Goal: Task Accomplishment & Management: Manage account settings

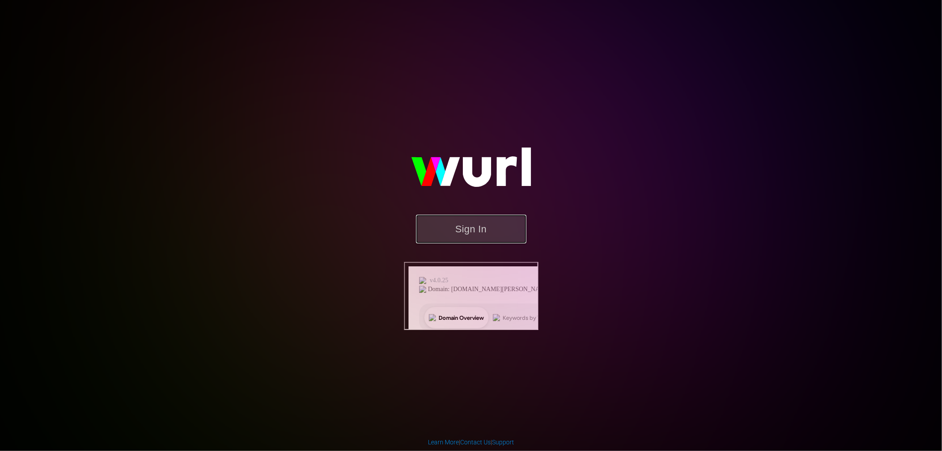
click at [494, 243] on button "Sign In" at bounding box center [471, 229] width 110 height 29
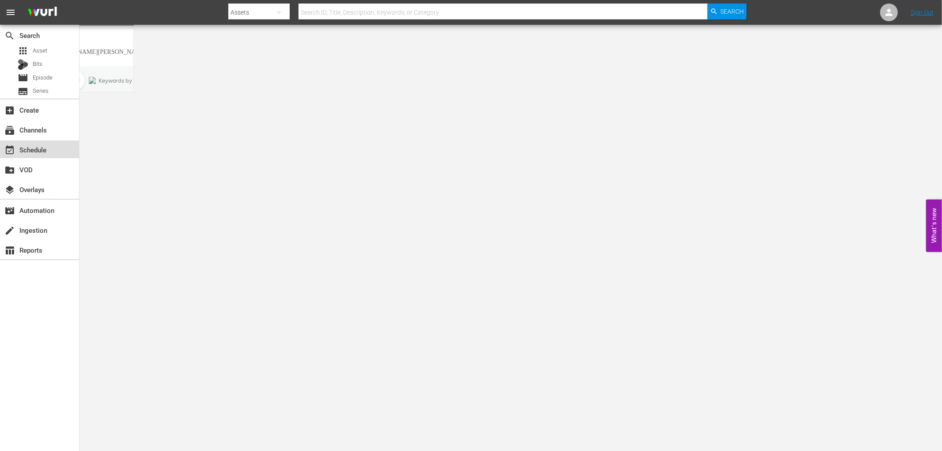
click at [45, 152] on div "event_available Schedule" at bounding box center [24, 148] width 49 height 8
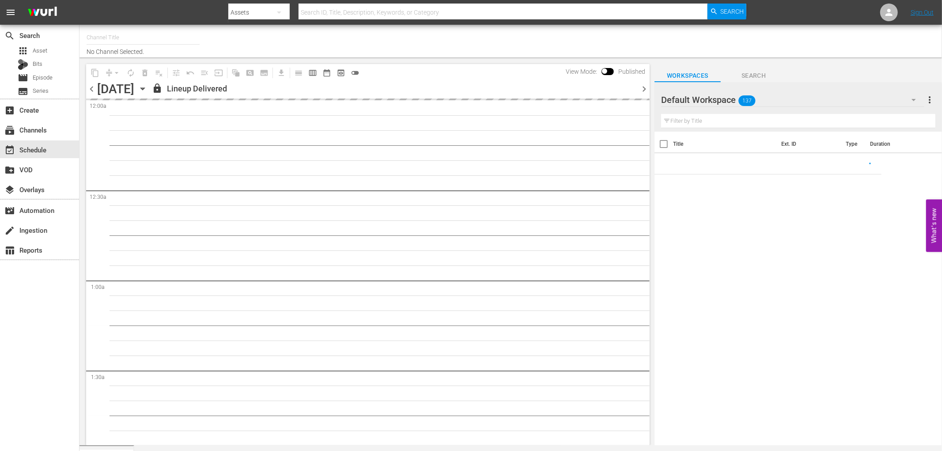
type input "DREAD TV (1522)"
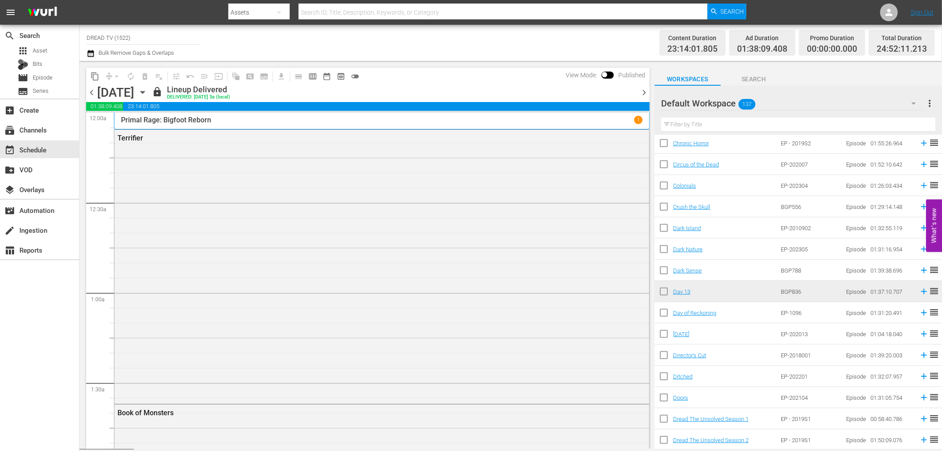
scroll to position [609, 0]
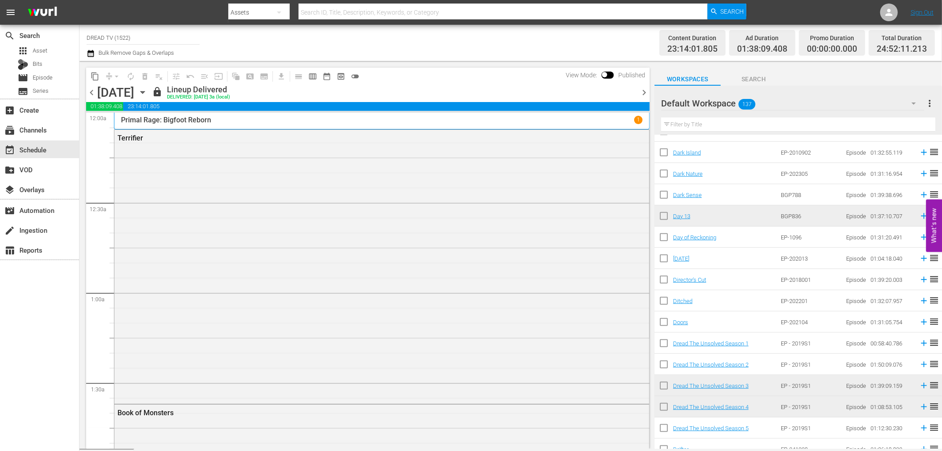
click at [785, 122] on input "text" at bounding box center [798, 124] width 274 height 14
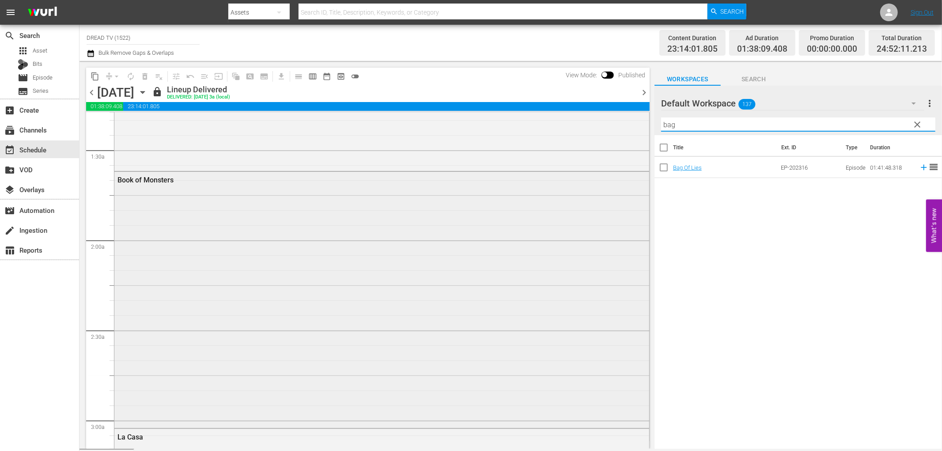
scroll to position [245, 0]
click at [644, 93] on span "chevron_right" at bounding box center [644, 92] width 11 height 11
click at [643, 91] on span "chevron_right" at bounding box center [644, 92] width 11 height 11
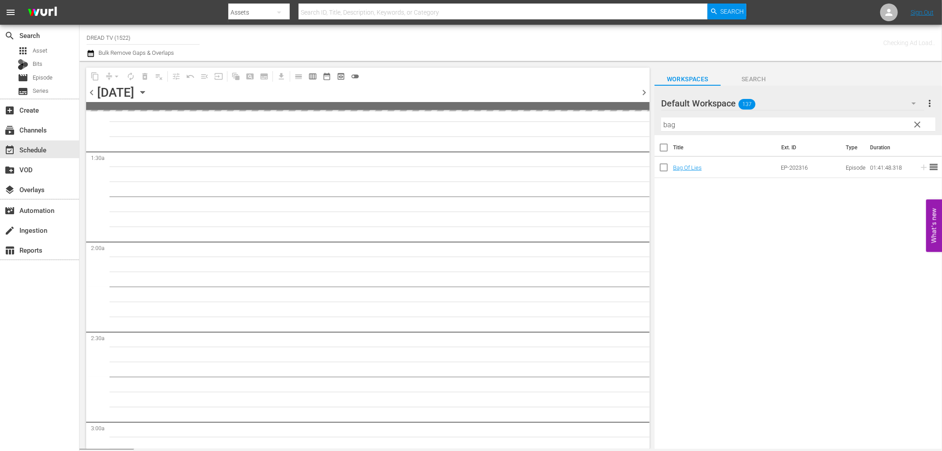
scroll to position [245, 0]
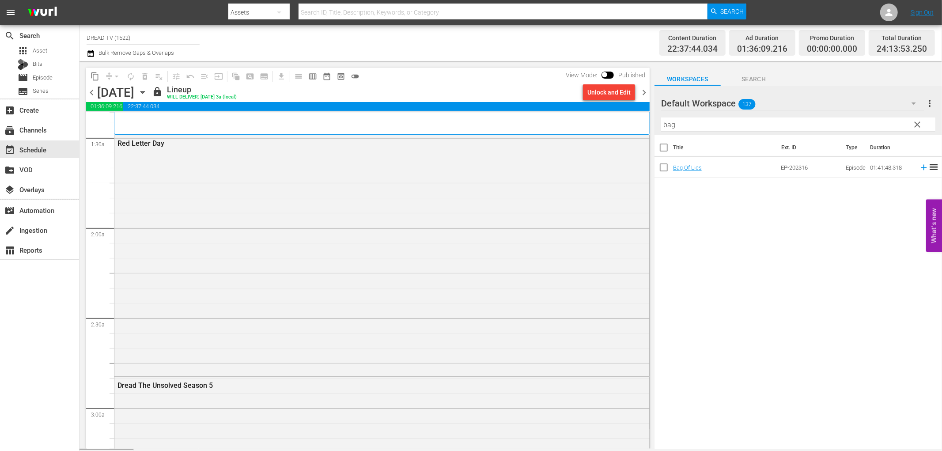
click at [643, 91] on span "chevron_right" at bounding box center [644, 92] width 11 height 11
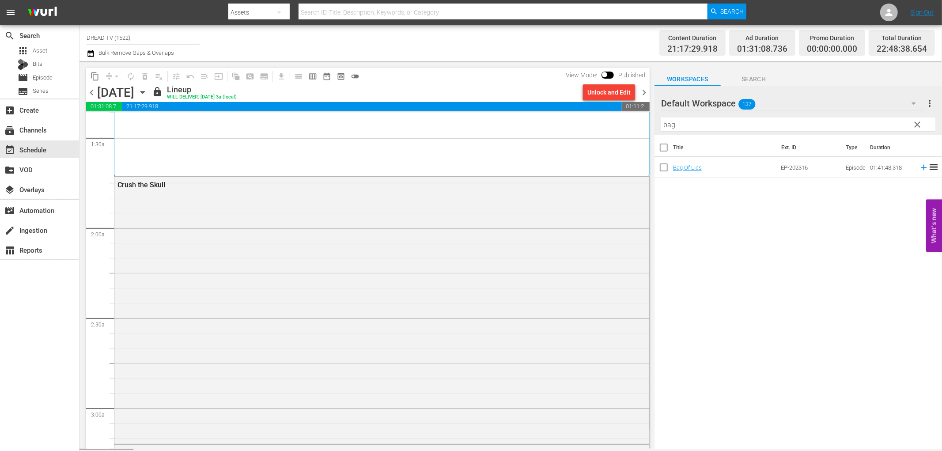
click at [643, 91] on span "chevron_right" at bounding box center [644, 92] width 11 height 11
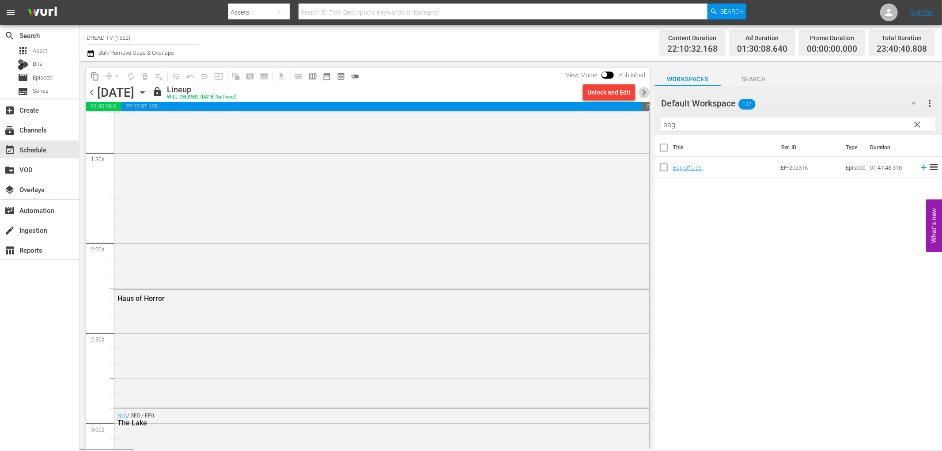
click at [643, 91] on span "chevron_right" at bounding box center [644, 92] width 11 height 11
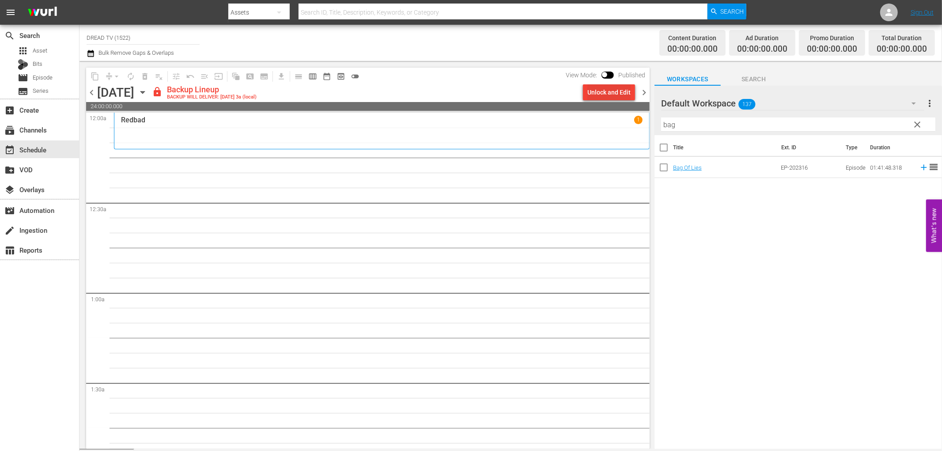
click at [590, 95] on div "Unlock and Edit" at bounding box center [608, 92] width 43 height 16
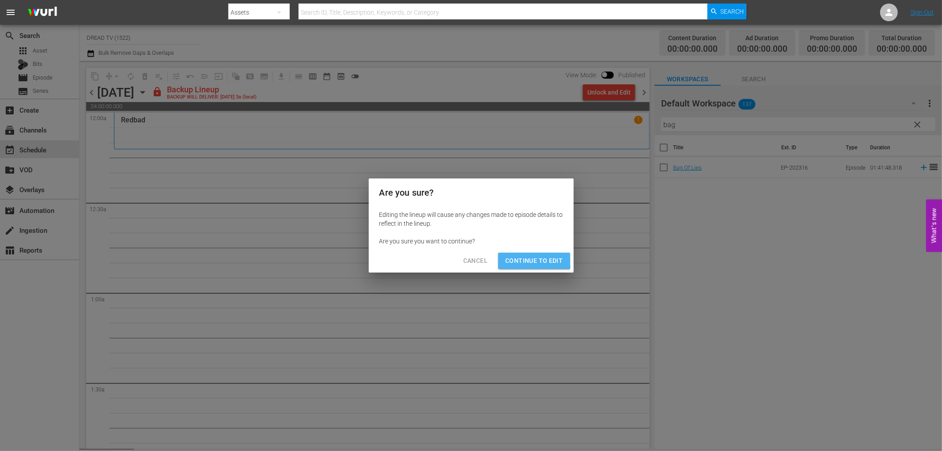
click at [515, 257] on span "Continue to Edit" at bounding box center [533, 260] width 57 height 11
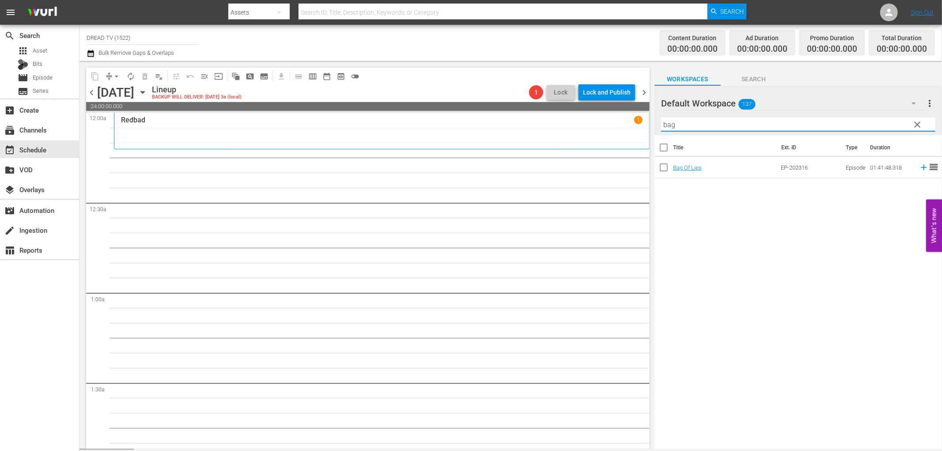
drag, startPoint x: 704, startPoint y: 121, endPoint x: 595, endPoint y: 128, distance: 110.2
click at [595, 128] on div "content_copy compress arrow_drop_down autorenew_outlined delete_forever_outline…" at bounding box center [511, 255] width 863 height 388
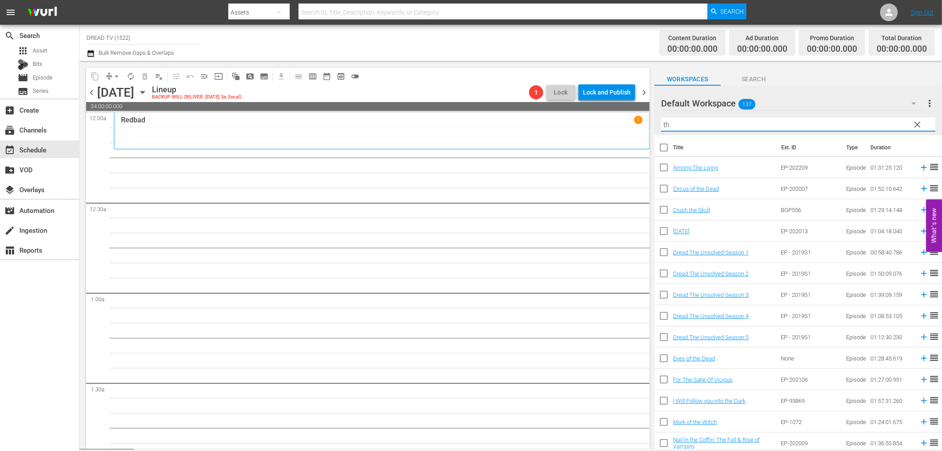
type input "t"
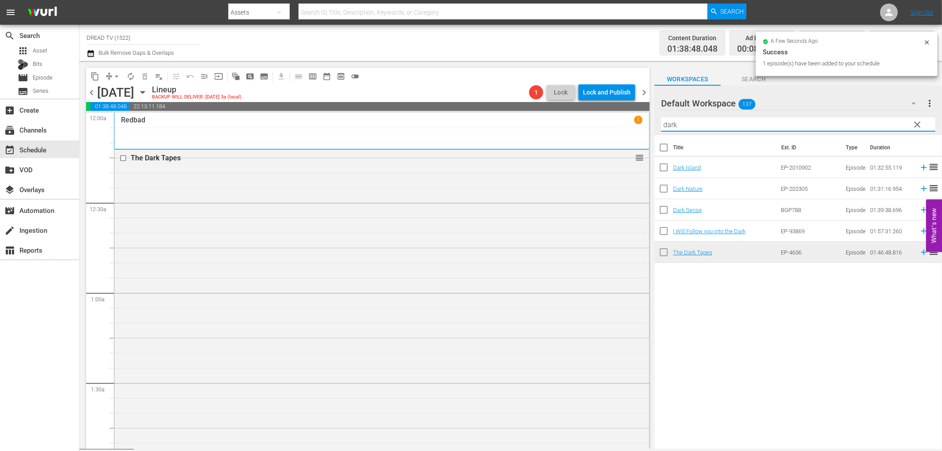
drag, startPoint x: 691, startPoint y: 118, endPoint x: 620, endPoint y: 112, distance: 70.9
click at [620, 112] on div "content_copy compress arrow_drop_down autorenew_outlined delete_forever_outline…" at bounding box center [511, 255] width 863 height 388
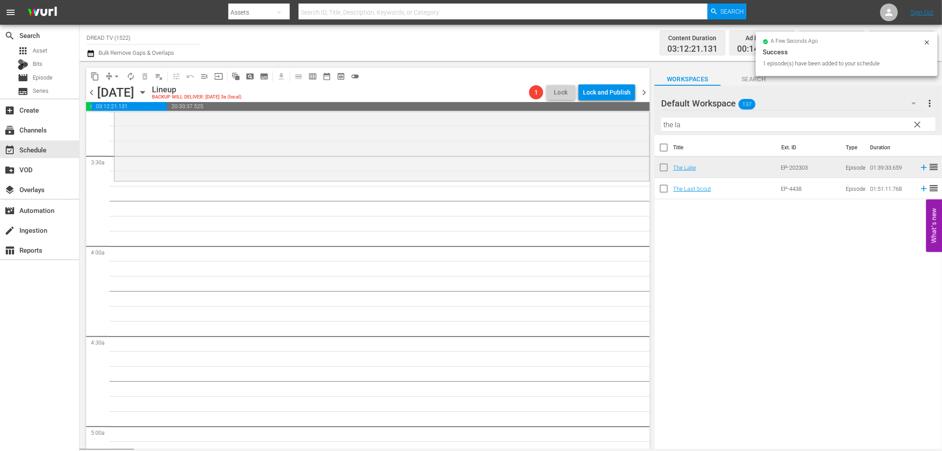
scroll to position [589, 0]
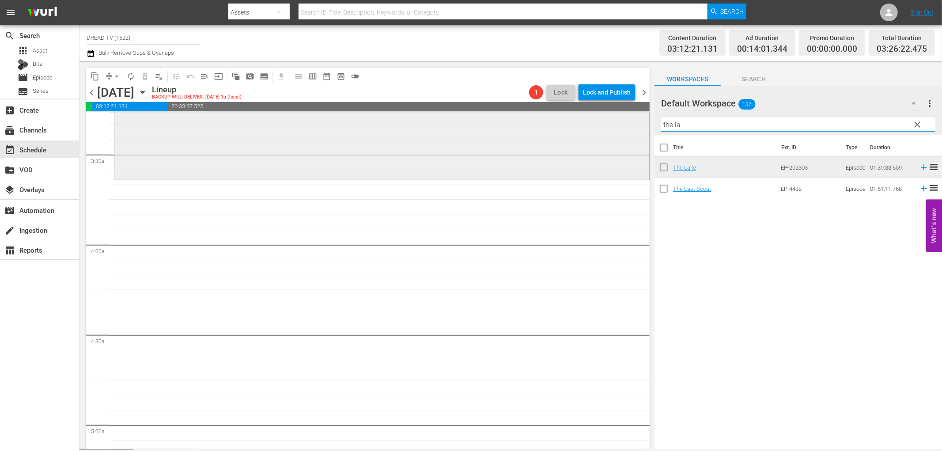
drag, startPoint x: 728, startPoint y: 117, endPoint x: 555, endPoint y: 124, distance: 172.8
click at [555, 123] on div "content_copy compress arrow_drop_down autorenew_outlined delete_forever_outline…" at bounding box center [511, 255] width 863 height 388
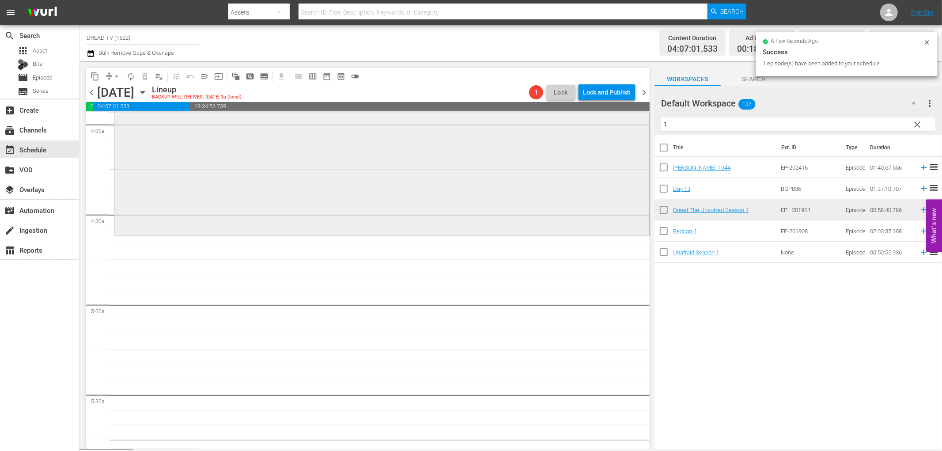
scroll to position [785, 0]
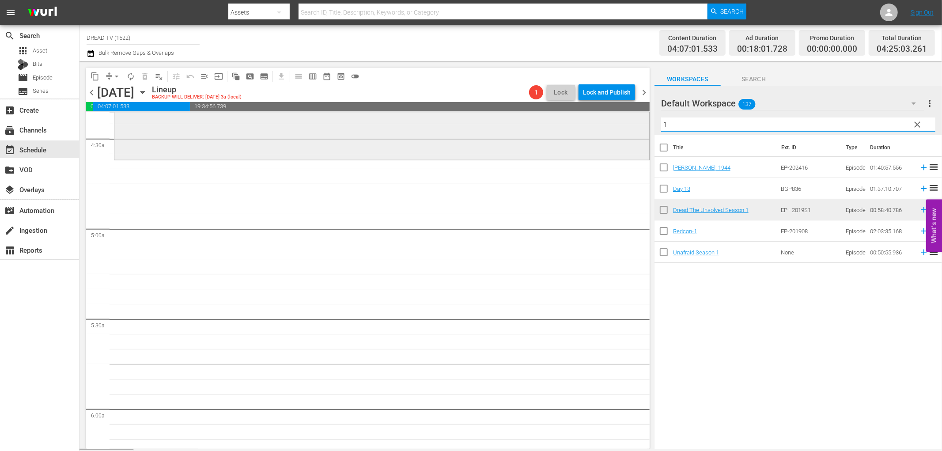
drag, startPoint x: 700, startPoint y: 124, endPoint x: 542, endPoint y: 120, distance: 157.7
click at [547, 120] on div "content_copy compress arrow_drop_down autorenew_outlined delete_forever_outline…" at bounding box center [511, 255] width 863 height 388
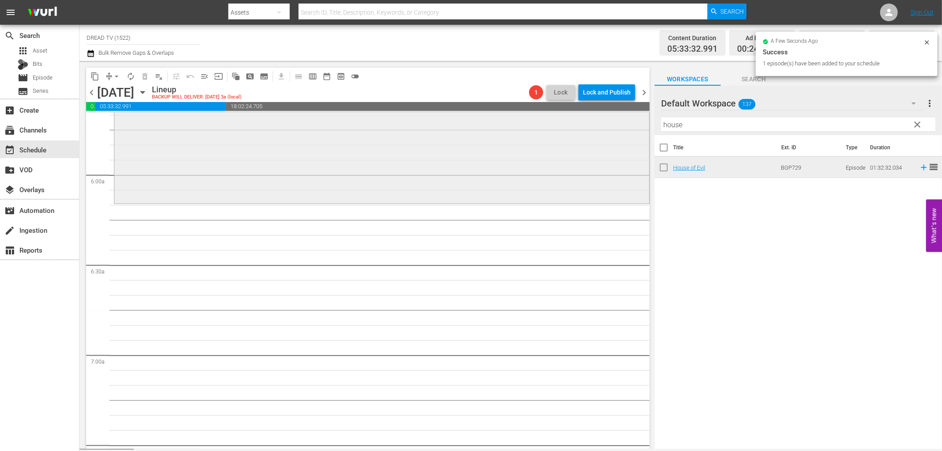
scroll to position [1030, 0]
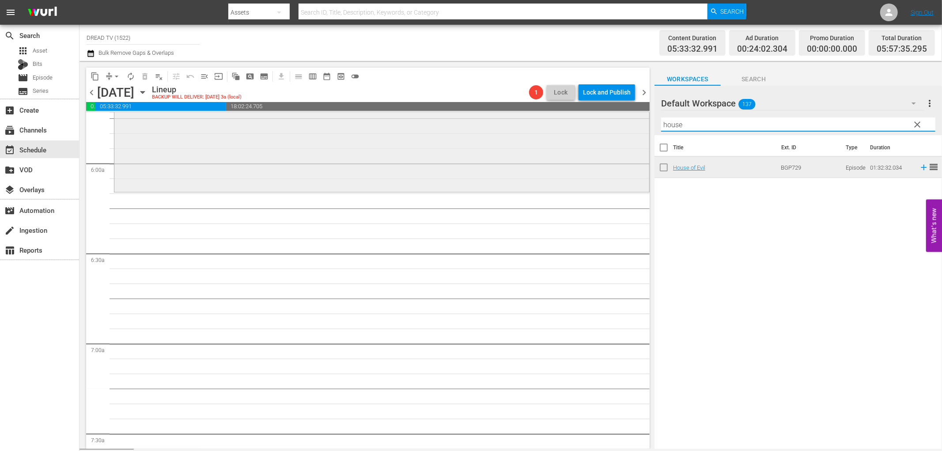
drag, startPoint x: 693, startPoint y: 120, endPoint x: 487, endPoint y: 128, distance: 206.4
click at [581, 122] on div "content_copy compress arrow_drop_down autorenew_outlined delete_forever_outline…" at bounding box center [511, 255] width 863 height 388
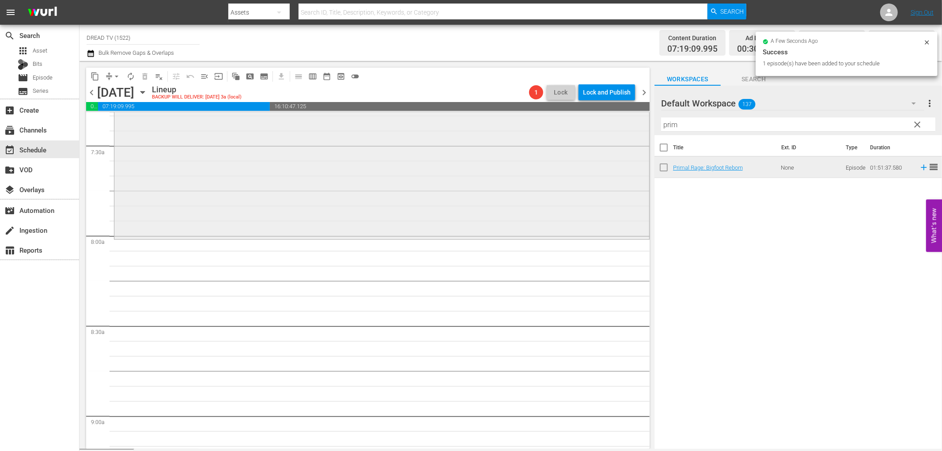
scroll to position [1325, 0]
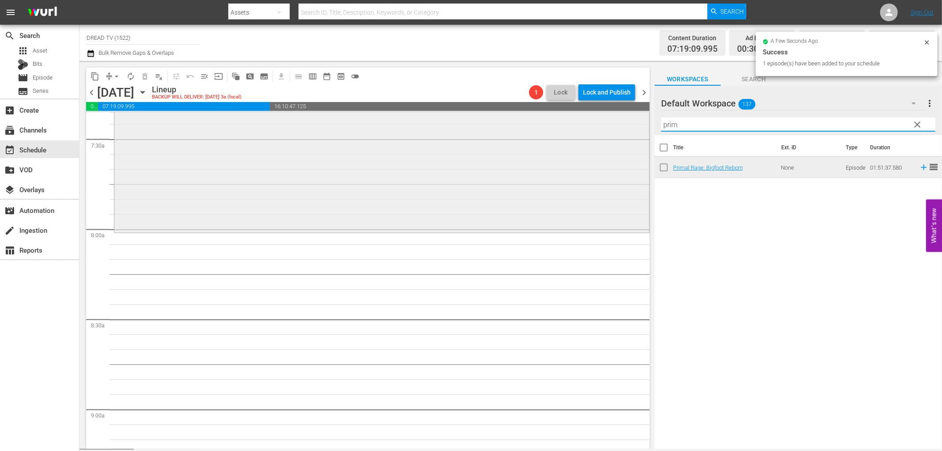
drag, startPoint x: 695, startPoint y: 126, endPoint x: 579, endPoint y: 122, distance: 116.2
click at [640, 125] on div "content_copy compress arrow_drop_down autorenew_outlined delete_forever_outline…" at bounding box center [511, 255] width 863 height 388
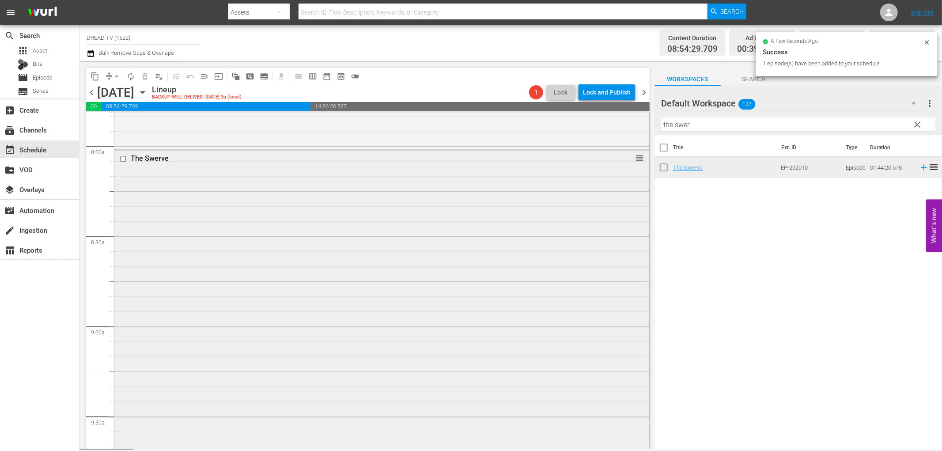
scroll to position [1619, 0]
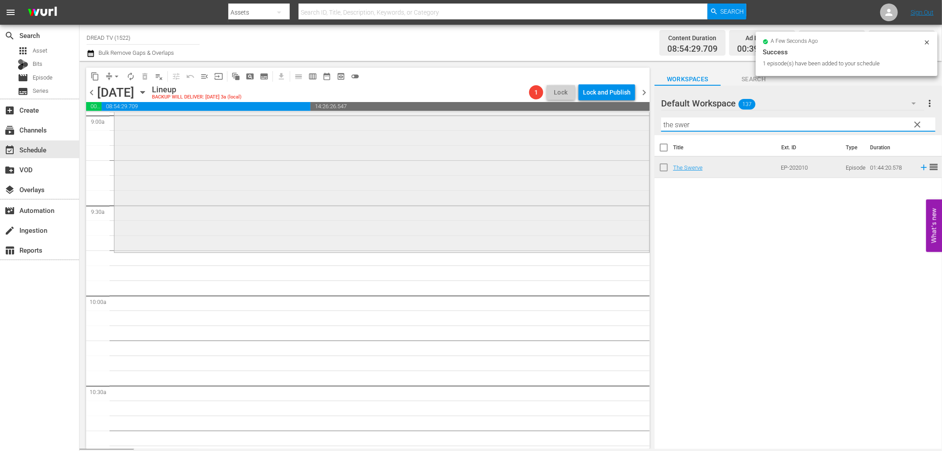
drag, startPoint x: 698, startPoint y: 123, endPoint x: 546, endPoint y: 117, distance: 152.0
click at [546, 117] on div "content_copy compress arrow_drop_down autorenew_outlined delete_forever_outline…" at bounding box center [511, 255] width 863 height 388
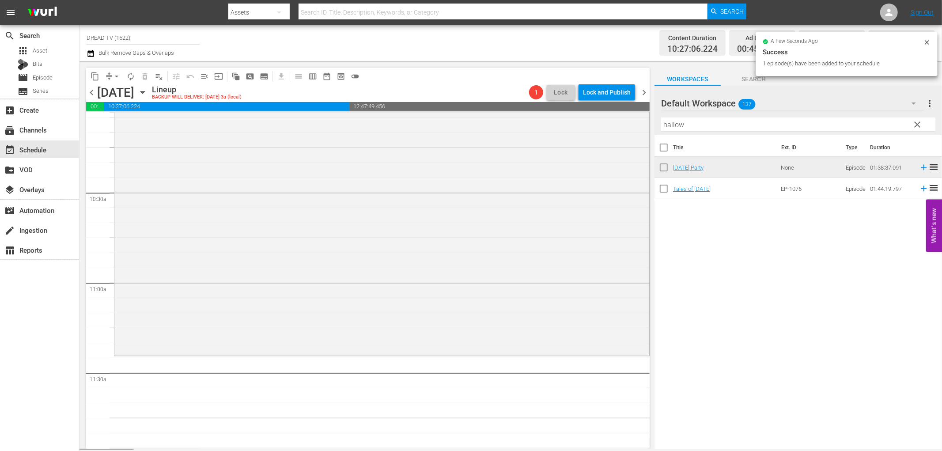
scroll to position [1963, 0]
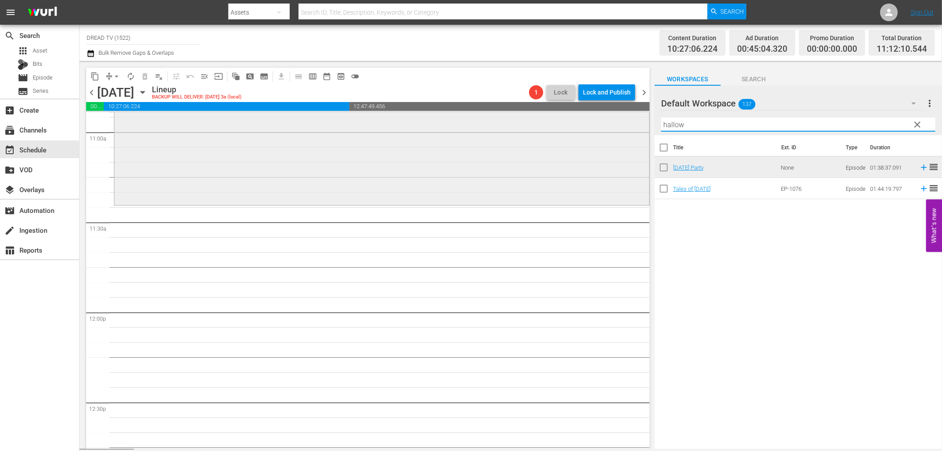
drag, startPoint x: 705, startPoint y: 124, endPoint x: 549, endPoint y: 124, distance: 155.9
click at [579, 125] on div "content_copy compress arrow_drop_down autorenew_outlined delete_forever_outline…" at bounding box center [511, 255] width 863 height 388
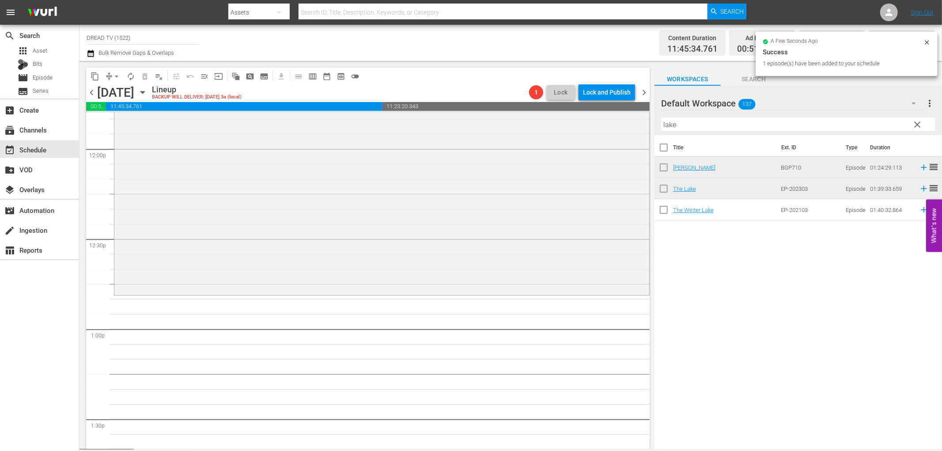
scroll to position [2257, 0]
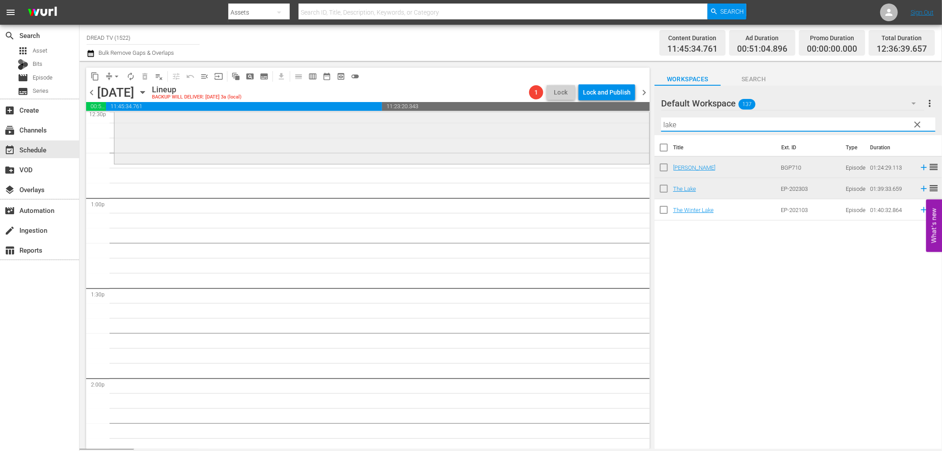
drag, startPoint x: 691, startPoint y: 122, endPoint x: 641, endPoint y: 121, distance: 49.9
click at [641, 121] on div "content_copy compress arrow_drop_down autorenew_outlined delete_forever_outline…" at bounding box center [511, 255] width 863 height 388
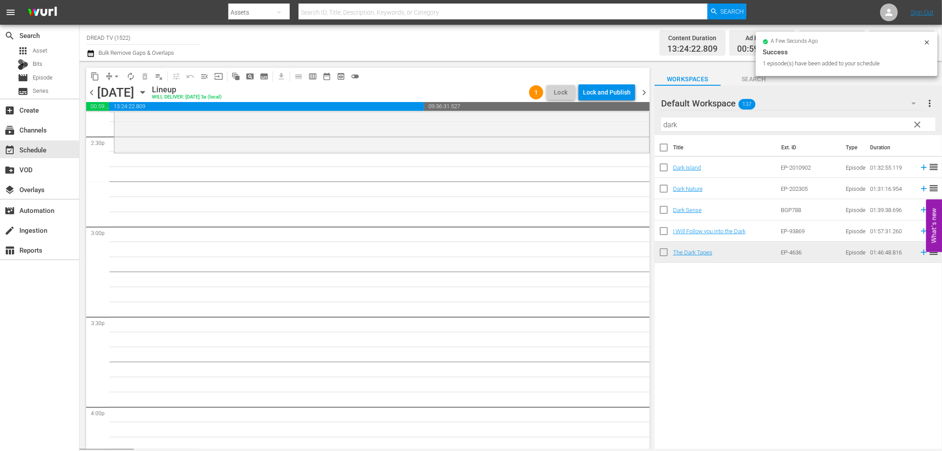
scroll to position [2601, 0]
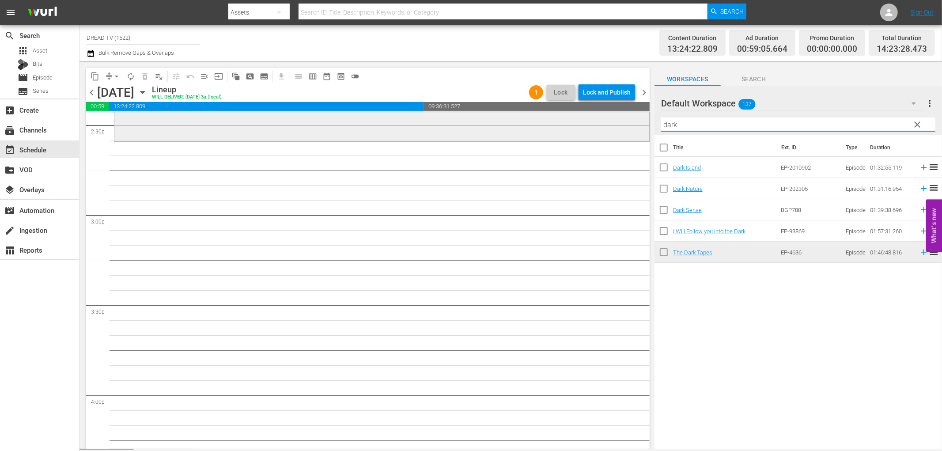
drag, startPoint x: 697, startPoint y: 122, endPoint x: 565, endPoint y: 126, distance: 131.3
click at [571, 128] on div "content_copy compress arrow_drop_down autorenew_outlined delete_forever_outline…" at bounding box center [511, 255] width 863 height 388
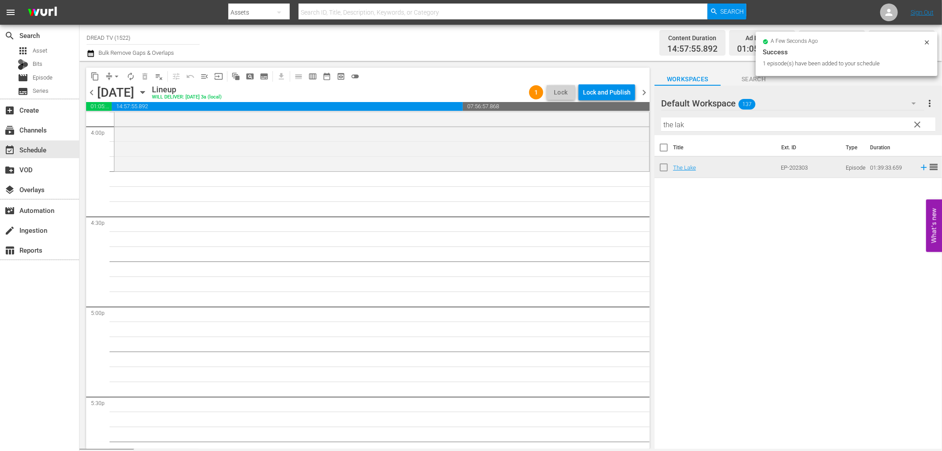
scroll to position [2895, 0]
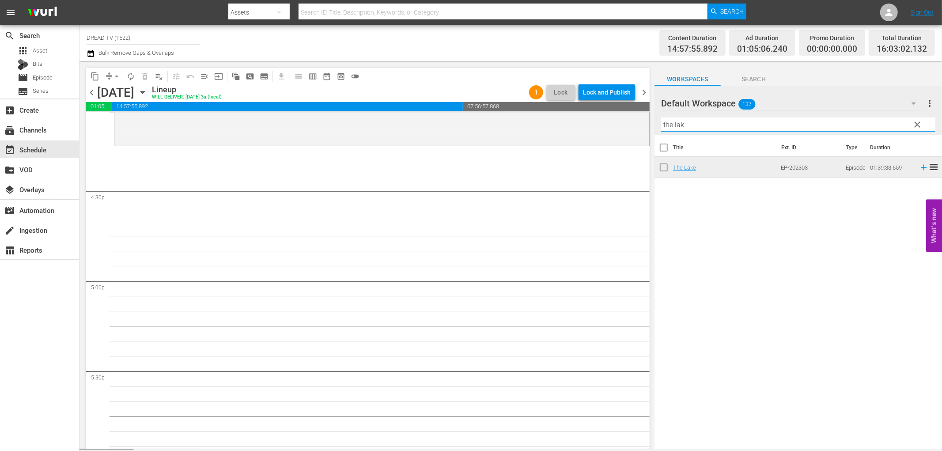
click at [706, 125] on input "the lak" at bounding box center [798, 124] width 274 height 14
drag, startPoint x: 708, startPoint y: 127, endPoint x: 584, endPoint y: 125, distance: 124.1
click at [584, 125] on div "content_copy compress arrow_drop_down autorenew_outlined delete_forever_outline…" at bounding box center [511, 255] width 863 height 388
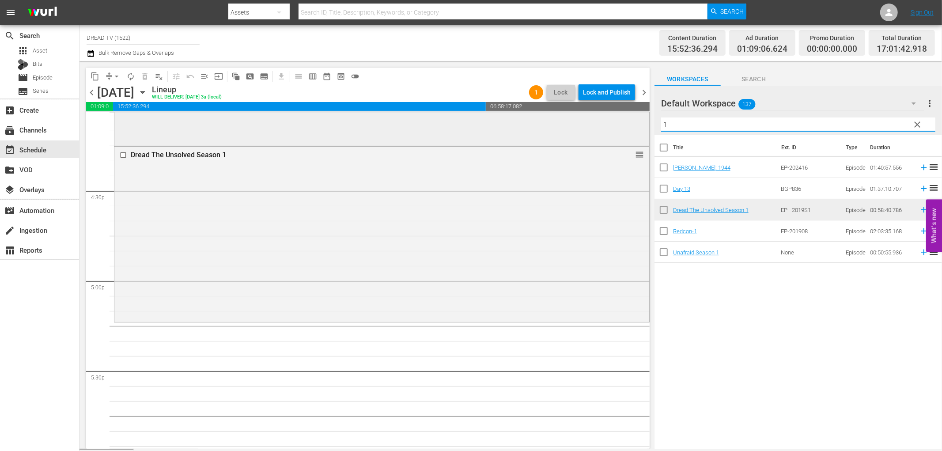
drag, startPoint x: 676, startPoint y: 127, endPoint x: 603, endPoint y: 117, distance: 73.5
click at [603, 117] on div "content_copy compress arrow_drop_down autorenew_outlined delete_forever_outline…" at bounding box center [511, 255] width 863 height 388
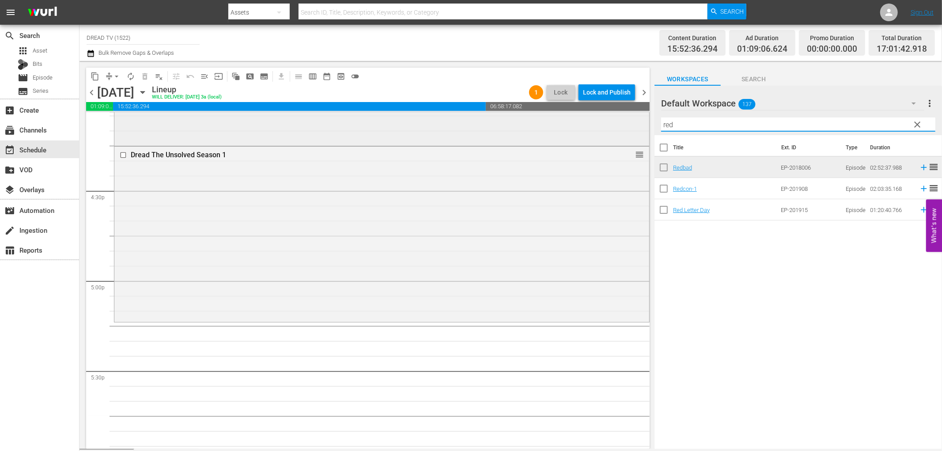
drag, startPoint x: 656, startPoint y: 129, endPoint x: 624, endPoint y: 126, distance: 31.9
click at [624, 126] on div "content_copy compress arrow_drop_down autorenew_outlined delete_forever_outline…" at bounding box center [511, 255] width 863 height 388
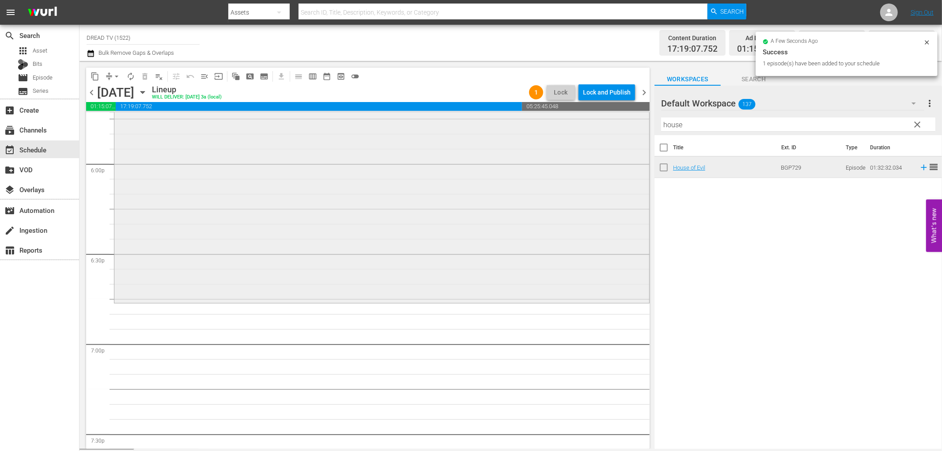
scroll to position [3288, 0]
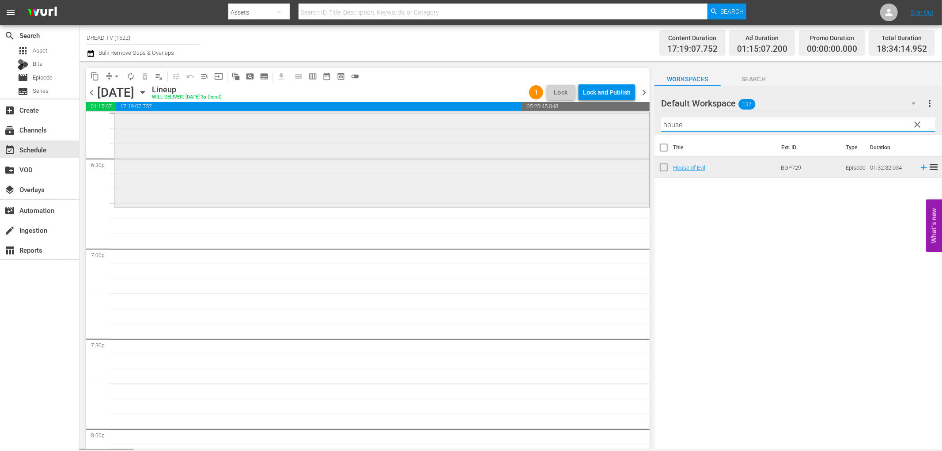
drag, startPoint x: 698, startPoint y: 120, endPoint x: 560, endPoint y: 115, distance: 137.9
click at [581, 125] on div "content_copy compress arrow_drop_down autorenew_outlined delete_forever_outline…" at bounding box center [511, 255] width 863 height 388
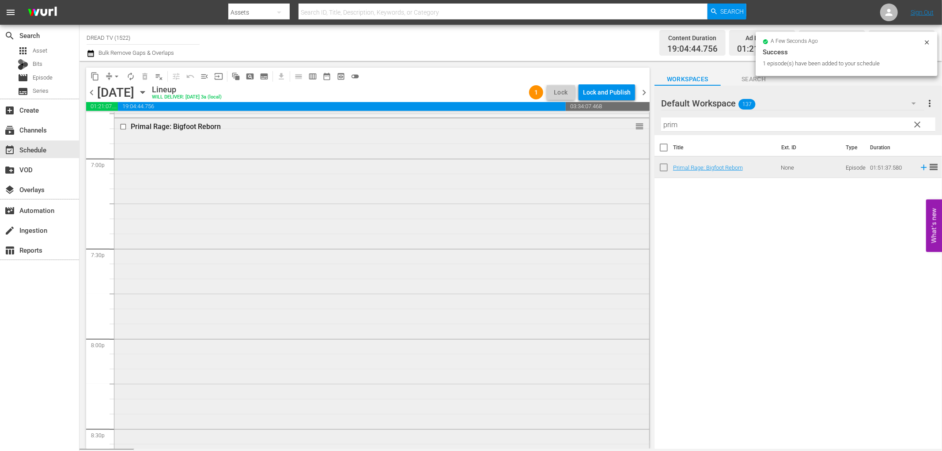
scroll to position [3582, 0]
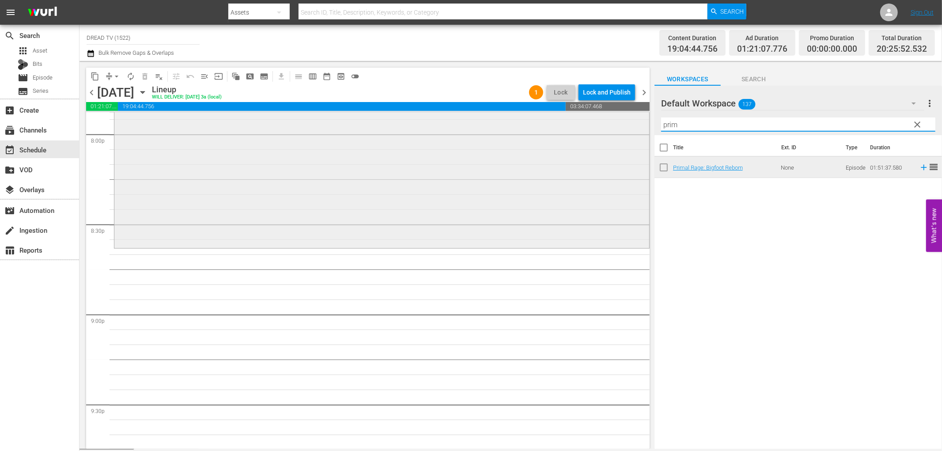
drag, startPoint x: 691, startPoint y: 120, endPoint x: 489, endPoint y: 125, distance: 202.3
click at [540, 130] on div "content_copy compress arrow_drop_down autorenew_outlined delete_forever_outline…" at bounding box center [511, 255] width 863 height 388
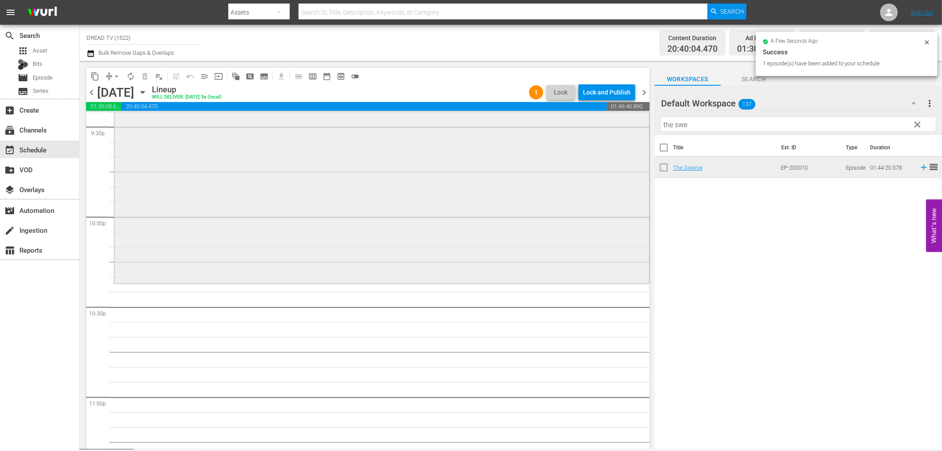
scroll to position [3877, 0]
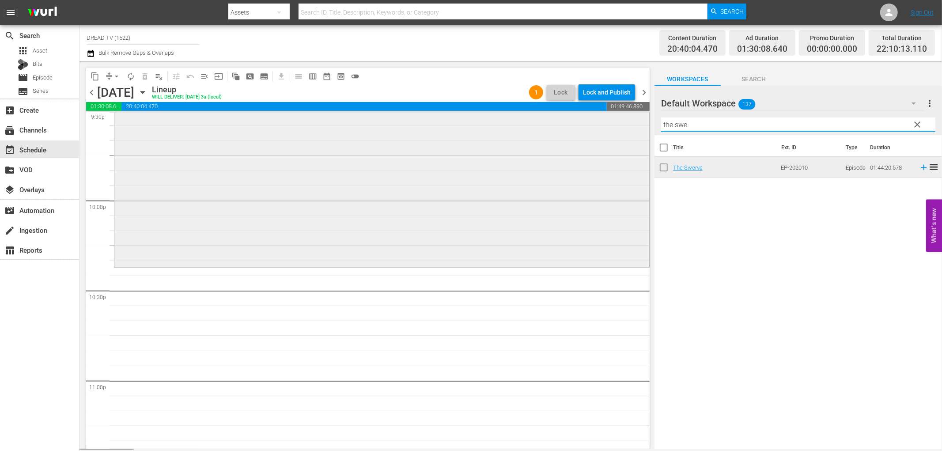
drag, startPoint x: 712, startPoint y: 128, endPoint x: 614, endPoint y: 125, distance: 98.1
click at [614, 125] on div "content_copy compress arrow_drop_down autorenew_outlined delete_forever_outline…" at bounding box center [511, 255] width 863 height 388
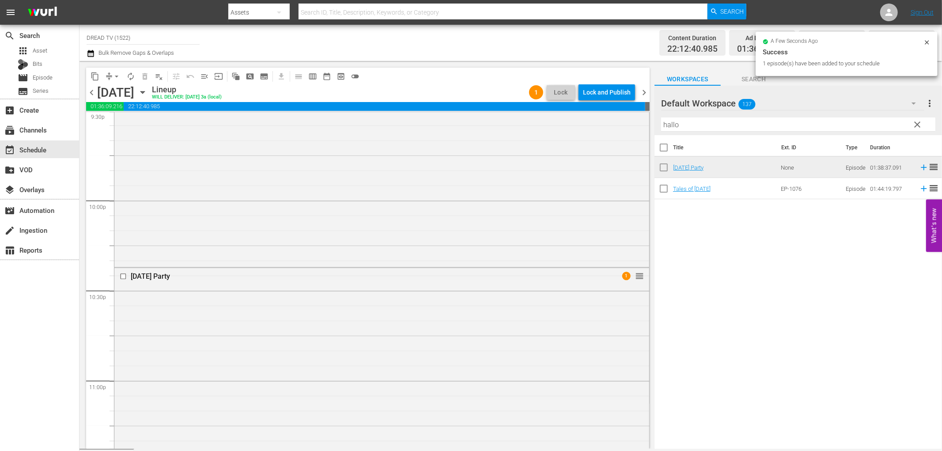
scroll to position [3991, 0]
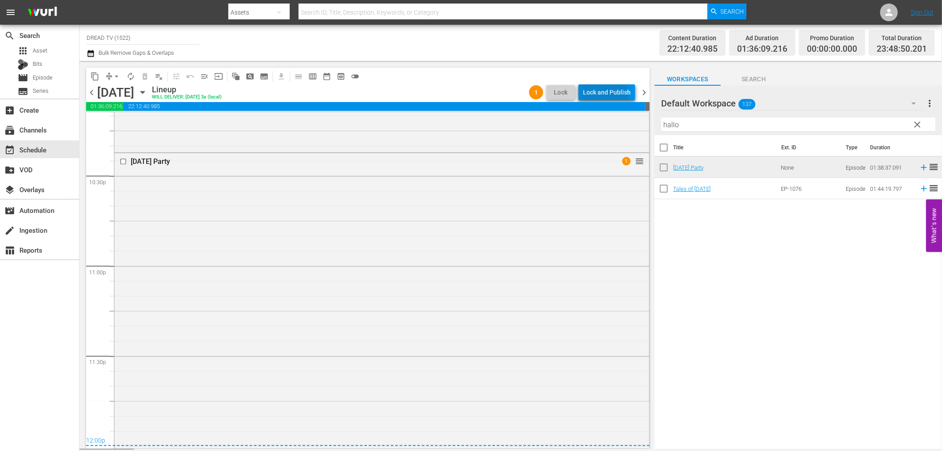
click at [602, 95] on div "Lock and Publish" at bounding box center [607, 92] width 48 height 16
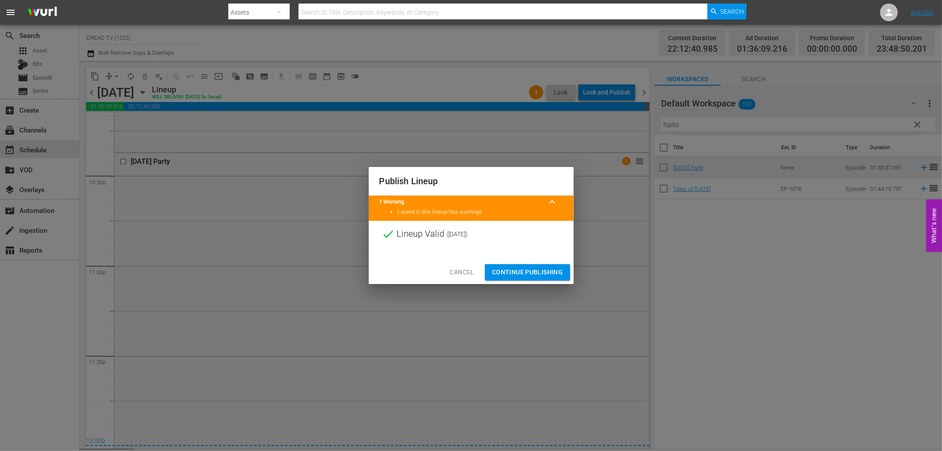
click at [540, 276] on span "Continue Publishing" at bounding box center [527, 272] width 71 height 11
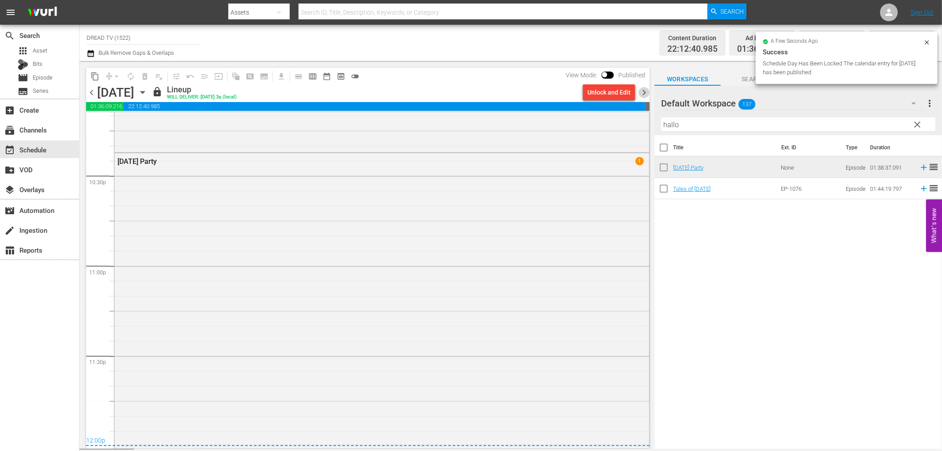
click at [641, 92] on span "chevron_right" at bounding box center [644, 92] width 11 height 11
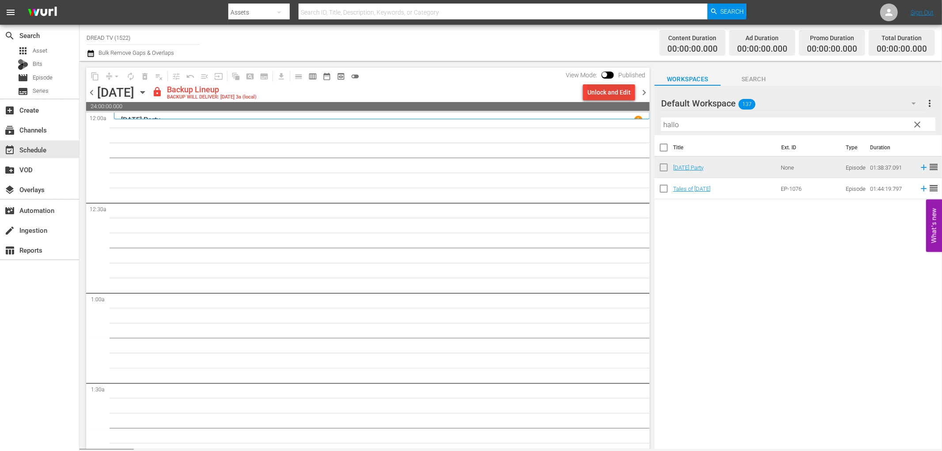
click at [598, 91] on div "Unlock and Edit" at bounding box center [608, 92] width 43 height 16
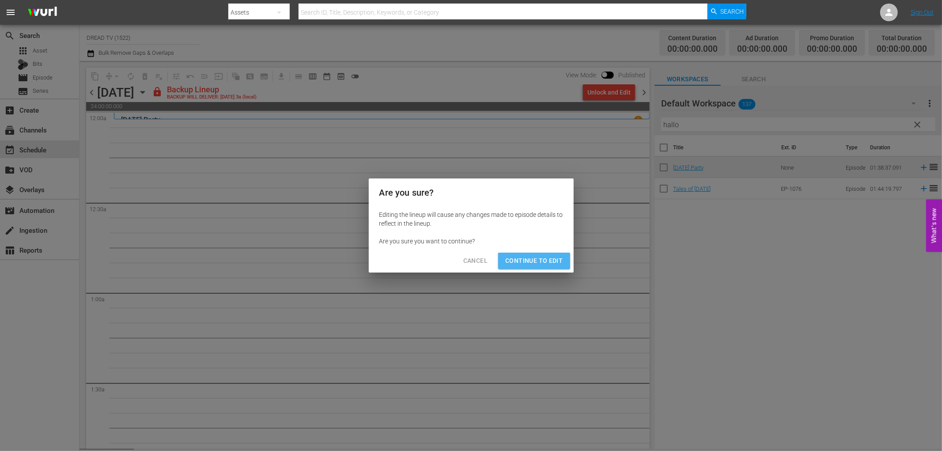
click at [545, 258] on span "Continue to Edit" at bounding box center [533, 260] width 57 height 11
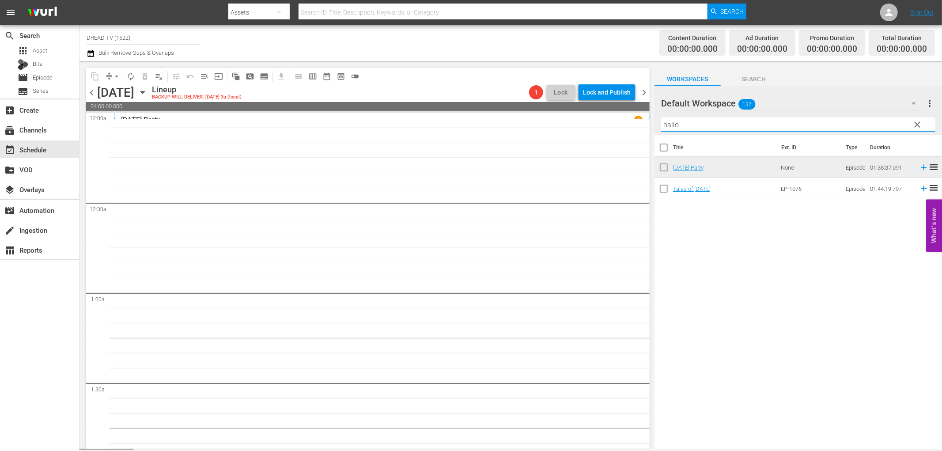
drag, startPoint x: 695, startPoint y: 124, endPoint x: 592, endPoint y: 122, distance: 102.9
click at [592, 122] on div "content_copy compress arrow_drop_down autorenew_outlined delete_forever_outline…" at bounding box center [511, 255] width 863 height 388
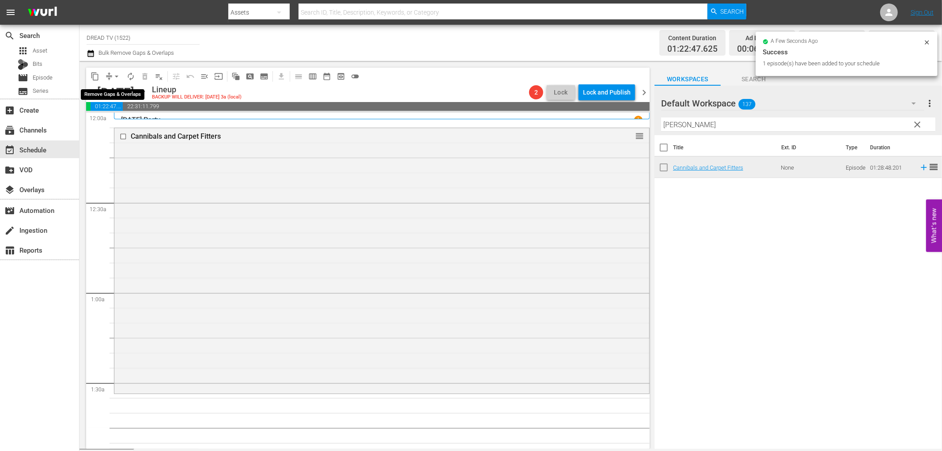
click at [108, 77] on span "compress" at bounding box center [109, 76] width 9 height 9
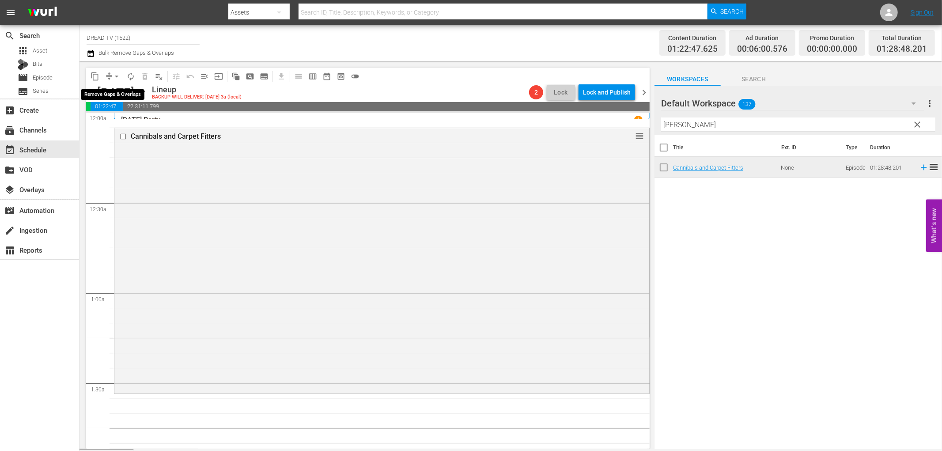
click at [115, 71] on button "arrow_drop_down" at bounding box center [117, 76] width 14 height 14
click at [129, 120] on li "Align to End of Previous Day" at bounding box center [117, 123] width 93 height 15
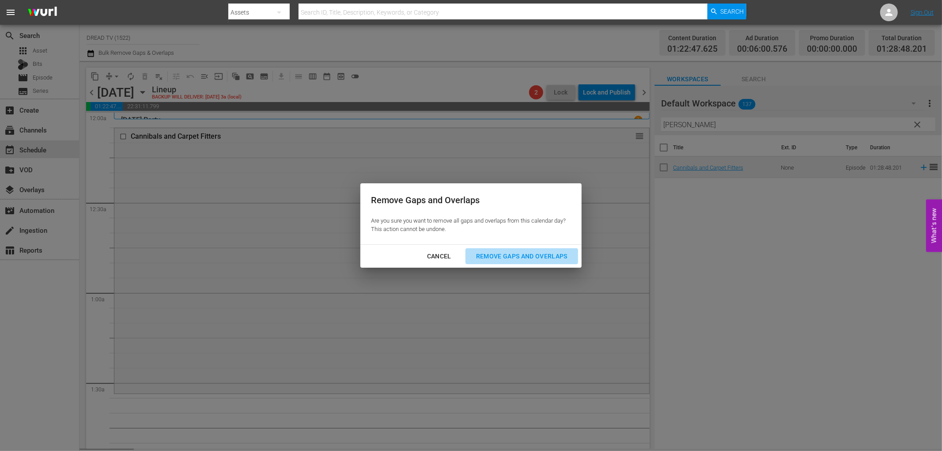
click at [506, 253] on div "Remove Gaps and Overlaps" at bounding box center [522, 256] width 106 height 11
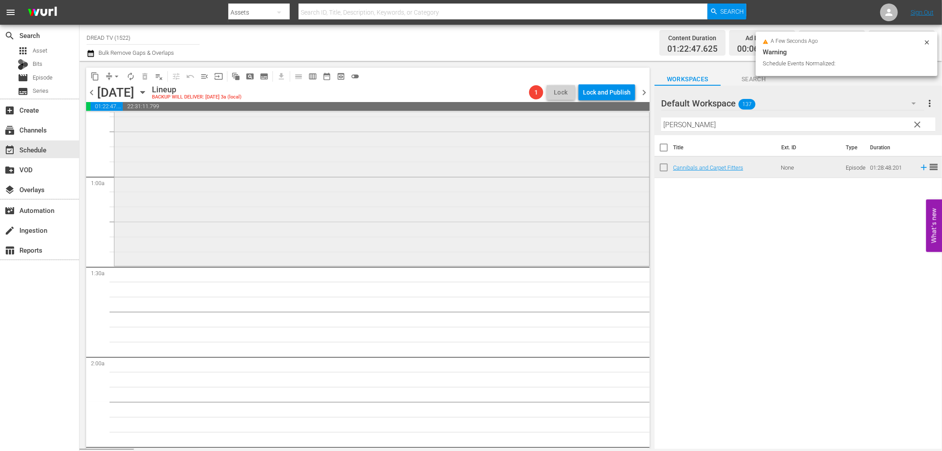
scroll to position [196, 0]
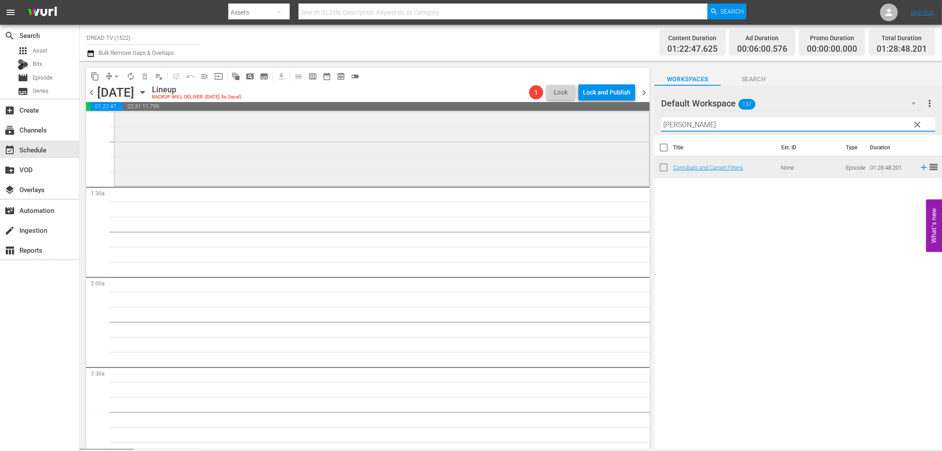
drag, startPoint x: 696, startPoint y: 122, endPoint x: 572, endPoint y: 118, distance: 123.3
click at [572, 118] on div "content_copy compress arrow_drop_down autorenew_outlined delete_forever_outline…" at bounding box center [511, 255] width 863 height 388
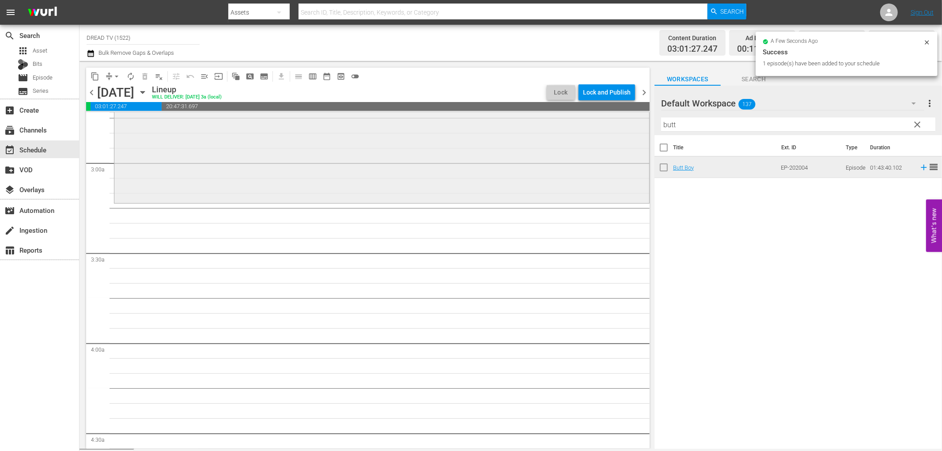
scroll to position [491, 0]
drag, startPoint x: 691, startPoint y: 121, endPoint x: 597, endPoint y: 129, distance: 94.3
click at [597, 129] on div "content_copy compress arrow_drop_down autorenew_outlined delete_forever_outline…" at bounding box center [511, 255] width 863 height 388
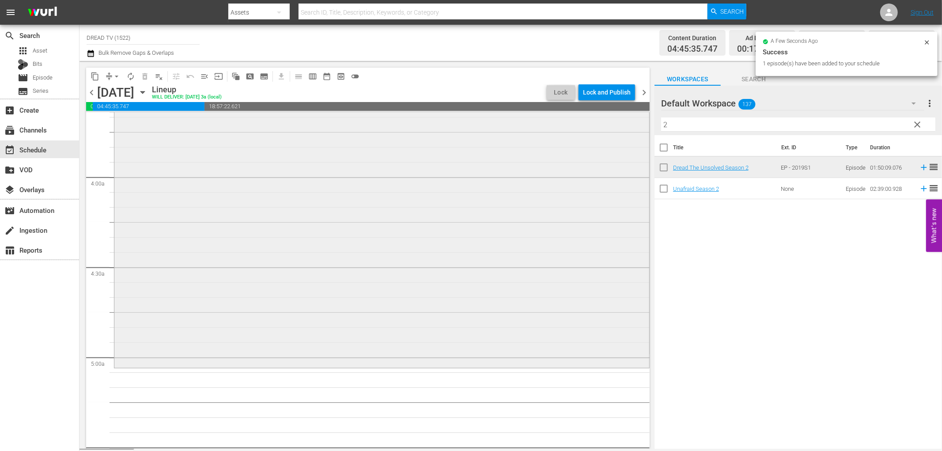
scroll to position [785, 0]
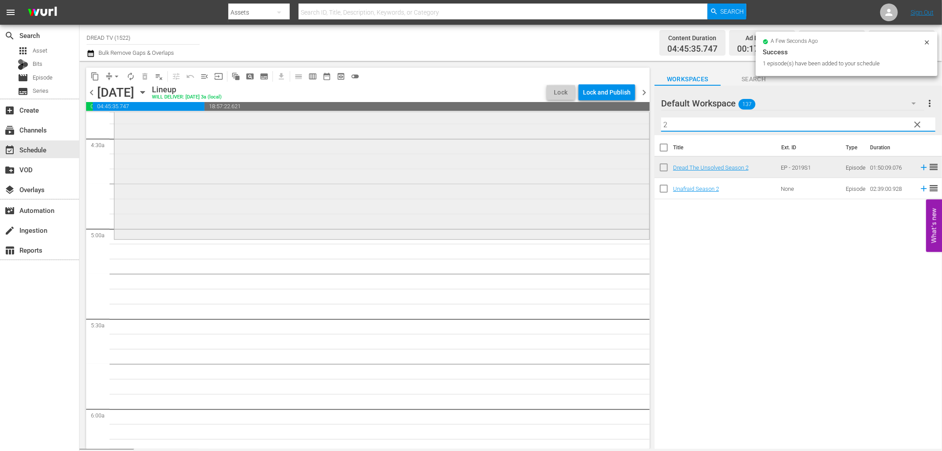
click at [594, 133] on div "content_copy compress arrow_drop_down autorenew_outlined delete_forever_outline…" at bounding box center [511, 255] width 863 height 388
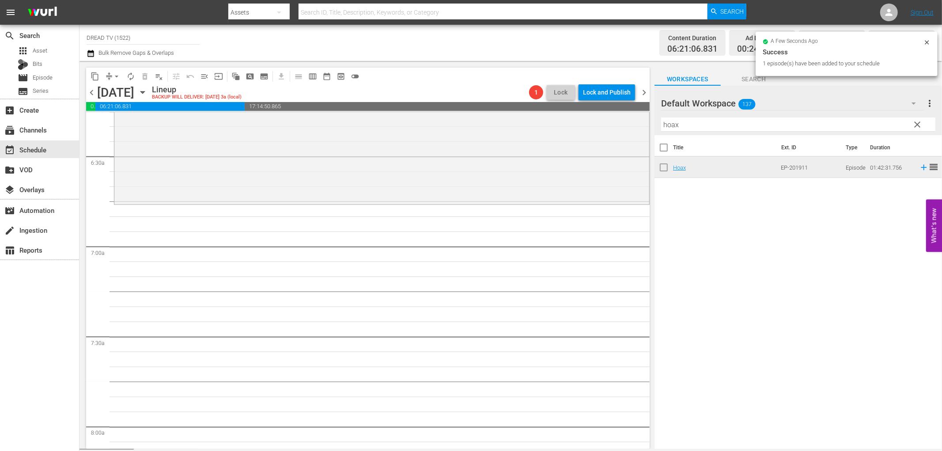
scroll to position [1128, 0]
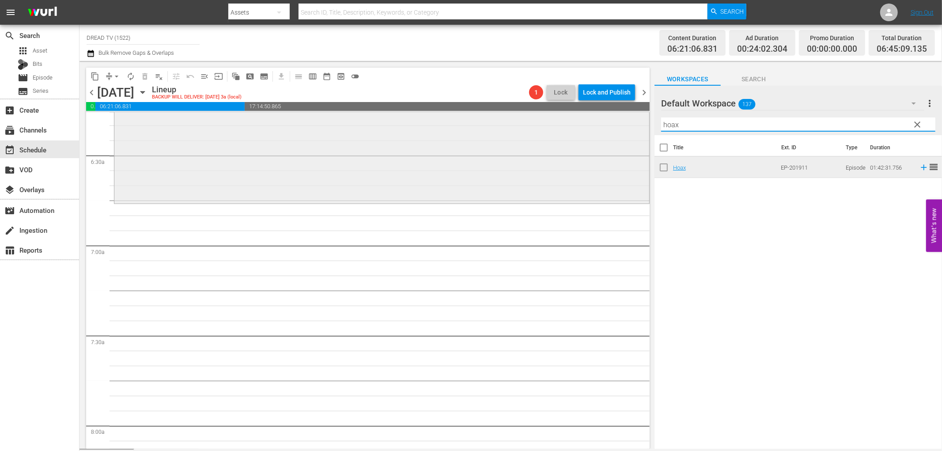
drag, startPoint x: 689, startPoint y: 126, endPoint x: 582, endPoint y: 121, distance: 107.0
click at [613, 134] on div "content_copy compress arrow_drop_down autorenew_outlined delete_forever_outline…" at bounding box center [511, 255] width 863 height 388
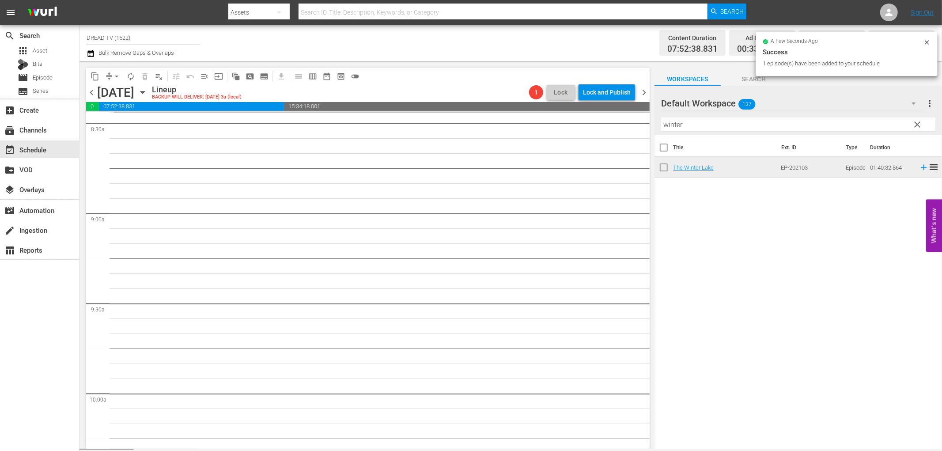
scroll to position [1472, 0]
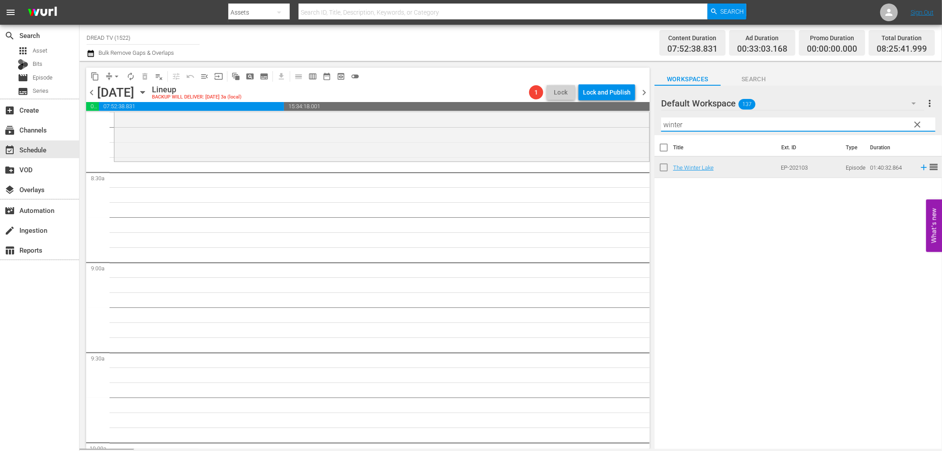
drag, startPoint x: 674, startPoint y: 124, endPoint x: 443, endPoint y: 108, distance: 231.6
click at [443, 108] on div "content_copy compress arrow_drop_down autorenew_outlined delete_forever_outline…" at bounding box center [511, 255] width 863 height 388
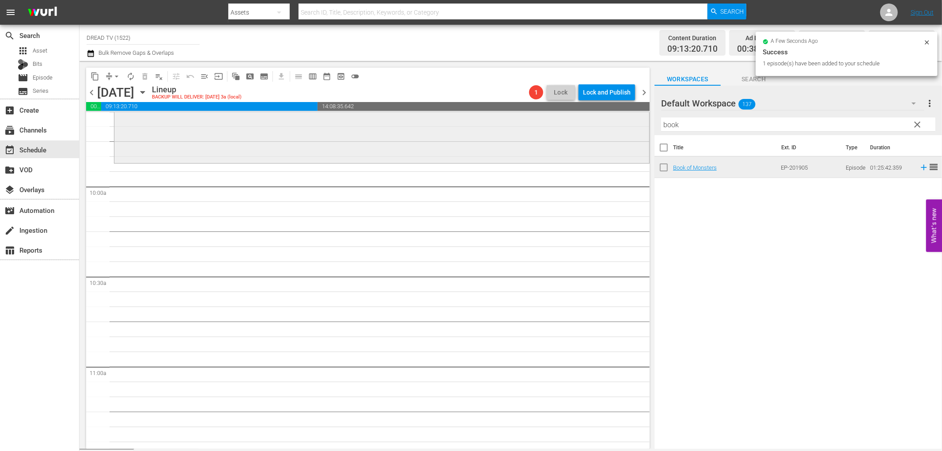
scroll to position [1767, 0]
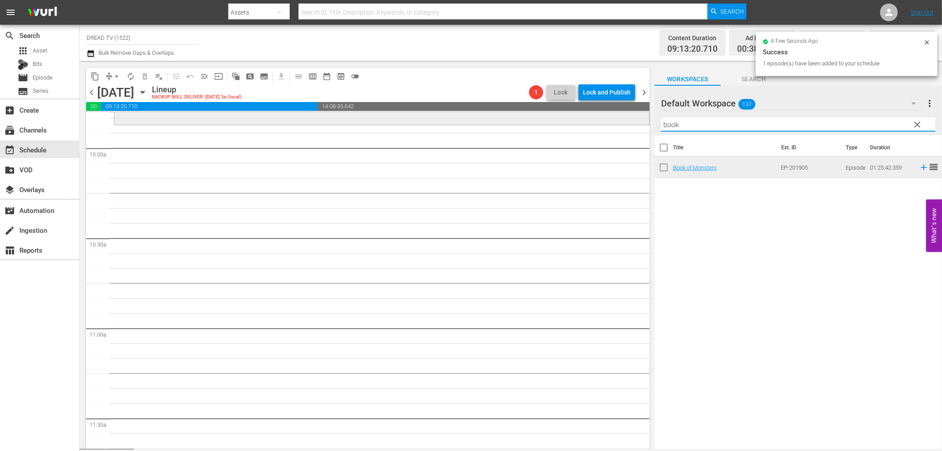
drag, startPoint x: 701, startPoint y: 124, endPoint x: 532, endPoint y: 117, distance: 169.3
click at [541, 122] on div "content_copy compress arrow_drop_down autorenew_outlined delete_forever_outline…" at bounding box center [511, 255] width 863 height 388
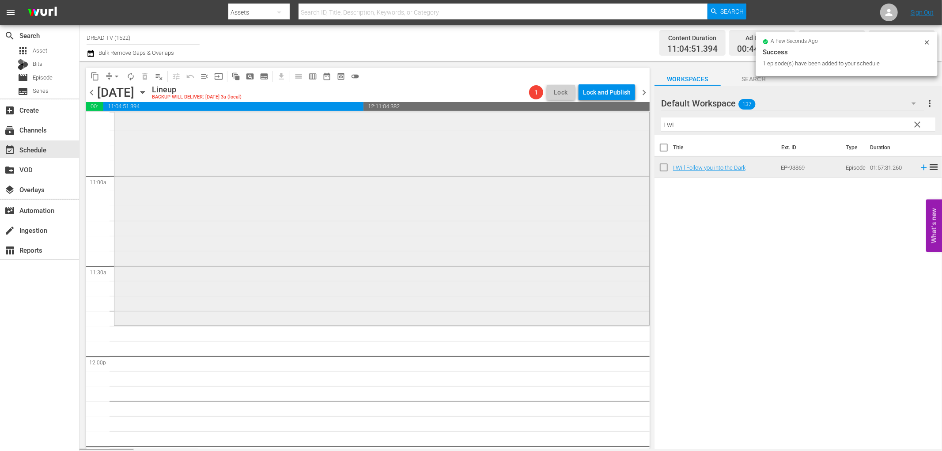
scroll to position [2012, 0]
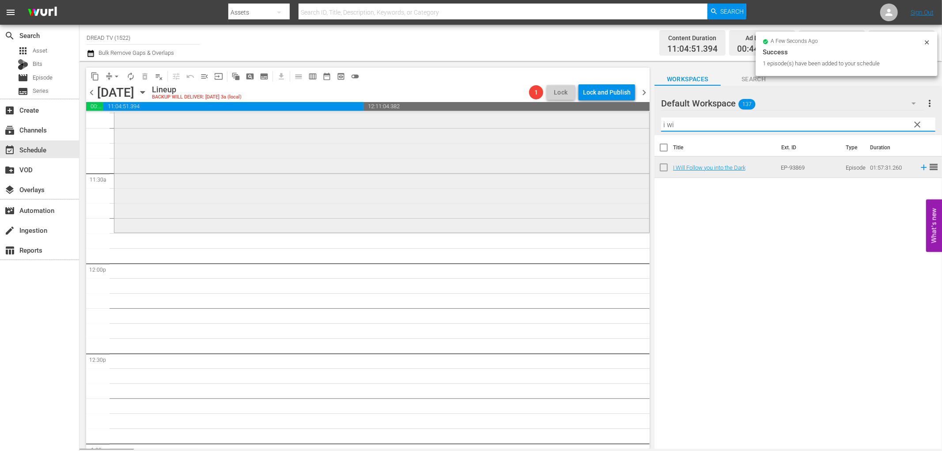
drag, startPoint x: 710, startPoint y: 127, endPoint x: 538, endPoint y: 121, distance: 172.8
click at [568, 121] on div "content_copy compress arrow_drop_down autorenew_outlined delete_forever_outline…" at bounding box center [511, 255] width 863 height 388
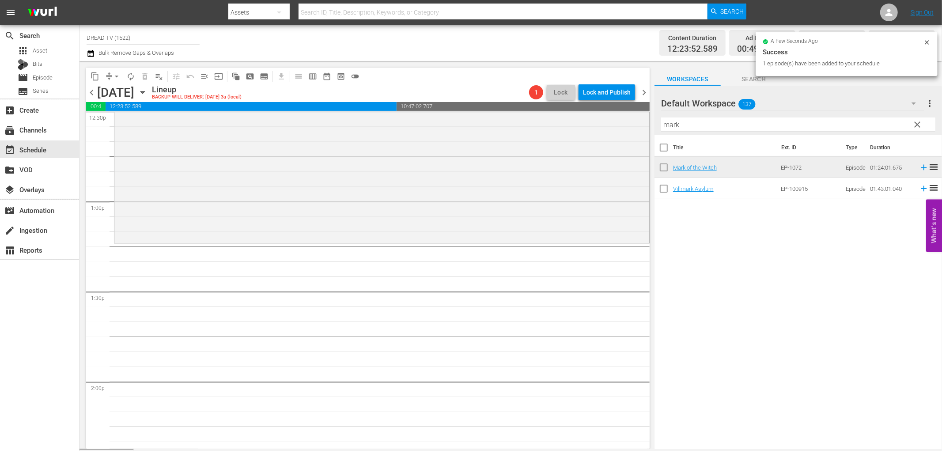
scroll to position [2306, 0]
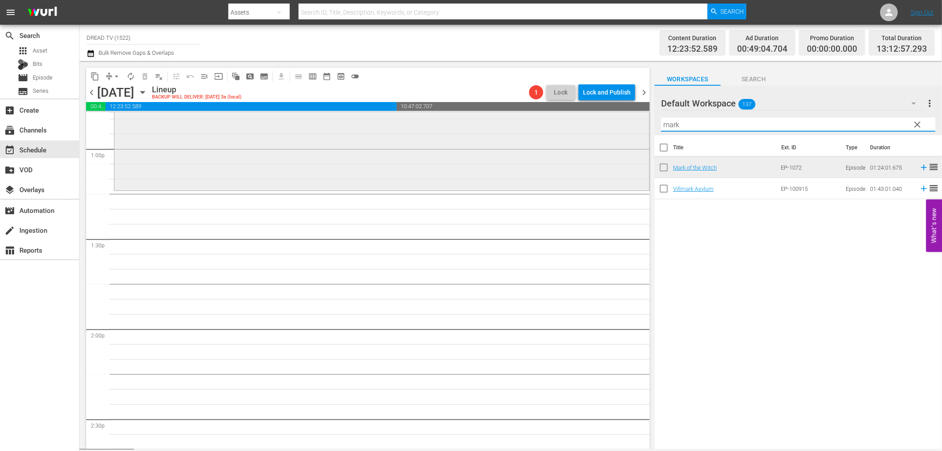
drag, startPoint x: 705, startPoint y: 124, endPoint x: 606, endPoint y: 124, distance: 99.4
click at [606, 124] on div "content_copy compress arrow_drop_down autorenew_outlined delete_forever_outline…" at bounding box center [511, 255] width 863 height 388
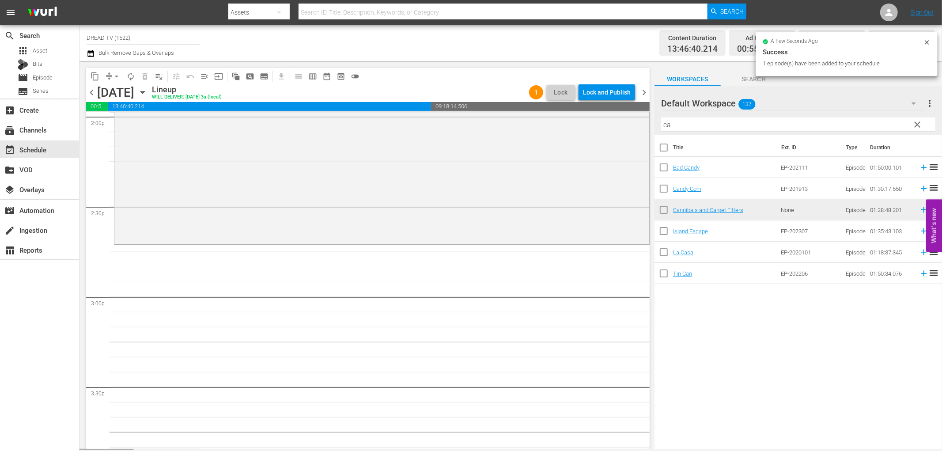
scroll to position [2552, 0]
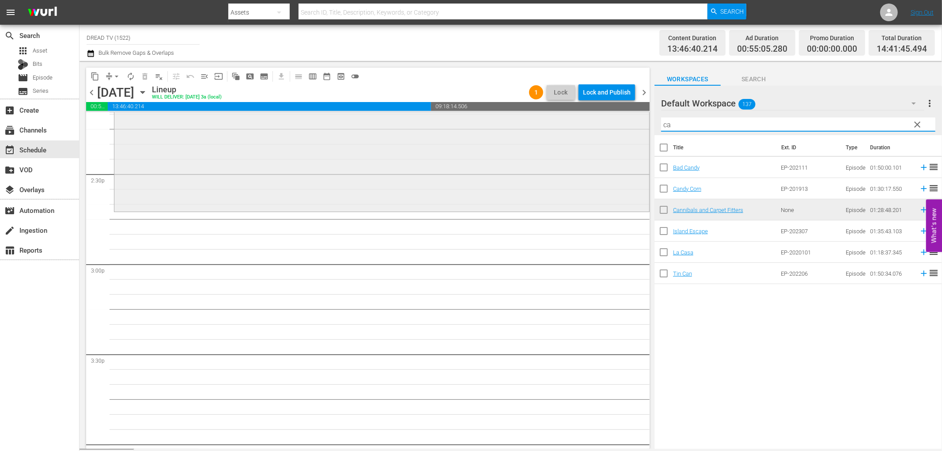
drag, startPoint x: 680, startPoint y: 125, endPoint x: 593, endPoint y: 122, distance: 87.5
click at [593, 122] on div "content_copy compress arrow_drop_down autorenew_outlined delete_forever_outline…" at bounding box center [511, 255] width 863 height 388
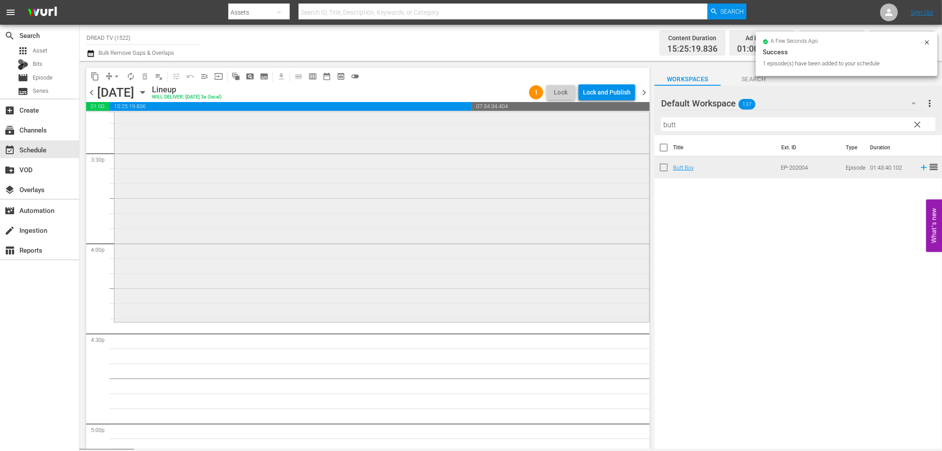
scroll to position [2846, 0]
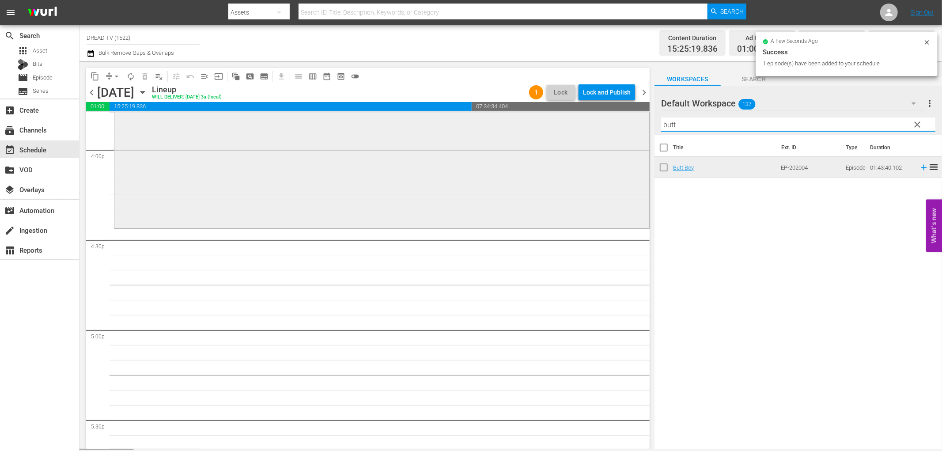
drag, startPoint x: 678, startPoint y: 128, endPoint x: 611, endPoint y: 125, distance: 67.2
click at [611, 125] on div "content_copy compress arrow_drop_down autorenew_outlined delete_forever_outline…" at bounding box center [511, 255] width 863 height 388
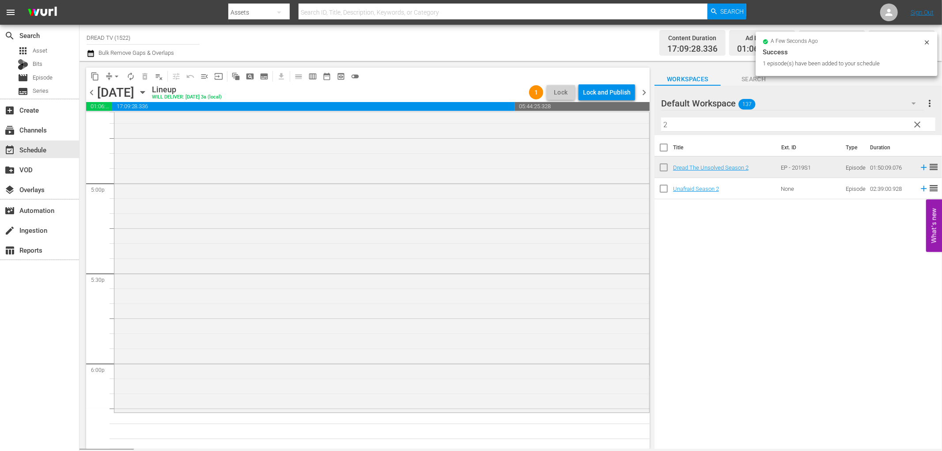
scroll to position [3141, 0]
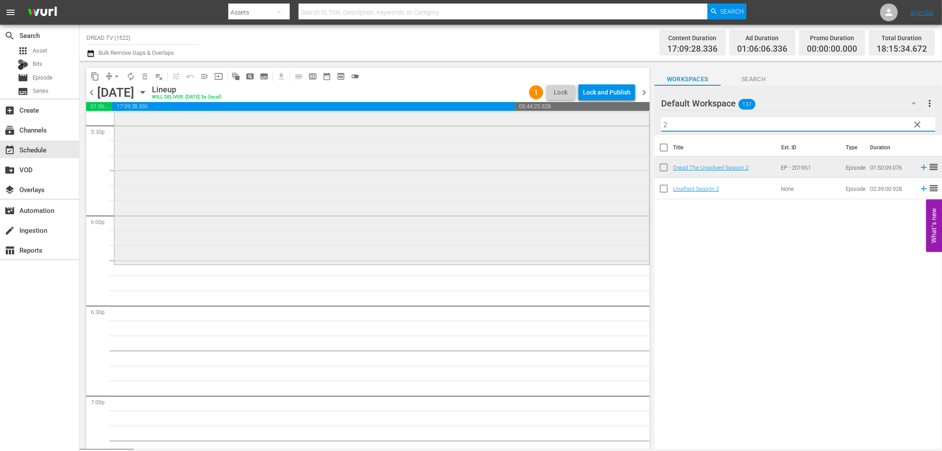
drag, startPoint x: 681, startPoint y: 124, endPoint x: 534, endPoint y: 134, distance: 147.4
click at [541, 133] on div "content_copy compress arrow_drop_down autorenew_outlined delete_forever_outline…" at bounding box center [511, 255] width 863 height 388
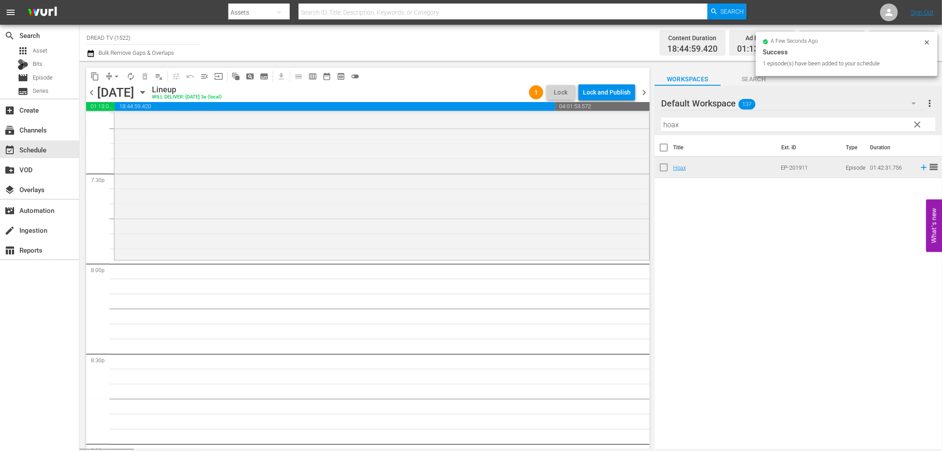
scroll to position [3484, 0]
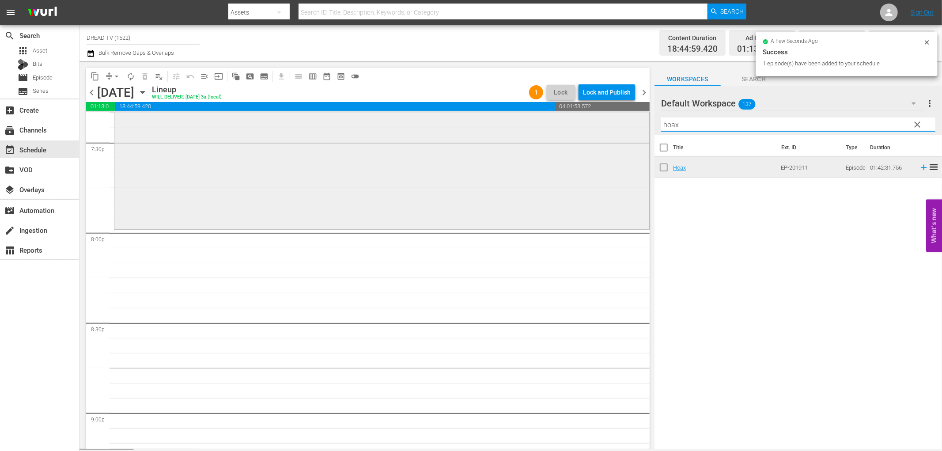
drag, startPoint x: 680, startPoint y: 124, endPoint x: 531, endPoint y: 129, distance: 148.9
click at [570, 133] on div "content_copy compress arrow_drop_down autorenew_outlined delete_forever_outline…" at bounding box center [511, 255] width 863 height 388
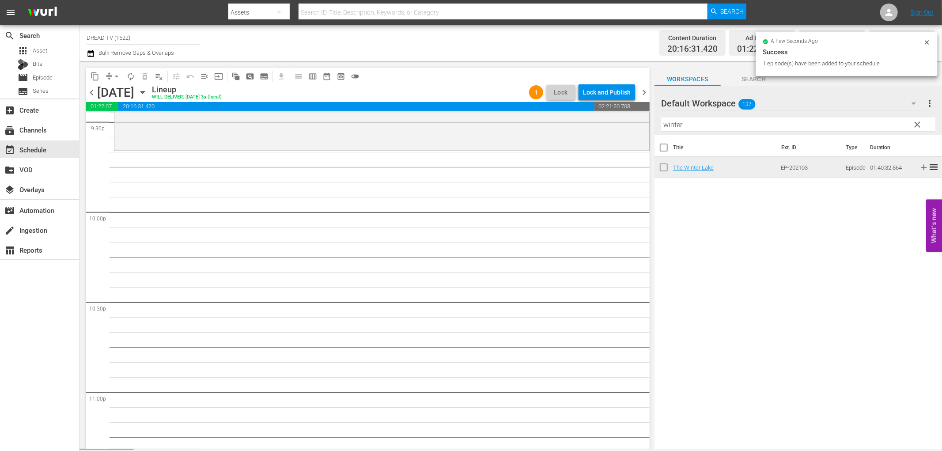
scroll to position [3877, 0]
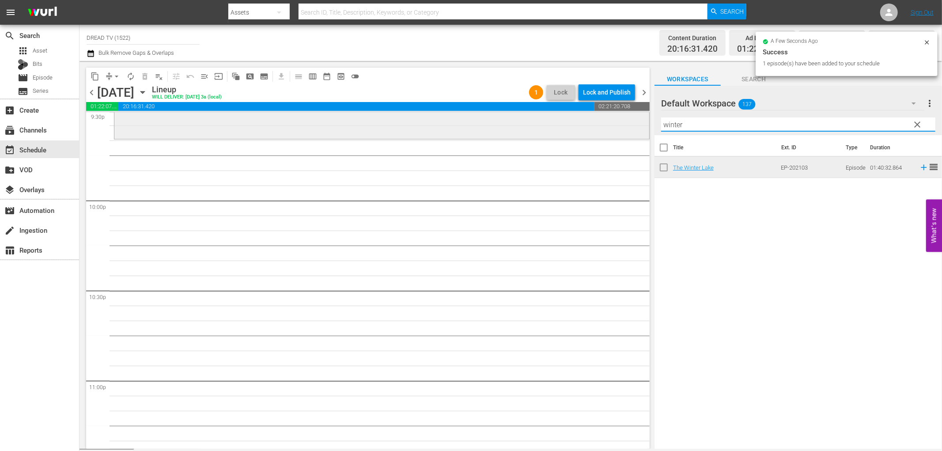
drag, startPoint x: 718, startPoint y: 124, endPoint x: 476, endPoint y: 115, distance: 242.2
click at [508, 113] on div "content_copy compress arrow_drop_down autorenew_outlined delete_forever_outline…" at bounding box center [511, 255] width 863 height 388
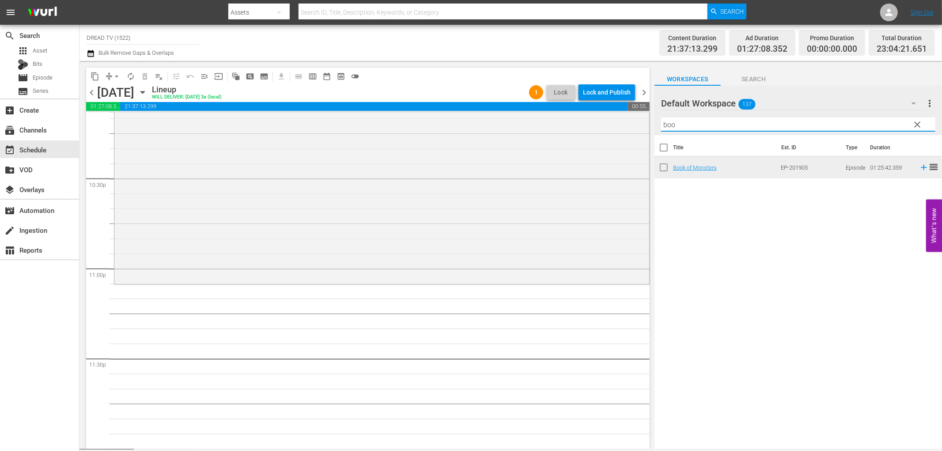
scroll to position [3933, 0]
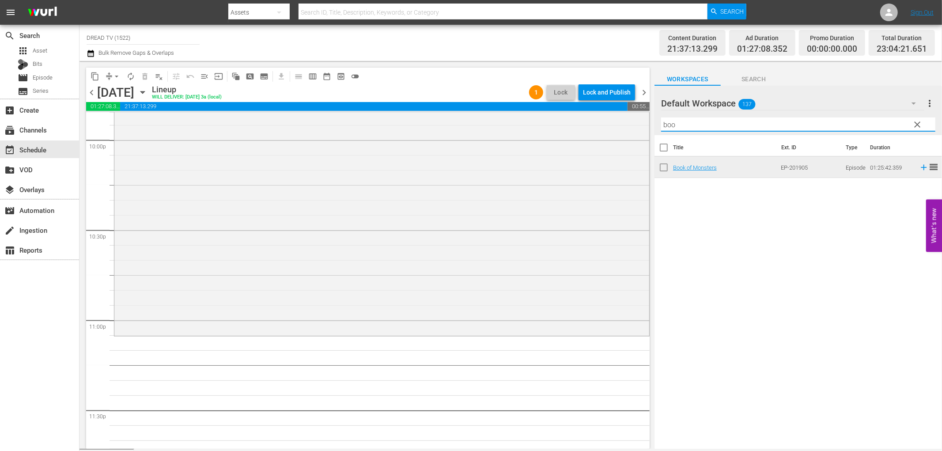
click at [549, 116] on div "content_copy compress arrow_drop_down autorenew_outlined delete_forever_outline…" at bounding box center [511, 255] width 863 height 388
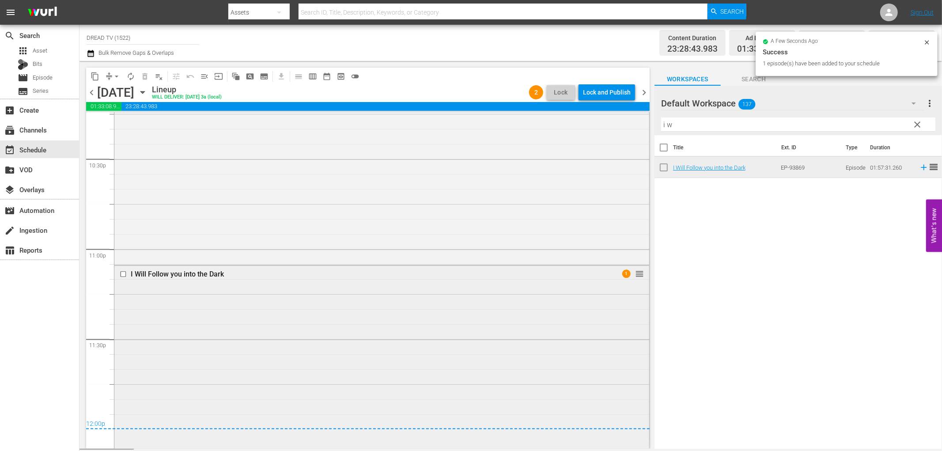
scroll to position [4177, 0]
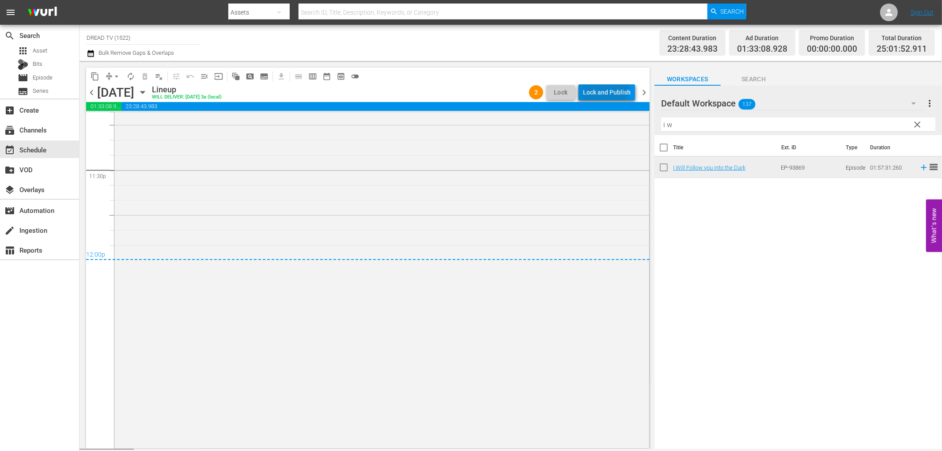
click at [603, 87] on div "Lock and Publish" at bounding box center [607, 92] width 48 height 16
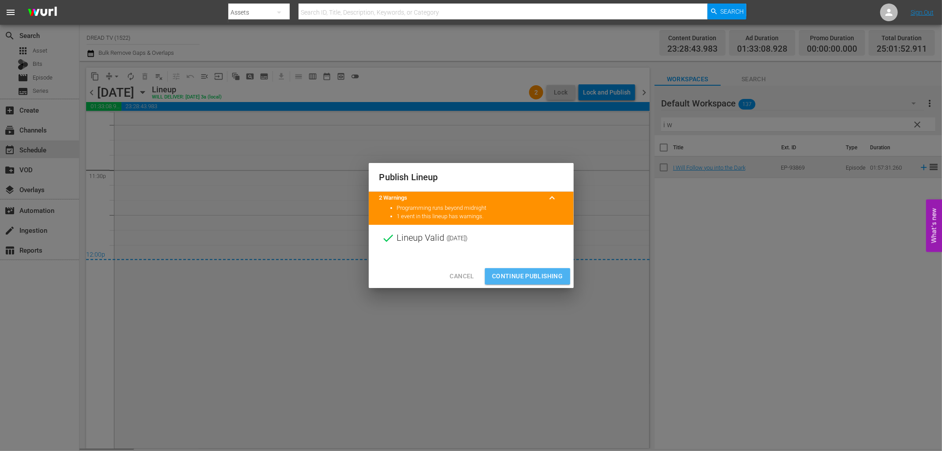
click at [536, 277] on span "Continue Publishing" at bounding box center [527, 276] width 71 height 11
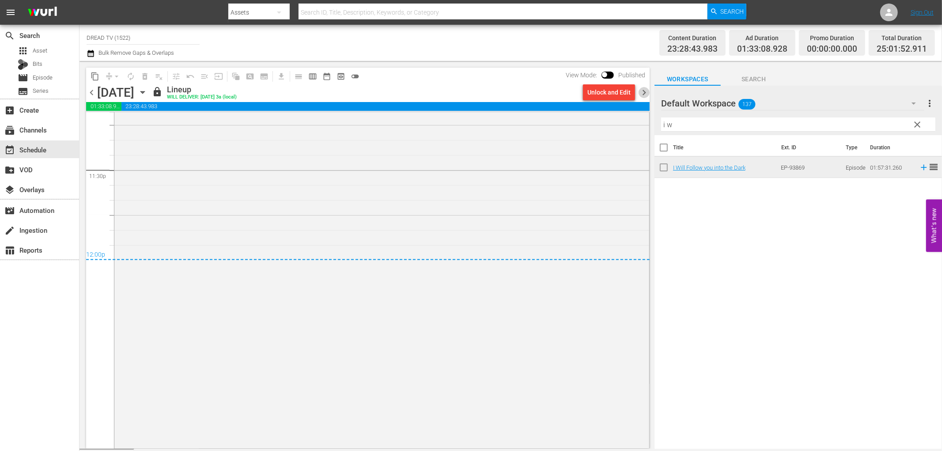
click at [644, 92] on span "chevron_right" at bounding box center [644, 92] width 11 height 11
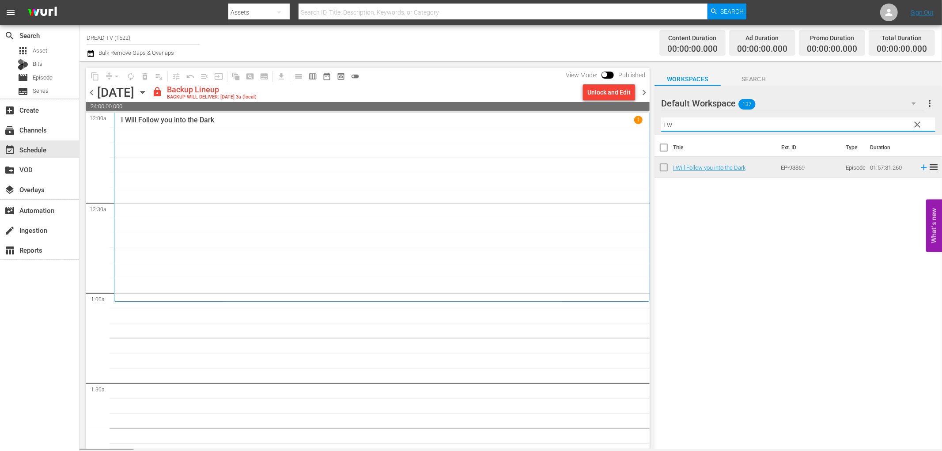
drag, startPoint x: 688, startPoint y: 125, endPoint x: 522, endPoint y: 106, distance: 167.2
click at [547, 111] on div "content_copy compress arrow_drop_down autorenew_outlined delete_forever_outline…" at bounding box center [511, 255] width 863 height 388
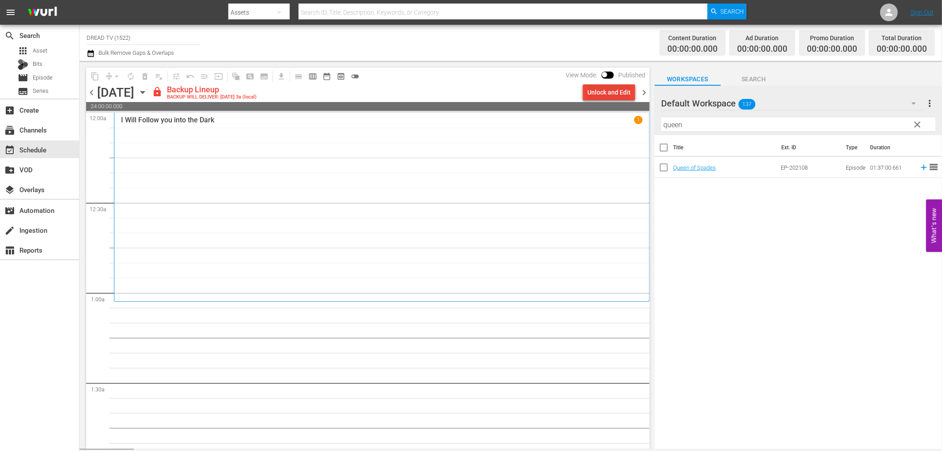
click at [592, 88] on div "Unlock and Edit" at bounding box center [608, 92] width 43 height 16
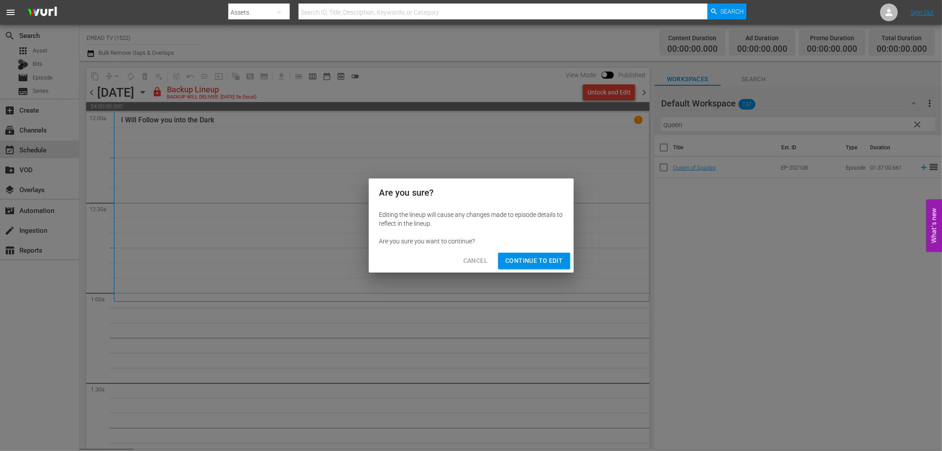
click at [539, 259] on span "Continue to Edit" at bounding box center [533, 260] width 57 height 11
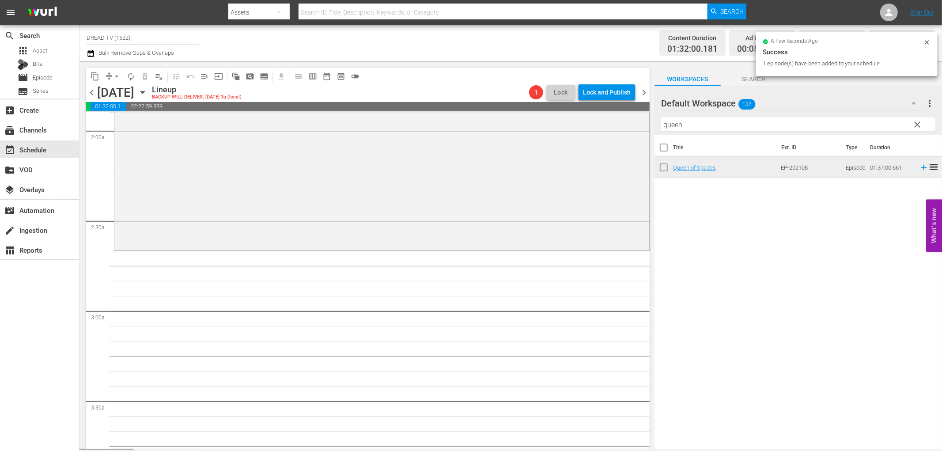
scroll to position [343, 0]
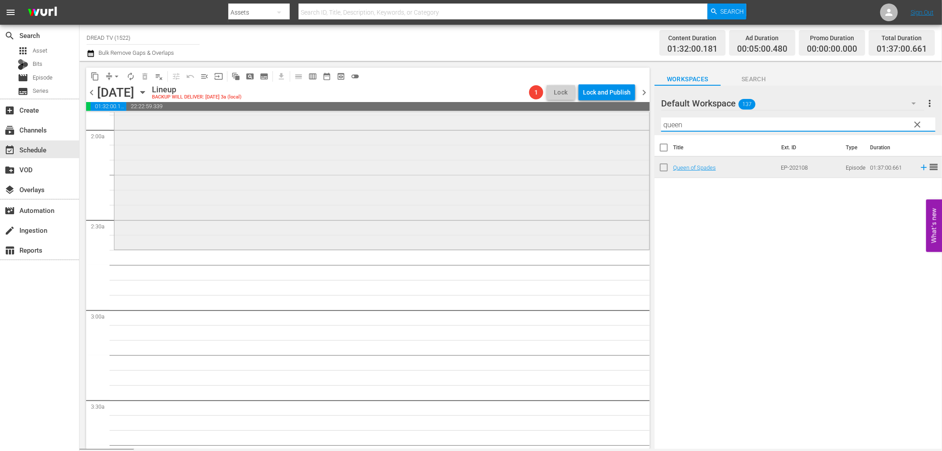
drag, startPoint x: 698, startPoint y: 127, endPoint x: 546, endPoint y: 115, distance: 152.4
click at [546, 115] on div "content_copy compress arrow_drop_down autorenew_outlined delete_forever_outline…" at bounding box center [511, 255] width 863 height 388
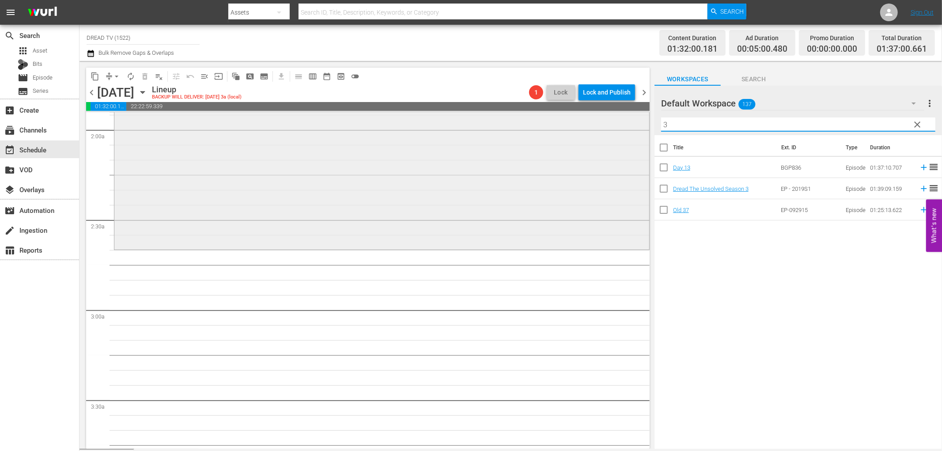
drag, startPoint x: 693, startPoint y: 129, endPoint x: 612, endPoint y: 128, distance: 80.4
click at [612, 128] on div "content_copy compress arrow_drop_down autorenew_outlined delete_forever_outline…" at bounding box center [511, 255] width 863 height 388
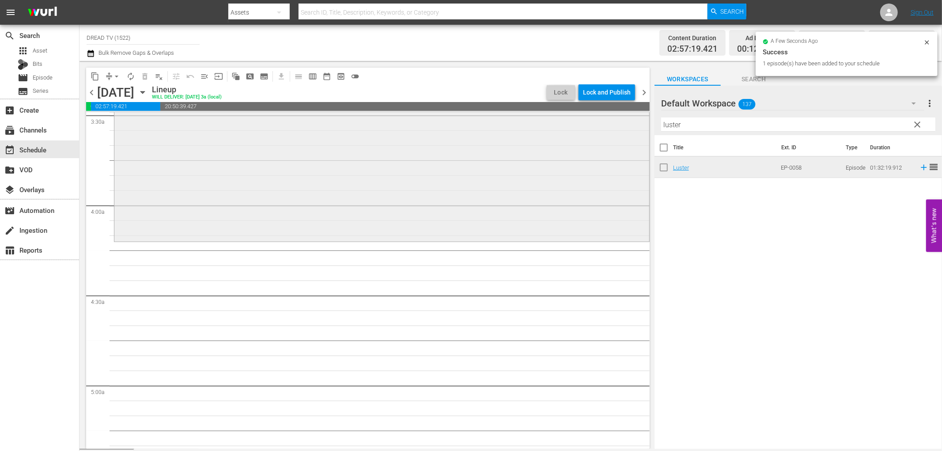
scroll to position [638, 0]
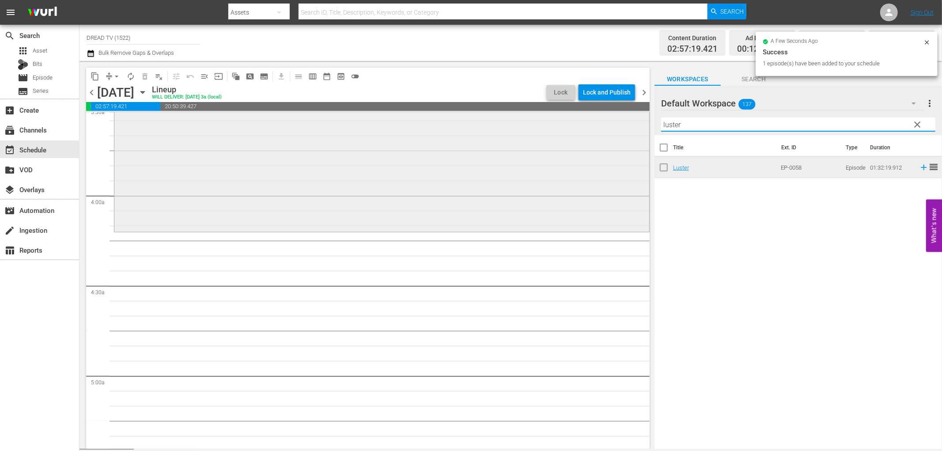
click at [601, 126] on div "content_copy compress arrow_drop_down autorenew_outlined delete_forever_outline…" at bounding box center [511, 255] width 863 height 388
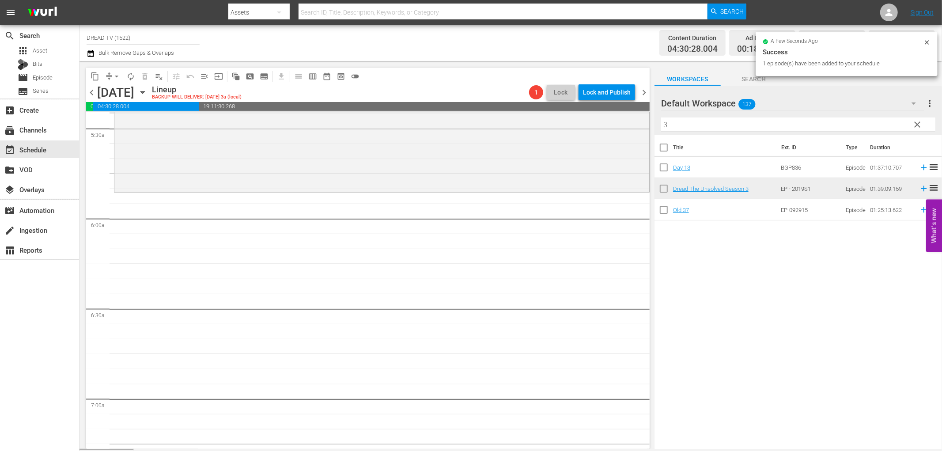
scroll to position [981, 0]
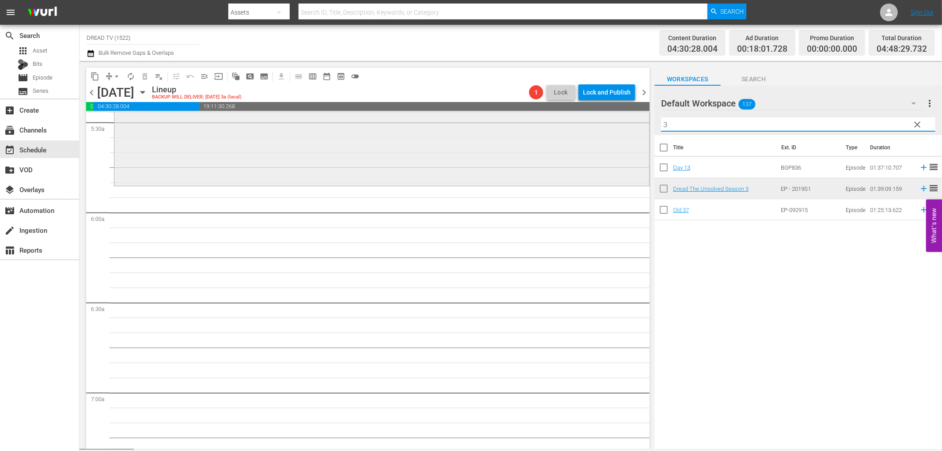
drag, startPoint x: 694, startPoint y: 122, endPoint x: 553, endPoint y: 122, distance: 140.9
click at [553, 122] on div "content_copy compress arrow_drop_down autorenew_outlined delete_forever_outline…" at bounding box center [511, 255] width 863 height 388
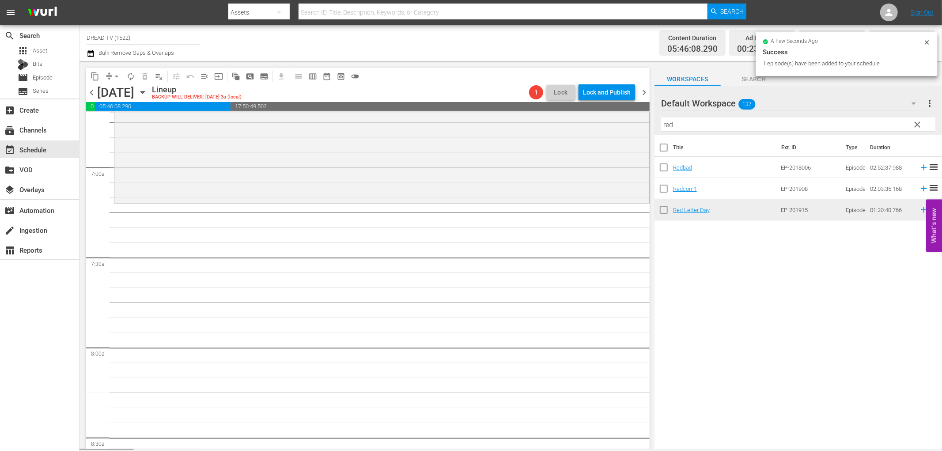
scroll to position [1276, 0]
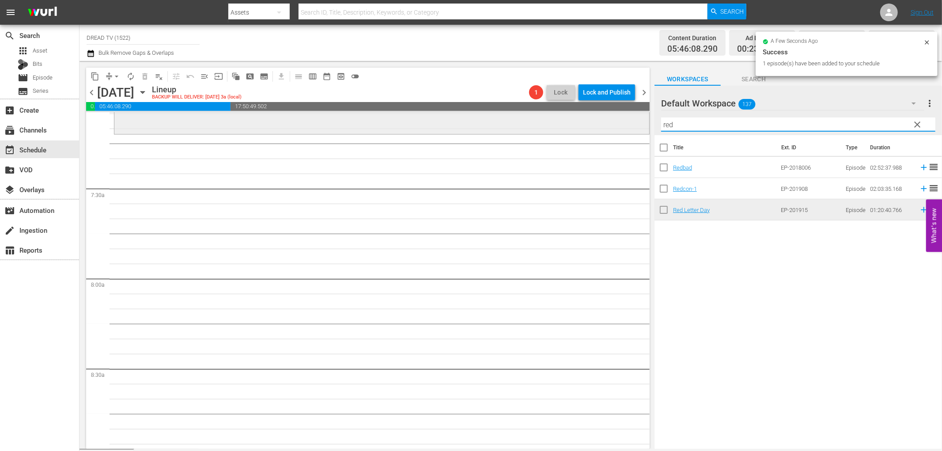
click at [470, 126] on div "content_copy compress arrow_drop_down autorenew_outlined delete_forever_outline…" at bounding box center [511, 255] width 863 height 388
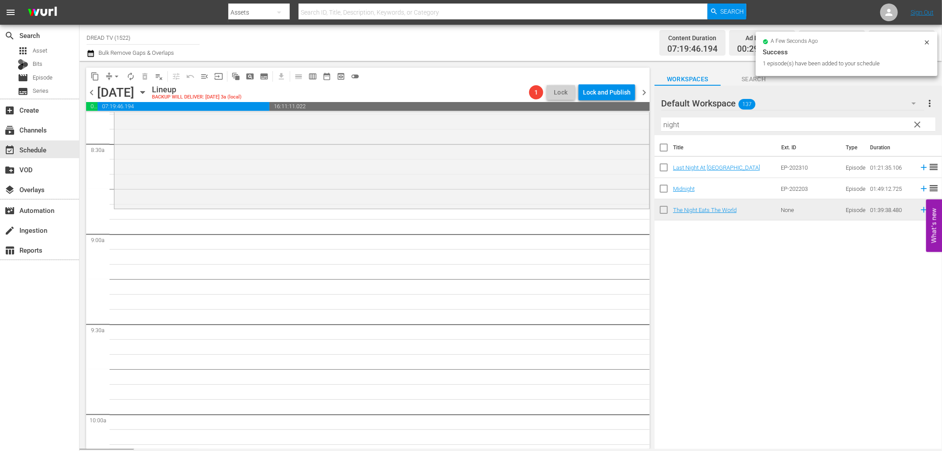
scroll to position [1521, 0]
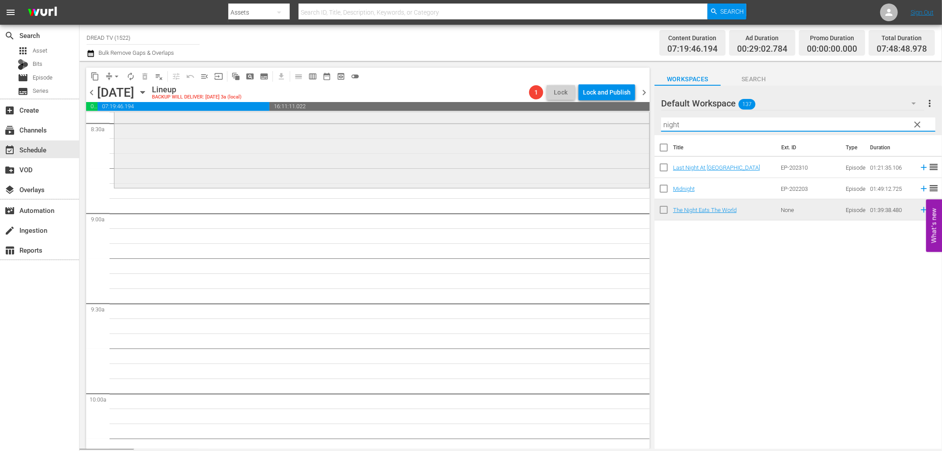
drag, startPoint x: 689, startPoint y: 127, endPoint x: 598, endPoint y: 125, distance: 91.5
click at [598, 125] on div "content_copy compress arrow_drop_down autorenew_outlined delete_forever_outline…" at bounding box center [511, 255] width 863 height 388
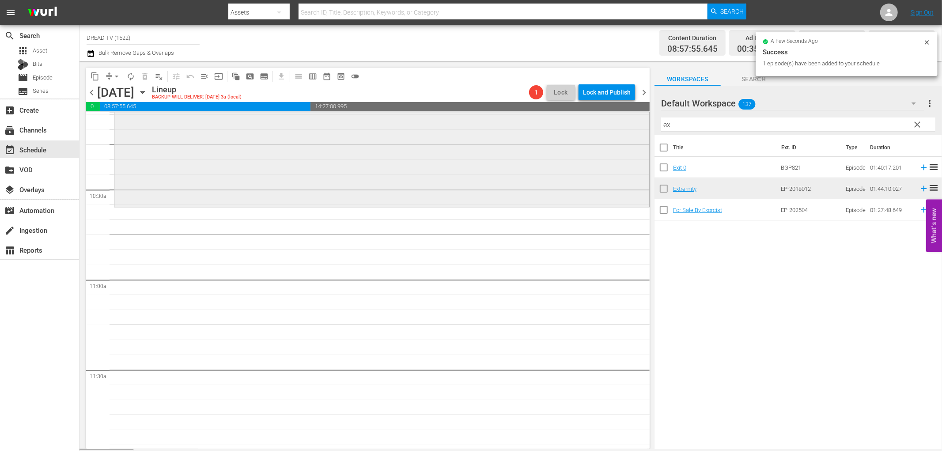
scroll to position [1816, 0]
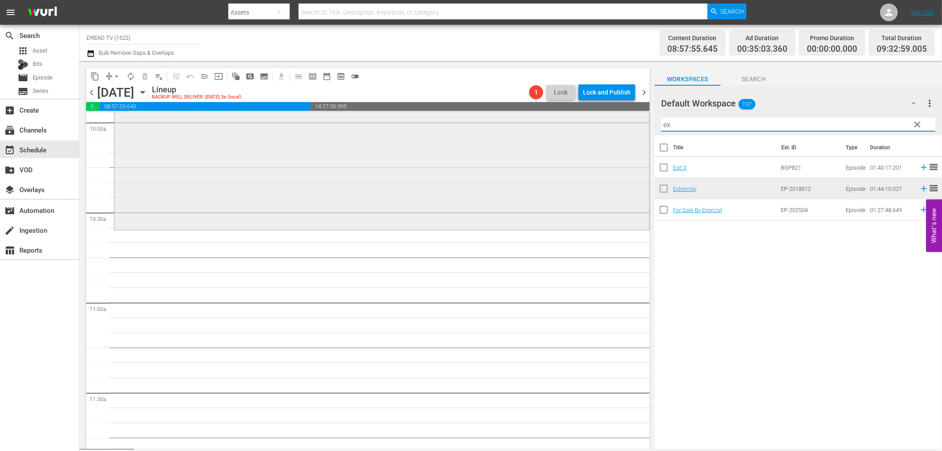
drag, startPoint x: 677, startPoint y: 122, endPoint x: 434, endPoint y: 118, distance: 242.9
click at [434, 118] on div "content_copy compress arrow_drop_down autorenew_outlined delete_forever_outline…" at bounding box center [511, 255] width 863 height 388
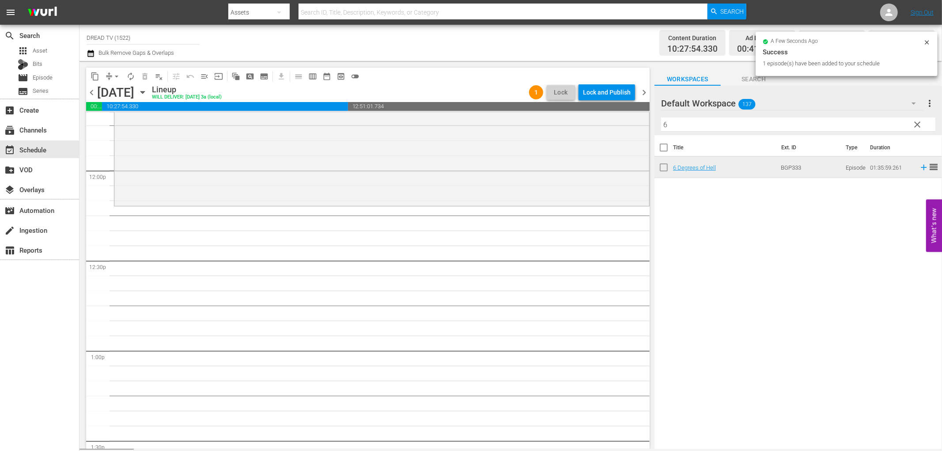
scroll to position [2125, 0]
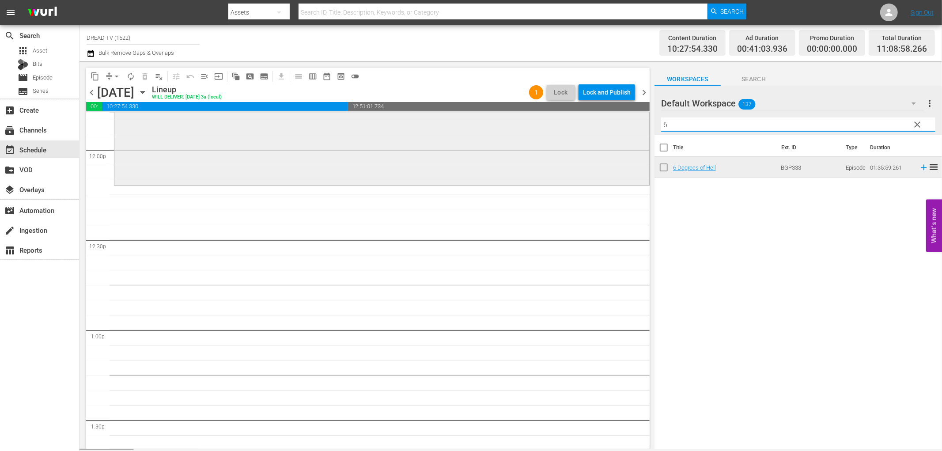
drag, startPoint x: 685, startPoint y: 125, endPoint x: 604, endPoint y: 128, distance: 81.3
click at [604, 128] on div "content_copy compress arrow_drop_down autorenew_outlined delete_forever_outline…" at bounding box center [511, 255] width 863 height 388
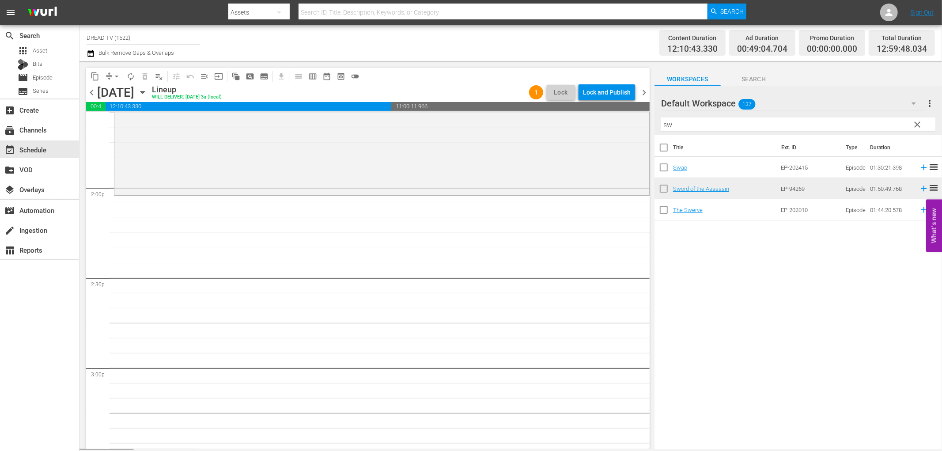
scroll to position [2469, 0]
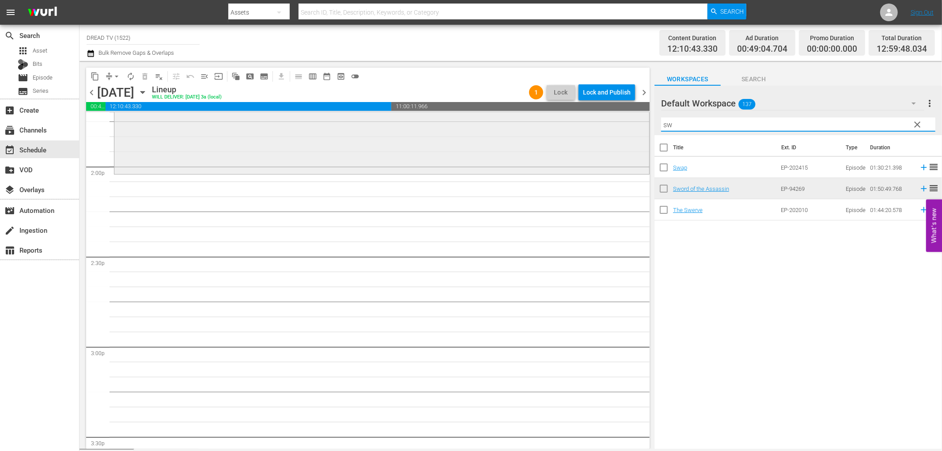
drag, startPoint x: 686, startPoint y: 121, endPoint x: 562, endPoint y: 126, distance: 123.8
click at [562, 126] on div "content_copy compress arrow_drop_down autorenew_outlined delete_forever_outline…" at bounding box center [511, 255] width 863 height 388
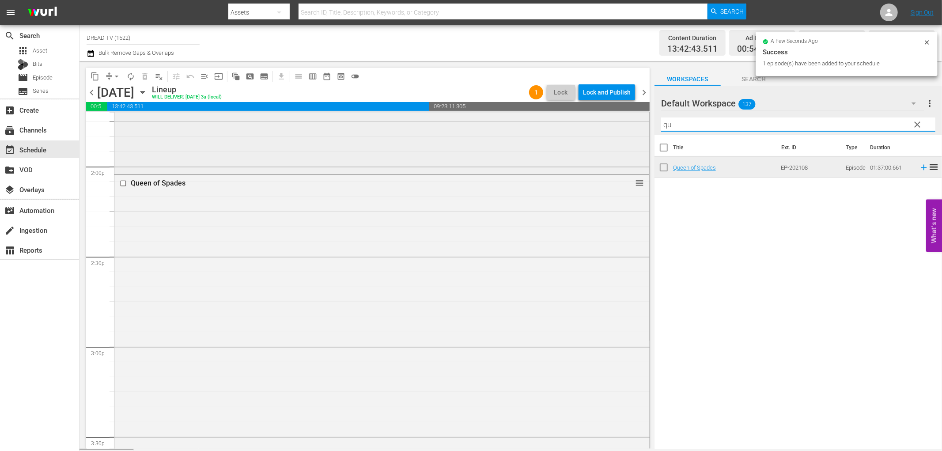
drag, startPoint x: 700, startPoint y: 128, endPoint x: 585, endPoint y: 130, distance: 114.9
click at [585, 130] on div "content_copy compress arrow_drop_down autorenew_outlined delete_forever_outline…" at bounding box center [511, 255] width 863 height 388
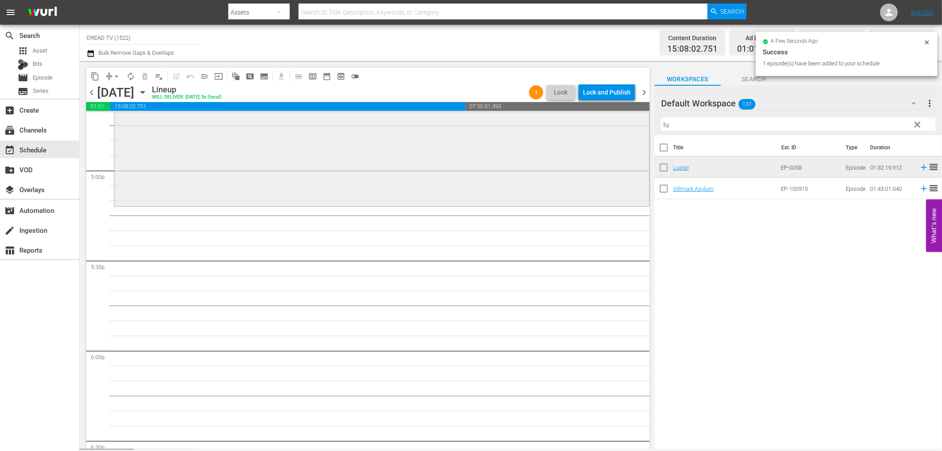
scroll to position [3009, 0]
drag, startPoint x: 681, startPoint y: 125, endPoint x: 592, endPoint y: 130, distance: 89.4
click at [592, 130] on div "content_copy compress arrow_drop_down autorenew_outlined delete_forever_outline…" at bounding box center [511, 255] width 863 height 388
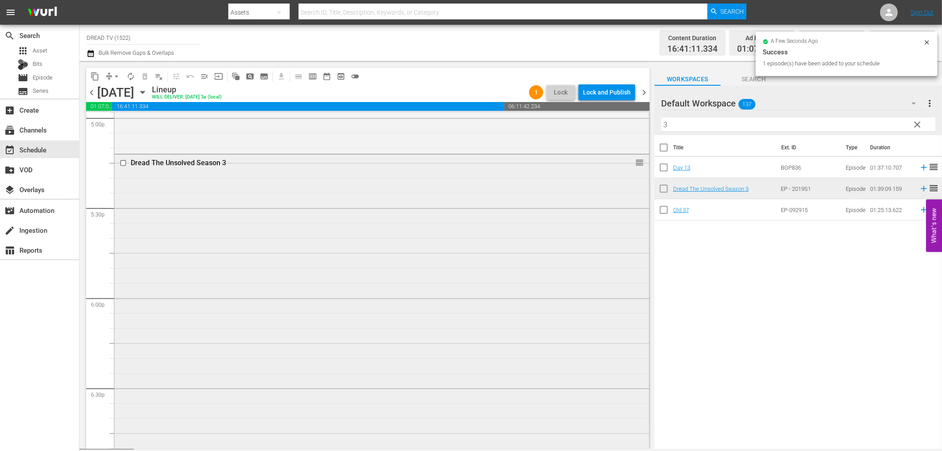
scroll to position [3303, 0]
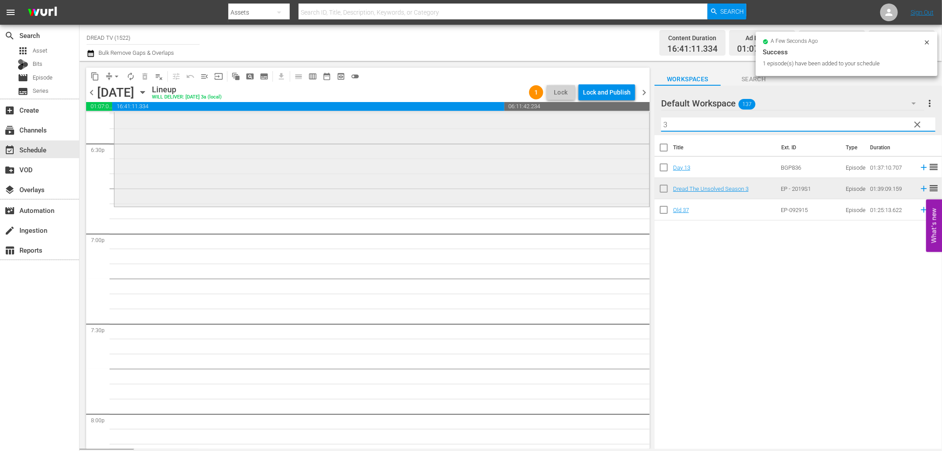
drag, startPoint x: 673, startPoint y: 125, endPoint x: 547, endPoint y: 127, distance: 126.3
click at [547, 127] on div "content_copy compress arrow_drop_down autorenew_outlined delete_forever_outline…" at bounding box center [511, 255] width 863 height 388
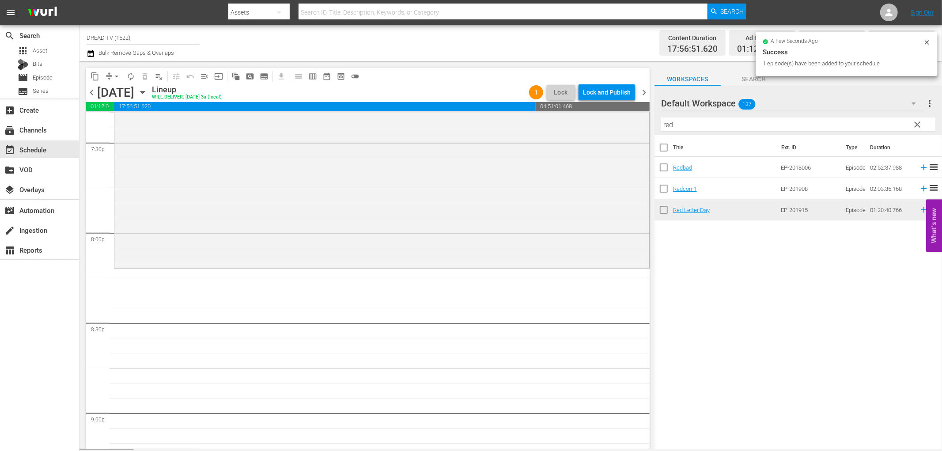
scroll to position [3597, 0]
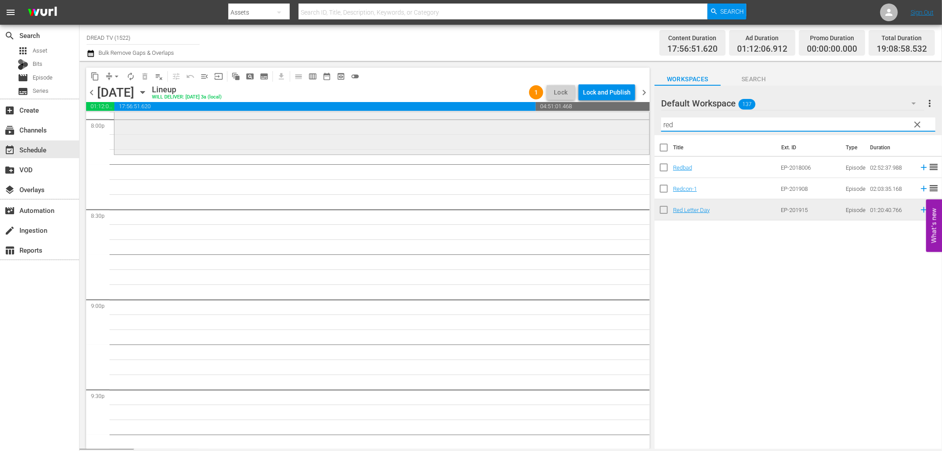
drag, startPoint x: 654, startPoint y: 124, endPoint x: 589, endPoint y: 116, distance: 65.5
click at [589, 116] on div "content_copy compress arrow_drop_down autorenew_outlined delete_forever_outline…" at bounding box center [511, 255] width 863 height 388
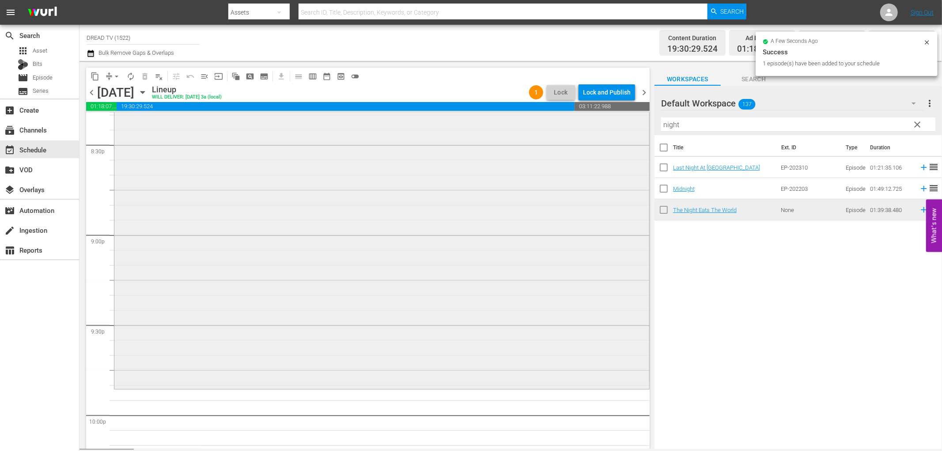
scroll to position [3892, 0]
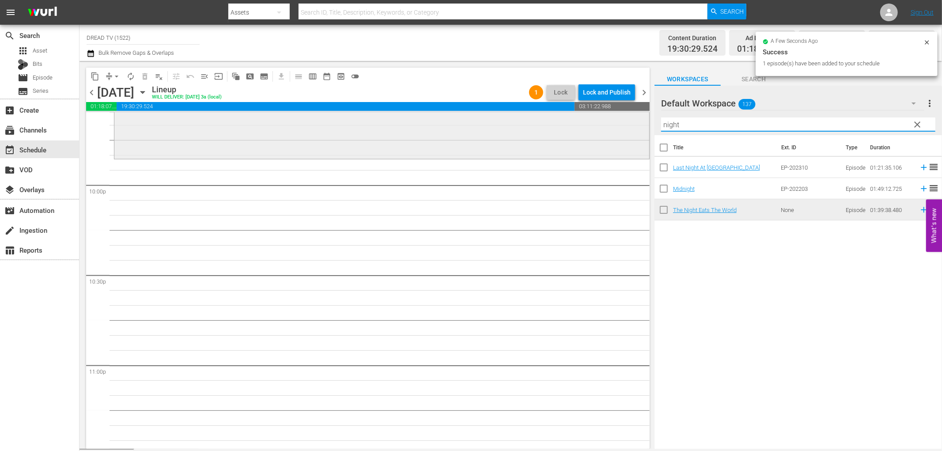
drag, startPoint x: 692, startPoint y: 126, endPoint x: 574, endPoint y: 130, distance: 118.0
click at [574, 130] on div "content_copy compress arrow_drop_down autorenew_outlined delete_forever_outline…" at bounding box center [511, 255] width 863 height 388
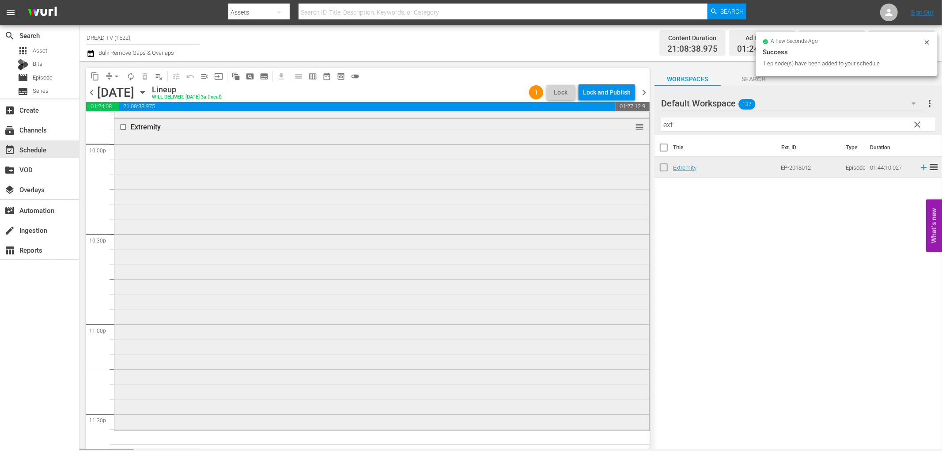
scroll to position [3989, 0]
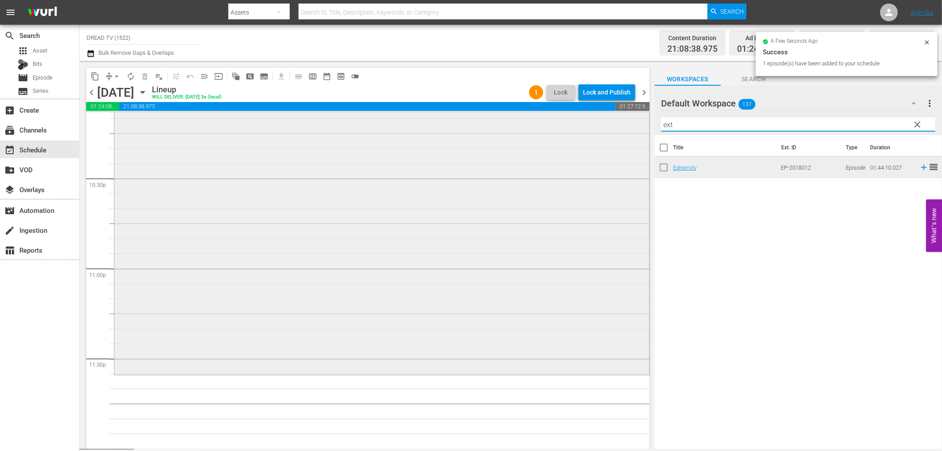
drag, startPoint x: 685, startPoint y: 125, endPoint x: 553, endPoint y: 129, distance: 133.0
click at [553, 129] on div "content_copy compress arrow_drop_down autorenew_outlined delete_forever_outline…" at bounding box center [511, 255] width 863 height 388
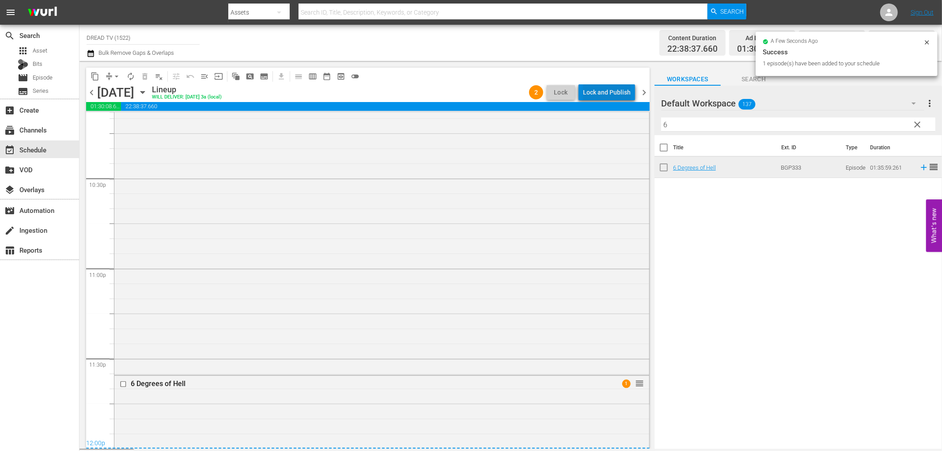
click at [615, 94] on div "Lock and Publish" at bounding box center [607, 92] width 48 height 16
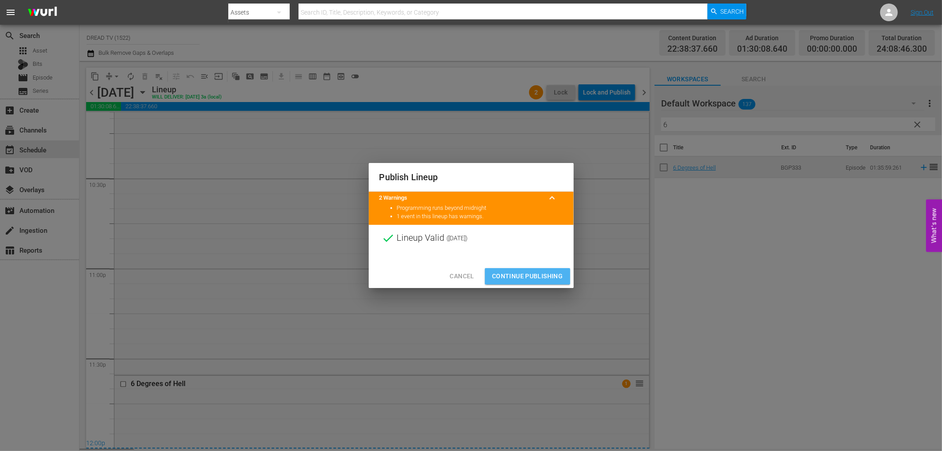
click at [538, 279] on span "Continue Publishing" at bounding box center [527, 276] width 71 height 11
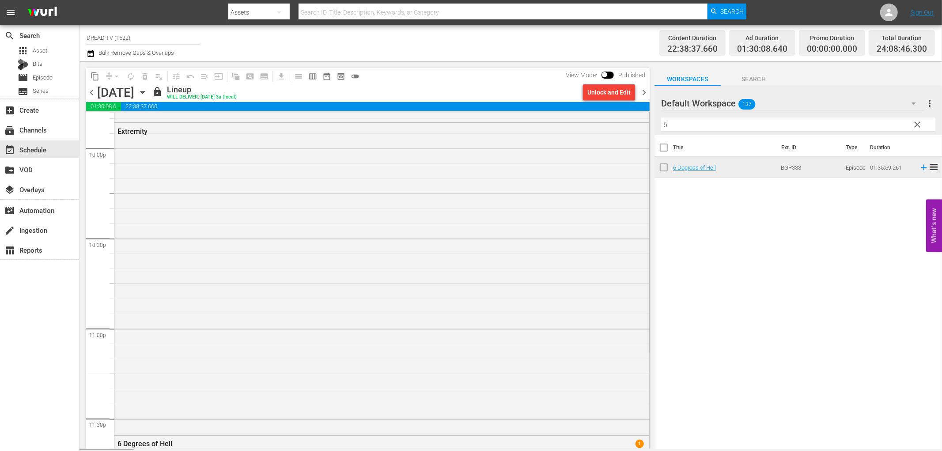
scroll to position [3910, 0]
click at [645, 90] on span "chevron_right" at bounding box center [644, 92] width 11 height 11
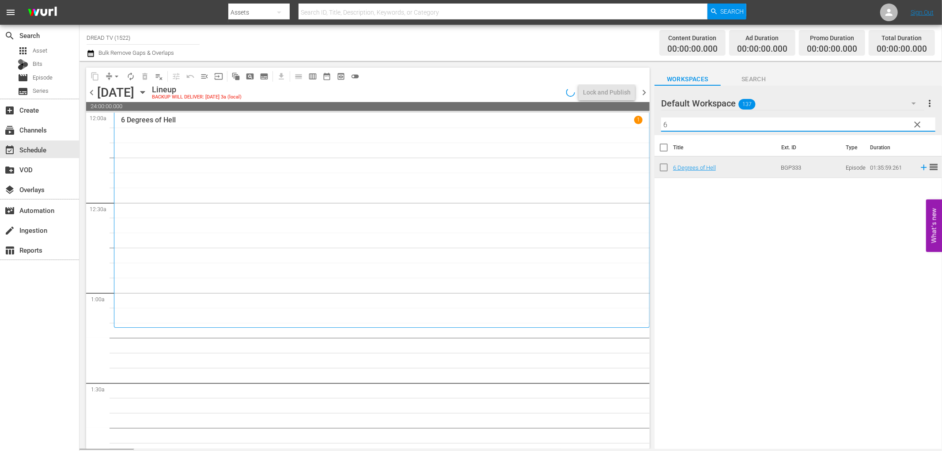
drag, startPoint x: 701, startPoint y: 124, endPoint x: 567, endPoint y: 125, distance: 134.3
click at [567, 125] on div "content_copy compress arrow_drop_down autorenew_outlined delete_forever_outline…" at bounding box center [511, 255] width 863 height 388
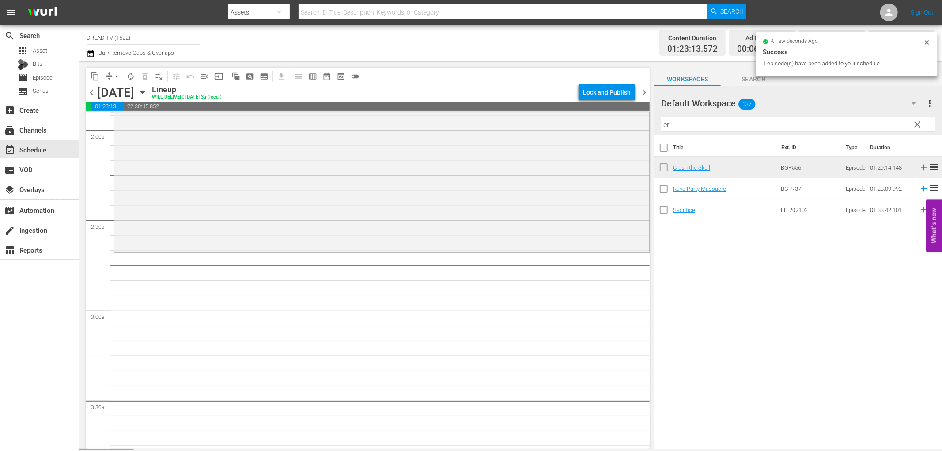
scroll to position [343, 0]
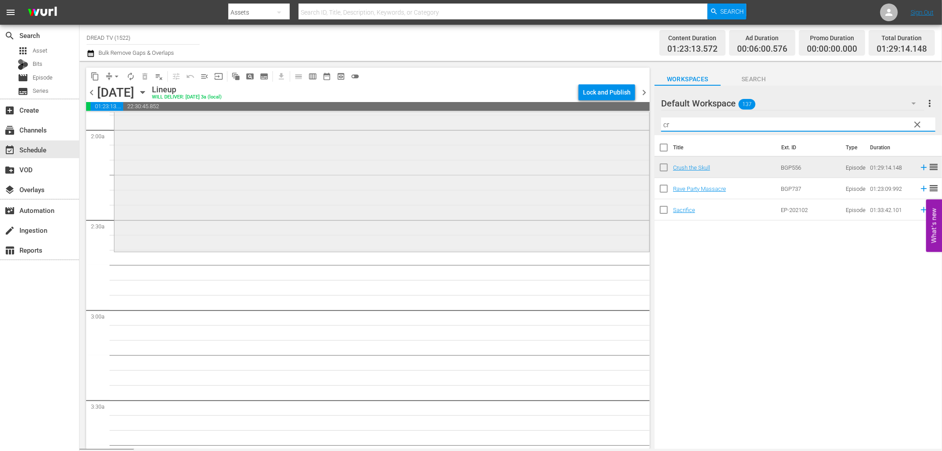
drag, startPoint x: 682, startPoint y: 125, endPoint x: 539, endPoint y: 130, distance: 142.3
click at [541, 130] on div "content_copy compress arrow_drop_down autorenew_outlined delete_forever_outline…" at bounding box center [511, 255] width 863 height 388
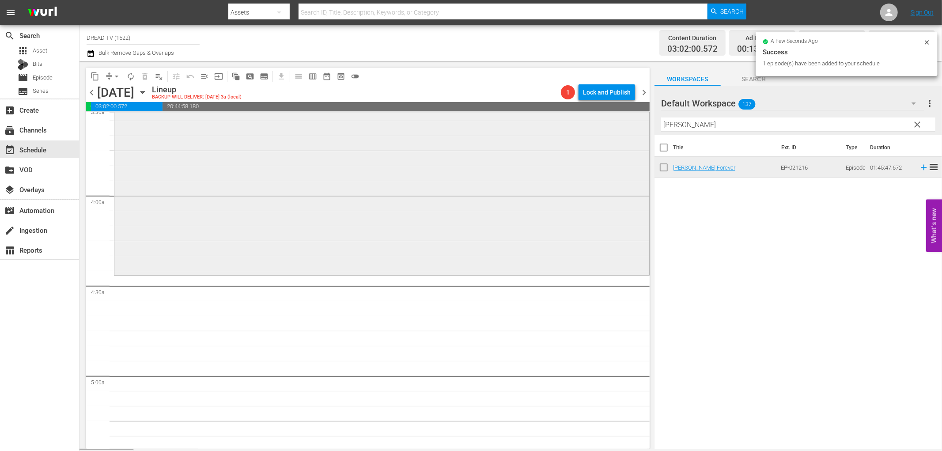
scroll to position [687, 0]
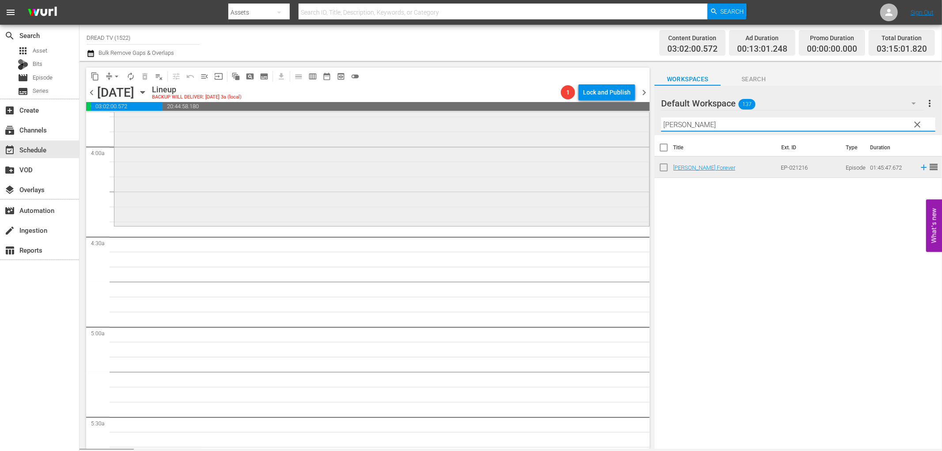
drag, startPoint x: 703, startPoint y: 120, endPoint x: 625, endPoint y: 117, distance: 78.2
click at [625, 117] on div "content_copy compress arrow_drop_down autorenew_outlined delete_forever_outline…" at bounding box center [511, 255] width 863 height 388
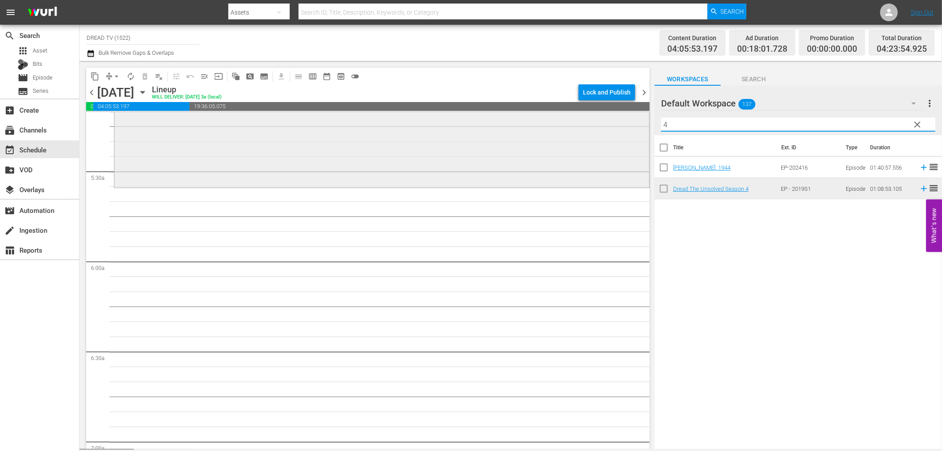
scroll to position [893, 0]
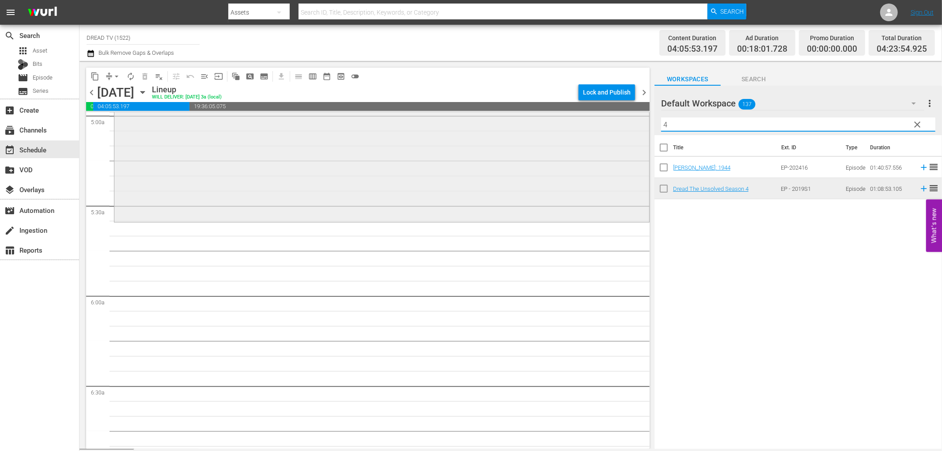
drag, startPoint x: 689, startPoint y: 123, endPoint x: 567, endPoint y: 116, distance: 122.5
click at [567, 116] on div "content_copy compress arrow_drop_down autorenew_outlined delete_forever_outline…" at bounding box center [511, 255] width 863 height 388
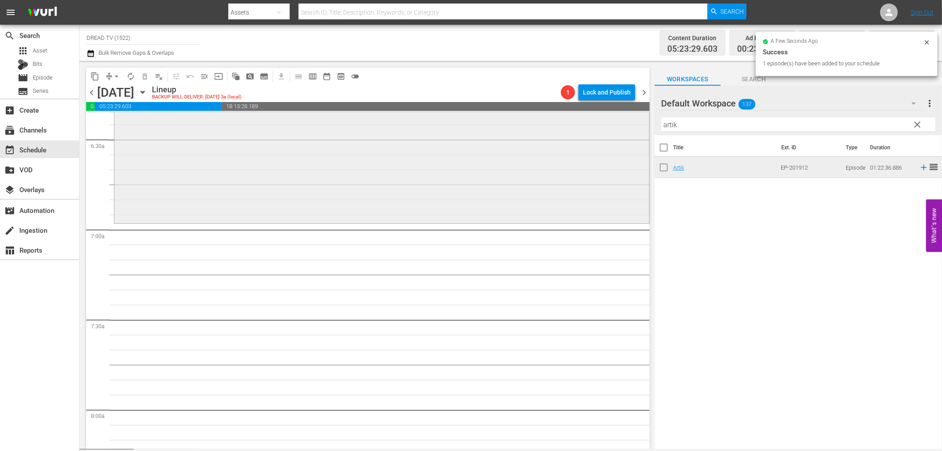
scroll to position [1187, 0]
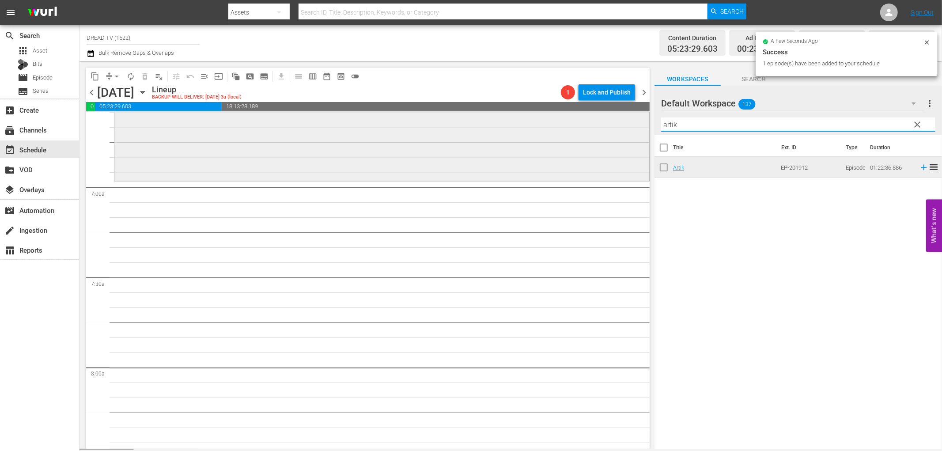
drag, startPoint x: 693, startPoint y: 122, endPoint x: 571, endPoint y: 119, distance: 121.5
click at [581, 124] on div "content_copy compress arrow_drop_down autorenew_outlined delete_forever_outline…" at bounding box center [511, 255] width 863 height 388
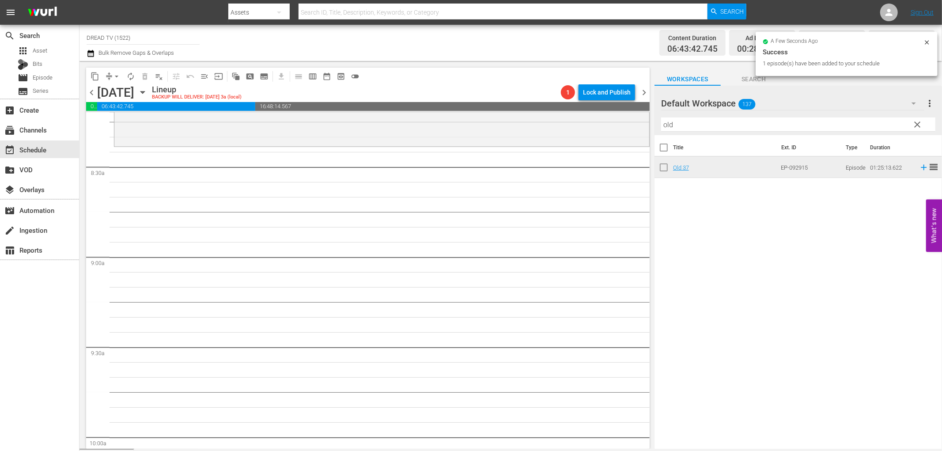
scroll to position [1481, 0]
drag, startPoint x: 655, startPoint y: 124, endPoint x: 573, endPoint y: 128, distance: 81.8
click at [586, 126] on div "content_copy compress arrow_drop_down autorenew_outlined delete_forever_outline…" at bounding box center [511, 255] width 863 height 388
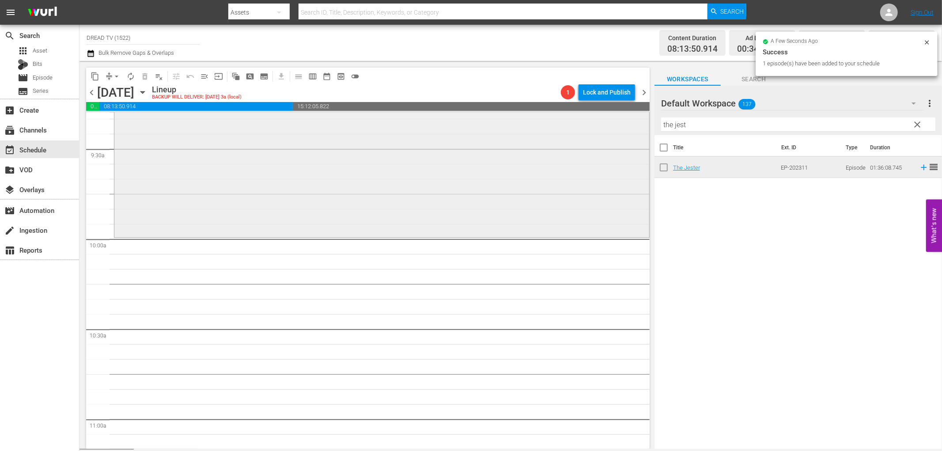
scroll to position [1727, 0]
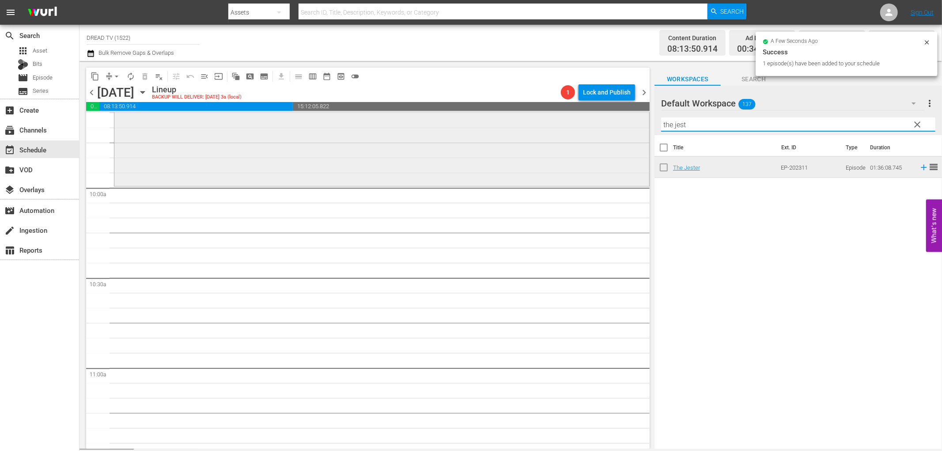
drag, startPoint x: 692, startPoint y: 121, endPoint x: 607, endPoint y: 121, distance: 84.8
click at [607, 121] on div "content_copy compress arrow_drop_down autorenew_outlined delete_forever_outline…" at bounding box center [511, 255] width 863 height 388
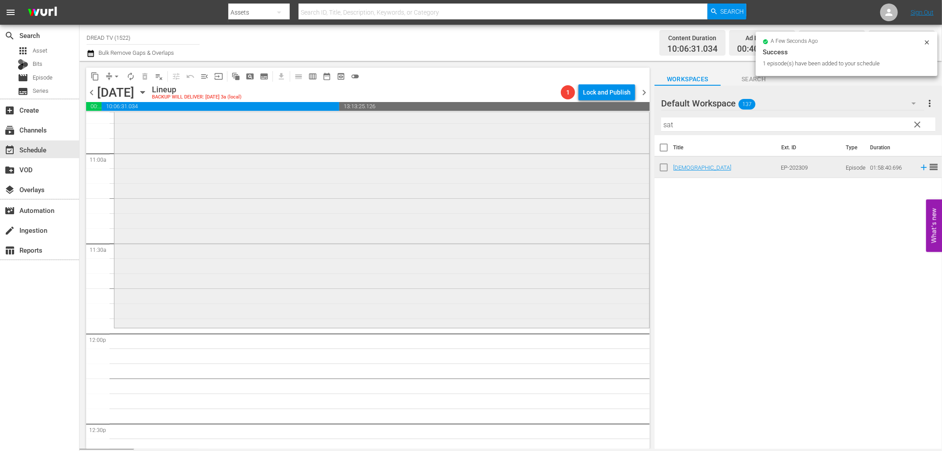
scroll to position [2021, 0]
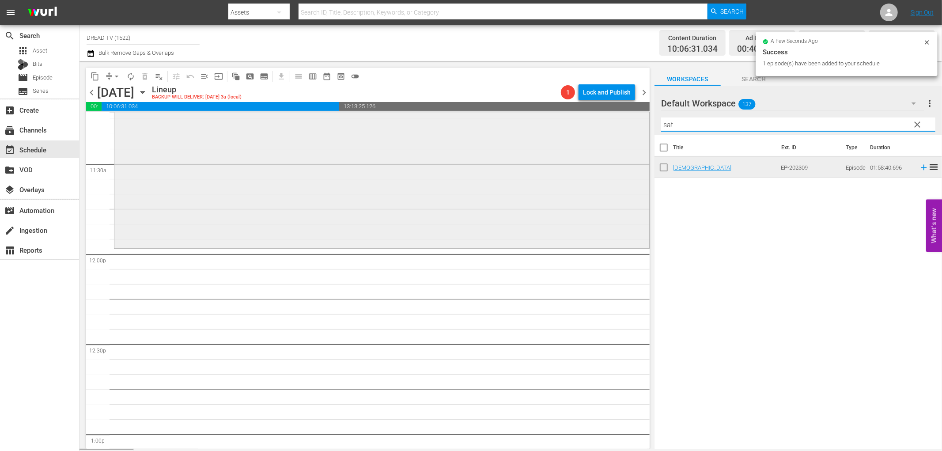
drag, startPoint x: 639, startPoint y: 124, endPoint x: 617, endPoint y: 124, distance: 22.1
click at [617, 124] on div "content_copy compress arrow_drop_down autorenew_outlined delete_forever_outline…" at bounding box center [511, 255] width 863 height 388
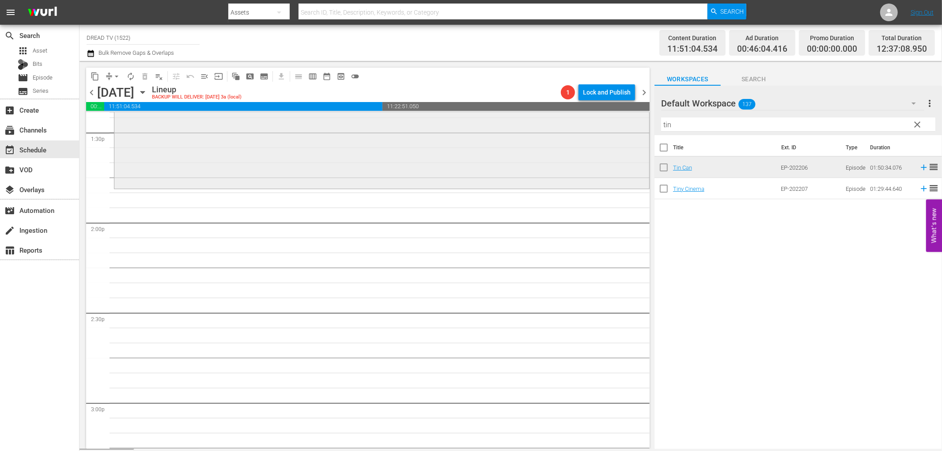
scroll to position [2414, 0]
drag, startPoint x: 685, startPoint y: 125, endPoint x: 550, endPoint y: 122, distance: 134.3
click at [550, 122] on div "content_copy compress arrow_drop_down autorenew_outlined delete_forever_outline…" at bounding box center [511, 255] width 863 height 388
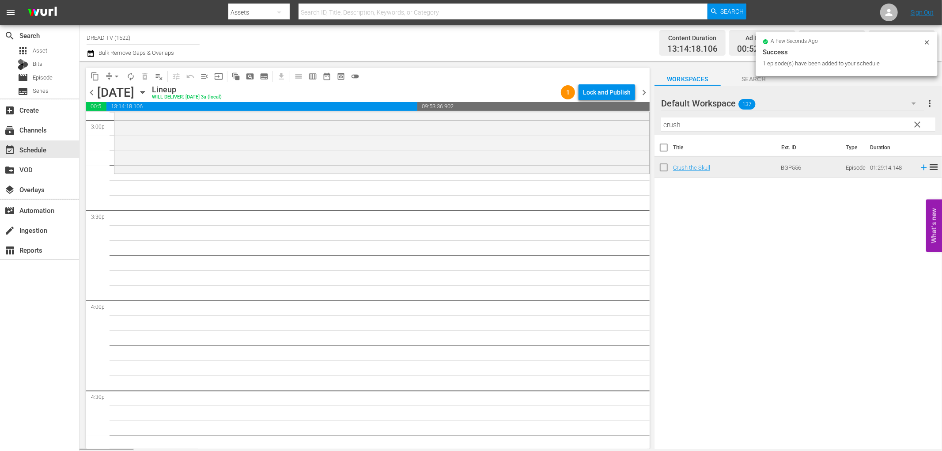
scroll to position [2708, 0]
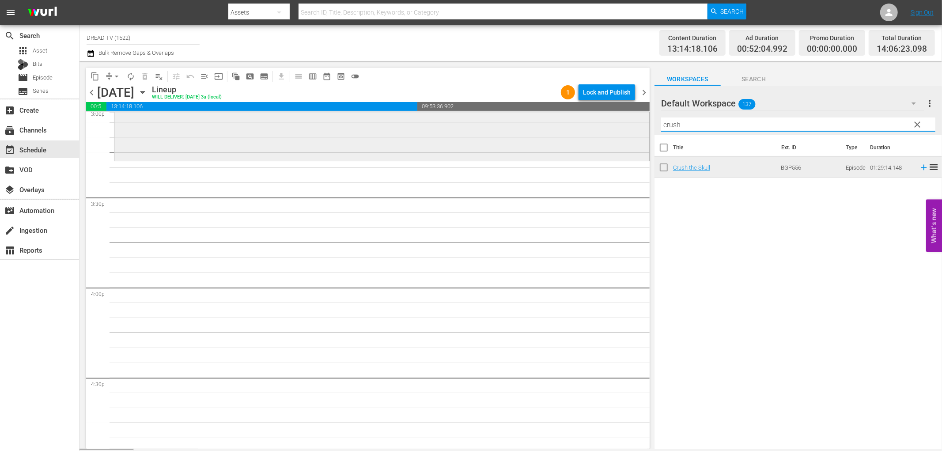
drag, startPoint x: 696, startPoint y: 128, endPoint x: 560, endPoint y: 122, distance: 136.2
click at [562, 122] on div "content_copy compress arrow_drop_down autorenew_outlined delete_forever_outline…" at bounding box center [511, 255] width 863 height 388
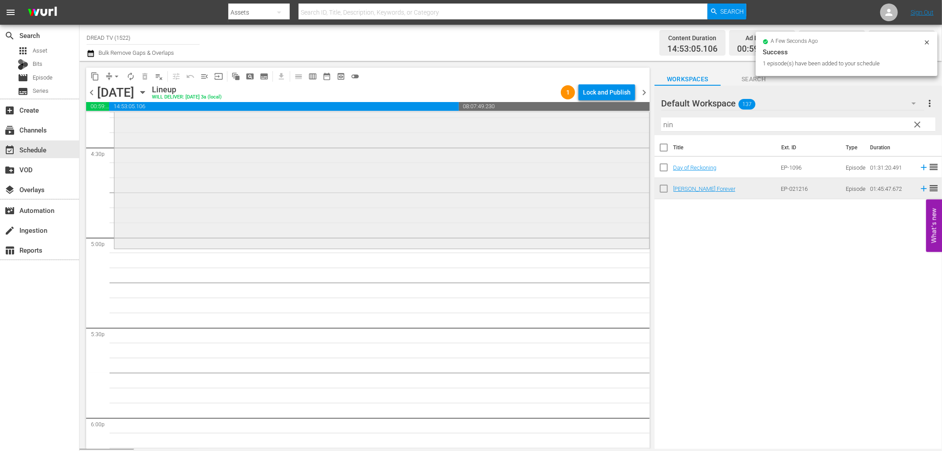
scroll to position [3003, 0]
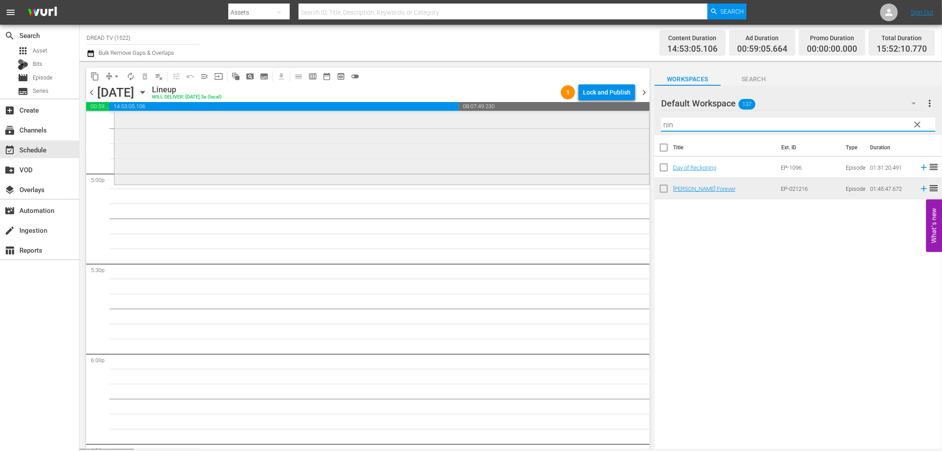
drag, startPoint x: 682, startPoint y: 124, endPoint x: 551, endPoint y: 118, distance: 131.3
click at [551, 118] on div "content_copy compress arrow_drop_down autorenew_outlined delete_forever_outline…" at bounding box center [511, 255] width 863 height 388
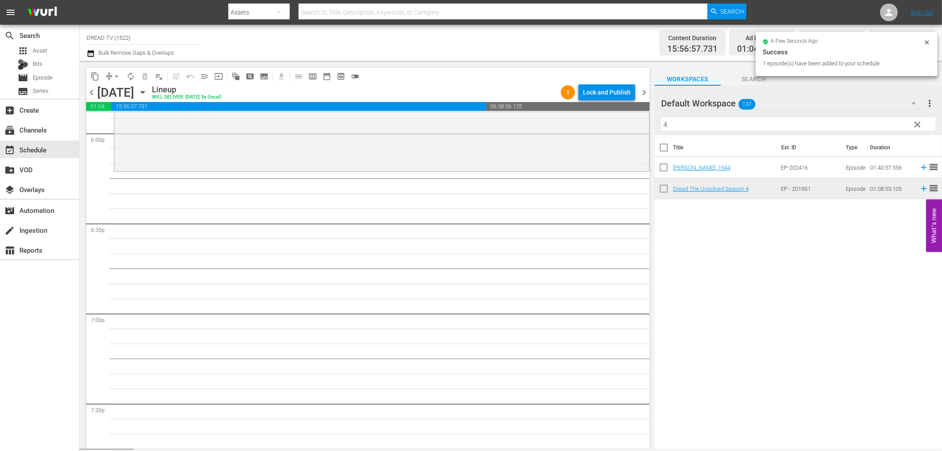
scroll to position [3199, 0]
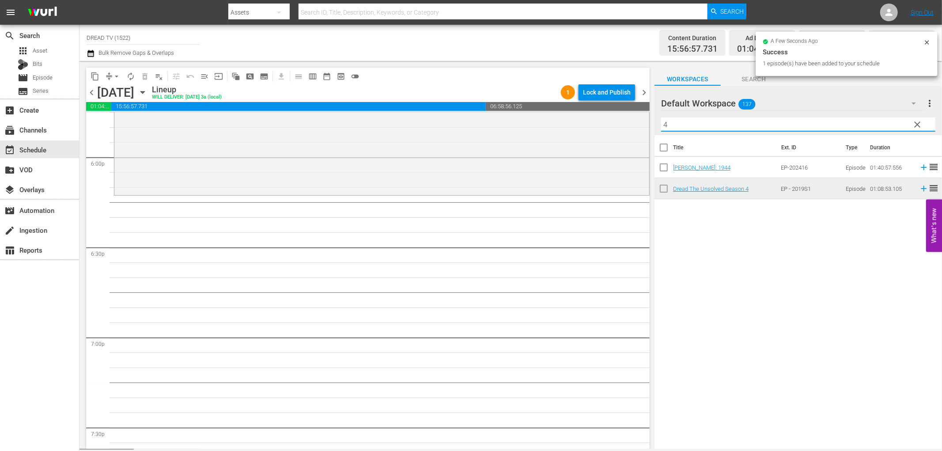
click at [603, 127] on div "content_copy compress arrow_drop_down autorenew_outlined delete_forever_outline…" at bounding box center [511, 255] width 863 height 388
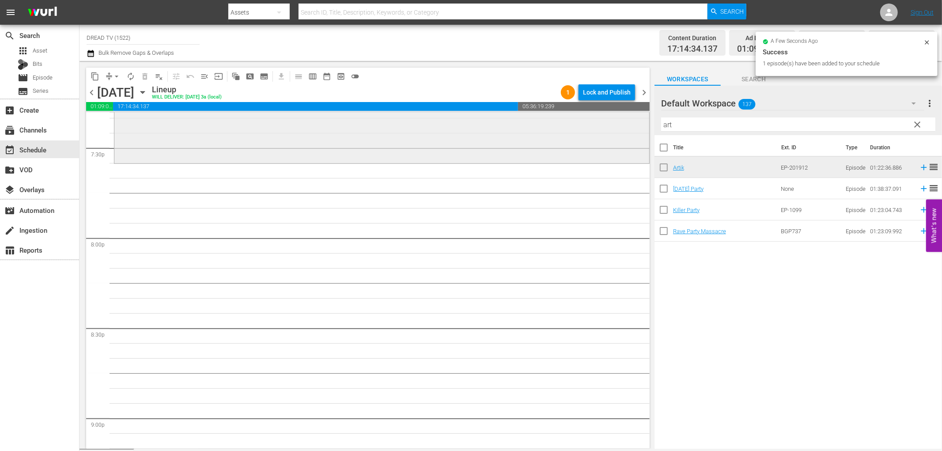
scroll to position [3494, 0]
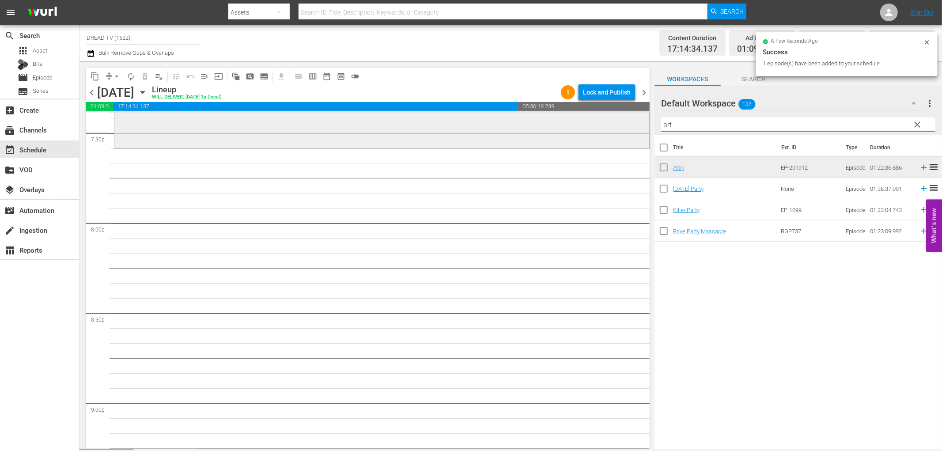
click at [621, 131] on div "content_copy compress arrow_drop_down autorenew_outlined delete_forever_outline…" at bounding box center [511, 255] width 863 height 388
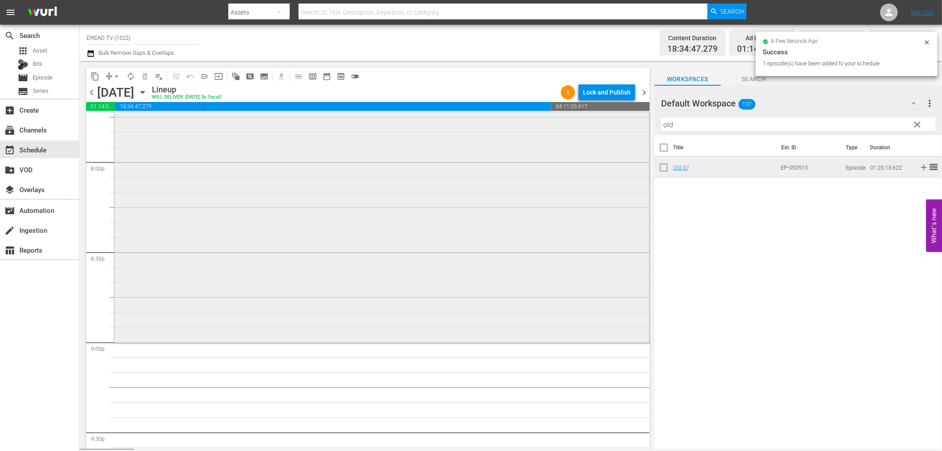
scroll to position [3739, 0]
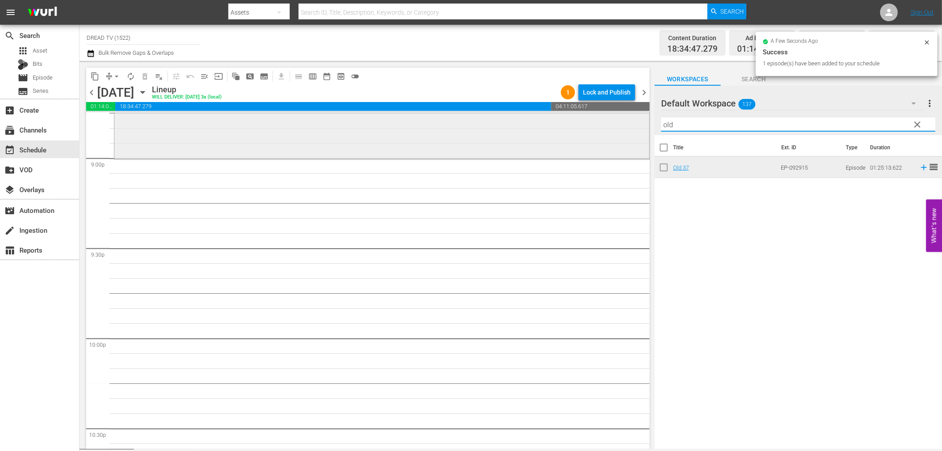
drag, startPoint x: 682, startPoint y: 124, endPoint x: 515, endPoint y: 118, distance: 167.1
click at [515, 118] on div "content_copy compress arrow_drop_down autorenew_outlined delete_forever_outline…" at bounding box center [511, 255] width 863 height 388
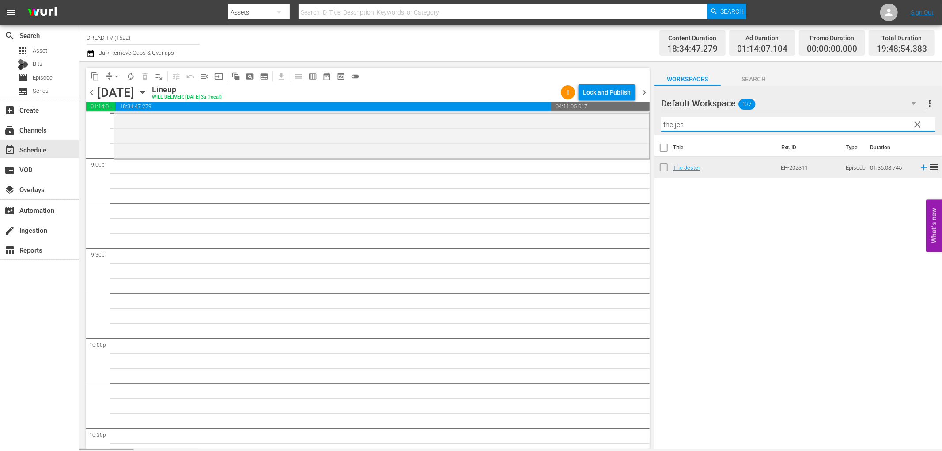
type input "the jes"
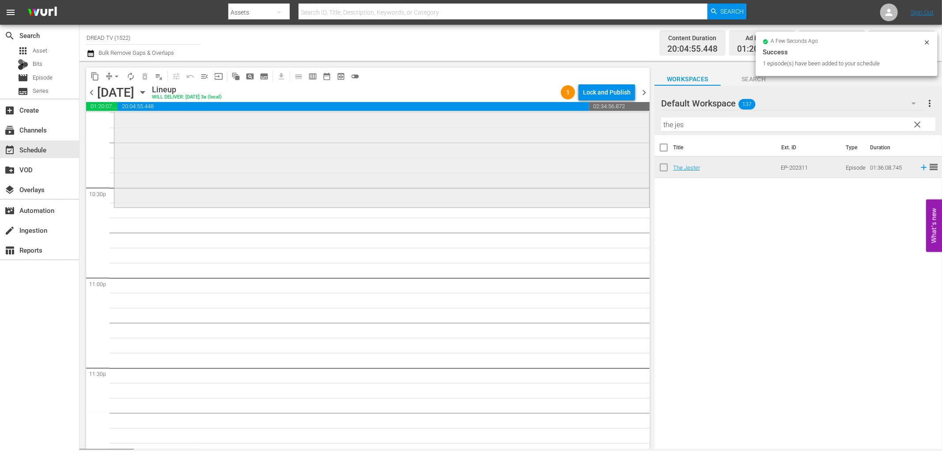
scroll to position [3984, 0]
drag, startPoint x: 693, startPoint y: 123, endPoint x: 602, endPoint y: 121, distance: 90.1
click at [602, 121] on div "content_copy compress arrow_drop_down autorenew_outlined delete_forever_outline…" at bounding box center [511, 255] width 863 height 388
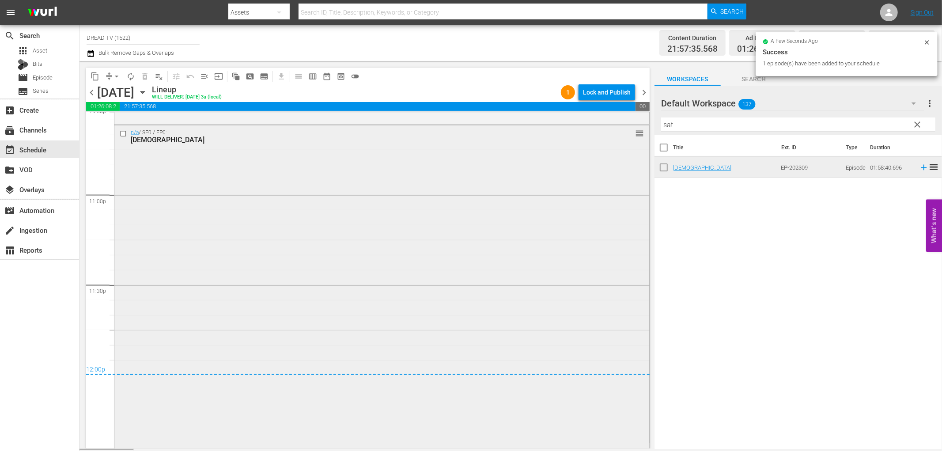
scroll to position [4046, 0]
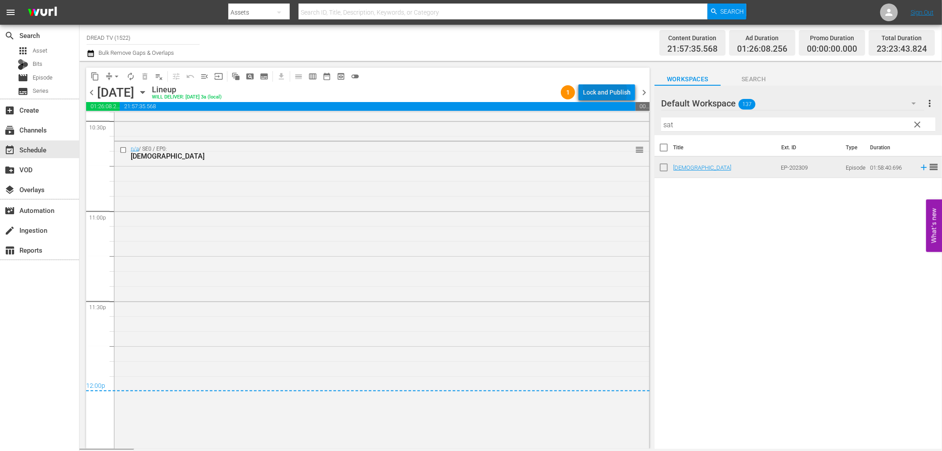
click at [602, 92] on div "Lock and Publish" at bounding box center [607, 92] width 48 height 16
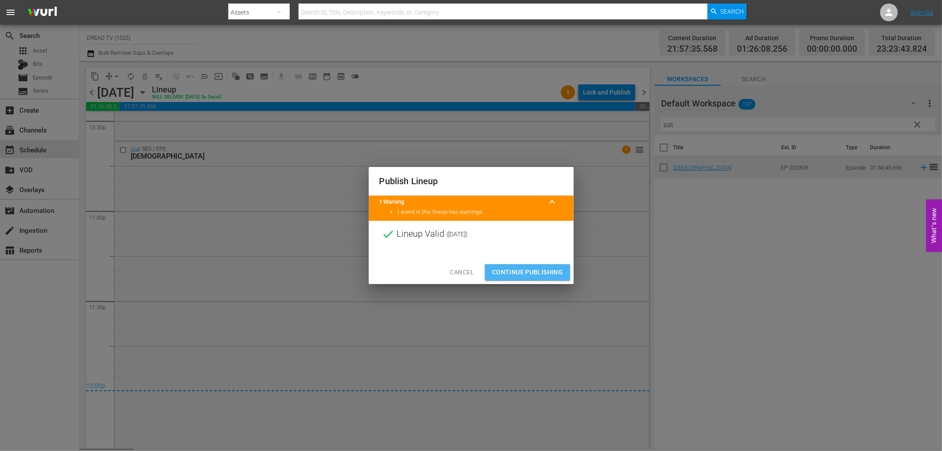
click at [519, 272] on span "Continue Publishing" at bounding box center [527, 272] width 71 height 11
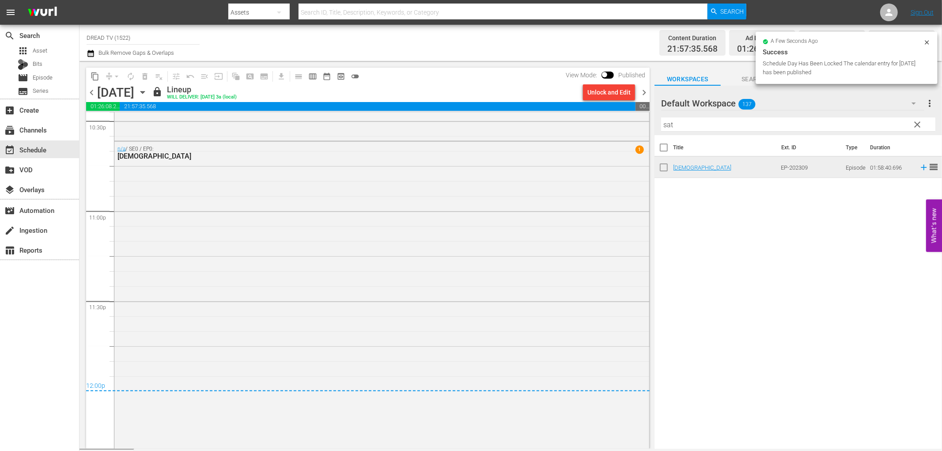
click at [644, 92] on span "chevron_right" at bounding box center [644, 92] width 11 height 11
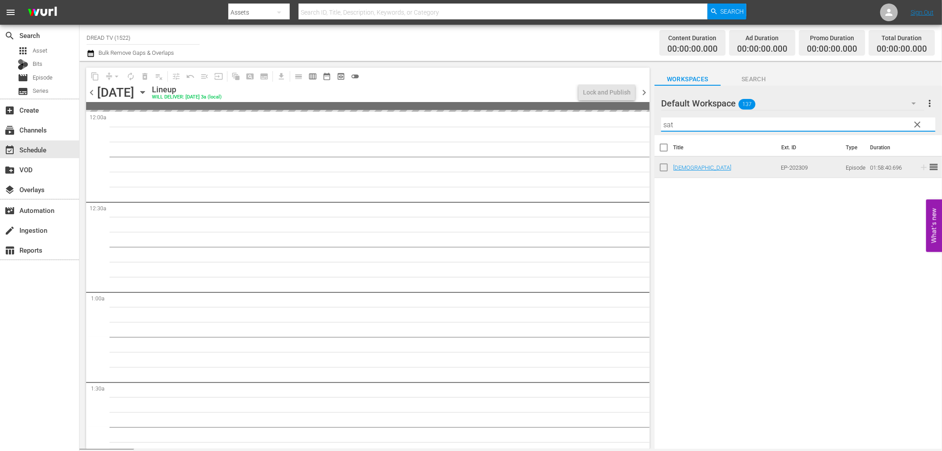
drag, startPoint x: 698, startPoint y: 122, endPoint x: 627, endPoint y: 114, distance: 71.1
click at [628, 117] on div "content_copy compress arrow_drop_down autorenew_outlined delete_forever_outline…" at bounding box center [511, 255] width 863 height 388
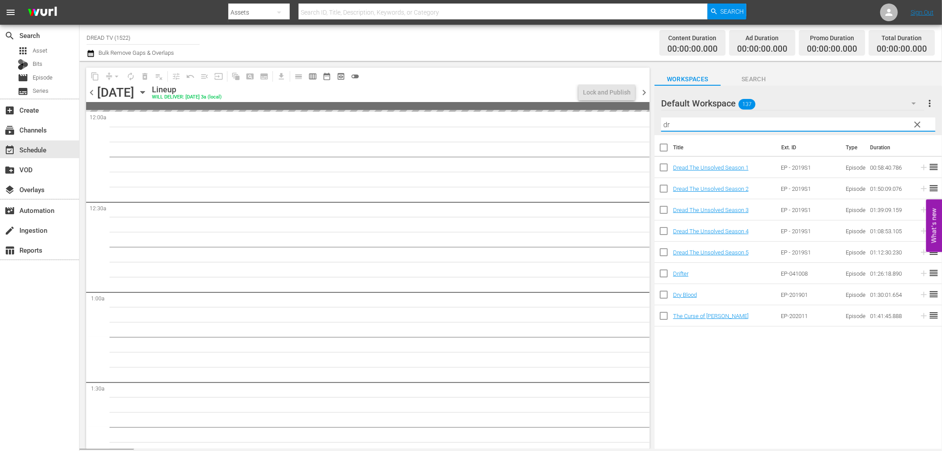
type input "dry"
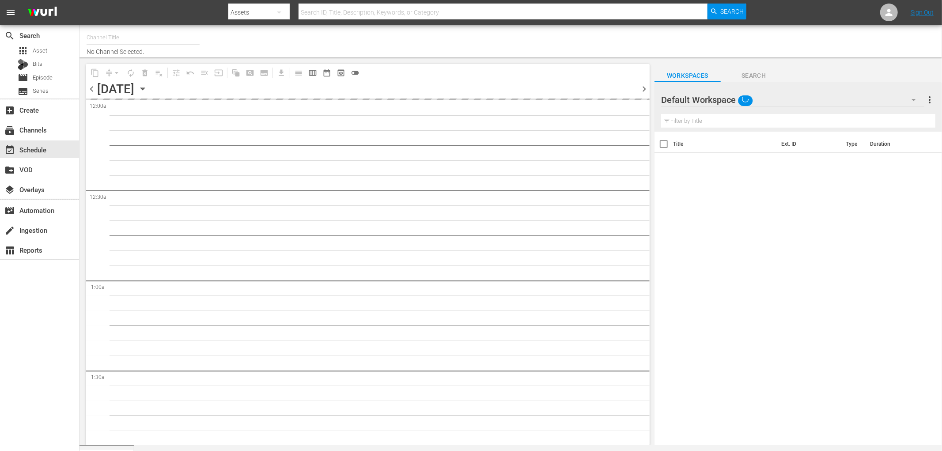
type input "DREAD TV (1522)"
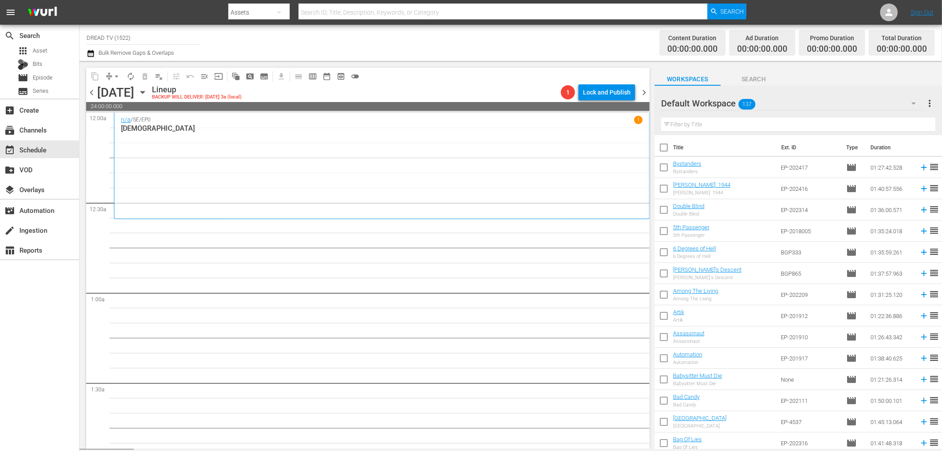
click at [689, 125] on input "text" at bounding box center [798, 124] width 274 height 14
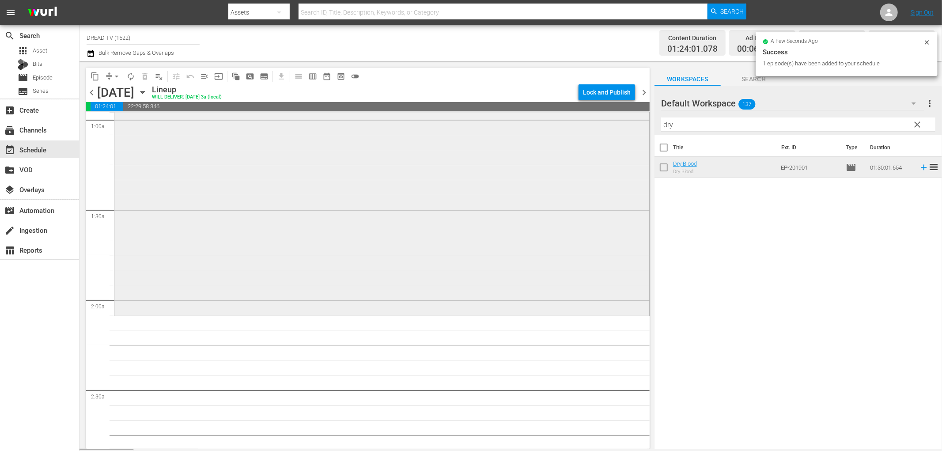
scroll to position [294, 0]
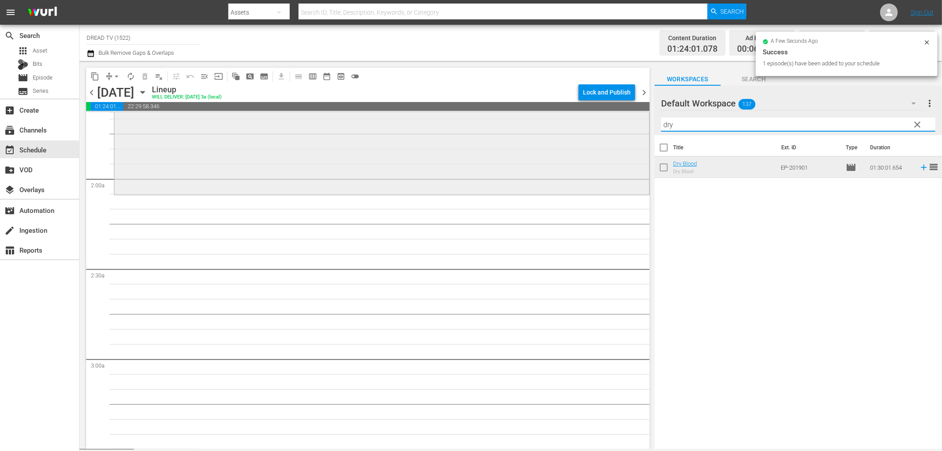
drag, startPoint x: 696, startPoint y: 126, endPoint x: 599, endPoint y: 134, distance: 97.5
click at [599, 134] on div "content_copy compress arrow_drop_down autorenew_outlined delete_forever_outline…" at bounding box center [511, 255] width 863 height 388
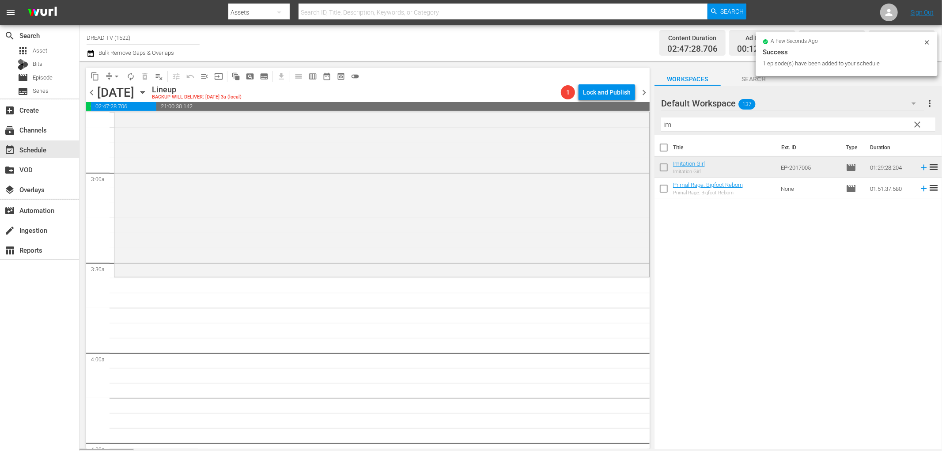
scroll to position [589, 0]
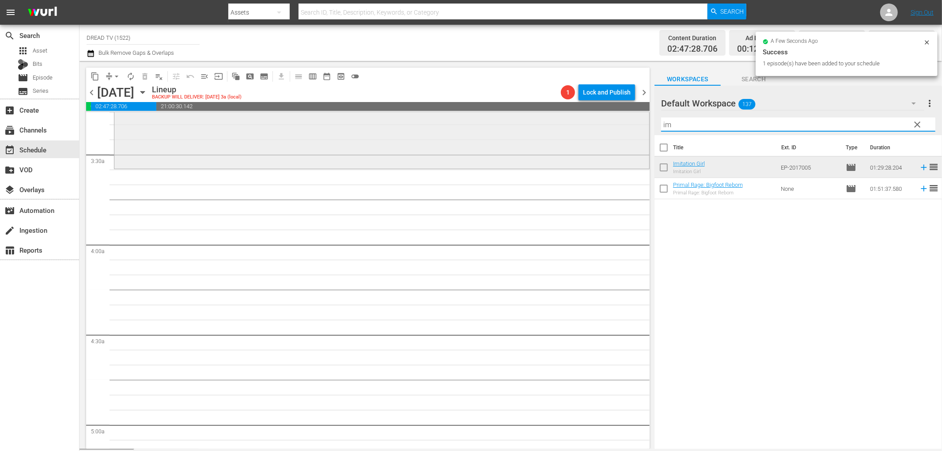
click at [617, 131] on div "content_copy compress arrow_drop_down autorenew_outlined delete_forever_outline…" at bounding box center [511, 255] width 863 height 388
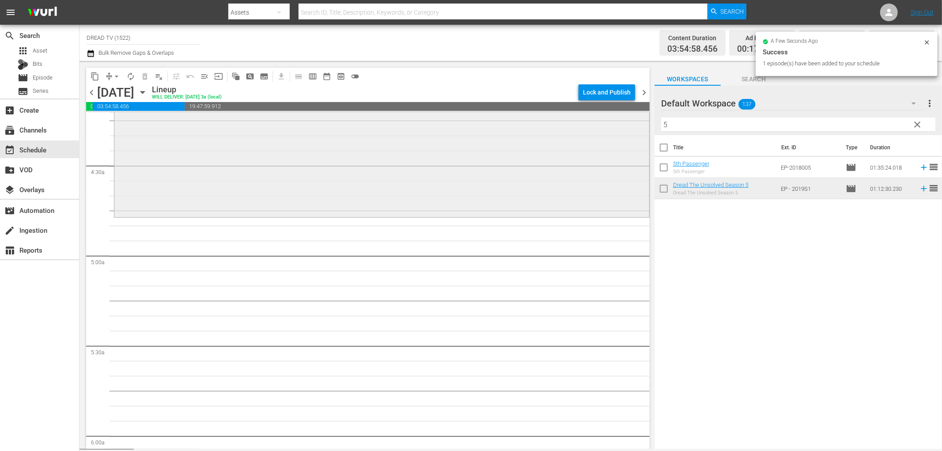
scroll to position [785, 0]
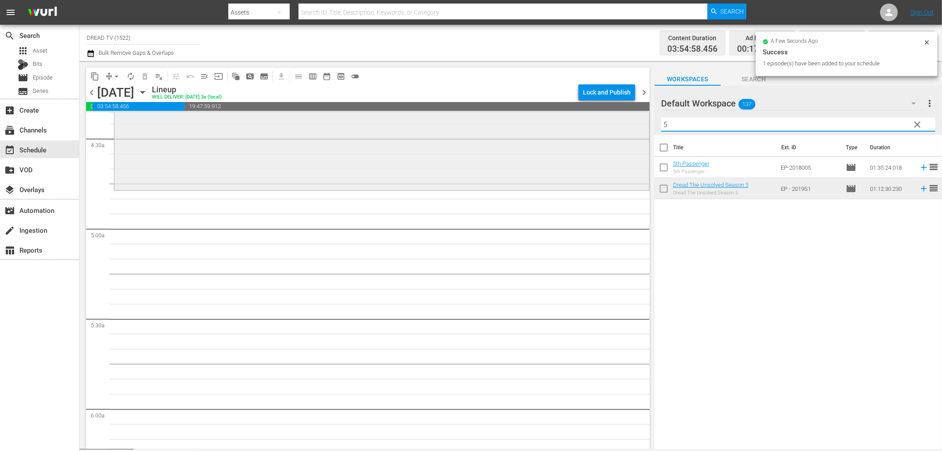
drag, startPoint x: 685, startPoint y: 124, endPoint x: 590, endPoint y: 132, distance: 95.7
click at [590, 132] on div "content_copy compress arrow_drop_down autorenew_outlined delete_forever_outline…" at bounding box center [511, 255] width 863 height 388
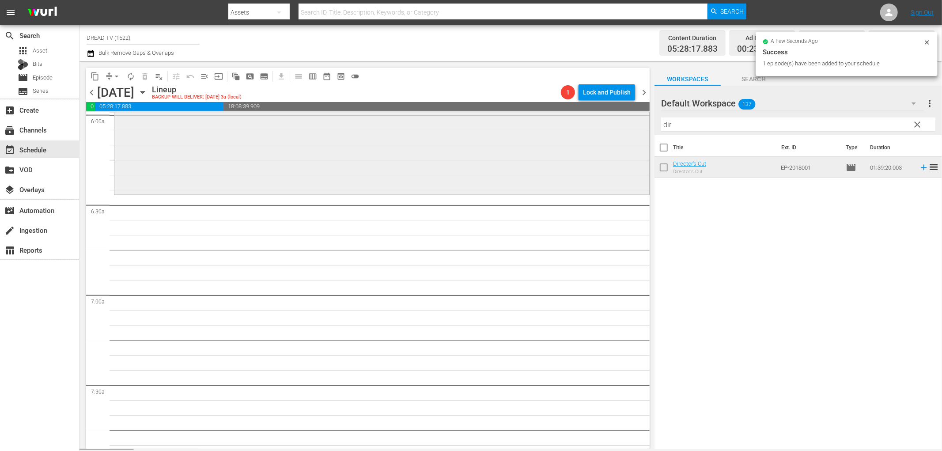
scroll to position [1079, 0]
drag, startPoint x: 693, startPoint y: 125, endPoint x: 594, endPoint y: 134, distance: 100.2
click at [594, 134] on div "content_copy compress arrow_drop_down autorenew_outlined delete_forever_outline…" at bounding box center [511, 255] width 863 height 388
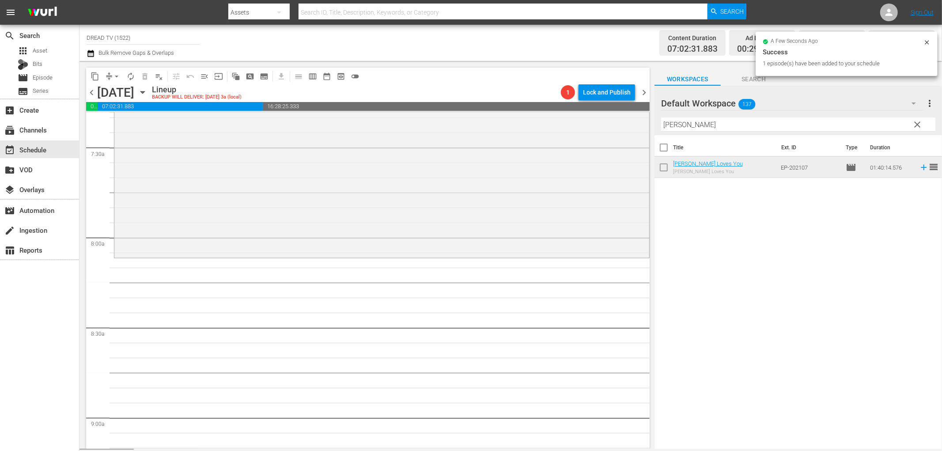
scroll to position [1325, 0]
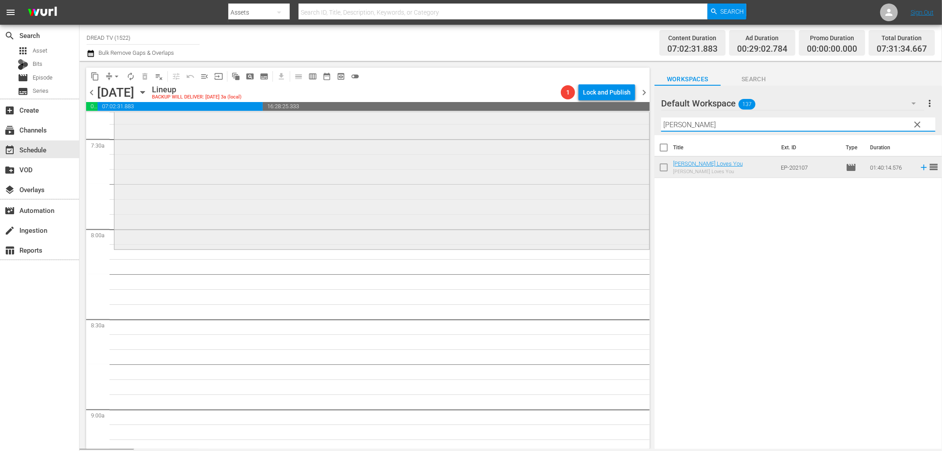
drag, startPoint x: 683, startPoint y: 126, endPoint x: 565, endPoint y: 126, distance: 117.5
click at [565, 126] on div "content_copy compress arrow_drop_down autorenew_outlined delete_forever_outline…" at bounding box center [511, 255] width 863 height 388
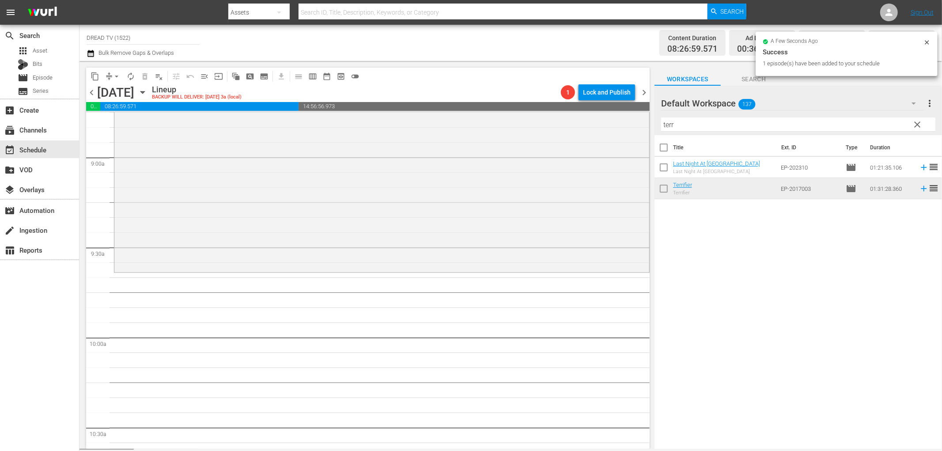
scroll to position [1619, 0]
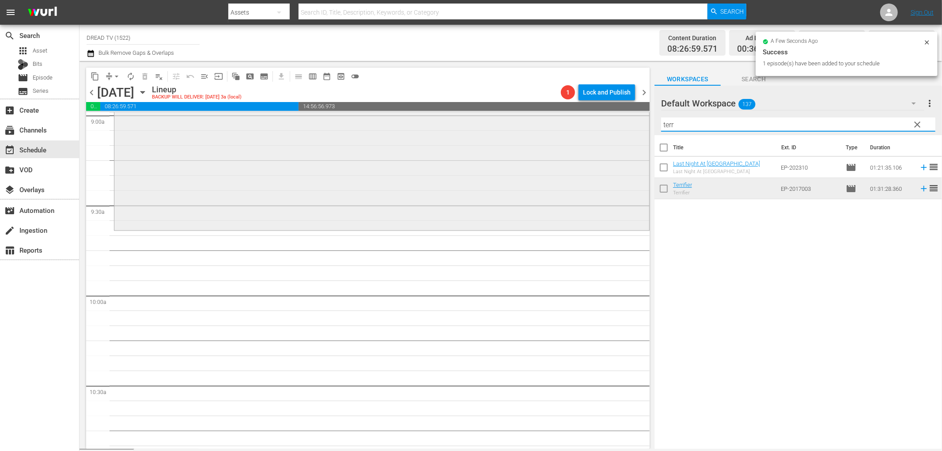
drag, startPoint x: 642, startPoint y: 129, endPoint x: 604, endPoint y: 133, distance: 38.7
click at [604, 133] on div "content_copy compress arrow_drop_down autorenew_outlined delete_forever_outline…" at bounding box center [511, 255] width 863 height 388
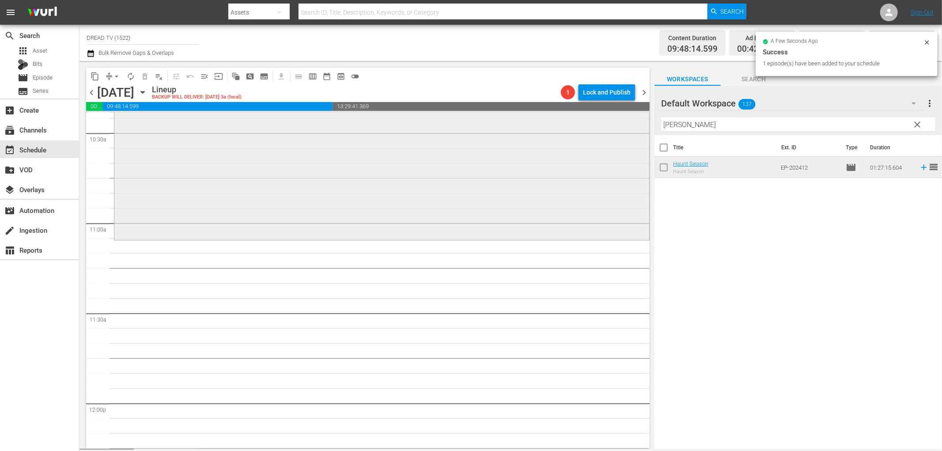
scroll to position [1914, 0]
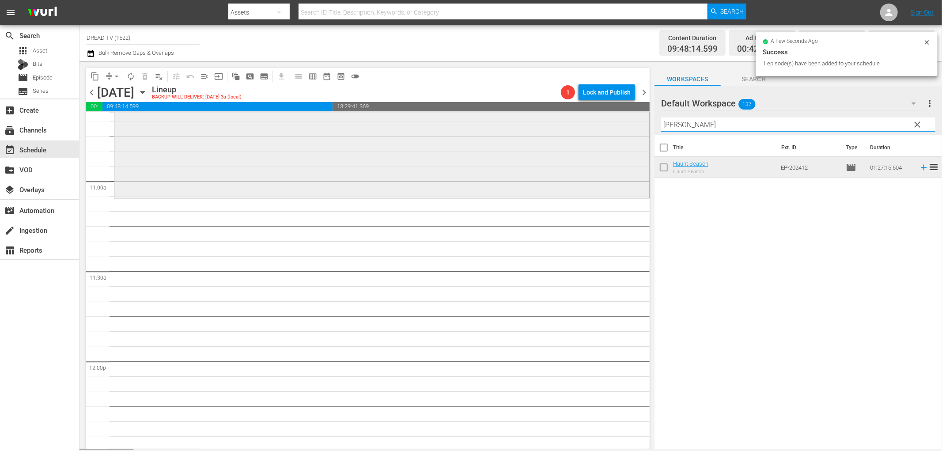
click at [597, 134] on div "content_copy compress arrow_drop_down autorenew_outlined delete_forever_outline…" at bounding box center [511, 255] width 863 height 388
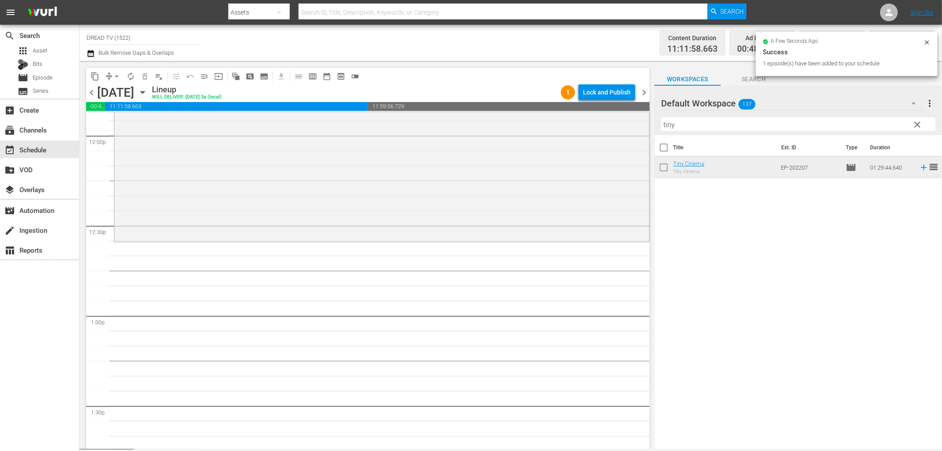
scroll to position [2159, 0]
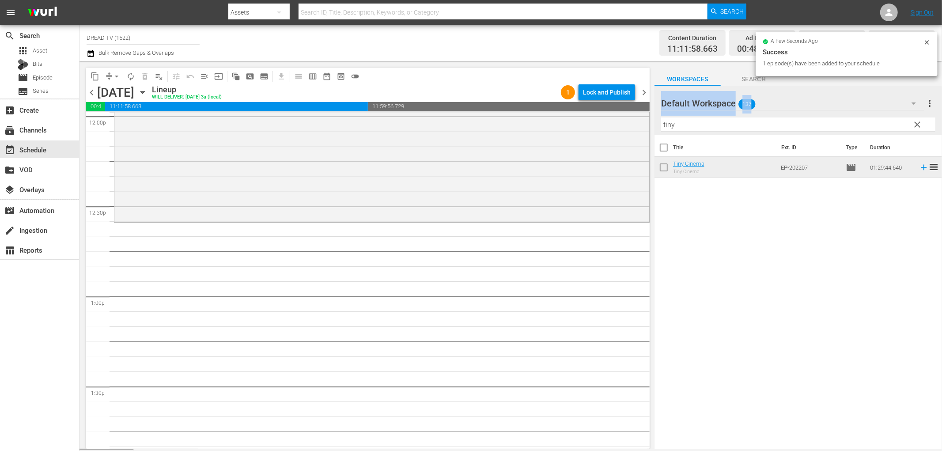
drag, startPoint x: 690, startPoint y: 131, endPoint x: 645, endPoint y: 126, distance: 45.3
click at [645, 126] on div "content_copy compress arrow_drop_down autorenew_outlined delete_forever_outline…" at bounding box center [511, 255] width 863 height 388
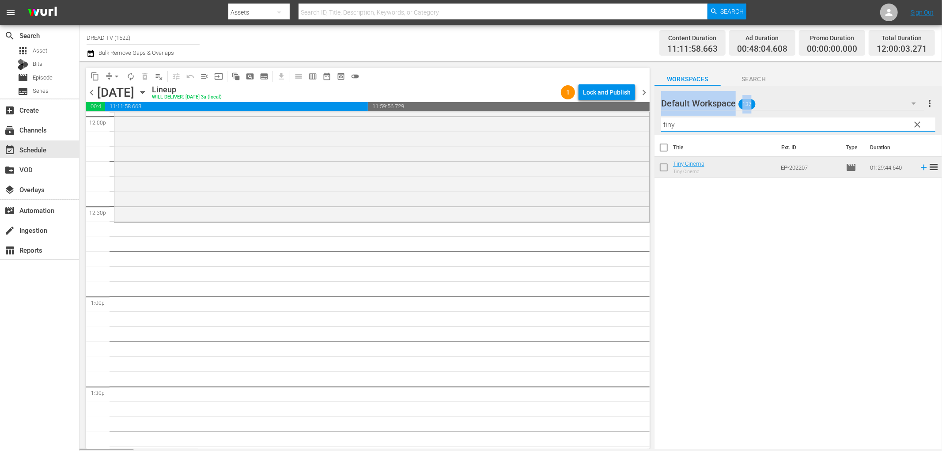
click at [689, 122] on input "tiny" at bounding box center [798, 124] width 274 height 14
click at [688, 123] on input "tiny" at bounding box center [798, 124] width 274 height 14
click at [688, 124] on input "tiny" at bounding box center [798, 124] width 274 height 14
click at [688, 125] on input "tiny" at bounding box center [798, 124] width 274 height 14
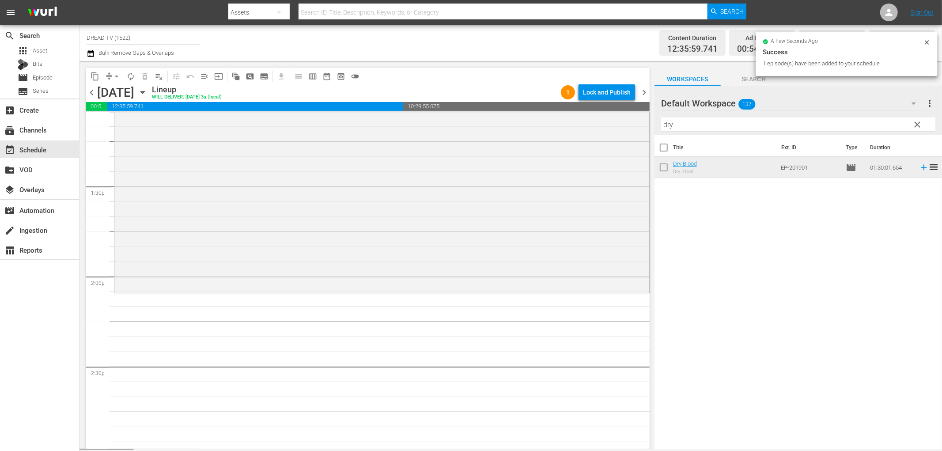
scroll to position [2405, 0]
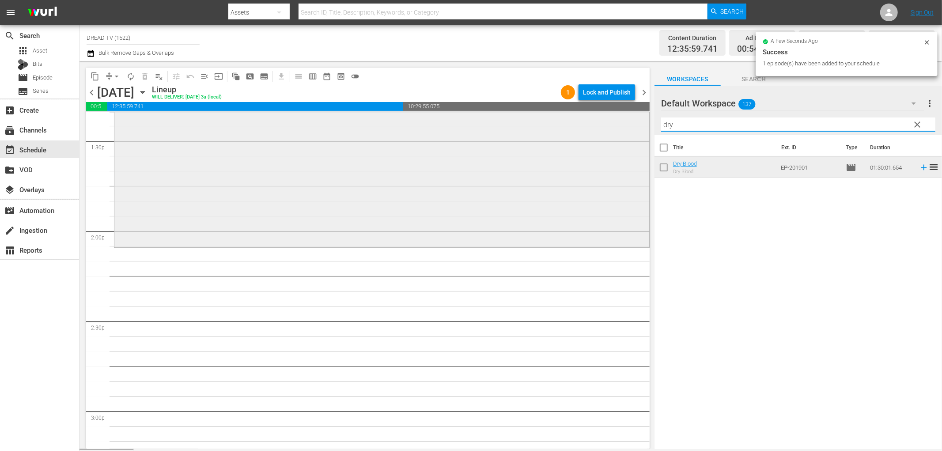
drag, startPoint x: 690, startPoint y: 126, endPoint x: 607, endPoint y: 129, distance: 83.1
click at [608, 129] on div "content_copy compress arrow_drop_down autorenew_outlined delete_forever_outline…" at bounding box center [511, 255] width 863 height 388
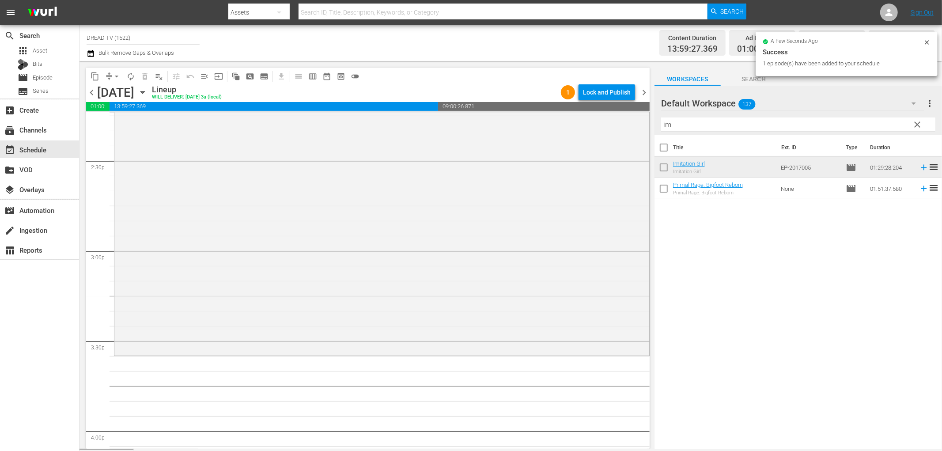
scroll to position [2650, 0]
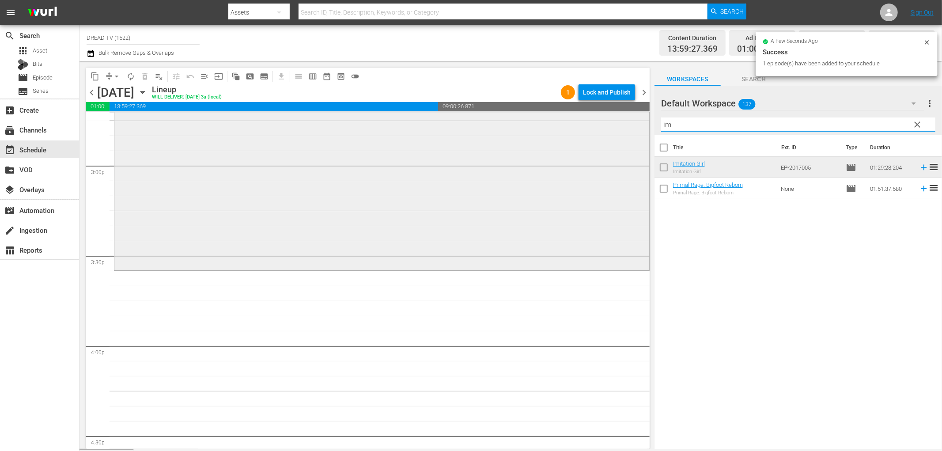
drag, startPoint x: 678, startPoint y: 128, endPoint x: 610, endPoint y: 132, distance: 68.1
click at [610, 132] on div "content_copy compress arrow_drop_down autorenew_outlined delete_forever_outline…" at bounding box center [511, 255] width 863 height 388
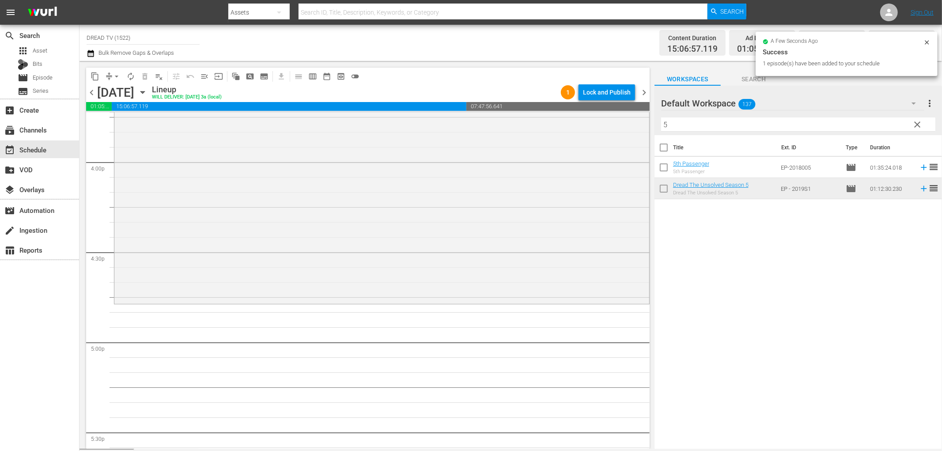
scroll to position [2944, 0]
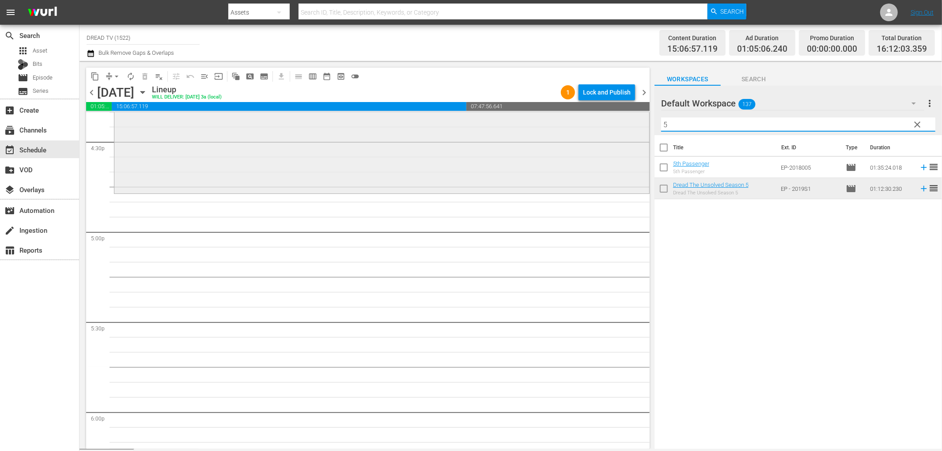
drag, startPoint x: 696, startPoint y: 122, endPoint x: 561, endPoint y: 127, distance: 135.2
click at [561, 127] on div "content_copy compress arrow_drop_down autorenew_outlined delete_forever_outline…" at bounding box center [511, 255] width 863 height 388
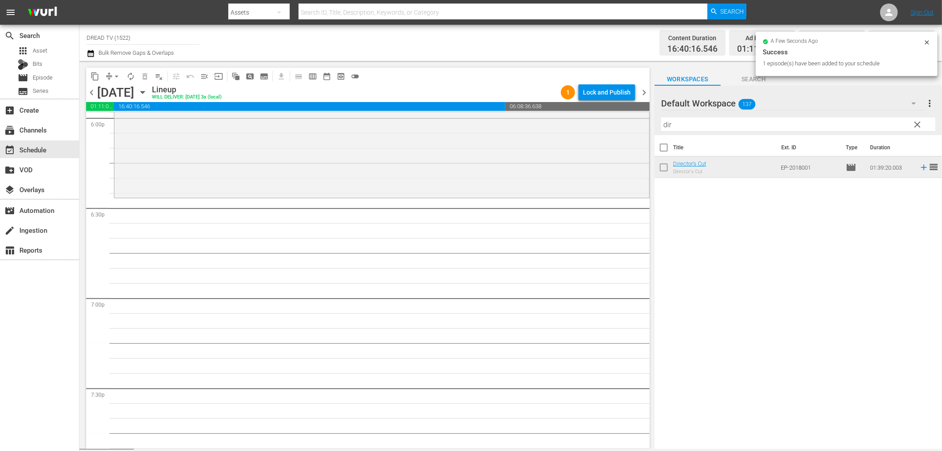
scroll to position [3239, 0]
drag, startPoint x: 696, startPoint y: 126, endPoint x: 620, endPoint y: 130, distance: 75.6
click at [620, 130] on div "content_copy compress arrow_drop_down autorenew_outlined delete_forever_outline…" at bounding box center [511, 255] width 863 height 388
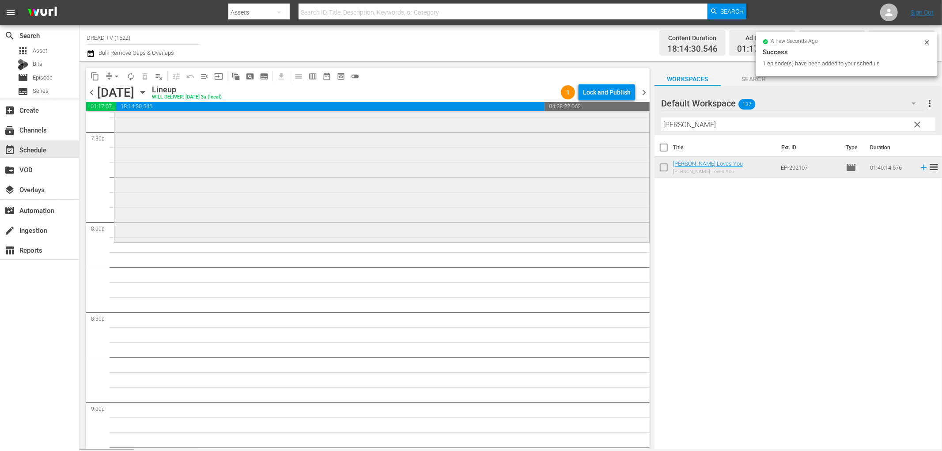
scroll to position [3533, 0]
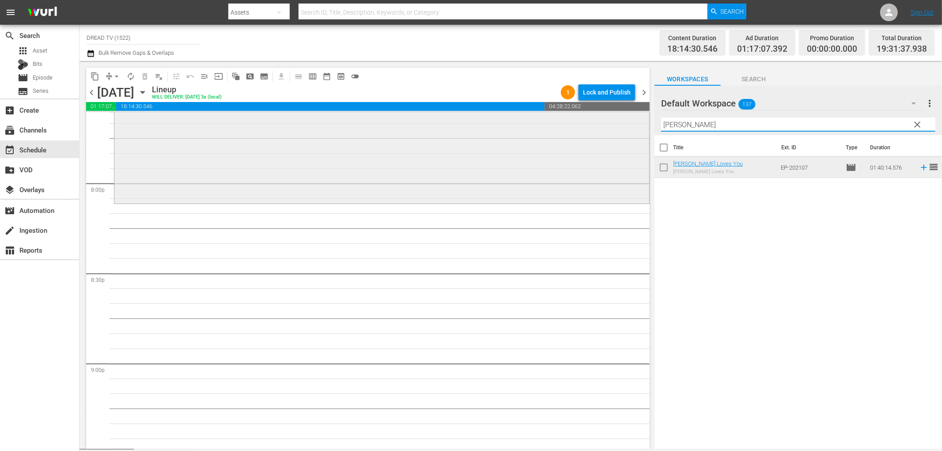
drag, startPoint x: 701, startPoint y: 126, endPoint x: 610, endPoint y: 133, distance: 91.6
click at [610, 133] on div "content_copy compress arrow_drop_down autorenew_outlined delete_forever_outline…" at bounding box center [511, 255] width 863 height 388
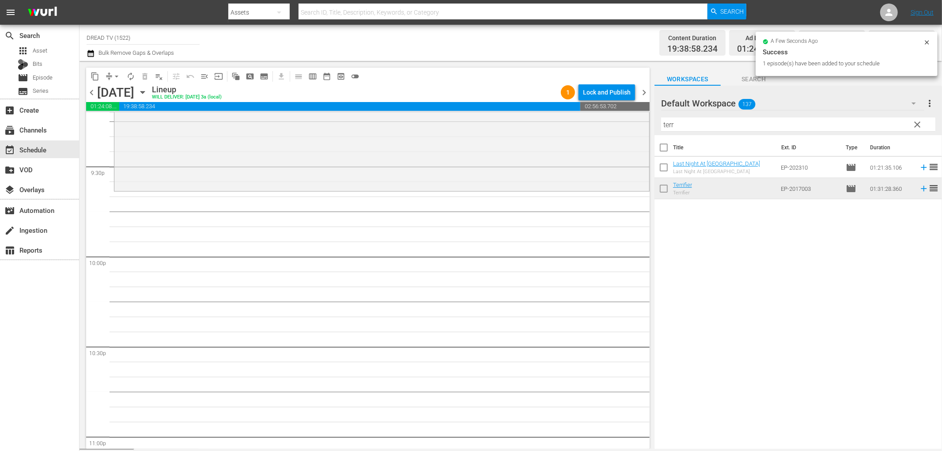
scroll to position [3877, 0]
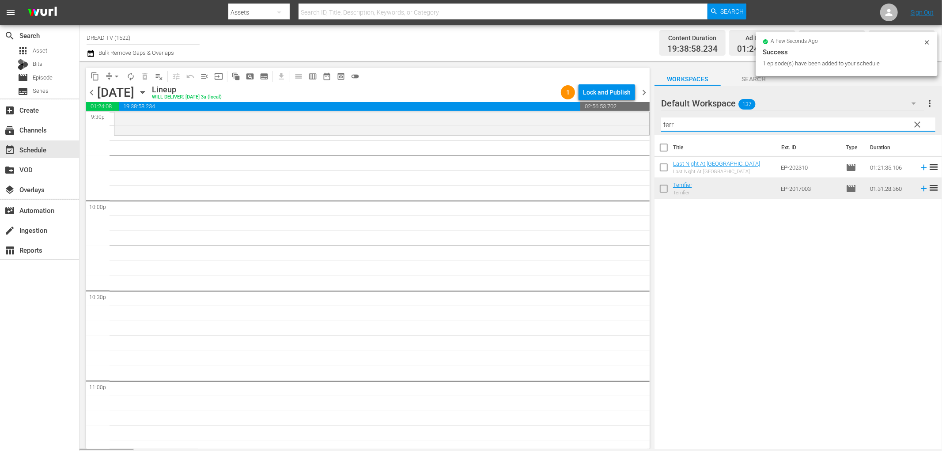
drag, startPoint x: 684, startPoint y: 125, endPoint x: 582, endPoint y: 144, distance: 103.3
click at [589, 143] on div "content_copy compress arrow_drop_down autorenew_outlined delete_forever_outline…" at bounding box center [511, 255] width 863 height 388
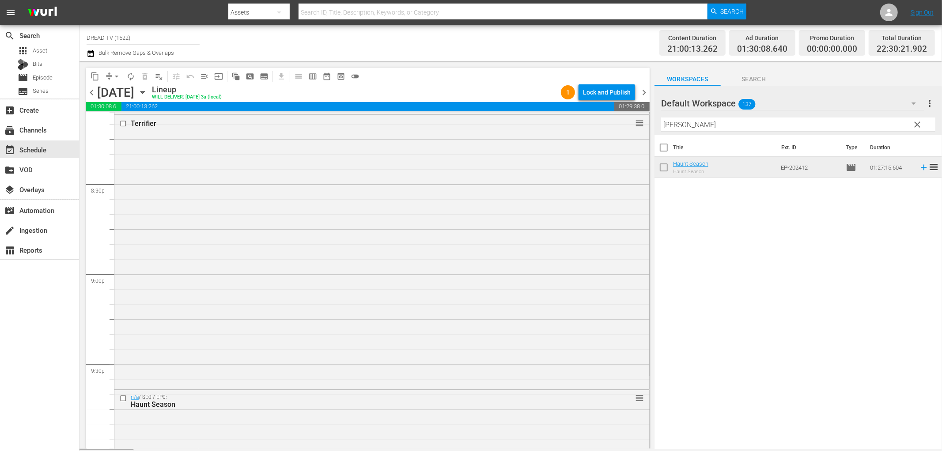
scroll to position [3989, 0]
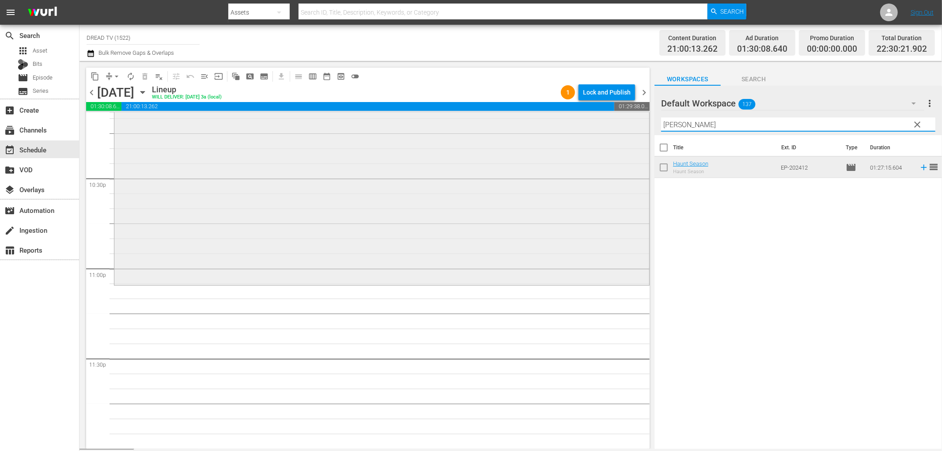
drag, startPoint x: 678, startPoint y: 125, endPoint x: 624, endPoint y: 126, distance: 53.9
click at [619, 127] on div "content_copy compress arrow_drop_down autorenew_outlined delete_forever_outline…" at bounding box center [511, 255] width 863 height 388
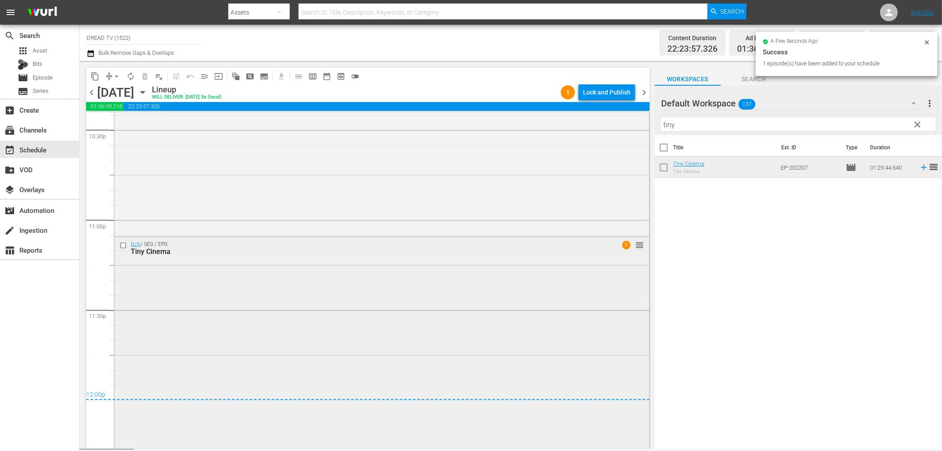
scroll to position [4095, 0]
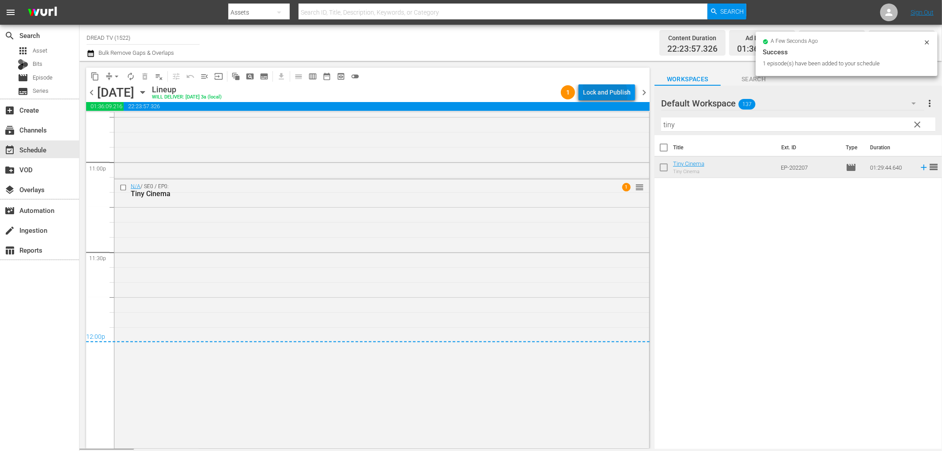
click at [600, 95] on div "Lock and Publish" at bounding box center [607, 92] width 48 height 16
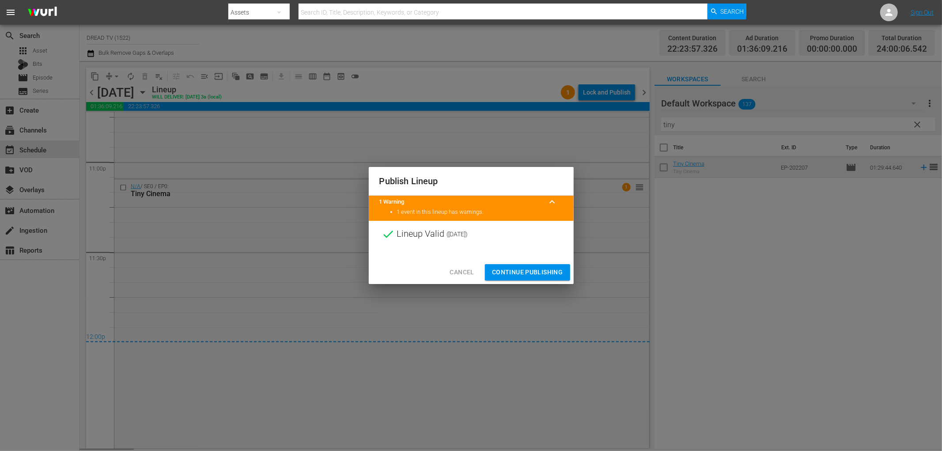
click at [519, 272] on span "Continue Publishing" at bounding box center [527, 272] width 71 height 11
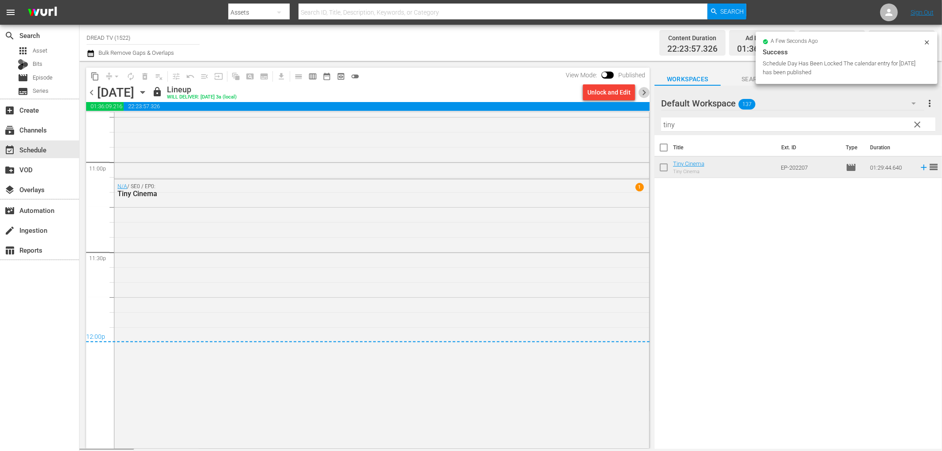
click at [645, 97] on span "chevron_right" at bounding box center [644, 92] width 11 height 11
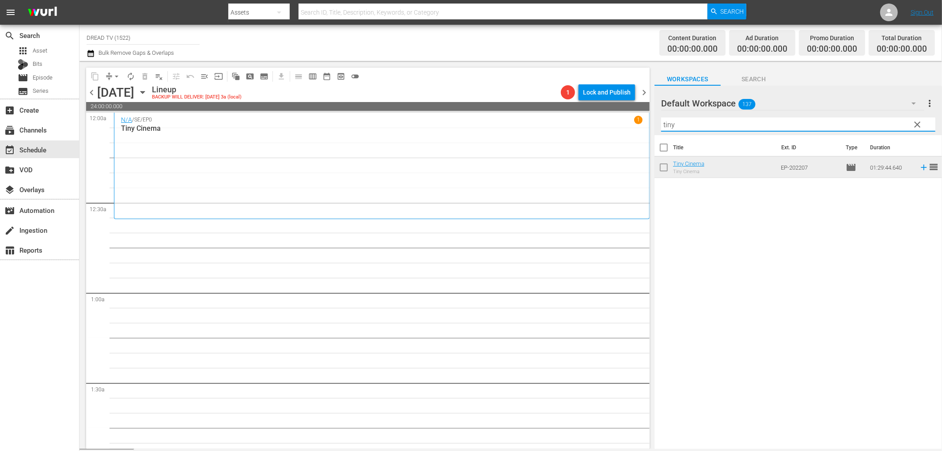
drag, startPoint x: 697, startPoint y: 124, endPoint x: 461, endPoint y: 123, distance: 235.4
click at [475, 131] on div "content_copy compress arrow_drop_down autorenew_outlined delete_forever_outline…" at bounding box center [511, 255] width 863 height 388
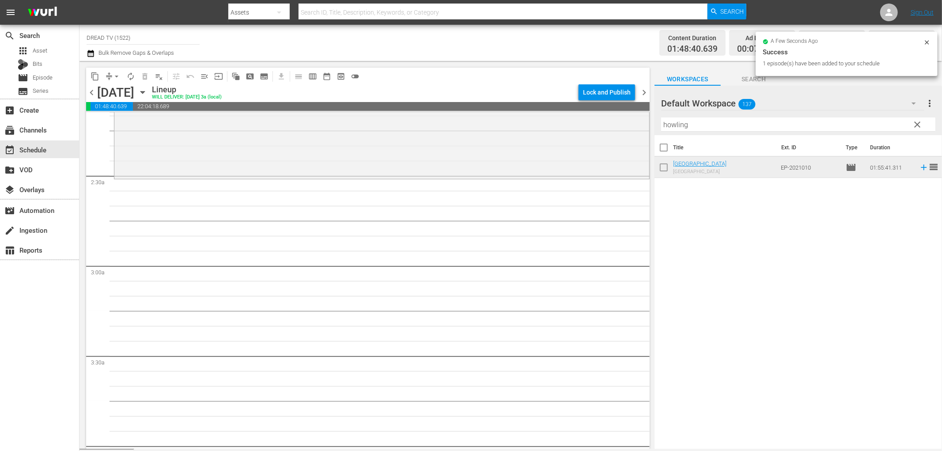
scroll to position [392, 0]
drag, startPoint x: 707, startPoint y: 117, endPoint x: 585, endPoint y: 118, distance: 121.9
click at [617, 120] on div "content_copy compress arrow_drop_down autorenew_outlined delete_forever_outline…" at bounding box center [511, 255] width 863 height 388
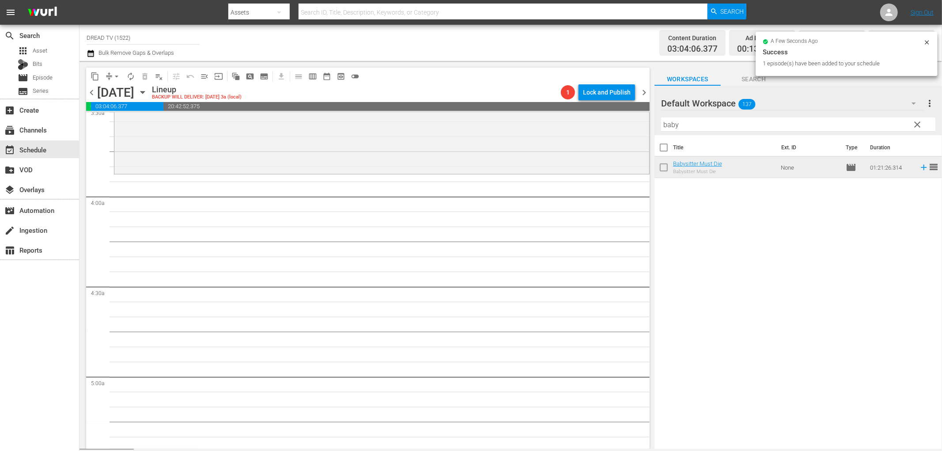
scroll to position [638, 0]
drag, startPoint x: 716, startPoint y: 118, endPoint x: 709, endPoint y: 124, distance: 8.5
click at [709, 124] on input "baby" at bounding box center [798, 124] width 274 height 14
drag, startPoint x: 709, startPoint y: 125, endPoint x: 594, endPoint y: 121, distance: 115.3
click at [594, 121] on div "content_copy compress arrow_drop_down autorenew_outlined delete_forever_outline…" at bounding box center [511, 255] width 863 height 388
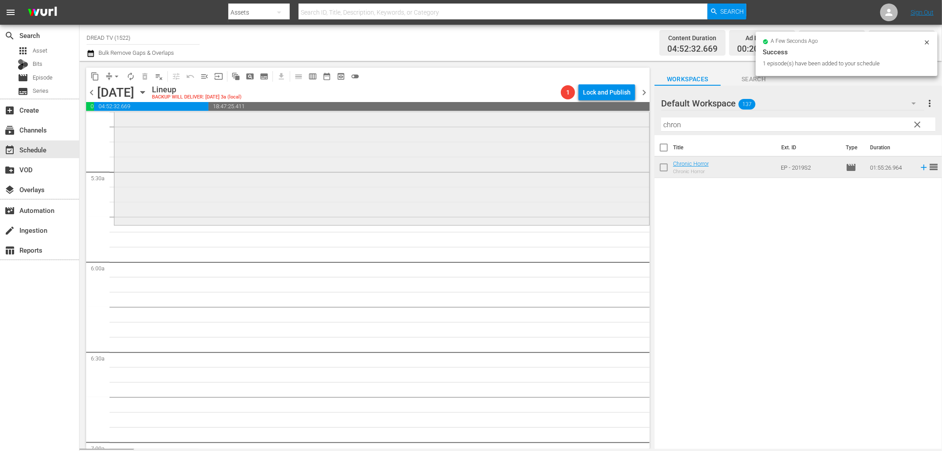
scroll to position [932, 0]
drag, startPoint x: 701, startPoint y: 125, endPoint x: 545, endPoint y: 125, distance: 155.9
click at [545, 125] on div "content_copy compress arrow_drop_down autorenew_outlined delete_forever_outline…" at bounding box center [511, 255] width 863 height 388
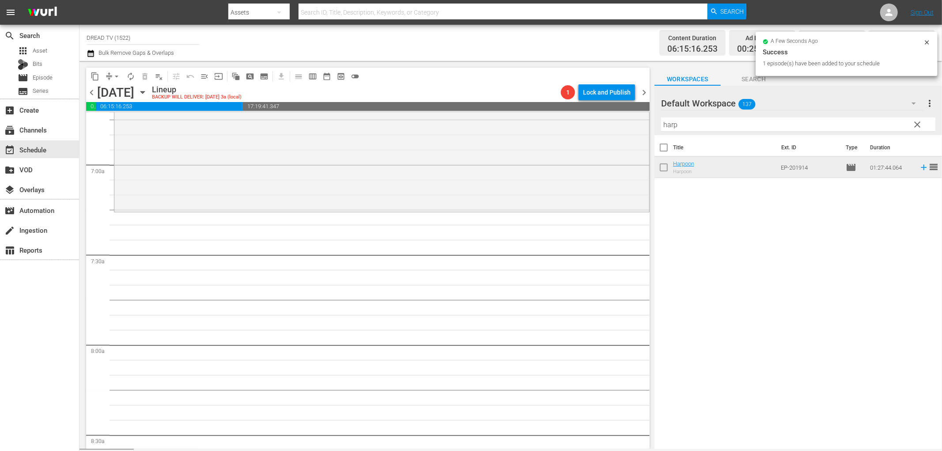
scroll to position [1227, 0]
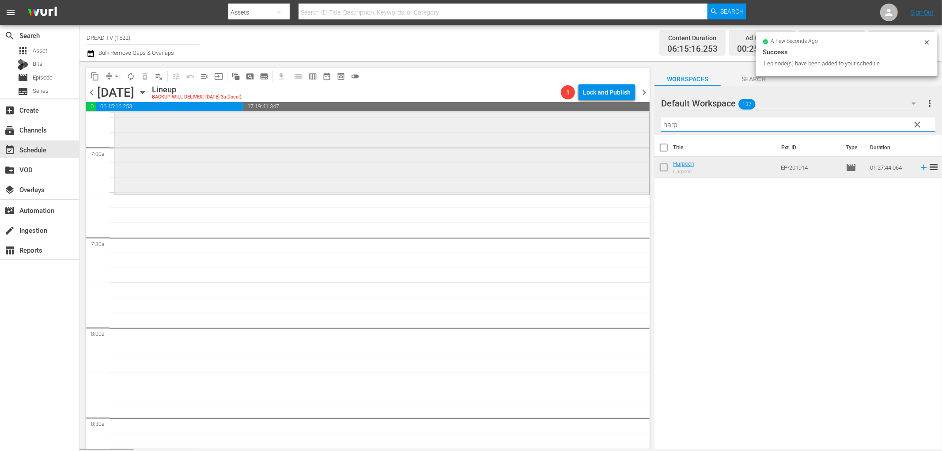
drag, startPoint x: 682, startPoint y: 127, endPoint x: 595, endPoint y: 133, distance: 86.8
click at [595, 133] on div "content_copy compress arrow_drop_down autorenew_outlined delete_forever_outline…" at bounding box center [511, 255] width 863 height 388
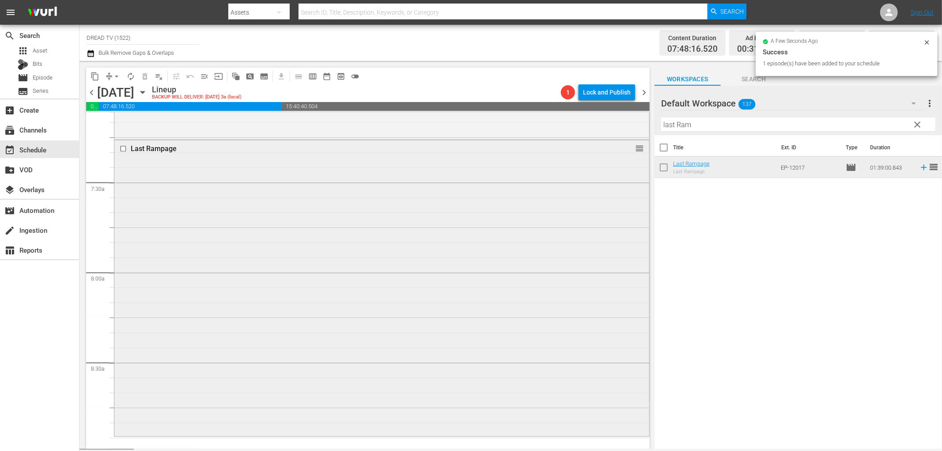
scroll to position [1521, 0]
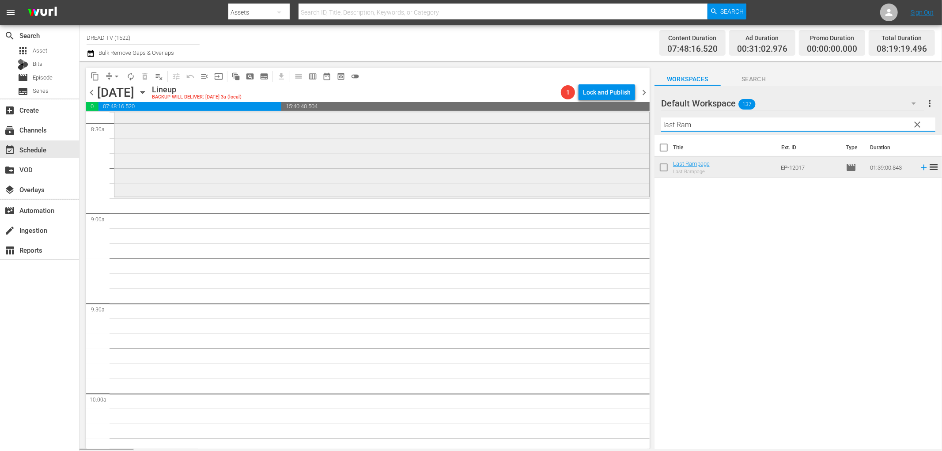
drag, startPoint x: 697, startPoint y: 127, endPoint x: 535, endPoint y: 120, distance: 161.8
click at [562, 126] on div "content_copy compress arrow_drop_down autorenew_outlined delete_forever_outline…" at bounding box center [511, 255] width 863 height 388
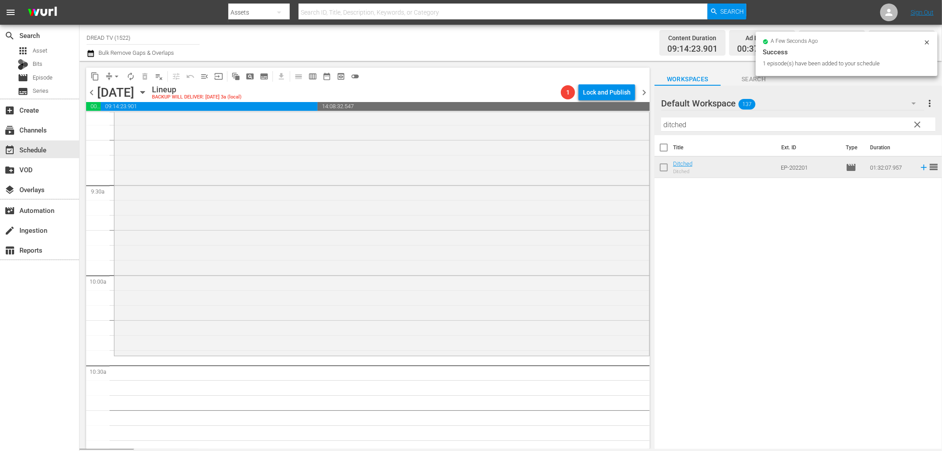
scroll to position [1816, 0]
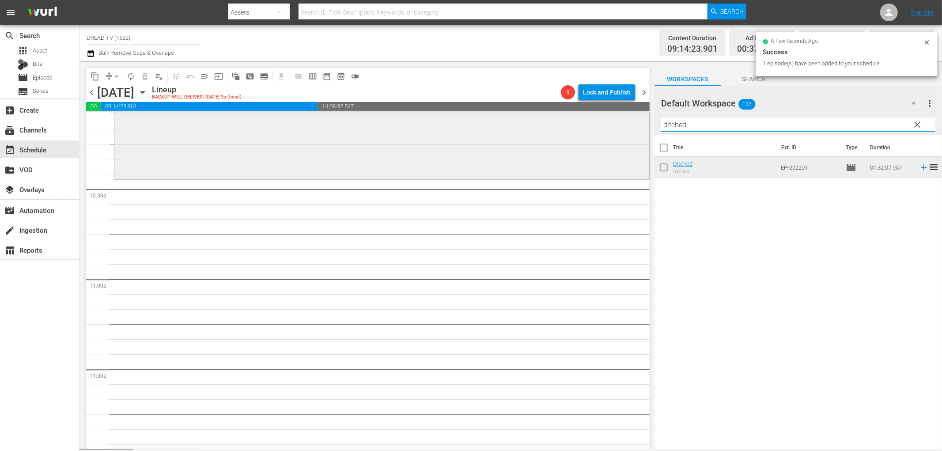
drag, startPoint x: 721, startPoint y: 121, endPoint x: 538, endPoint y: 125, distance: 183.8
click at [557, 127] on div "content_copy compress arrow_drop_down autorenew_outlined delete_forever_outline…" at bounding box center [511, 255] width 863 height 388
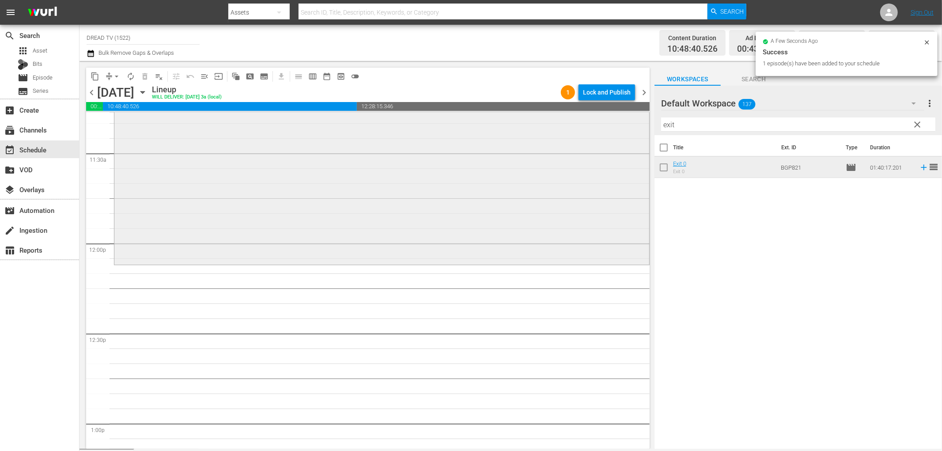
scroll to position [2061, 0]
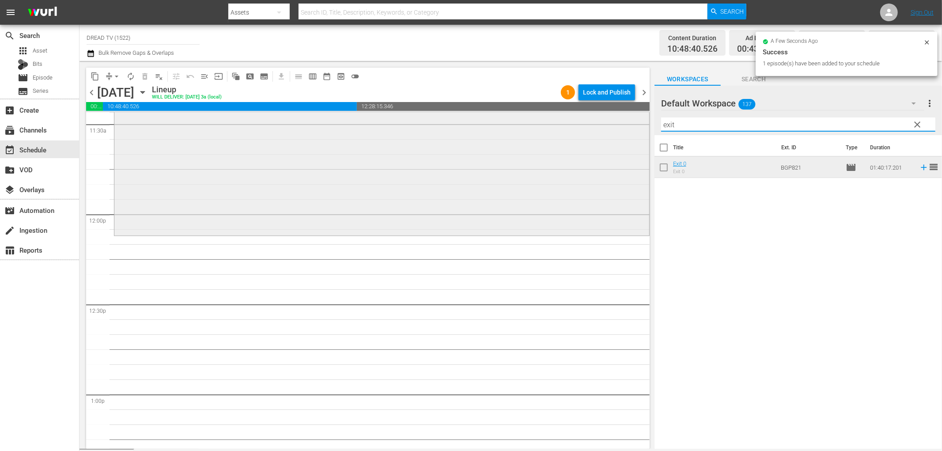
drag, startPoint x: 689, startPoint y: 127, endPoint x: 592, endPoint y: 126, distance: 97.2
click at [597, 125] on div "content_copy compress arrow_drop_down autorenew_outlined delete_forever_outline…" at bounding box center [511, 255] width 863 height 388
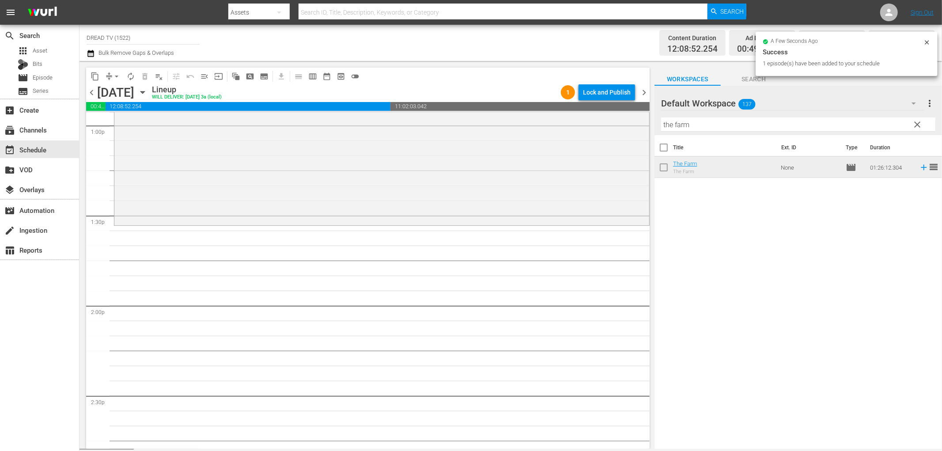
scroll to position [2355, 0]
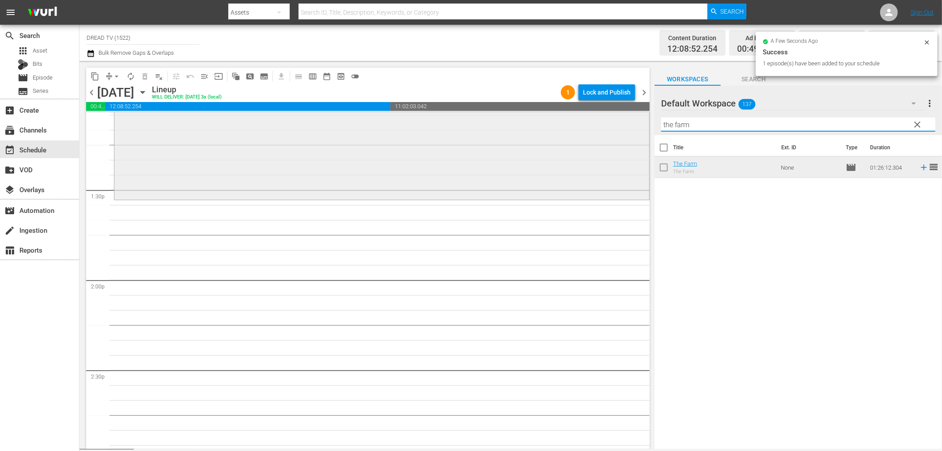
drag, startPoint x: 692, startPoint y: 125, endPoint x: 607, endPoint y: 125, distance: 85.2
click at [607, 125] on div "content_copy compress arrow_drop_down autorenew_outlined delete_forever_outline…" at bounding box center [511, 255] width 863 height 388
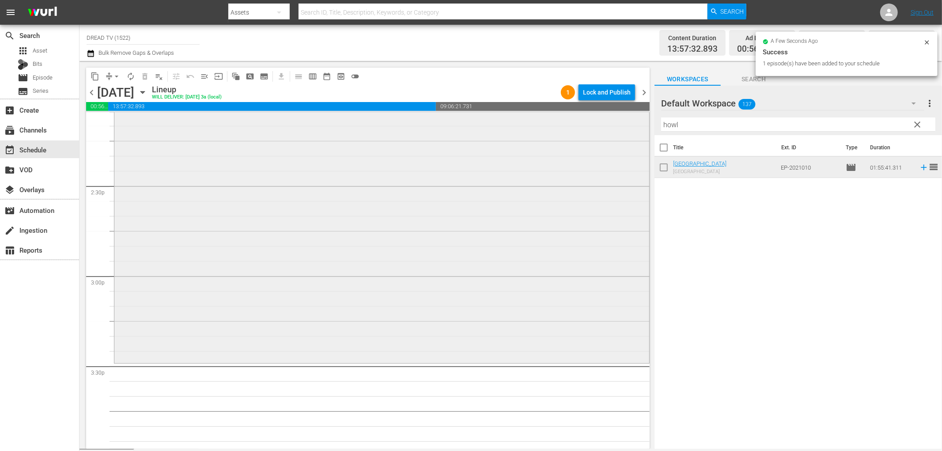
scroll to position [2650, 0]
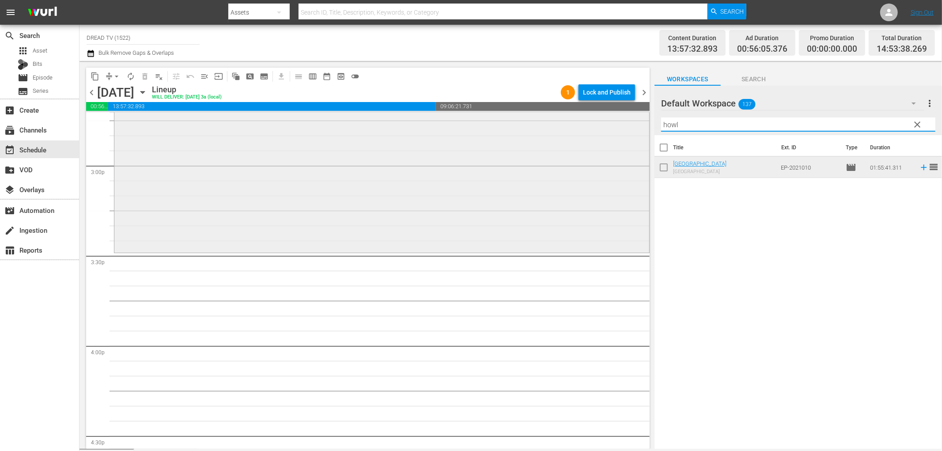
drag, startPoint x: 712, startPoint y: 118, endPoint x: 601, endPoint y: 119, distance: 111.3
click at [601, 119] on div "content_copy compress arrow_drop_down autorenew_outlined delete_forever_outline…" at bounding box center [511, 255] width 863 height 388
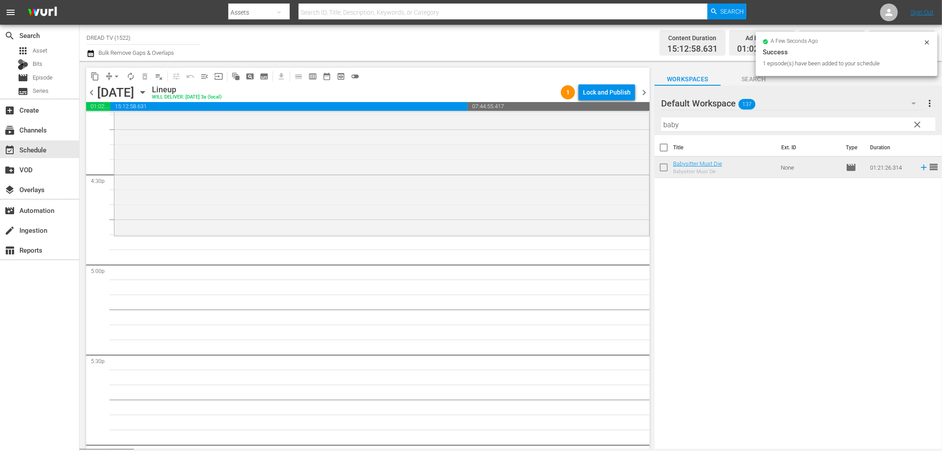
scroll to position [2944, 0]
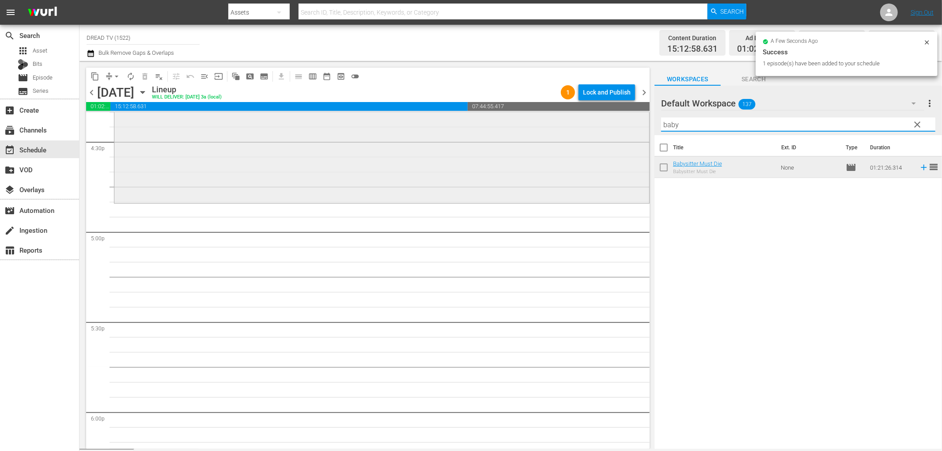
drag, startPoint x: 696, startPoint y: 120, endPoint x: 511, endPoint y: 121, distance: 185.5
click at [527, 118] on div "content_copy compress arrow_drop_down autorenew_outlined delete_forever_outline…" at bounding box center [511, 255] width 863 height 388
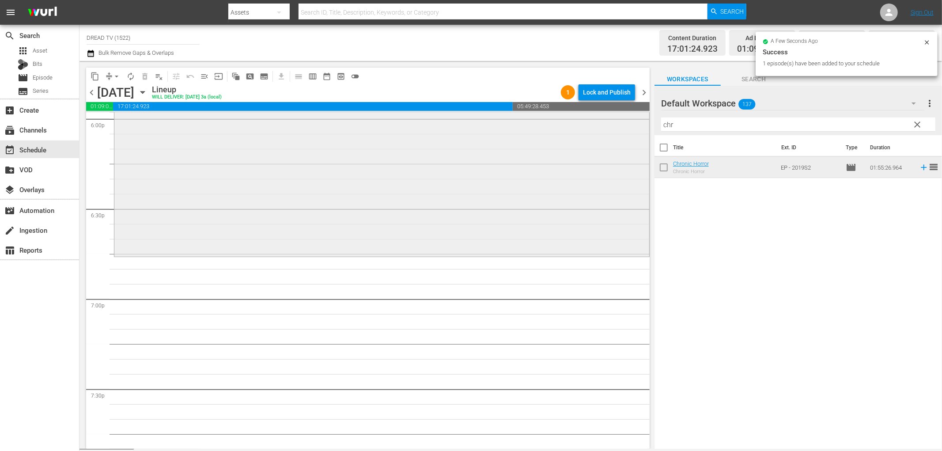
scroll to position [3239, 0]
click at [572, 127] on div "content_copy compress arrow_drop_down autorenew_outlined delete_forever_outline…" at bounding box center [511, 255] width 863 height 388
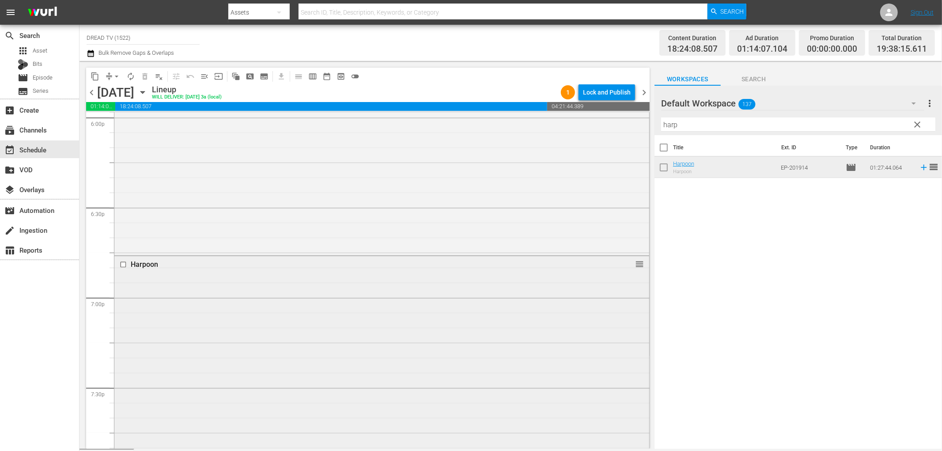
scroll to position [3533, 0]
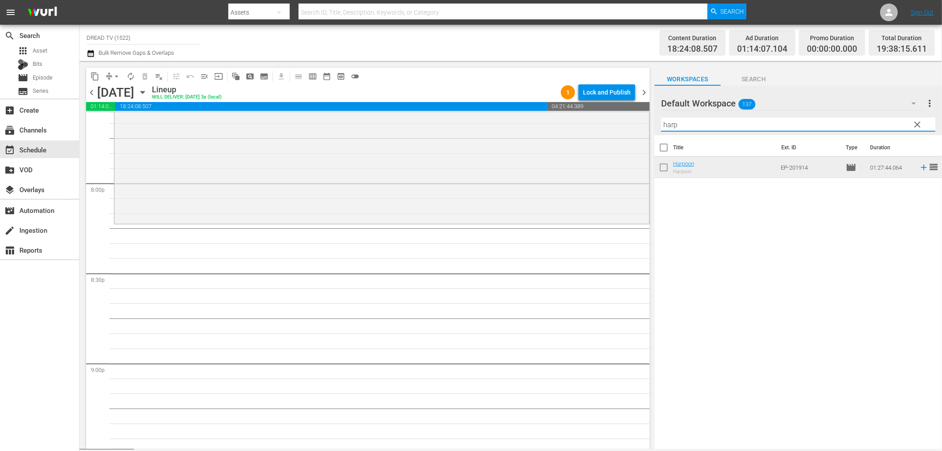
drag, startPoint x: 703, startPoint y: 125, endPoint x: 518, endPoint y: 99, distance: 186.5
click at [544, 112] on div "content_copy compress arrow_drop_down autorenew_outlined delete_forever_outline…" at bounding box center [511, 255] width 863 height 388
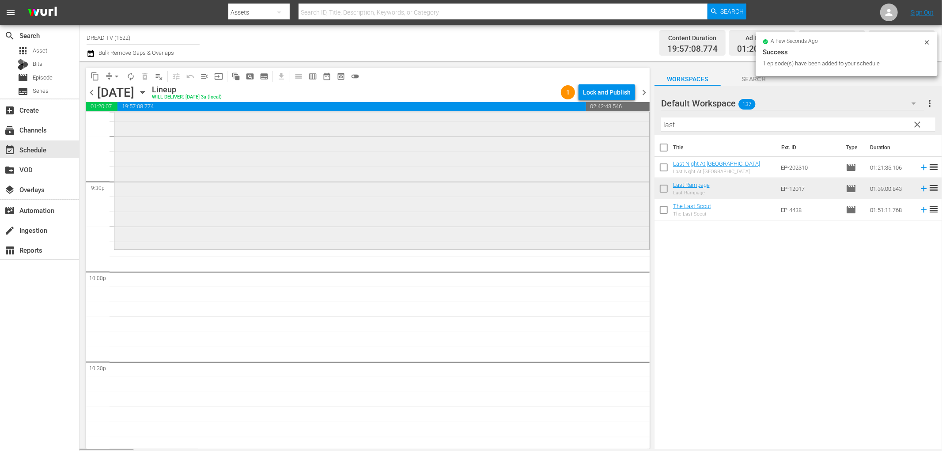
scroll to position [3828, 0]
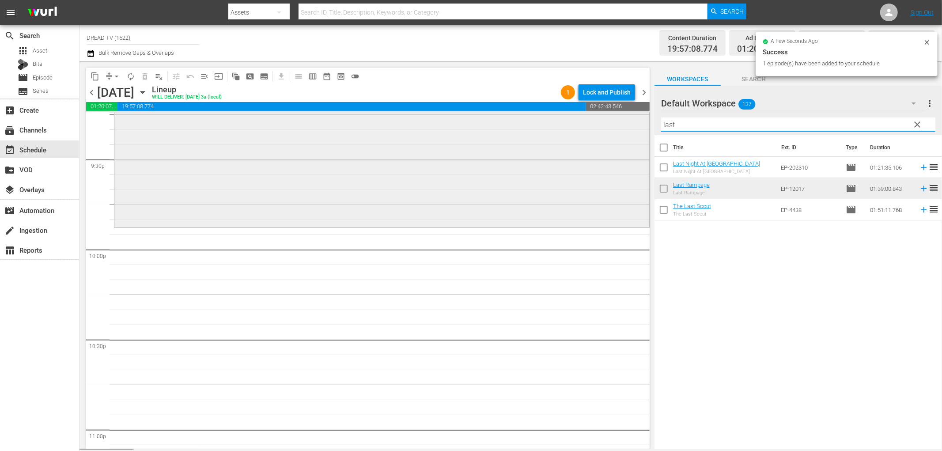
drag, startPoint x: 701, startPoint y: 122, endPoint x: 549, endPoint y: 117, distance: 152.9
click at [559, 117] on div "content_copy compress arrow_drop_down autorenew_outlined delete_forever_outline…" at bounding box center [511, 255] width 863 height 388
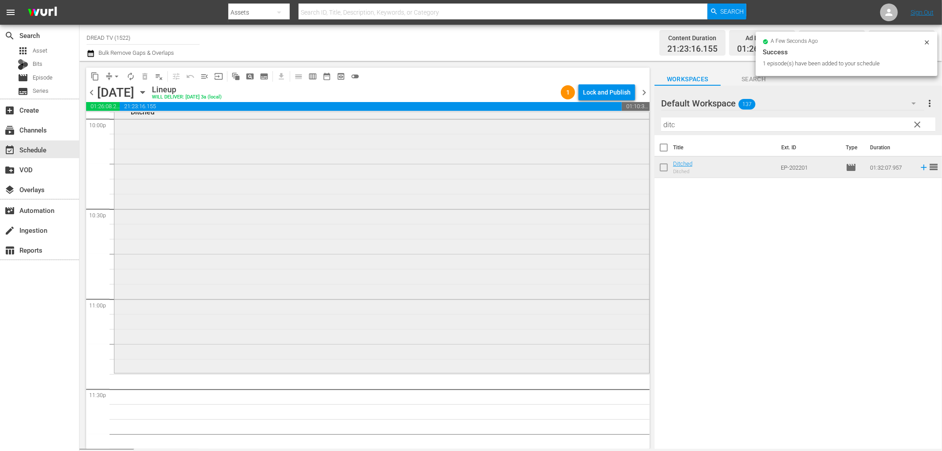
scroll to position [3989, 0]
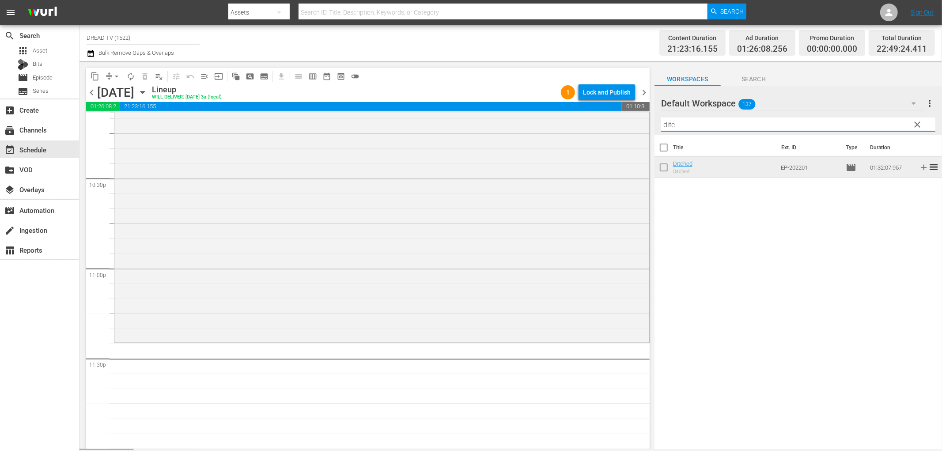
drag, startPoint x: 621, startPoint y: 121, endPoint x: 615, endPoint y: 121, distance: 5.3
click at [611, 121] on div "content_copy compress arrow_drop_down autorenew_outlined delete_forever_outline…" at bounding box center [511, 255] width 863 height 388
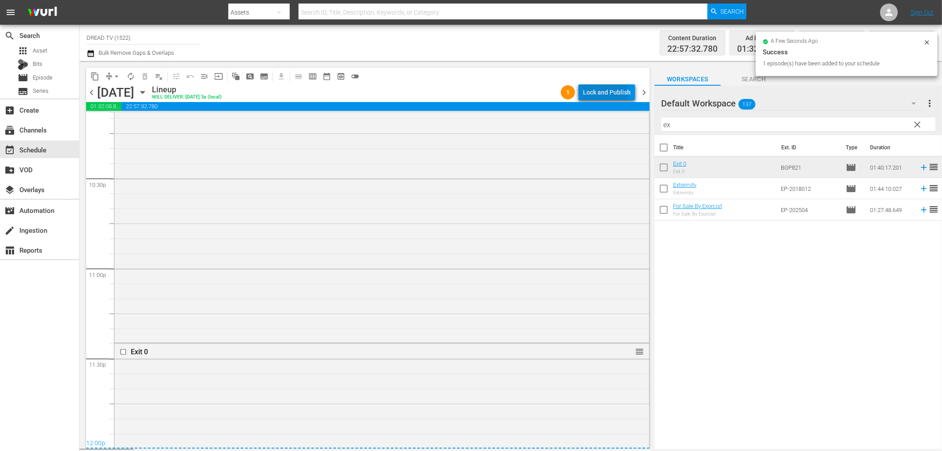
click at [602, 94] on div "Lock and Publish" at bounding box center [607, 92] width 48 height 16
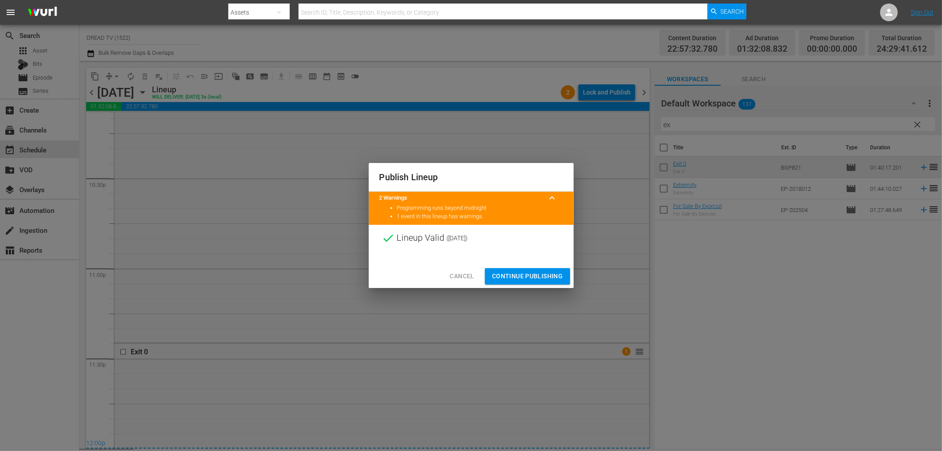
click at [537, 273] on span "Continue Publishing" at bounding box center [527, 276] width 71 height 11
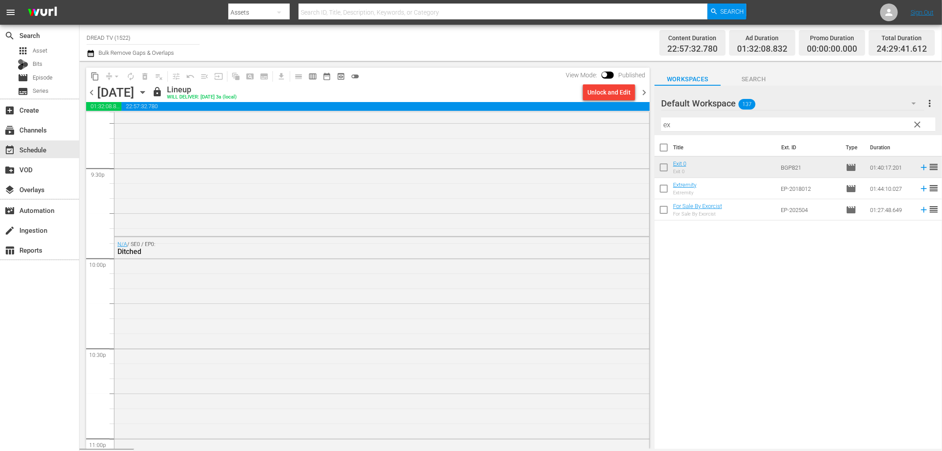
scroll to position [3596, 0]
click at [644, 94] on span "chevron_right" at bounding box center [644, 92] width 11 height 11
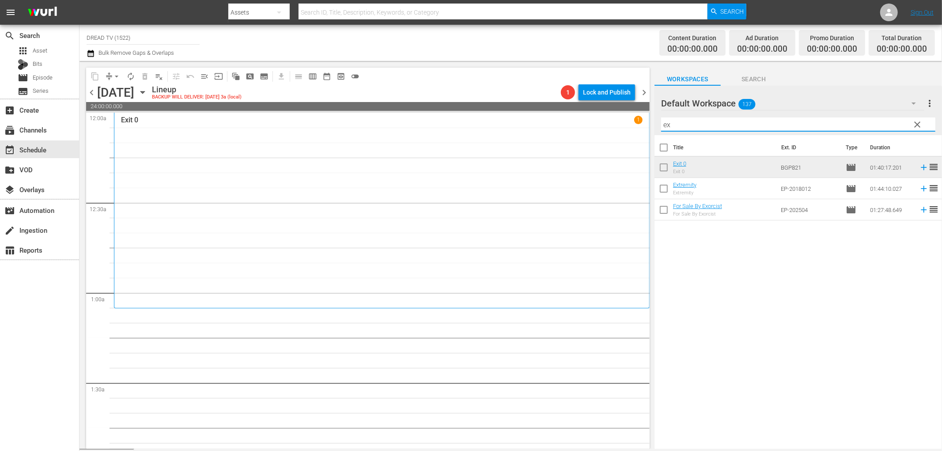
drag, startPoint x: 705, startPoint y: 117, endPoint x: 562, endPoint y: 110, distance: 143.7
click at [562, 110] on div "content_copy compress arrow_drop_down autorenew_outlined delete_forever_outline…" at bounding box center [511, 255] width 863 height 388
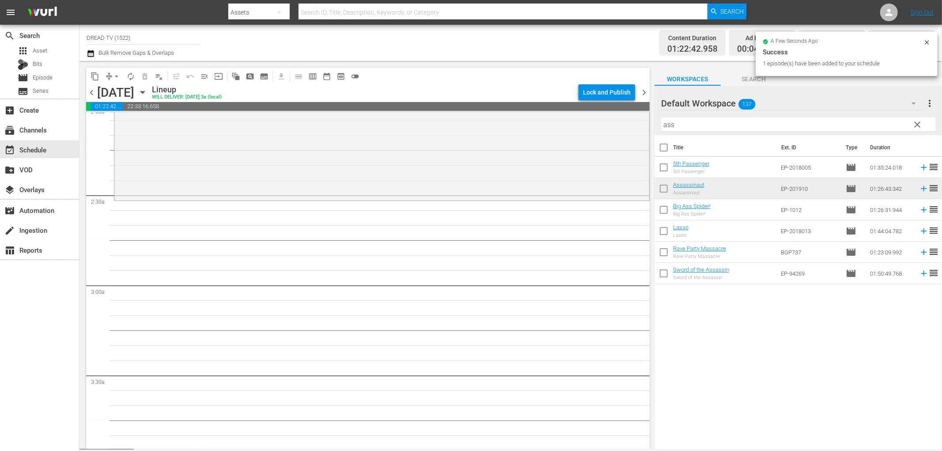
scroll to position [392, 0]
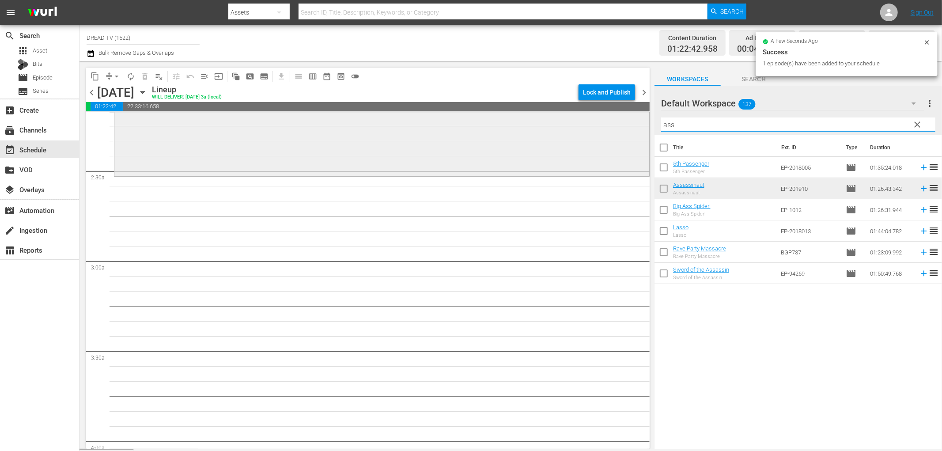
drag, startPoint x: 685, startPoint y: 128, endPoint x: 608, endPoint y: 121, distance: 78.1
click at [608, 121] on div "content_copy compress arrow_drop_down autorenew_outlined delete_forever_outline…" at bounding box center [511, 255] width 863 height 388
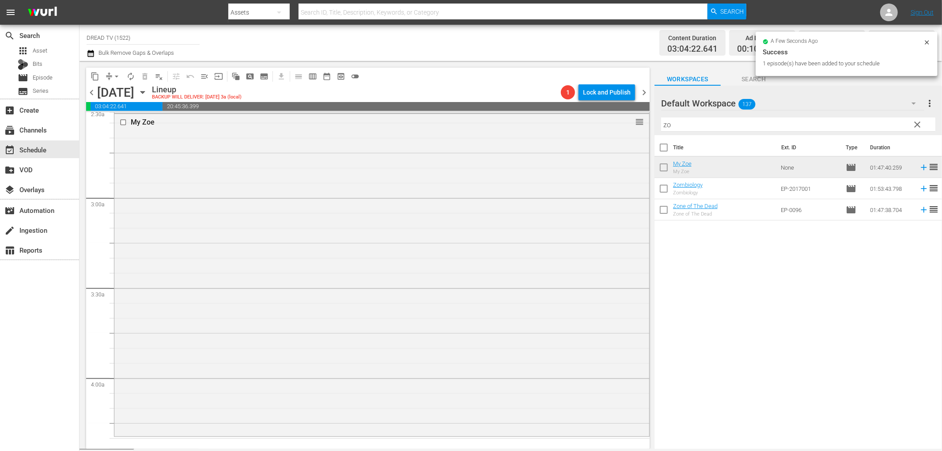
scroll to position [687, 0]
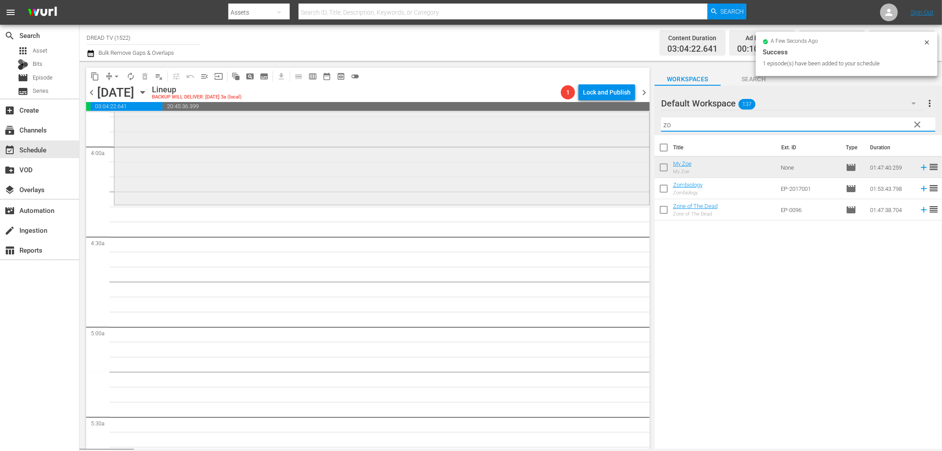
drag, startPoint x: 692, startPoint y: 129, endPoint x: 586, endPoint y: 126, distance: 106.5
click at [589, 126] on div "content_copy compress arrow_drop_down autorenew_outlined delete_forever_outline…" at bounding box center [511, 255] width 863 height 388
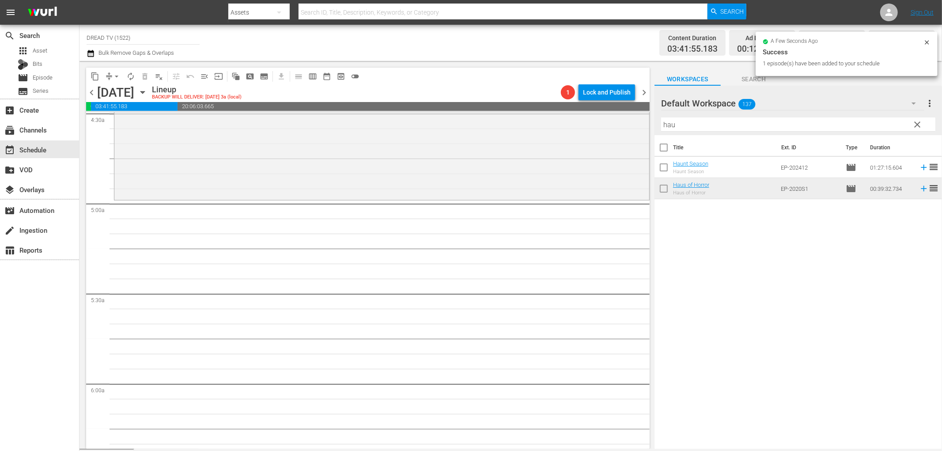
scroll to position [834, 0]
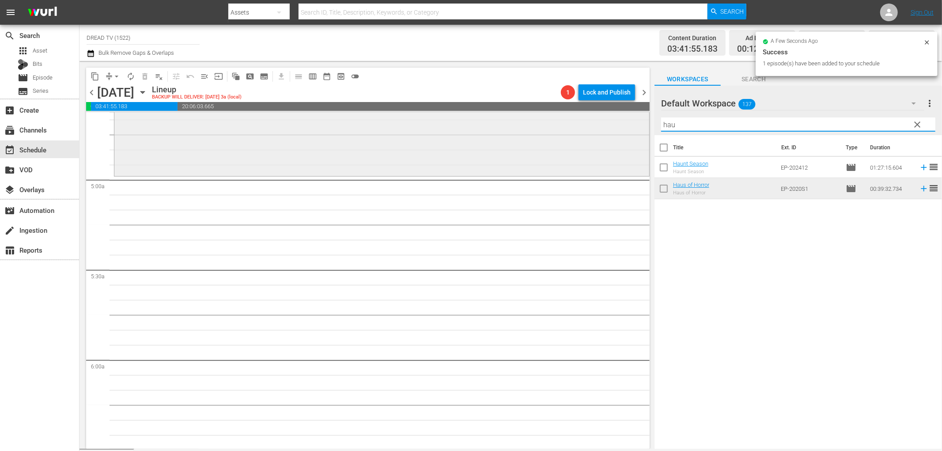
drag, startPoint x: 688, startPoint y: 124, endPoint x: 502, endPoint y: 120, distance: 186.0
click at [502, 120] on div "content_copy compress arrow_drop_down autorenew_outlined delete_forever_outline…" at bounding box center [511, 255] width 863 height 388
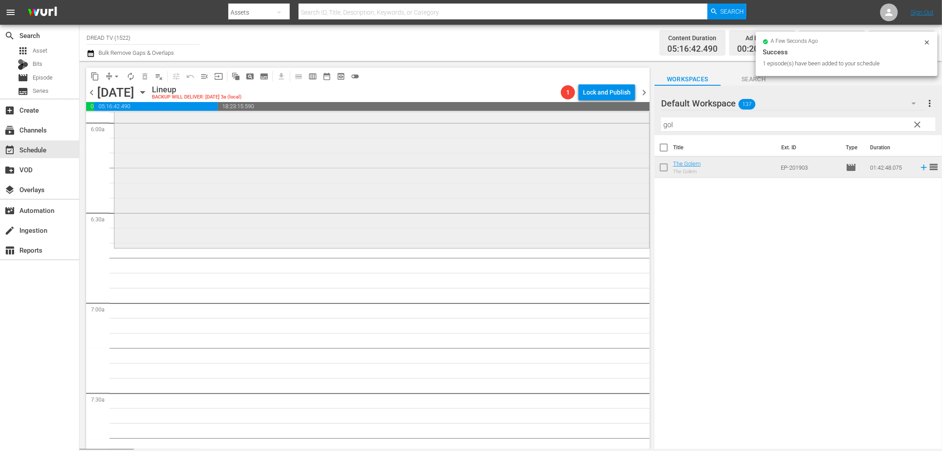
scroll to position [1079, 0]
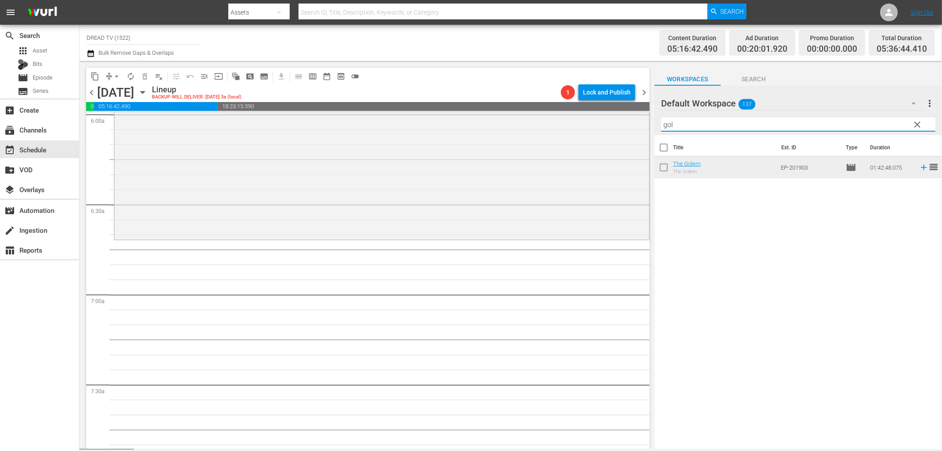
drag, startPoint x: 690, startPoint y: 125, endPoint x: 521, endPoint y: 132, distance: 169.3
click at [541, 126] on div "content_copy compress arrow_drop_down autorenew_outlined delete_forever_outline…" at bounding box center [511, 255] width 863 height 388
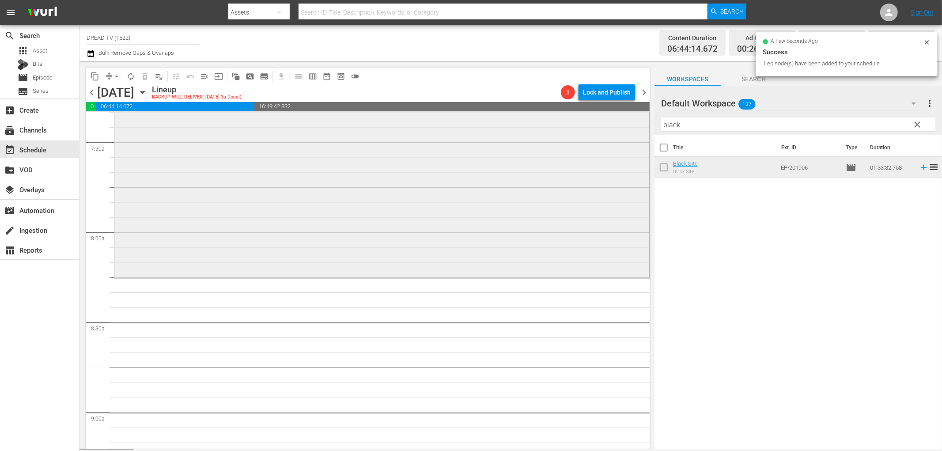
scroll to position [1325, 0]
drag, startPoint x: 696, startPoint y: 129, endPoint x: 614, endPoint y: 127, distance: 81.7
click at [614, 127] on div "content_copy compress arrow_drop_down autorenew_outlined delete_forever_outline…" at bounding box center [511, 255] width 863 height 388
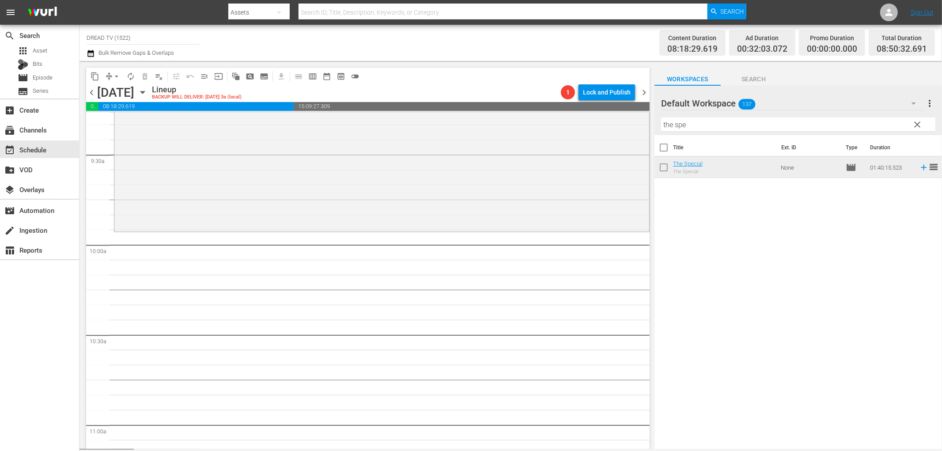
scroll to position [1717, 0]
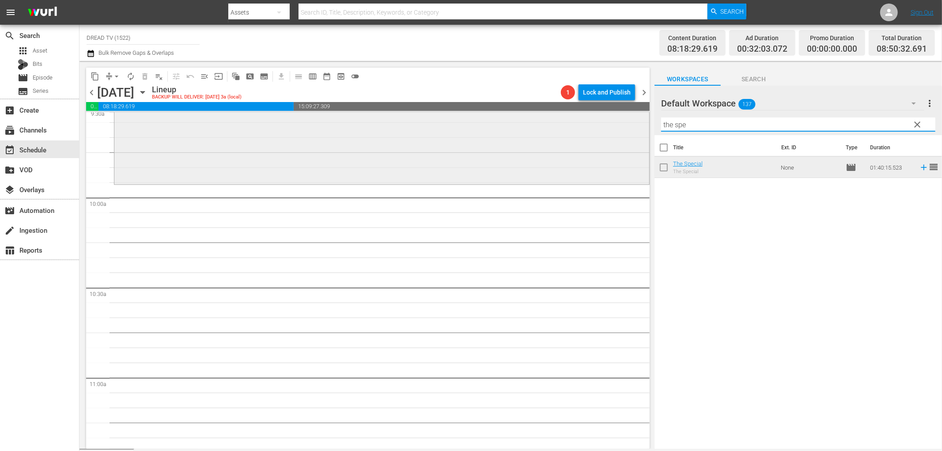
drag, startPoint x: 709, startPoint y: 122, endPoint x: 605, endPoint y: 122, distance: 103.8
click at [605, 122] on div "content_copy compress arrow_drop_down autorenew_outlined delete_forever_outline…" at bounding box center [511, 255] width 863 height 388
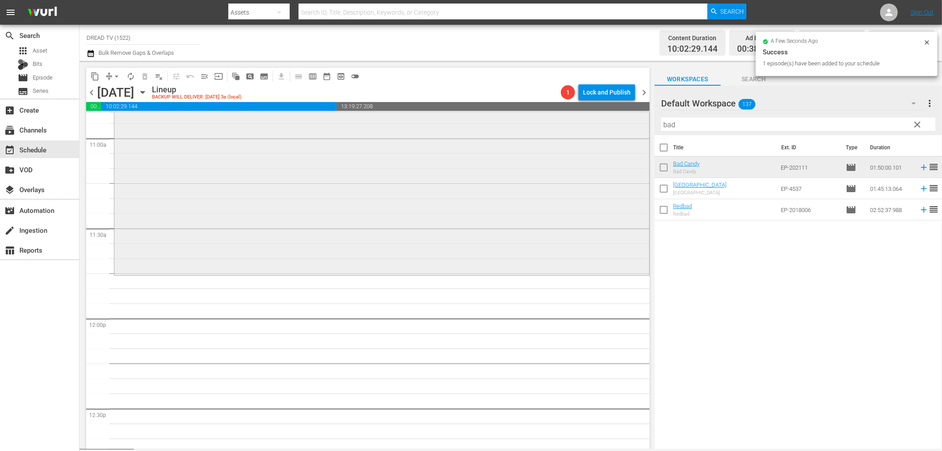
scroll to position [2012, 0]
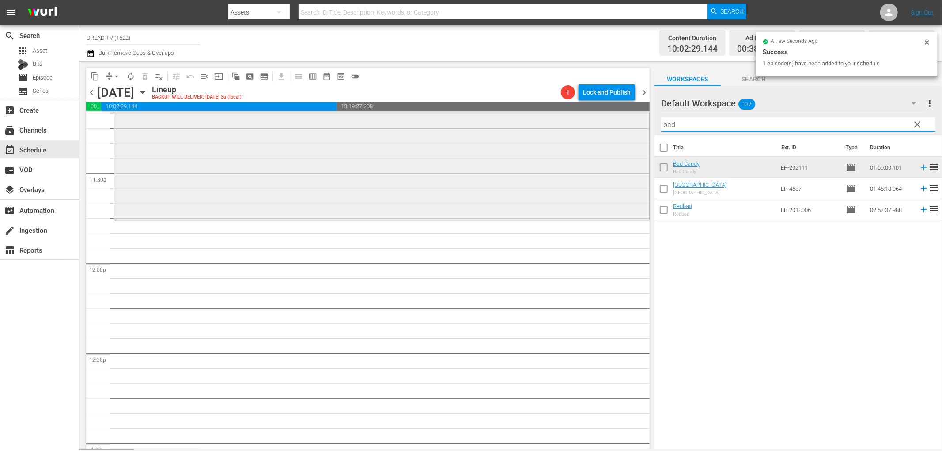
drag, startPoint x: 665, startPoint y: 124, endPoint x: 579, endPoint y: 130, distance: 86.8
click at [599, 129] on div "content_copy compress arrow_drop_down autorenew_outlined delete_forever_outline…" at bounding box center [511, 255] width 863 height 388
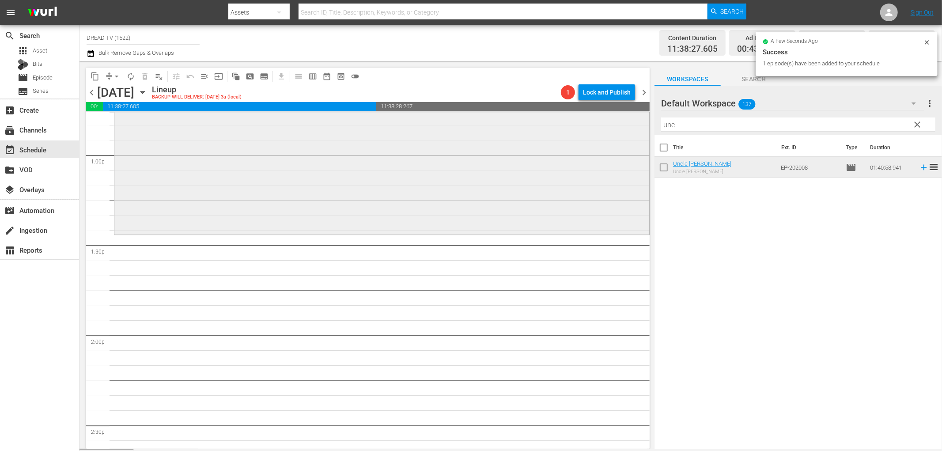
scroll to position [2306, 0]
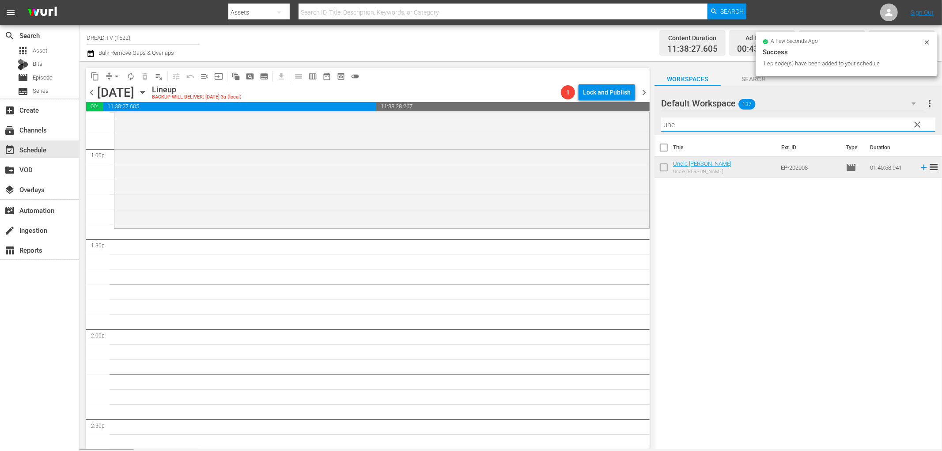
drag, startPoint x: 691, startPoint y: 121, endPoint x: 643, endPoint y: 129, distance: 49.2
click at [638, 126] on div "content_copy compress arrow_drop_down autorenew_outlined delete_forever_outline…" at bounding box center [511, 255] width 863 height 388
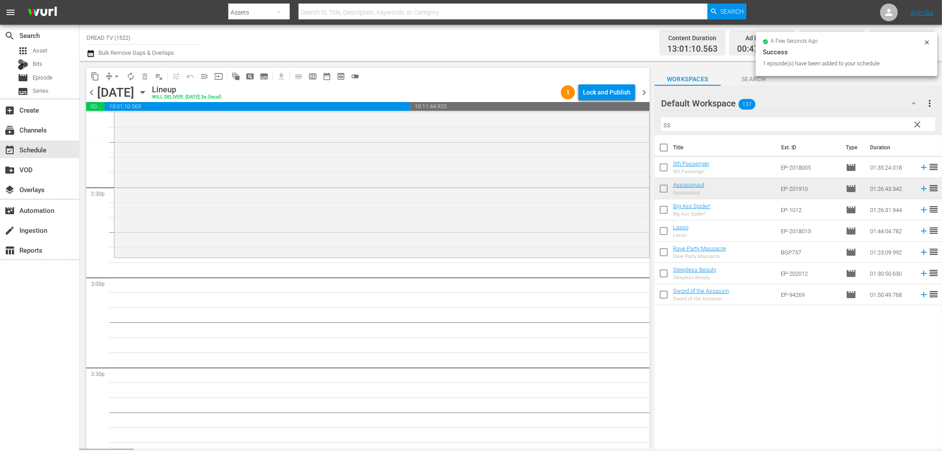
scroll to position [2552, 0]
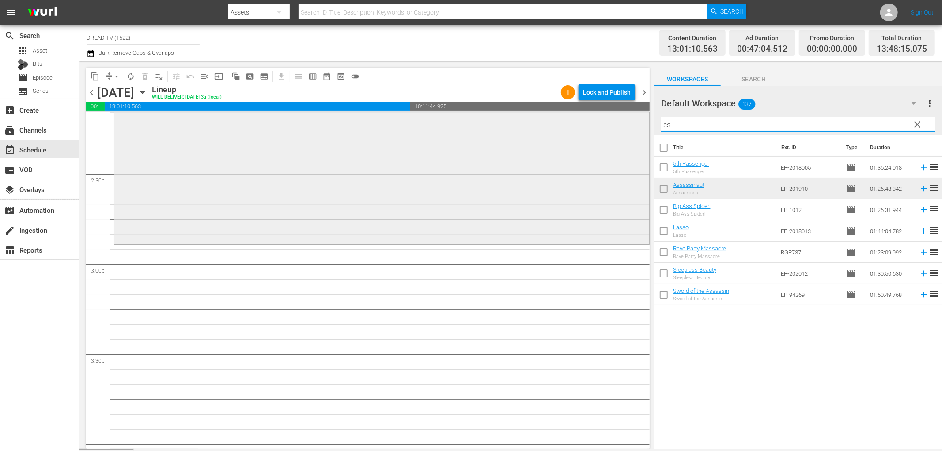
drag, startPoint x: 675, startPoint y: 125, endPoint x: 605, endPoint y: 130, distance: 70.0
click at [606, 129] on div "content_copy compress arrow_drop_down autorenew_outlined delete_forever_outline…" at bounding box center [511, 255] width 863 height 388
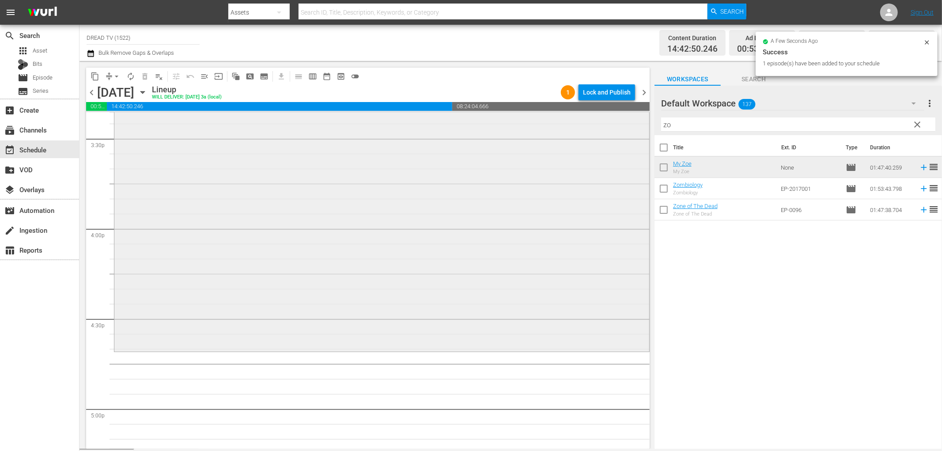
scroll to position [2846, 0]
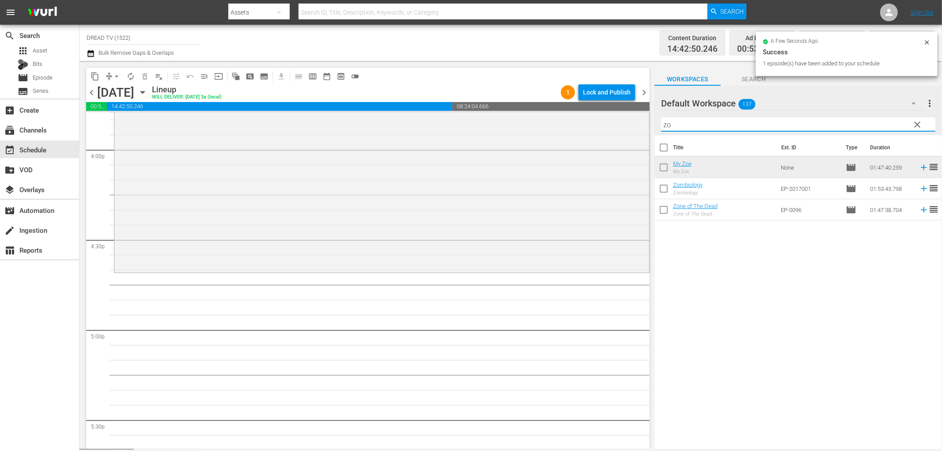
drag, startPoint x: 672, startPoint y: 122, endPoint x: 538, endPoint y: 110, distance: 134.4
click at [589, 131] on div "content_copy compress arrow_drop_down autorenew_outlined delete_forever_outline…" at bounding box center [511, 255] width 863 height 388
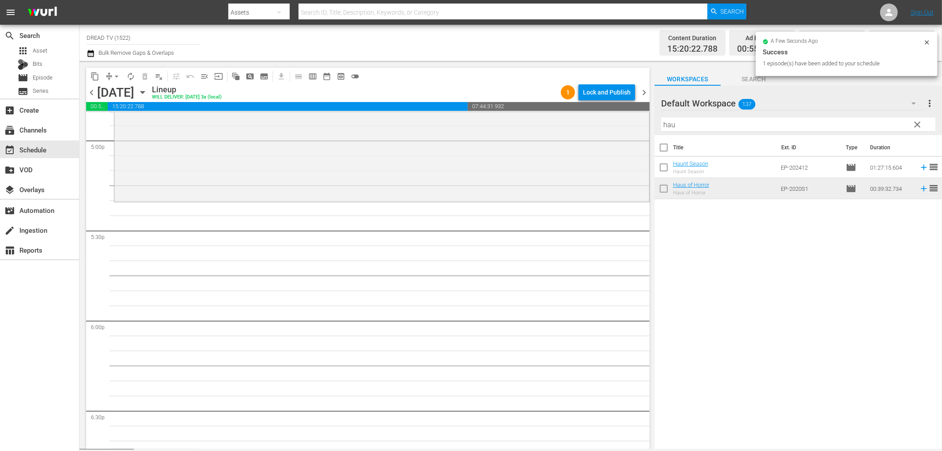
scroll to position [3042, 0]
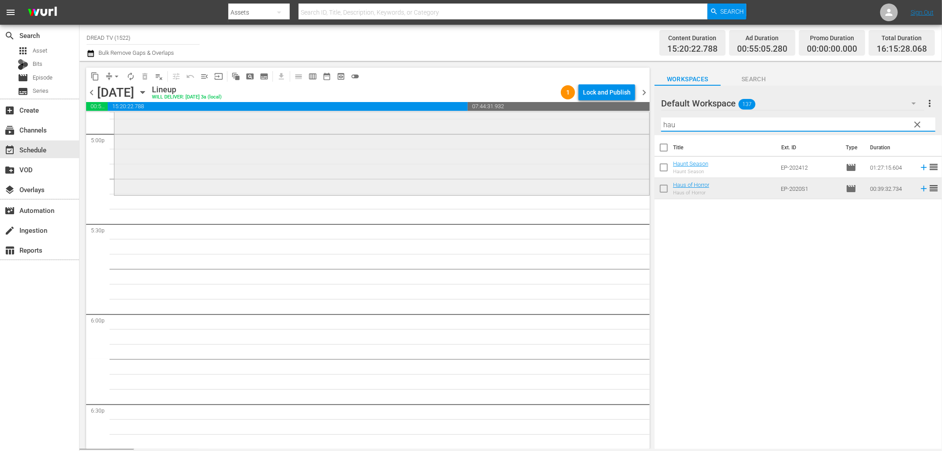
drag, startPoint x: 699, startPoint y: 126, endPoint x: 582, endPoint y: 125, distance: 116.6
click at [582, 125] on div "content_copy compress arrow_drop_down autorenew_outlined delete_forever_outline…" at bounding box center [511, 255] width 863 height 388
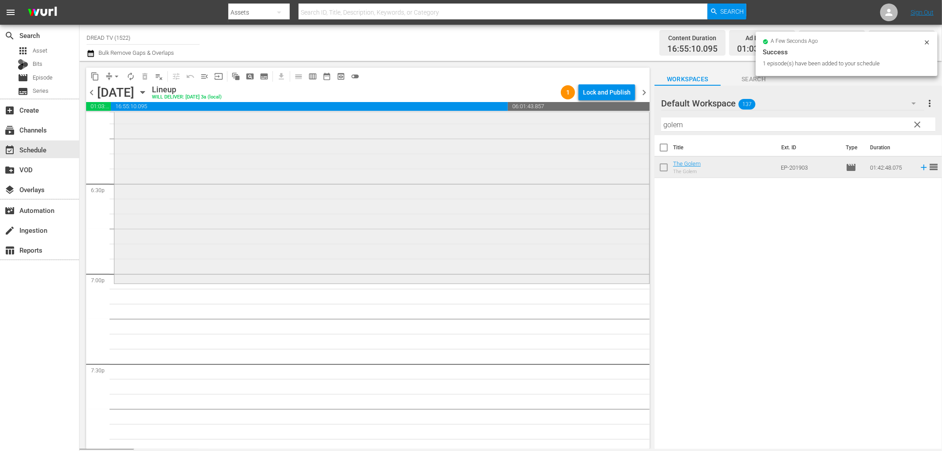
scroll to position [3337, 0]
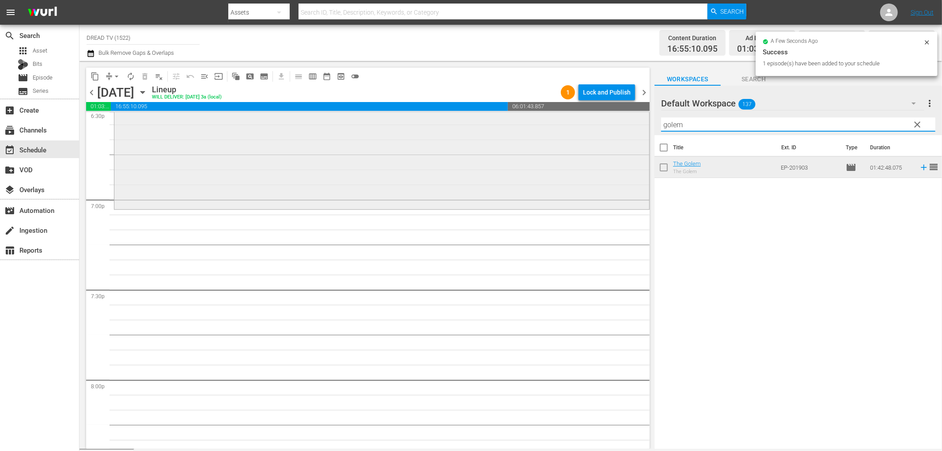
drag, startPoint x: 685, startPoint y: 120, endPoint x: 625, endPoint y: 124, distance: 60.2
click at [625, 124] on div "content_copy compress arrow_drop_down autorenew_outlined delete_forever_outline…" at bounding box center [511, 255] width 863 height 388
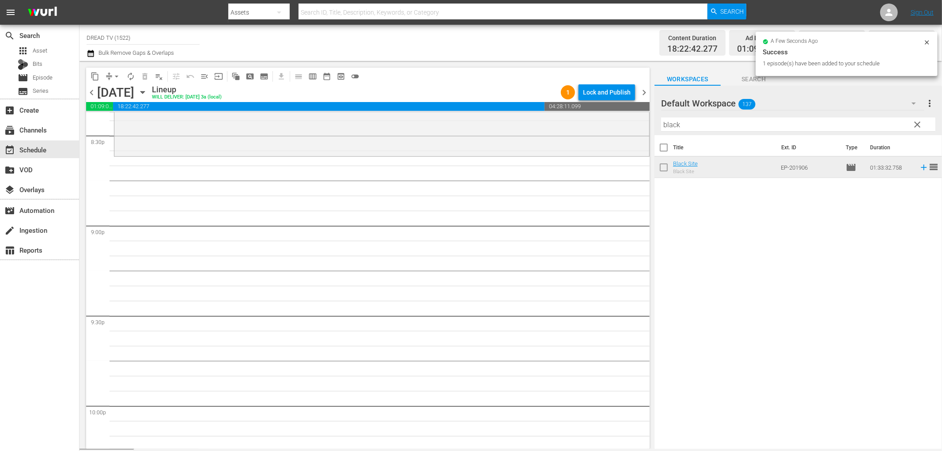
scroll to position [3681, 0]
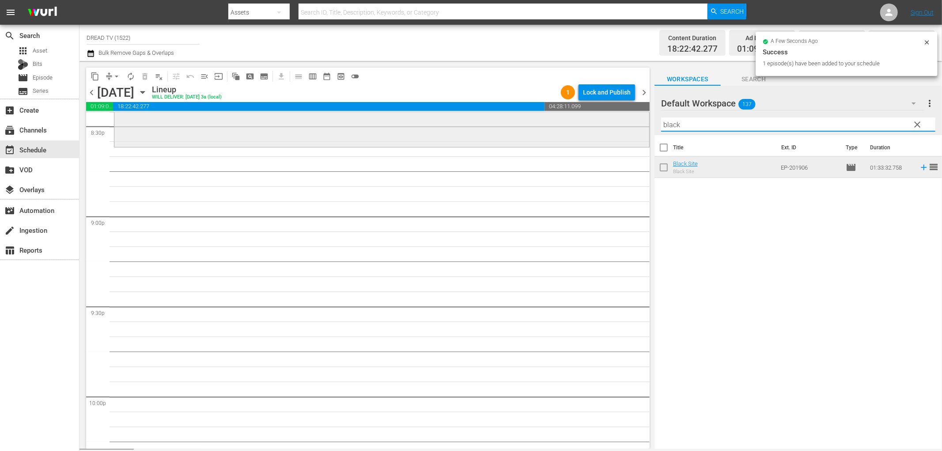
drag, startPoint x: 693, startPoint y: 129, endPoint x: 513, endPoint y: 122, distance: 179.4
click at [556, 125] on div "content_copy compress arrow_drop_down autorenew_outlined delete_forever_outline…" at bounding box center [511, 255] width 863 height 388
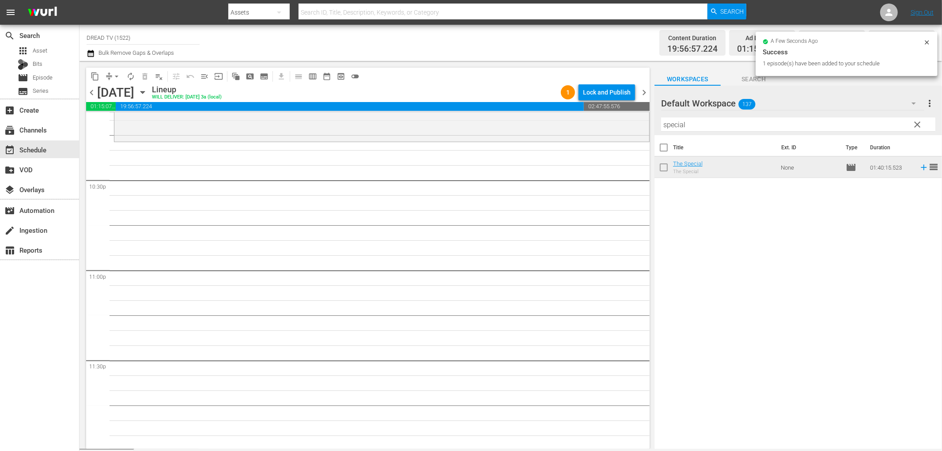
scroll to position [3989, 0]
drag, startPoint x: 703, startPoint y: 120, endPoint x: 548, endPoint y: 130, distance: 154.9
click at [550, 129] on div "content_copy compress arrow_drop_down autorenew_outlined delete_forever_outline…" at bounding box center [511, 255] width 863 height 388
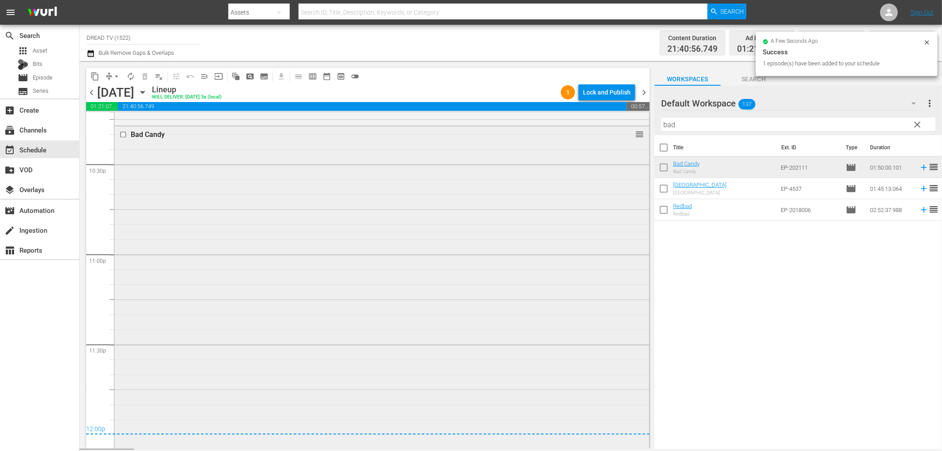
scroll to position [4011, 0]
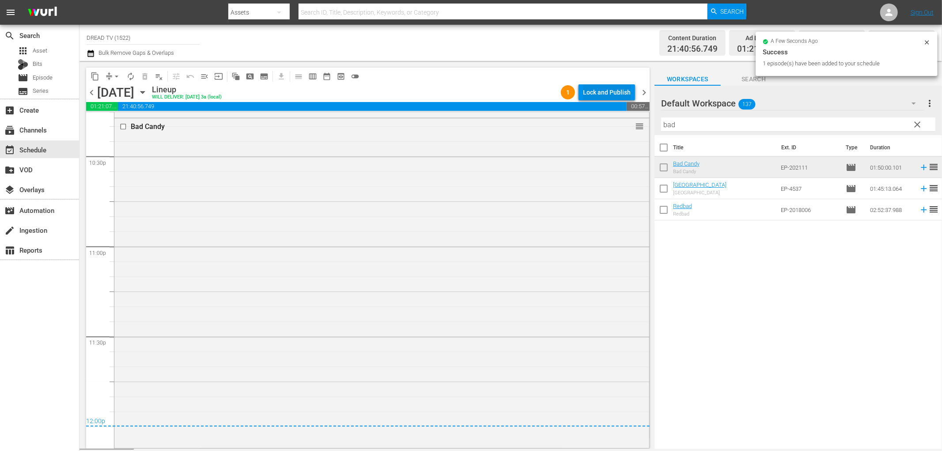
click at [592, 87] on div "Lock and Publish" at bounding box center [607, 92] width 48 height 16
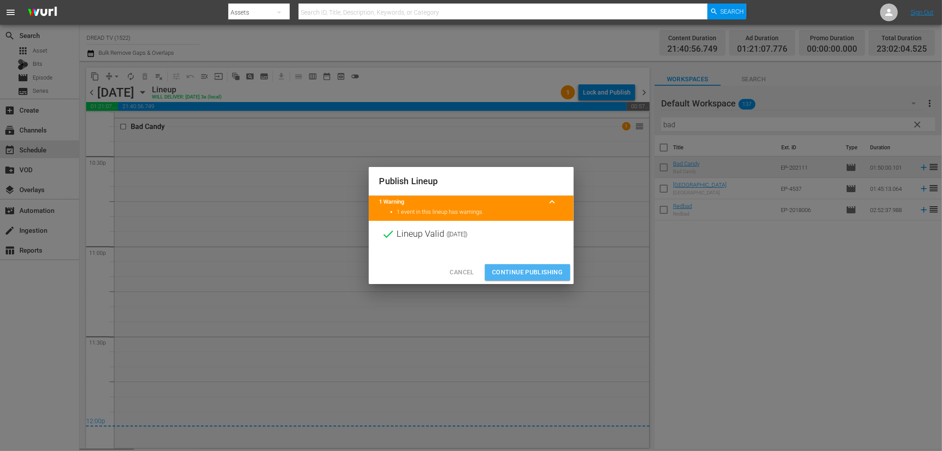
click at [524, 267] on span "Continue Publishing" at bounding box center [527, 272] width 71 height 11
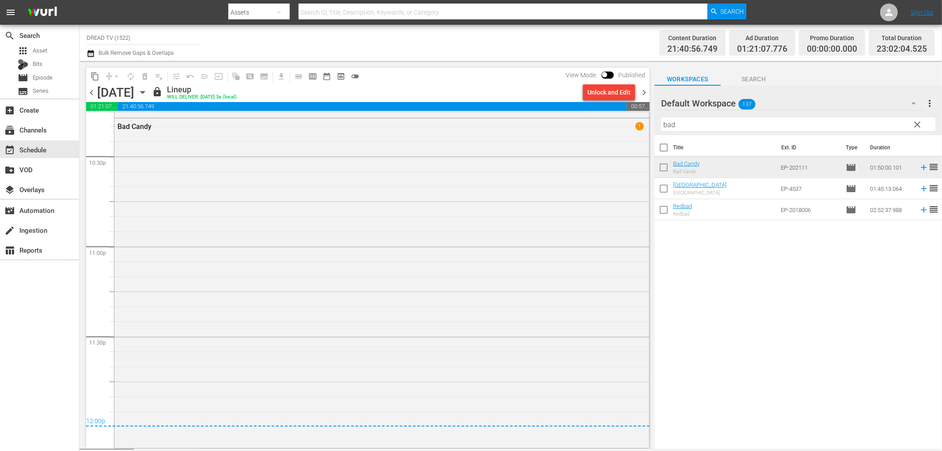
click at [641, 96] on span "chevron_right" at bounding box center [644, 92] width 11 height 11
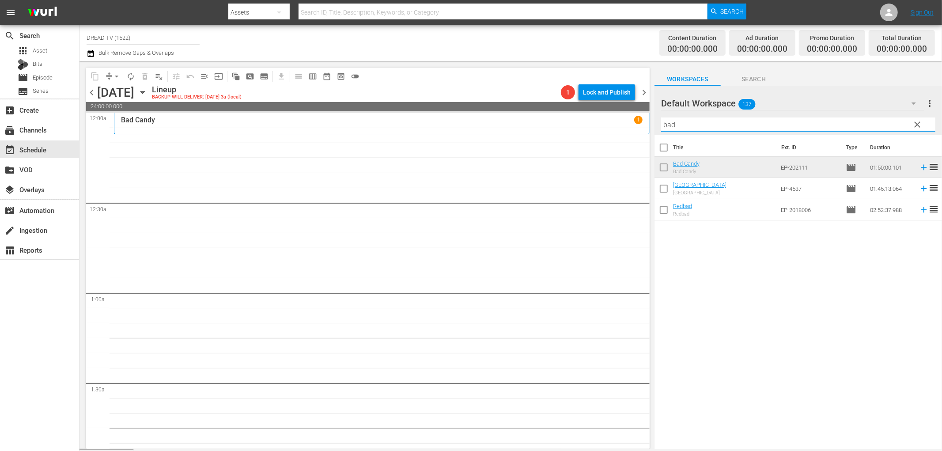
drag, startPoint x: 698, startPoint y: 121, endPoint x: 501, endPoint y: 108, distance: 197.4
click at [534, 121] on div "content_copy compress arrow_drop_down autorenew_outlined delete_forever_outline…" at bounding box center [511, 255] width 863 height 388
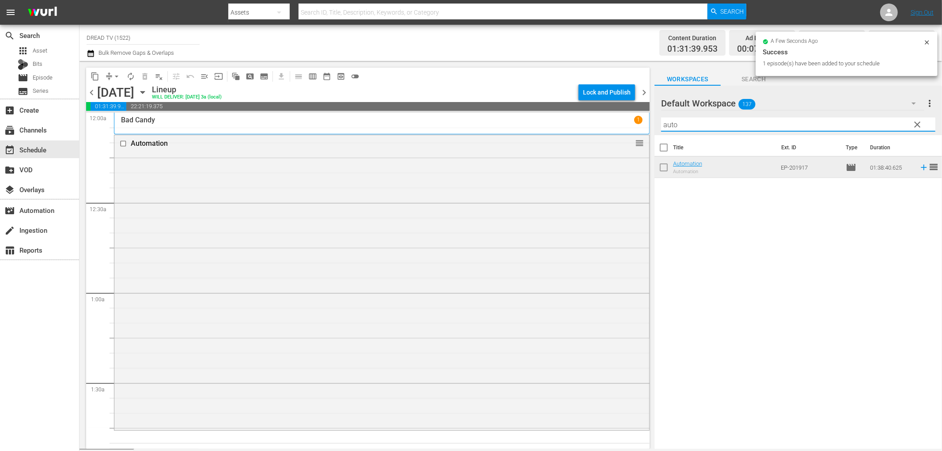
drag, startPoint x: 696, startPoint y: 128, endPoint x: 578, endPoint y: 130, distance: 117.9
click at [578, 129] on div "content_copy compress arrow_drop_down autorenew_outlined delete_forever_outline…" at bounding box center [511, 255] width 863 height 388
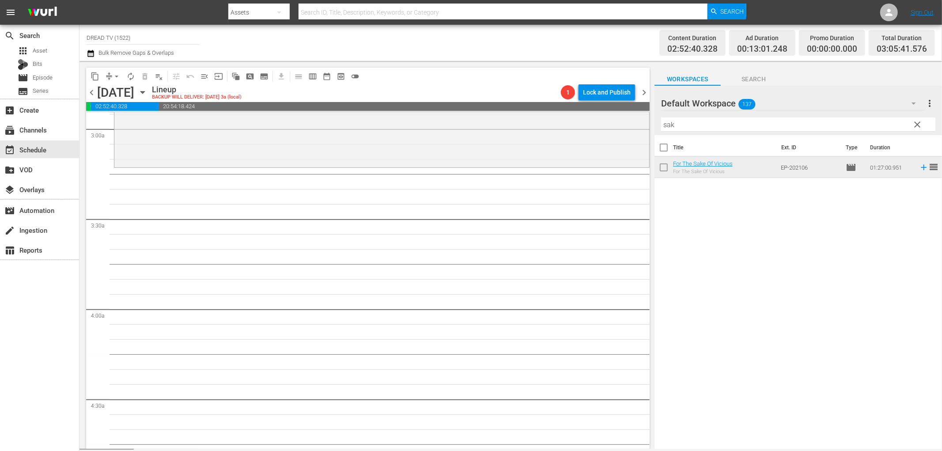
scroll to position [540, 0]
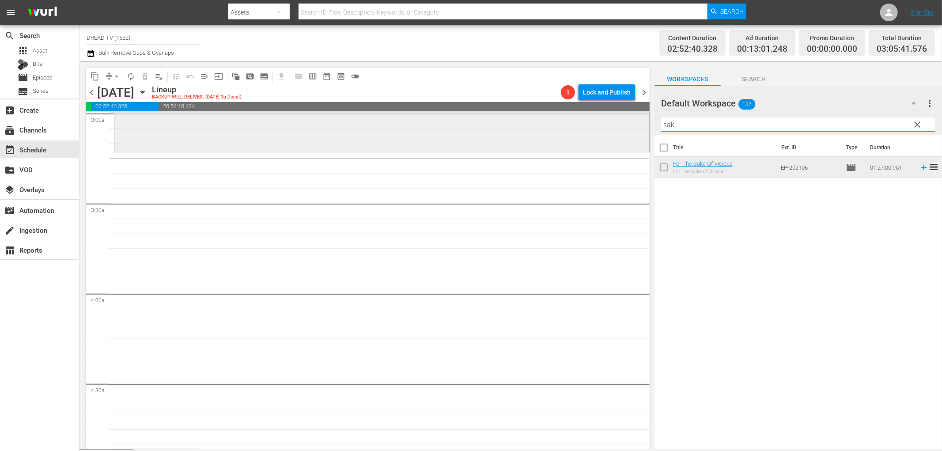
drag, startPoint x: 711, startPoint y: 121, endPoint x: 610, endPoint y: 129, distance: 101.9
click at [610, 127] on div "content_copy compress arrow_drop_down autorenew_outlined delete_forever_outline…" at bounding box center [511, 255] width 863 height 388
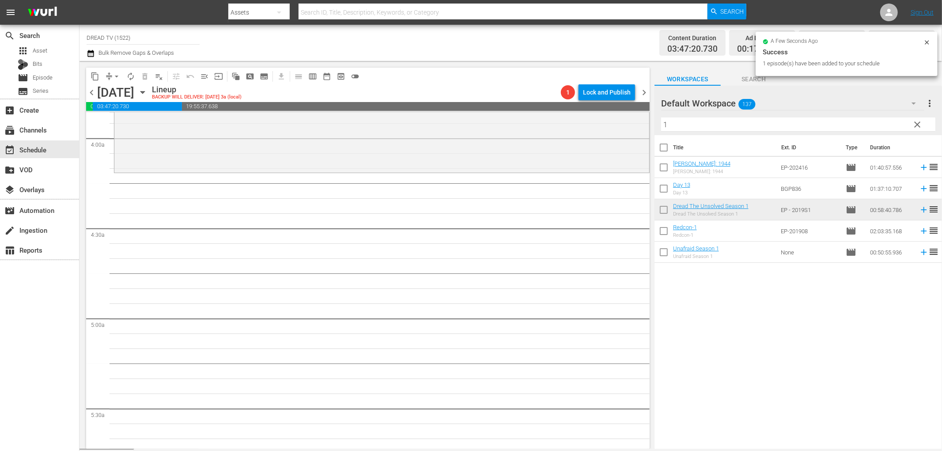
scroll to position [687, 0]
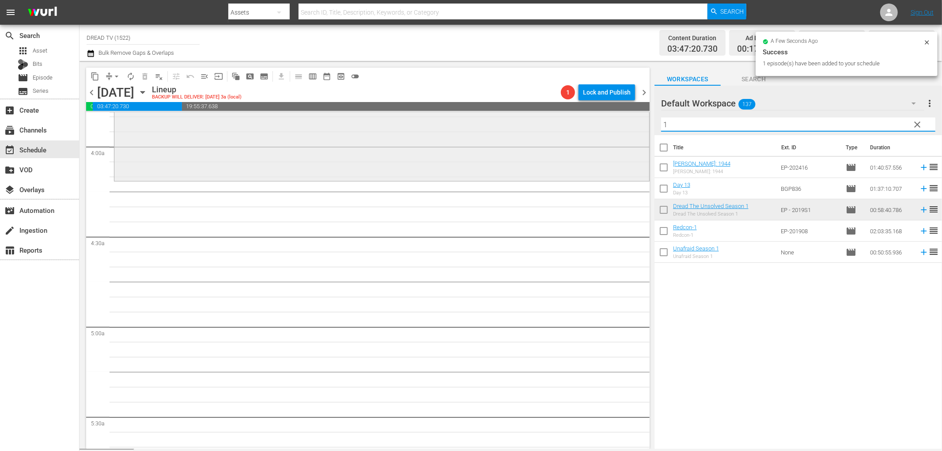
drag, startPoint x: 705, startPoint y: 124, endPoint x: 579, endPoint y: 131, distance: 126.5
click at [579, 131] on div "content_copy compress arrow_drop_down autorenew_outlined delete_forever_outline…" at bounding box center [511, 255] width 863 height 388
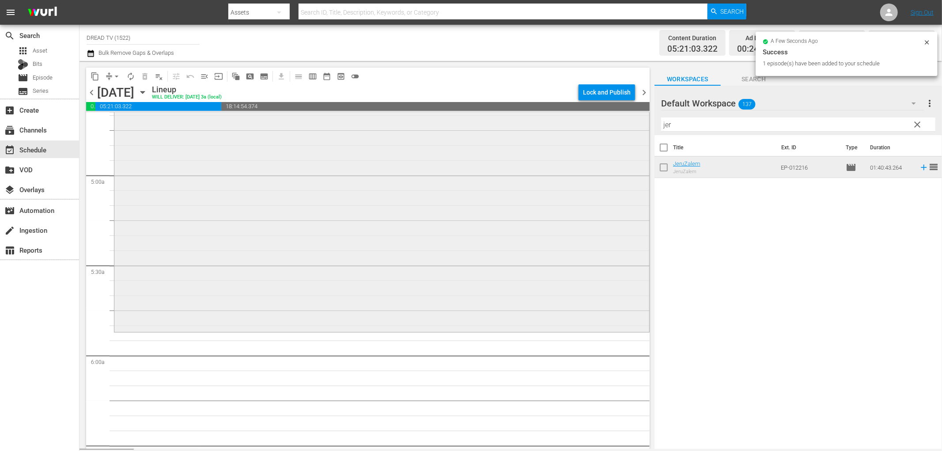
scroll to position [932, 0]
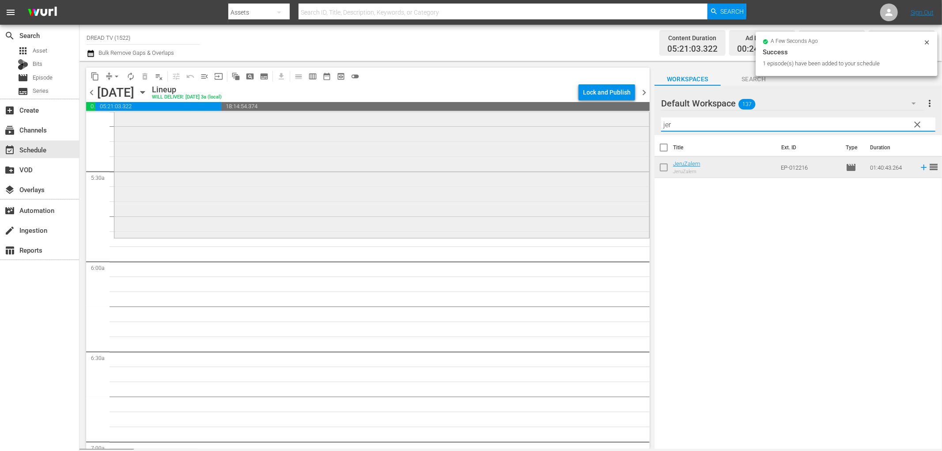
drag, startPoint x: 642, startPoint y: 125, endPoint x: 553, endPoint y: 124, distance: 89.2
click at [553, 124] on div "content_copy compress arrow_drop_down autorenew_outlined delete_forever_outline…" at bounding box center [511, 255] width 863 height 388
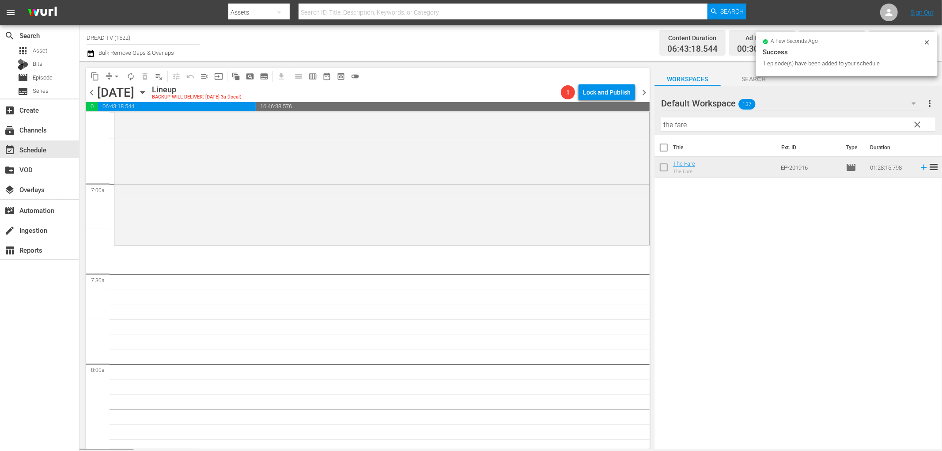
scroll to position [1227, 0]
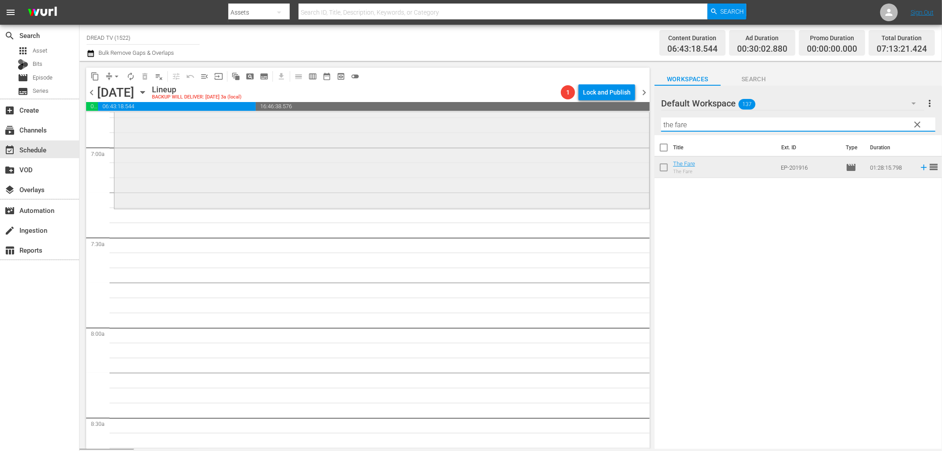
drag, startPoint x: 696, startPoint y: 125, endPoint x: 591, endPoint y: 134, distance: 105.9
click at [591, 133] on div "content_copy compress arrow_drop_down autorenew_outlined delete_forever_outline…" at bounding box center [511, 255] width 863 height 388
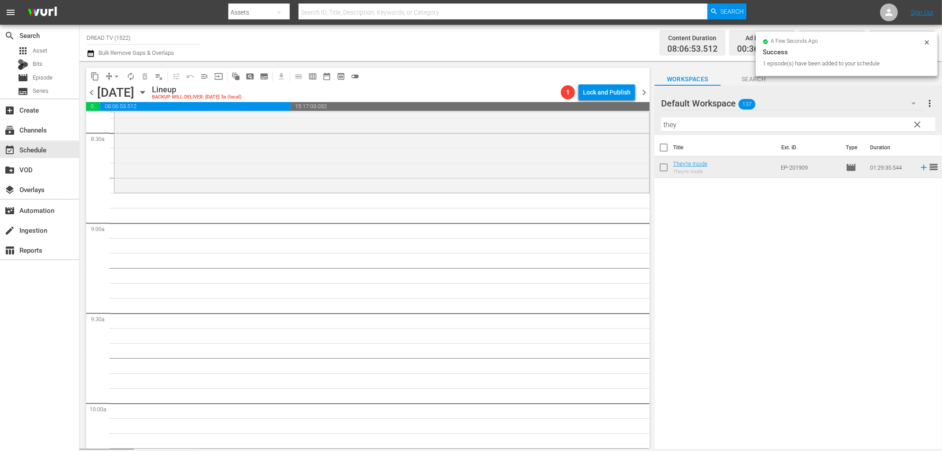
scroll to position [1521, 0]
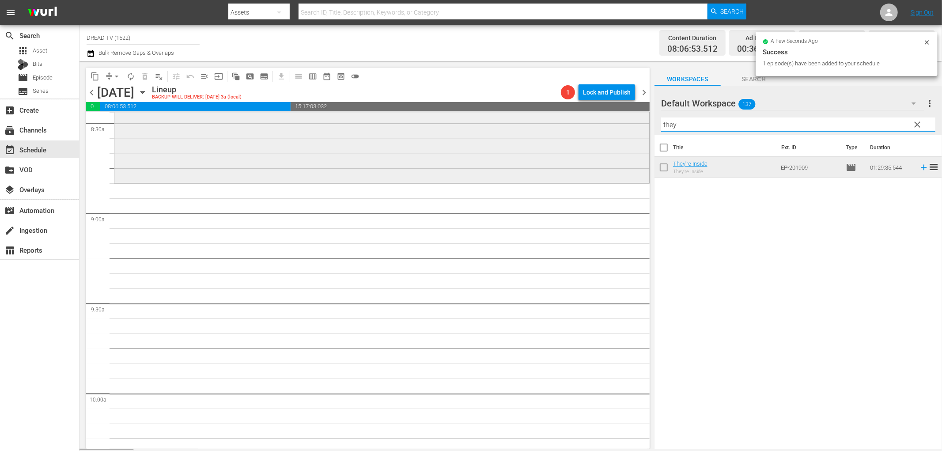
drag, startPoint x: 704, startPoint y: 127, endPoint x: 557, endPoint y: 133, distance: 146.3
click at [557, 133] on div "content_copy compress arrow_drop_down autorenew_outlined delete_forever_outline…" at bounding box center [511, 255] width 863 height 388
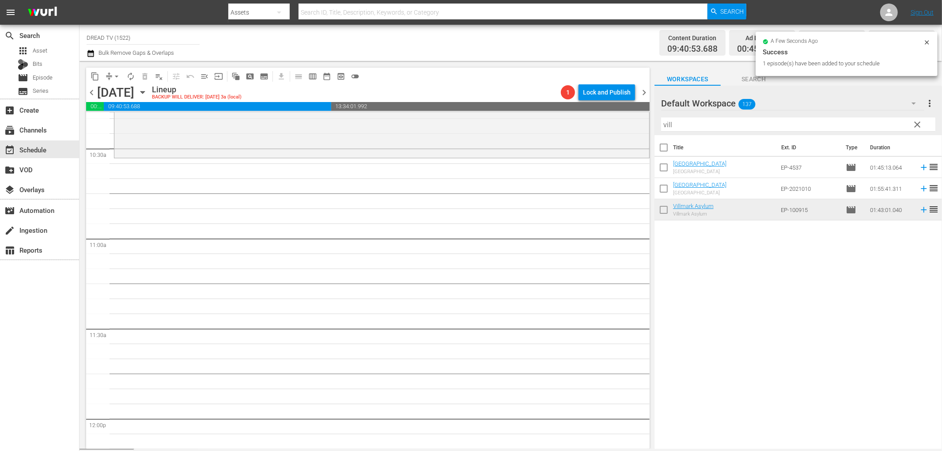
scroll to position [1865, 0]
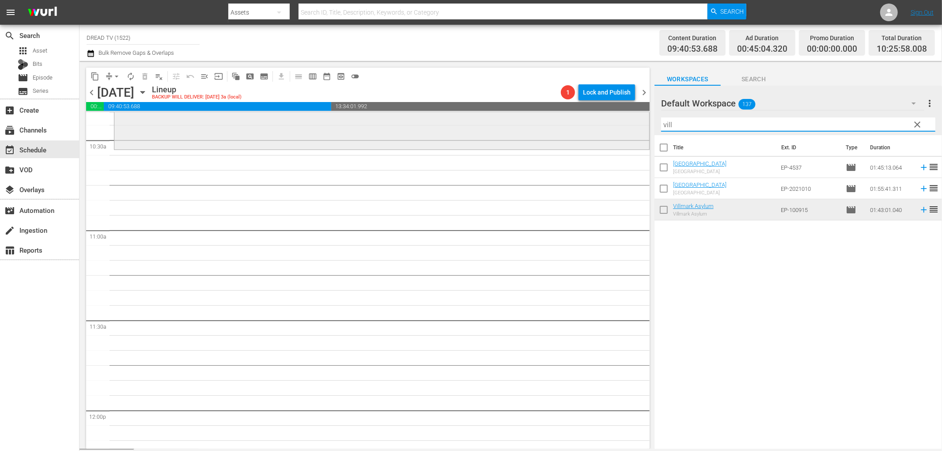
drag, startPoint x: 689, startPoint y: 129, endPoint x: 602, endPoint y: 133, distance: 87.6
click at [602, 133] on div "content_copy compress arrow_drop_down autorenew_outlined delete_forever_outline…" at bounding box center [511, 255] width 863 height 388
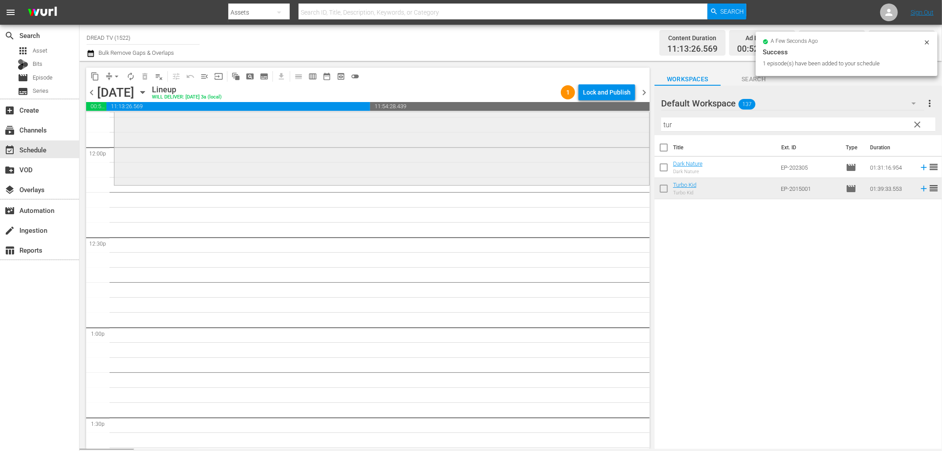
scroll to position [2159, 0]
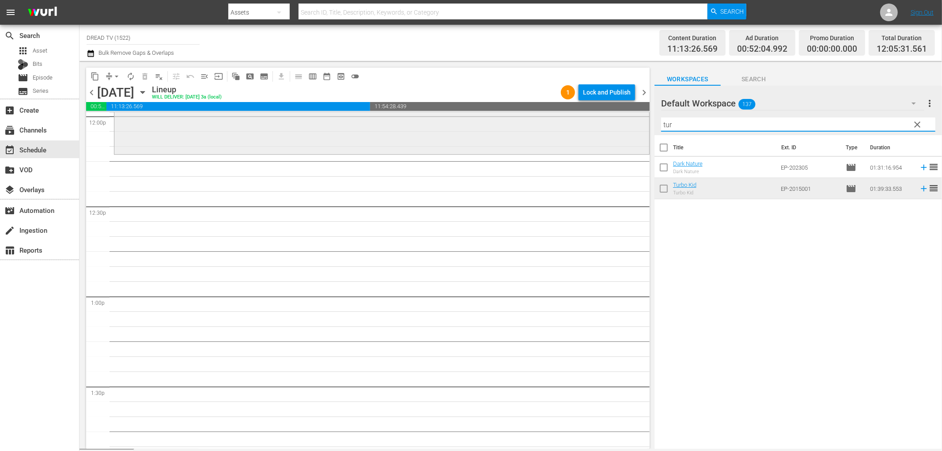
drag, startPoint x: 691, startPoint y: 125, endPoint x: 584, endPoint y: 131, distance: 107.0
click at [584, 131] on div "content_copy compress arrow_drop_down autorenew_outlined delete_forever_outline…" at bounding box center [511, 255] width 863 height 388
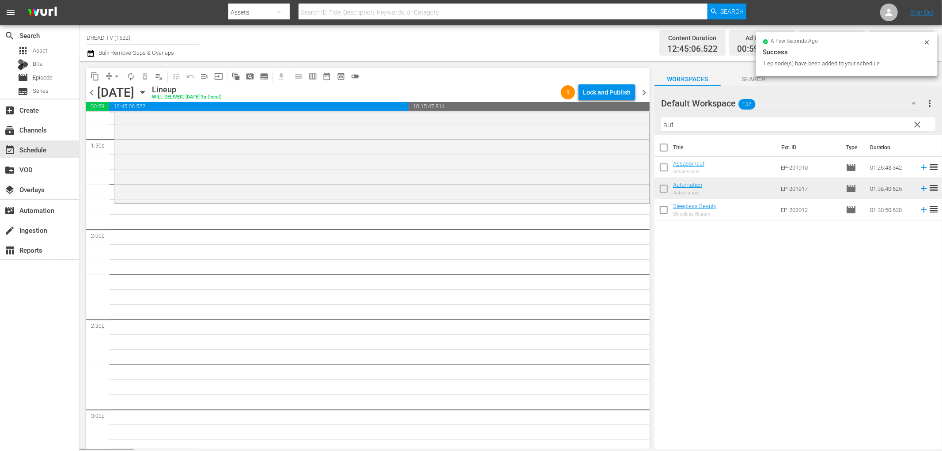
scroll to position [2454, 0]
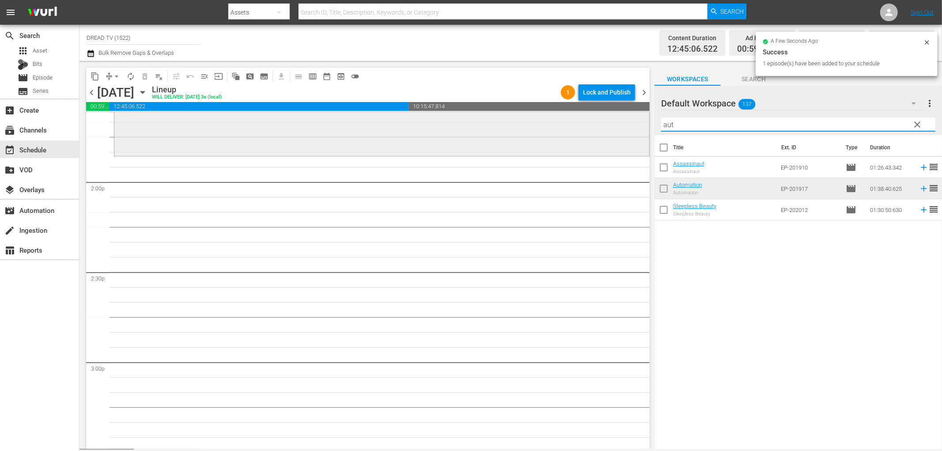
drag, startPoint x: 701, startPoint y: 122, endPoint x: 591, endPoint y: 129, distance: 110.6
click at [592, 125] on div "content_copy compress arrow_drop_down autorenew_outlined delete_forever_outline…" at bounding box center [511, 255] width 863 height 388
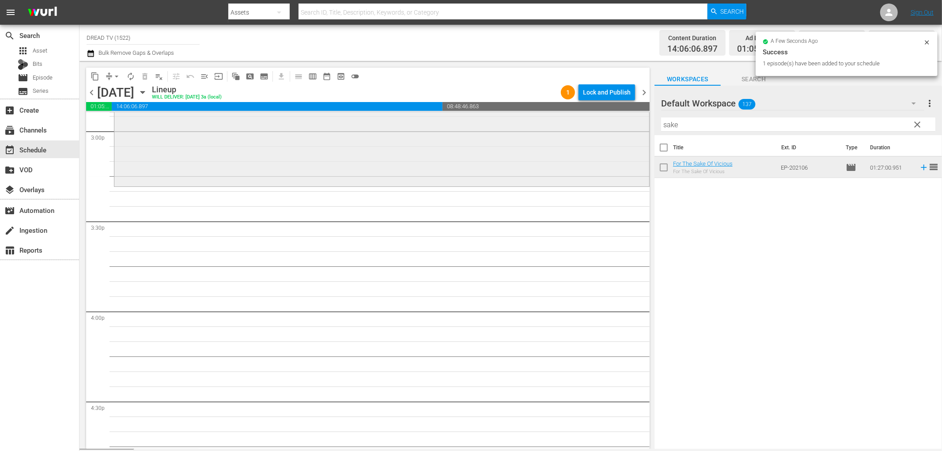
scroll to position [2699, 0]
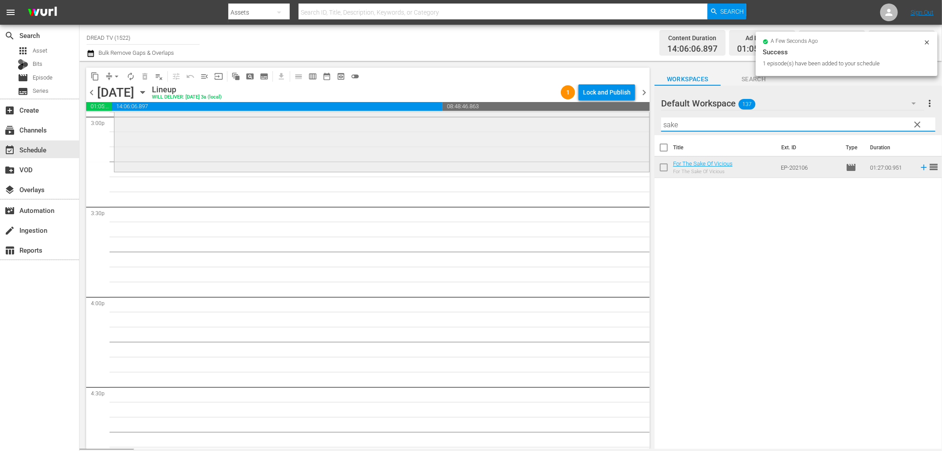
drag, startPoint x: 697, startPoint y: 121, endPoint x: 625, endPoint y: 135, distance: 72.5
click at [625, 135] on div "content_copy compress arrow_drop_down autorenew_outlined delete_forever_outline…" at bounding box center [511, 255] width 863 height 388
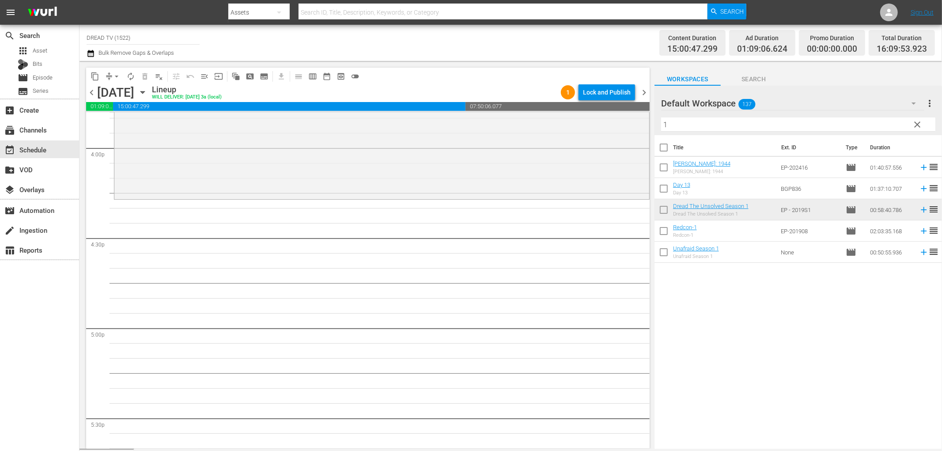
scroll to position [2846, 0]
drag, startPoint x: 678, startPoint y: 129, endPoint x: 610, endPoint y: 125, distance: 68.1
click at [610, 125] on div "content_copy compress arrow_drop_down autorenew_outlined delete_forever_outline…" at bounding box center [511, 255] width 863 height 388
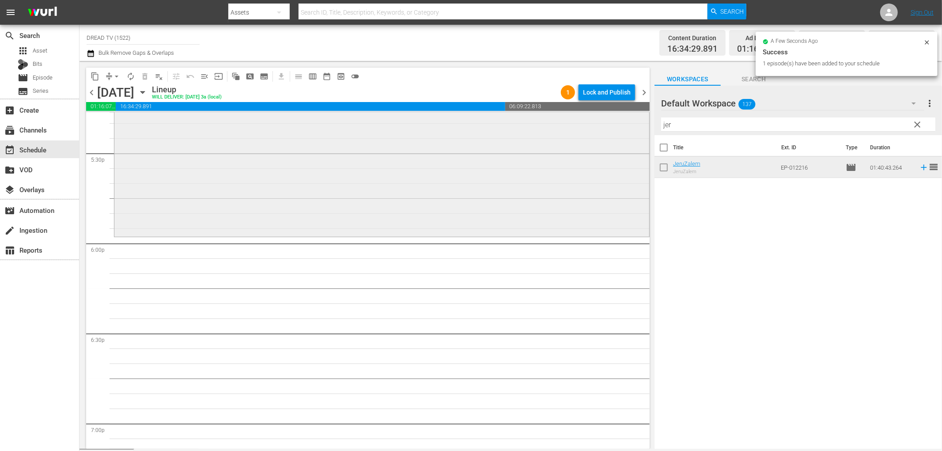
scroll to position [3141, 0]
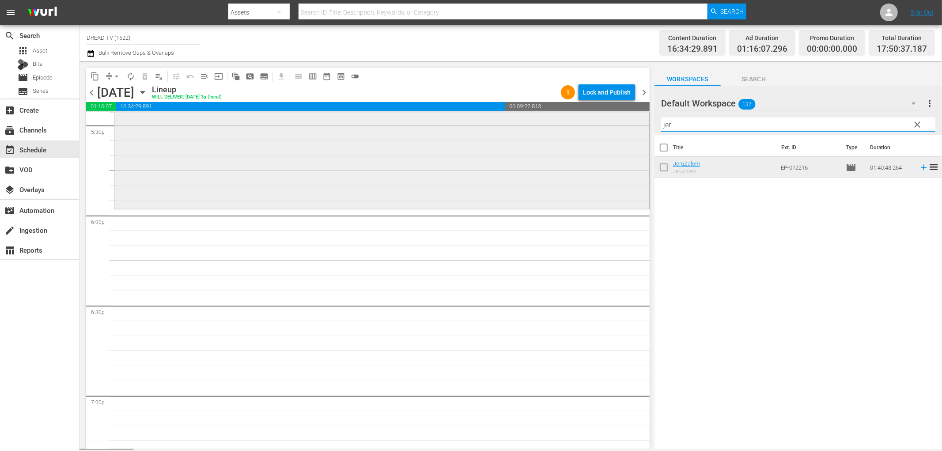
drag, startPoint x: 630, startPoint y: 126, endPoint x: 573, endPoint y: 127, distance: 57.4
click at [573, 127] on div "content_copy compress arrow_drop_down autorenew_outlined delete_forever_outline…" at bounding box center [511, 255] width 863 height 388
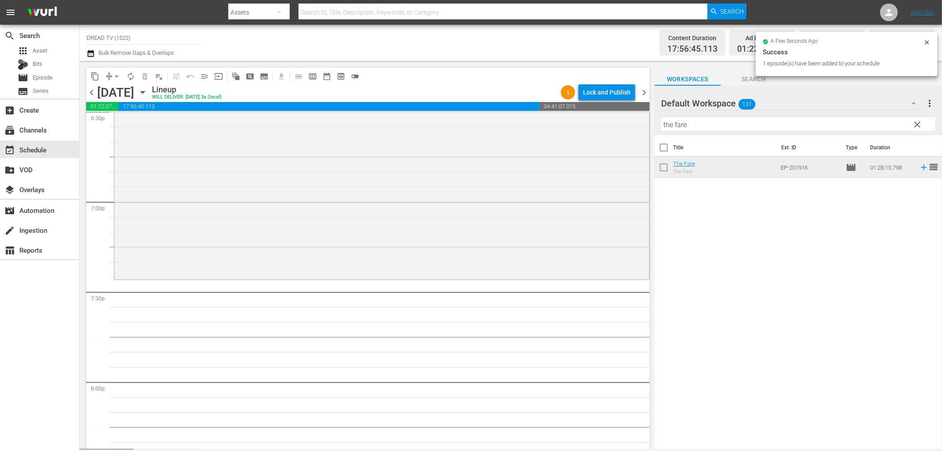
scroll to position [3386, 0]
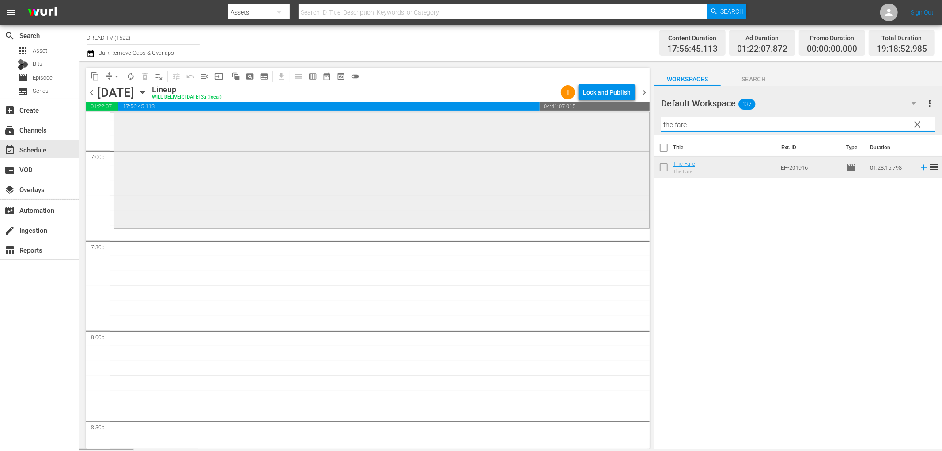
drag, startPoint x: 695, startPoint y: 125, endPoint x: 557, endPoint y: 127, distance: 138.3
click at [557, 127] on div "content_copy compress arrow_drop_down autorenew_outlined delete_forever_outline…" at bounding box center [511, 255] width 863 height 388
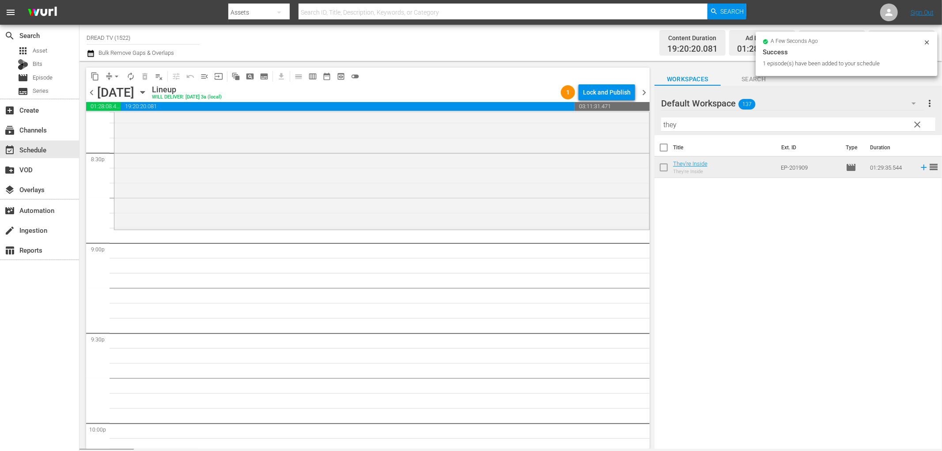
scroll to position [3681, 0]
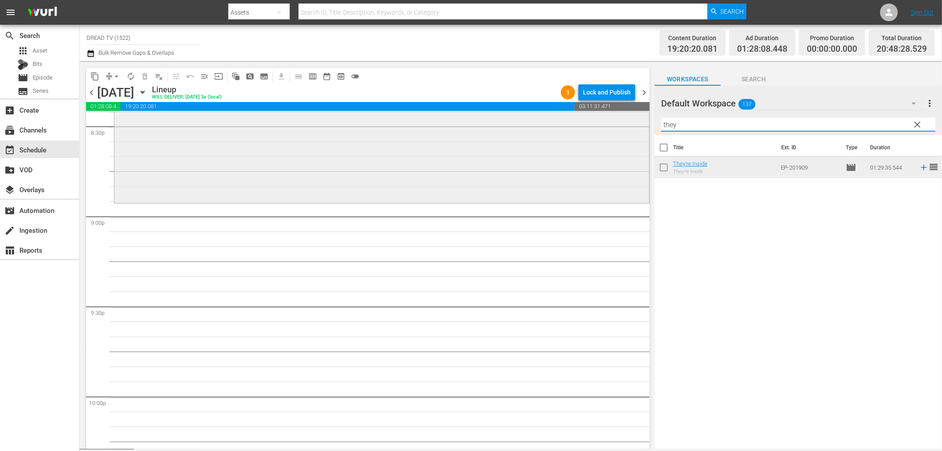
drag, startPoint x: 687, startPoint y: 126, endPoint x: 586, endPoint y: 139, distance: 102.4
click at [586, 139] on div "content_copy compress arrow_drop_down autorenew_outlined delete_forever_outline…" at bounding box center [511, 255] width 863 height 388
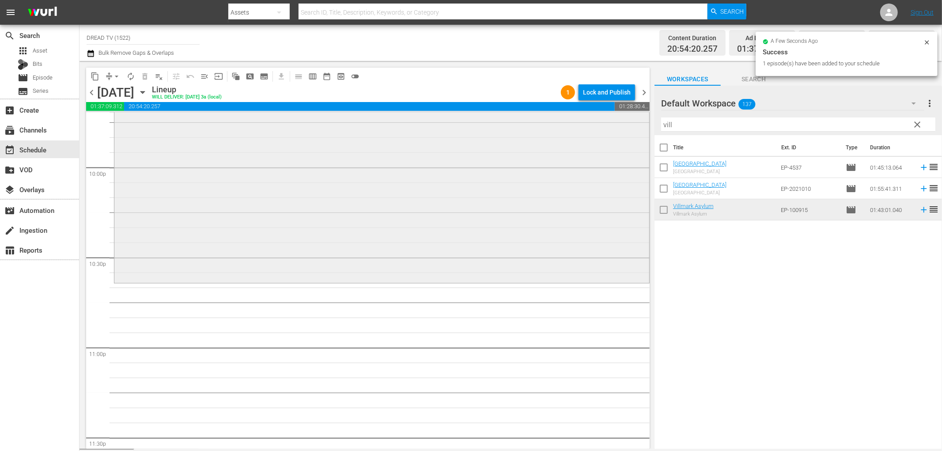
scroll to position [3975, 0]
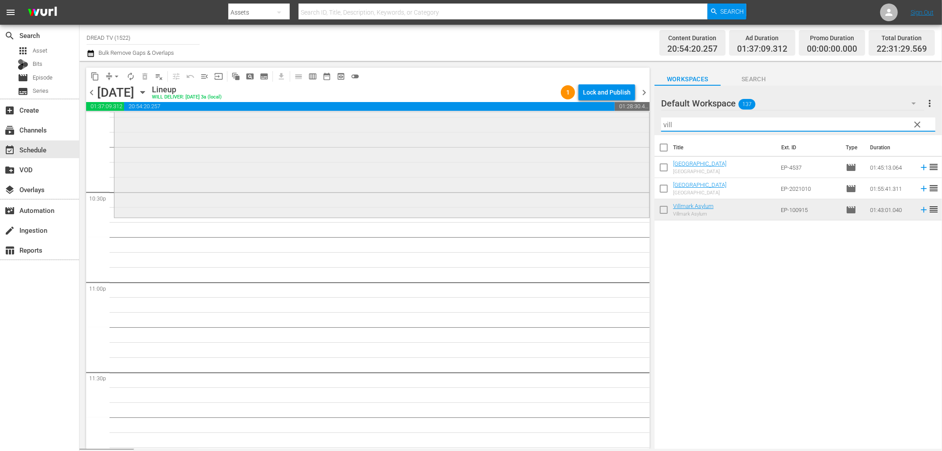
drag, startPoint x: 657, startPoint y: 124, endPoint x: 557, endPoint y: 138, distance: 101.3
click at [559, 137] on div "content_copy compress arrow_drop_down autorenew_outlined delete_forever_outline…" at bounding box center [511, 255] width 863 height 388
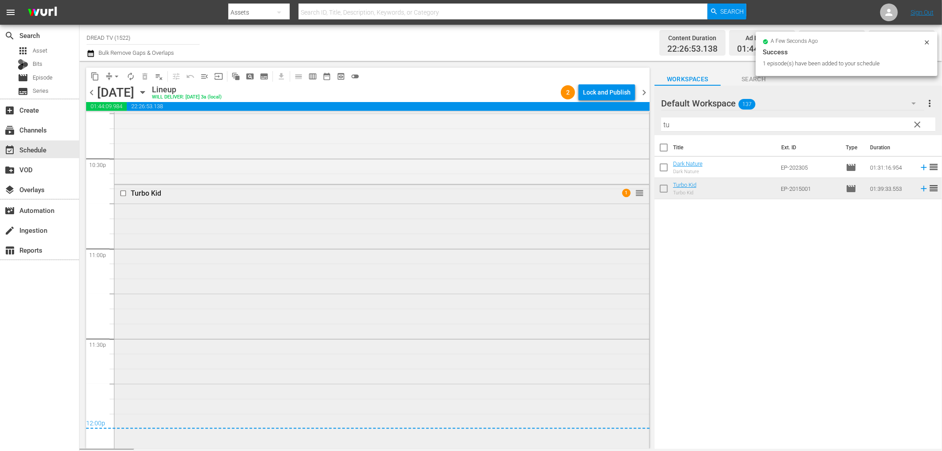
scroll to position [4044, 0]
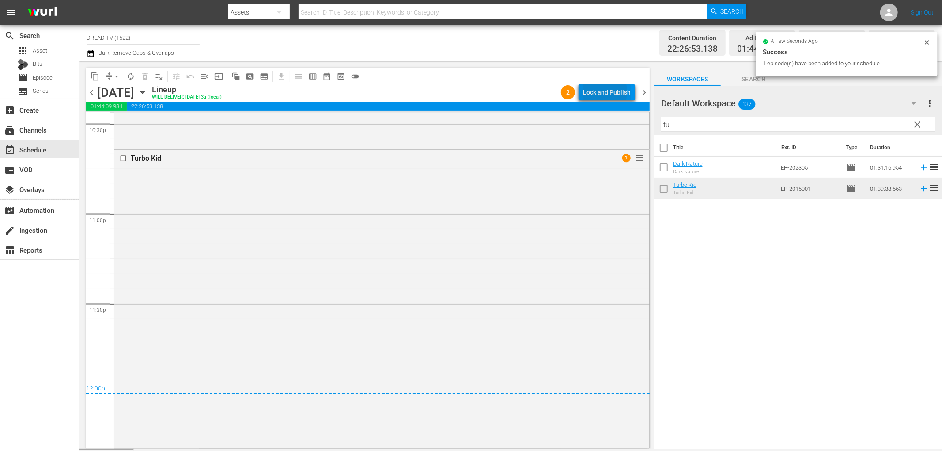
click at [600, 91] on div "Lock and Publish" at bounding box center [607, 92] width 48 height 16
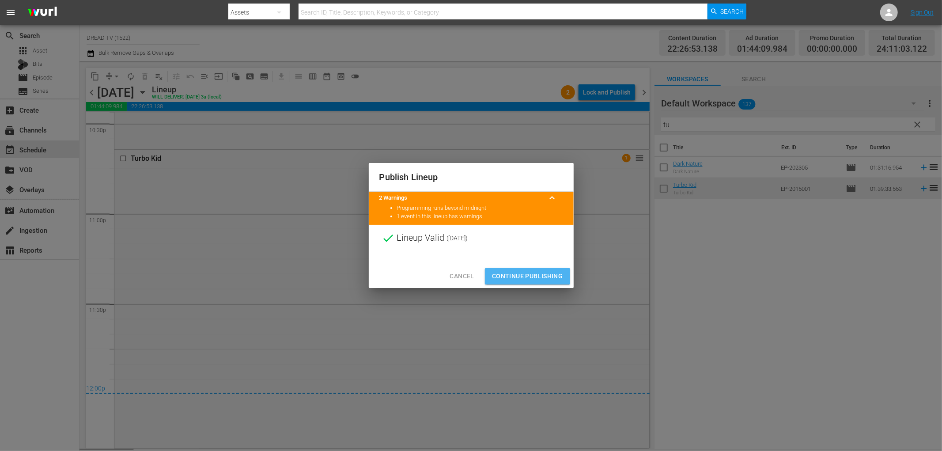
click at [518, 273] on span "Continue Publishing" at bounding box center [527, 276] width 71 height 11
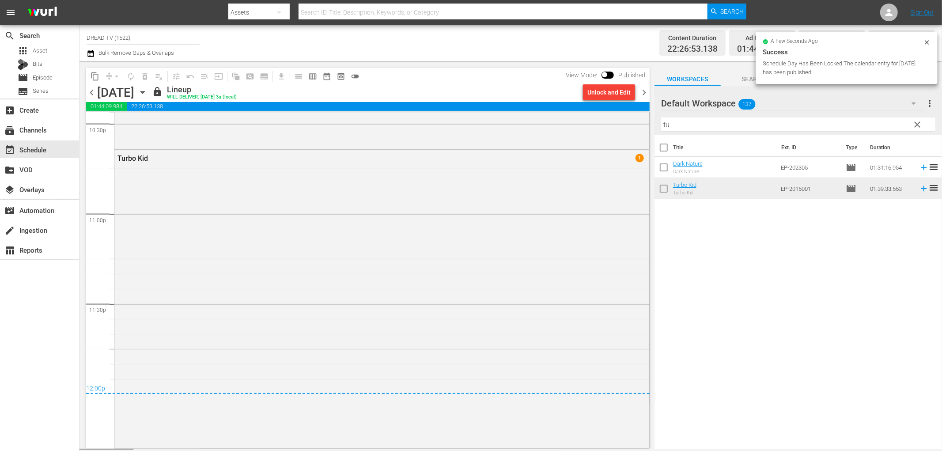
click at [651, 86] on div "content_copy compress arrow_drop_down autorenew_outlined delete_forever_outline…" at bounding box center [366, 255] width 572 height 388
click at [646, 93] on span "chevron_right" at bounding box center [644, 92] width 11 height 11
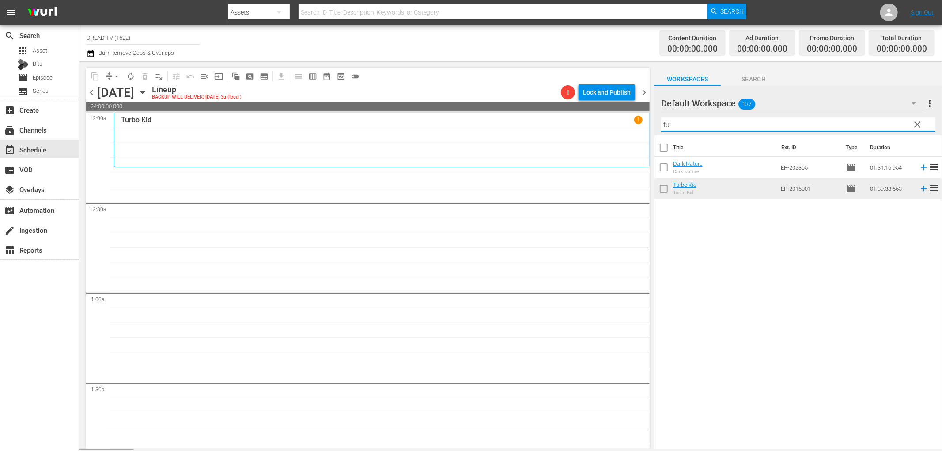
drag, startPoint x: 685, startPoint y: 130, endPoint x: 621, endPoint y: 113, distance: 66.3
click at [621, 113] on div "content_copy compress arrow_drop_down autorenew_outlined delete_forever_outline…" at bounding box center [511, 255] width 863 height 388
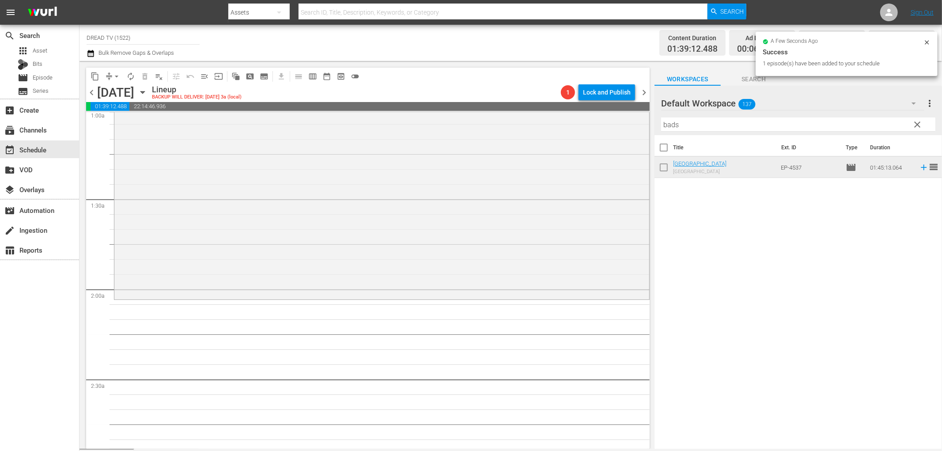
scroll to position [294, 0]
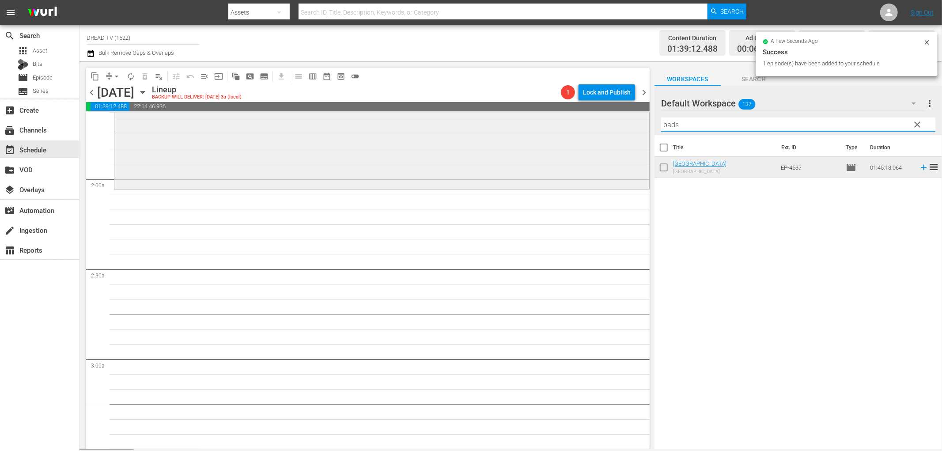
drag, startPoint x: 700, startPoint y: 128, endPoint x: 560, endPoint y: 127, distance: 140.0
click at [560, 127] on div "content_copy compress arrow_drop_down autorenew_outlined delete_forever_outline…" at bounding box center [511, 255] width 863 height 388
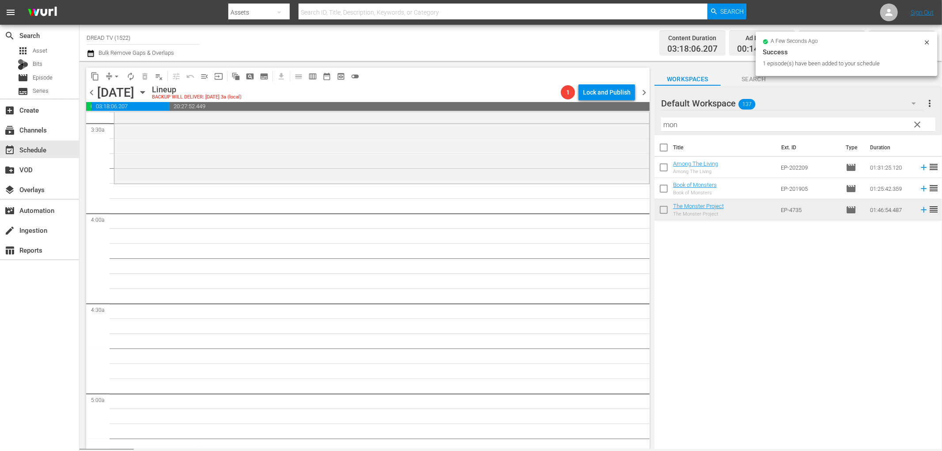
scroll to position [638, 0]
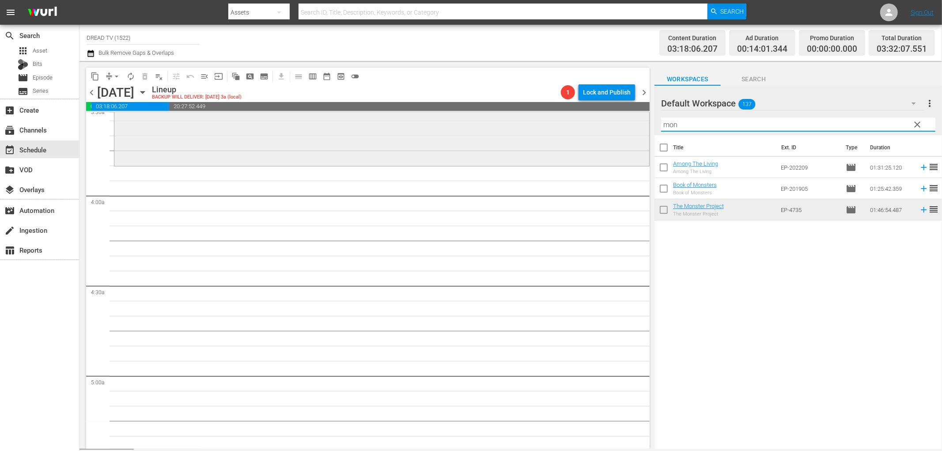
drag, startPoint x: 694, startPoint y: 128, endPoint x: 610, endPoint y: 132, distance: 84.9
click at [610, 132] on div "content_copy compress arrow_drop_down autorenew_outlined delete_forever_outline…" at bounding box center [511, 255] width 863 height 388
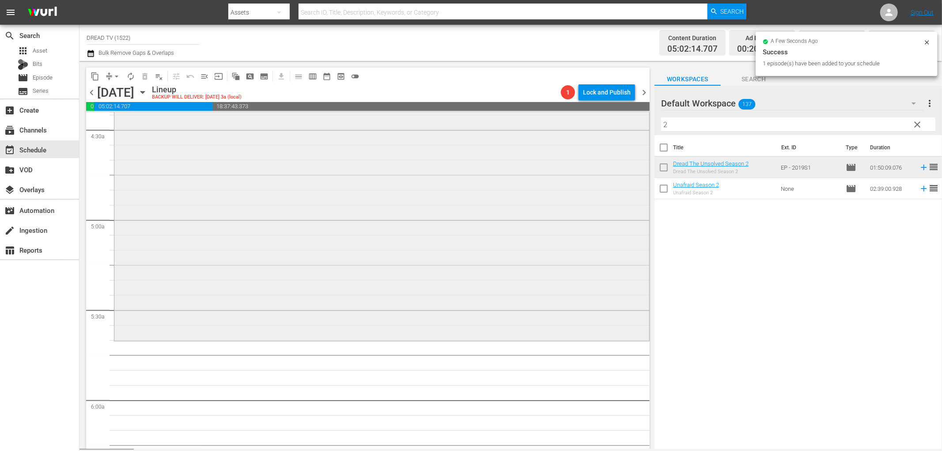
scroll to position [883, 0]
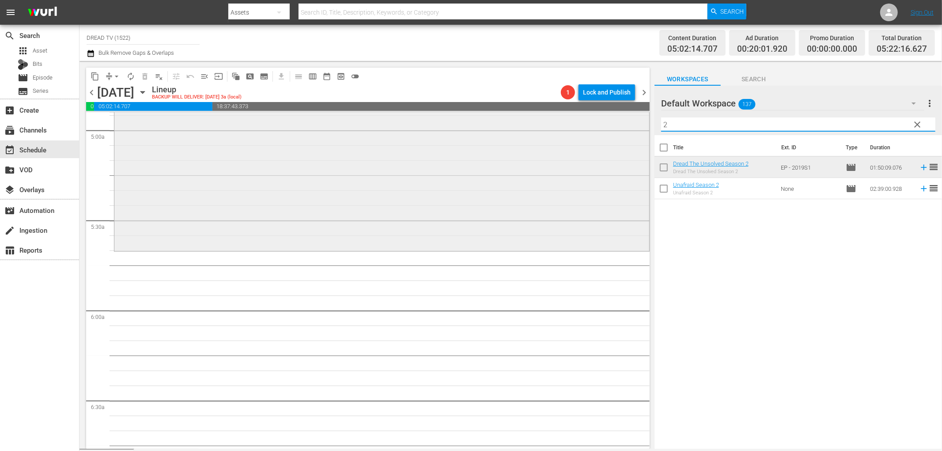
drag, startPoint x: 692, startPoint y: 126, endPoint x: 579, endPoint y: 122, distance: 113.1
click at [579, 122] on div "content_copy compress arrow_drop_down autorenew_outlined delete_forever_outline…" at bounding box center [511, 255] width 863 height 388
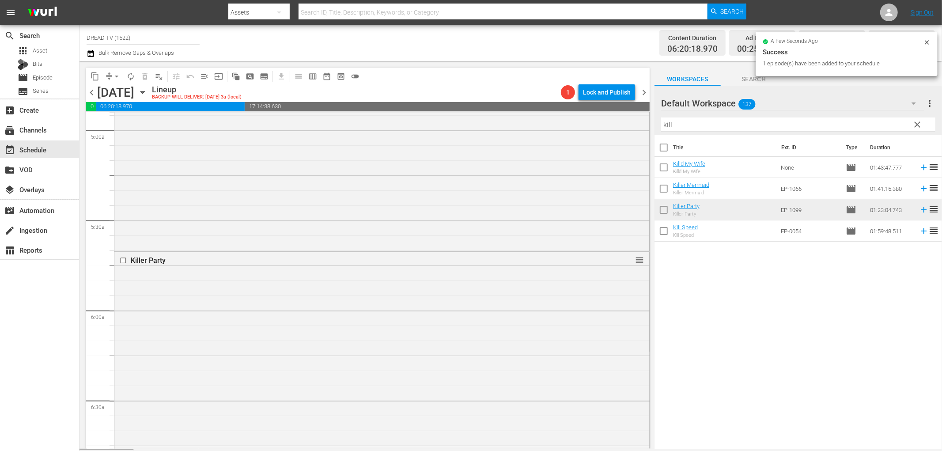
scroll to position [1178, 0]
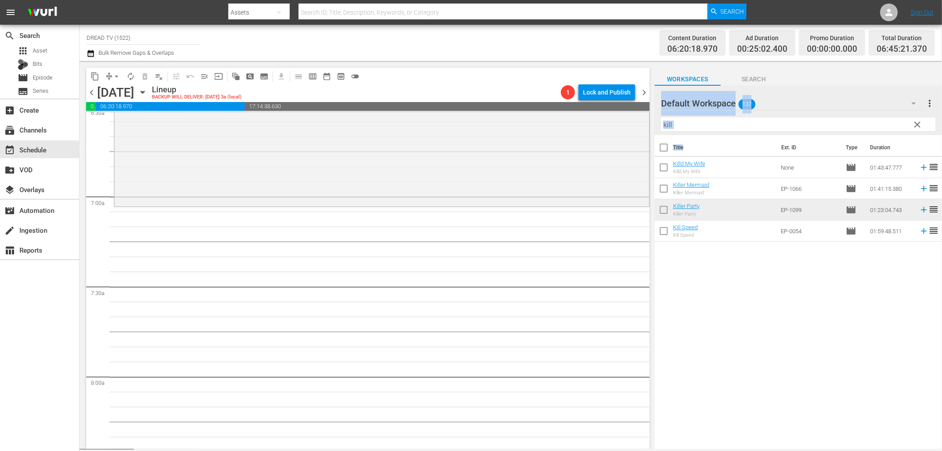
drag, startPoint x: 714, startPoint y: 130, endPoint x: 632, endPoint y: 129, distance: 82.2
click at [632, 129] on div "content_copy compress arrow_drop_down autorenew_outlined delete_forever_outline…" at bounding box center [511, 255] width 863 height 388
click at [685, 125] on input "kill" at bounding box center [798, 124] width 274 height 14
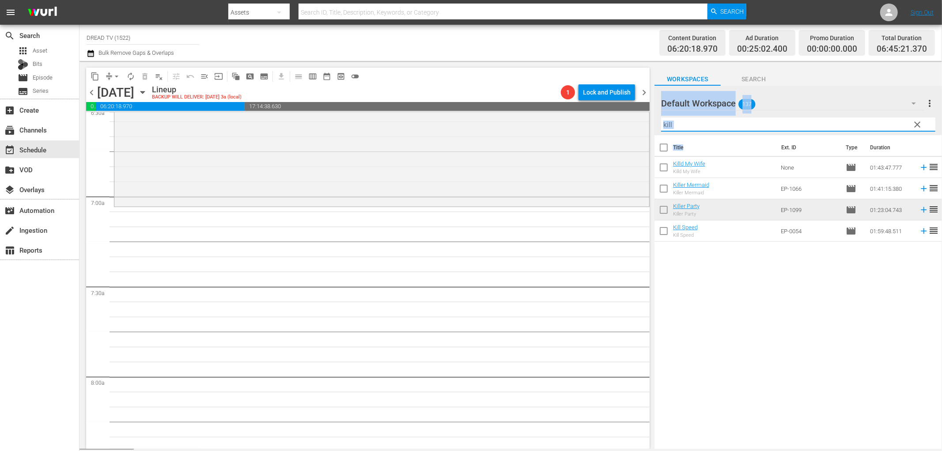
click at [686, 124] on input "kill" at bounding box center [798, 124] width 274 height 14
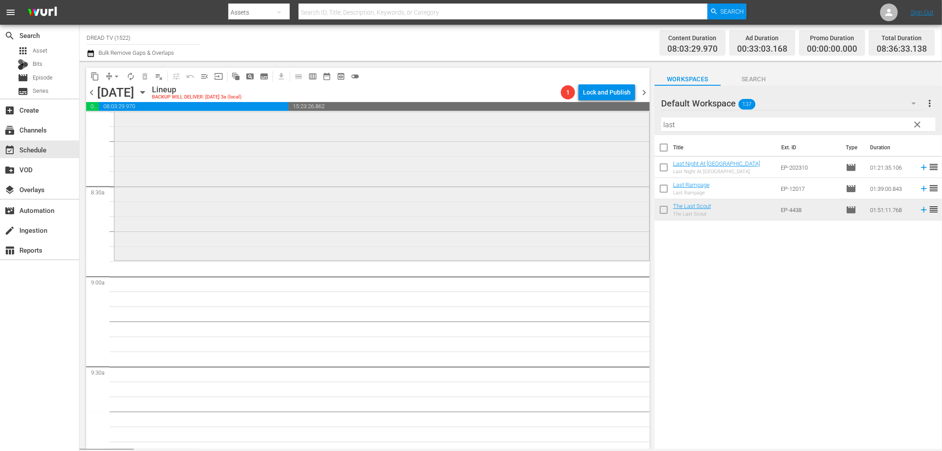
scroll to position [1472, 0]
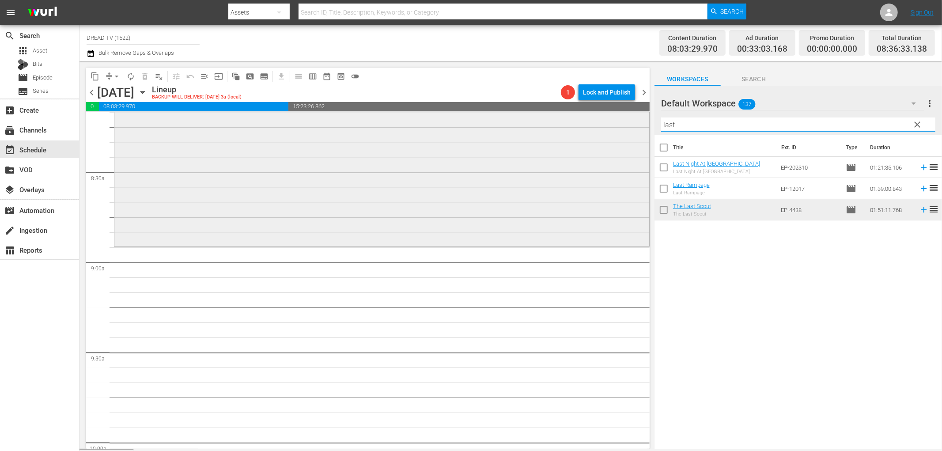
drag, startPoint x: 730, startPoint y: 128, endPoint x: 602, endPoint y: 120, distance: 128.4
click at [602, 120] on div "content_copy compress arrow_drop_down autorenew_outlined delete_forever_outline…" at bounding box center [511, 255] width 863 height 388
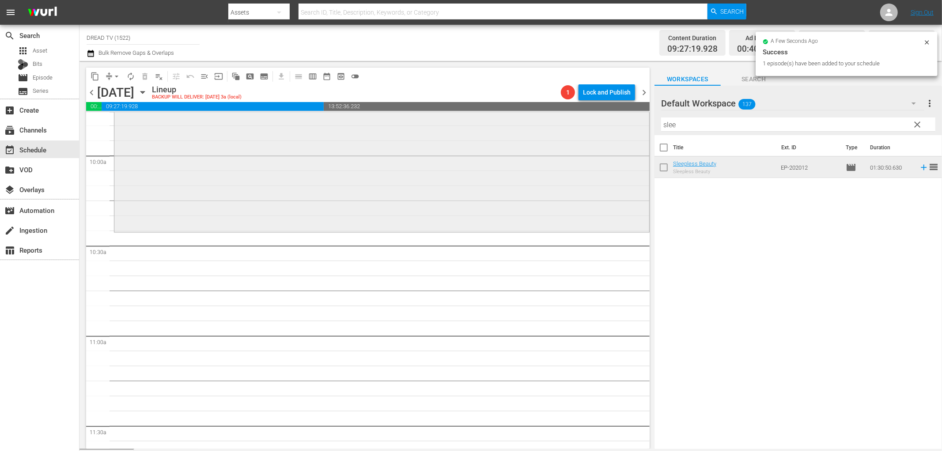
scroll to position [1767, 0]
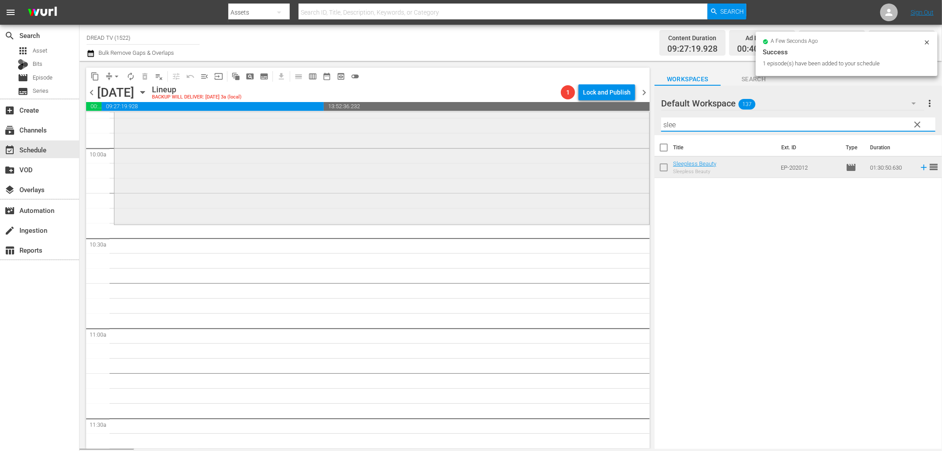
drag, startPoint x: 701, startPoint y: 126, endPoint x: 599, endPoint y: 126, distance: 102.0
click at [602, 125] on div "content_copy compress arrow_drop_down autorenew_outlined delete_forever_outline…" at bounding box center [511, 255] width 863 height 388
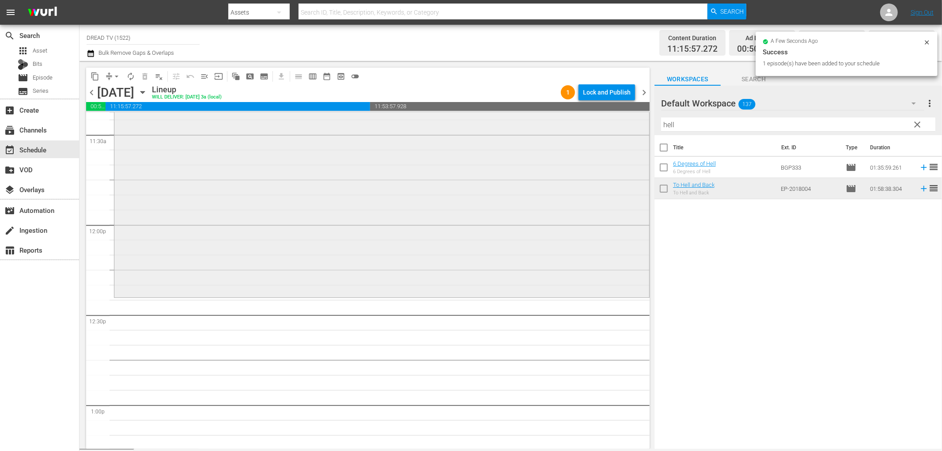
scroll to position [2110, 0]
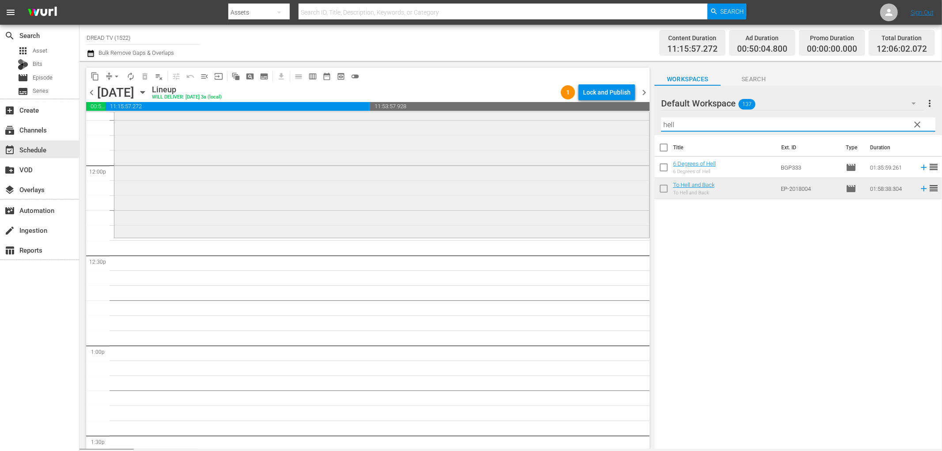
drag, startPoint x: 696, startPoint y: 124, endPoint x: 574, endPoint y: 133, distance: 121.8
click at [574, 133] on div "content_copy compress arrow_drop_down autorenew_outlined delete_forever_outline…" at bounding box center [511, 255] width 863 height 388
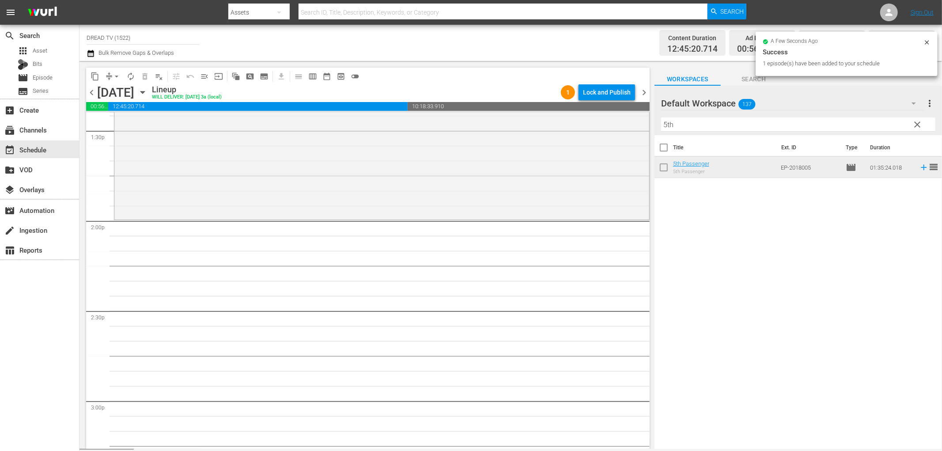
scroll to position [2454, 0]
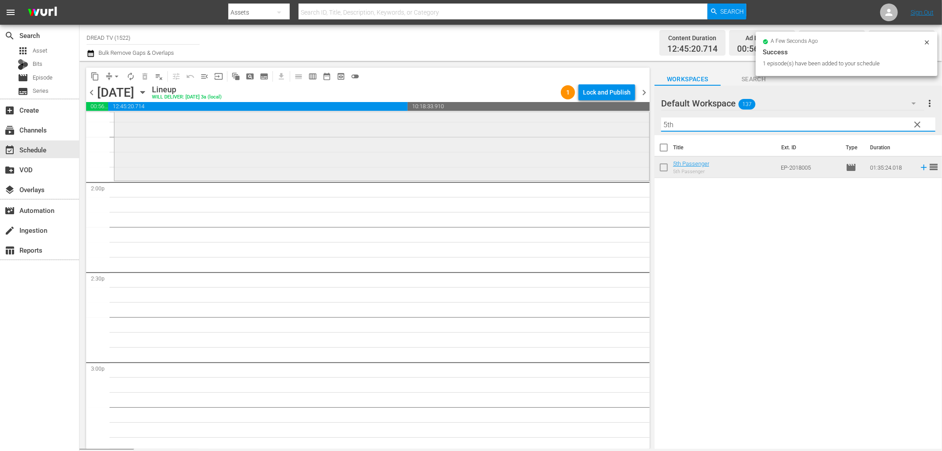
drag, startPoint x: 690, startPoint y: 126, endPoint x: 577, endPoint y: 137, distance: 113.1
click at [577, 137] on div "content_copy compress arrow_drop_down autorenew_outlined delete_forever_outline…" at bounding box center [511, 255] width 863 height 388
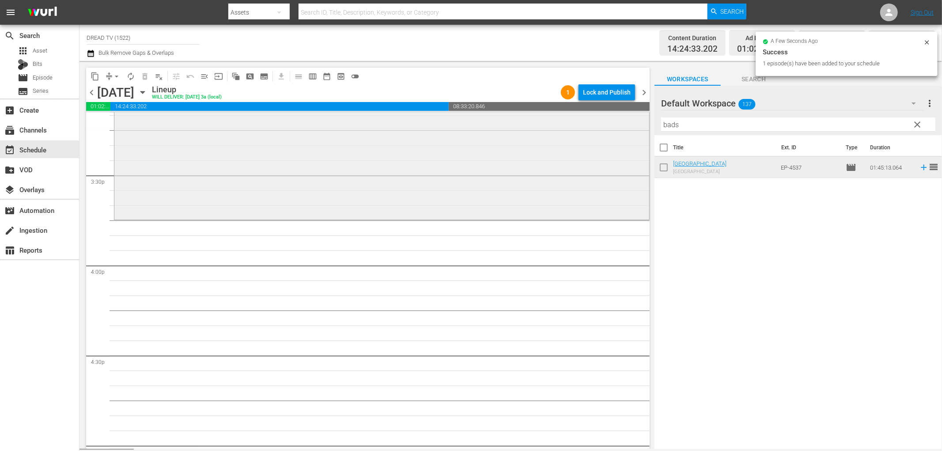
scroll to position [2748, 0]
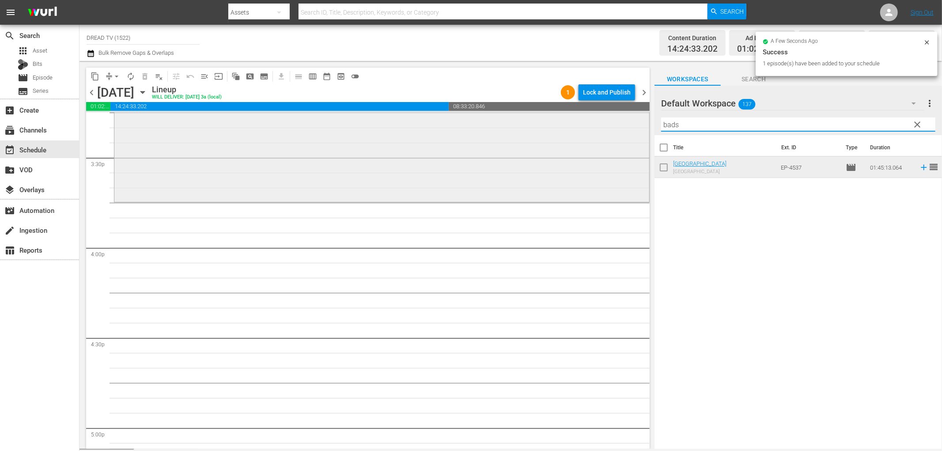
drag, startPoint x: 691, startPoint y: 129, endPoint x: 597, endPoint y: 138, distance: 94.1
click at [598, 138] on div "content_copy compress arrow_drop_down autorenew_outlined delete_forever_outline…" at bounding box center [511, 255] width 863 height 388
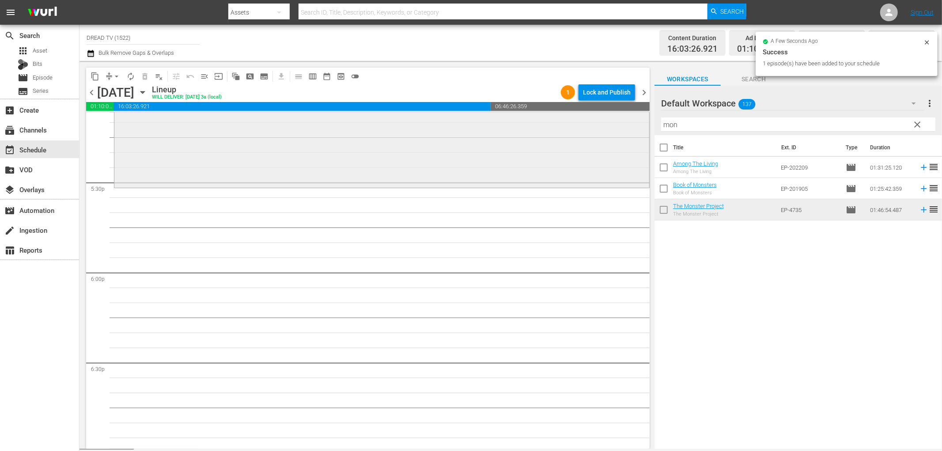
scroll to position [3092, 0]
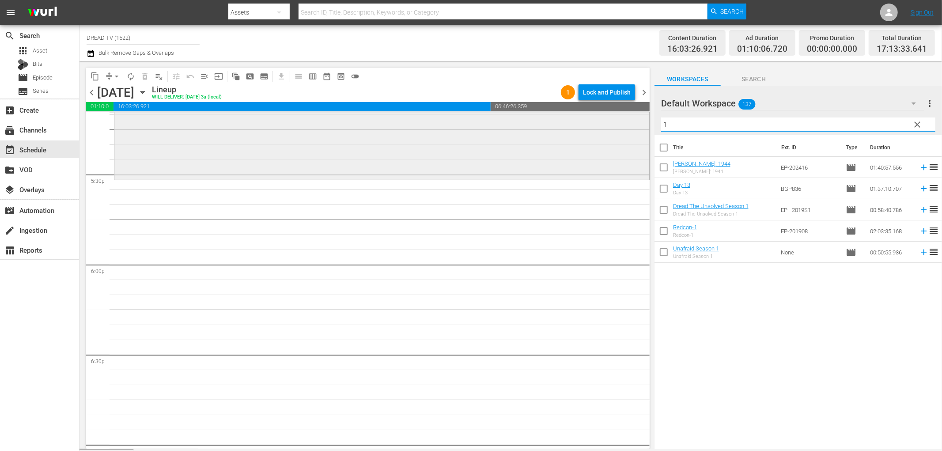
drag, startPoint x: 697, startPoint y: 122, endPoint x: 637, endPoint y: 139, distance: 61.4
click at [617, 134] on div "content_copy compress arrow_drop_down autorenew_outlined delete_forever_outline…" at bounding box center [511, 255] width 863 height 388
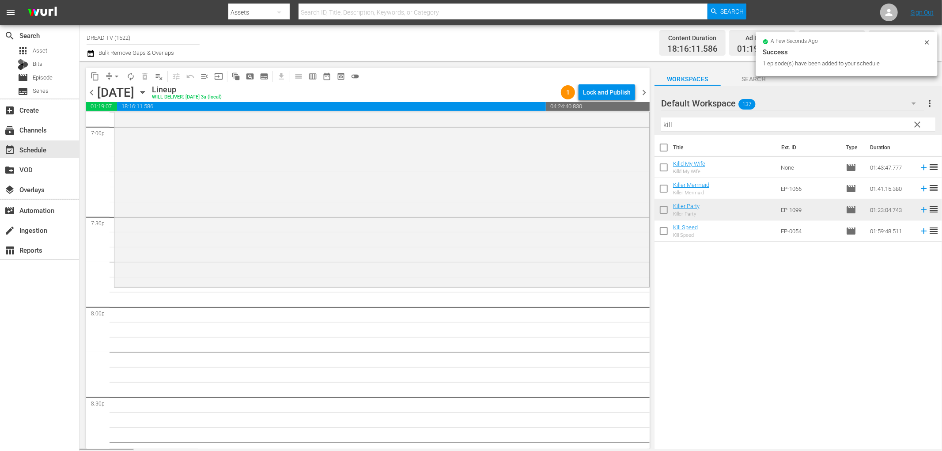
scroll to position [3435, 0]
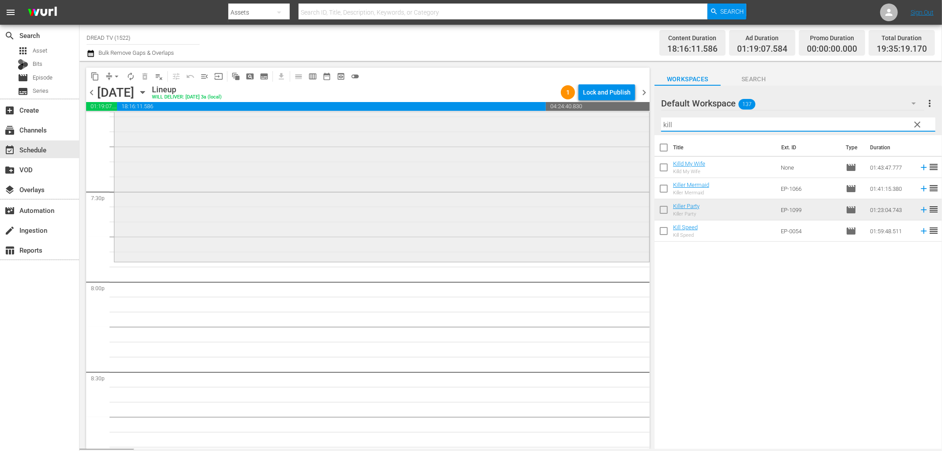
drag, startPoint x: 705, startPoint y: 127, endPoint x: 617, endPoint y: 135, distance: 89.1
click at [617, 135] on div "content_copy compress arrow_drop_down autorenew_outlined delete_forever_outline…" at bounding box center [511, 255] width 863 height 388
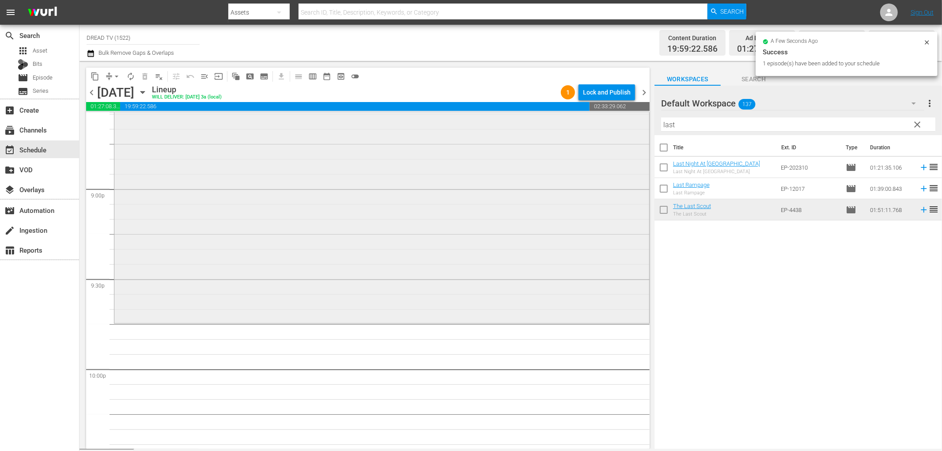
scroll to position [3730, 0]
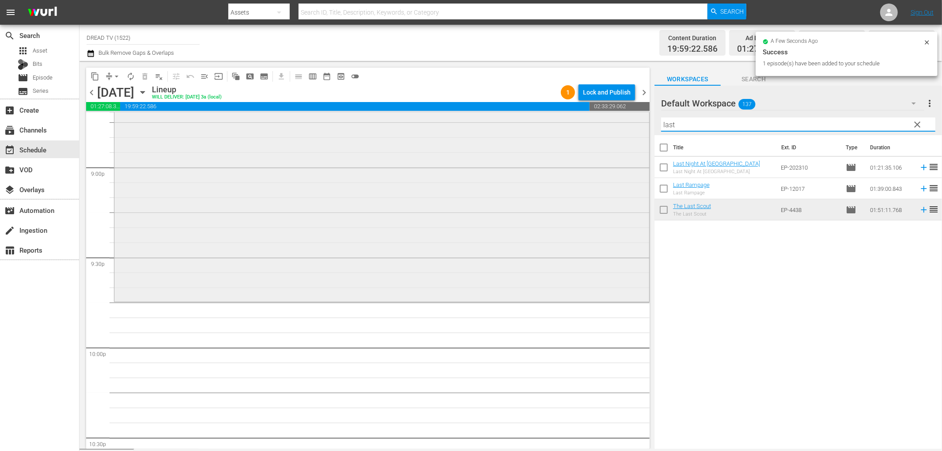
drag, startPoint x: 699, startPoint y: 129, endPoint x: 619, endPoint y: 133, distance: 79.6
click at [619, 133] on div "content_copy compress arrow_drop_down autorenew_outlined delete_forever_outline…" at bounding box center [511, 255] width 863 height 388
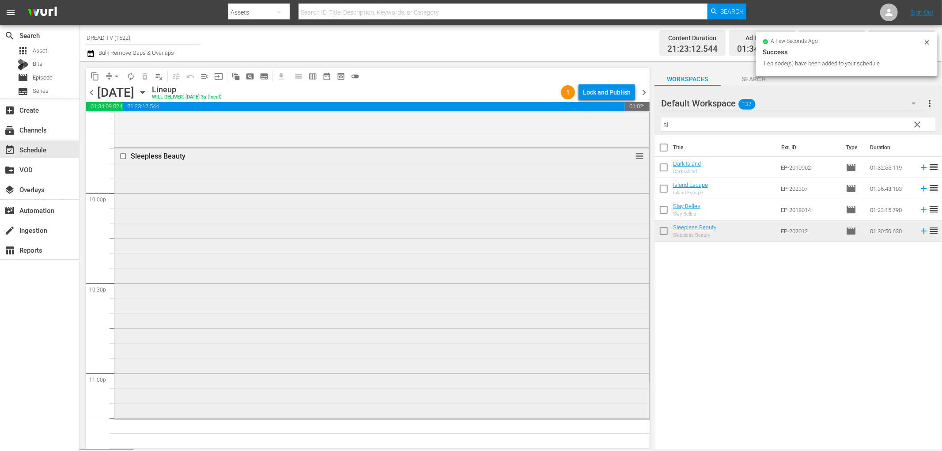
scroll to position [3989, 0]
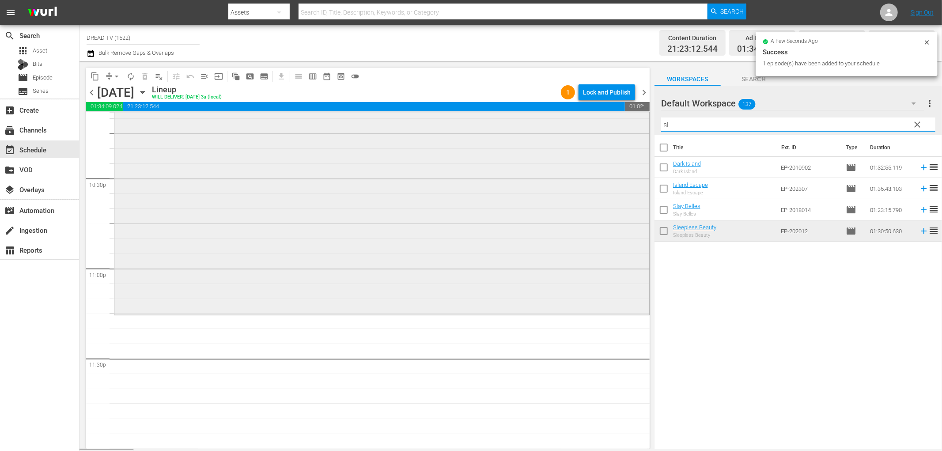
drag, startPoint x: 692, startPoint y: 125, endPoint x: 595, endPoint y: 130, distance: 96.8
click at [595, 130] on div "content_copy compress arrow_drop_down autorenew_outlined delete_forever_outline…" at bounding box center [511, 255] width 863 height 388
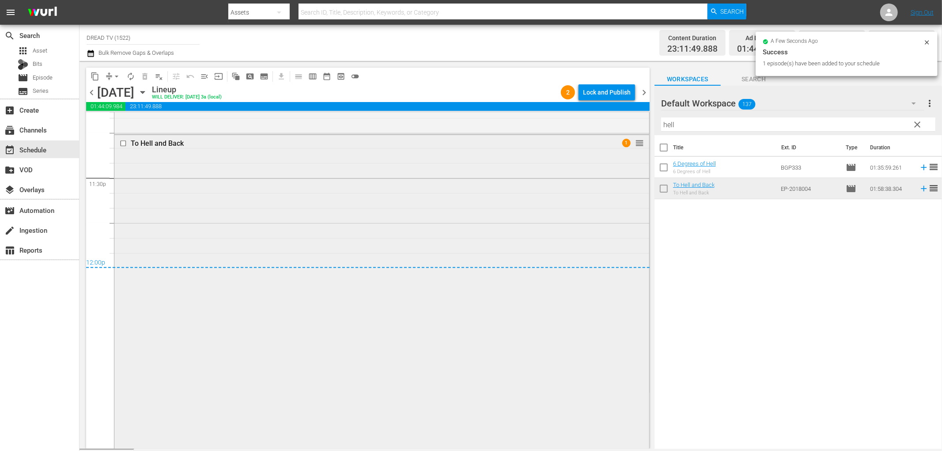
scroll to position [4212, 0]
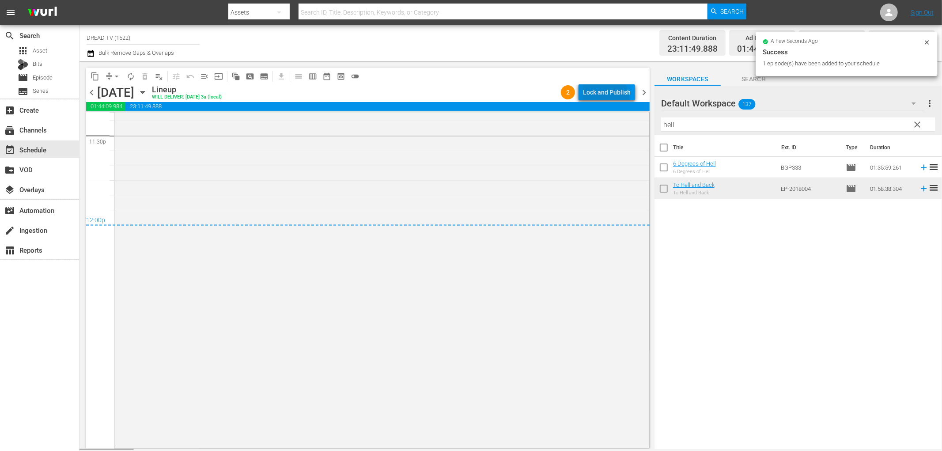
click at [606, 98] on div "Lock and Publish" at bounding box center [607, 92] width 48 height 16
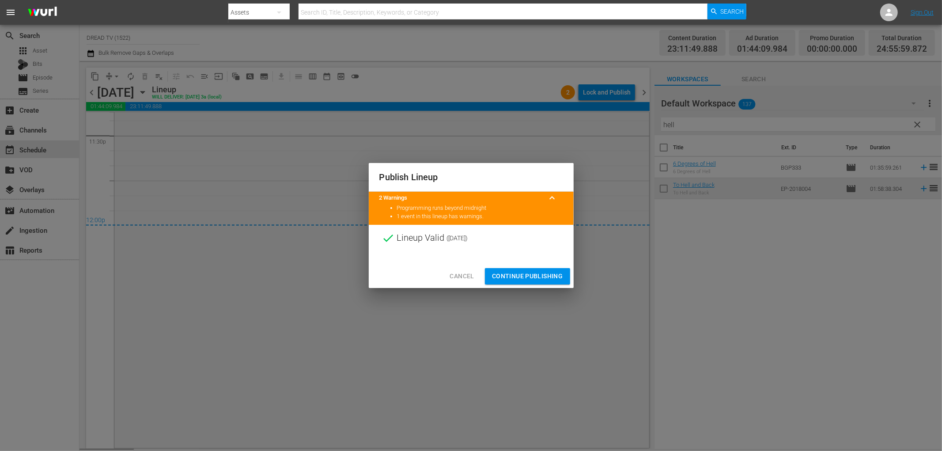
drag, startPoint x: 551, startPoint y: 271, endPoint x: 556, endPoint y: 272, distance: 5.0
click at [553, 272] on span "Continue Publishing" at bounding box center [527, 276] width 71 height 11
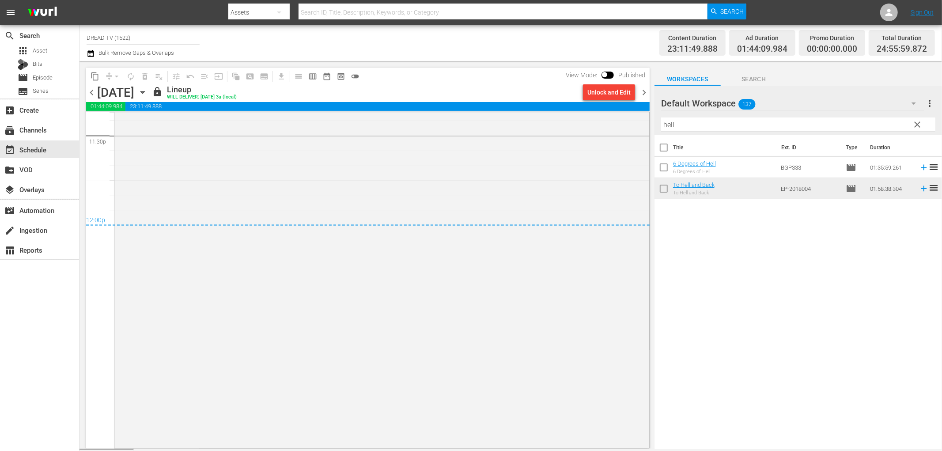
click at [643, 92] on span "chevron_right" at bounding box center [644, 92] width 11 height 11
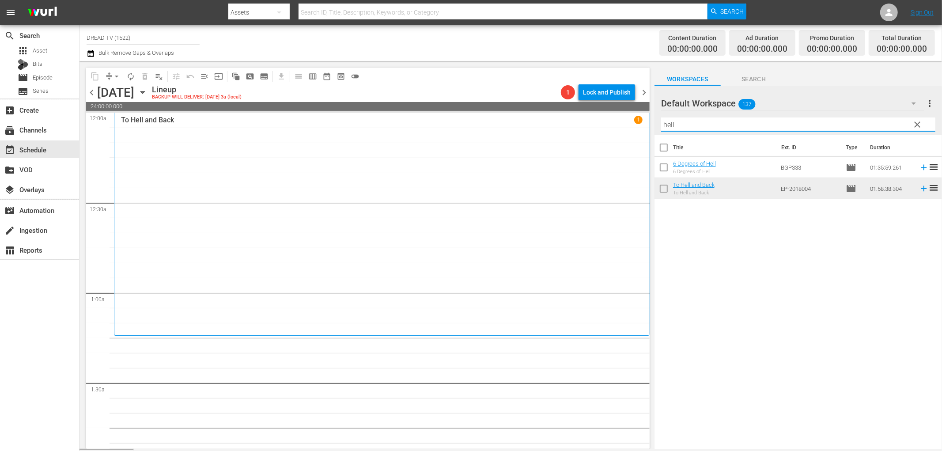
drag, startPoint x: 695, startPoint y: 124, endPoint x: 602, endPoint y: 143, distance: 95.5
click at [591, 135] on div "content_copy compress arrow_drop_down autorenew_outlined delete_forever_outline…" at bounding box center [511, 255] width 863 height 388
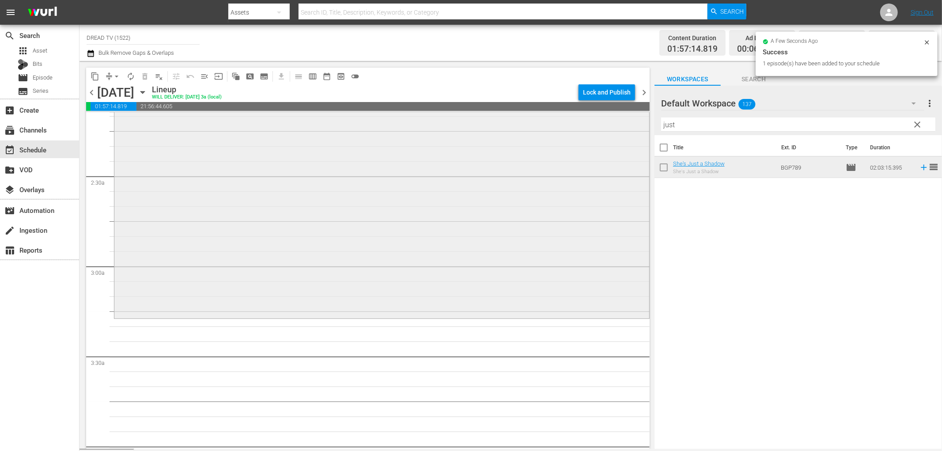
scroll to position [491, 0]
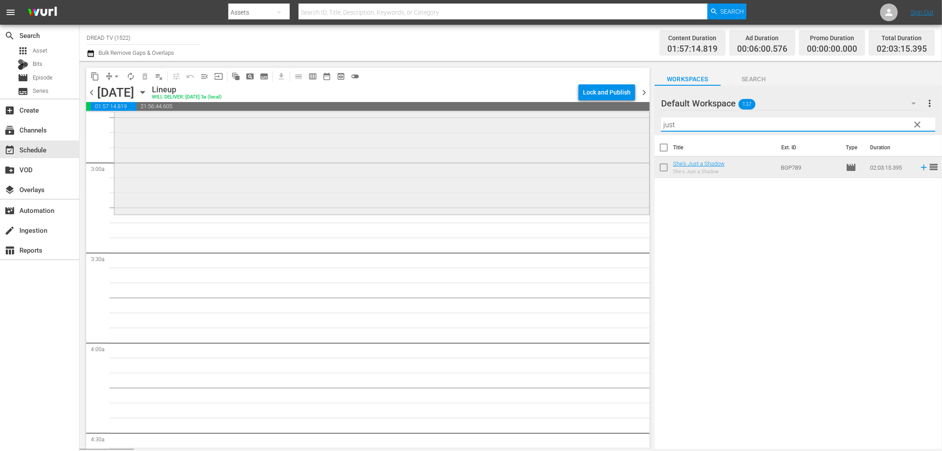
drag, startPoint x: 683, startPoint y: 127, endPoint x: 597, endPoint y: 122, distance: 86.2
click at [597, 122] on div "content_copy compress arrow_drop_down autorenew_outlined delete_forever_outline…" at bounding box center [511, 255] width 863 height 388
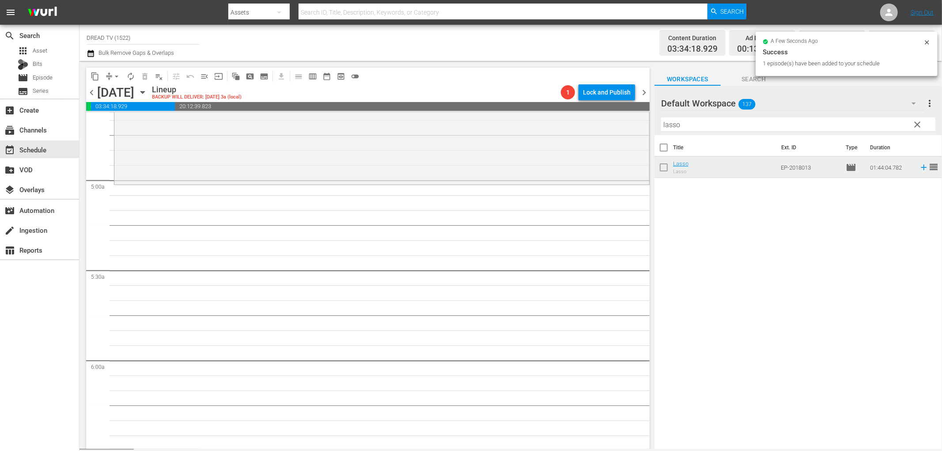
scroll to position [834, 0]
drag, startPoint x: 694, startPoint y: 122, endPoint x: 604, endPoint y: 113, distance: 90.5
click at [604, 113] on div "content_copy compress arrow_drop_down autorenew_outlined delete_forever_outline…" at bounding box center [511, 255] width 863 height 388
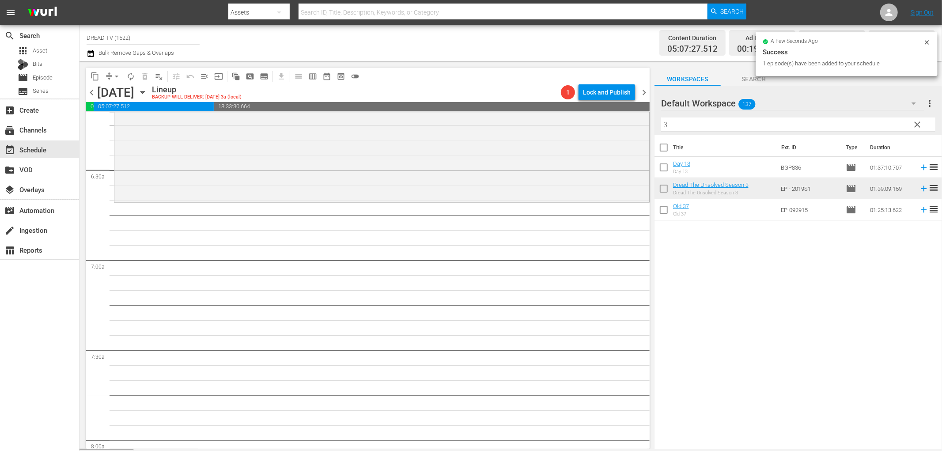
scroll to position [1128, 0]
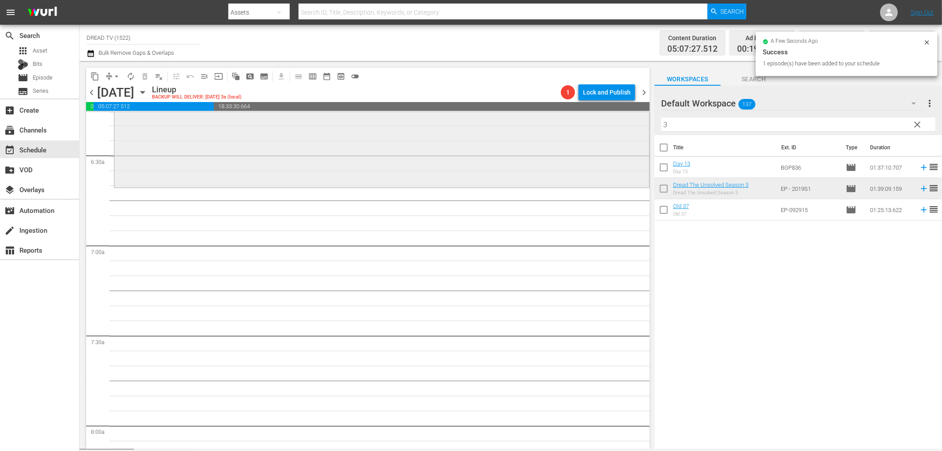
drag, startPoint x: 692, startPoint y: 115, endPoint x: 583, endPoint y: 122, distance: 109.3
click at [583, 122] on div "content_copy compress arrow_drop_down autorenew_outlined delete_forever_outline…" at bounding box center [511, 255] width 863 height 388
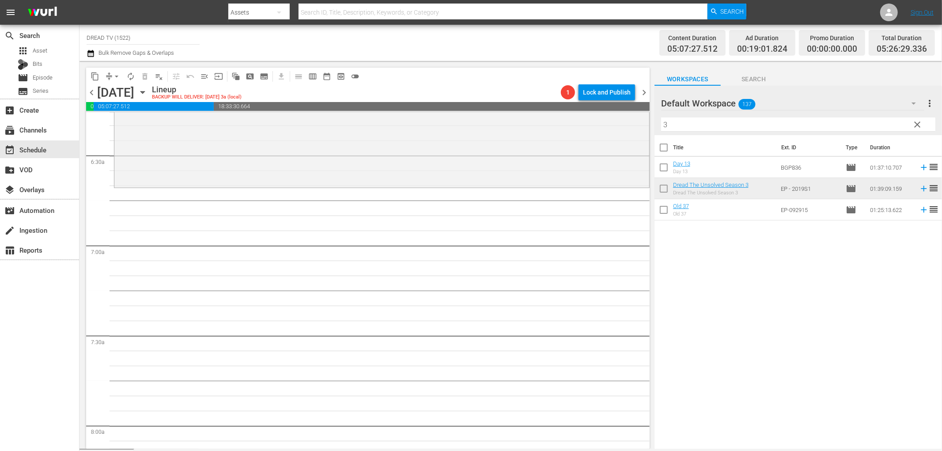
click at [682, 123] on input "3" at bounding box center [798, 124] width 274 height 14
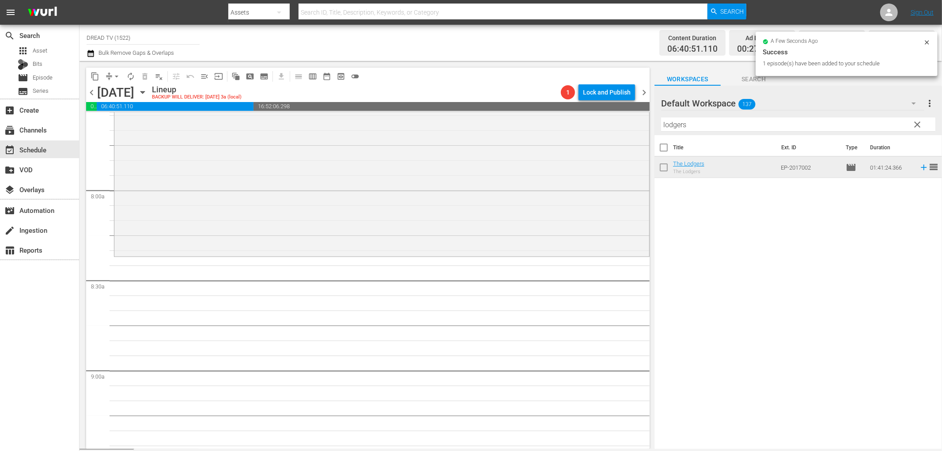
scroll to position [1374, 0]
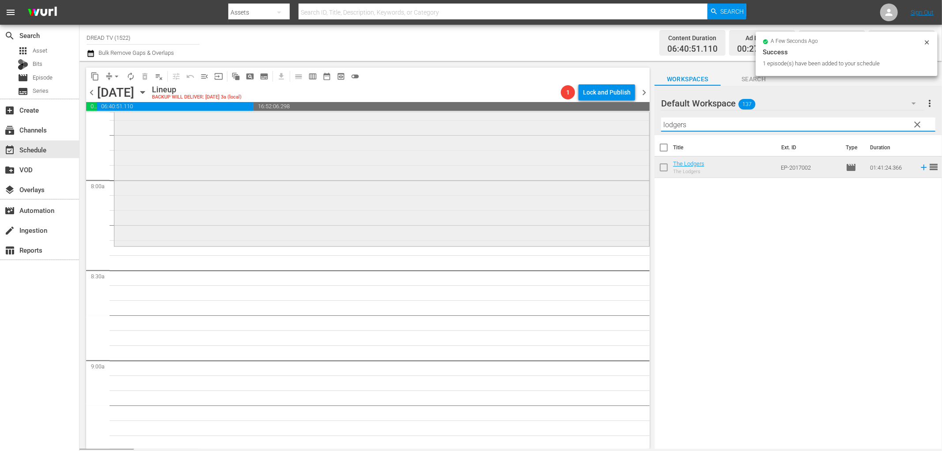
drag, startPoint x: 708, startPoint y: 125, endPoint x: 545, endPoint y: 118, distance: 162.7
click at [549, 122] on div "content_copy compress arrow_drop_down autorenew_outlined delete_forever_outline…" at bounding box center [511, 255] width 863 height 388
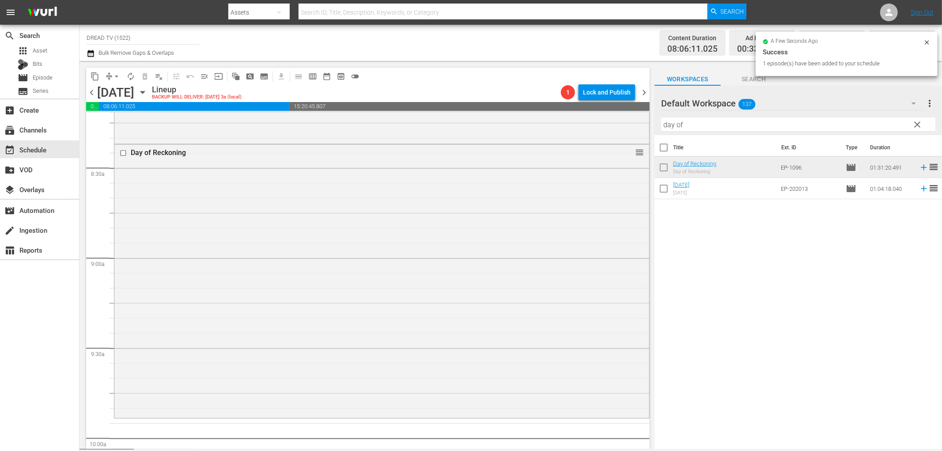
scroll to position [1717, 0]
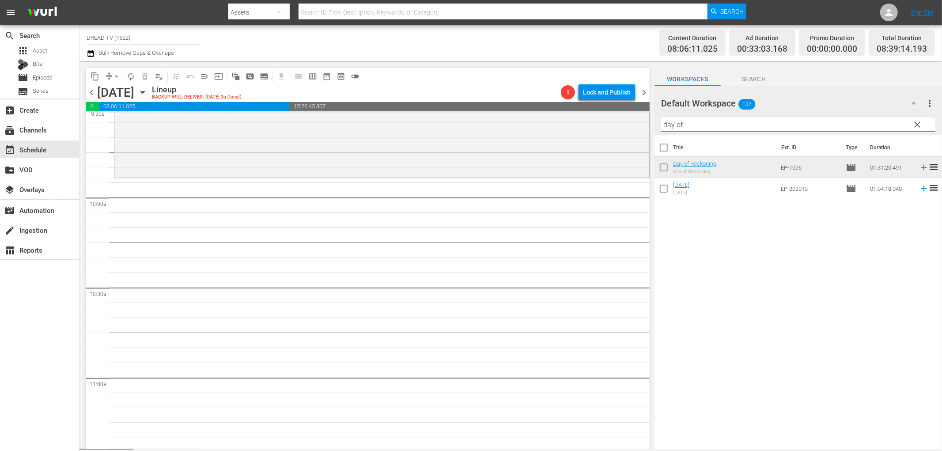
drag, startPoint x: 650, startPoint y: 124, endPoint x: 474, endPoint y: 111, distance: 175.8
click at [533, 119] on div "content_copy compress arrow_drop_down autorenew_outlined delete_forever_outline…" at bounding box center [511, 255] width 863 height 388
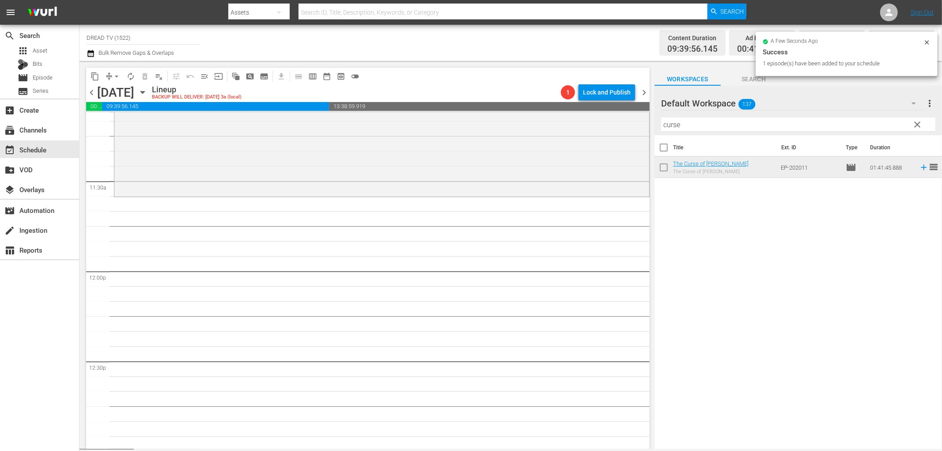
scroll to position [2012, 0]
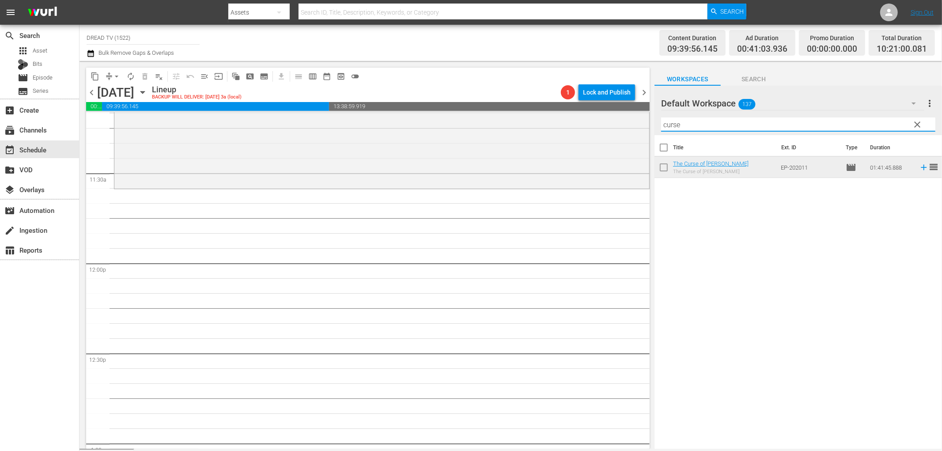
drag, startPoint x: 692, startPoint y: 125, endPoint x: 524, endPoint y: 106, distance: 169.3
click at [550, 111] on div "content_copy compress arrow_drop_down autorenew_outlined delete_forever_outline…" at bounding box center [511, 255] width 863 height 388
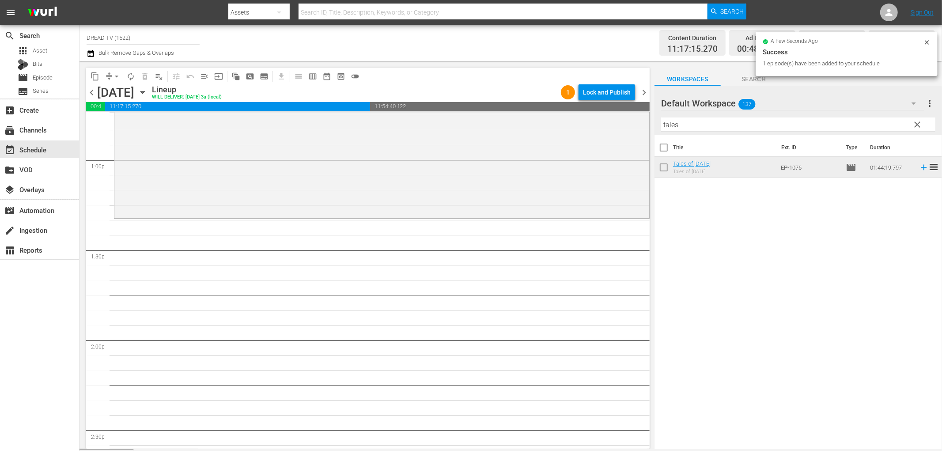
scroll to position [2355, 0]
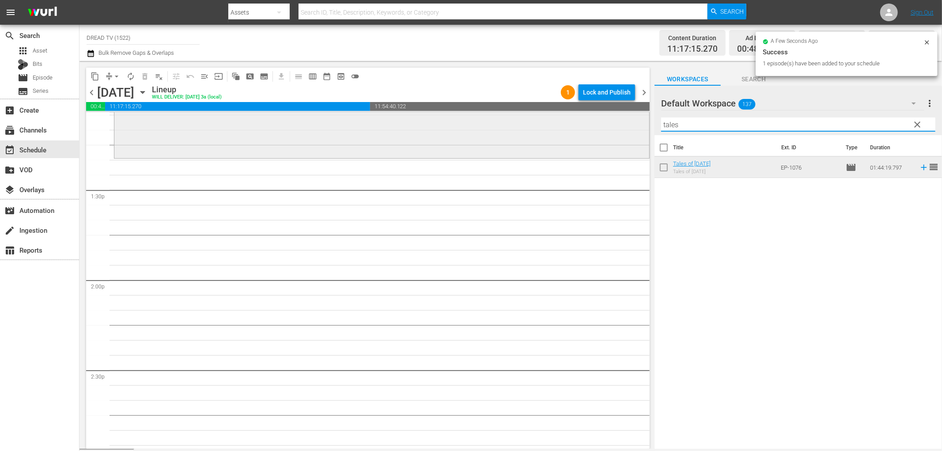
drag, startPoint x: 670, startPoint y: 124, endPoint x: 553, endPoint y: 117, distance: 116.4
click at [568, 120] on div "content_copy compress arrow_drop_down autorenew_outlined delete_forever_outline…" at bounding box center [511, 255] width 863 height 388
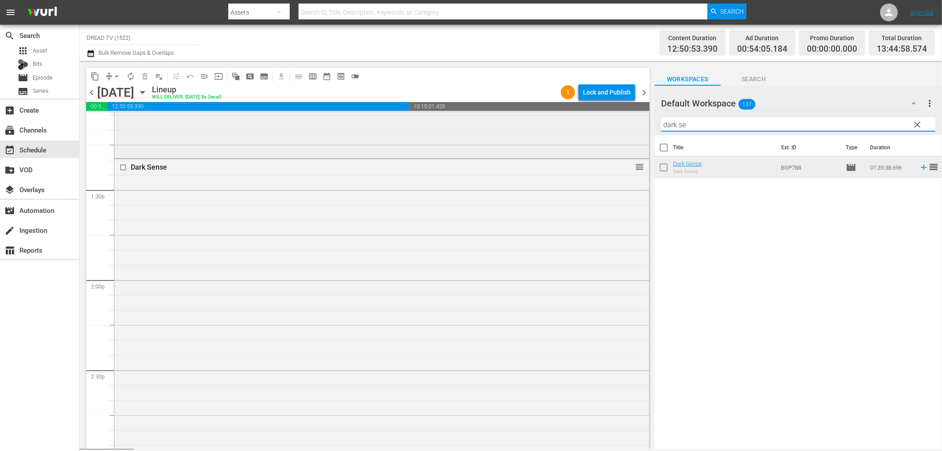
drag, startPoint x: 705, startPoint y: 125, endPoint x: 563, endPoint y: 126, distance: 142.2
click at [563, 126] on div "content_copy compress arrow_drop_down autorenew_outlined delete_forever_outline…" at bounding box center [511, 255] width 863 height 388
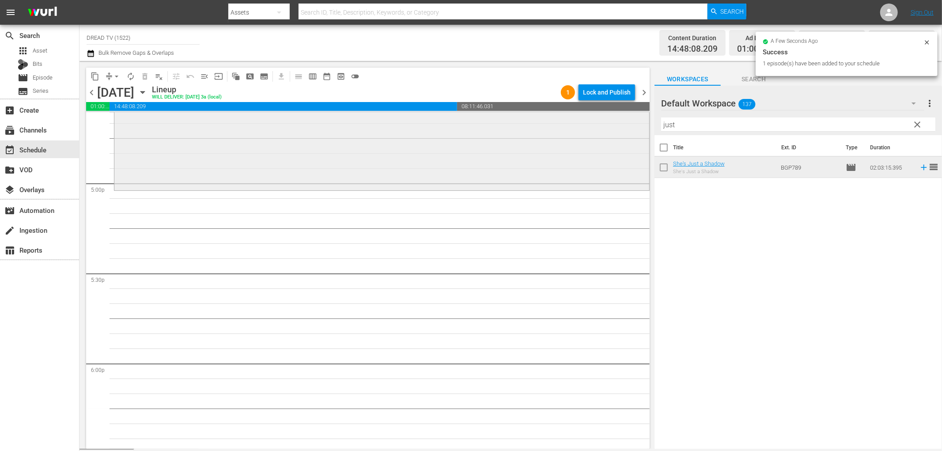
scroll to position [2993, 0]
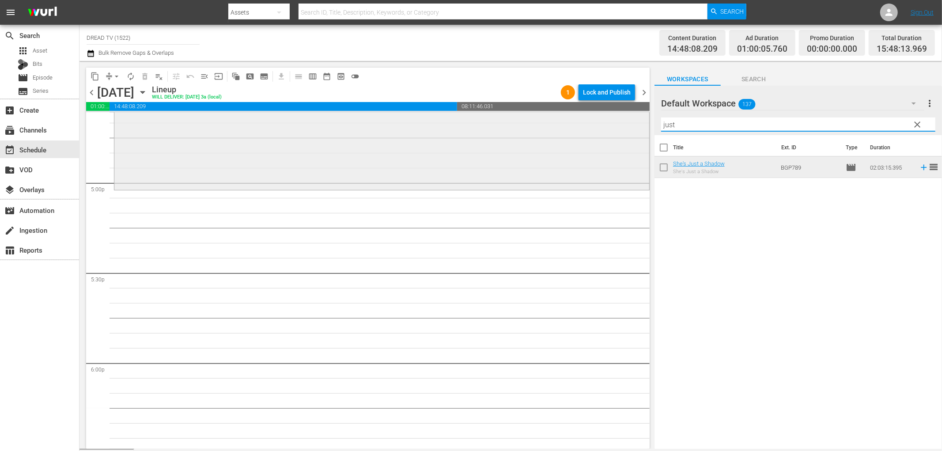
drag, startPoint x: 683, startPoint y: 124, endPoint x: 525, endPoint y: 119, distance: 158.6
click at [591, 130] on div "content_copy compress arrow_drop_down autorenew_outlined delete_forever_outline…" at bounding box center [511, 255] width 863 height 388
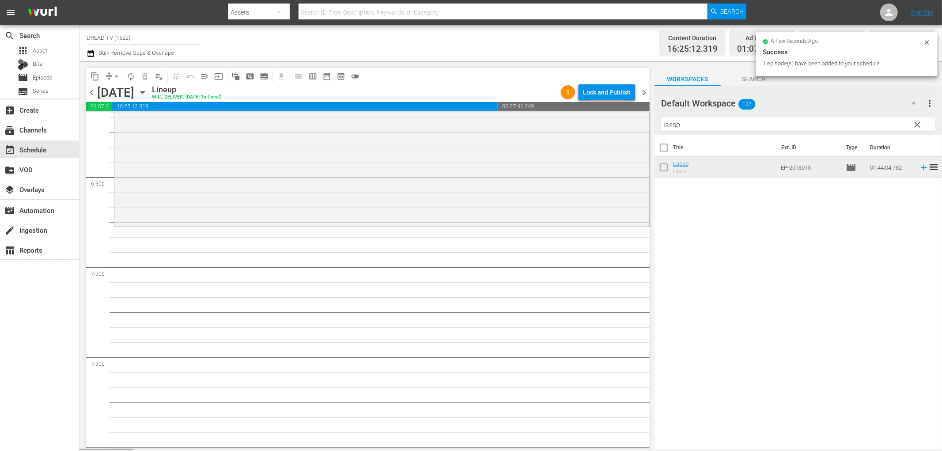
scroll to position [3337, 0]
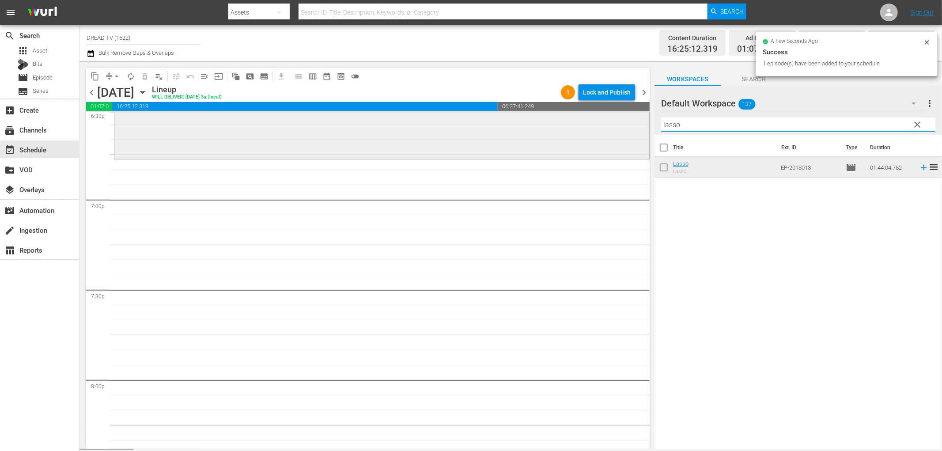
drag, startPoint x: 697, startPoint y: 125, endPoint x: 514, endPoint y: 124, distance: 182.9
click at [514, 124] on div "content_copy compress arrow_drop_down autorenew_outlined delete_forever_outline…" at bounding box center [511, 255] width 863 height 388
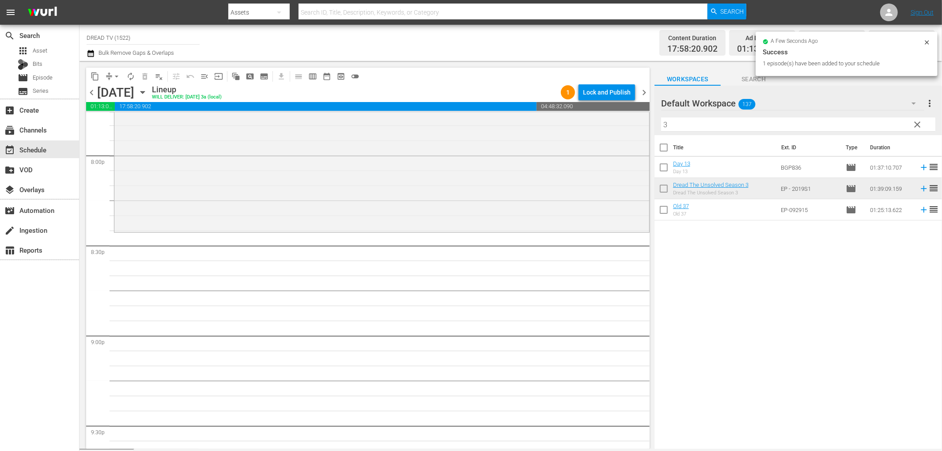
scroll to position [3681, 0]
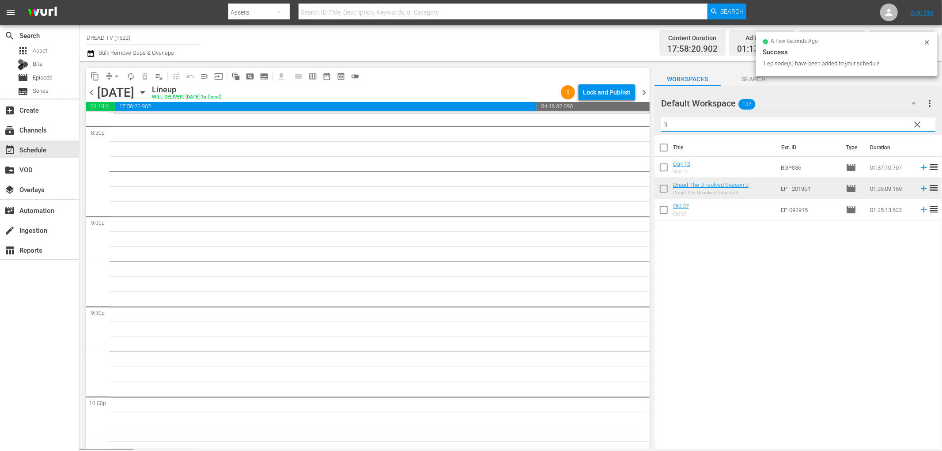
drag, startPoint x: 697, startPoint y: 123, endPoint x: 442, endPoint y: 110, distance: 254.8
click at [513, 125] on div "content_copy compress arrow_drop_down autorenew_outlined delete_forever_outline…" at bounding box center [511, 255] width 863 height 388
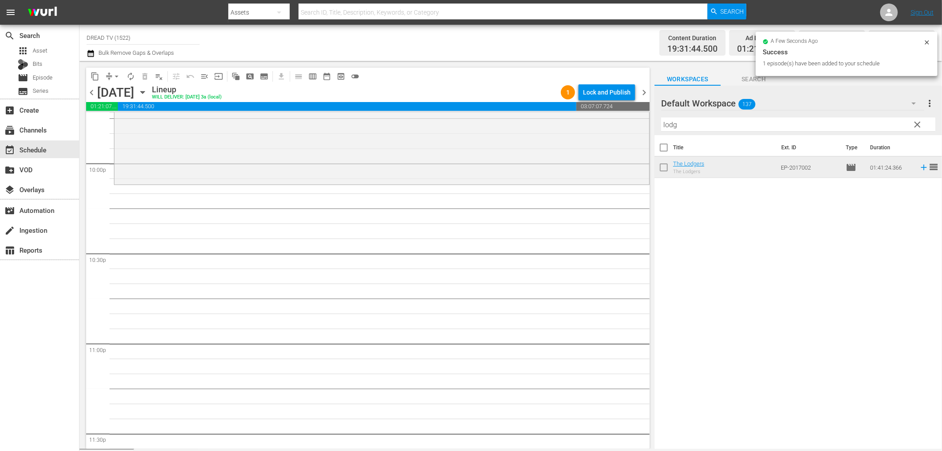
scroll to position [3926, 0]
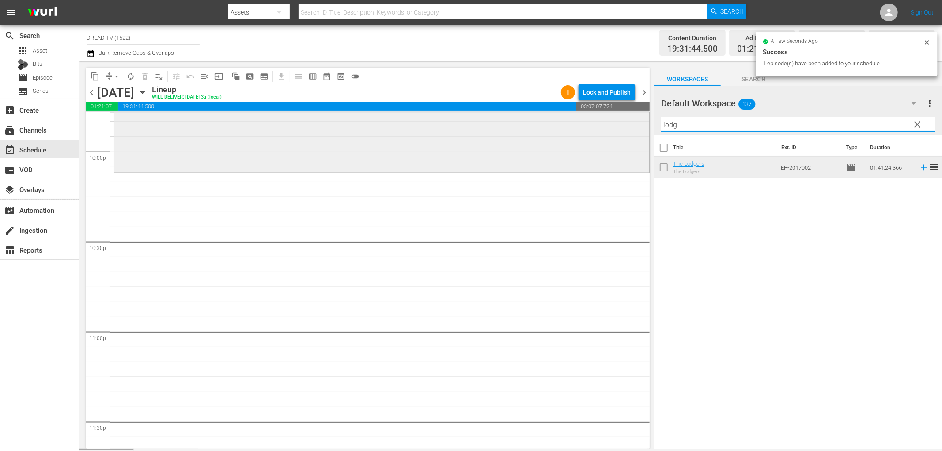
drag, startPoint x: 712, startPoint y: 127, endPoint x: 573, endPoint y: 121, distance: 139.2
click at [573, 121] on div "content_copy compress arrow_drop_down autorenew_outlined delete_forever_outline…" at bounding box center [511, 255] width 863 height 388
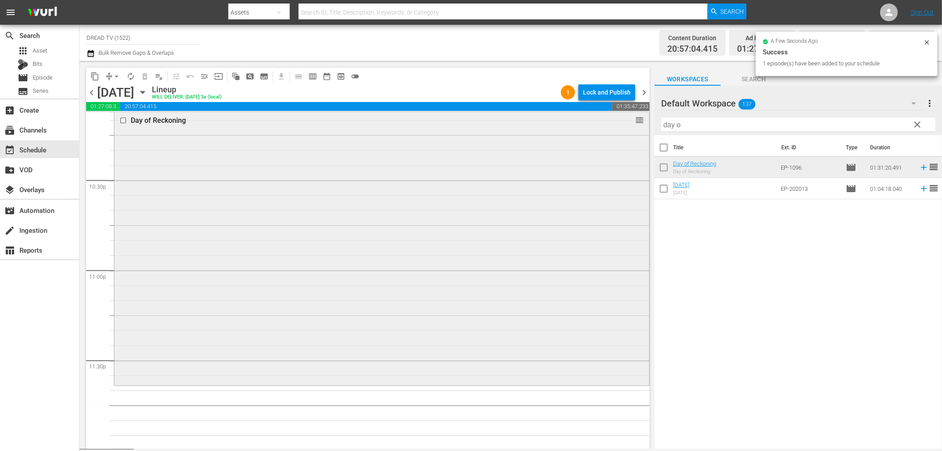
scroll to position [3989, 0]
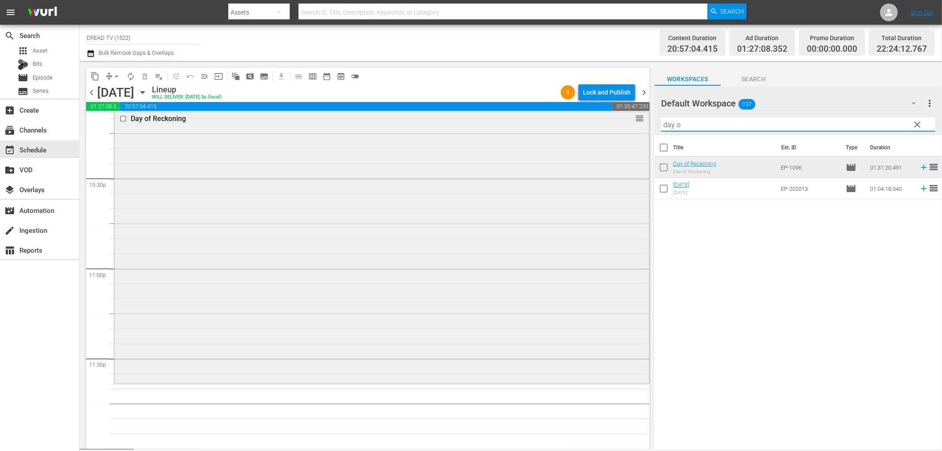
drag, startPoint x: 692, startPoint y: 125, endPoint x: 578, endPoint y: 121, distance: 114.5
click at [578, 121] on div "content_copy compress arrow_drop_down autorenew_outlined delete_forever_outline…" at bounding box center [511, 255] width 863 height 388
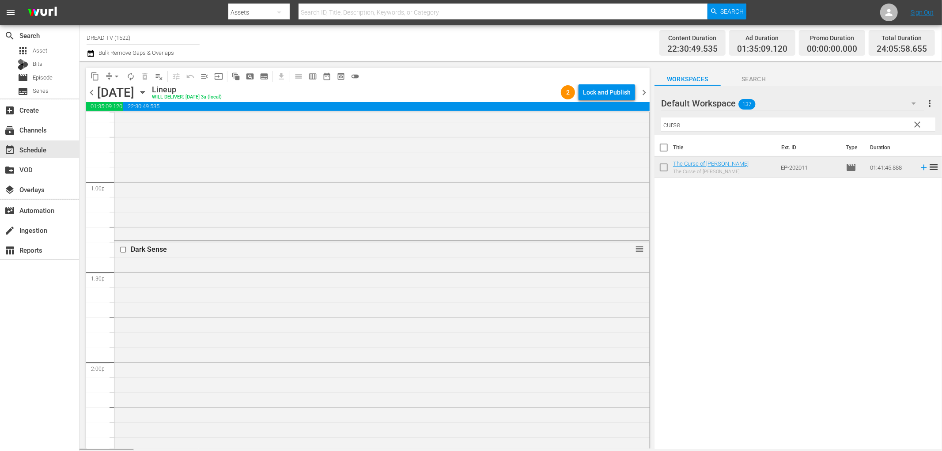
scroll to position [2271, 0]
click at [613, 90] on div "Lock and Publish" at bounding box center [607, 92] width 48 height 16
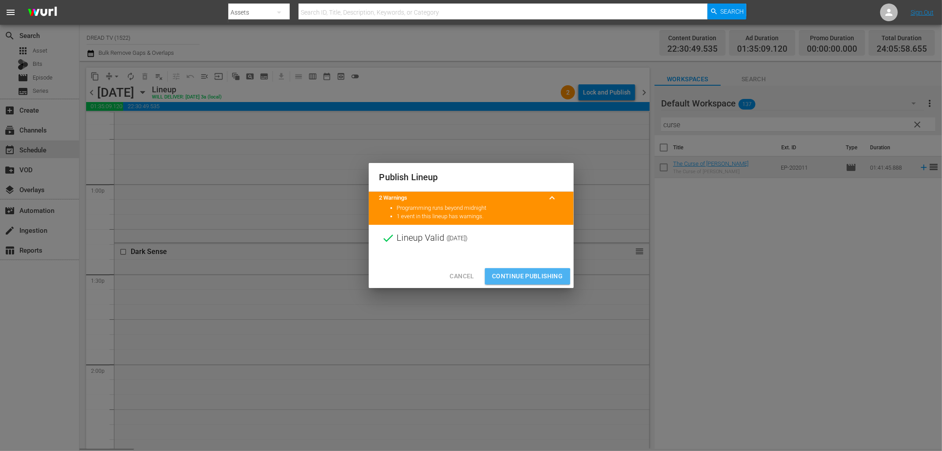
click at [517, 277] on span "Continue Publishing" at bounding box center [527, 276] width 71 height 11
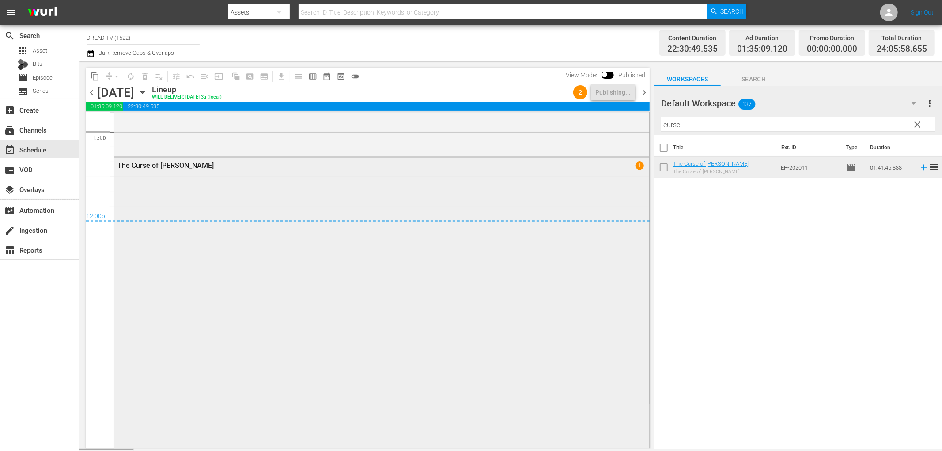
scroll to position [4230, 0]
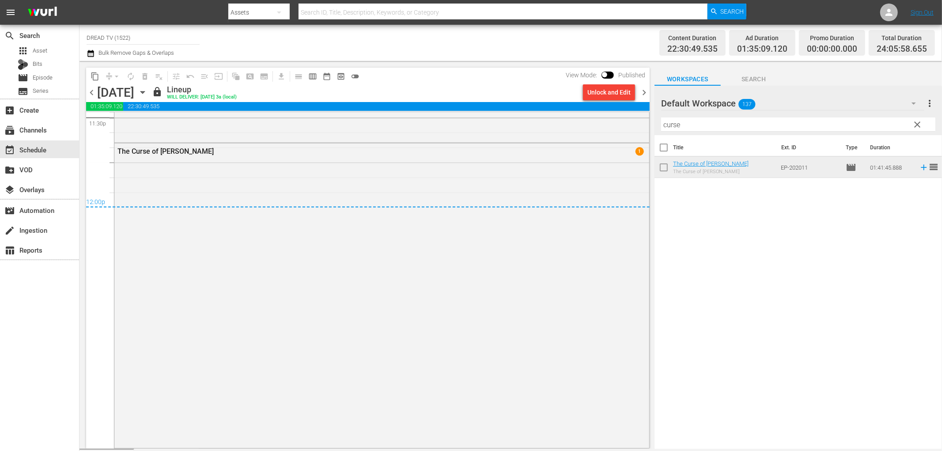
click at [643, 93] on span "chevron_right" at bounding box center [644, 92] width 11 height 11
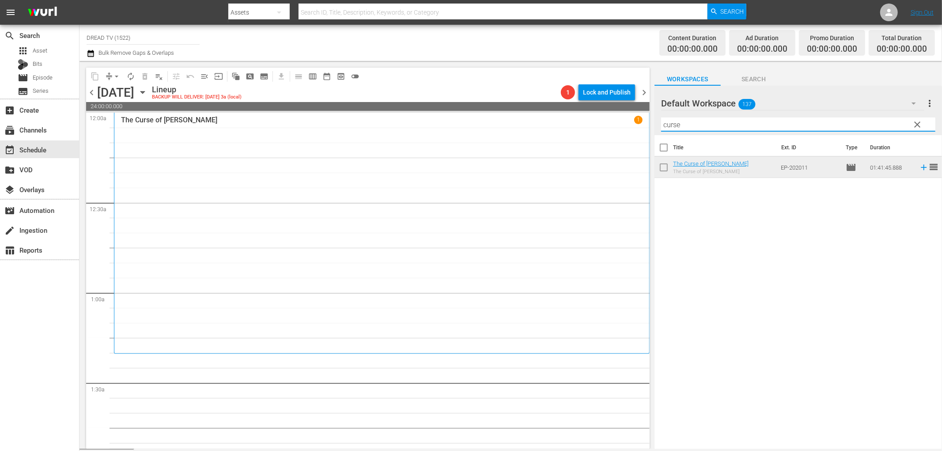
drag, startPoint x: 700, startPoint y: 122, endPoint x: 589, endPoint y: 121, distance: 110.9
click at [597, 122] on div "content_copy compress arrow_drop_down autorenew_outlined delete_forever_outline…" at bounding box center [511, 255] width 863 height 388
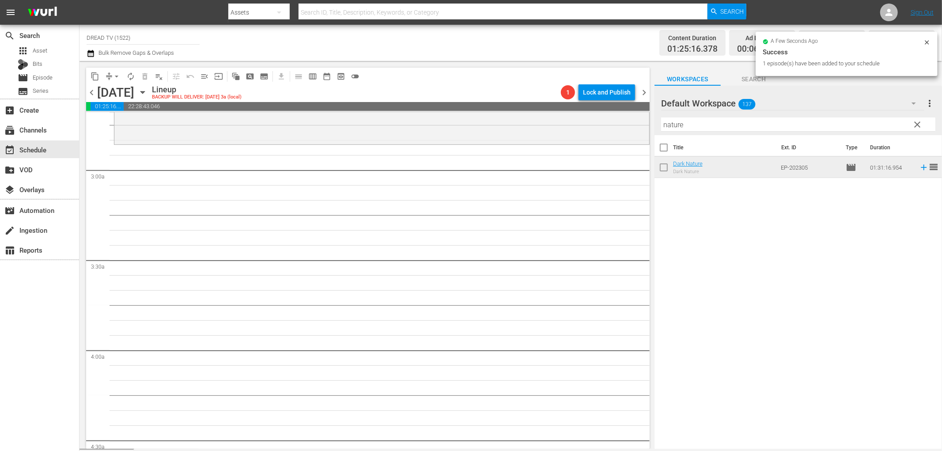
scroll to position [491, 0]
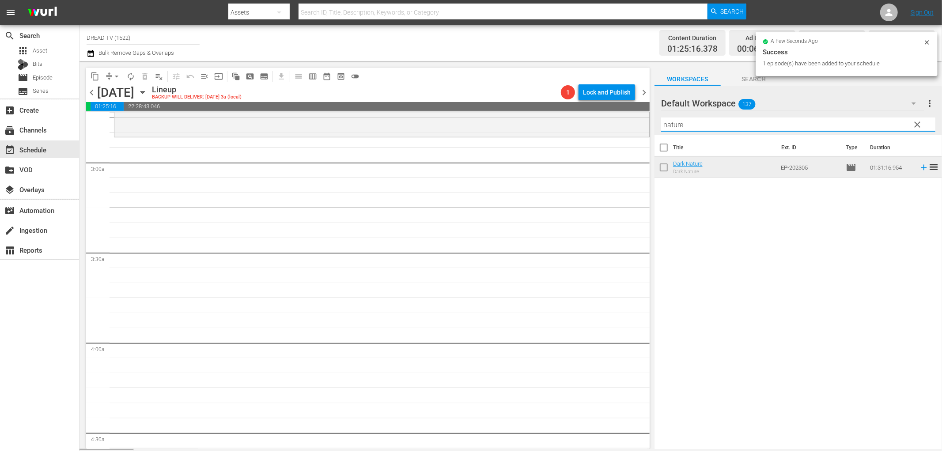
drag, startPoint x: 693, startPoint y: 123, endPoint x: 545, endPoint y: 138, distance: 147.9
click at [553, 137] on div "content_copy compress arrow_drop_down autorenew_outlined delete_forever_outline…" at bounding box center [511, 255] width 863 height 388
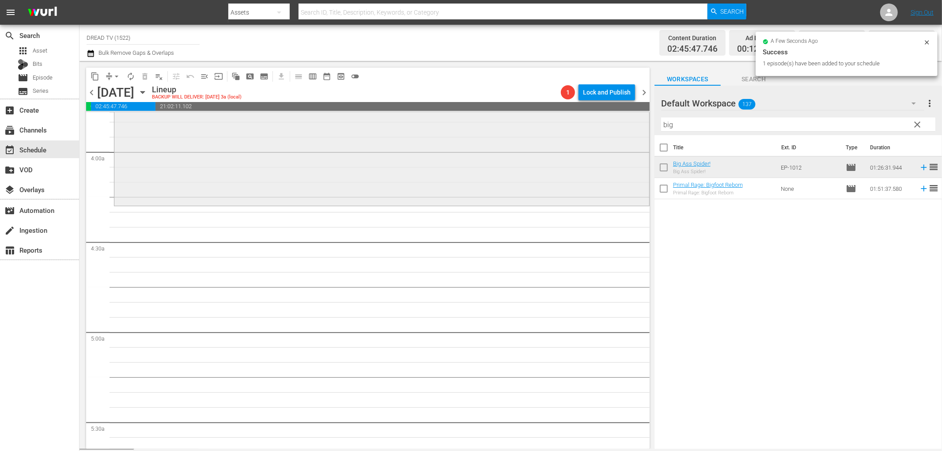
scroll to position [687, 0]
drag, startPoint x: 704, startPoint y: 124, endPoint x: 582, endPoint y: 127, distance: 121.9
click at [582, 127] on div "content_copy compress arrow_drop_down autorenew_outlined delete_forever_outline…" at bounding box center [511, 255] width 863 height 388
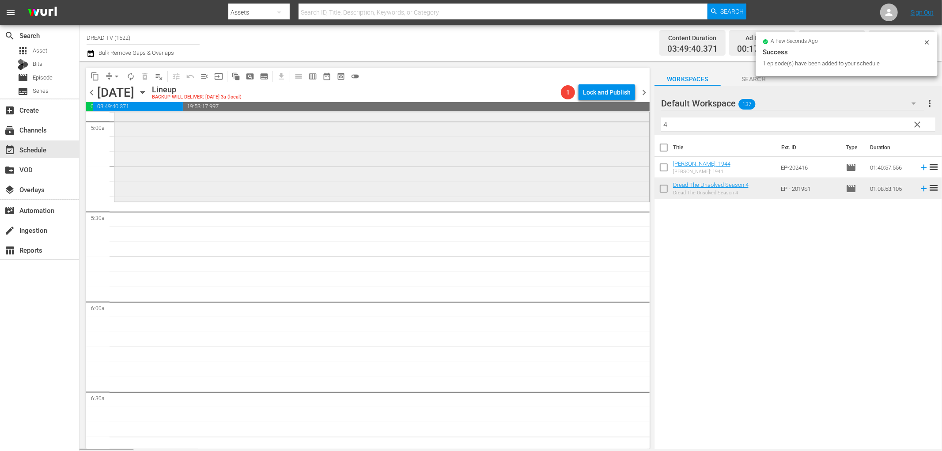
scroll to position [883, 0]
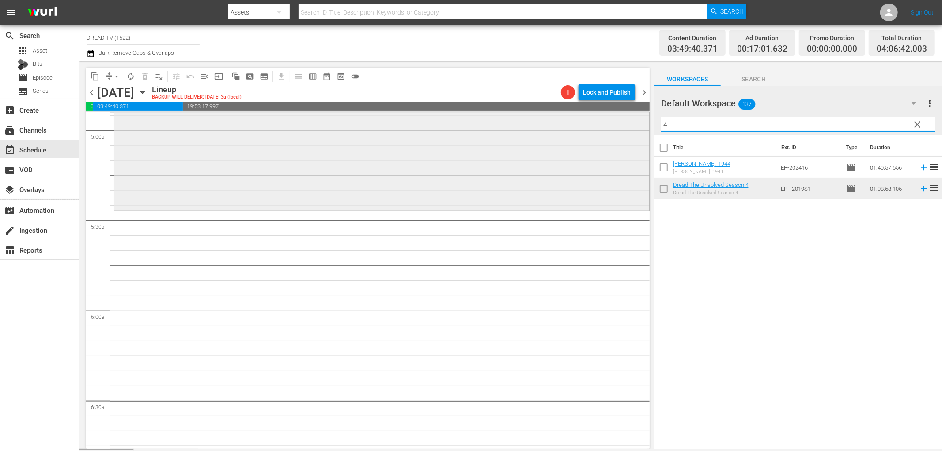
drag, startPoint x: 661, startPoint y: 126, endPoint x: 555, endPoint y: 126, distance: 106.0
click at [573, 126] on div "content_copy compress arrow_drop_down autorenew_outlined delete_forever_outline…" at bounding box center [511, 255] width 863 height 388
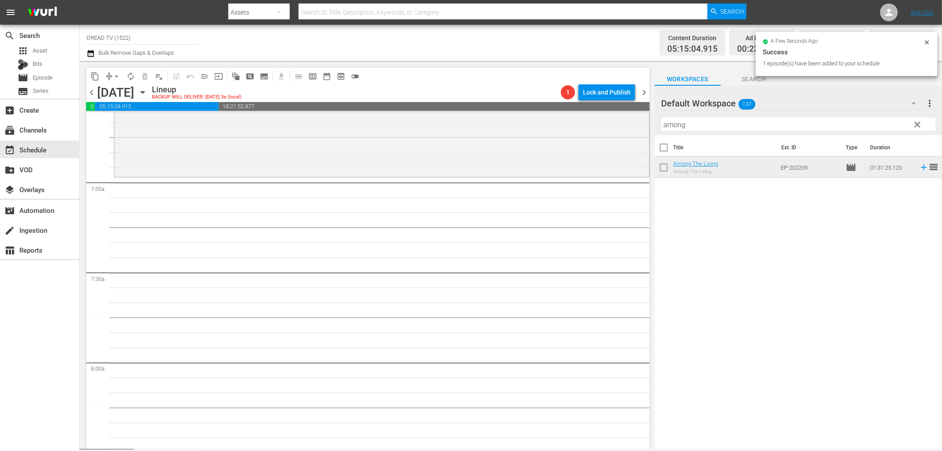
scroll to position [1227, 0]
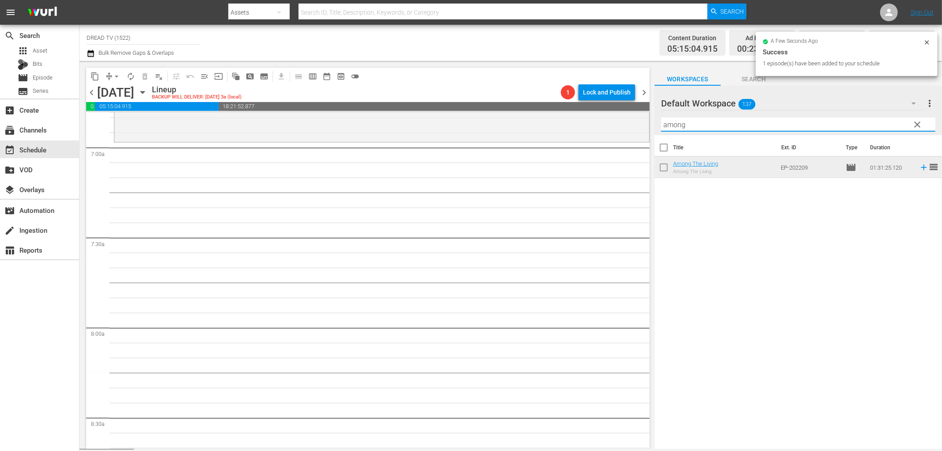
drag, startPoint x: 691, startPoint y: 122, endPoint x: 511, endPoint y: 144, distance: 181.5
click at [526, 140] on div "content_copy compress arrow_drop_down autorenew_outlined delete_forever_outline…" at bounding box center [511, 255] width 863 height 388
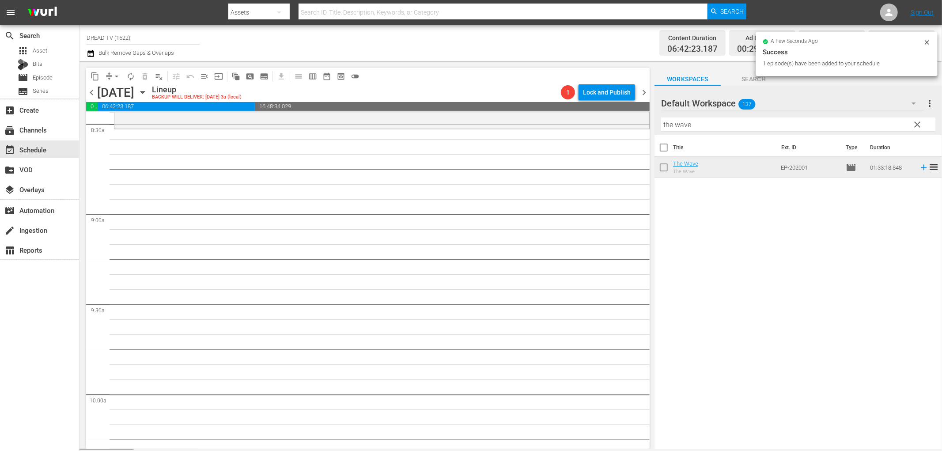
scroll to position [1521, 0]
drag, startPoint x: 742, startPoint y: 125, endPoint x: 513, endPoint y: 121, distance: 229.3
click at [518, 121] on div "content_copy compress arrow_drop_down autorenew_outlined delete_forever_outline…" at bounding box center [511, 255] width 863 height 388
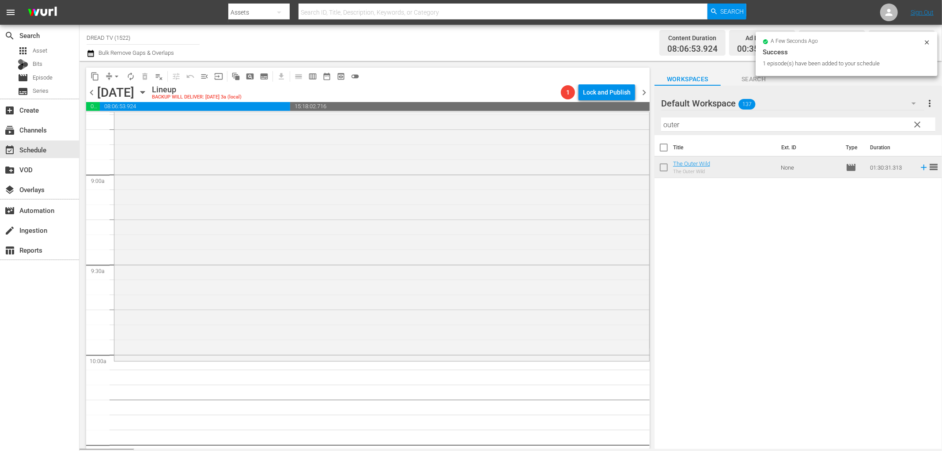
scroll to position [1767, 0]
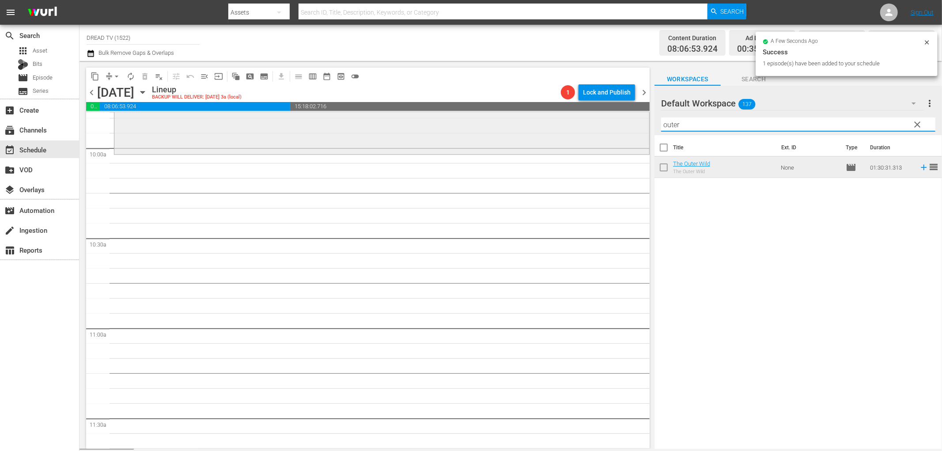
drag, startPoint x: 678, startPoint y: 121, endPoint x: 510, endPoint y: 124, distance: 167.4
click at [510, 124] on div "content_copy compress arrow_drop_down autorenew_outlined delete_forever_outline…" at bounding box center [511, 255] width 863 height 388
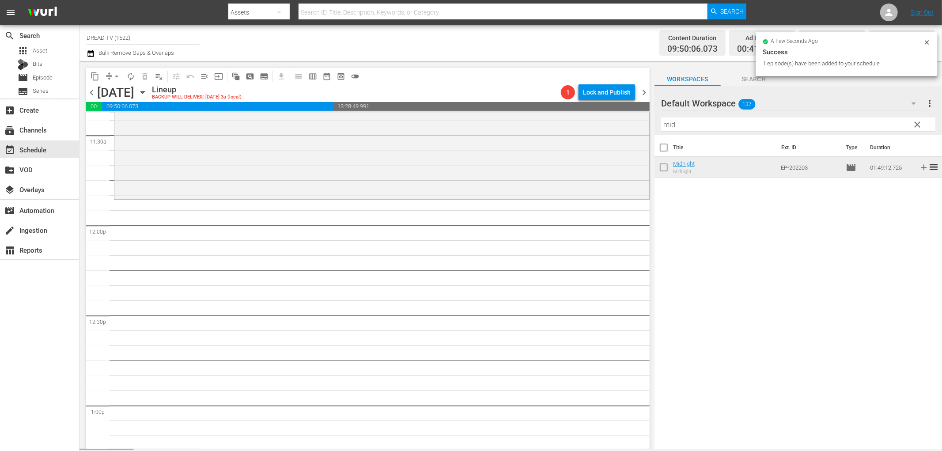
scroll to position [2061, 0]
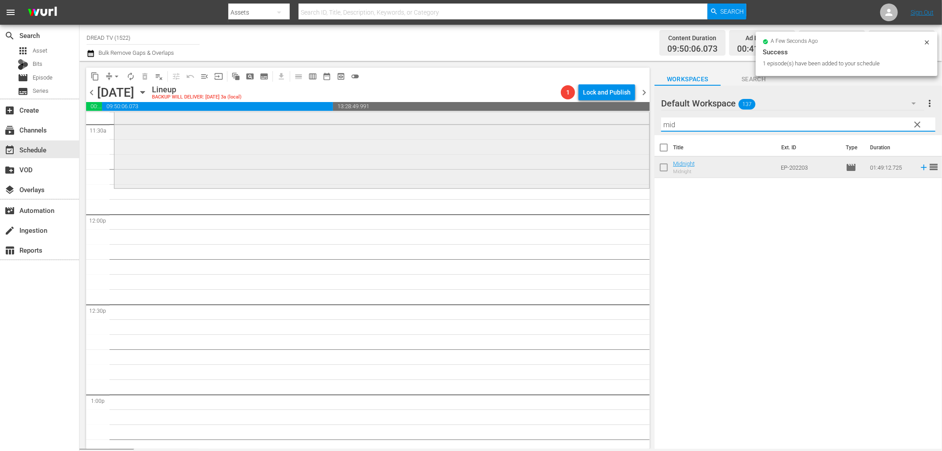
drag, startPoint x: 718, startPoint y: 121, endPoint x: 525, endPoint y: 118, distance: 193.0
click at [564, 129] on div "content_copy compress arrow_drop_down autorenew_outlined delete_forever_outline…" at bounding box center [511, 255] width 863 height 388
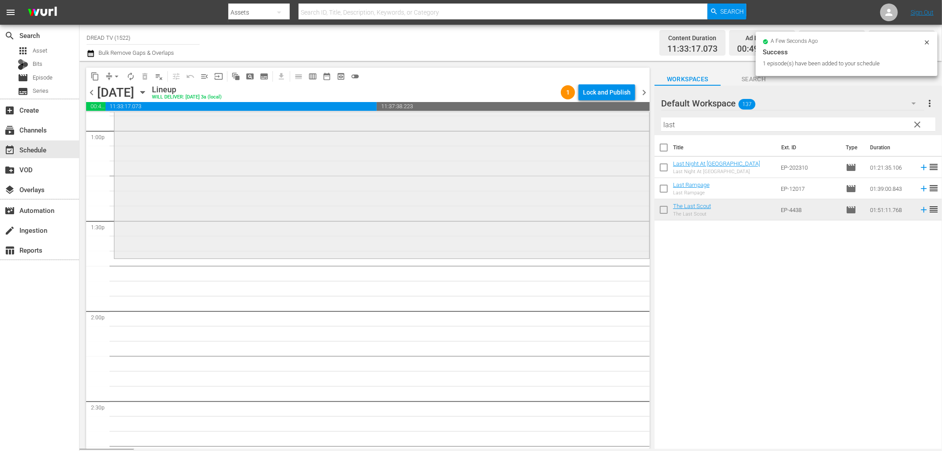
scroll to position [2355, 0]
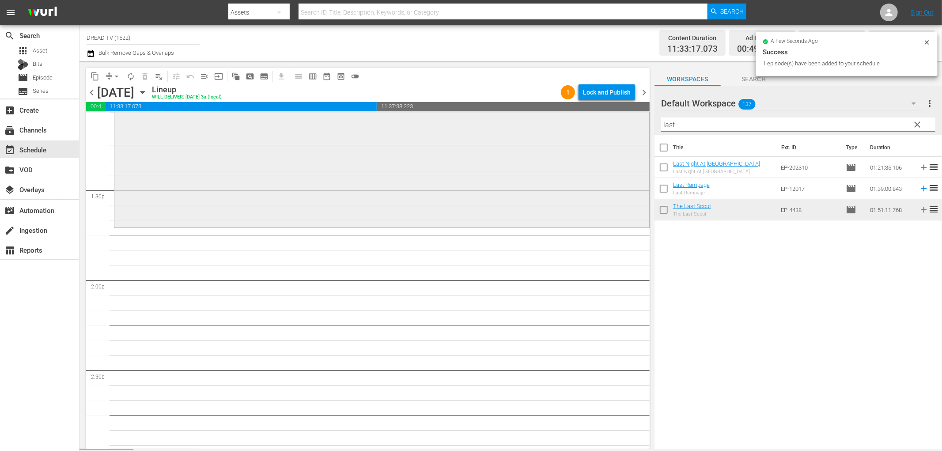
drag, startPoint x: 692, startPoint y: 122, endPoint x: 468, endPoint y: 134, distance: 223.8
click at [468, 134] on div "content_copy compress arrow_drop_down autorenew_outlined delete_forever_outline…" at bounding box center [511, 255] width 863 height 388
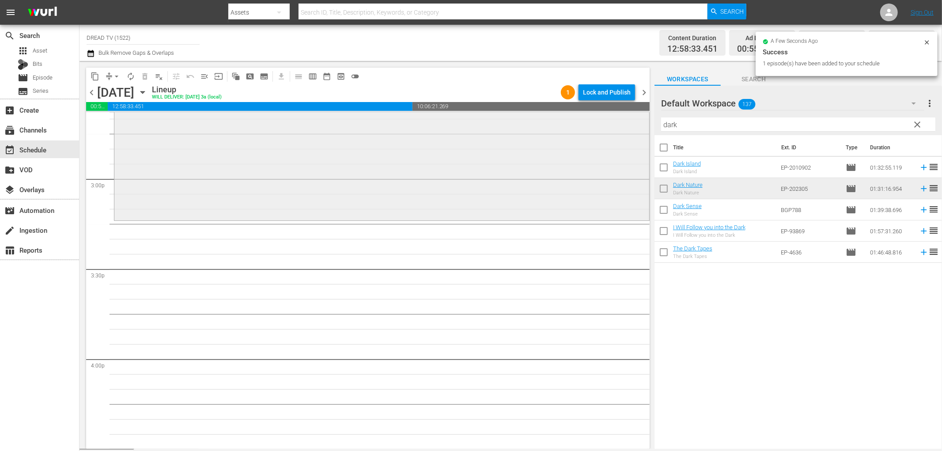
scroll to position [2650, 0]
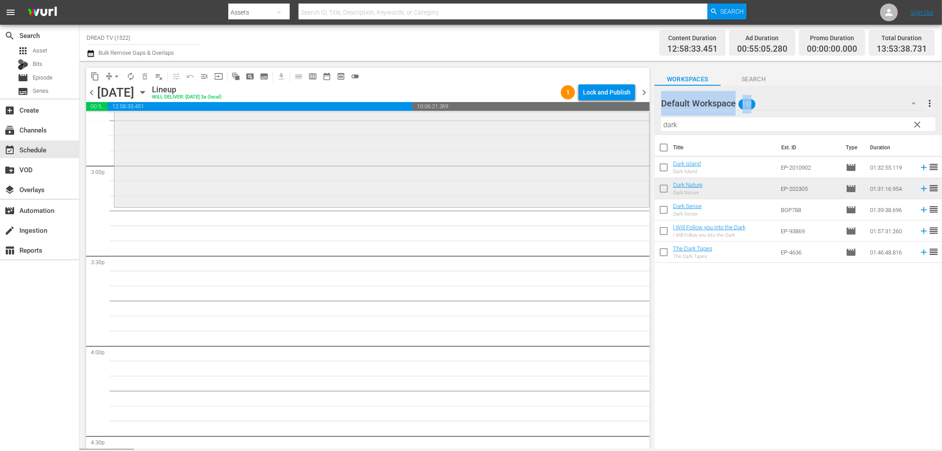
drag, startPoint x: 700, startPoint y: 116, endPoint x: 598, endPoint y: 131, distance: 103.1
click at [598, 131] on div "content_copy compress arrow_drop_down autorenew_outlined delete_forever_outline…" at bounding box center [511, 255] width 863 height 388
click at [704, 129] on input "dark" at bounding box center [798, 124] width 274 height 14
click at [701, 129] on input "dark" at bounding box center [798, 124] width 274 height 14
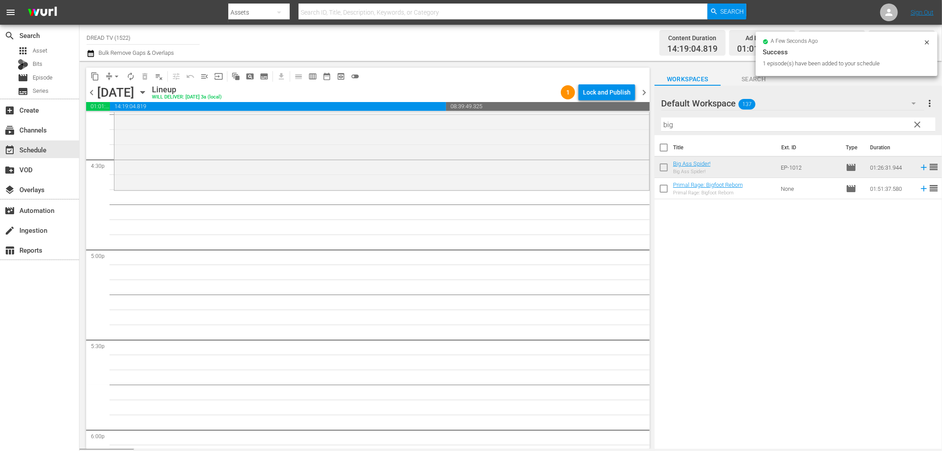
scroll to position [2944, 0]
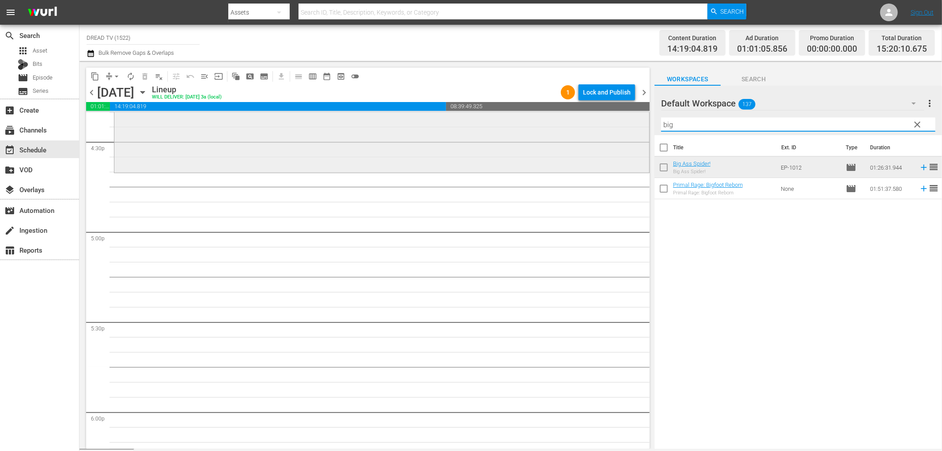
drag, startPoint x: 674, startPoint y: 121, endPoint x: 606, endPoint y: 120, distance: 68.0
click at [606, 120] on div "content_copy compress arrow_drop_down autorenew_outlined delete_forever_outline…" at bounding box center [511, 255] width 863 height 388
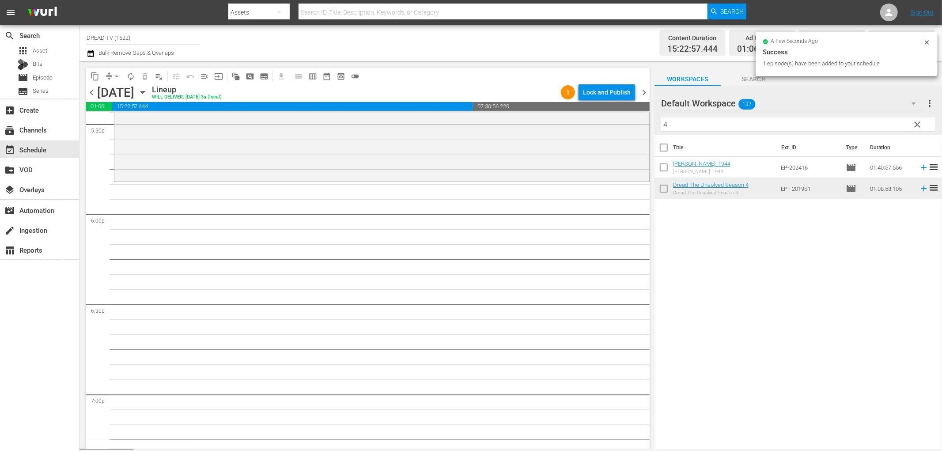
scroll to position [3190, 0]
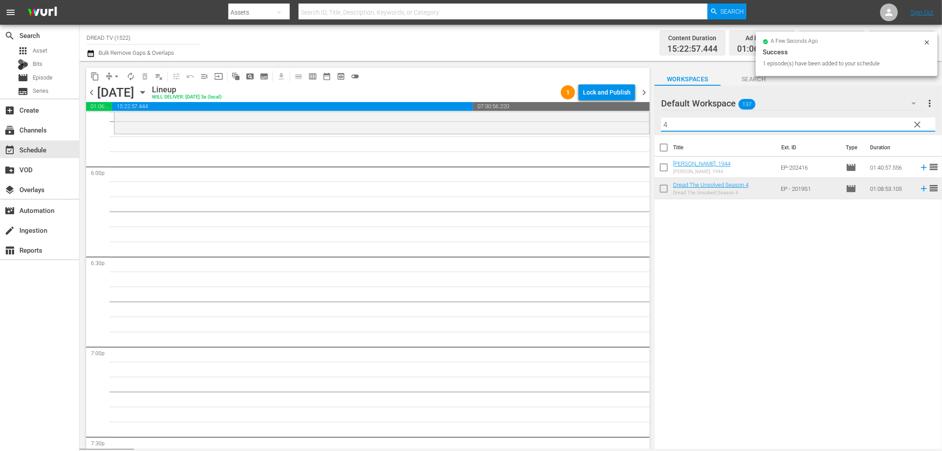
drag, startPoint x: 683, startPoint y: 126, endPoint x: 482, endPoint y: 137, distance: 200.8
click at [565, 133] on div "content_copy compress arrow_drop_down autorenew_outlined delete_forever_outline…" at bounding box center [511, 255] width 863 height 388
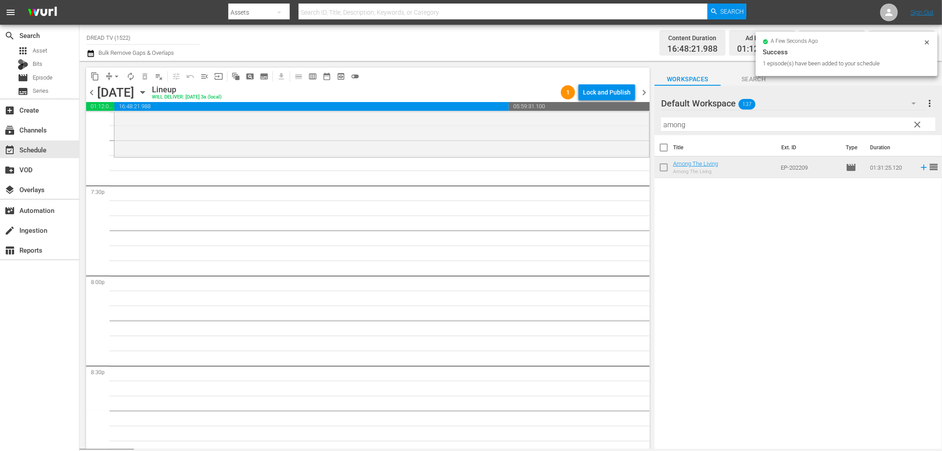
scroll to position [3435, 0]
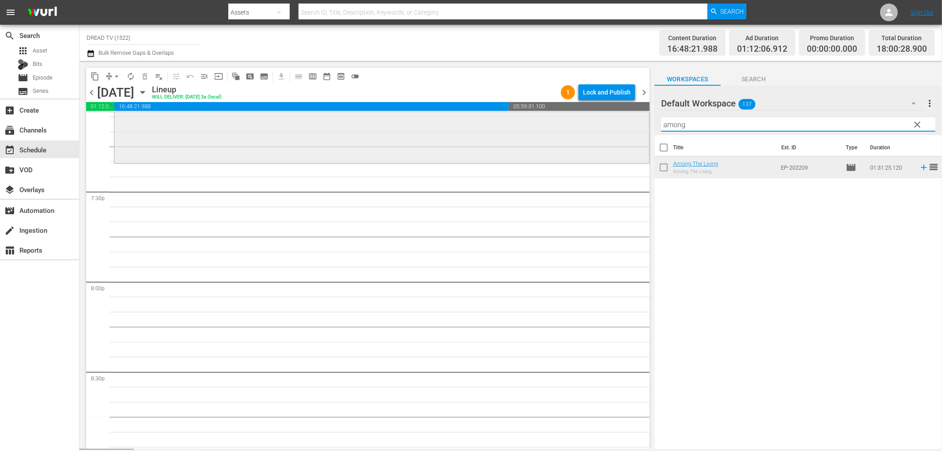
drag, startPoint x: 708, startPoint y: 124, endPoint x: 460, endPoint y: 124, distance: 248.2
click at [469, 123] on div "content_copy compress arrow_drop_down autorenew_outlined delete_forever_outline…" at bounding box center [511, 255] width 863 height 388
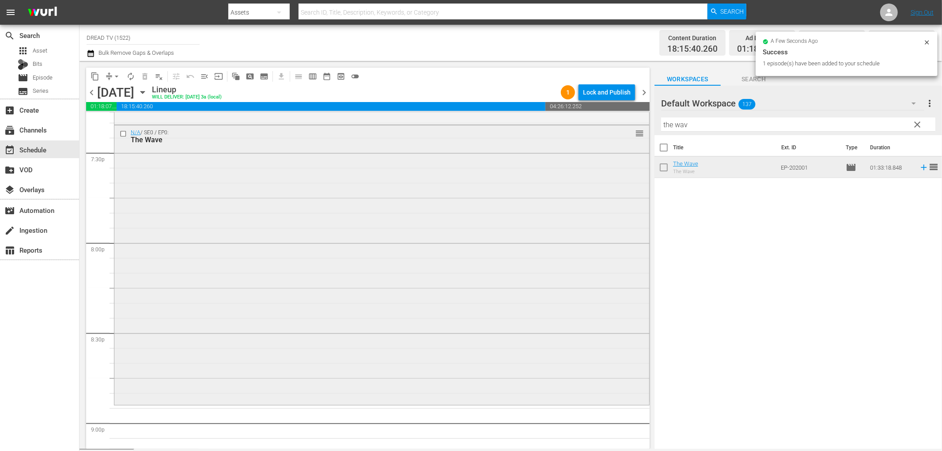
scroll to position [3730, 0]
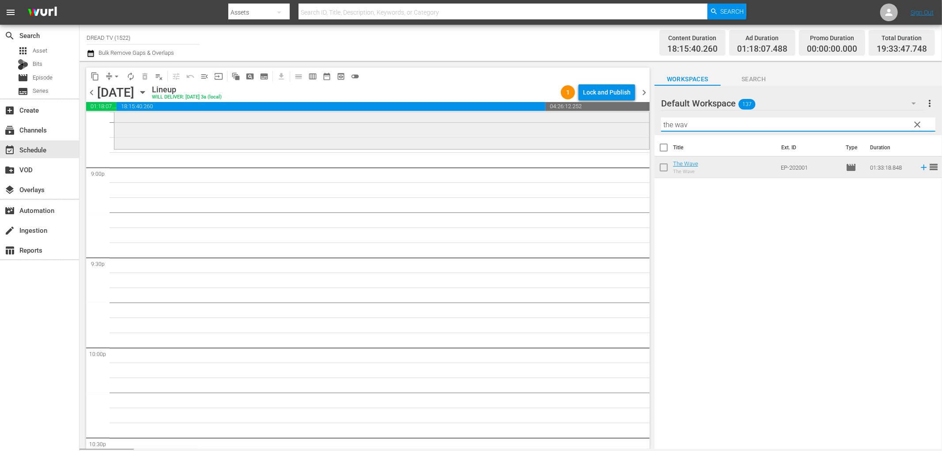
drag, startPoint x: 630, startPoint y: 123, endPoint x: 529, endPoint y: 121, distance: 101.2
click at [530, 121] on div "content_copy compress arrow_drop_down autorenew_outlined delete_forever_outline…" at bounding box center [511, 255] width 863 height 388
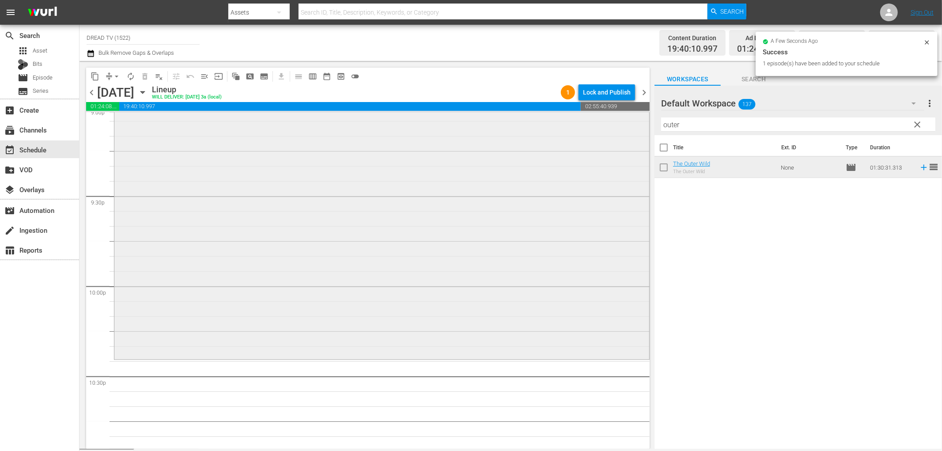
scroll to position [3975, 0]
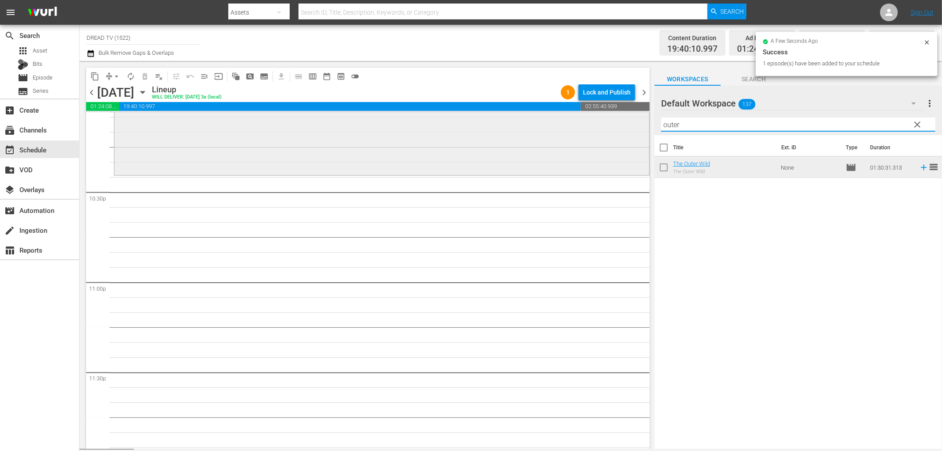
drag, startPoint x: 700, startPoint y: 125, endPoint x: 489, endPoint y: 125, distance: 210.7
click at [496, 127] on div "content_copy compress arrow_drop_down autorenew_outlined delete_forever_outline…" at bounding box center [511, 255] width 863 height 388
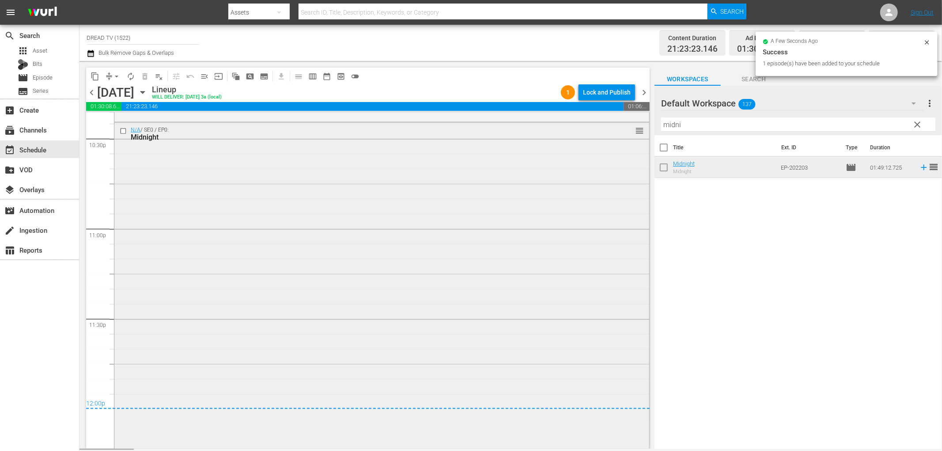
scroll to position [4030, 0]
click at [608, 93] on div "Lock and Publish" at bounding box center [607, 92] width 48 height 16
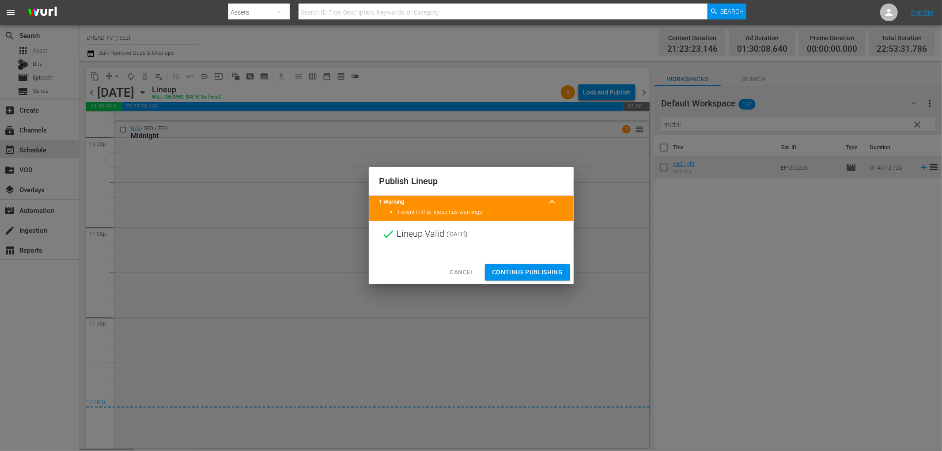
click at [545, 269] on span "Continue Publishing" at bounding box center [527, 272] width 71 height 11
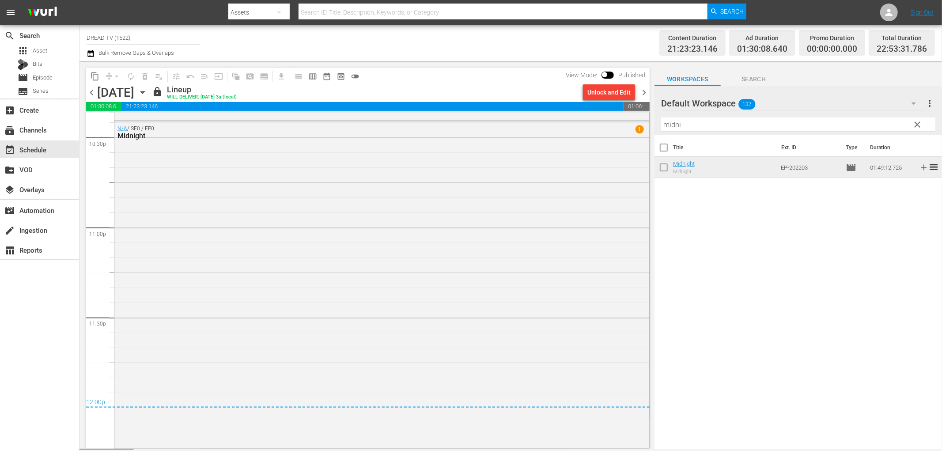
click at [643, 95] on span "chevron_right" at bounding box center [644, 92] width 11 height 11
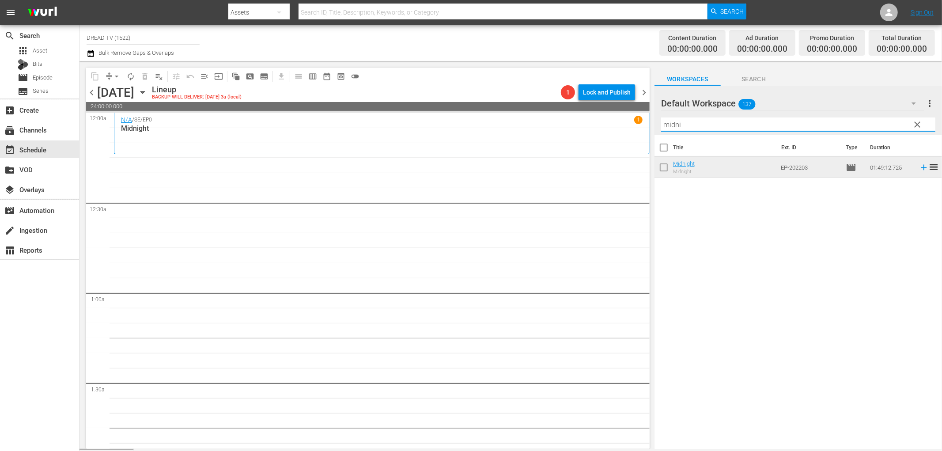
drag, startPoint x: 692, startPoint y: 125, endPoint x: 625, endPoint y: 115, distance: 67.5
click at [569, 119] on div "content_copy compress arrow_drop_down autorenew_outlined delete_forever_outline…" at bounding box center [511, 255] width 863 height 388
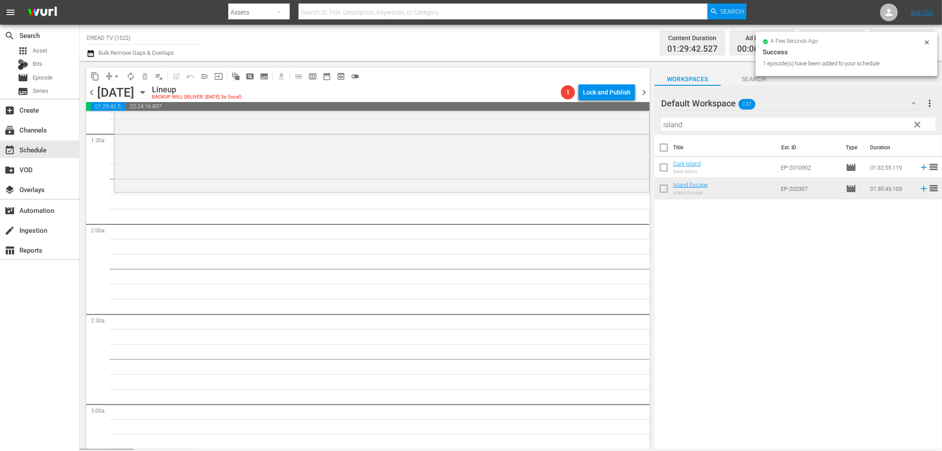
scroll to position [245, 0]
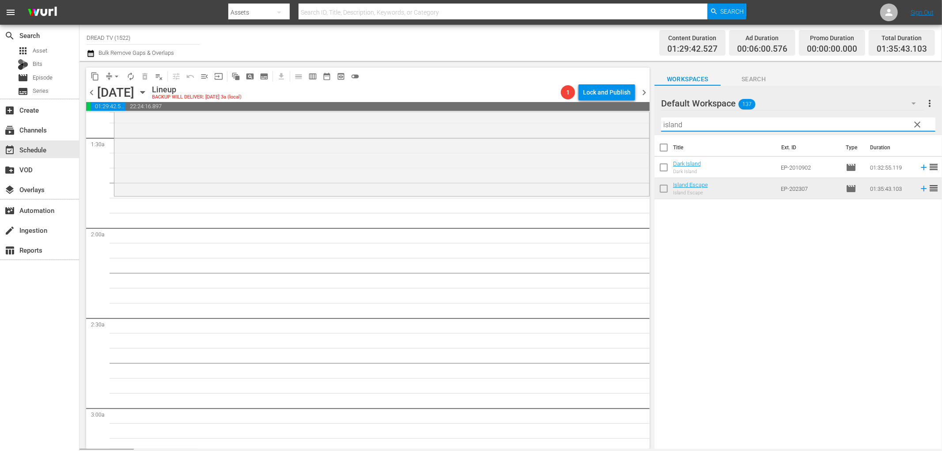
drag, startPoint x: 696, startPoint y: 125, endPoint x: 549, endPoint y: 112, distance: 148.2
click at [549, 112] on div "content_copy compress arrow_drop_down autorenew_outlined delete_forever_outline…" at bounding box center [511, 255] width 863 height 388
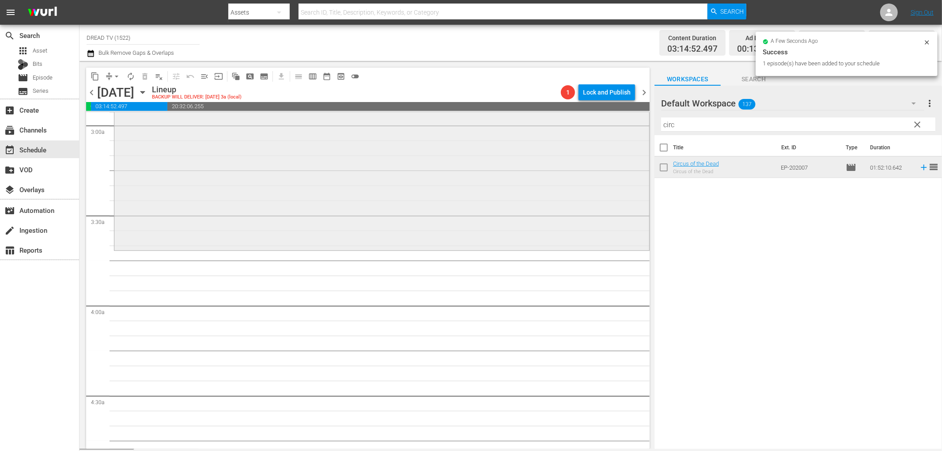
scroll to position [540, 0]
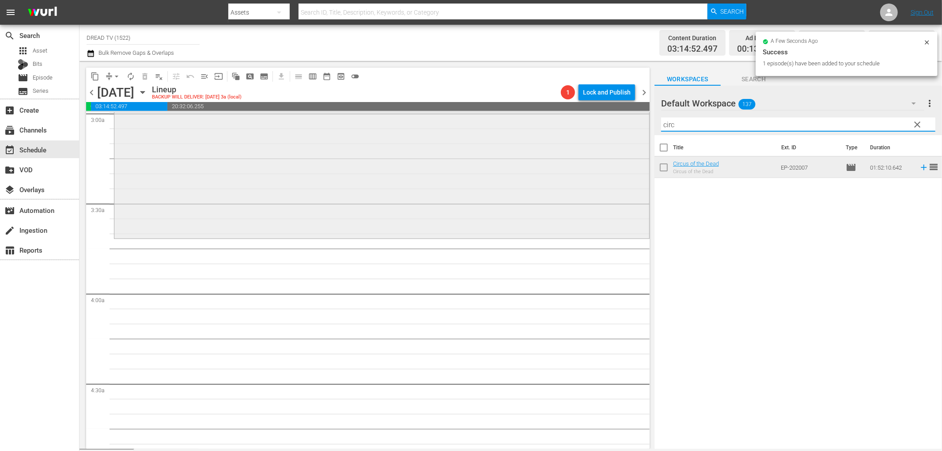
drag, startPoint x: 698, startPoint y: 125, endPoint x: 599, endPoint y: 122, distance: 99.0
click at [601, 122] on div "content_copy compress arrow_drop_down autorenew_outlined delete_forever_outline…" at bounding box center [511, 255] width 863 height 388
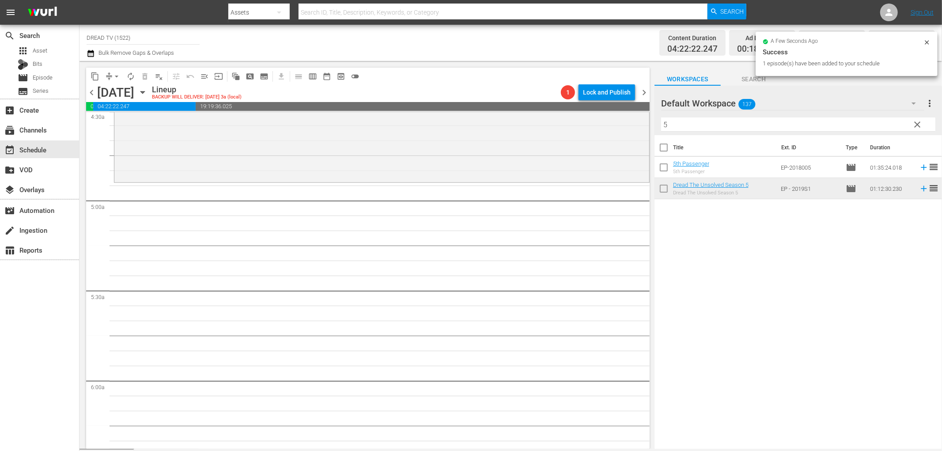
scroll to position [834, 0]
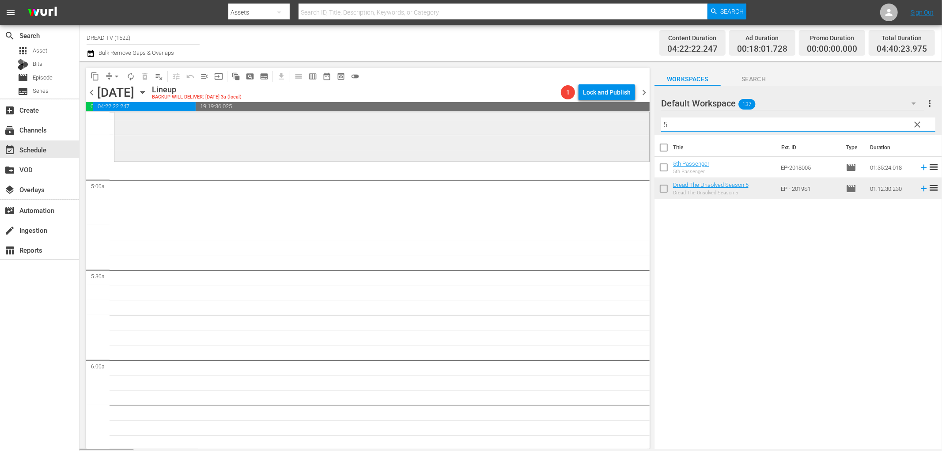
drag, startPoint x: 619, startPoint y: 128, endPoint x: 564, endPoint y: 125, distance: 55.7
click at [564, 125] on div "content_copy compress arrow_drop_down autorenew_outlined delete_forever_outline…" at bounding box center [511, 255] width 863 height 388
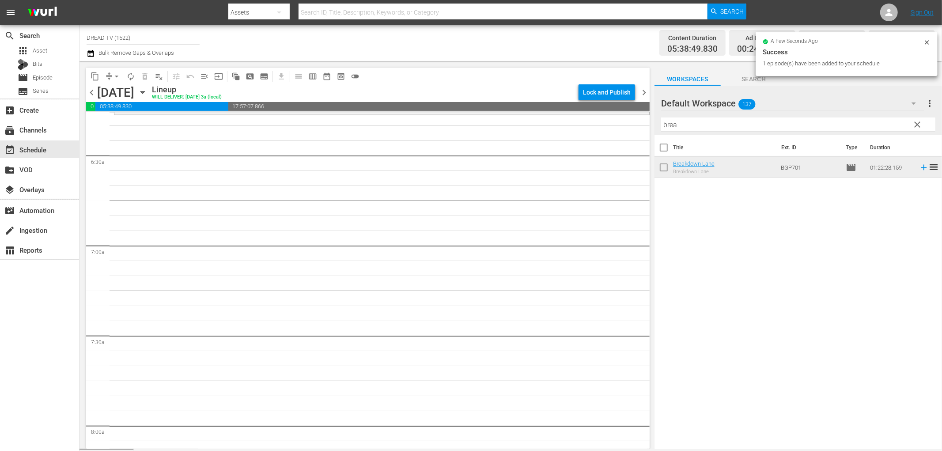
scroll to position [1079, 0]
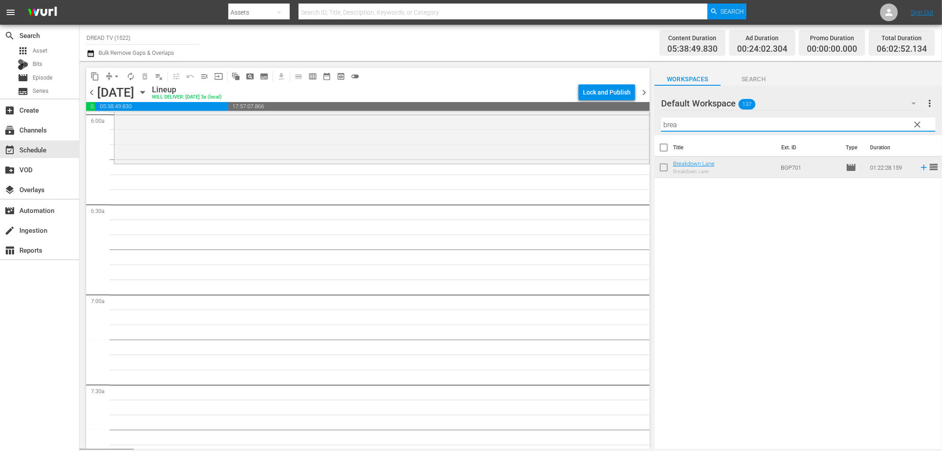
drag, startPoint x: 688, startPoint y: 119, endPoint x: 594, endPoint y: 133, distance: 95.6
click at [594, 133] on div "content_copy compress arrow_drop_down autorenew_outlined delete_forever_outline…" at bounding box center [511, 255] width 863 height 388
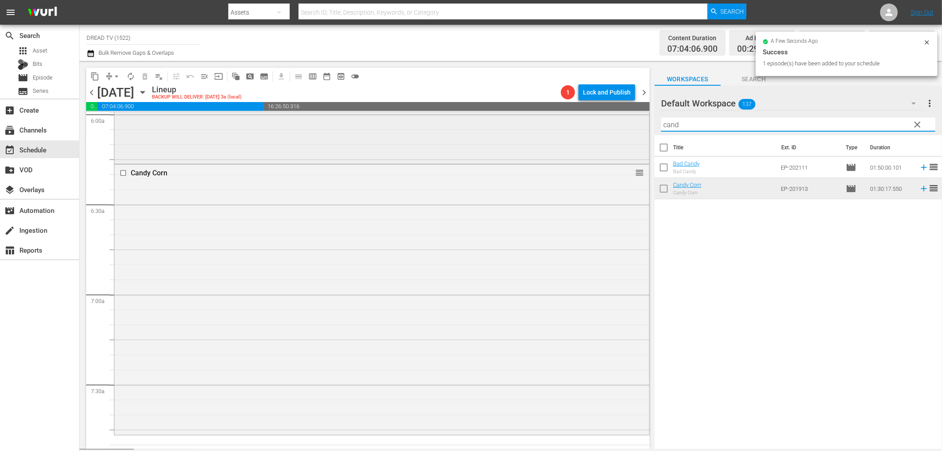
drag, startPoint x: 704, startPoint y: 126, endPoint x: 618, endPoint y: 130, distance: 86.2
click at [618, 130] on div "content_copy compress arrow_drop_down autorenew_outlined delete_forever_outline…" at bounding box center [511, 255] width 863 height 388
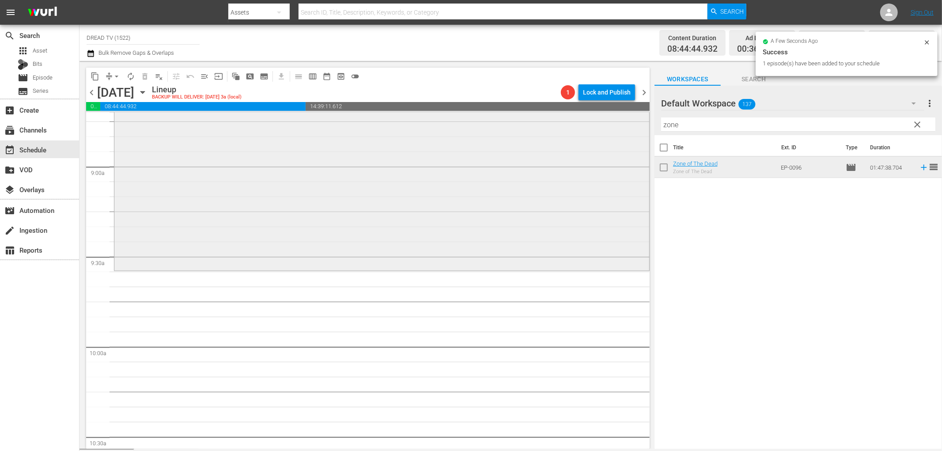
scroll to position [1570, 0]
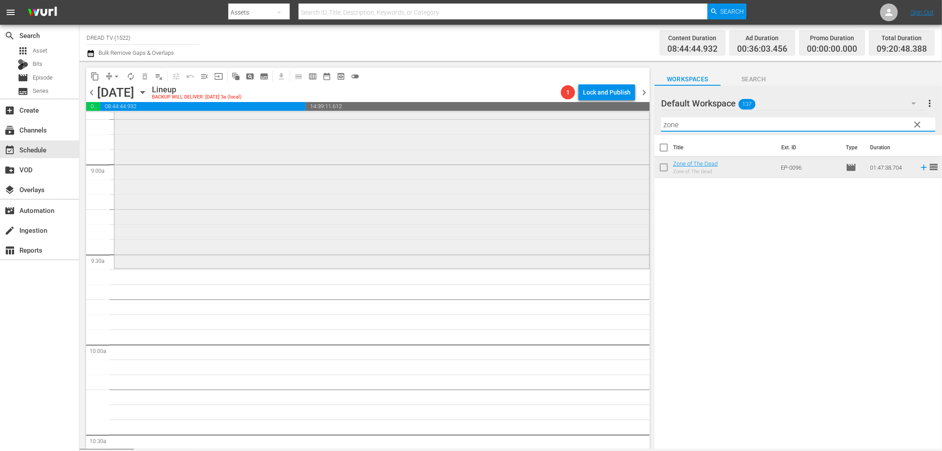
drag, startPoint x: 653, startPoint y: 126, endPoint x: 579, endPoint y: 126, distance: 74.2
click at [579, 126] on div "content_copy compress arrow_drop_down autorenew_outlined delete_forever_outline…" at bounding box center [511, 255] width 863 height 388
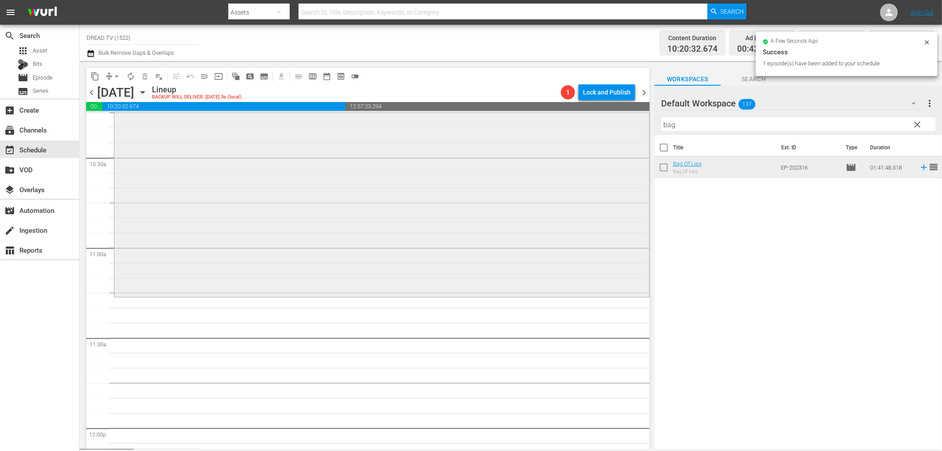
scroll to position [1865, 0]
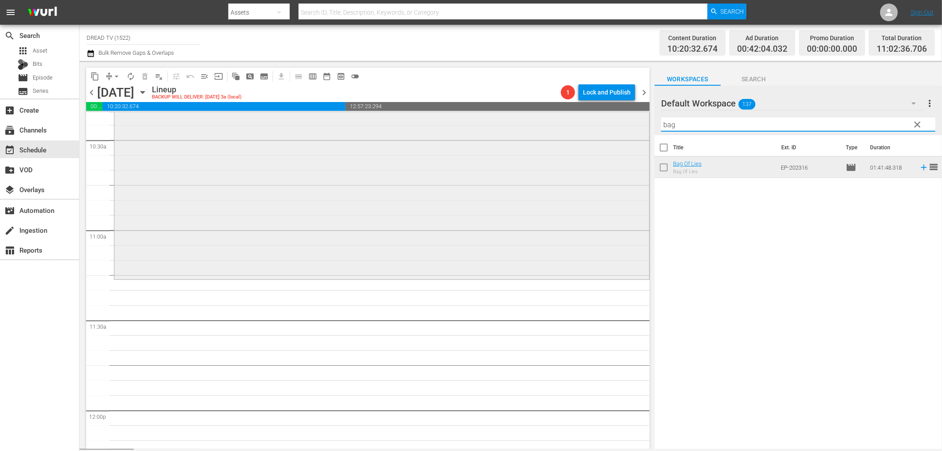
drag, startPoint x: 692, startPoint y: 124, endPoint x: 603, endPoint y: 129, distance: 89.4
click at [603, 129] on div "content_copy compress arrow_drop_down autorenew_outlined delete_forever_outline…" at bounding box center [511, 255] width 863 height 388
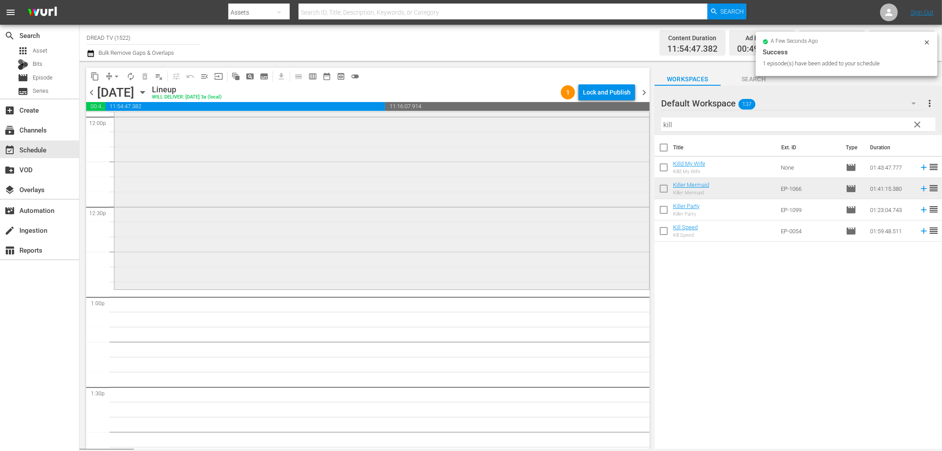
scroll to position [2159, 0]
drag, startPoint x: 641, startPoint y: 125, endPoint x: 570, endPoint y: 135, distance: 72.3
click at [570, 135] on div "content_copy compress arrow_drop_down autorenew_outlined delete_forever_outline…" at bounding box center [511, 255] width 863 height 388
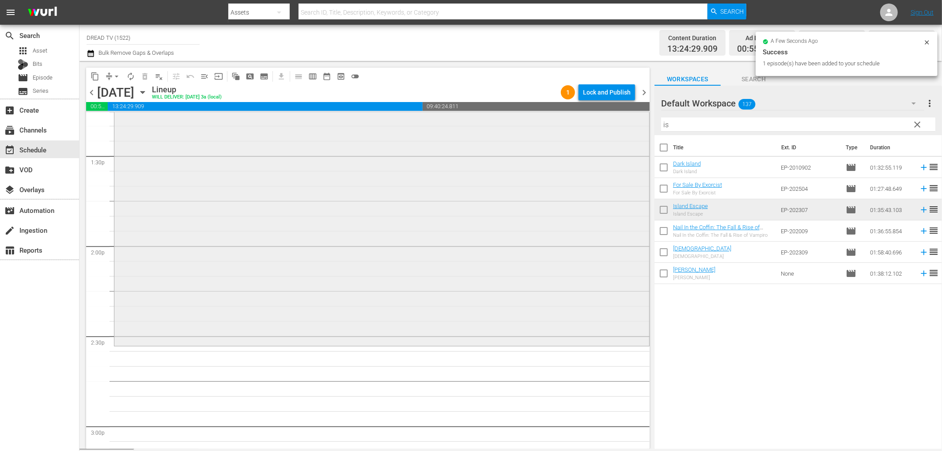
scroll to position [2454, 0]
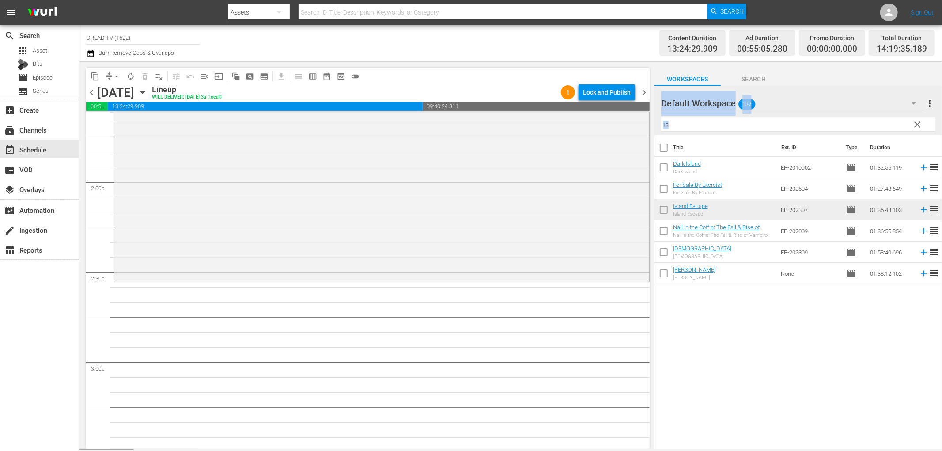
click at [632, 135] on div "content_copy compress arrow_drop_down autorenew_outlined delete_forever_outline…" at bounding box center [511, 255] width 863 height 388
click at [687, 125] on input "is" at bounding box center [798, 124] width 274 height 14
drag, startPoint x: 687, startPoint y: 125, endPoint x: 610, endPoint y: 133, distance: 77.3
click at [610, 133] on div "content_copy compress arrow_drop_down autorenew_outlined delete_forever_outline…" at bounding box center [511, 255] width 863 height 388
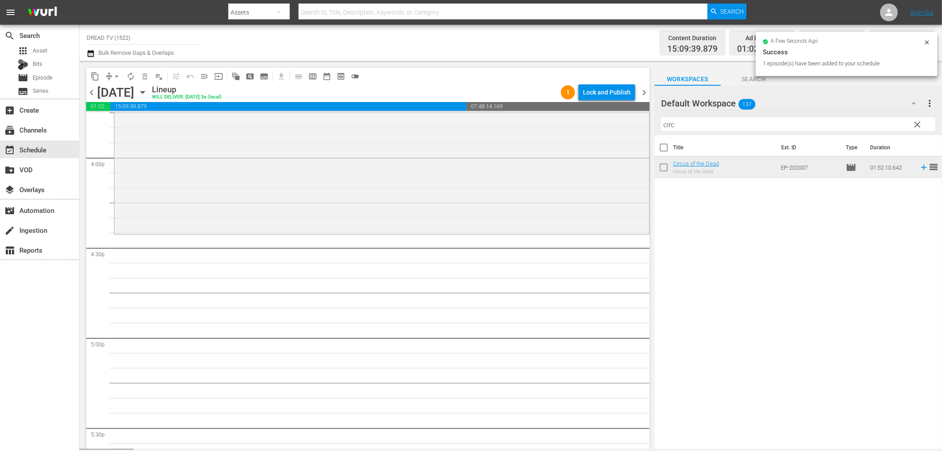
scroll to position [2846, 0]
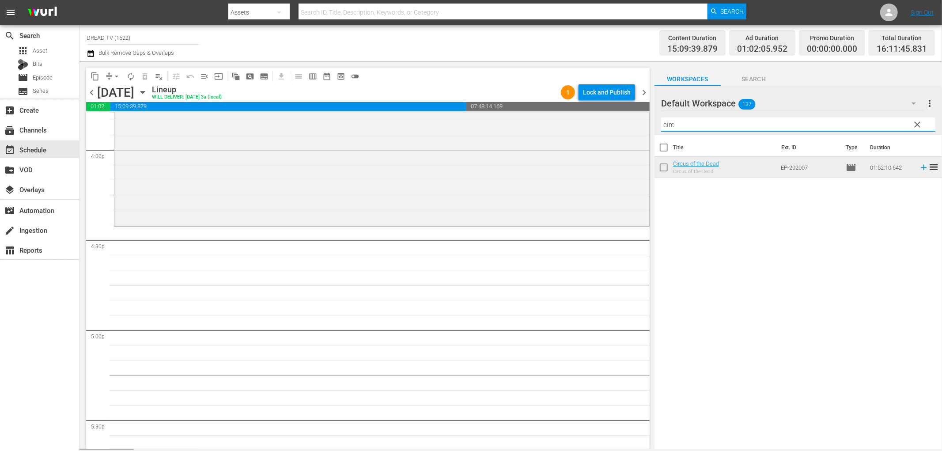
drag, startPoint x: 704, startPoint y: 125, endPoint x: 648, endPoint y: 130, distance: 56.3
click at [580, 125] on div "content_copy compress arrow_drop_down autorenew_outlined delete_forever_outline…" at bounding box center [511, 255] width 863 height 388
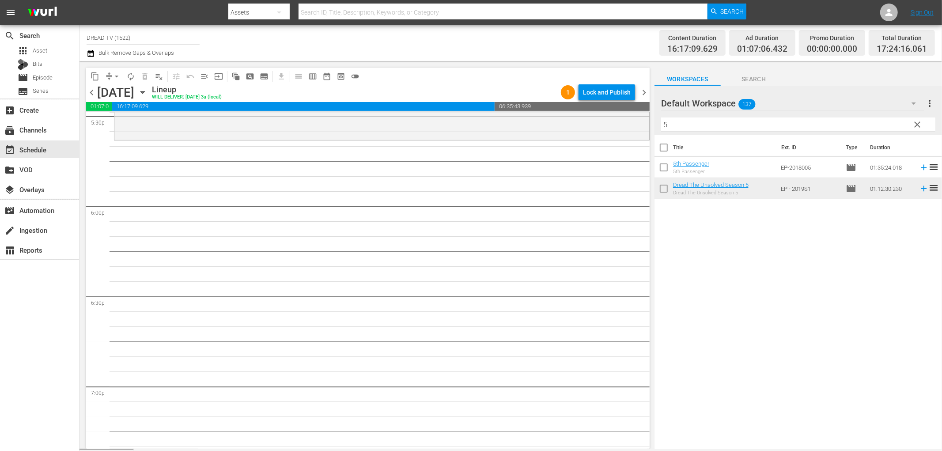
scroll to position [3141, 0]
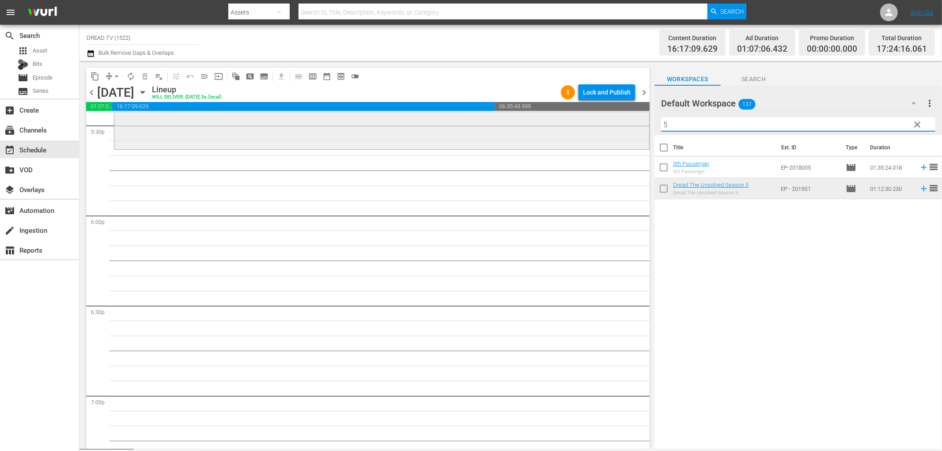
drag, startPoint x: 678, startPoint y: 127, endPoint x: 598, endPoint y: 131, distance: 80.1
click at [598, 131] on div "content_copy compress arrow_drop_down autorenew_outlined delete_forever_outline…" at bounding box center [511, 255] width 863 height 388
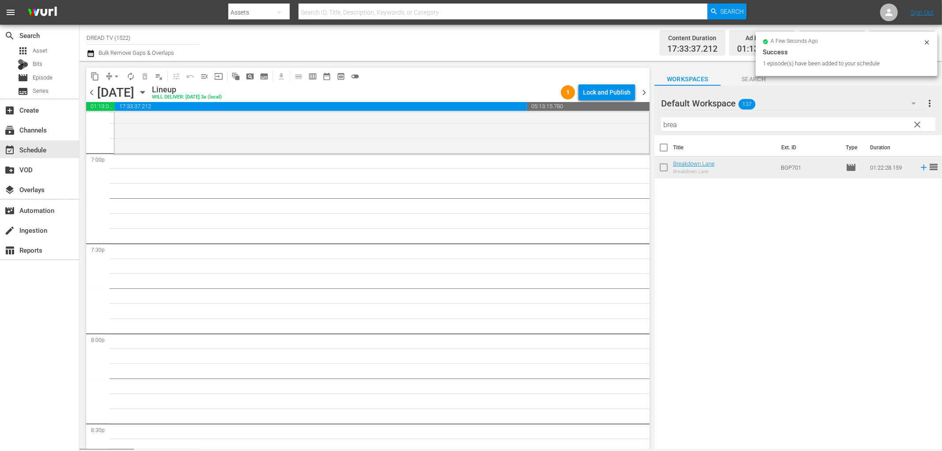
scroll to position [3386, 0]
drag, startPoint x: 701, startPoint y: 130, endPoint x: 544, endPoint y: 131, distance: 157.2
click at [544, 131] on div "content_copy compress arrow_drop_down autorenew_outlined delete_forever_outline…" at bounding box center [511, 255] width 863 height 388
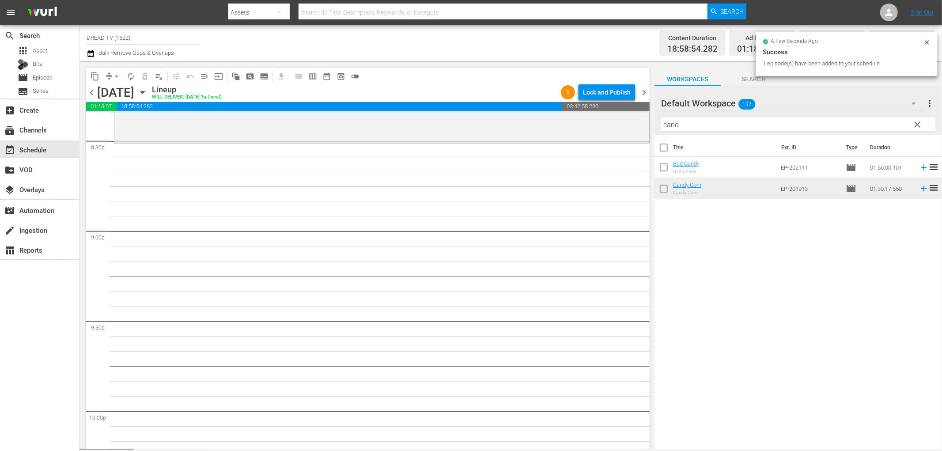
scroll to position [3681, 0]
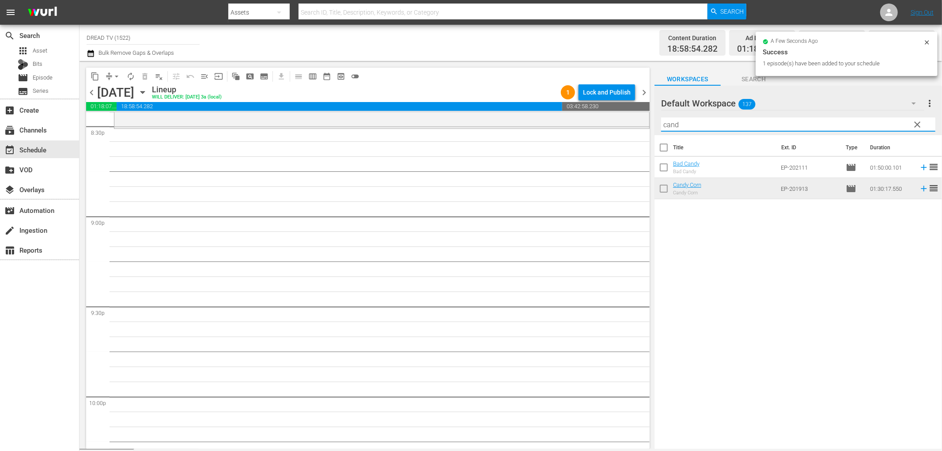
drag, startPoint x: 695, startPoint y: 125, endPoint x: 554, endPoint y: 130, distance: 141.4
click at [554, 130] on div "content_copy compress arrow_drop_down autorenew_outlined delete_forever_outline…" at bounding box center [511, 255] width 863 height 388
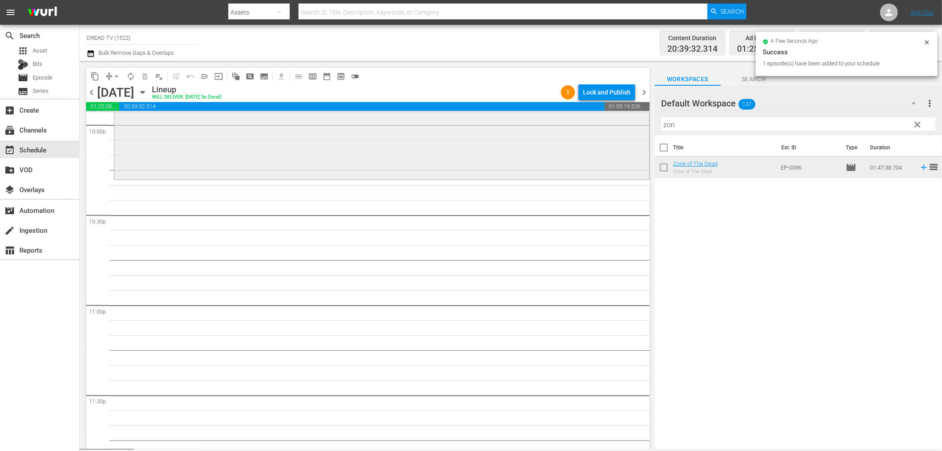
scroll to position [3975, 0]
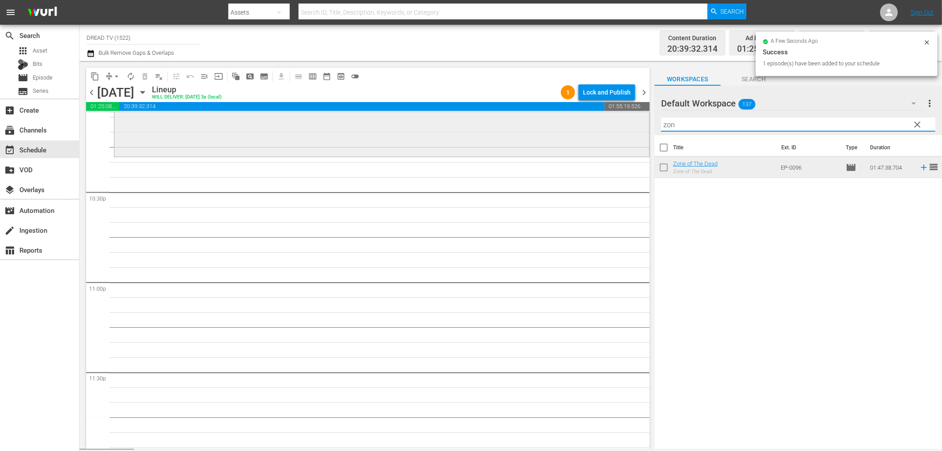
click at [613, 124] on div "content_copy compress arrow_drop_down autorenew_outlined delete_forever_outline…" at bounding box center [511, 255] width 863 height 388
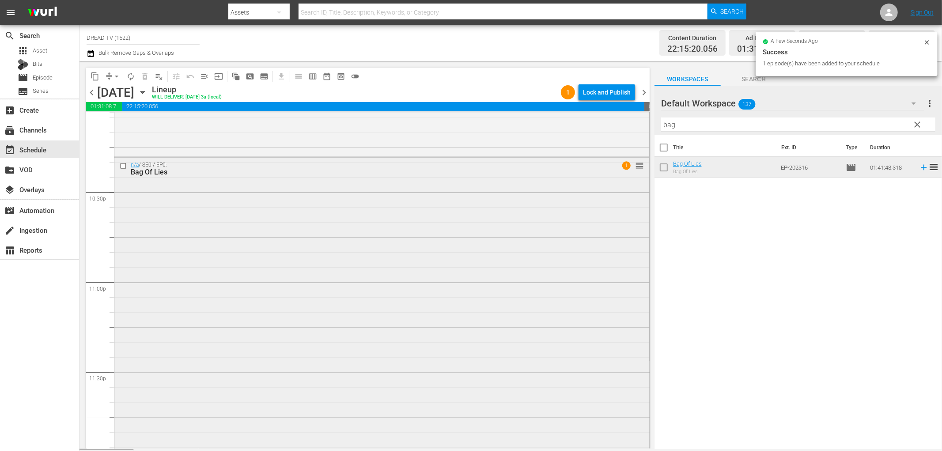
scroll to position [3990, 0]
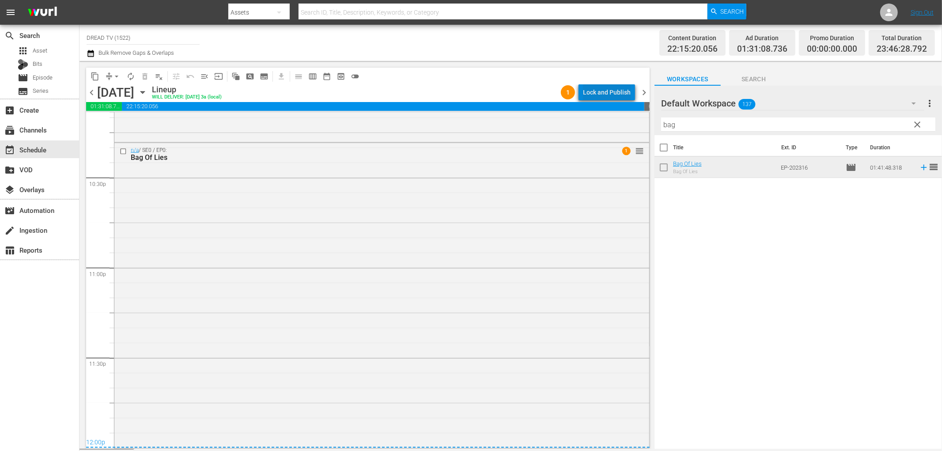
click at [613, 93] on div "Lock and Publish" at bounding box center [607, 92] width 48 height 16
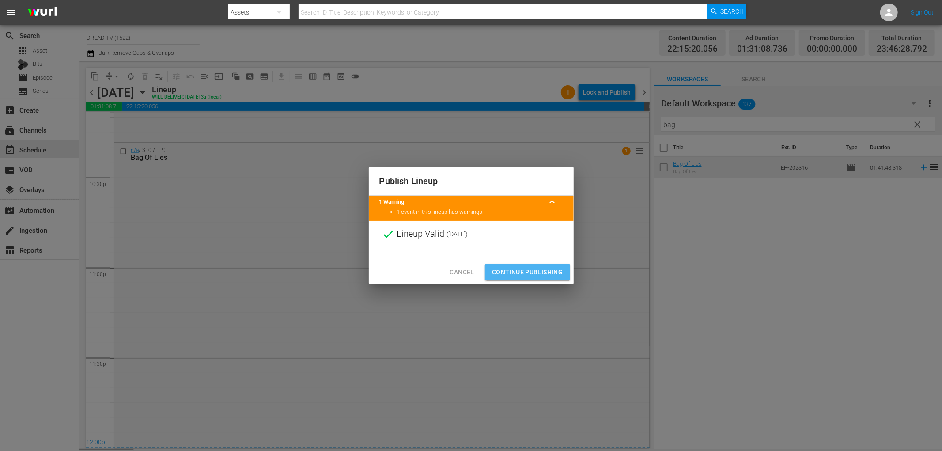
click at [515, 270] on span "Continue Publishing" at bounding box center [527, 272] width 71 height 11
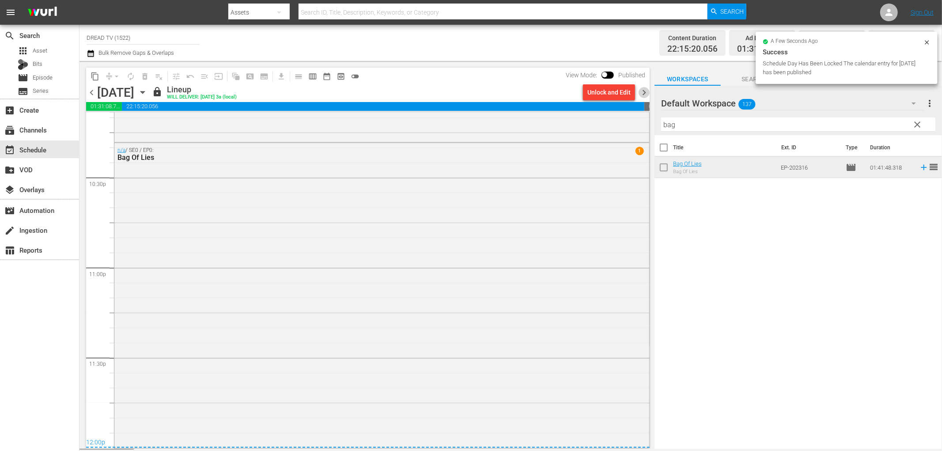
drag, startPoint x: 645, startPoint y: 87, endPoint x: 641, endPoint y: 89, distance: 4.8
click at [645, 87] on span "chevron_right" at bounding box center [644, 92] width 11 height 11
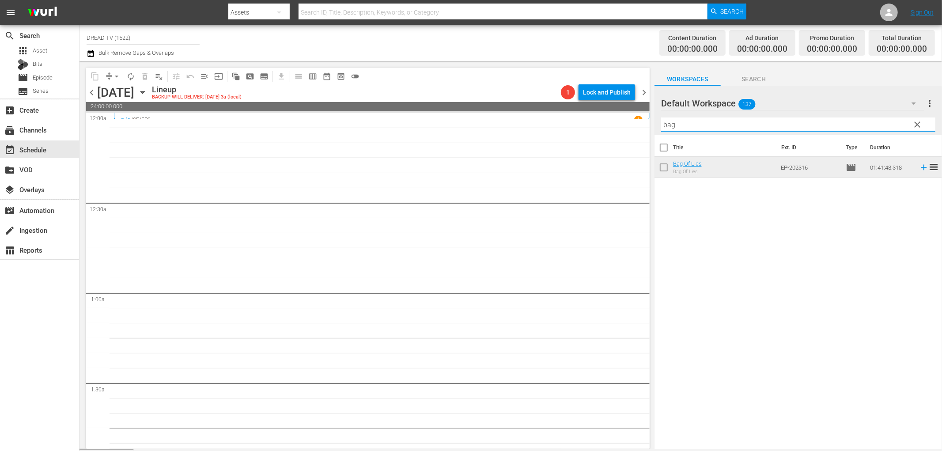
drag, startPoint x: 698, startPoint y: 130, endPoint x: 579, endPoint y: 121, distance: 119.2
click at [579, 121] on div "content_copy compress arrow_drop_down autorenew_outlined delete_forever_outline…" at bounding box center [511, 255] width 863 height 388
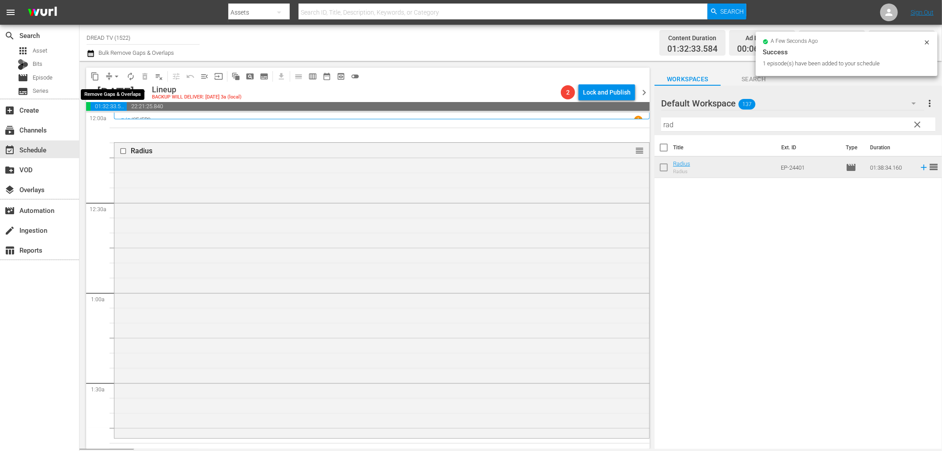
click at [113, 72] on span "arrow_drop_down" at bounding box center [116, 76] width 9 height 9
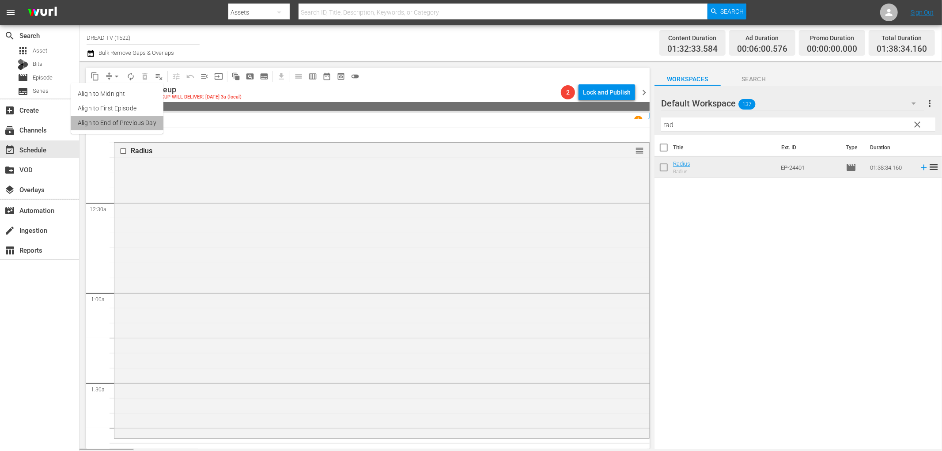
click at [129, 123] on li "Align to End of Previous Day" at bounding box center [117, 123] width 93 height 15
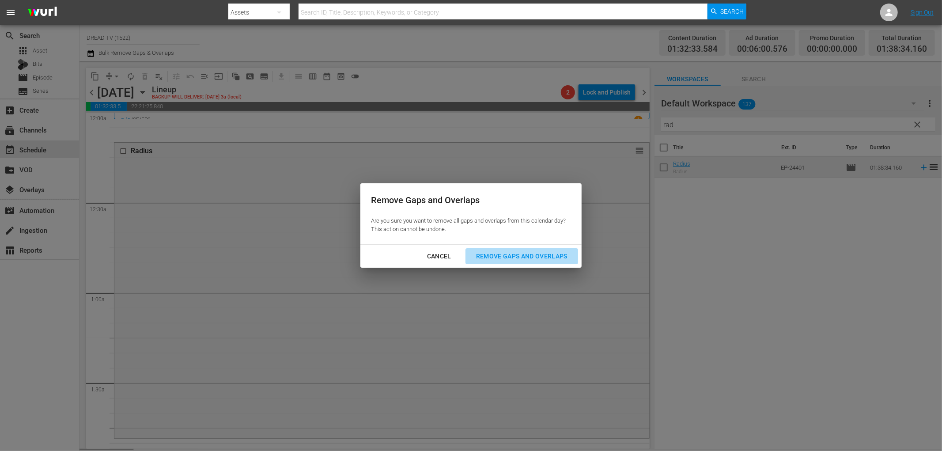
click at [524, 257] on div "Remove Gaps and Overlaps" at bounding box center [522, 256] width 106 height 11
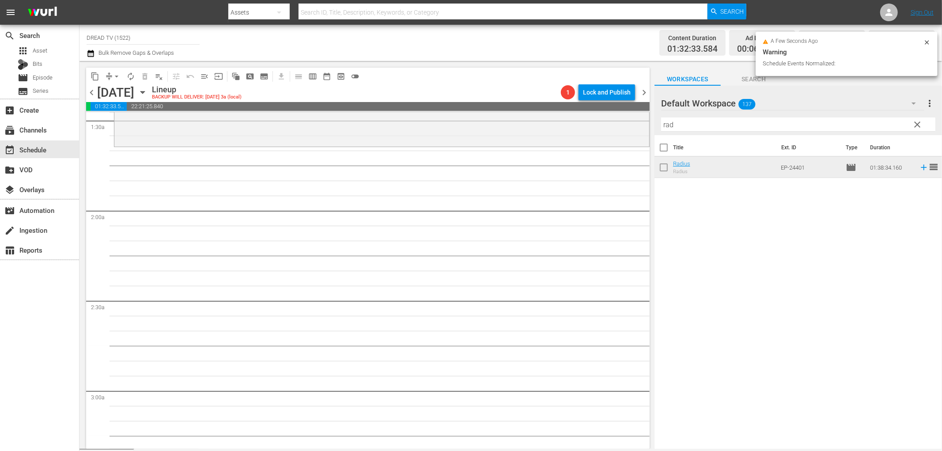
scroll to position [245, 0]
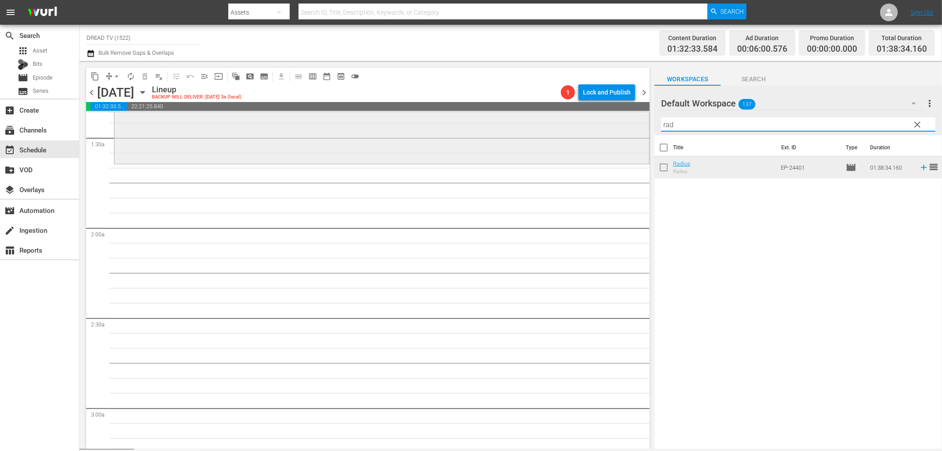
drag, startPoint x: 685, startPoint y: 126, endPoint x: 553, endPoint y: 118, distance: 132.7
click at [553, 118] on div "content_copy compress arrow_drop_down autorenew_outlined delete_forever_outline…" at bounding box center [511, 255] width 863 height 388
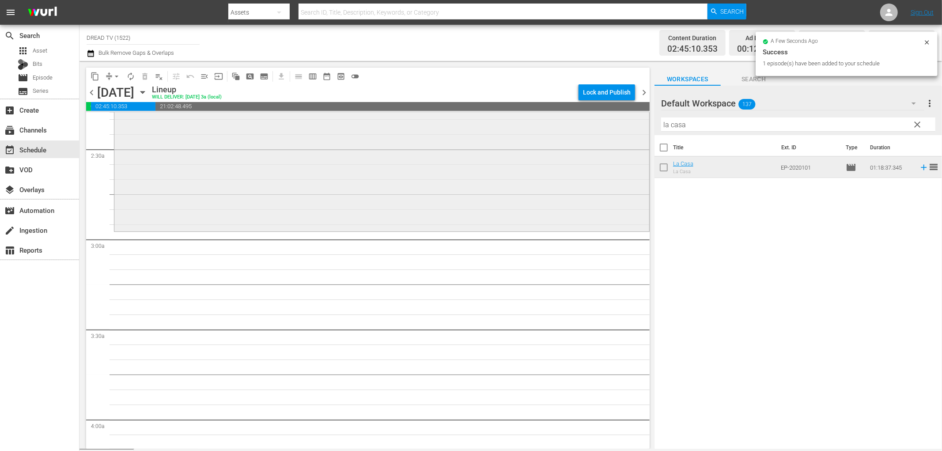
scroll to position [491, 0]
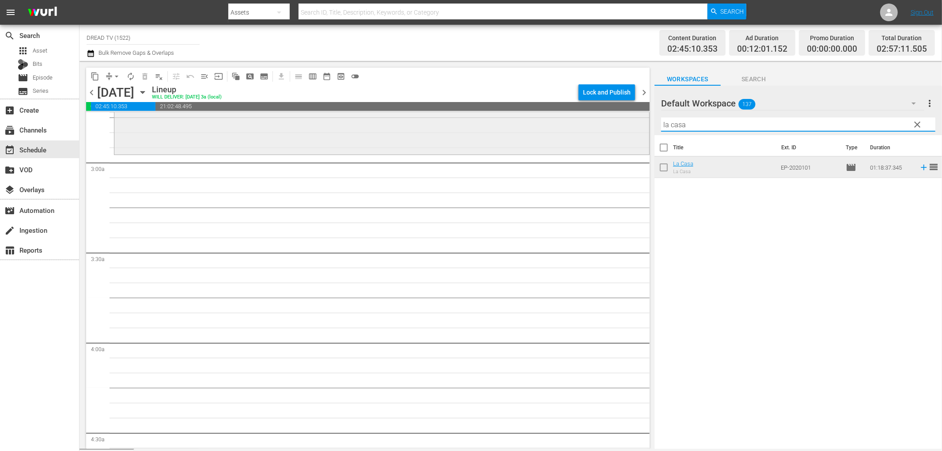
drag, startPoint x: 699, startPoint y: 124, endPoint x: 529, endPoint y: 116, distance: 170.2
click at [530, 116] on div "content_copy compress arrow_drop_down autorenew_outlined delete_forever_outline…" at bounding box center [511, 255] width 863 height 388
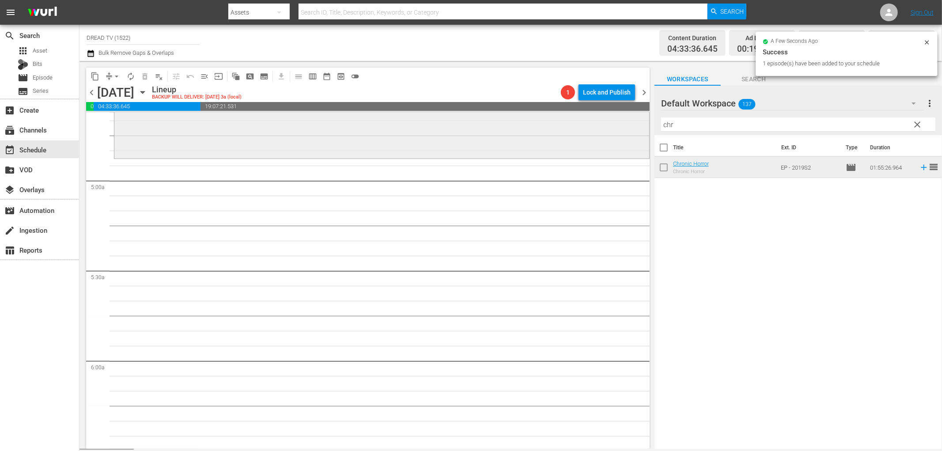
scroll to position [834, 0]
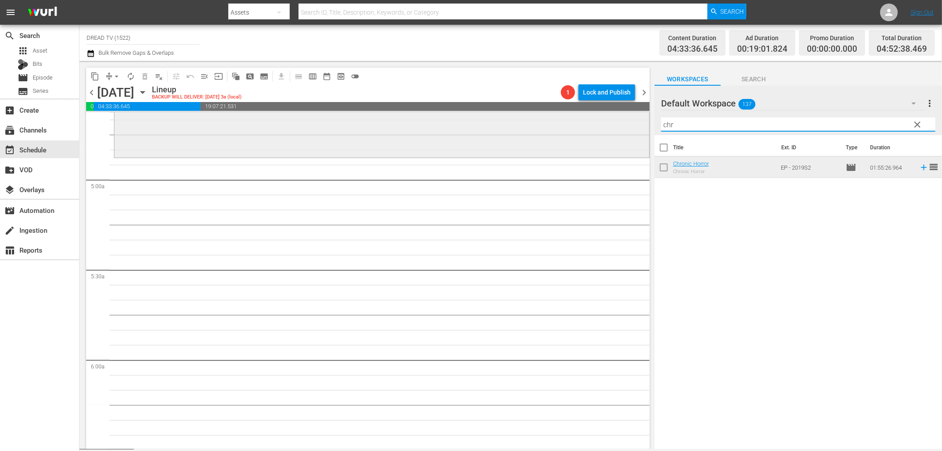
drag, startPoint x: 691, startPoint y: 124, endPoint x: 591, endPoint y: 129, distance: 100.0
click at [591, 129] on div "content_copy compress arrow_drop_down autorenew_outlined delete_forever_outline…" at bounding box center [511, 255] width 863 height 388
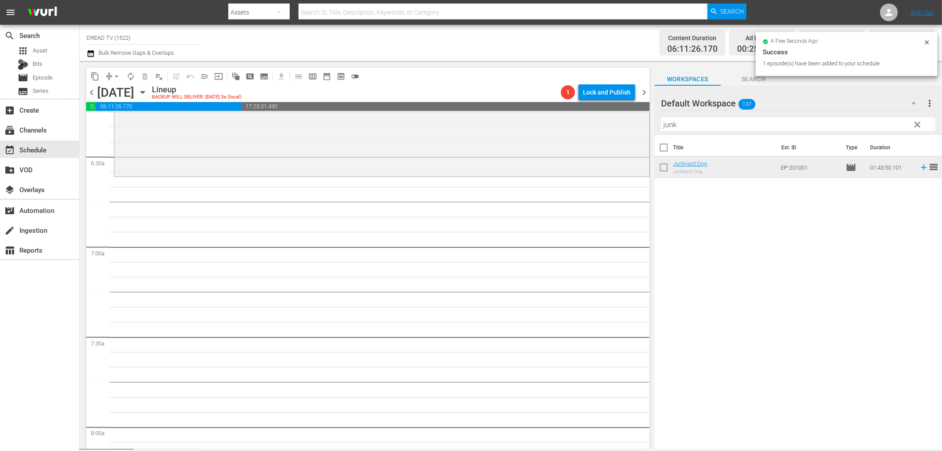
scroll to position [1128, 0]
drag, startPoint x: 696, startPoint y: 121, endPoint x: 491, endPoint y: 144, distance: 205.8
click at [531, 131] on div "content_copy compress arrow_drop_down autorenew_outlined delete_forever_outline…" at bounding box center [511, 255] width 863 height 388
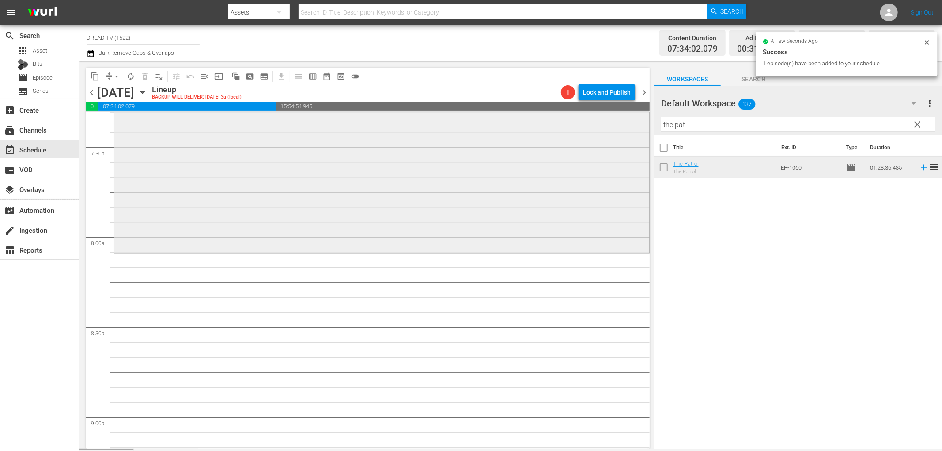
scroll to position [1325, 0]
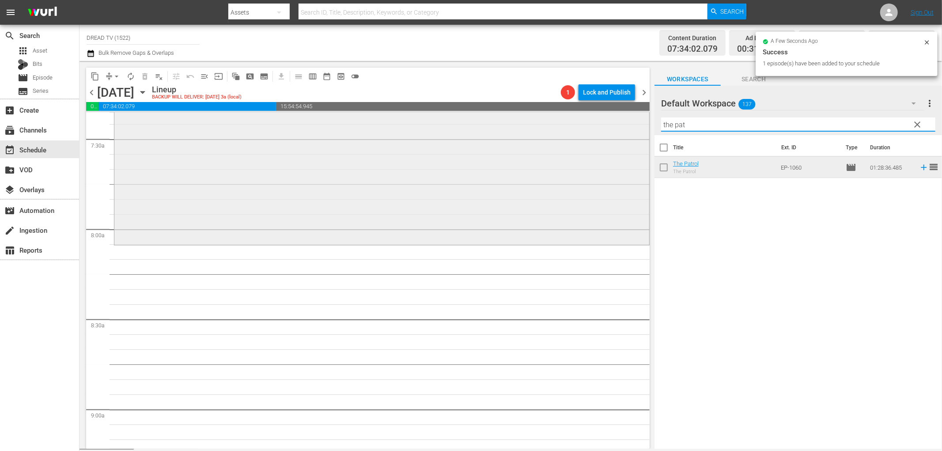
click at [585, 125] on div "content_copy compress arrow_drop_down autorenew_outlined delete_forever_outline…" at bounding box center [511, 255] width 863 height 388
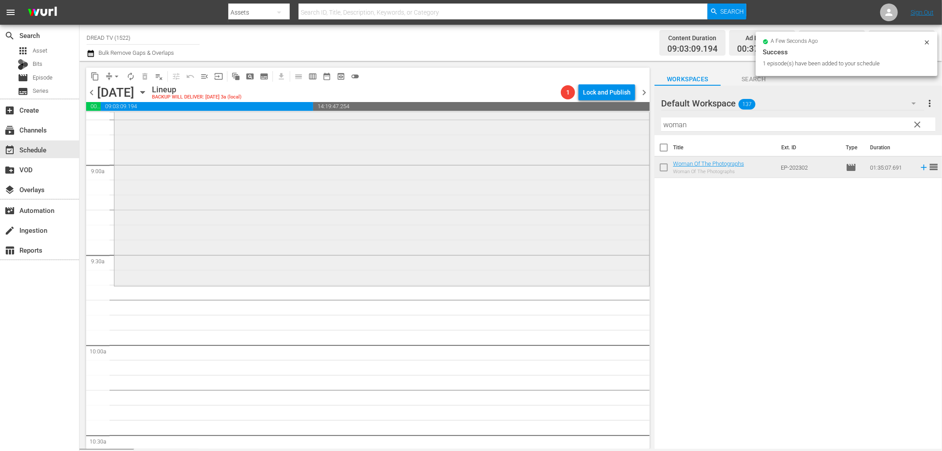
scroll to position [1619, 0]
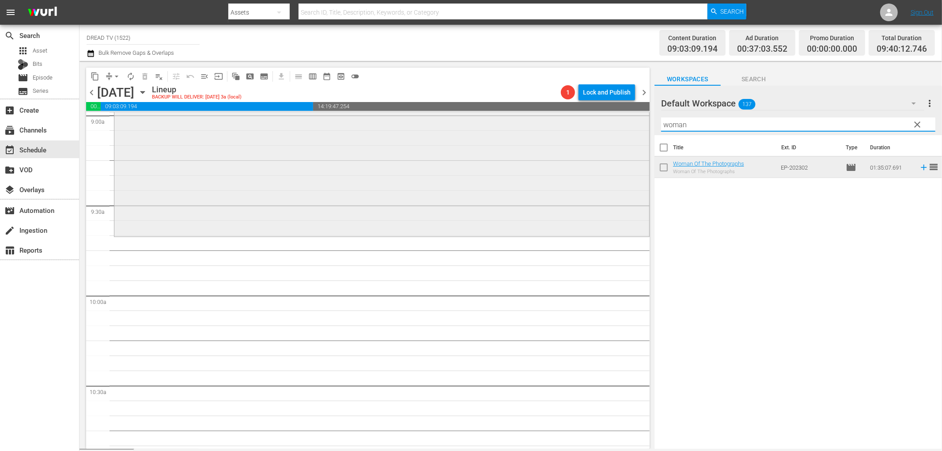
drag, startPoint x: 701, startPoint y: 124, endPoint x: 579, endPoint y: 124, distance: 121.5
click at [579, 124] on div "content_copy compress arrow_drop_down autorenew_outlined delete_forever_outline…" at bounding box center [511, 255] width 863 height 388
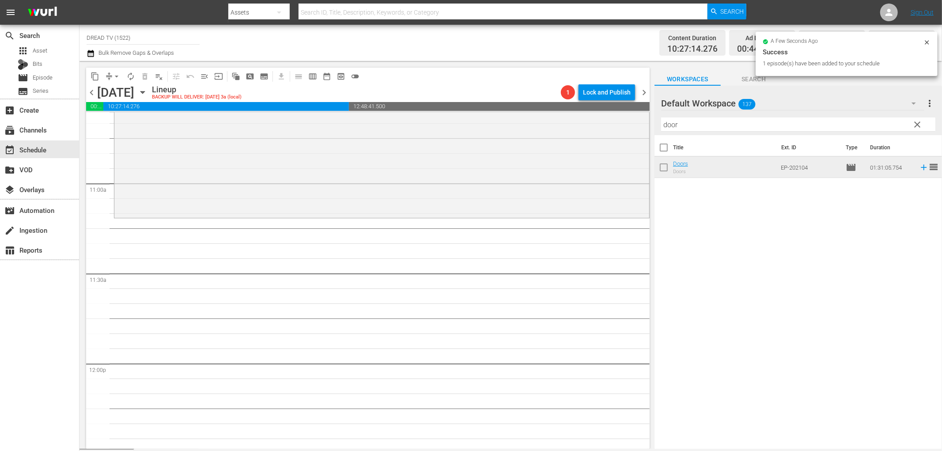
scroll to position [1914, 0]
drag, startPoint x: 708, startPoint y: 125, endPoint x: 459, endPoint y: 111, distance: 248.7
click at [462, 117] on div "content_copy compress arrow_drop_down autorenew_outlined delete_forever_outline…" at bounding box center [511, 255] width 863 height 388
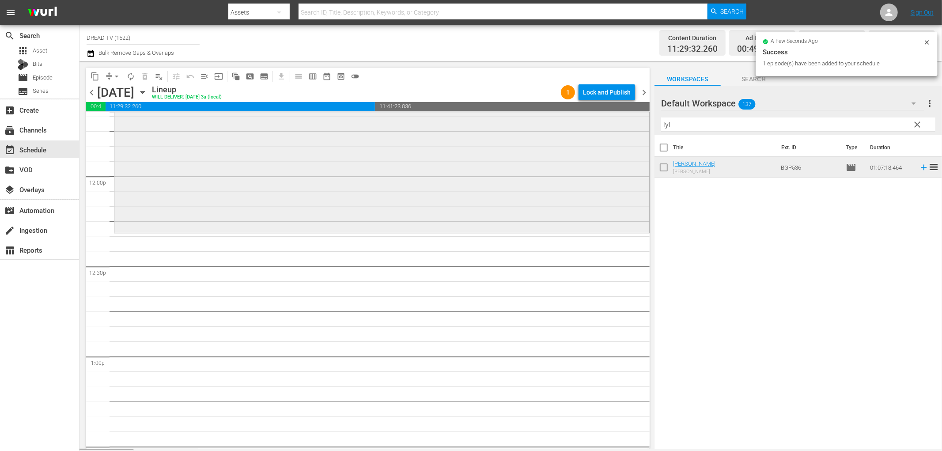
scroll to position [2159, 0]
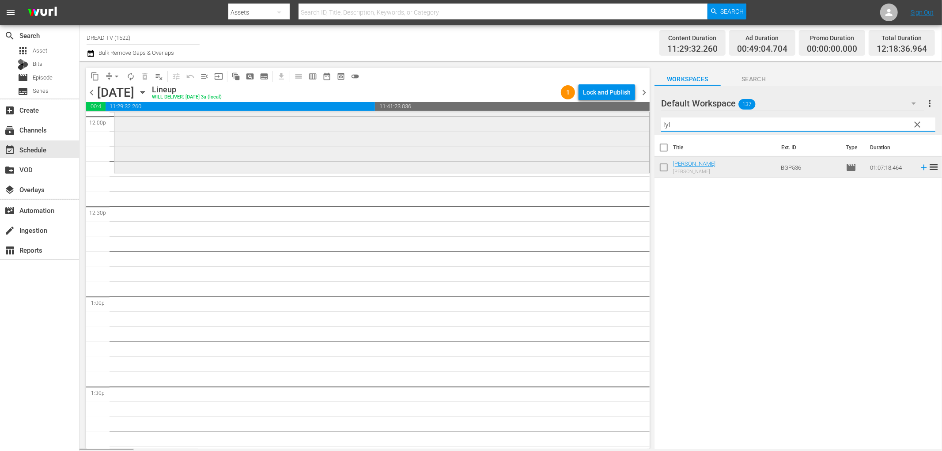
drag, startPoint x: 692, startPoint y: 127, endPoint x: 449, endPoint y: 120, distance: 243.5
click at [471, 120] on div "content_copy compress arrow_drop_down autorenew_outlined delete_forever_outline…" at bounding box center [511, 255] width 863 height 388
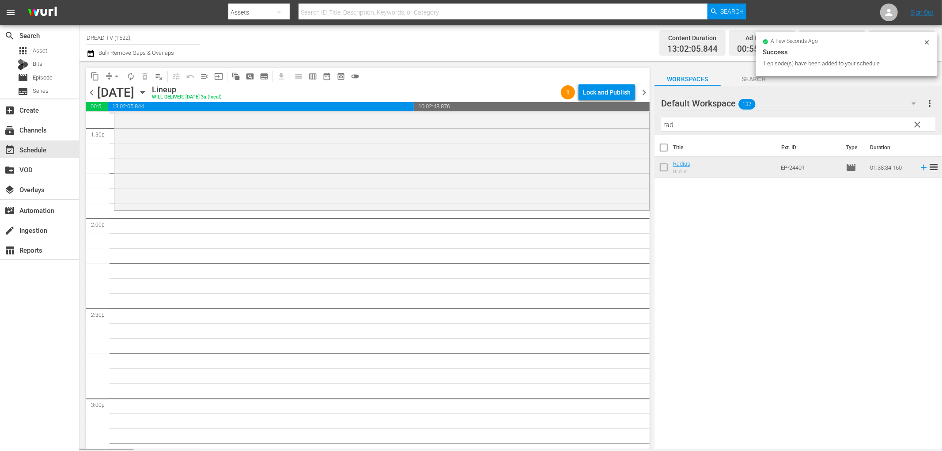
scroll to position [2439, 0]
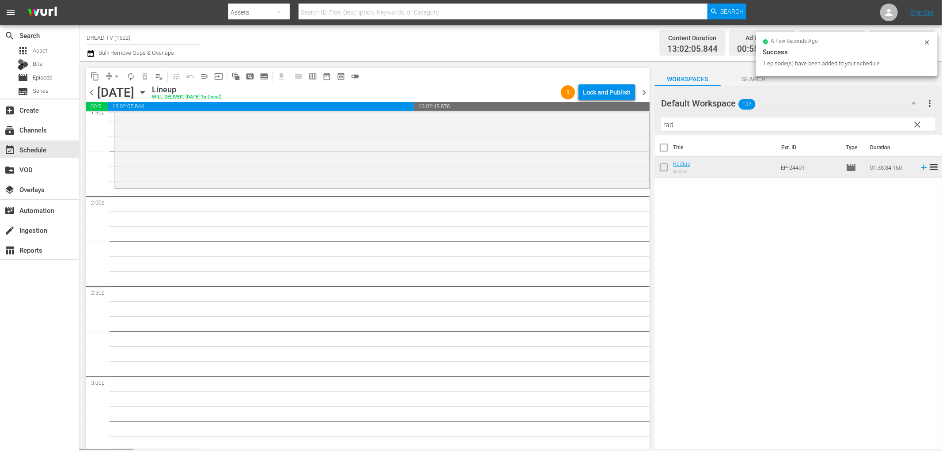
drag, startPoint x: 698, startPoint y: 132, endPoint x: 694, endPoint y: 129, distance: 5.4
click at [694, 129] on div "Filter by Title rad" at bounding box center [798, 124] width 274 height 21
click at [568, 125] on div "content_copy compress arrow_drop_down autorenew_outlined delete_forever_outline…" at bounding box center [511, 255] width 863 height 388
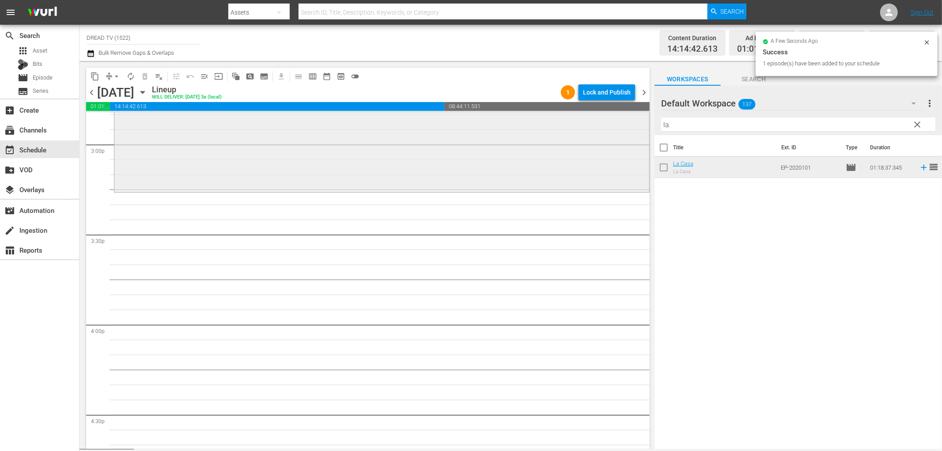
scroll to position [2685, 0]
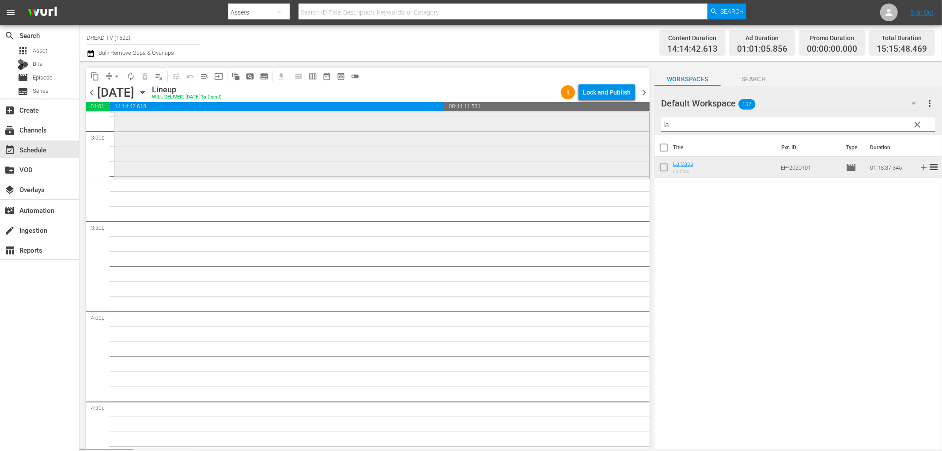
drag, startPoint x: 712, startPoint y: 124, endPoint x: 483, endPoint y: 139, distance: 228.9
click at [525, 133] on div "content_copy compress arrow_drop_down autorenew_outlined delete_forever_outline…" at bounding box center [511, 255] width 863 height 388
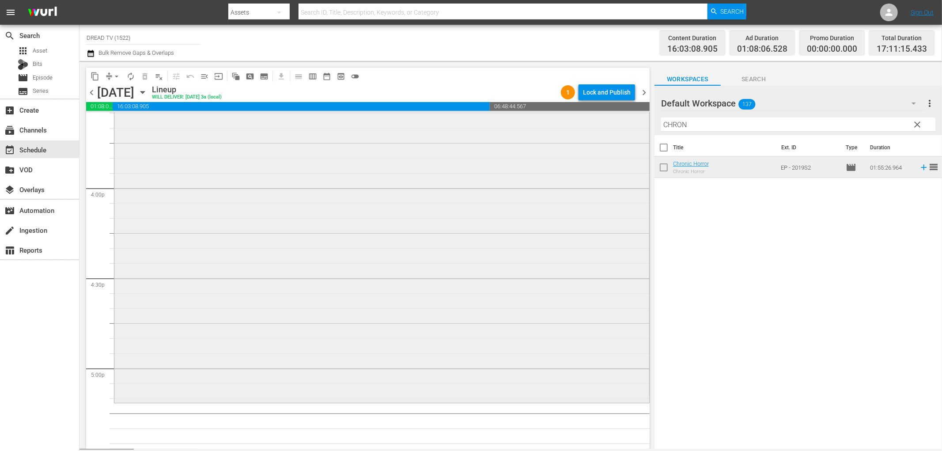
scroll to position [2979, 0]
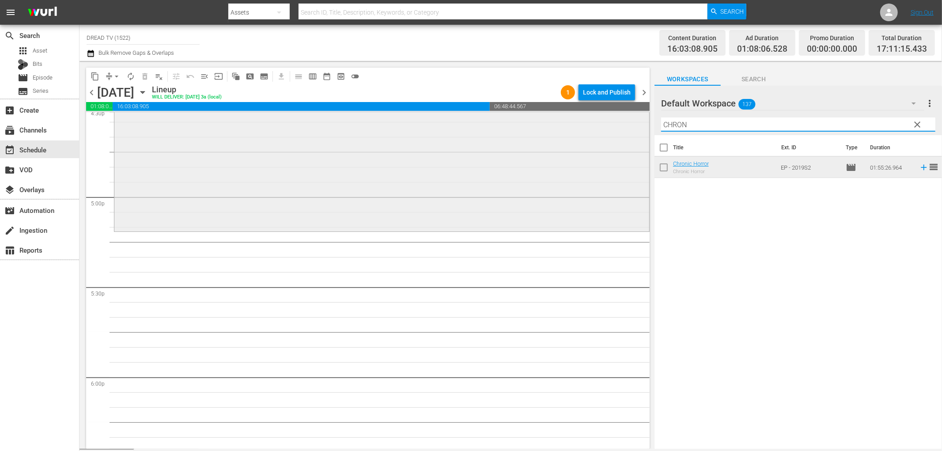
drag, startPoint x: 704, startPoint y: 124, endPoint x: 493, endPoint y: 133, distance: 210.8
click at [493, 133] on div "content_copy compress arrow_drop_down autorenew_outlined delete_forever_outline…" at bounding box center [511, 255] width 863 height 388
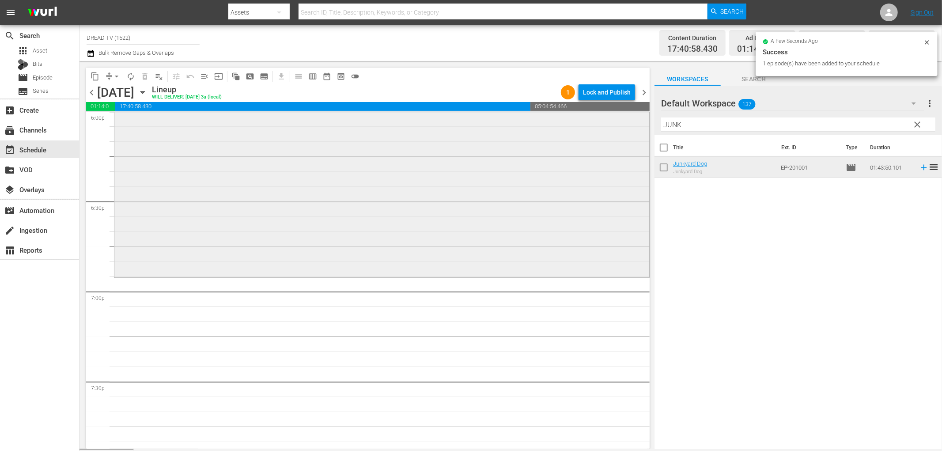
scroll to position [3274, 0]
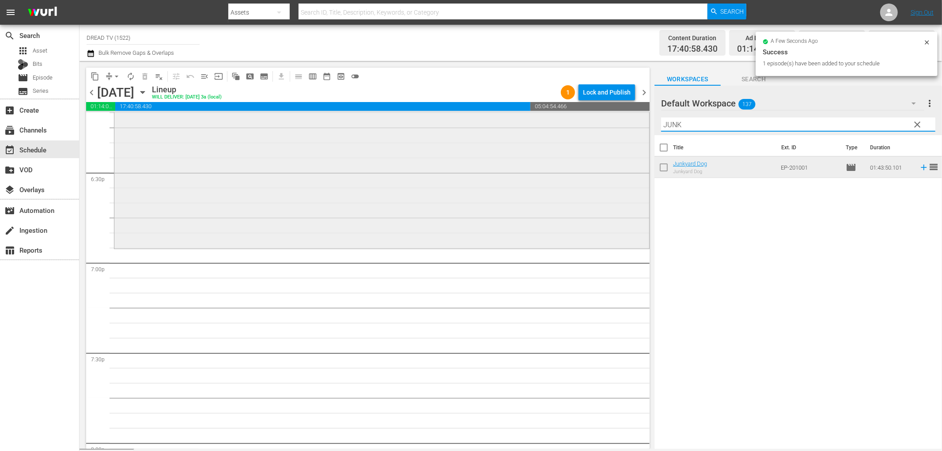
drag, startPoint x: 704, startPoint y: 120, endPoint x: 564, endPoint y: 129, distance: 139.8
click at [575, 128] on div "content_copy compress arrow_drop_down autorenew_outlined delete_forever_outline…" at bounding box center [511, 255] width 863 height 388
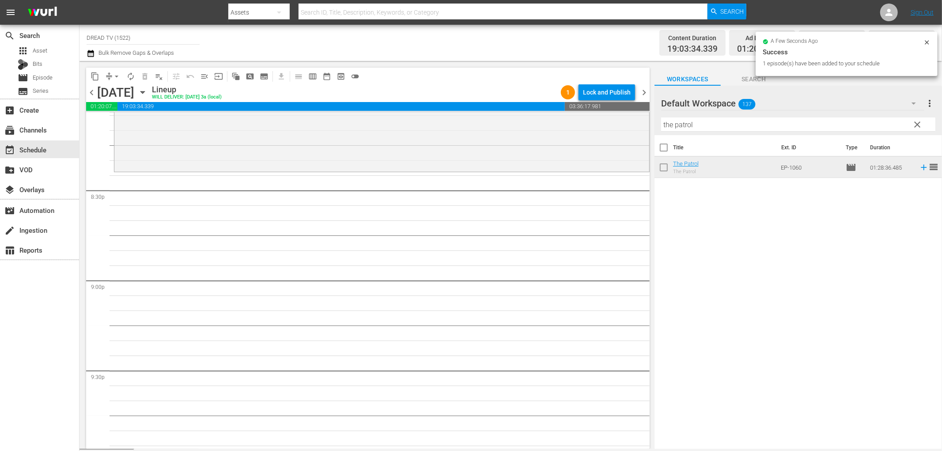
scroll to position [3617, 0]
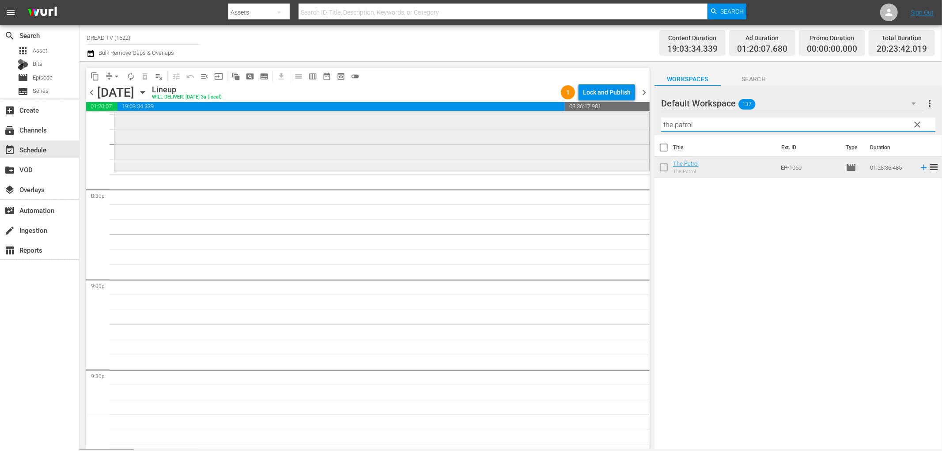
drag, startPoint x: 726, startPoint y: 119, endPoint x: 534, endPoint y: 127, distance: 192.3
click at [544, 129] on div "content_copy compress arrow_drop_down autorenew_outlined delete_forever_outline…" at bounding box center [511, 255] width 863 height 388
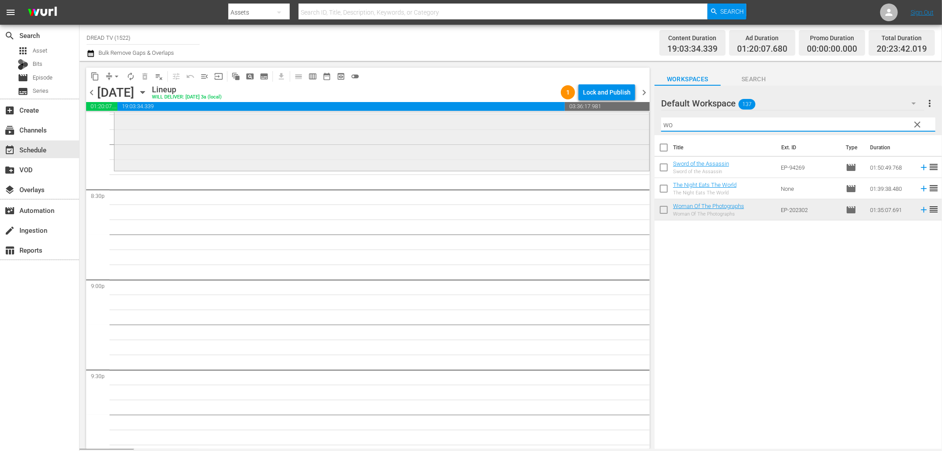
type input "wom"
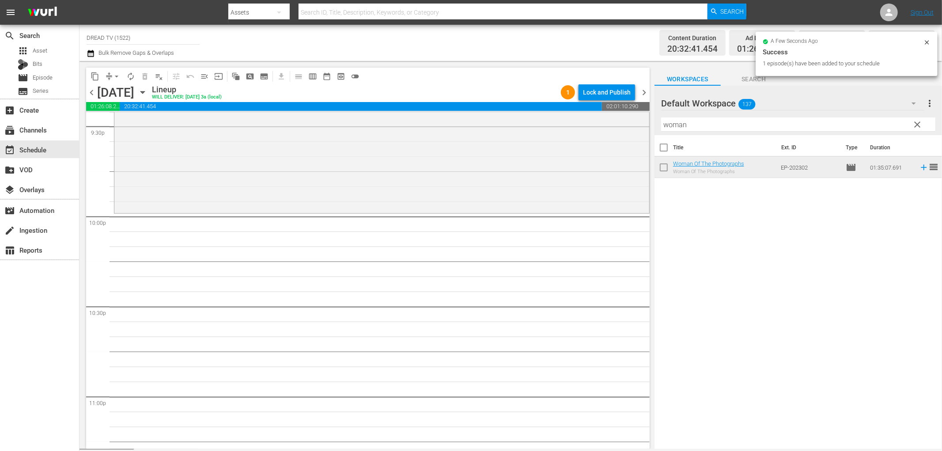
scroll to position [3862, 0]
drag, startPoint x: 706, startPoint y: 120, endPoint x: 455, endPoint y: 125, distance: 250.5
click at [493, 126] on div "content_copy compress arrow_drop_down autorenew_outlined delete_forever_outline…" at bounding box center [511, 255] width 863 height 388
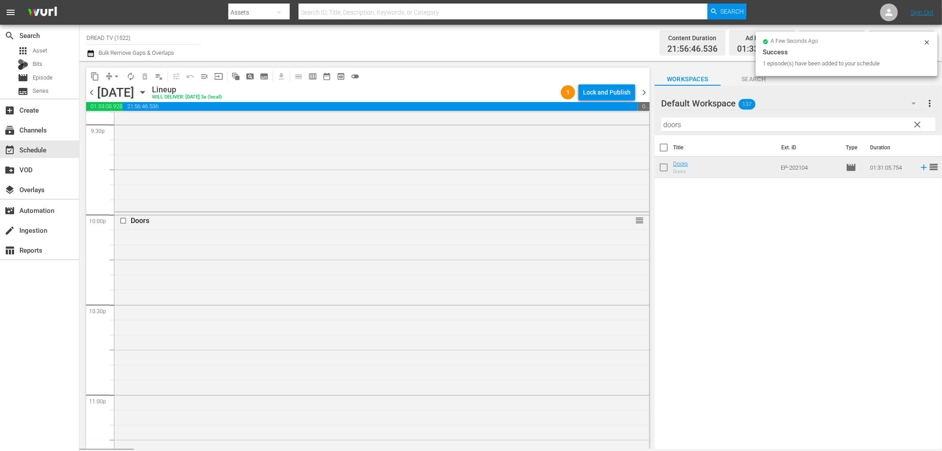
scroll to position [3989, 0]
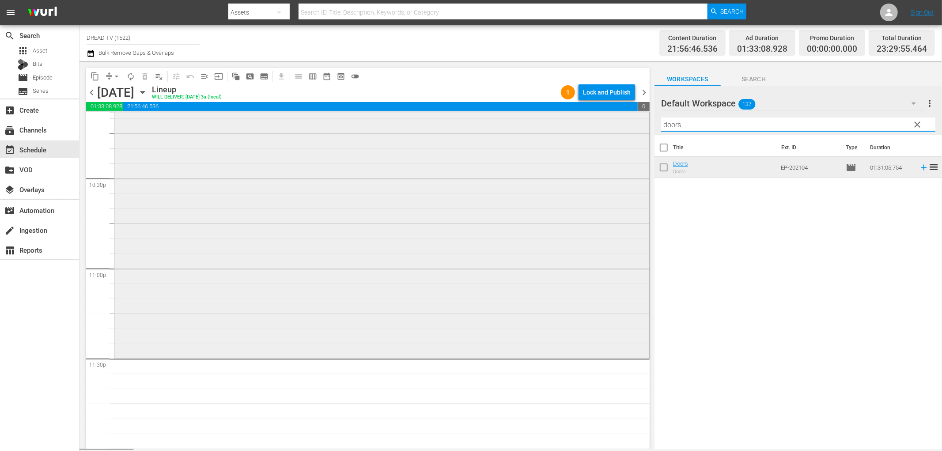
drag, startPoint x: 717, startPoint y: 124, endPoint x: 492, endPoint y: 122, distance: 225.3
click at [535, 135] on div "content_copy compress arrow_drop_down autorenew_outlined delete_forever_outline…" at bounding box center [511, 255] width 863 height 388
type input "eyes"
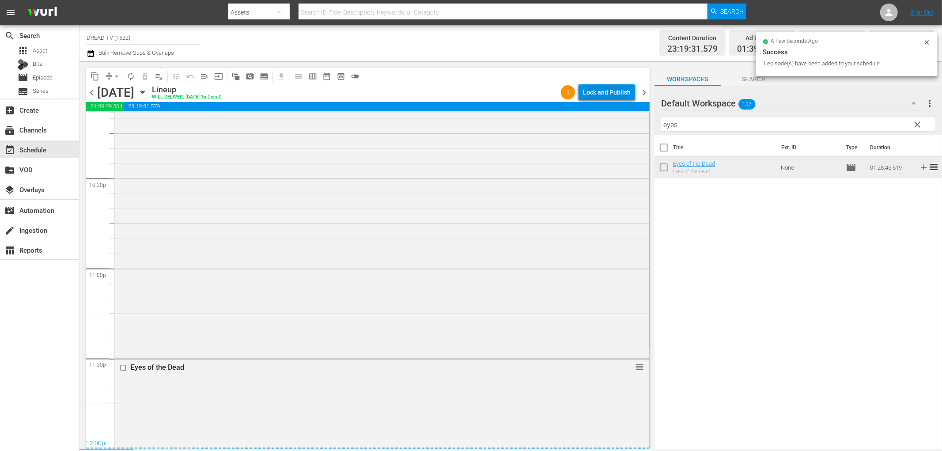
click at [623, 90] on div "Lock and Publish" at bounding box center [607, 92] width 48 height 16
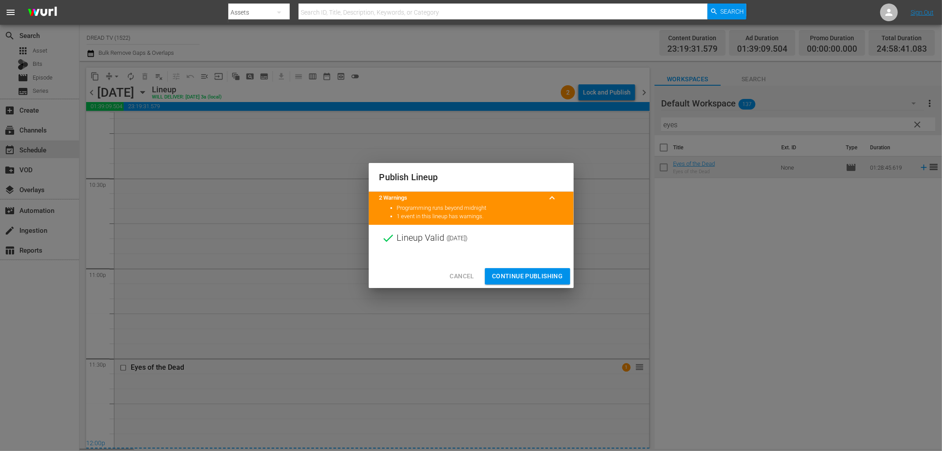
click at [539, 279] on span "Continue Publishing" at bounding box center [527, 276] width 71 height 11
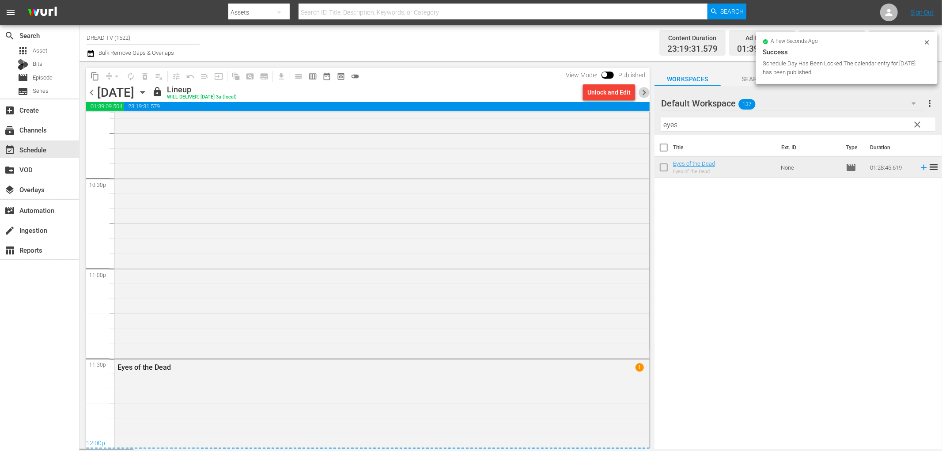
click at [641, 95] on span "chevron_right" at bounding box center [644, 92] width 11 height 11
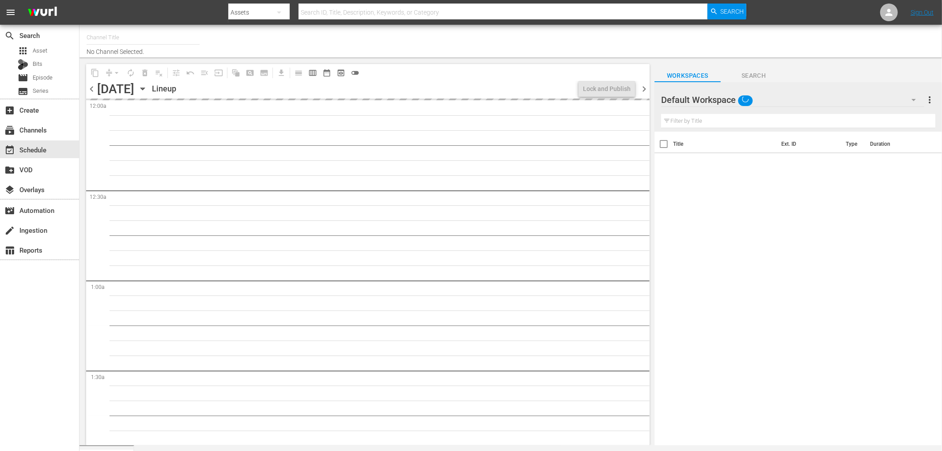
type input "DREAD TV (1522)"
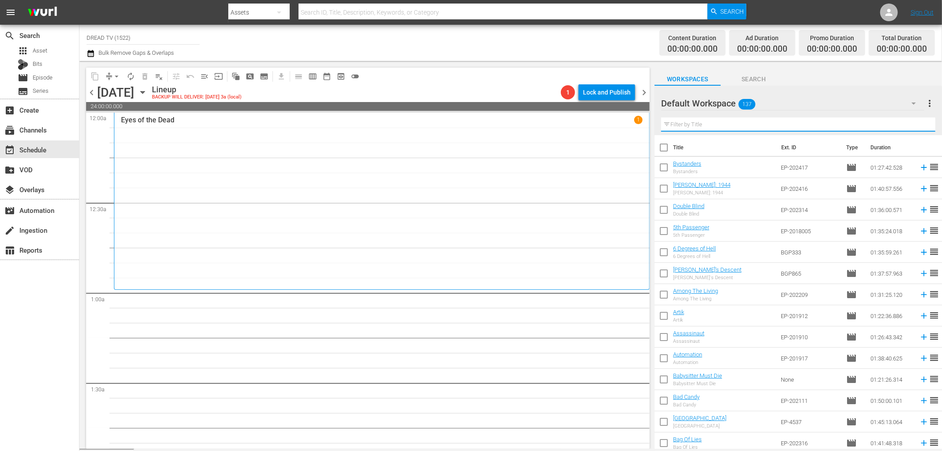
drag, startPoint x: 727, startPoint y: 122, endPoint x: 602, endPoint y: 120, distance: 124.6
click at [602, 120] on div "content_copy compress arrow_drop_down autorenew_outlined delete_forever_outline…" at bounding box center [511, 255] width 863 height 388
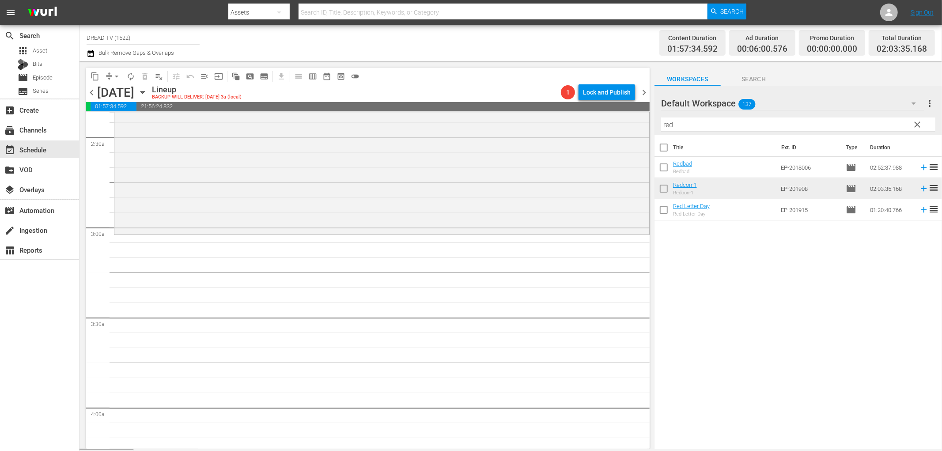
scroll to position [442, 0]
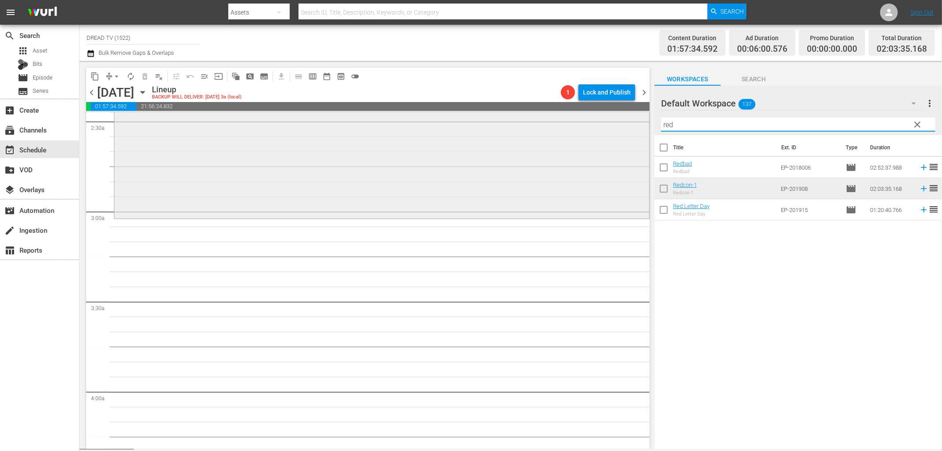
drag, startPoint x: 695, startPoint y: 122, endPoint x: 585, endPoint y: 121, distance: 109.5
click at [567, 120] on div "content_copy compress arrow_drop_down autorenew_outlined delete_forever_outline…" at bounding box center [511, 255] width 863 height 388
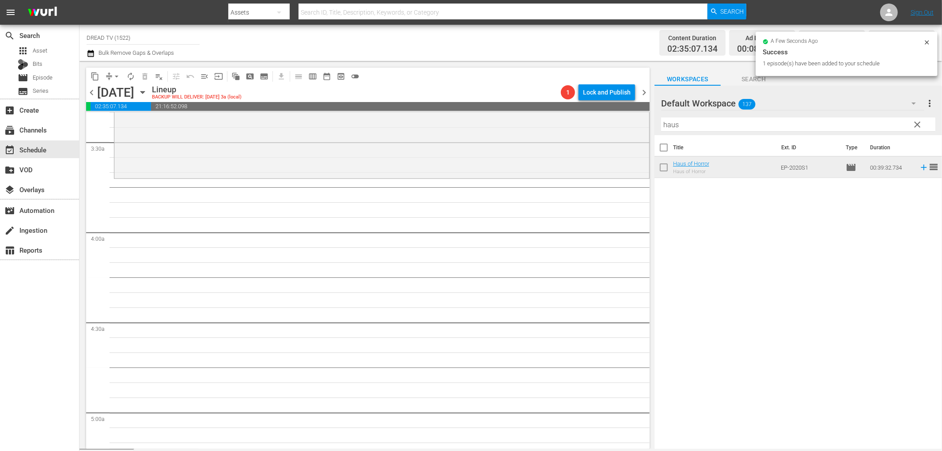
scroll to position [589, 0]
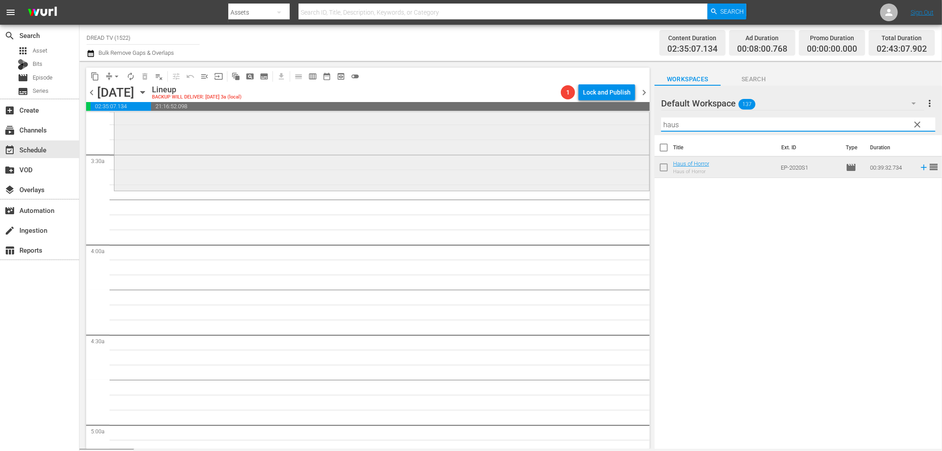
drag, startPoint x: 692, startPoint y: 126, endPoint x: 587, endPoint y: 129, distance: 105.6
click at [587, 129] on div "content_copy compress arrow_drop_down autorenew_outlined delete_forever_outline…" at bounding box center [511, 255] width 863 height 388
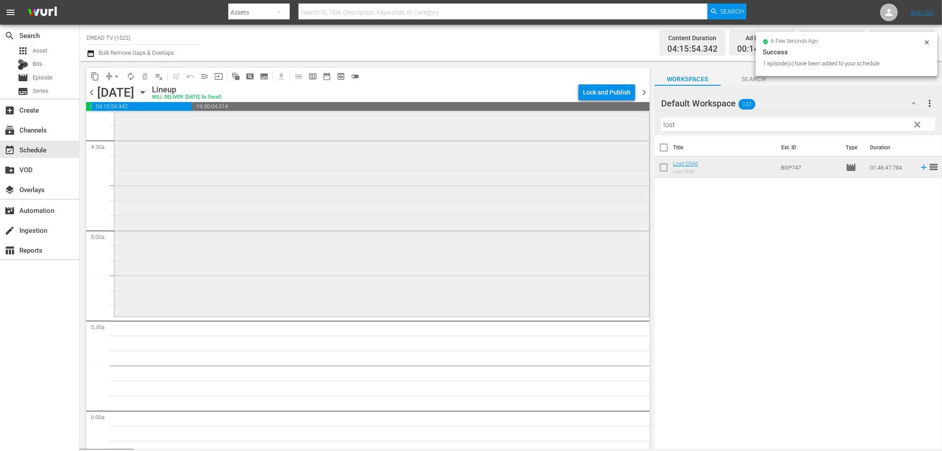
scroll to position [834, 0]
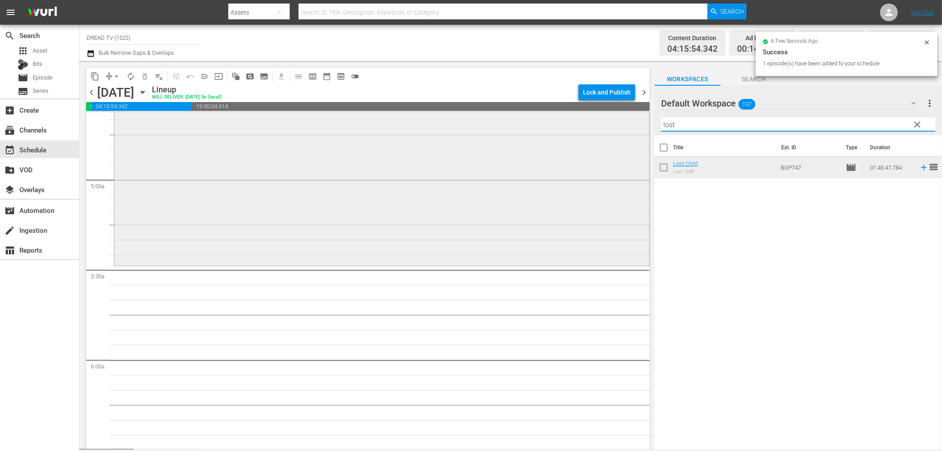
drag, startPoint x: 707, startPoint y: 125, endPoint x: 496, endPoint y: 124, distance: 211.1
click at [494, 125] on div "content_copy compress arrow_drop_down autorenew_outlined delete_forever_outline…" at bounding box center [511, 255] width 863 height 388
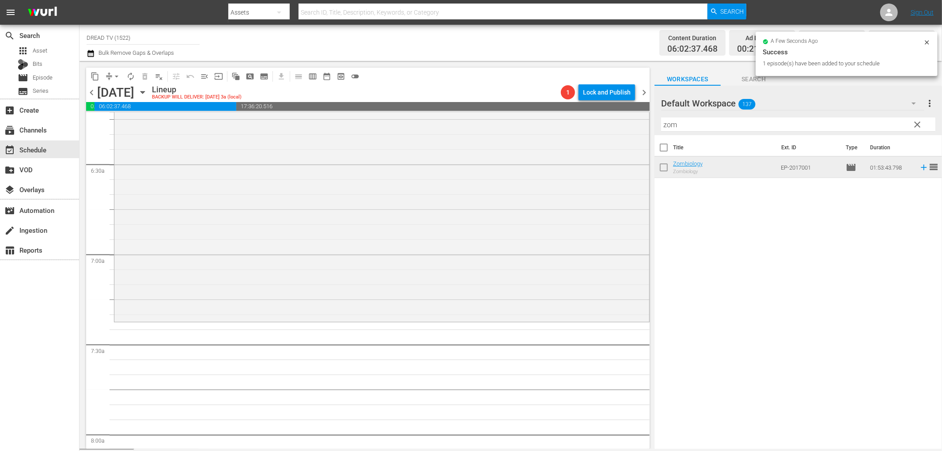
scroll to position [1128, 0]
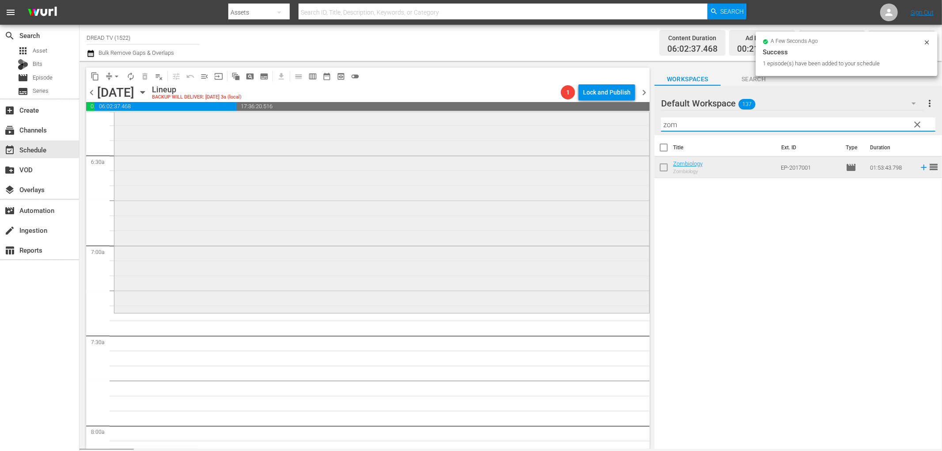
click at [560, 114] on div "content_copy compress arrow_drop_down autorenew_outlined delete_forever_outline…" at bounding box center [511, 255] width 863 height 388
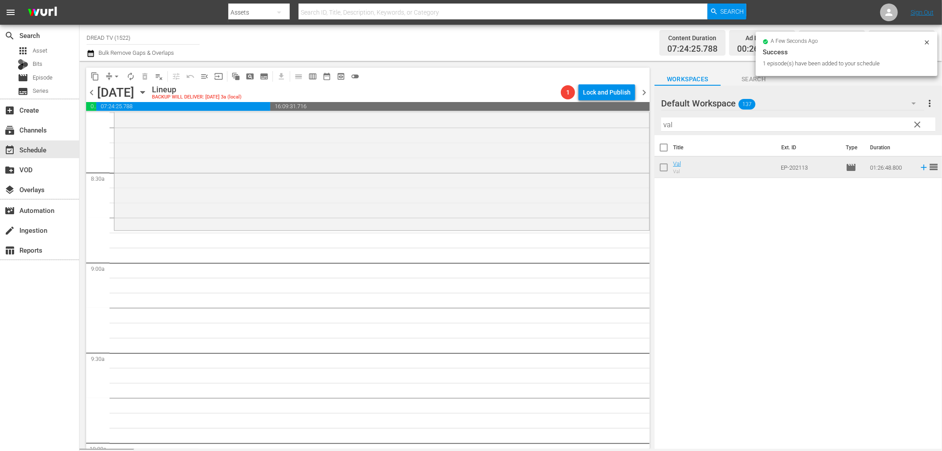
scroll to position [1472, 0]
drag, startPoint x: 695, startPoint y: 123, endPoint x: 568, endPoint y: 120, distance: 126.8
click at [568, 120] on div "content_copy compress arrow_drop_down autorenew_outlined delete_forever_outline…" at bounding box center [511, 255] width 863 height 388
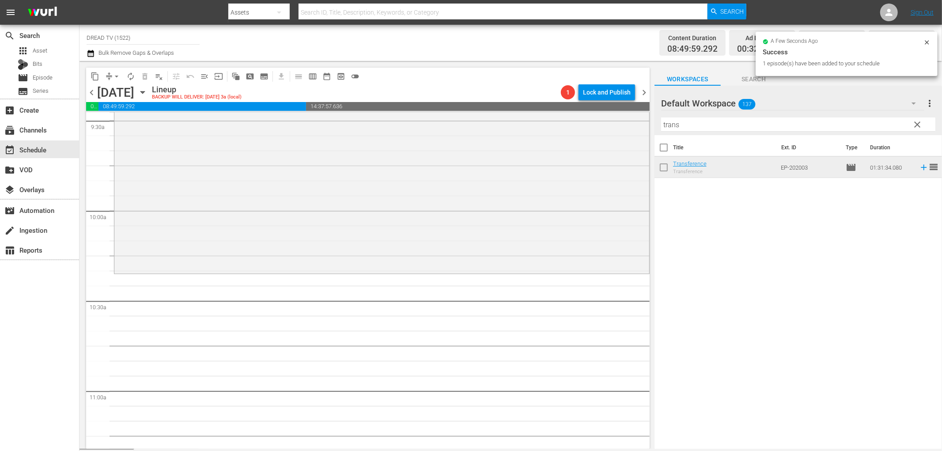
scroll to position [1767, 0]
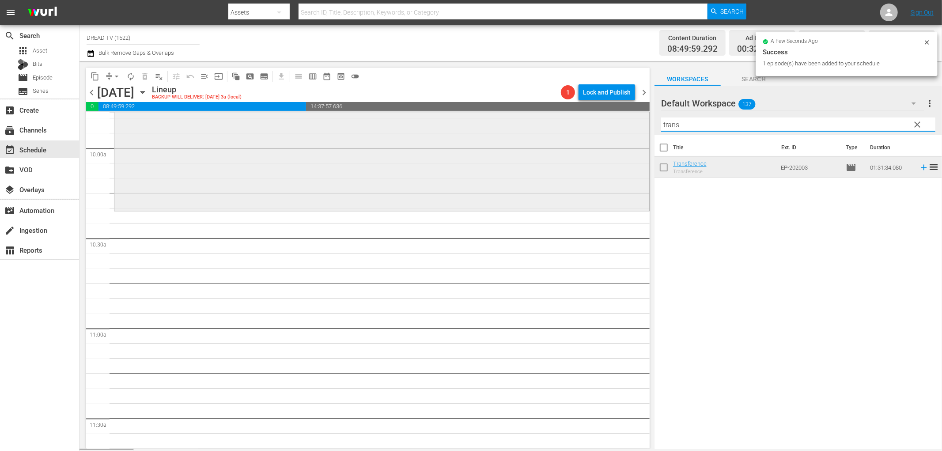
drag, startPoint x: 708, startPoint y: 124, endPoint x: 592, endPoint y: 129, distance: 116.7
click at [588, 134] on div "content_copy compress arrow_drop_down autorenew_outlined delete_forever_outline…" at bounding box center [511, 255] width 863 height 388
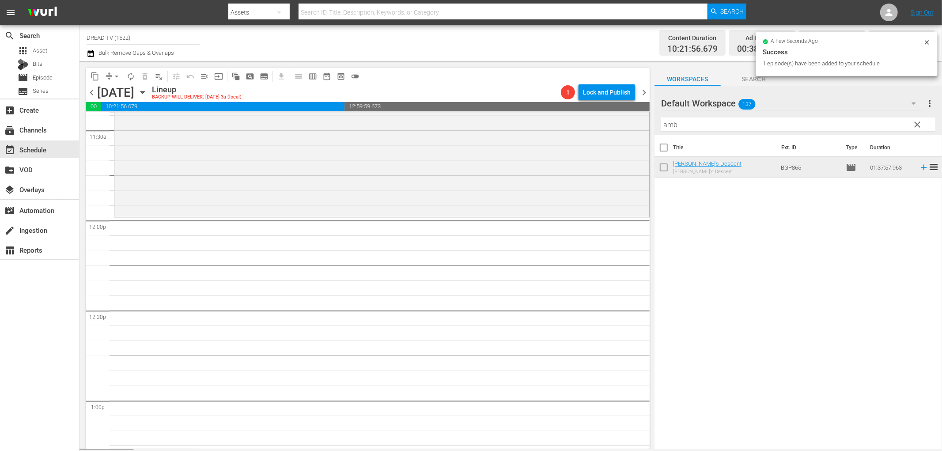
scroll to position [2061, 0]
click at [579, 128] on div "content_copy compress arrow_drop_down autorenew_outlined delete_forever_outline…" at bounding box center [511, 255] width 863 height 388
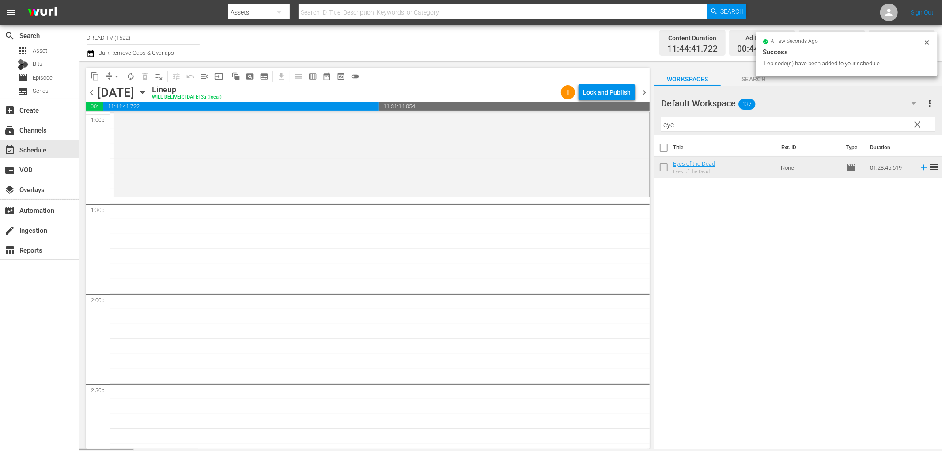
scroll to position [2355, 0]
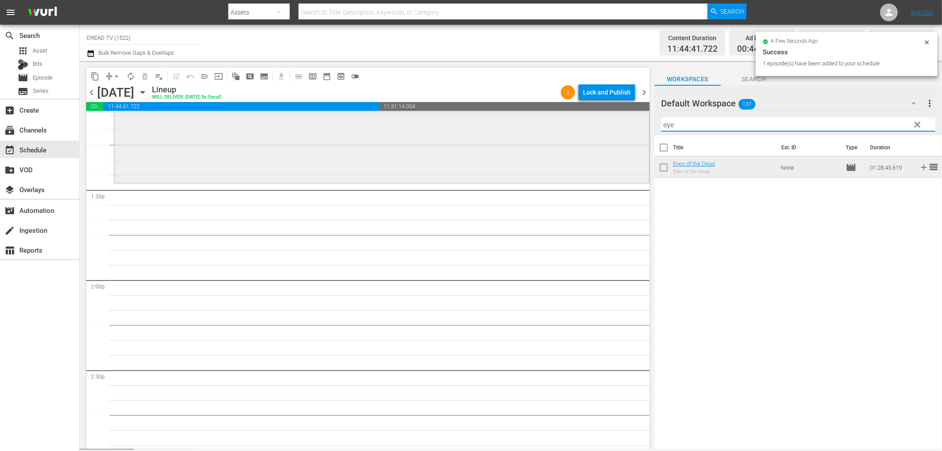
drag, startPoint x: 685, startPoint y: 127, endPoint x: 589, endPoint y: 124, distance: 96.3
click at [589, 124] on div "content_copy compress arrow_drop_down autorenew_outlined delete_forever_outline…" at bounding box center [511, 255] width 863 height 388
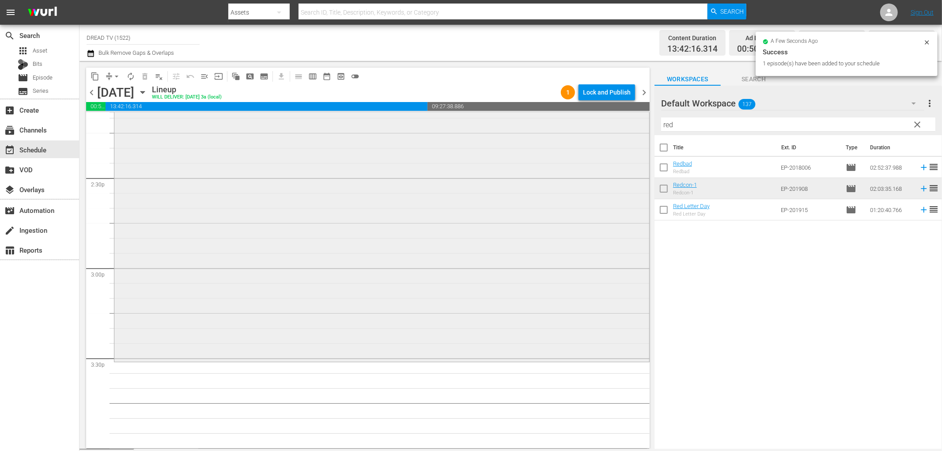
scroll to position [2650, 0]
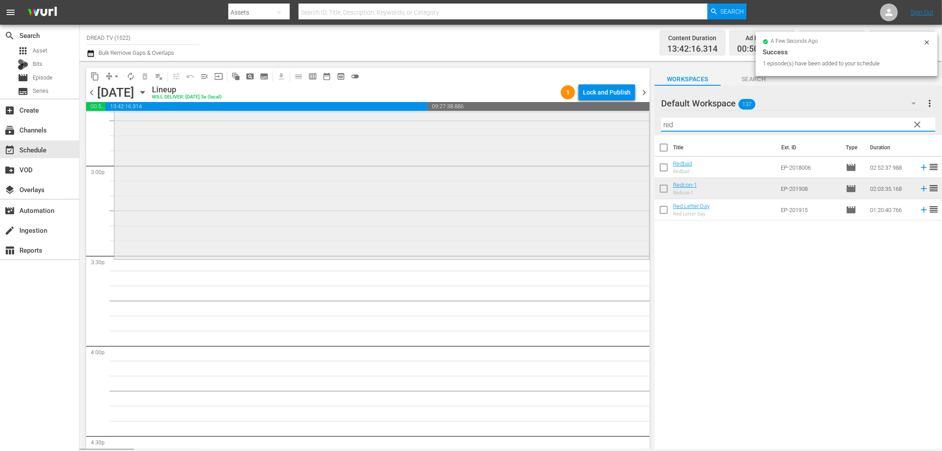
drag, startPoint x: 697, startPoint y: 121, endPoint x: 566, endPoint y: 131, distance: 131.1
click at [566, 131] on div "content_copy compress arrow_drop_down autorenew_outlined delete_forever_outline…" at bounding box center [511, 255] width 863 height 388
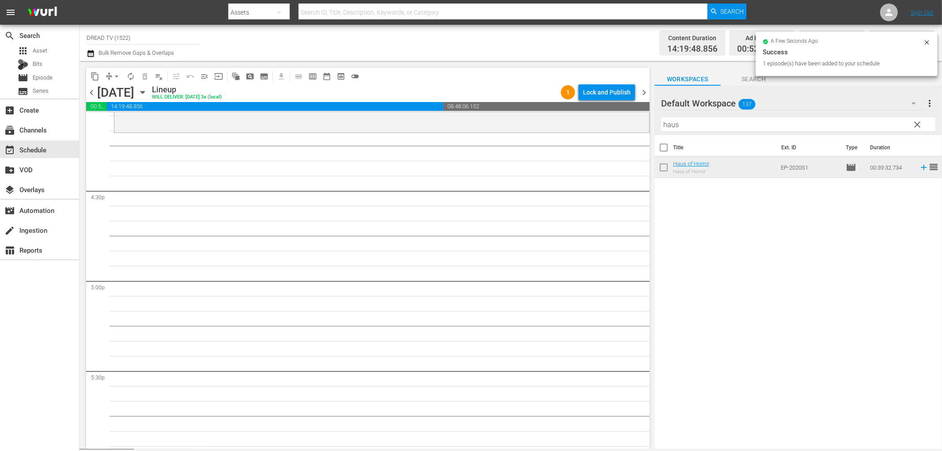
scroll to position [2846, 0]
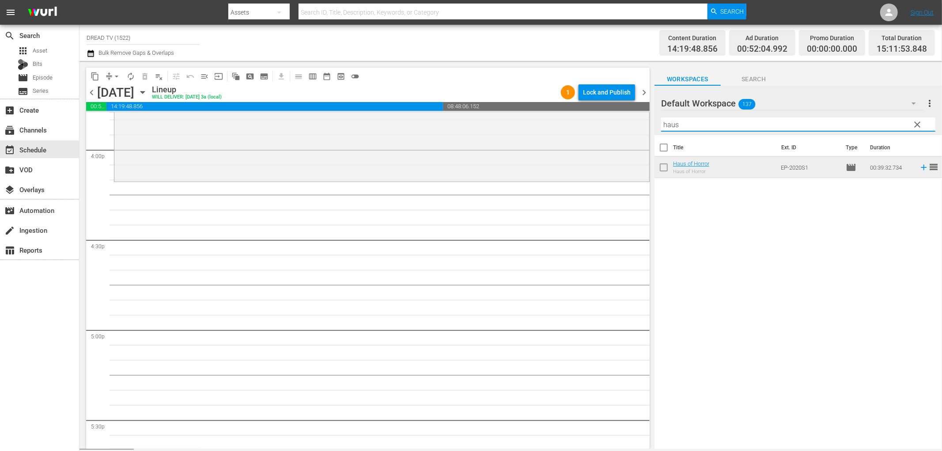
drag, startPoint x: 691, startPoint y: 125, endPoint x: 538, endPoint y: 105, distance: 154.5
click at [560, 128] on div "content_copy compress arrow_drop_down autorenew_outlined delete_forever_outline…" at bounding box center [511, 255] width 863 height 388
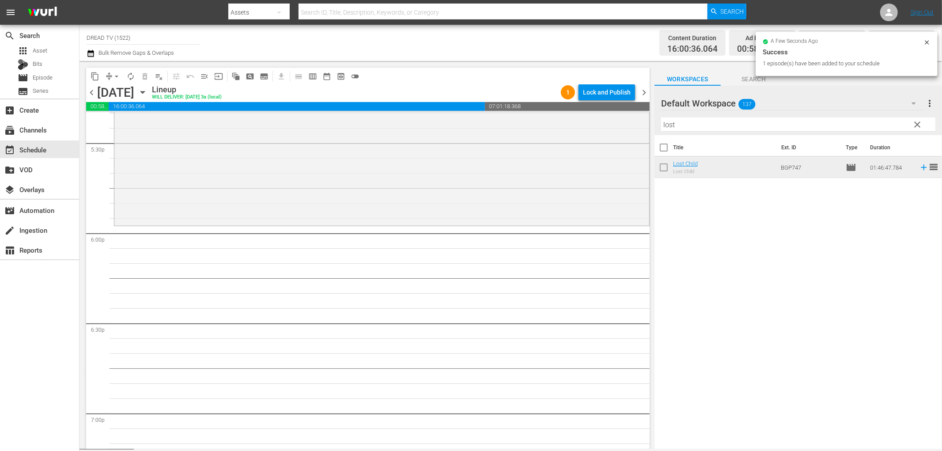
scroll to position [3141, 0]
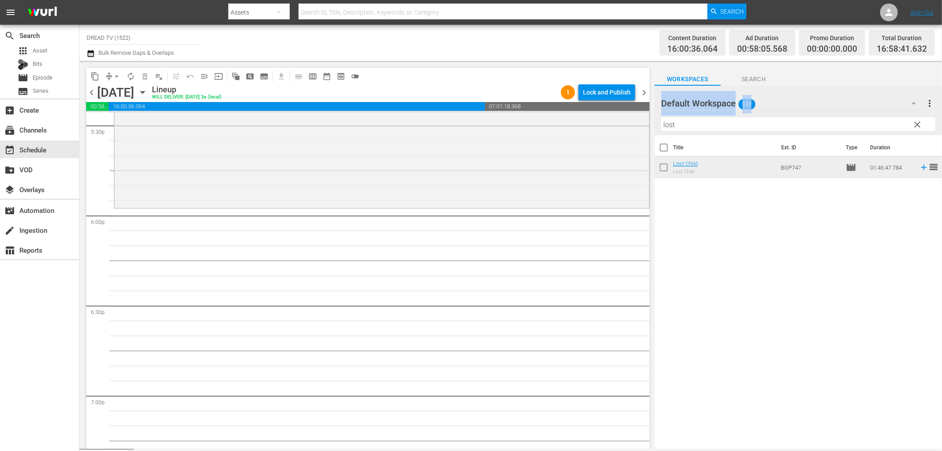
drag, startPoint x: 693, startPoint y: 114, endPoint x: 678, endPoint y: 125, distance: 17.9
click at [669, 125] on div "Default Workspace 137 Default more_vert clear Filter by Title lost" at bounding box center [799, 110] width 288 height 49
click at [696, 125] on input "lost" at bounding box center [798, 124] width 274 height 14
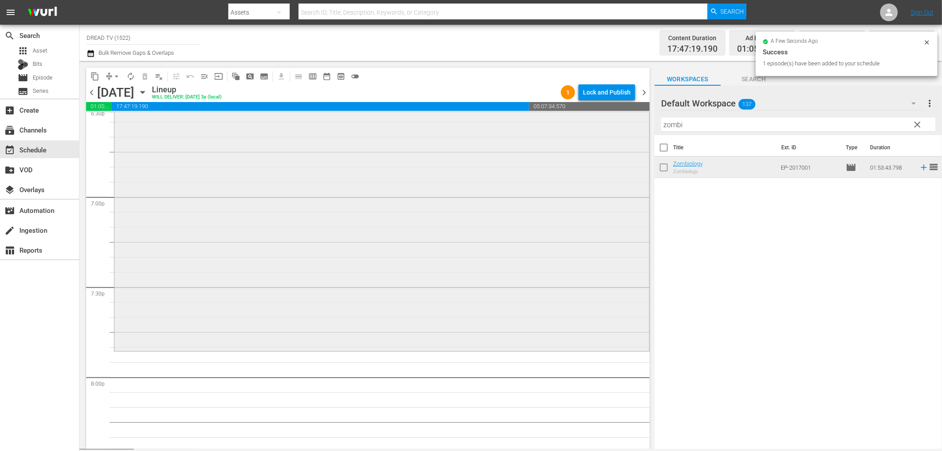
scroll to position [3435, 0]
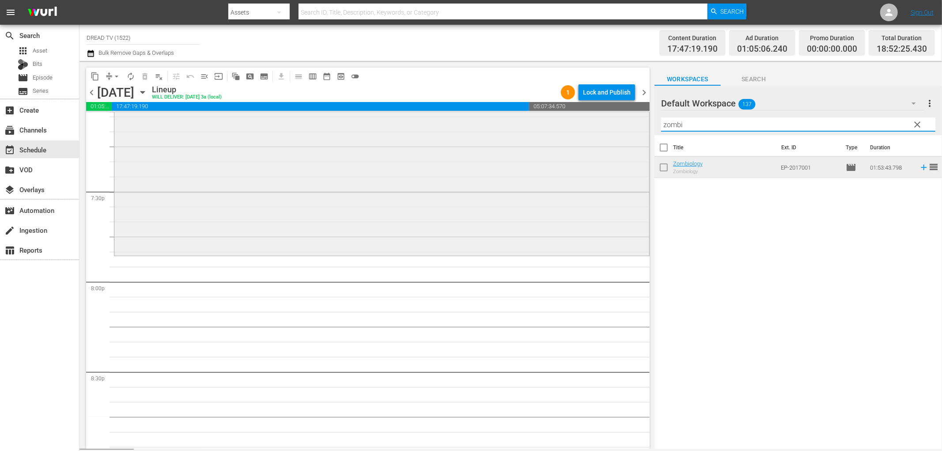
drag, startPoint x: 697, startPoint y: 125, endPoint x: 599, endPoint y: 122, distance: 97.6
click at [599, 122] on div "content_copy compress arrow_drop_down autorenew_outlined delete_forever_outline…" at bounding box center [511, 255] width 863 height 388
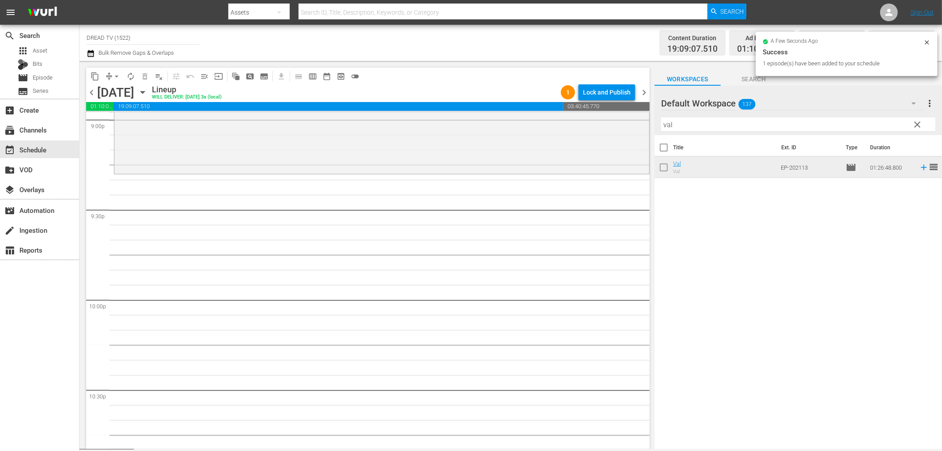
scroll to position [3779, 0]
drag, startPoint x: 688, startPoint y: 124, endPoint x: 555, endPoint y: 122, distance: 133.4
click at [557, 122] on div "content_copy compress arrow_drop_down autorenew_outlined delete_forever_outline…" at bounding box center [511, 255] width 863 height 388
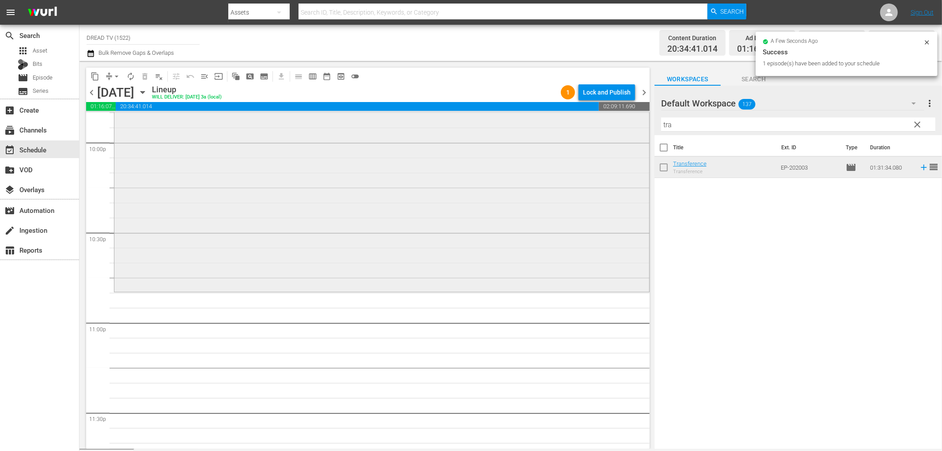
scroll to position [3989, 0]
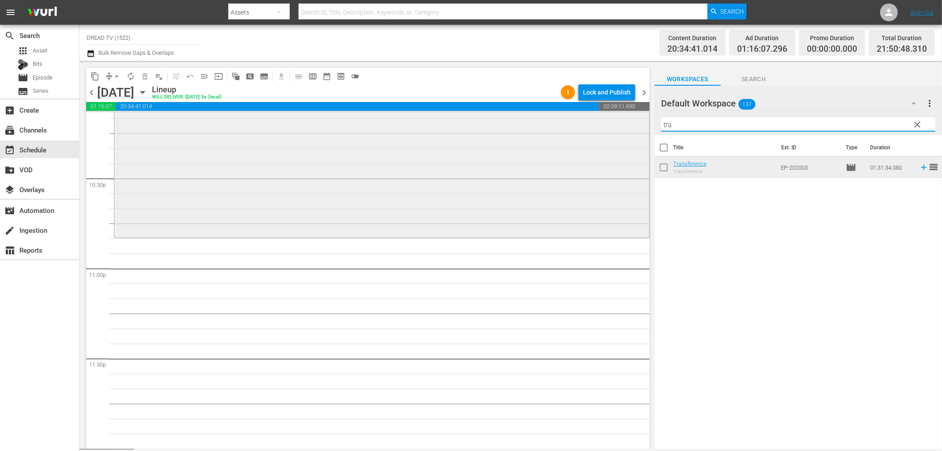
drag, startPoint x: 674, startPoint y: 125, endPoint x: 606, endPoint y: 130, distance: 67.3
click at [606, 130] on div "content_copy compress arrow_drop_down autorenew_outlined delete_forever_outline…" at bounding box center [511, 255] width 863 height 388
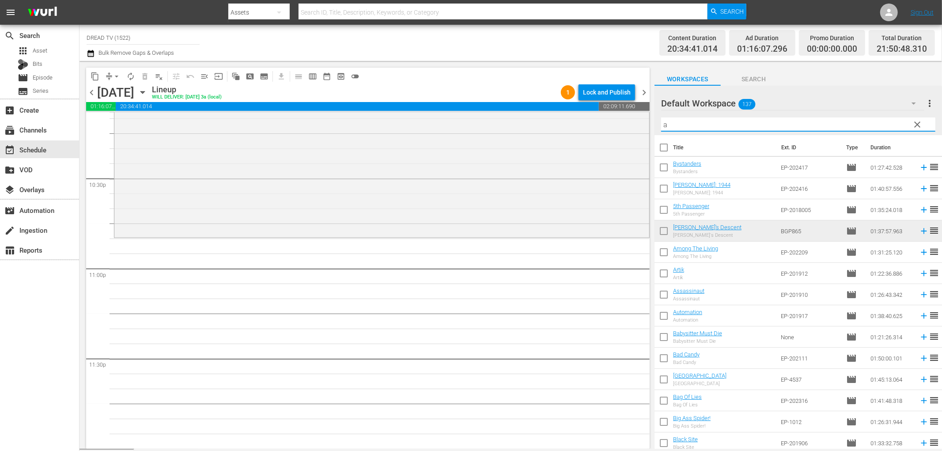
type input "a"
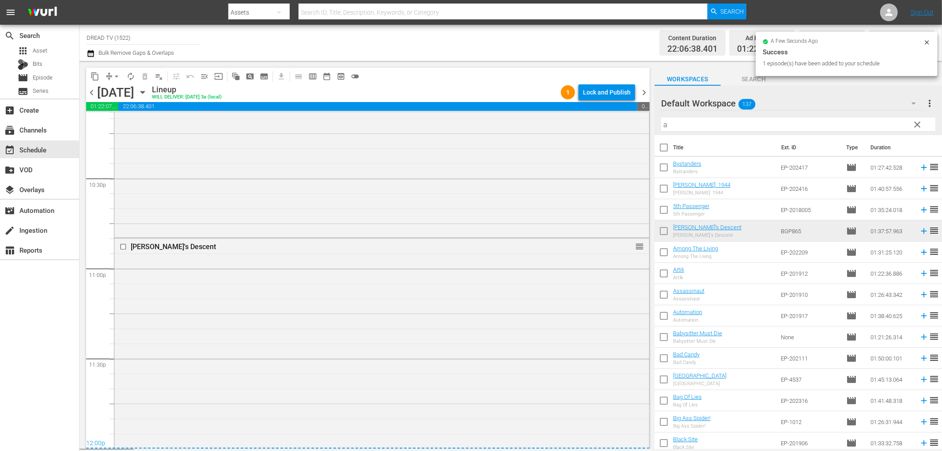
click at [621, 84] on div "content_copy compress arrow_drop_down autorenew_outlined delete_forever_outline…" at bounding box center [368, 76] width 564 height 17
click at [619, 93] on div "Lock and Publish" at bounding box center [607, 92] width 48 height 16
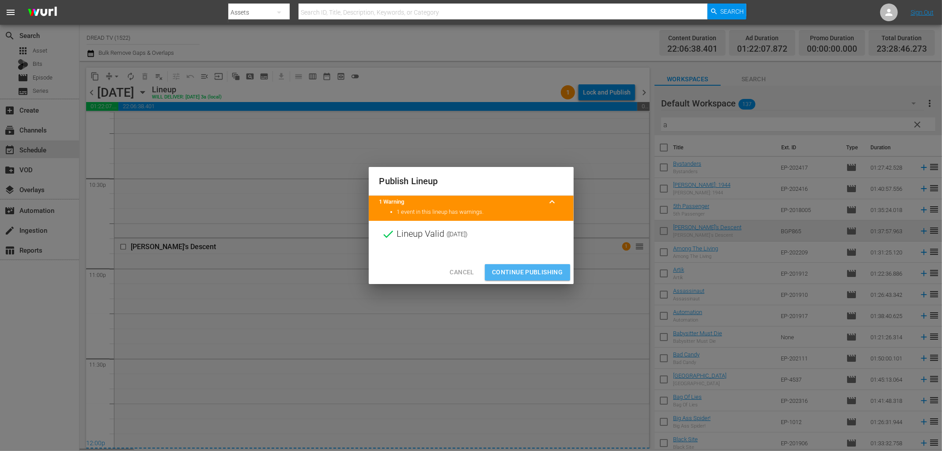
click at [555, 275] on span "Continue Publishing" at bounding box center [527, 272] width 71 height 11
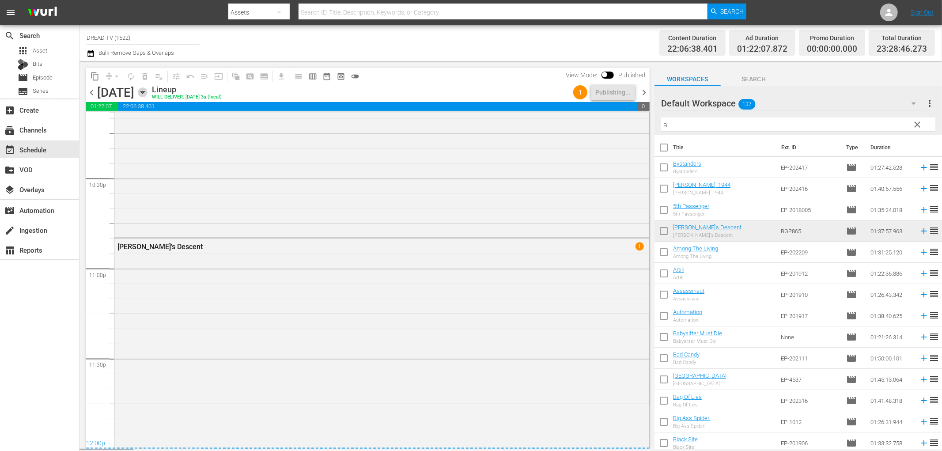
click at [144, 91] on icon "button" at bounding box center [142, 92] width 4 height 2
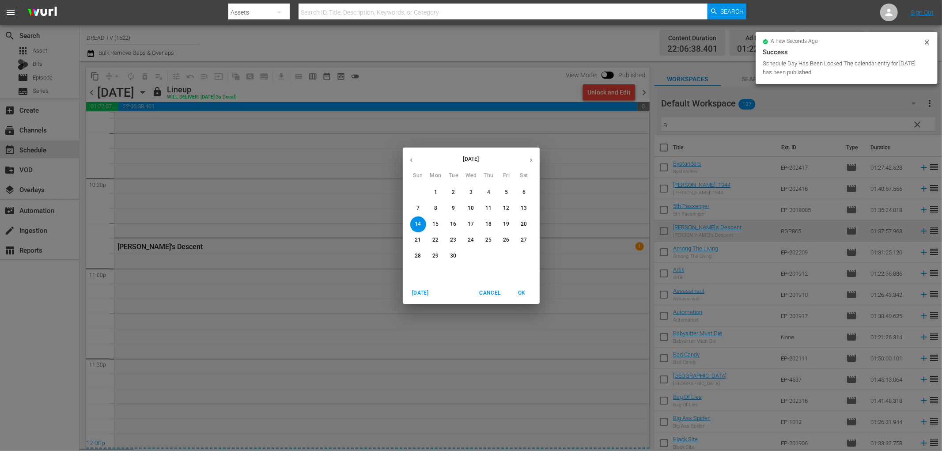
click at [437, 187] on button "1" at bounding box center [436, 193] width 16 height 16
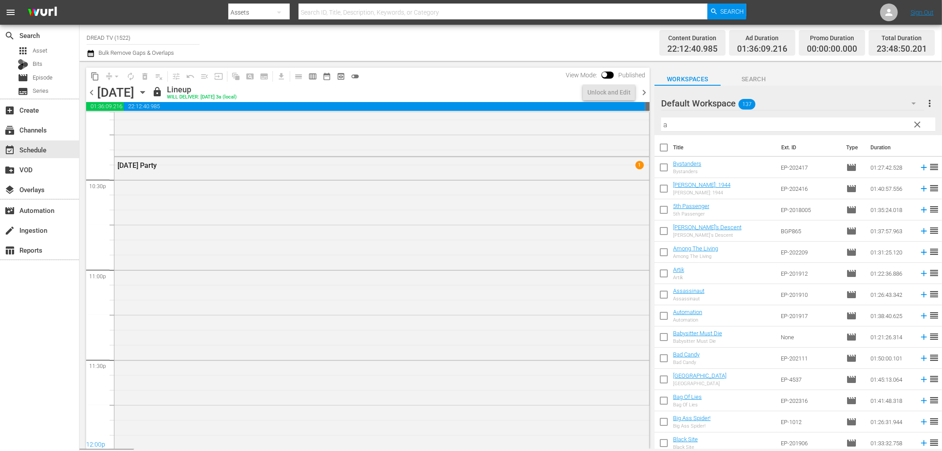
scroll to position [3991, 0]
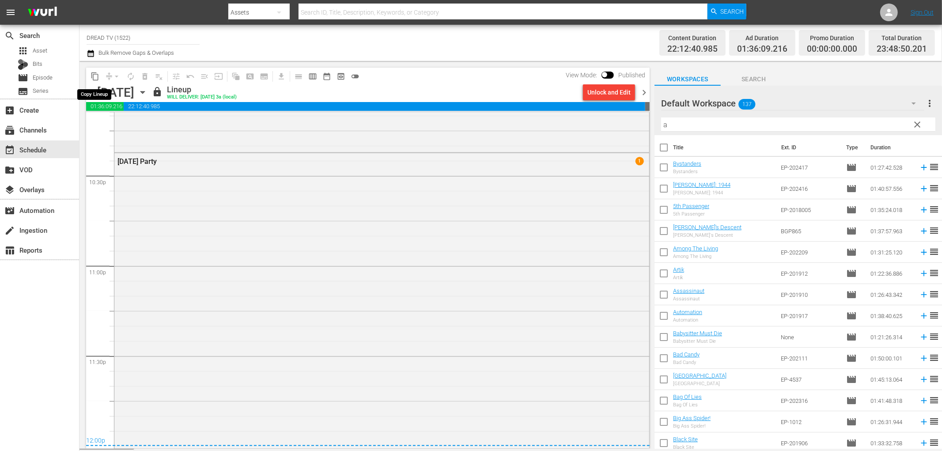
click at [94, 72] on span "content_copy" at bounding box center [95, 76] width 9 height 9
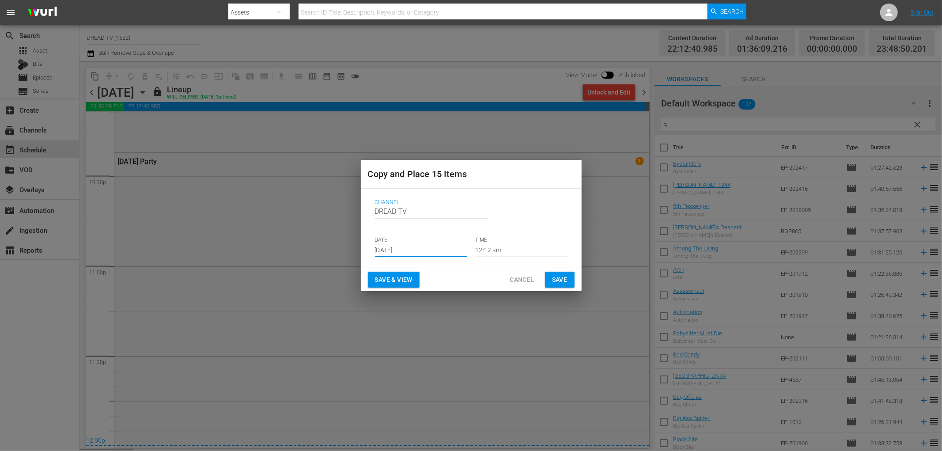
click at [420, 247] on input "[DATE]" at bounding box center [421, 250] width 92 height 13
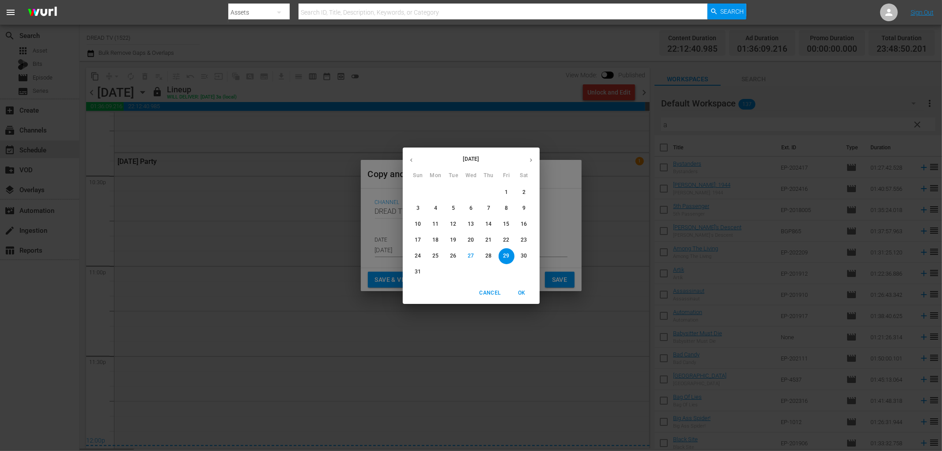
click at [530, 160] on icon "button" at bounding box center [531, 160] width 7 height 7
click at [438, 223] on p "15" at bounding box center [435, 224] width 6 height 8
type input "[DATE]"
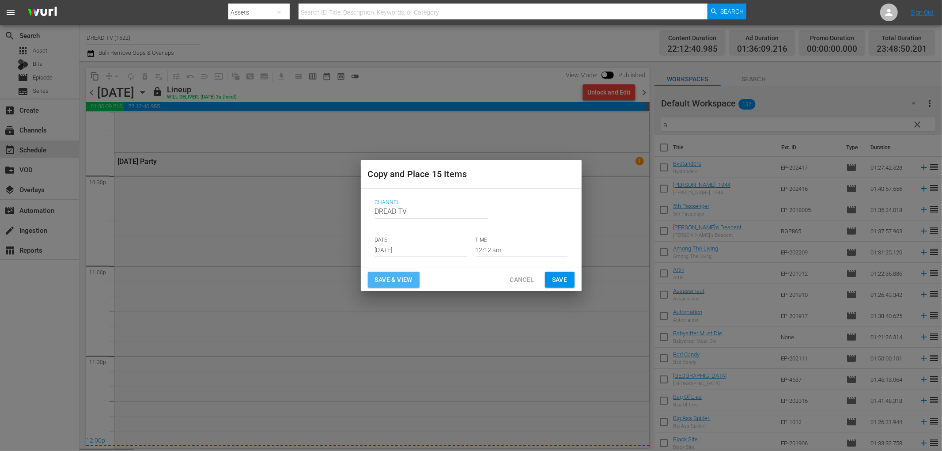
click at [411, 280] on span "Save & View" at bounding box center [394, 279] width 38 height 11
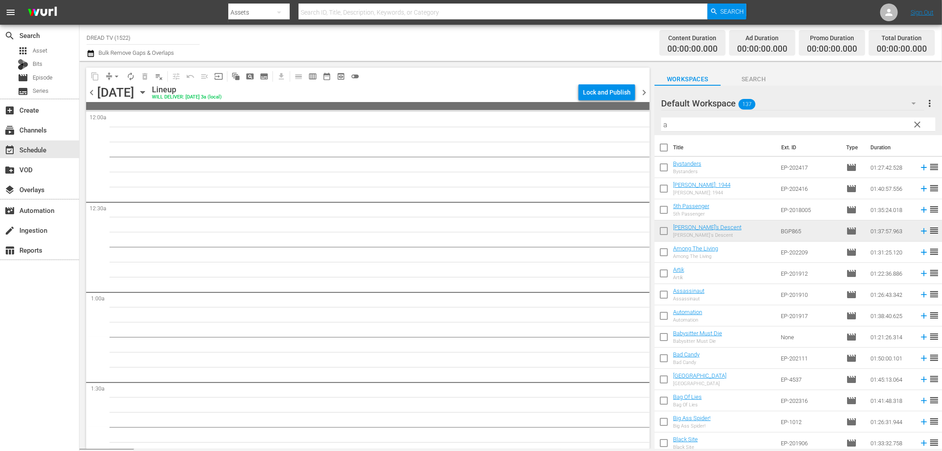
click at [150, 90] on div "[DATE] [DATE]" at bounding box center [123, 92] width 53 height 15
click at [148, 91] on icon "button" at bounding box center [143, 92] width 10 height 10
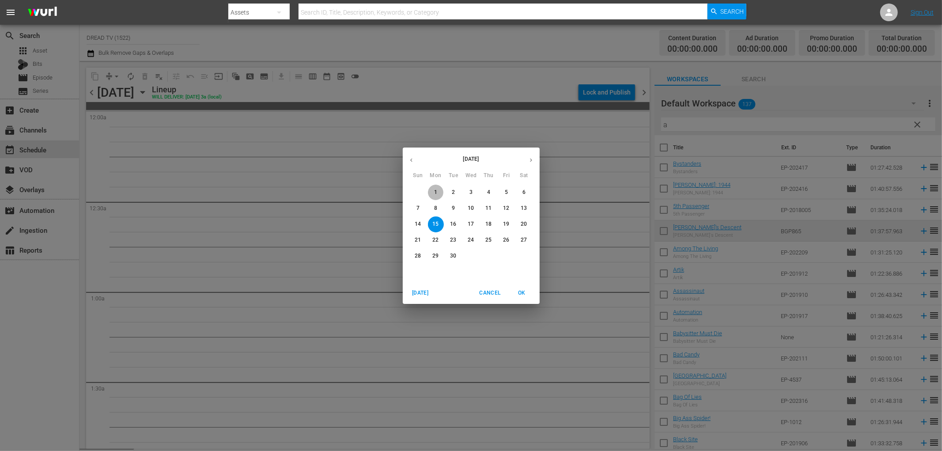
click at [435, 192] on p "1" at bounding box center [435, 193] width 3 height 8
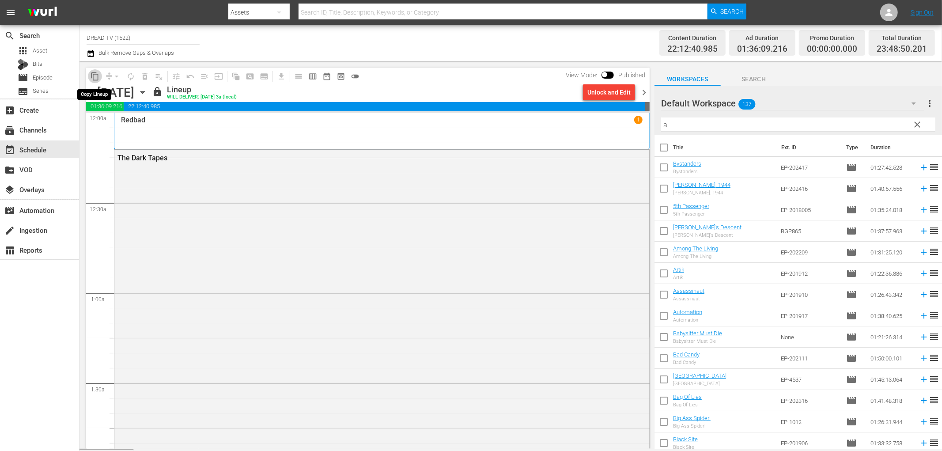
click at [93, 74] on span "content_copy" at bounding box center [95, 76] width 9 height 9
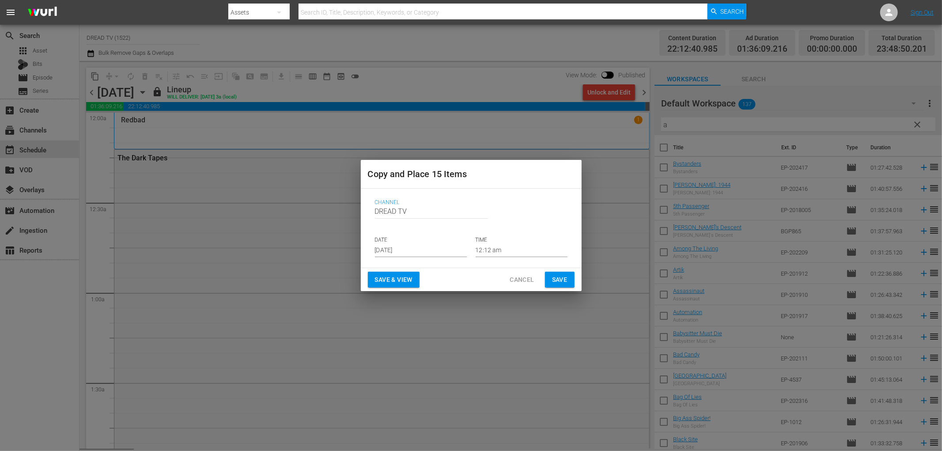
click at [407, 250] on input "[DATE]" at bounding box center [421, 250] width 92 height 13
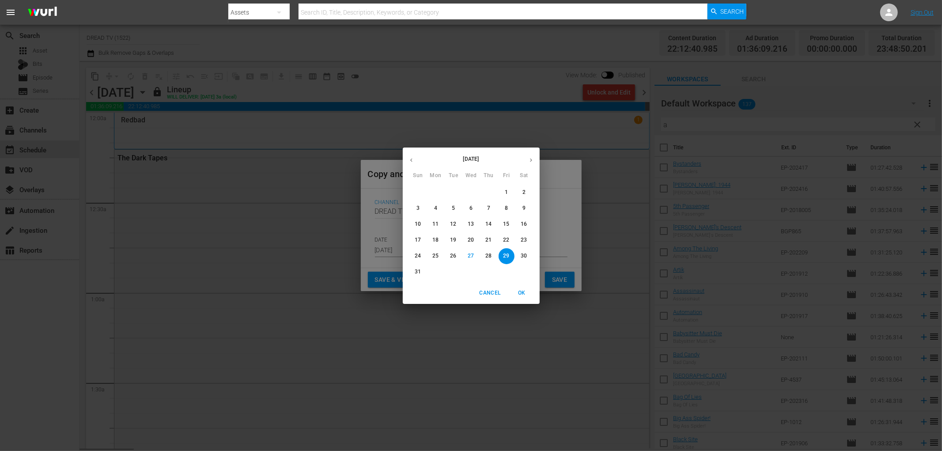
click at [533, 162] on icon "button" at bounding box center [531, 160] width 7 height 7
click at [437, 224] on p "15" at bounding box center [435, 224] width 6 height 8
type input "[DATE]"
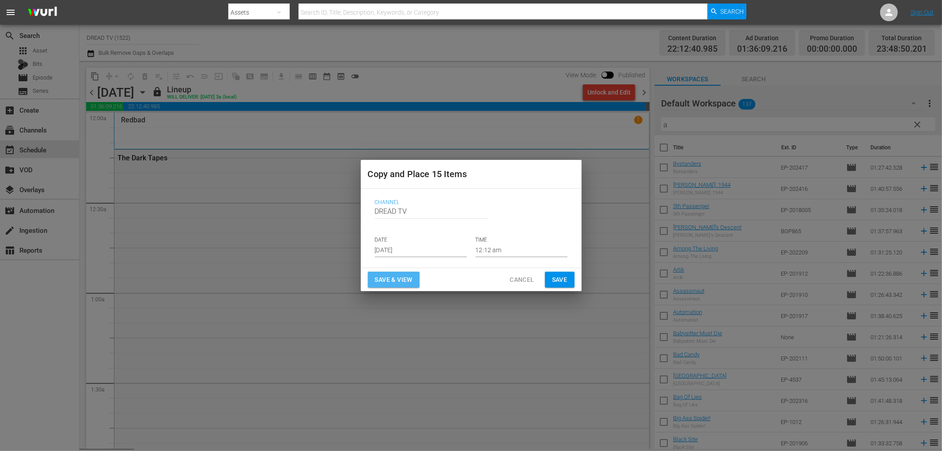
click at [405, 281] on span "Save & View" at bounding box center [394, 279] width 38 height 11
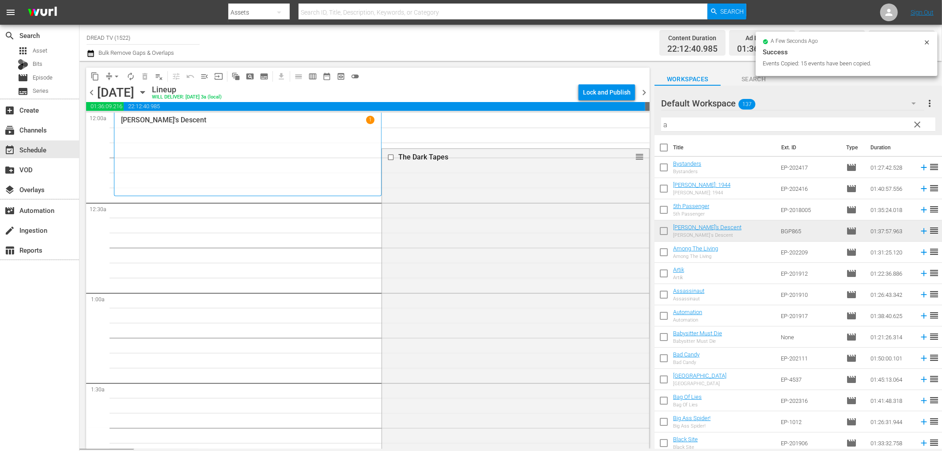
click at [113, 77] on span "arrow_drop_down" at bounding box center [116, 76] width 9 height 9
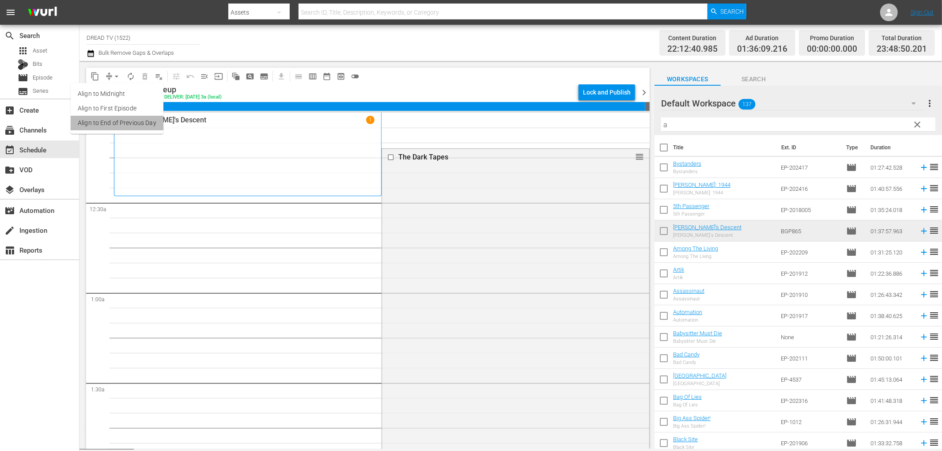
click at [128, 121] on li "Align to End of Previous Day" at bounding box center [117, 123] width 93 height 15
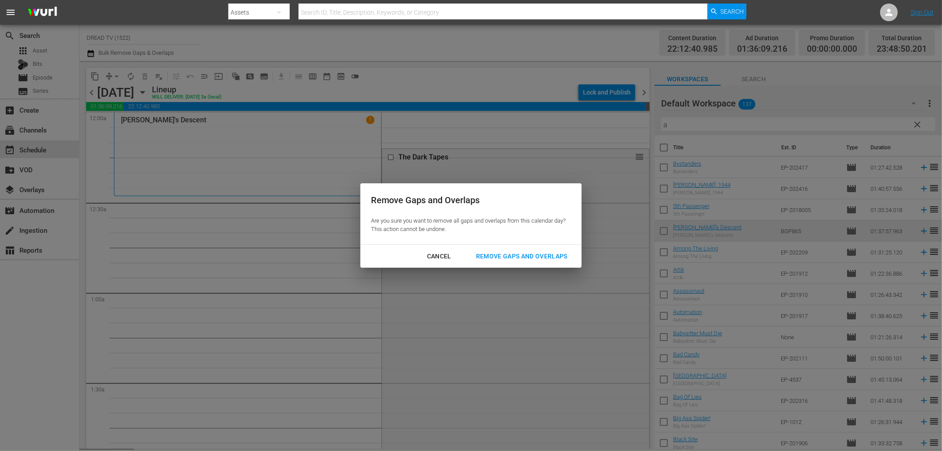
click at [508, 255] on div "Remove Gaps and Overlaps" at bounding box center [522, 256] width 106 height 11
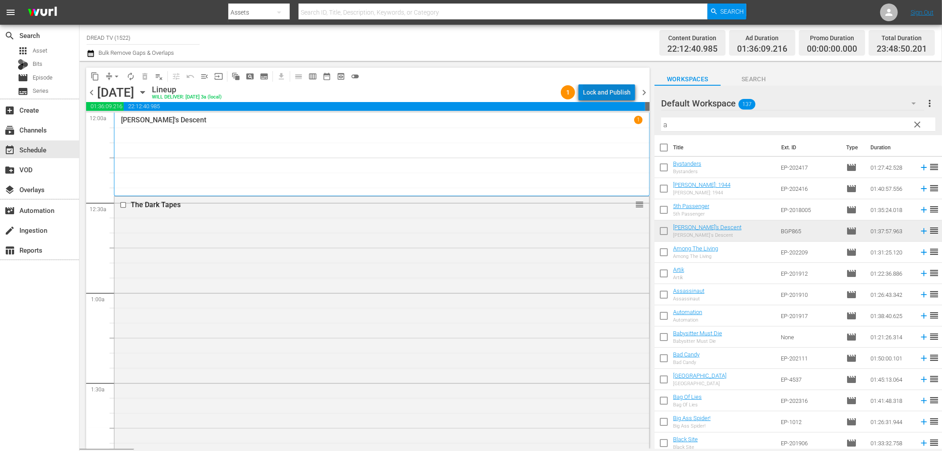
click at [617, 91] on div "Lock and Publish" at bounding box center [607, 92] width 48 height 16
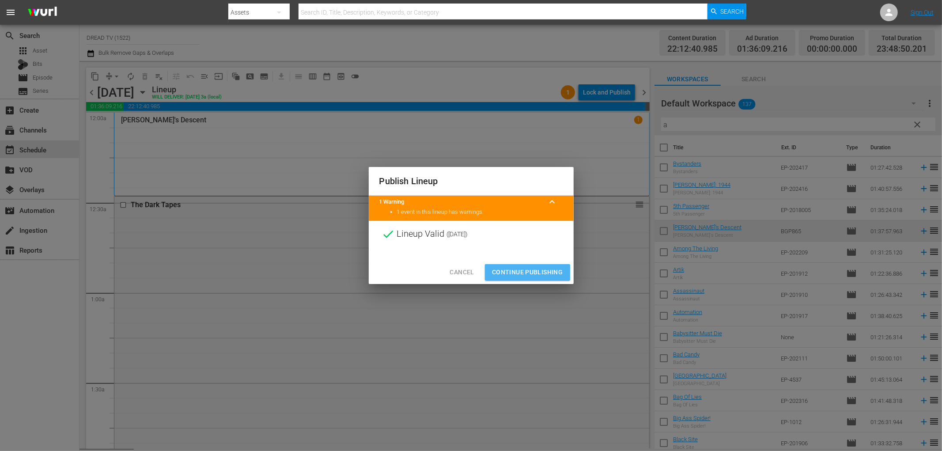
click at [515, 267] on span "Continue Publishing" at bounding box center [527, 272] width 71 height 11
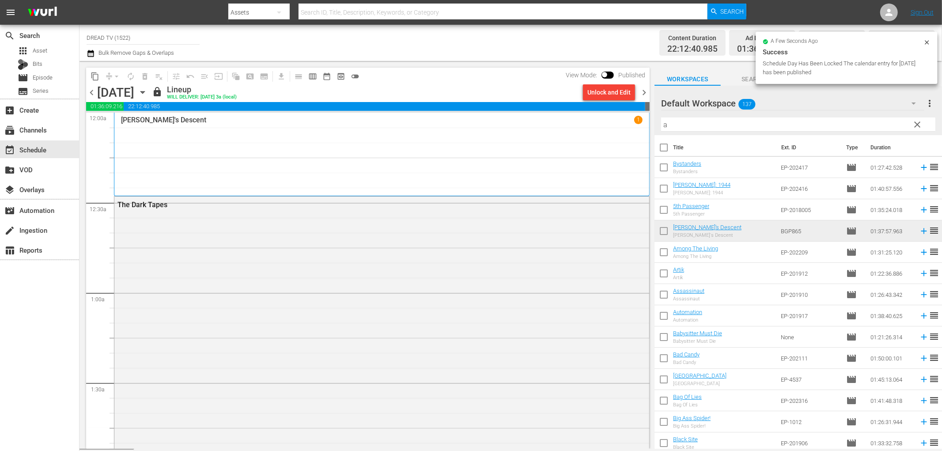
click at [148, 93] on icon "button" at bounding box center [143, 92] width 10 height 10
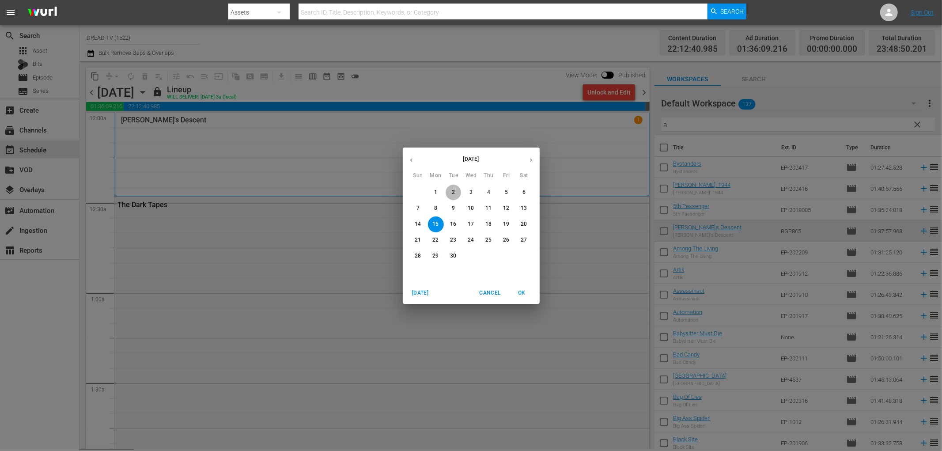
click at [456, 189] on span "2" at bounding box center [454, 193] width 16 height 8
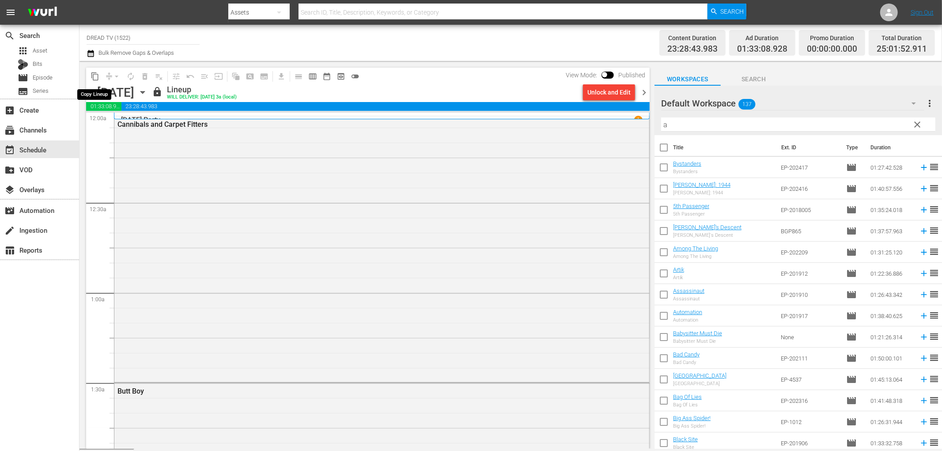
click at [94, 74] on span "content_copy" at bounding box center [95, 76] width 9 height 9
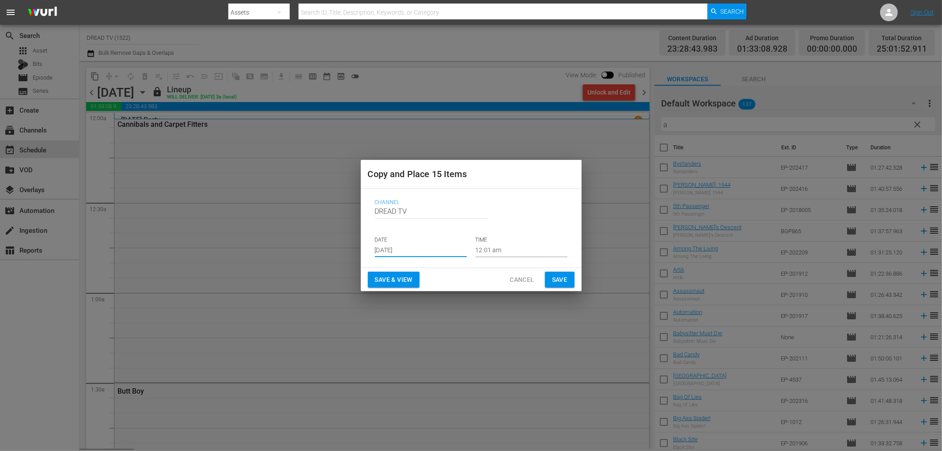
click at [404, 247] on input "[DATE]" at bounding box center [421, 250] width 92 height 13
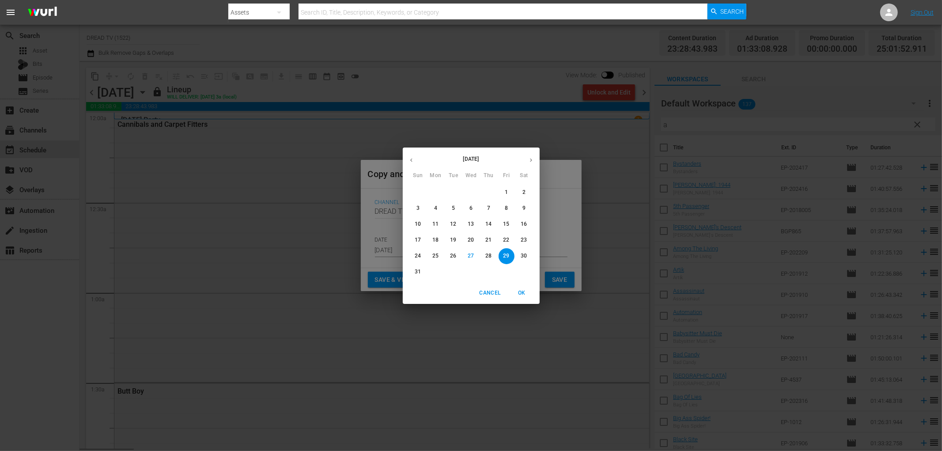
click at [528, 161] on icon "button" at bounding box center [531, 160] width 7 height 7
click at [455, 224] on p "16" at bounding box center [453, 224] width 6 height 8
type input "[DATE]"
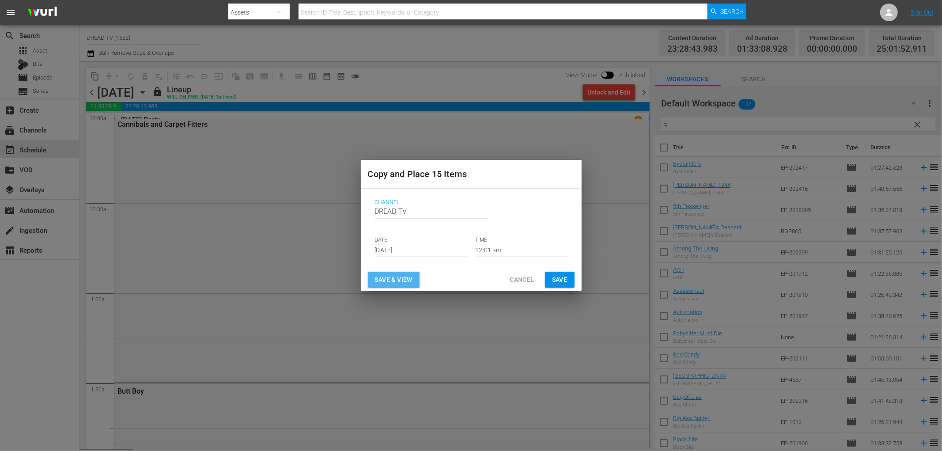
click at [409, 277] on span "Save & View" at bounding box center [394, 279] width 38 height 11
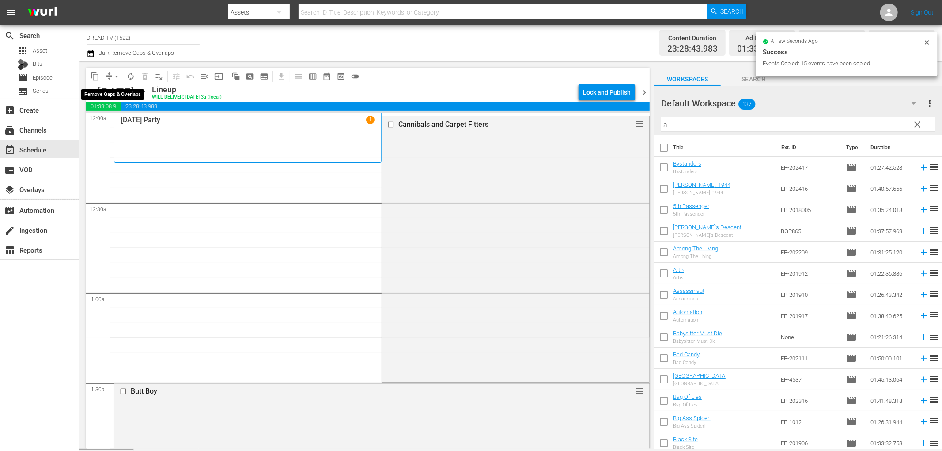
click at [112, 74] on span "arrow_drop_down" at bounding box center [116, 76] width 9 height 9
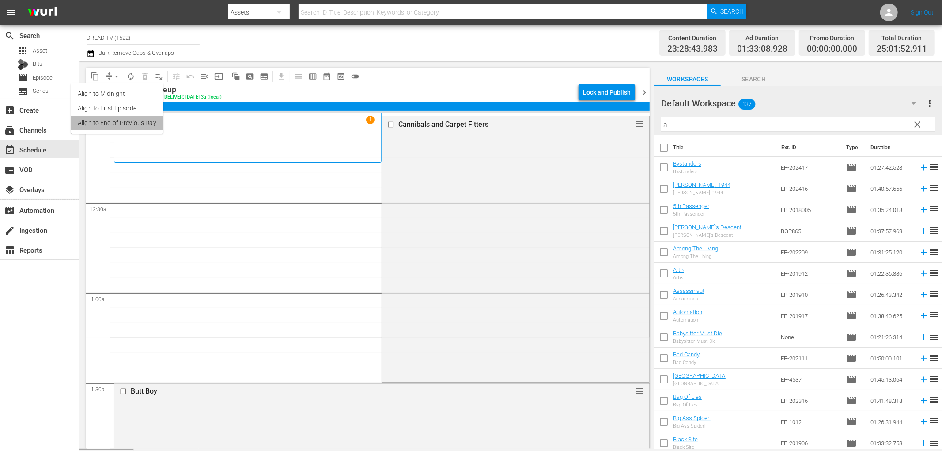
click at [116, 120] on li "Align to End of Previous Day" at bounding box center [117, 123] width 93 height 15
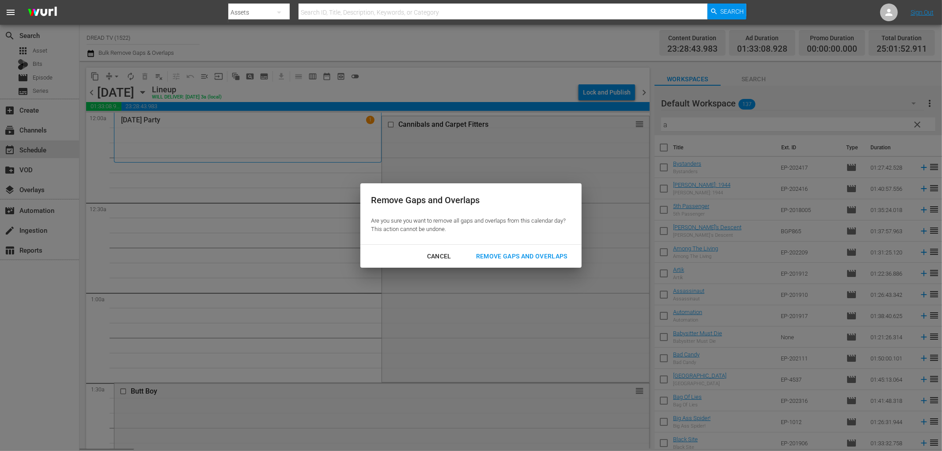
click at [501, 257] on div "Remove Gaps and Overlaps" at bounding box center [522, 256] width 106 height 11
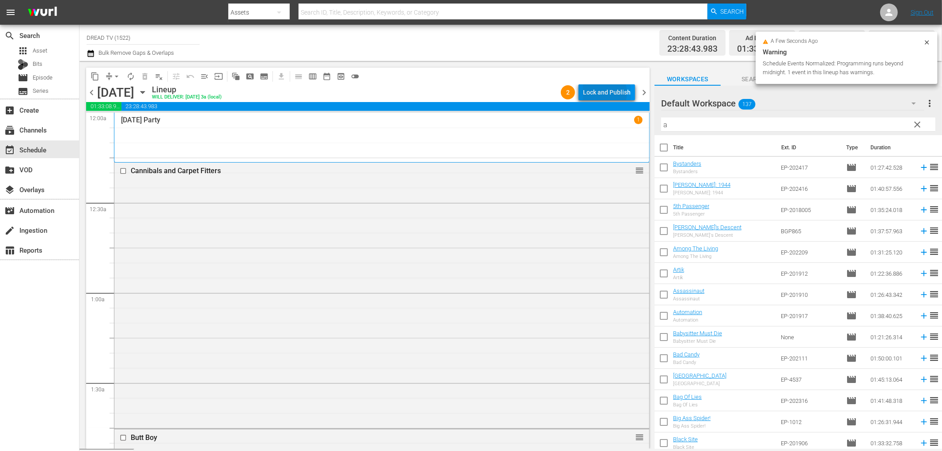
click at [606, 93] on div "Lock and Publish" at bounding box center [607, 92] width 48 height 16
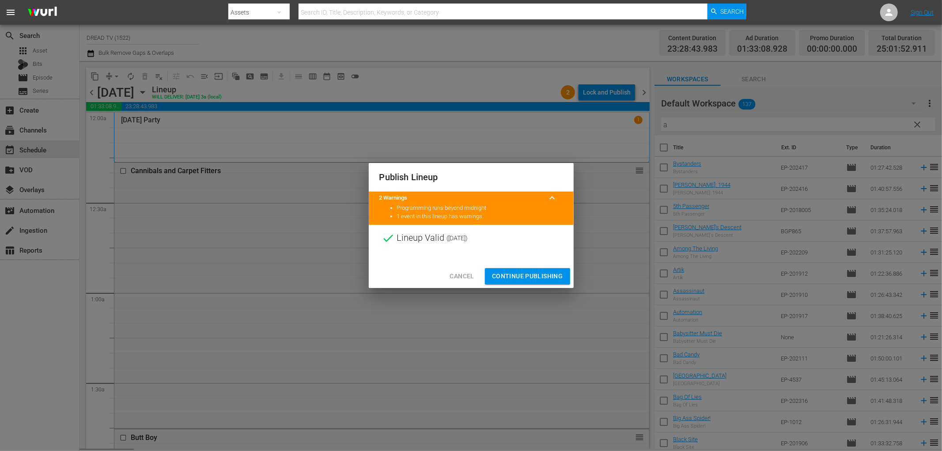
click at [523, 274] on span "Continue Publishing" at bounding box center [527, 276] width 71 height 11
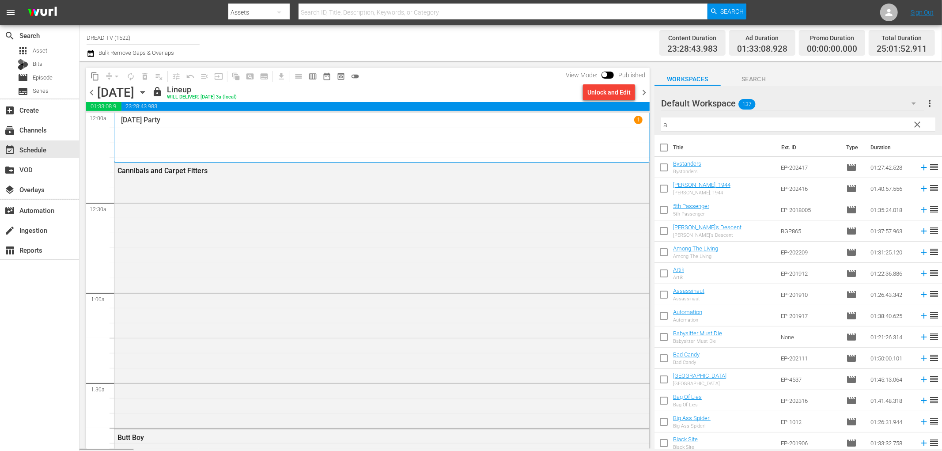
click at [144, 92] on icon "button" at bounding box center [142, 92] width 4 height 2
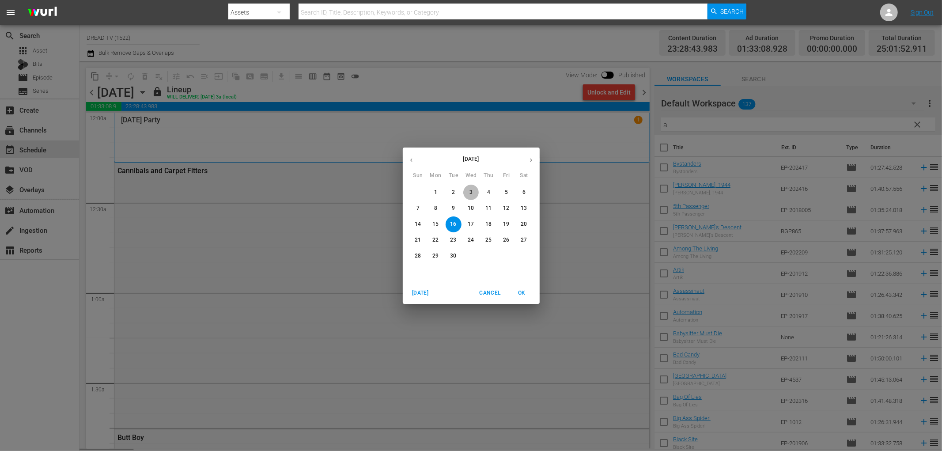
click at [473, 193] on p "3" at bounding box center [471, 193] width 3 height 8
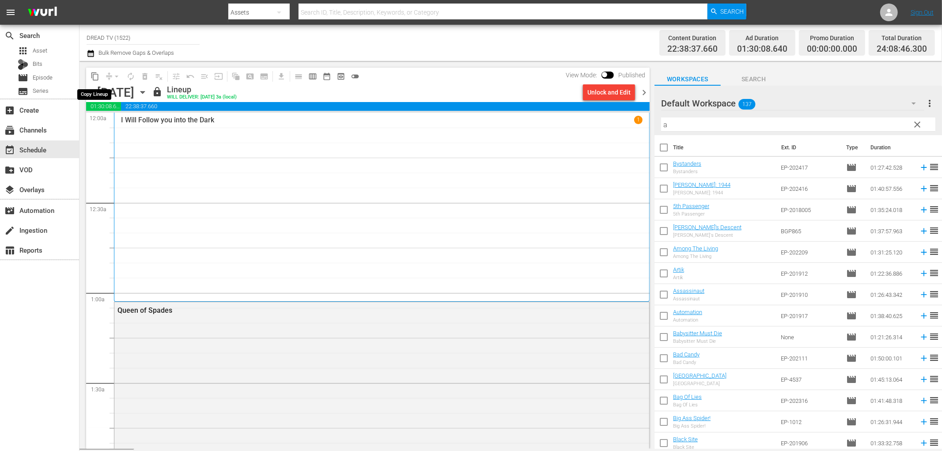
click at [95, 74] on span "content_copy" at bounding box center [95, 76] width 9 height 9
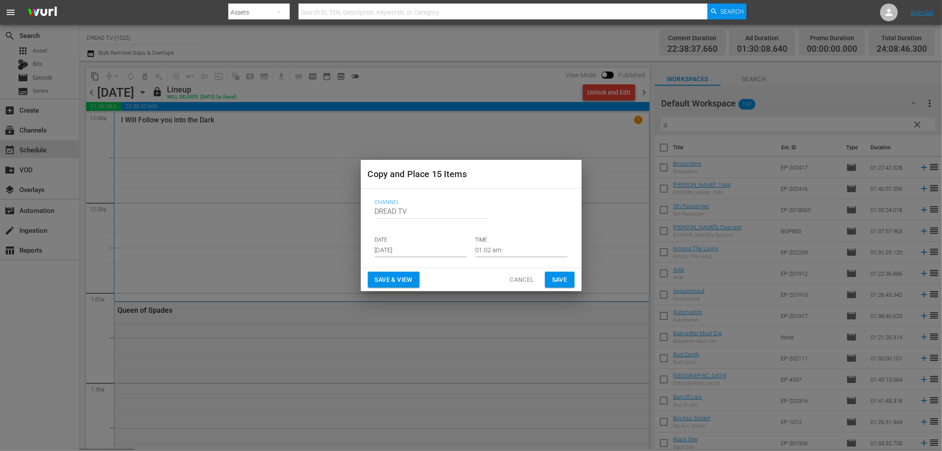
click at [400, 248] on input "[DATE]" at bounding box center [421, 250] width 92 height 13
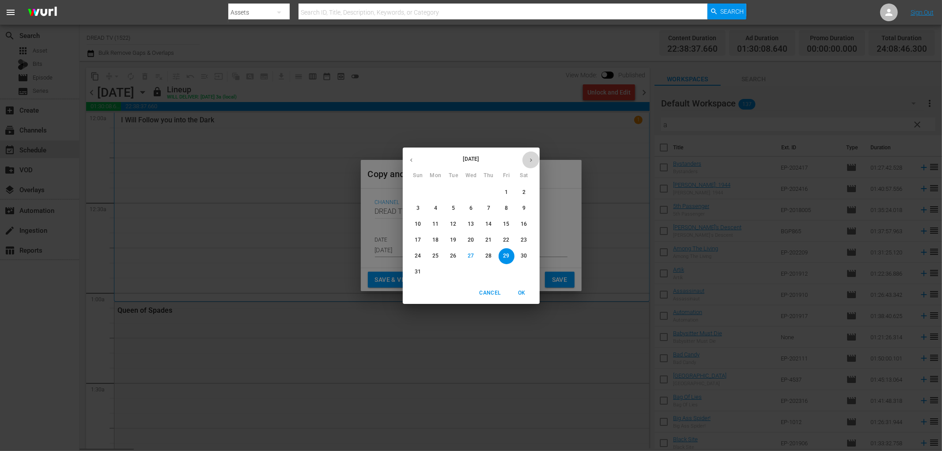
click at [531, 161] on icon "button" at bounding box center [531, 160] width 7 height 7
click at [473, 224] on p "17" at bounding box center [471, 224] width 6 height 8
type input "[DATE]"
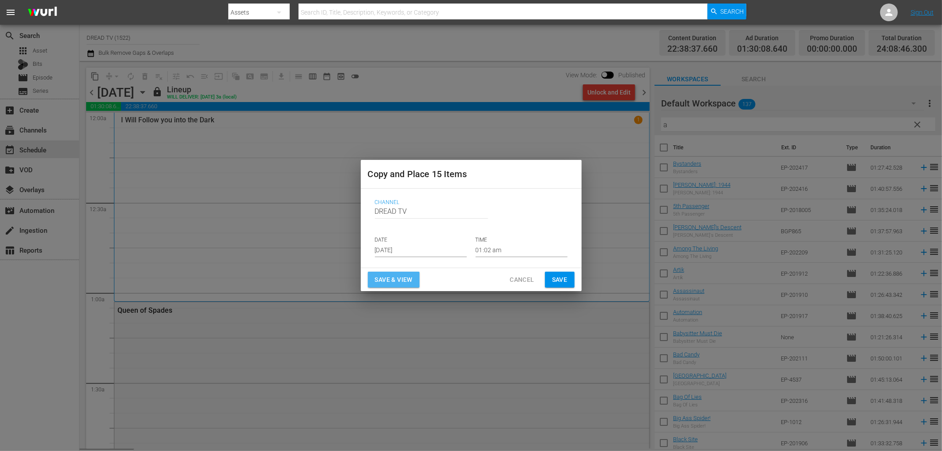
click at [406, 279] on span "Save & View" at bounding box center [394, 279] width 38 height 11
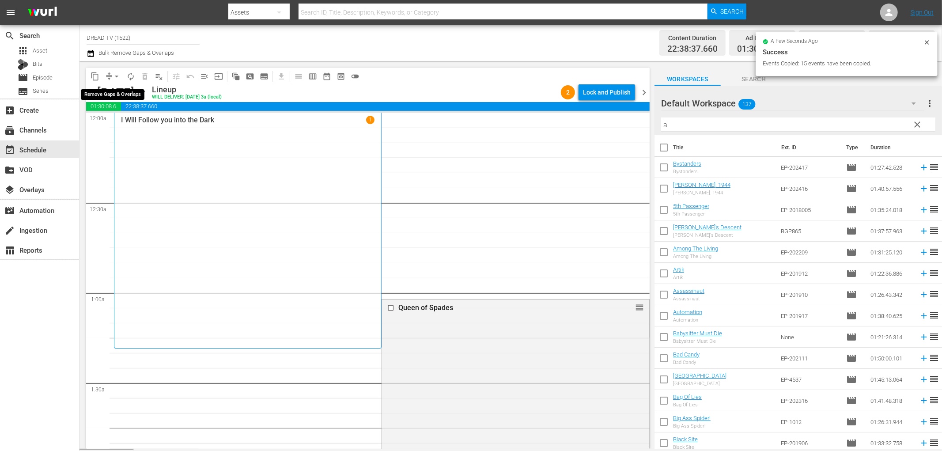
click at [111, 79] on button "arrow_drop_down" at bounding box center [117, 76] width 14 height 14
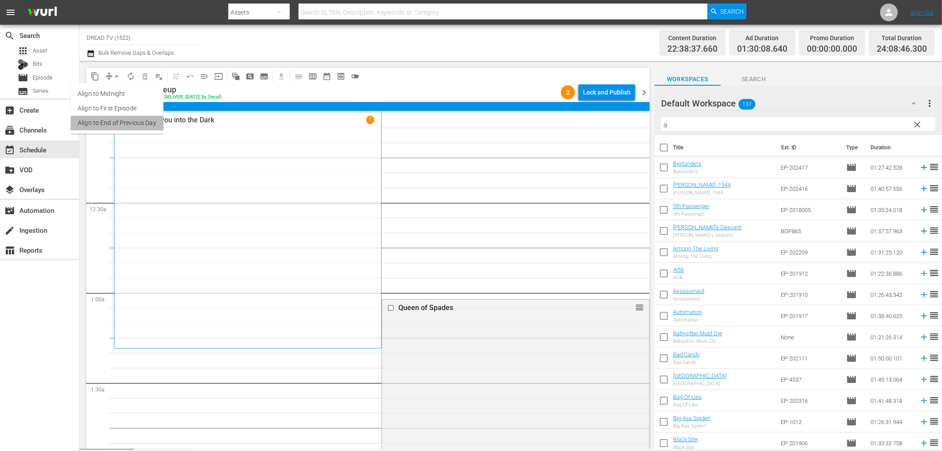
click at [126, 117] on li "Align to End of Previous Day" at bounding box center [117, 123] width 93 height 15
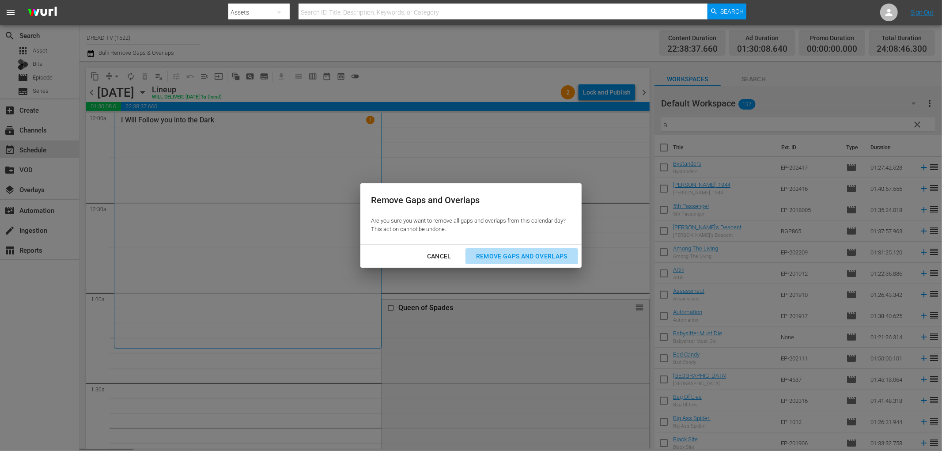
click at [529, 262] on button "Remove Gaps and Overlaps" at bounding box center [522, 256] width 113 height 16
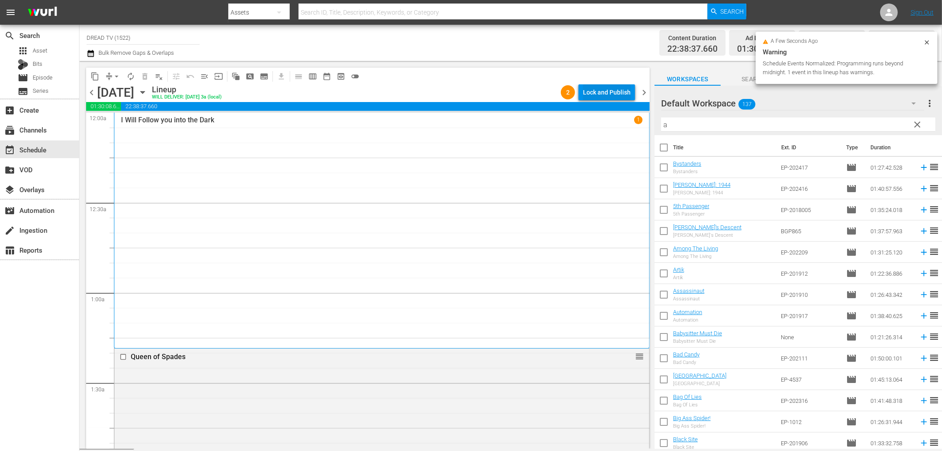
click at [603, 95] on div "Lock and Publish" at bounding box center [607, 92] width 48 height 16
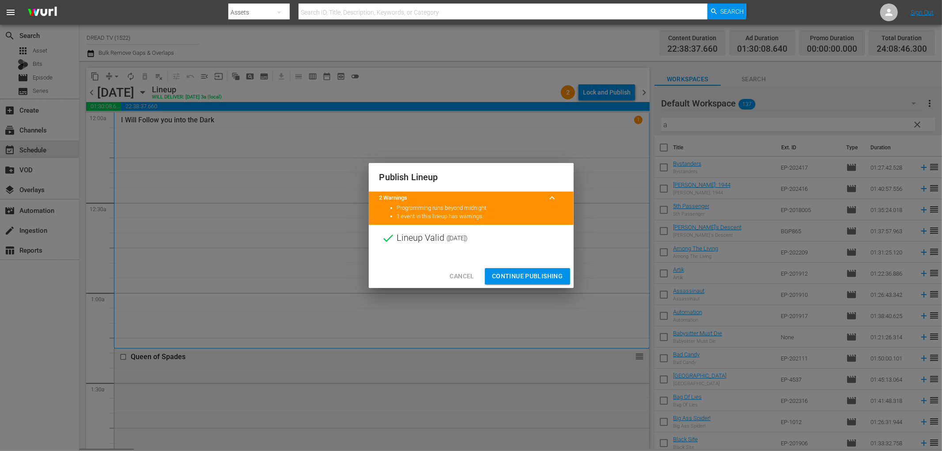
click at [514, 274] on span "Continue Publishing" at bounding box center [527, 276] width 71 height 11
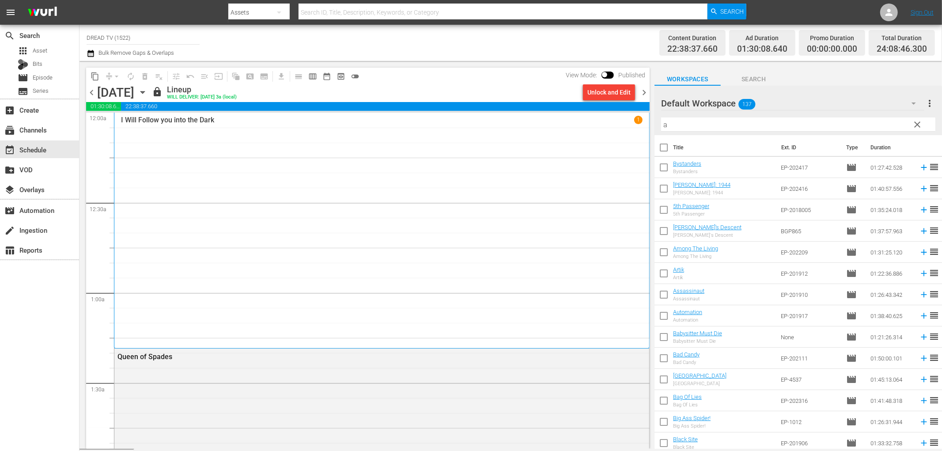
click at [150, 93] on div "[DATE] [DATE]" at bounding box center [123, 92] width 53 height 15
click at [148, 92] on icon "button" at bounding box center [143, 92] width 10 height 10
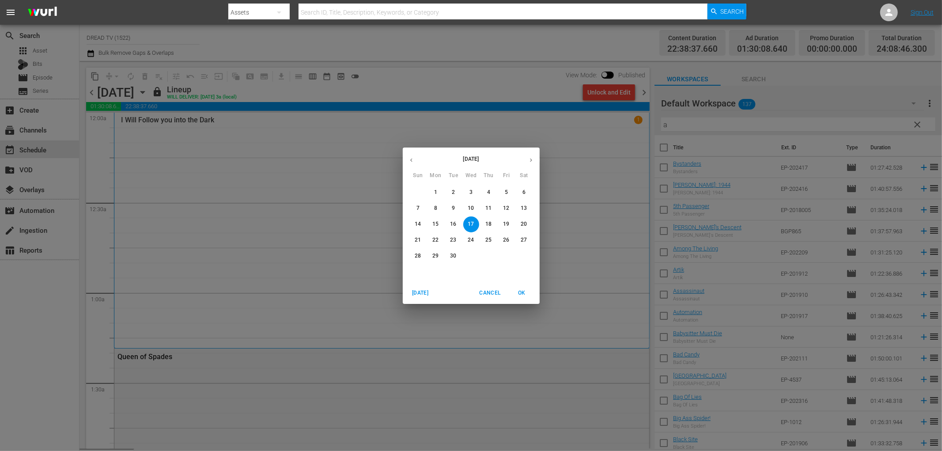
click at [489, 192] on p "4" at bounding box center [488, 193] width 3 height 8
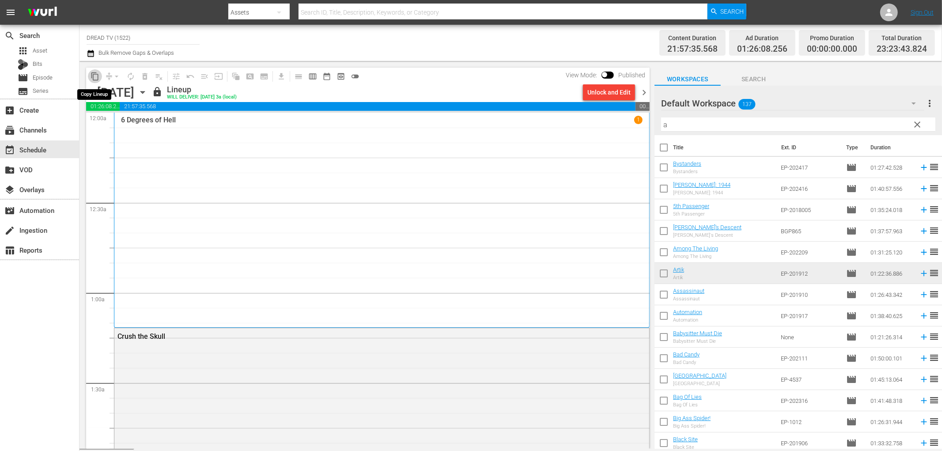
click at [94, 78] on span "content_copy" at bounding box center [95, 76] width 9 height 9
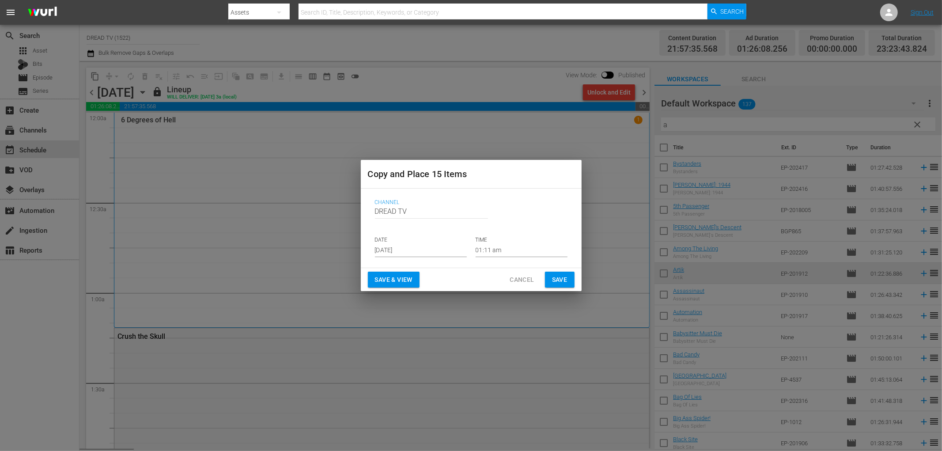
click at [400, 245] on input "[DATE]" at bounding box center [421, 250] width 92 height 13
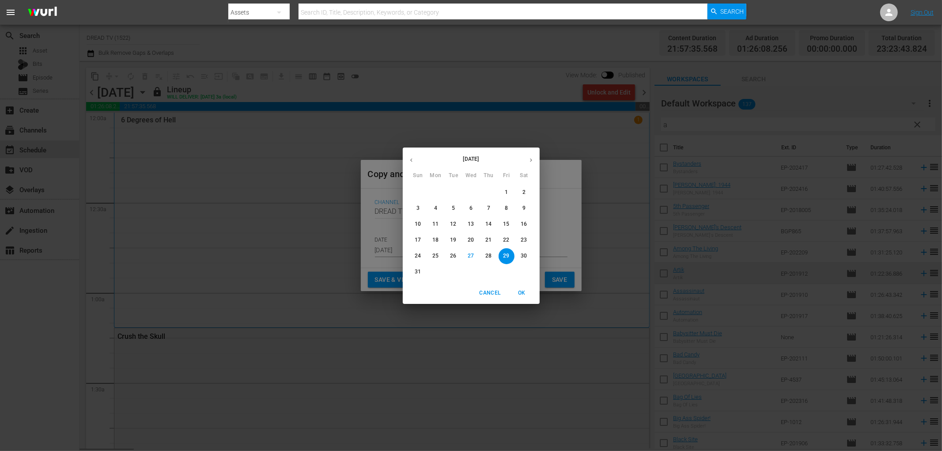
click at [528, 160] on icon "button" at bounding box center [531, 160] width 7 height 7
click at [488, 225] on p "18" at bounding box center [488, 224] width 6 height 8
type input "[DATE]"
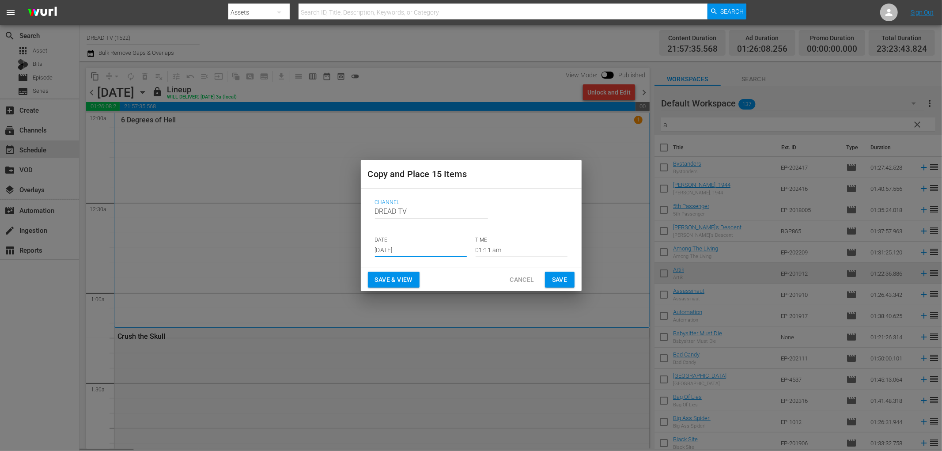
click at [409, 274] on span "Save & View" at bounding box center [394, 279] width 38 height 11
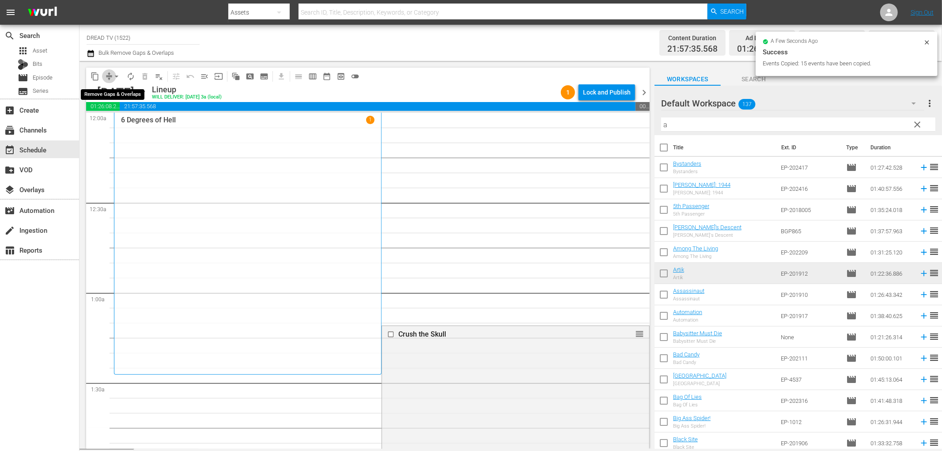
click at [109, 76] on span "compress" at bounding box center [109, 76] width 9 height 9
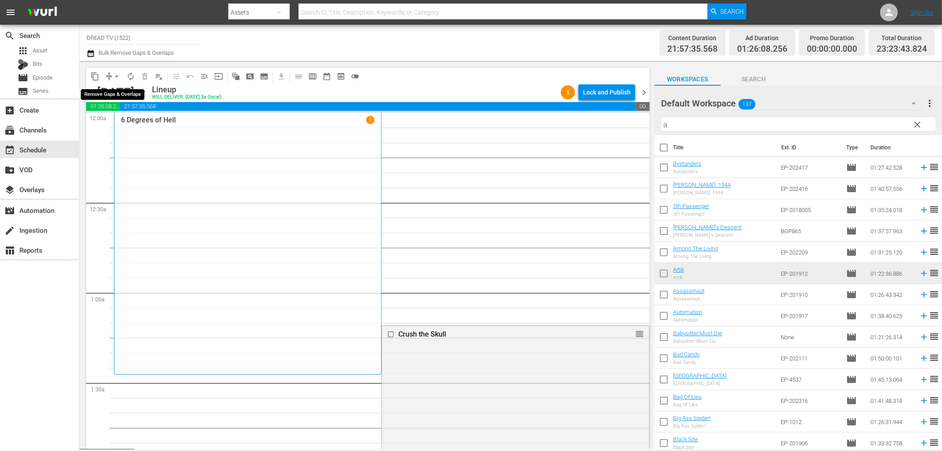
click at [117, 75] on span "arrow_drop_down" at bounding box center [116, 76] width 9 height 9
click at [134, 120] on li "Align to End of Previous Day" at bounding box center [117, 123] width 93 height 15
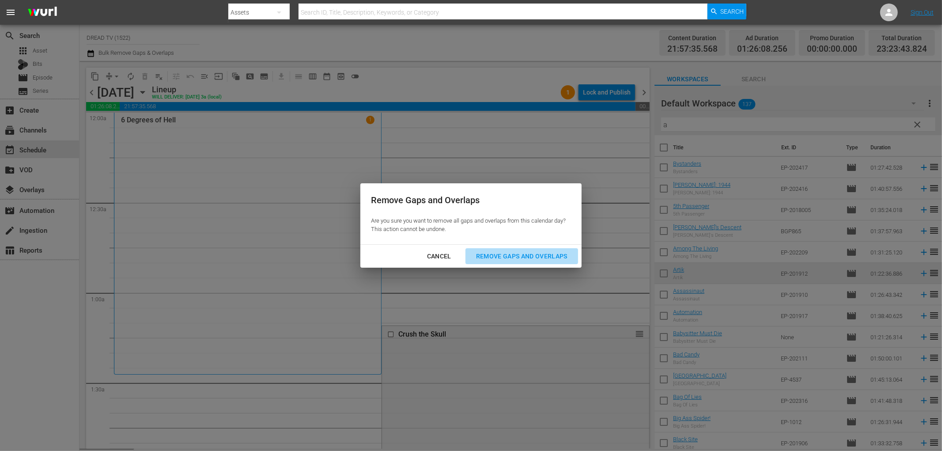
click at [493, 254] on div "Remove Gaps and Overlaps" at bounding box center [522, 256] width 106 height 11
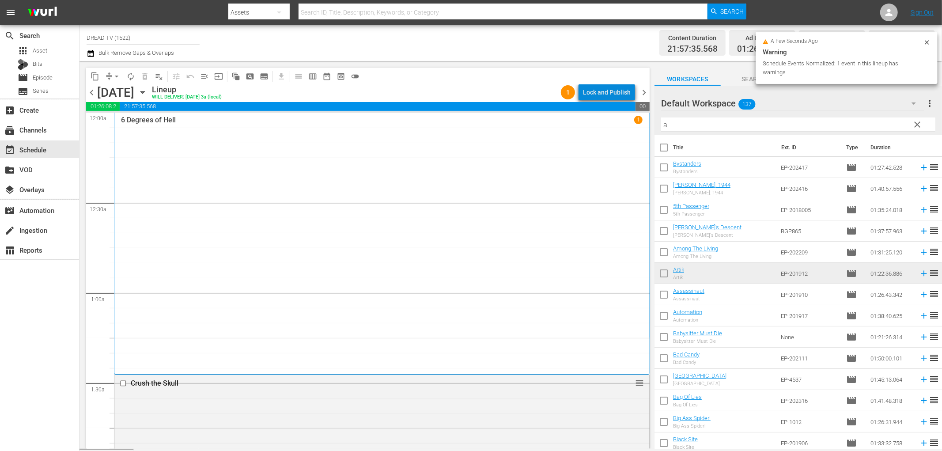
click at [615, 90] on div "Lock and Publish" at bounding box center [607, 92] width 48 height 16
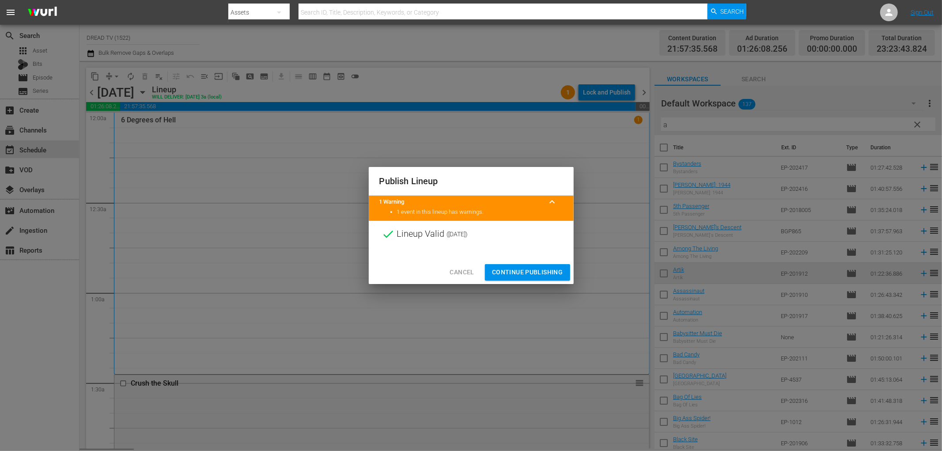
click at [515, 268] on span "Continue Publishing" at bounding box center [527, 272] width 71 height 11
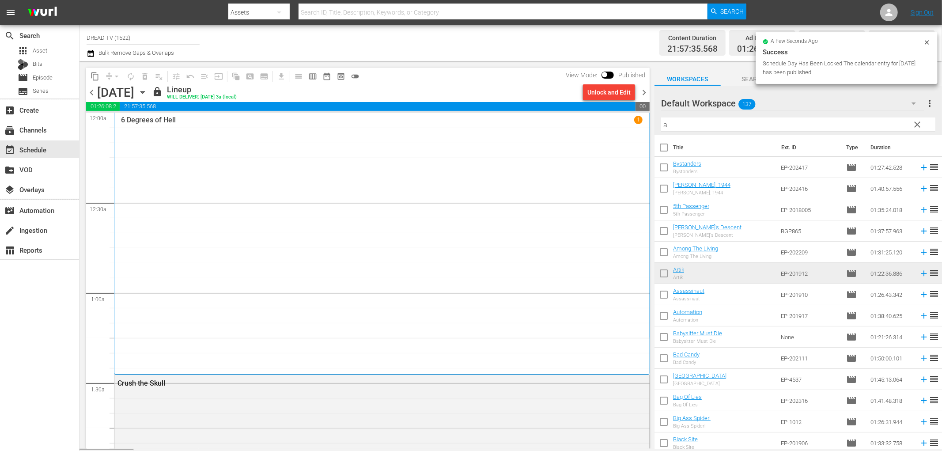
click at [144, 92] on icon "button" at bounding box center [142, 92] width 4 height 2
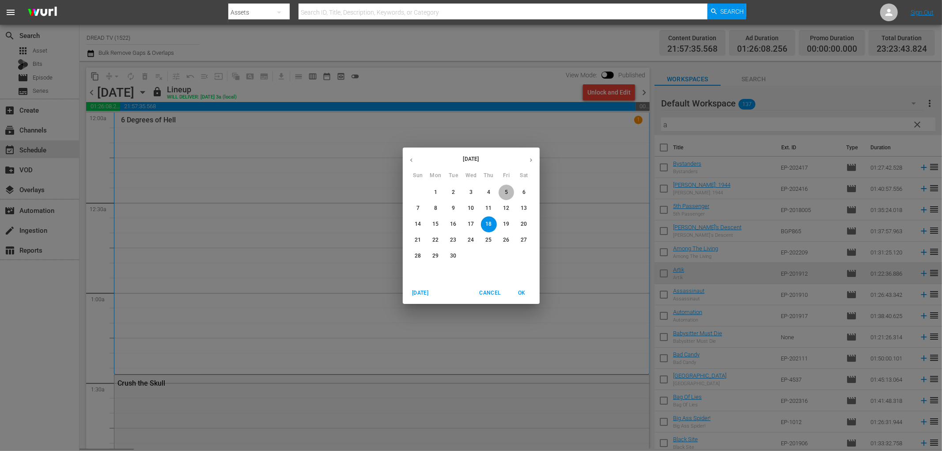
click at [507, 191] on p "5" at bounding box center [506, 193] width 3 height 8
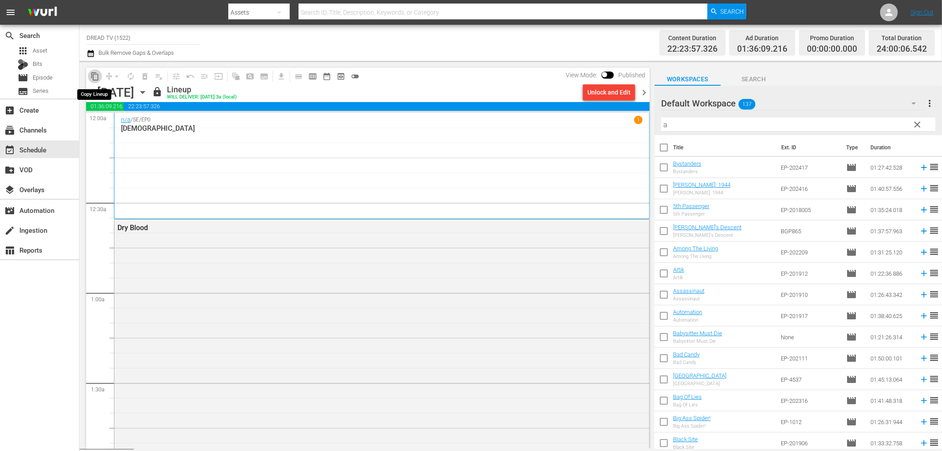
click at [99, 77] on span "content_copy" at bounding box center [95, 76] width 9 height 9
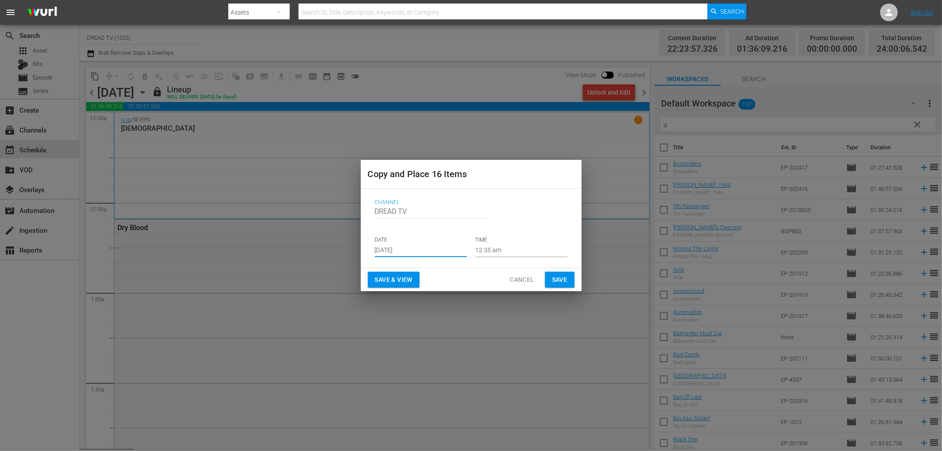
click at [426, 248] on input "[DATE]" at bounding box center [421, 250] width 92 height 13
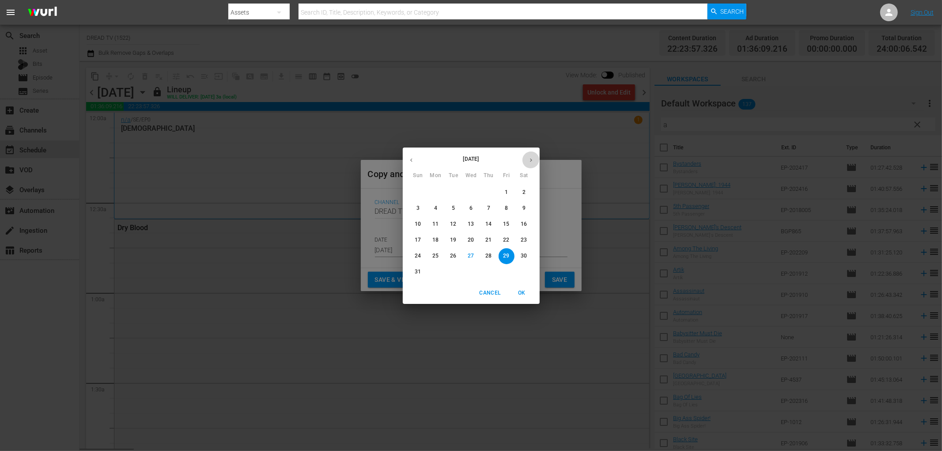
click at [534, 160] on icon "button" at bounding box center [531, 160] width 7 height 7
click at [507, 222] on p "19" at bounding box center [506, 224] width 6 height 8
type input "[DATE]"
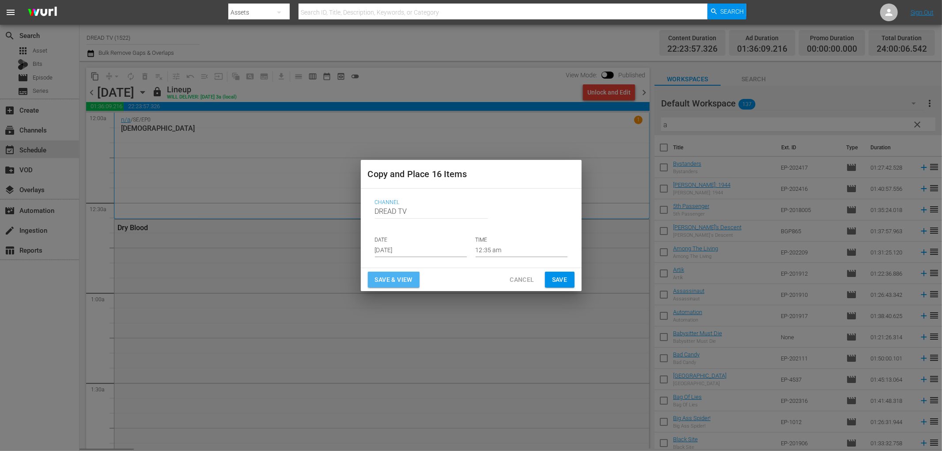
click at [403, 279] on span "Save & View" at bounding box center [394, 279] width 38 height 11
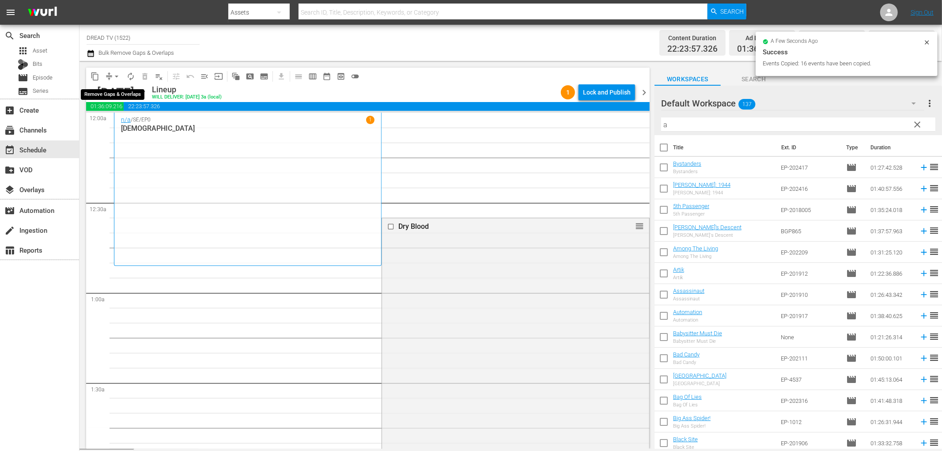
click at [116, 75] on span "arrow_drop_down" at bounding box center [116, 76] width 9 height 9
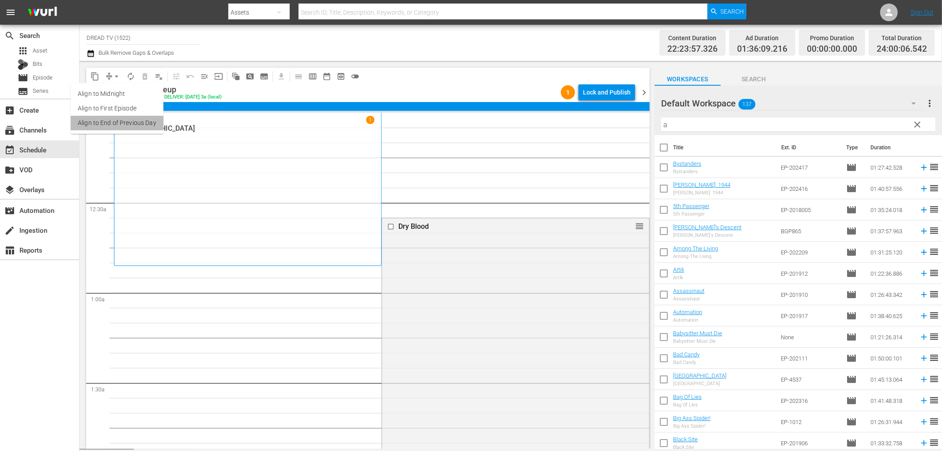
click at [152, 124] on li "Align to End of Previous Day" at bounding box center [117, 123] width 93 height 15
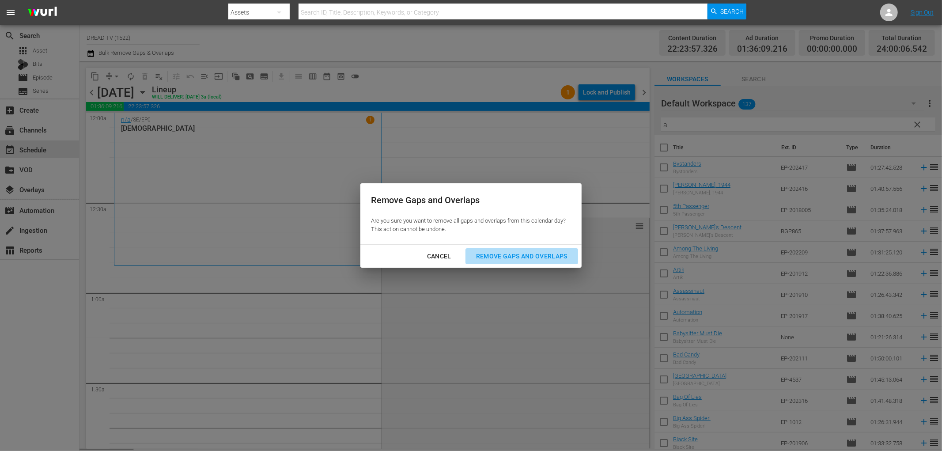
click at [546, 257] on div "Remove Gaps and Overlaps" at bounding box center [522, 256] width 106 height 11
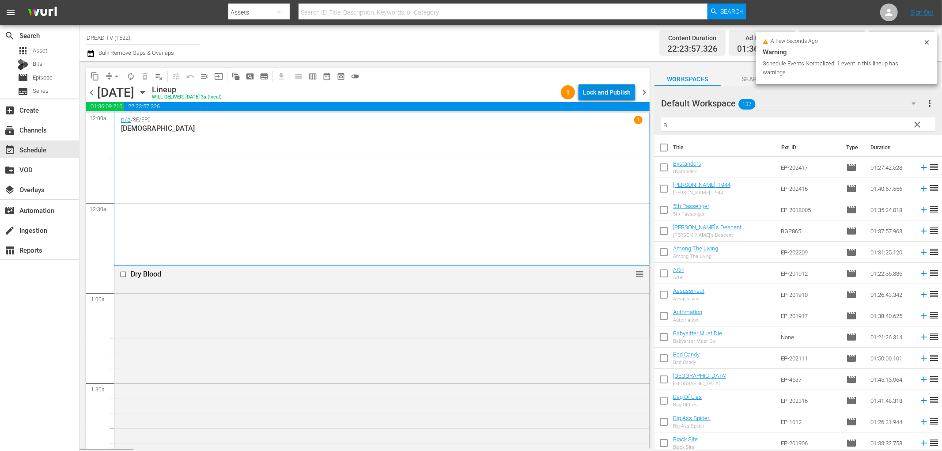
click at [607, 91] on div "Lock and Publish" at bounding box center [607, 92] width 48 height 16
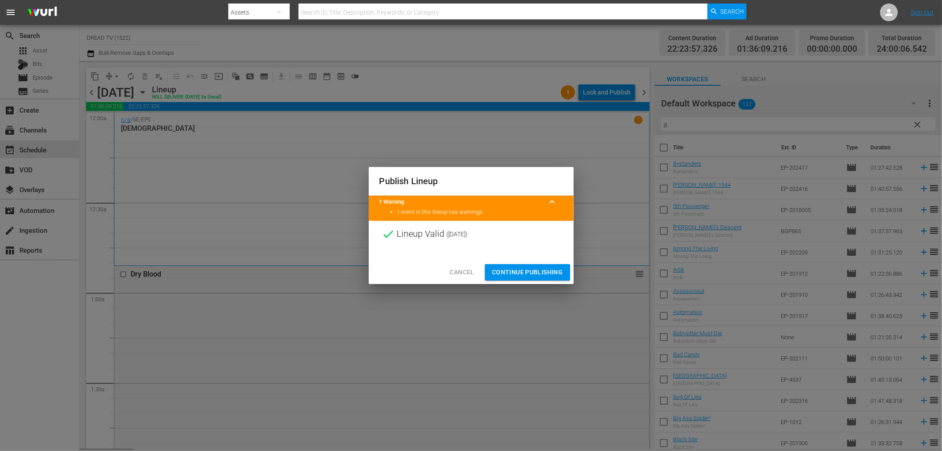
click at [521, 267] on span "Continue Publishing" at bounding box center [527, 272] width 71 height 11
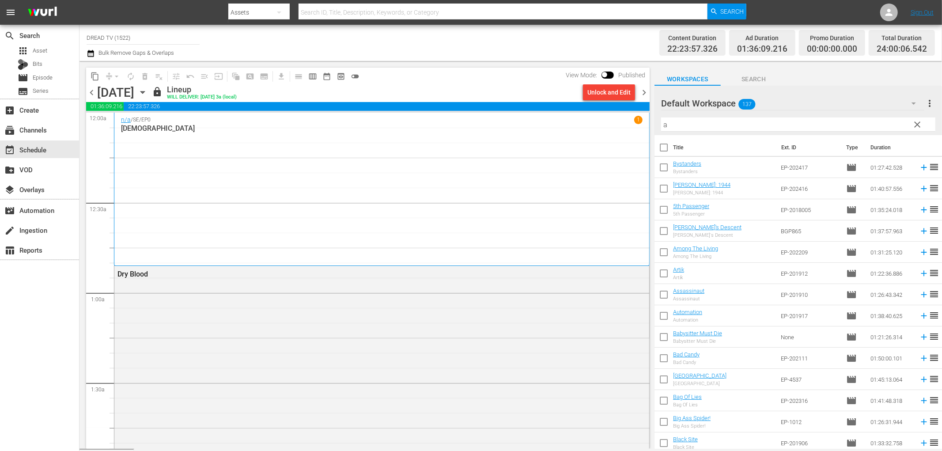
click at [144, 91] on icon "button" at bounding box center [142, 92] width 4 height 2
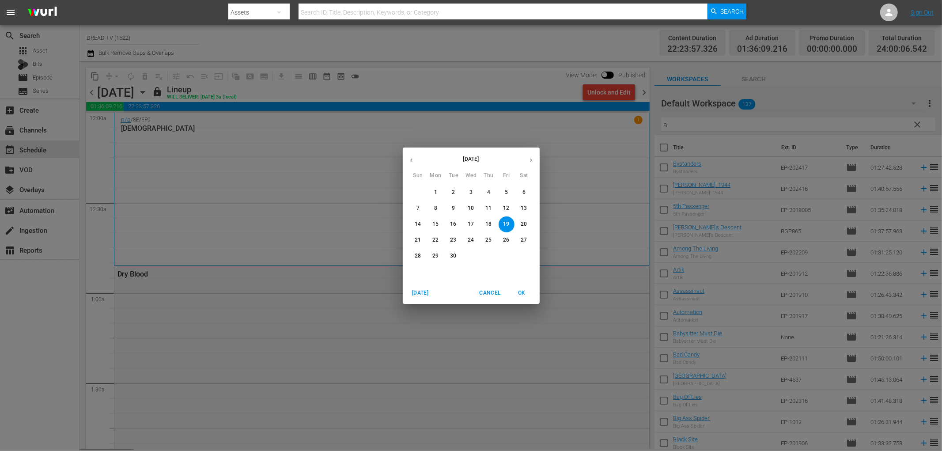
click at [527, 189] on span "6" at bounding box center [524, 193] width 16 height 8
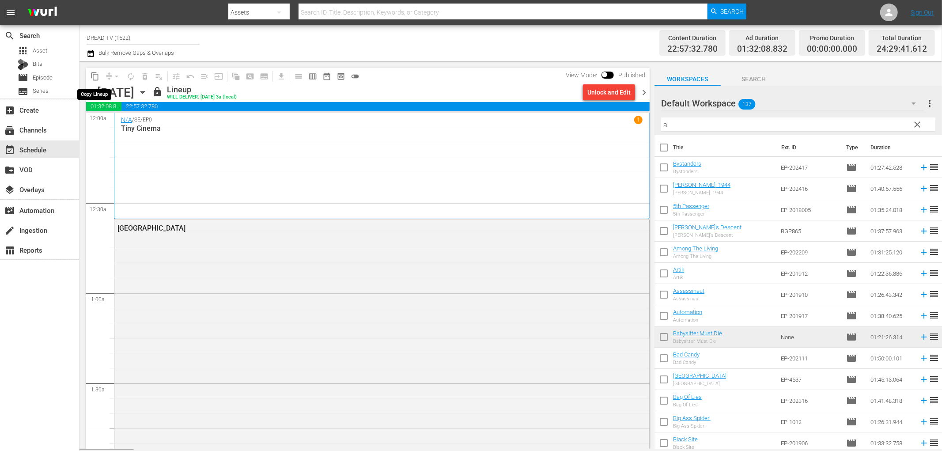
click at [99, 77] on button "content_copy" at bounding box center [95, 76] width 14 height 14
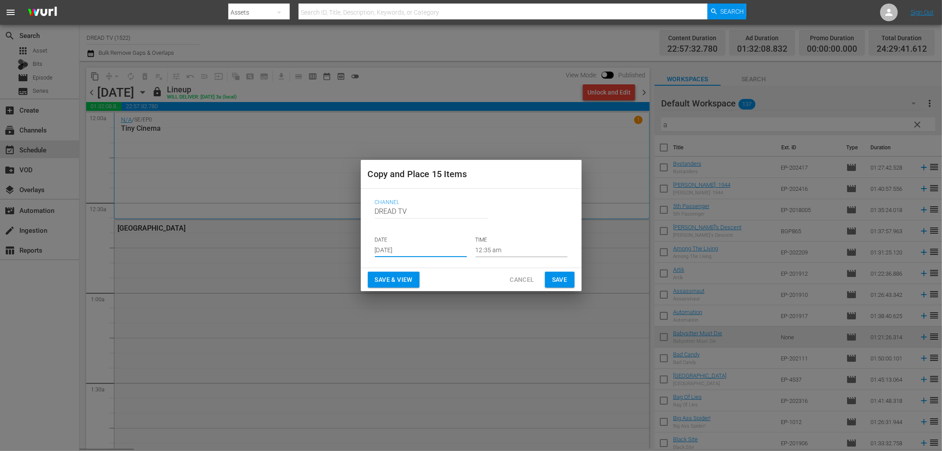
click at [413, 250] on input "[DATE]" at bounding box center [421, 250] width 92 height 13
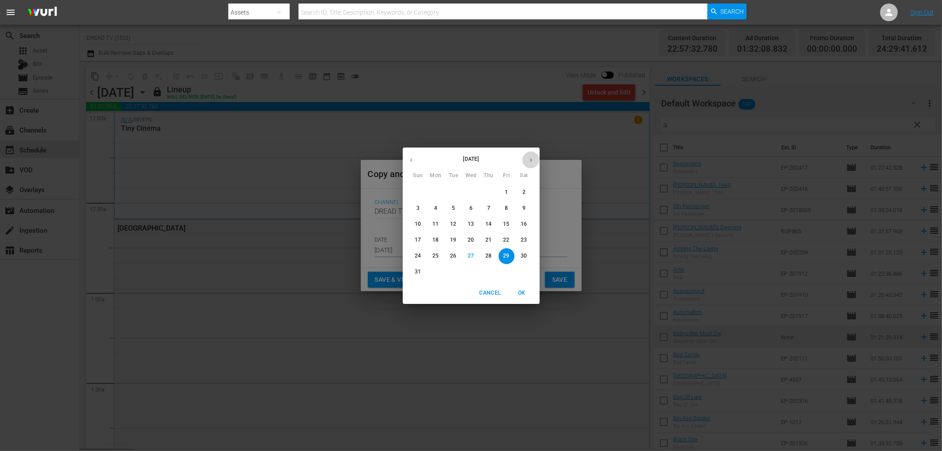
click at [531, 162] on icon "button" at bounding box center [531, 160] width 7 height 7
click at [523, 225] on p "20" at bounding box center [524, 224] width 6 height 8
type input "[DATE]"
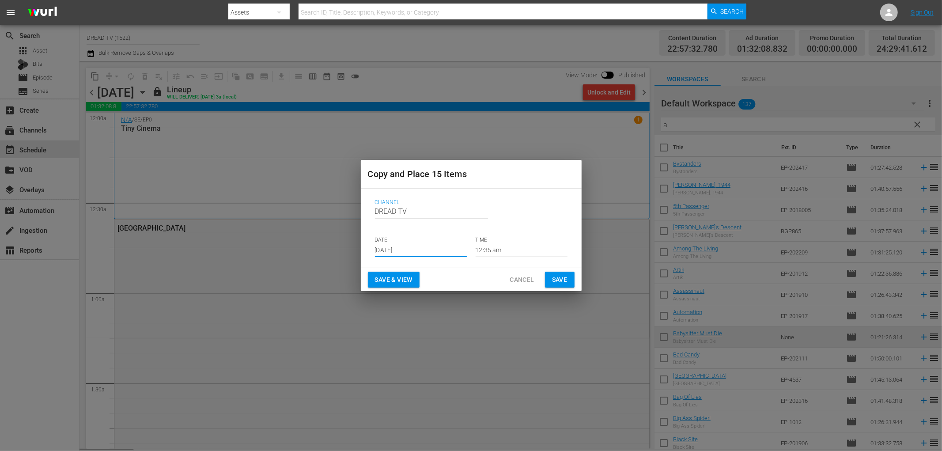
click at [400, 275] on span "Save & View" at bounding box center [394, 279] width 38 height 11
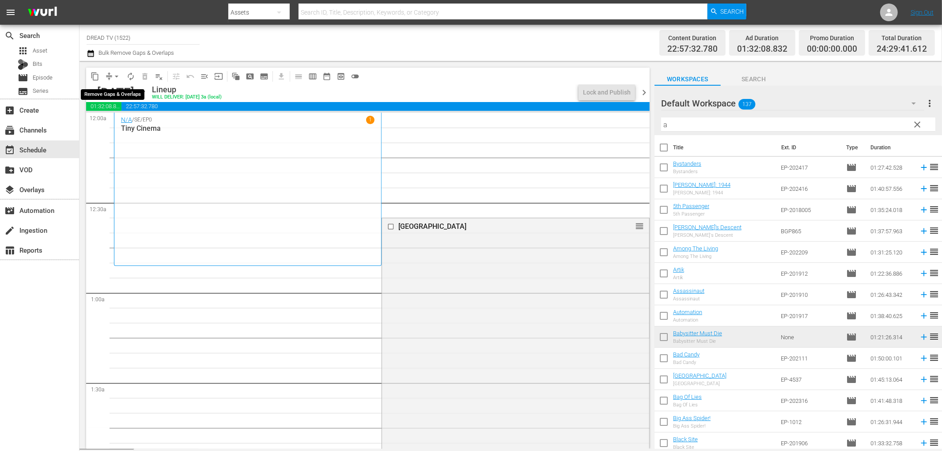
click at [113, 76] on span "arrow_drop_down" at bounding box center [116, 76] width 9 height 9
click at [127, 122] on li "Align to End of Previous Day" at bounding box center [117, 123] width 93 height 15
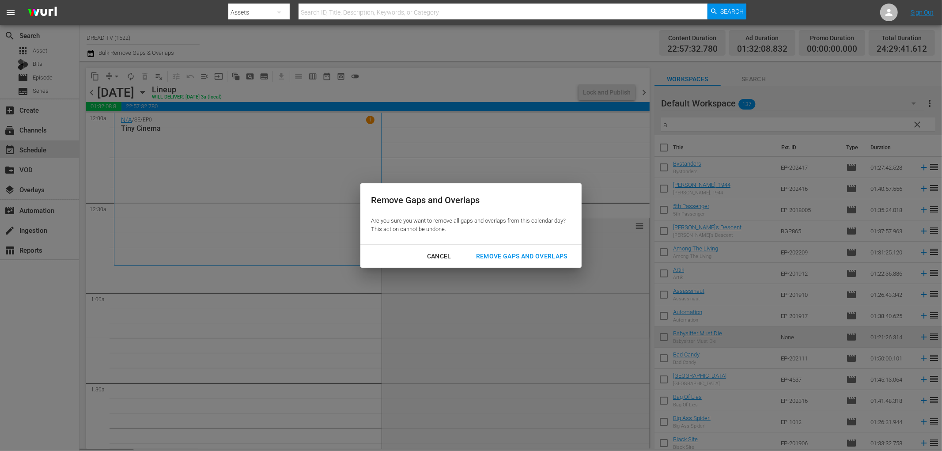
click at [517, 256] on div "Remove Gaps and Overlaps" at bounding box center [522, 256] width 106 height 11
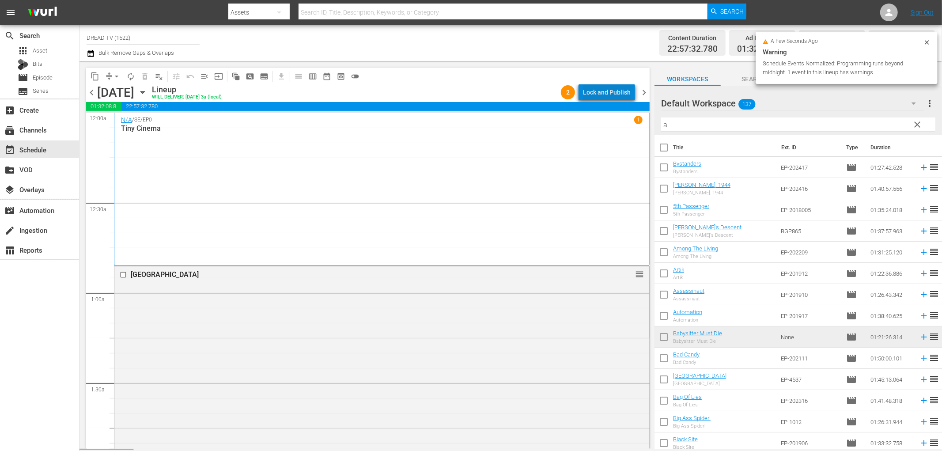
click at [623, 92] on div "Lock and Publish" at bounding box center [607, 92] width 48 height 16
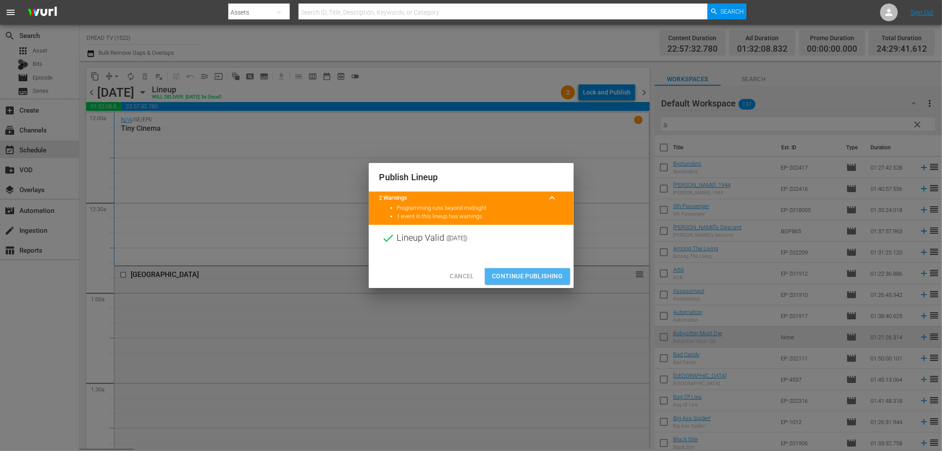
click at [530, 283] on button "Continue Publishing" at bounding box center [527, 276] width 85 height 16
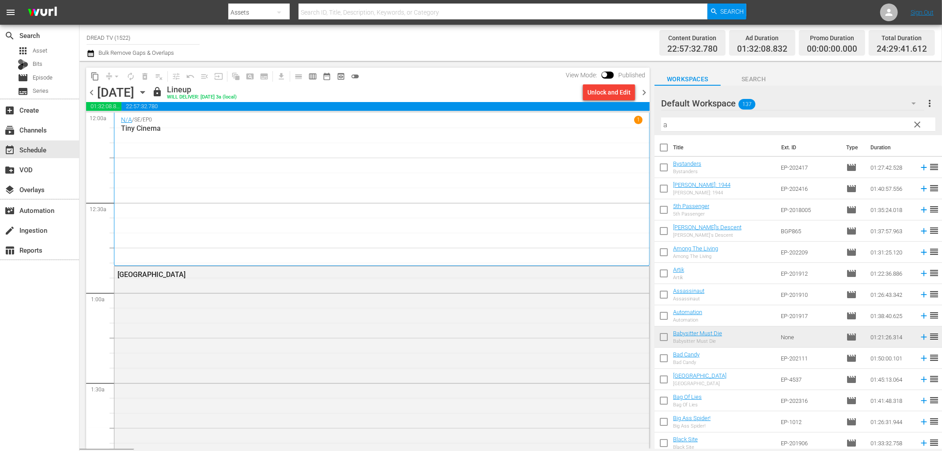
click at [150, 91] on div "[DATE] [DATE]" at bounding box center [123, 92] width 53 height 15
click at [144, 91] on icon "button" at bounding box center [142, 92] width 4 height 2
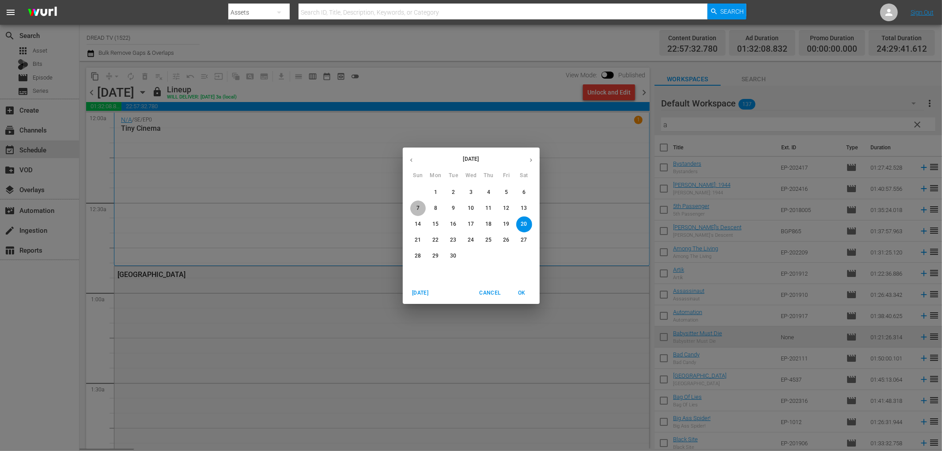
click at [420, 206] on span "7" at bounding box center [418, 208] width 16 height 8
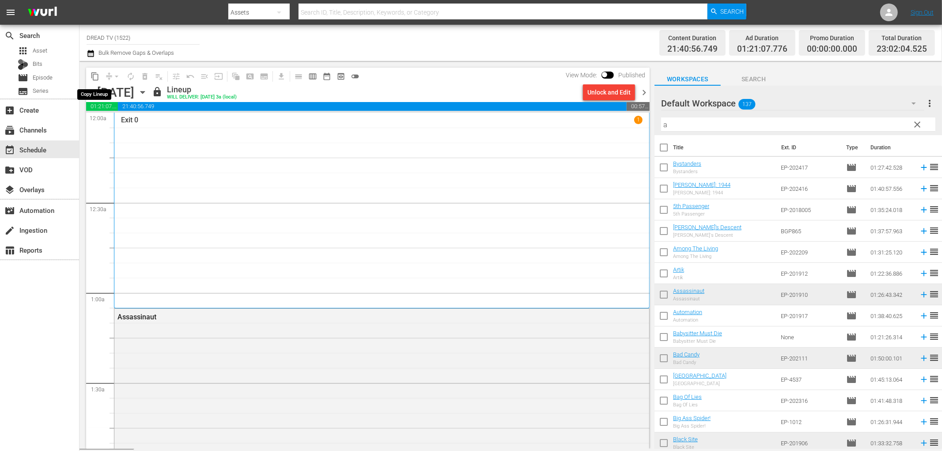
click at [91, 76] on span "content_copy" at bounding box center [95, 76] width 9 height 9
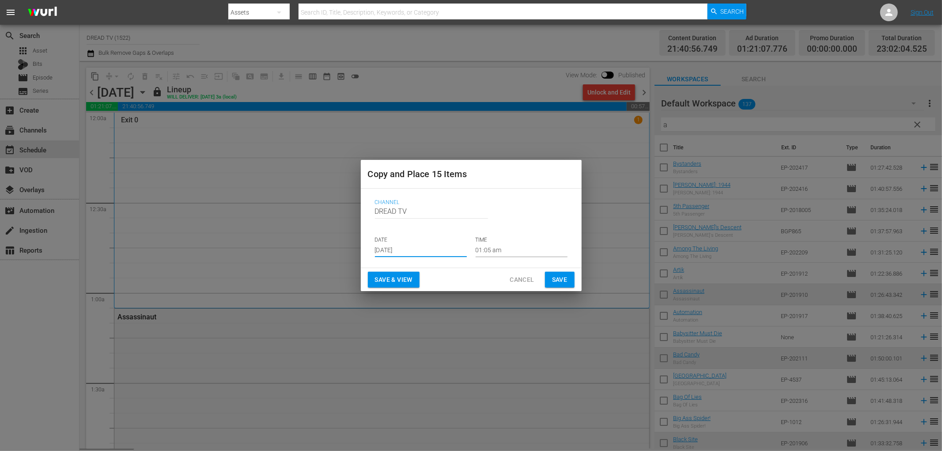
click at [390, 248] on input "[DATE]" at bounding box center [421, 250] width 92 height 13
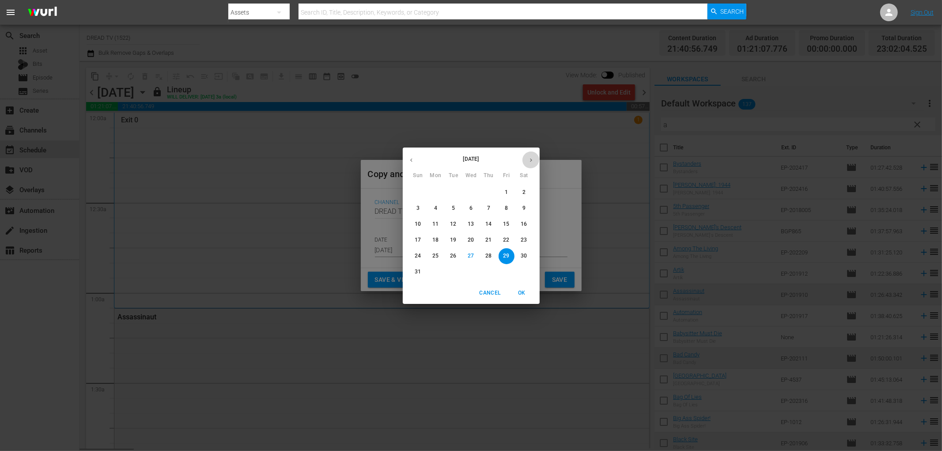
click at [530, 160] on icon "button" at bounding box center [531, 160] width 7 height 7
click at [420, 234] on button "21" at bounding box center [418, 240] width 16 height 16
type input "[DATE]"
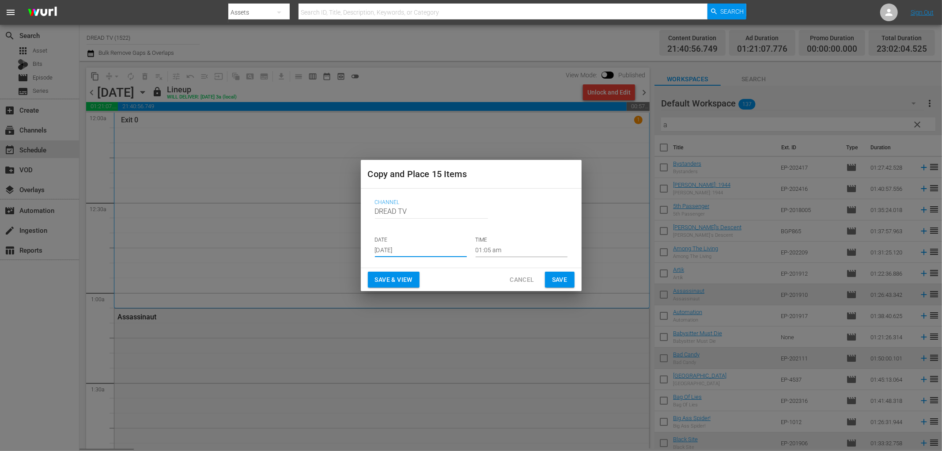
click at [407, 276] on span "Save & View" at bounding box center [394, 279] width 38 height 11
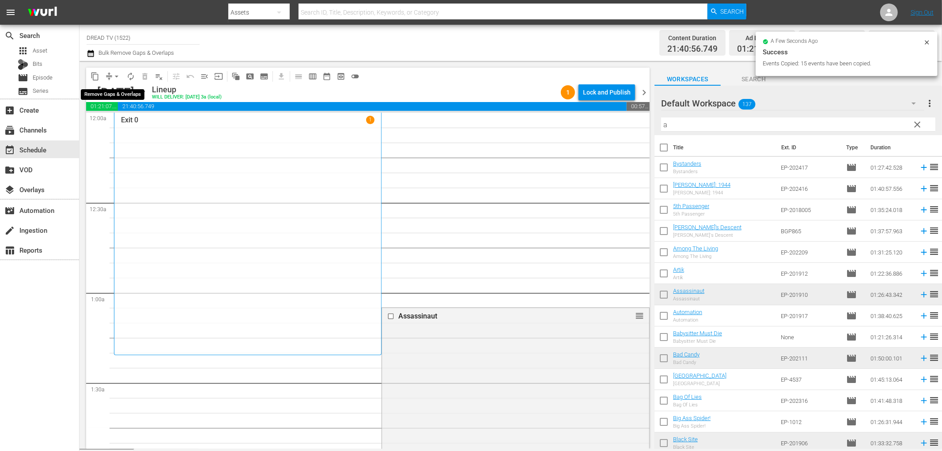
click at [112, 74] on span "arrow_drop_down" at bounding box center [116, 76] width 9 height 9
click at [127, 122] on li "Align to End of Previous Day" at bounding box center [117, 123] width 93 height 15
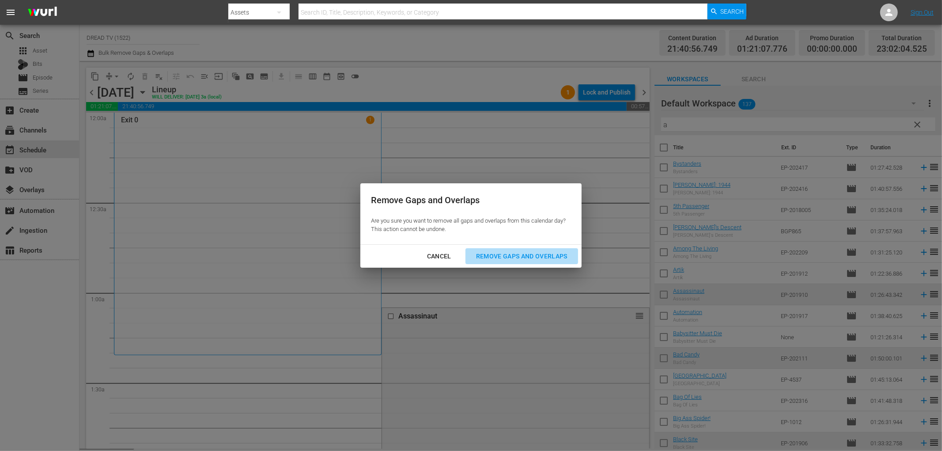
click at [504, 257] on div "Remove Gaps and Overlaps" at bounding box center [522, 256] width 106 height 11
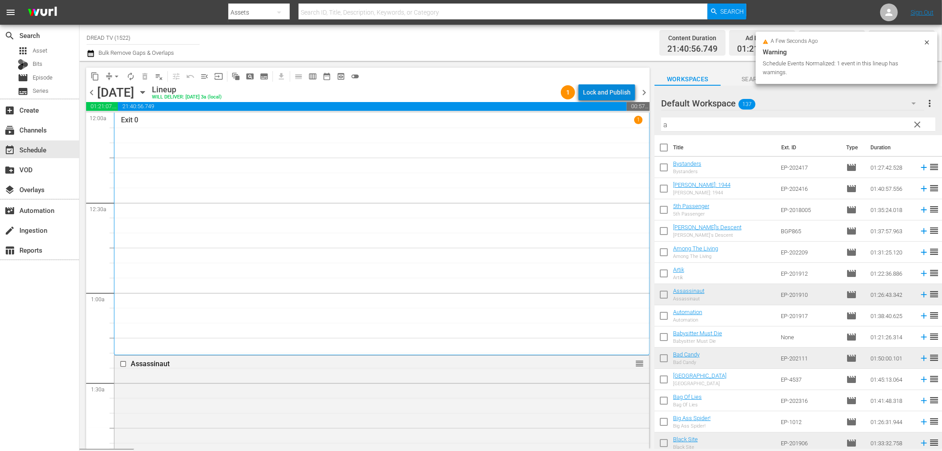
click at [624, 91] on div "Lock and Publish" at bounding box center [607, 92] width 48 height 16
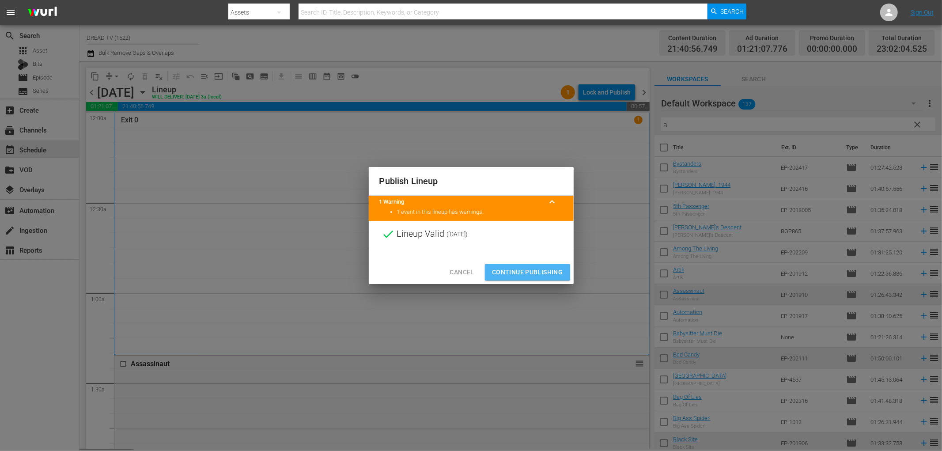
click at [508, 276] on span "Continue Publishing" at bounding box center [527, 272] width 71 height 11
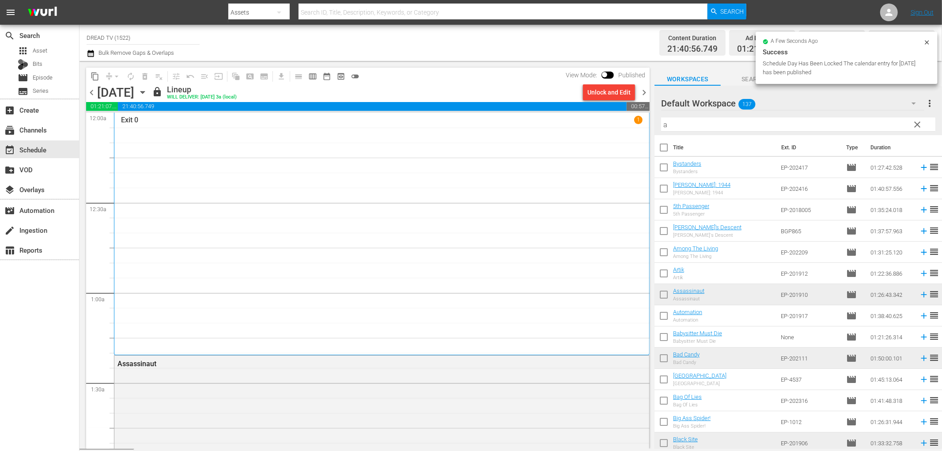
click at [148, 92] on icon "button" at bounding box center [143, 92] width 10 height 10
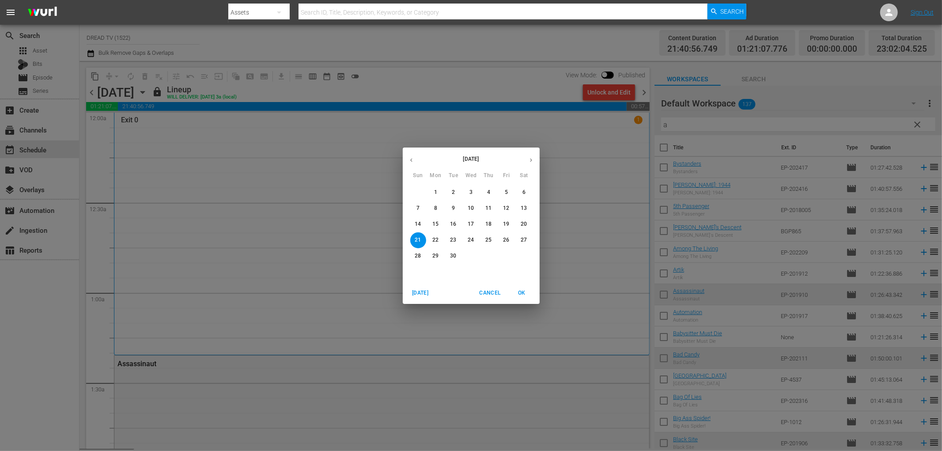
click at [438, 205] on span "8" at bounding box center [436, 208] width 16 height 8
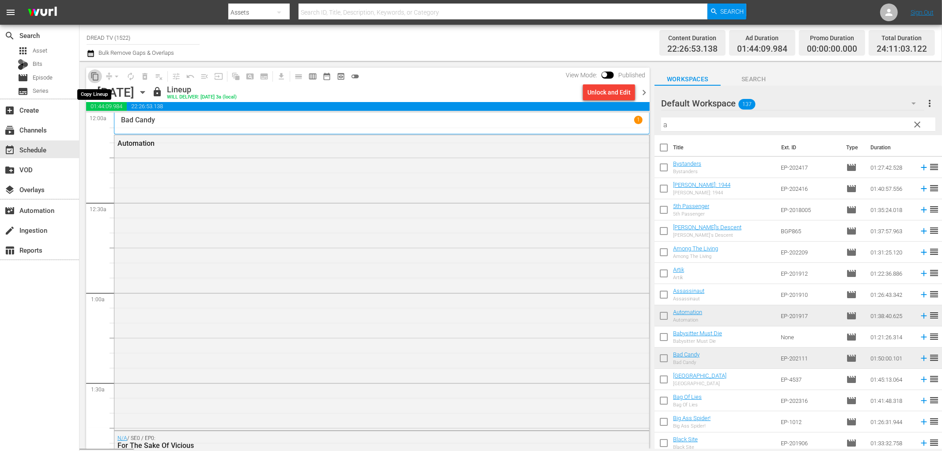
click at [98, 76] on span "content_copy" at bounding box center [95, 76] width 9 height 9
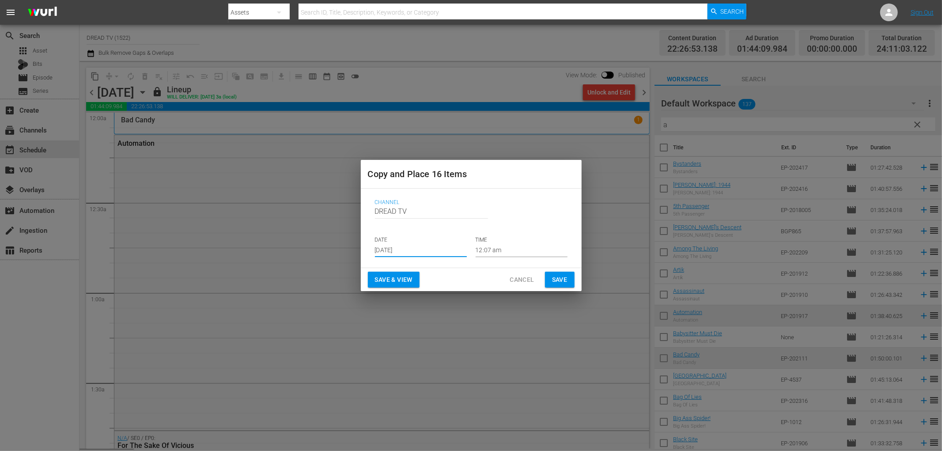
click at [414, 250] on input "[DATE]" at bounding box center [421, 250] width 92 height 13
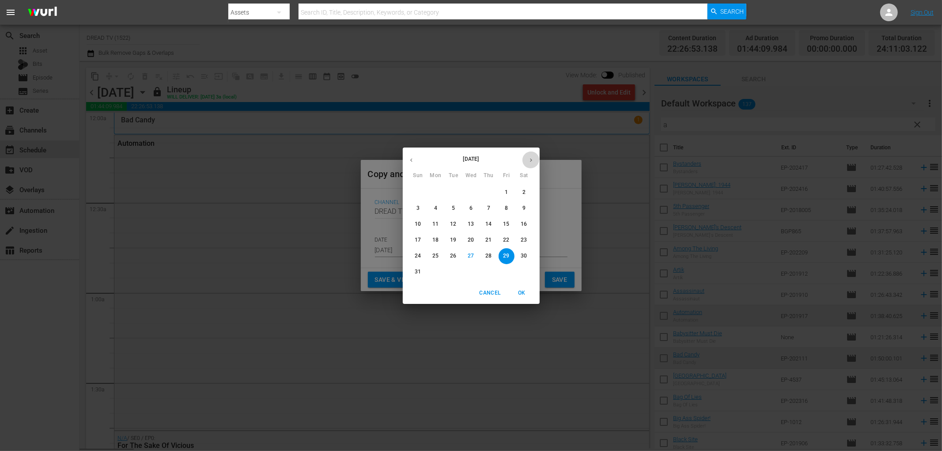
drag, startPoint x: 531, startPoint y: 161, endPoint x: 522, endPoint y: 163, distance: 9.6
click at [530, 161] on icon "button" at bounding box center [531, 160] width 2 height 4
click at [438, 240] on p "22" at bounding box center [435, 240] width 6 height 8
type input "[DATE]"
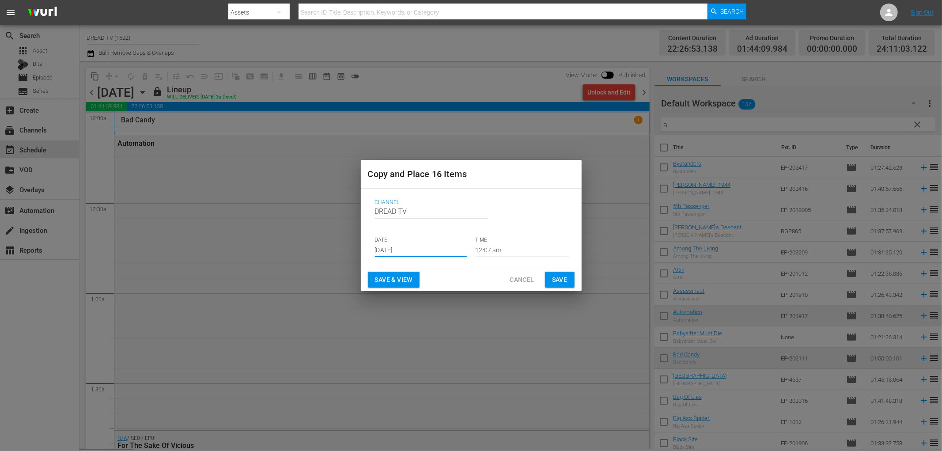
click at [400, 277] on span "Save & View" at bounding box center [394, 279] width 38 height 11
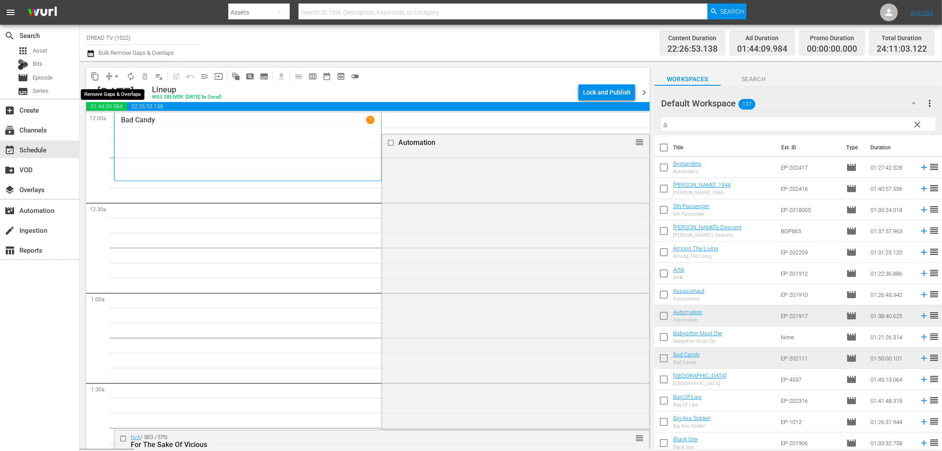
click at [117, 77] on span "arrow_drop_down" at bounding box center [116, 76] width 9 height 9
click at [134, 117] on li "Align to End of Previous Day" at bounding box center [117, 123] width 93 height 15
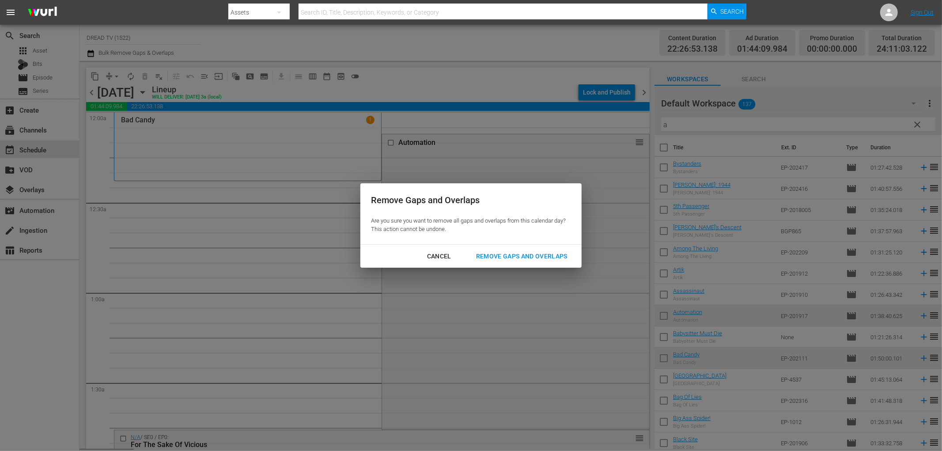
click at [508, 254] on div "Remove Gaps and Overlaps" at bounding box center [522, 256] width 106 height 11
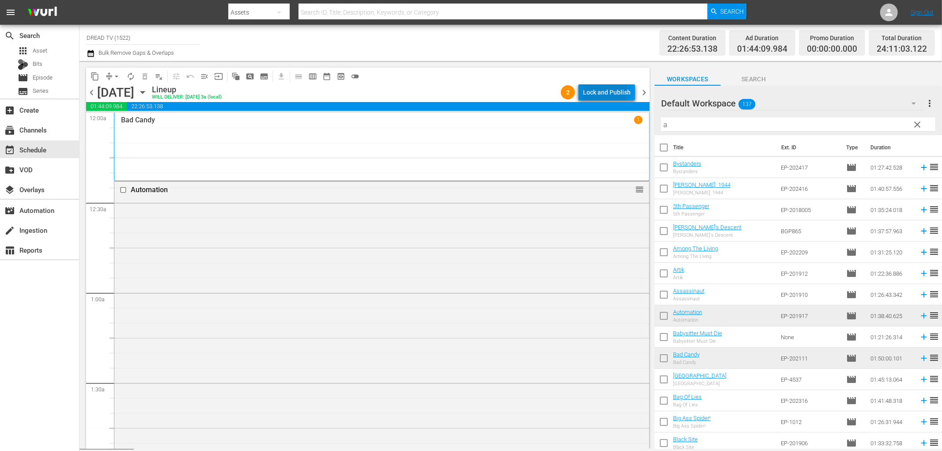
click at [592, 91] on div "Lock and Publish" at bounding box center [607, 92] width 48 height 16
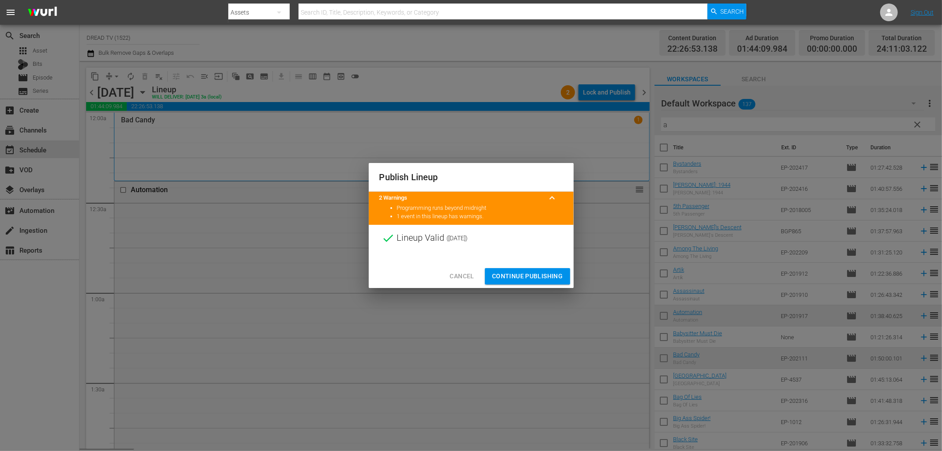
click at [501, 274] on span "Continue Publishing" at bounding box center [527, 276] width 71 height 11
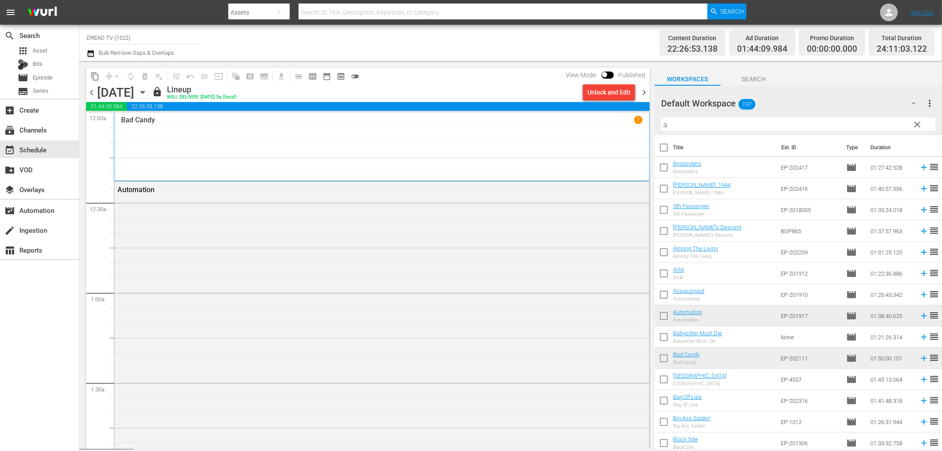
click at [148, 93] on icon "button" at bounding box center [143, 92] width 10 height 10
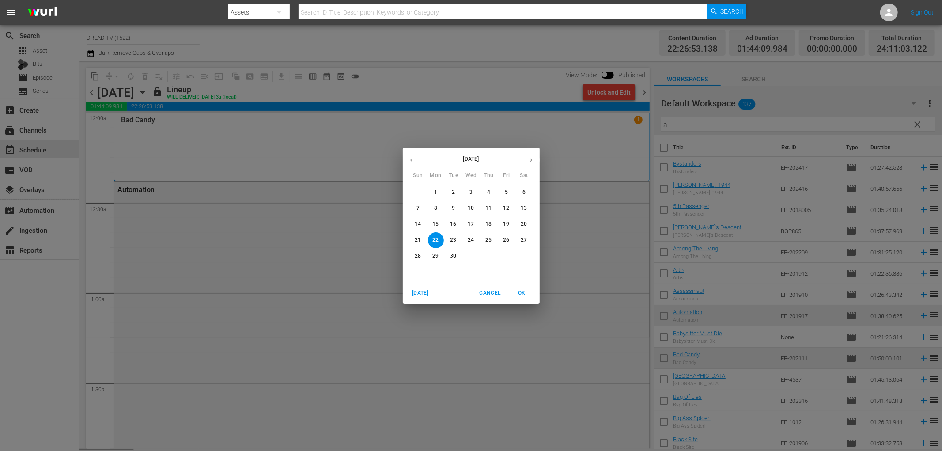
click at [456, 208] on span "9" at bounding box center [454, 208] width 16 height 8
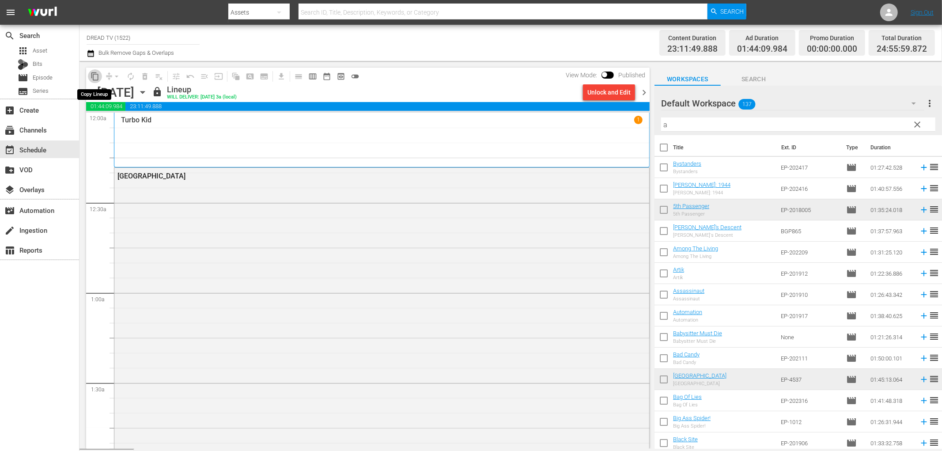
click at [95, 80] on span "content_copy" at bounding box center [95, 76] width 9 height 9
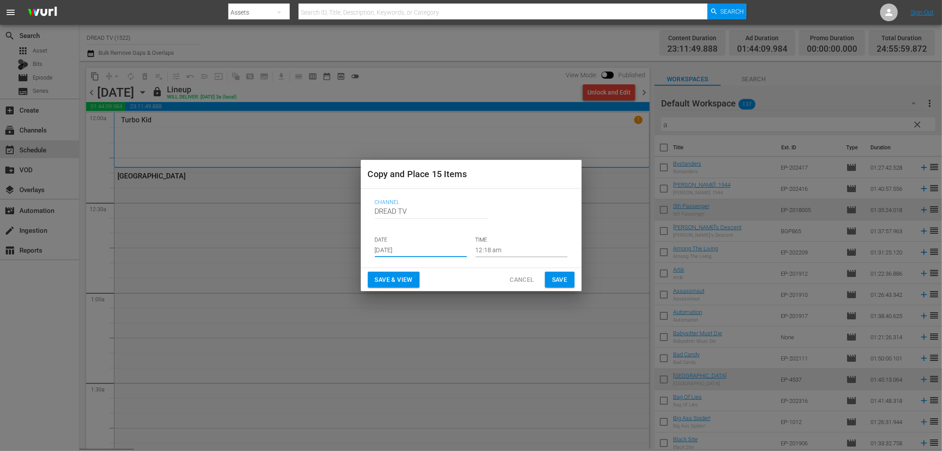
click at [433, 253] on input "[DATE]" at bounding box center [421, 250] width 92 height 13
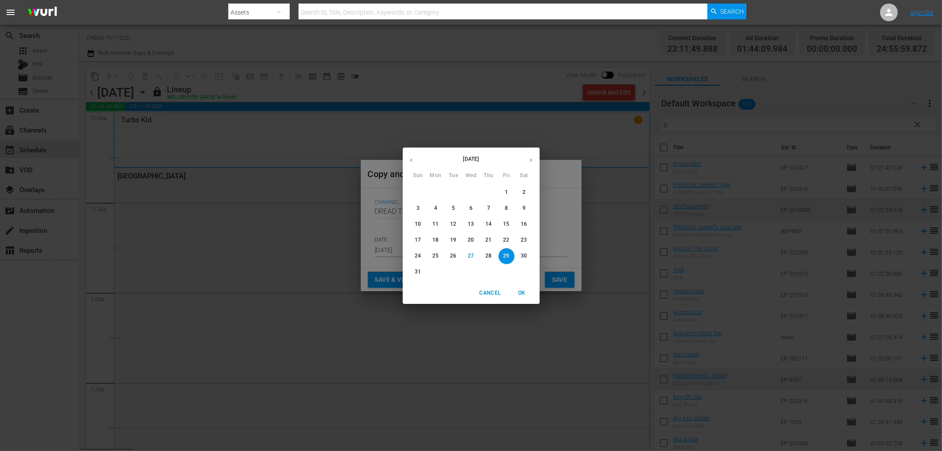
click at [529, 163] on icon "button" at bounding box center [531, 160] width 7 height 7
click at [455, 238] on p "23" at bounding box center [453, 240] width 6 height 8
type input "[DATE]"
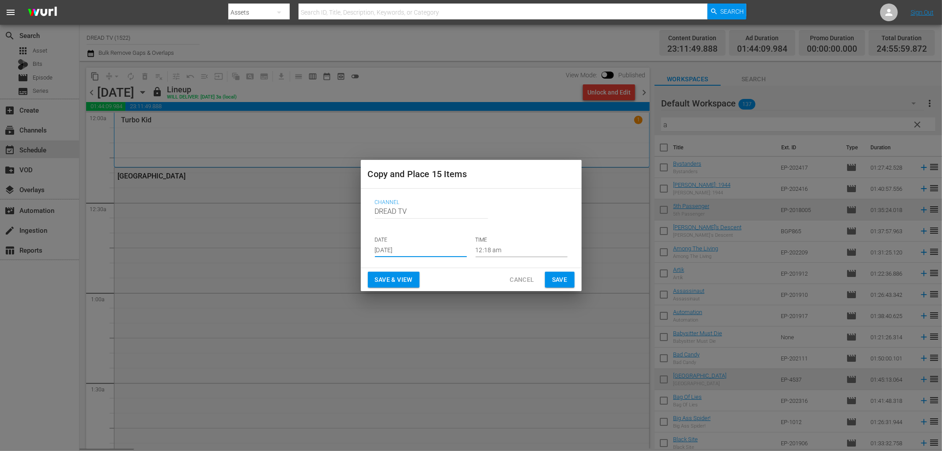
click at [411, 280] on span "Save & View" at bounding box center [394, 279] width 38 height 11
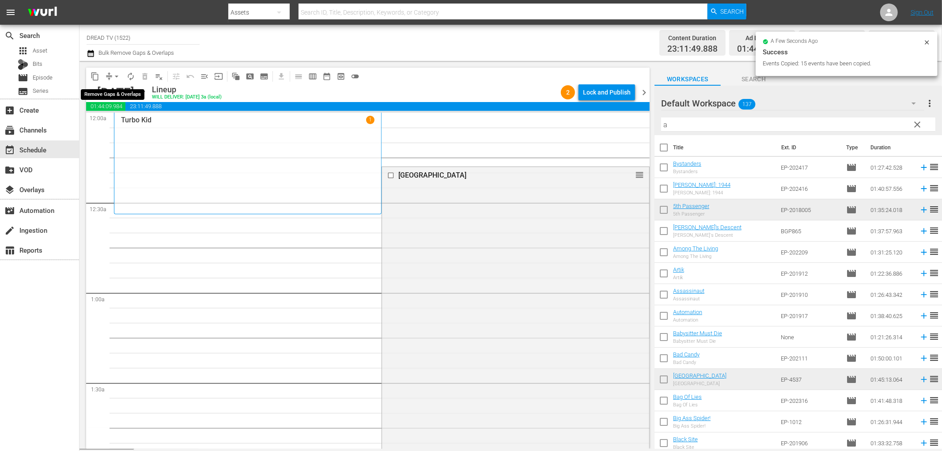
click at [114, 80] on span "arrow_drop_down" at bounding box center [116, 76] width 9 height 9
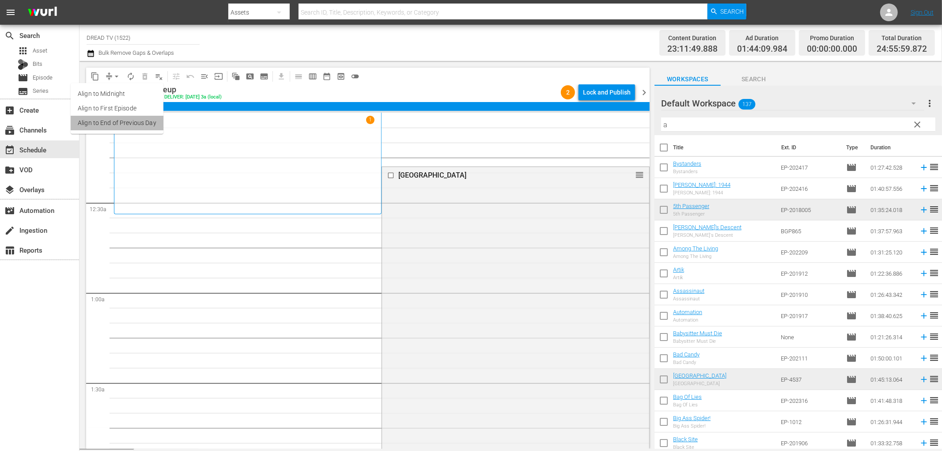
click at [133, 126] on li "Align to End of Previous Day" at bounding box center [117, 123] width 93 height 15
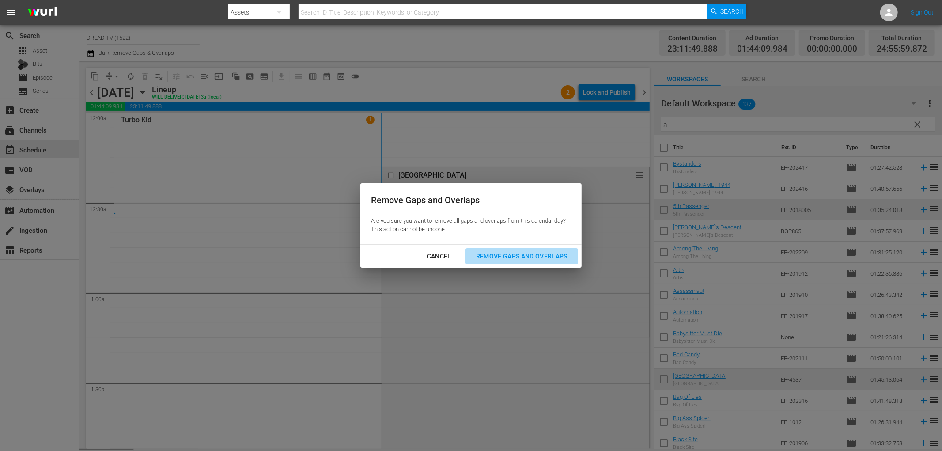
click at [502, 253] on div "Remove Gaps and Overlaps" at bounding box center [522, 256] width 106 height 11
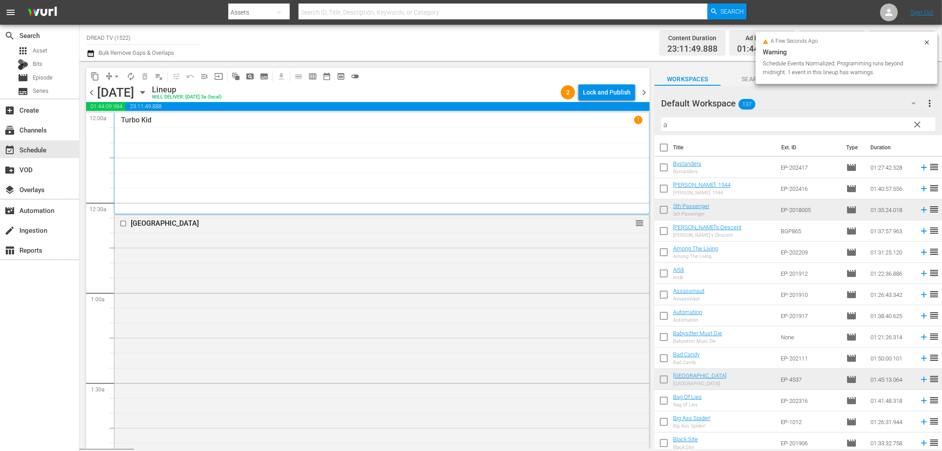
click at [613, 96] on div "Lock and Publish" at bounding box center [607, 92] width 48 height 16
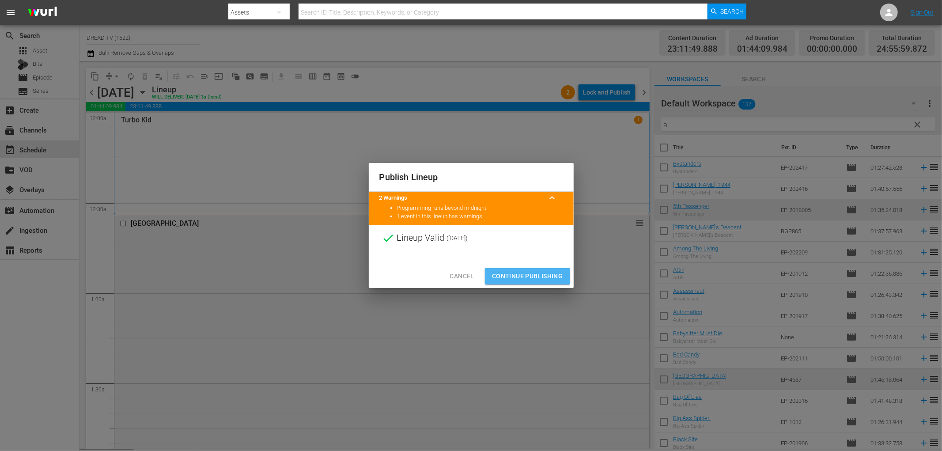
click at [506, 280] on span "Continue Publishing" at bounding box center [527, 276] width 71 height 11
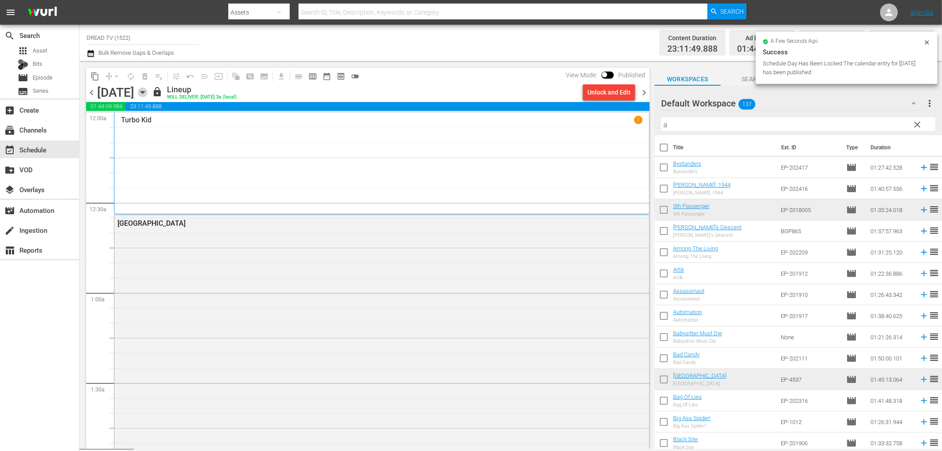
click at [148, 92] on icon "button" at bounding box center [143, 92] width 10 height 10
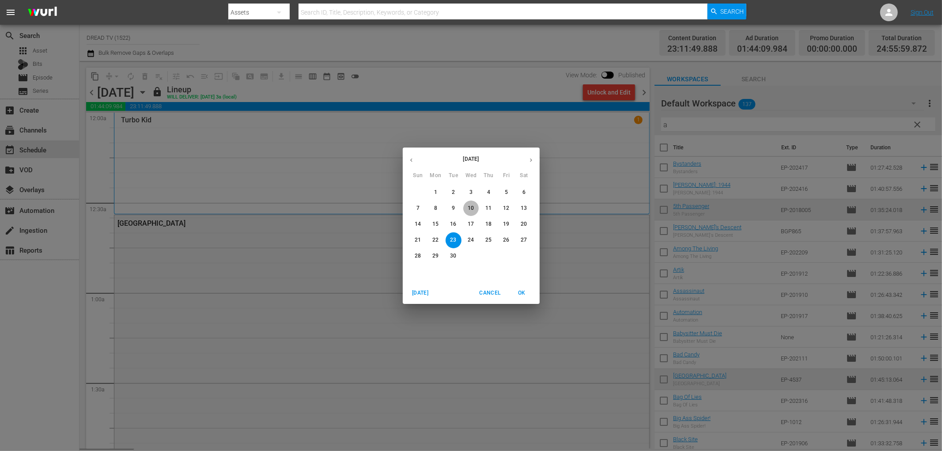
click at [474, 204] on p "10" at bounding box center [471, 208] width 6 height 8
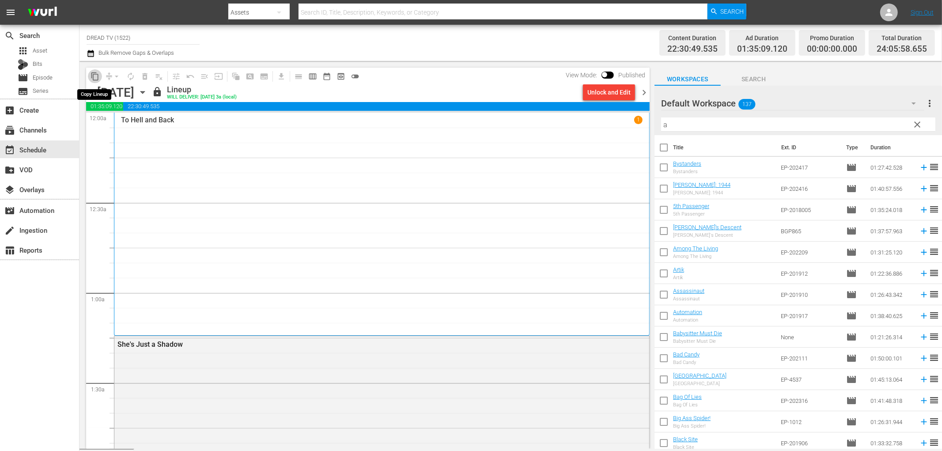
click at [97, 77] on span "content_copy" at bounding box center [95, 76] width 9 height 9
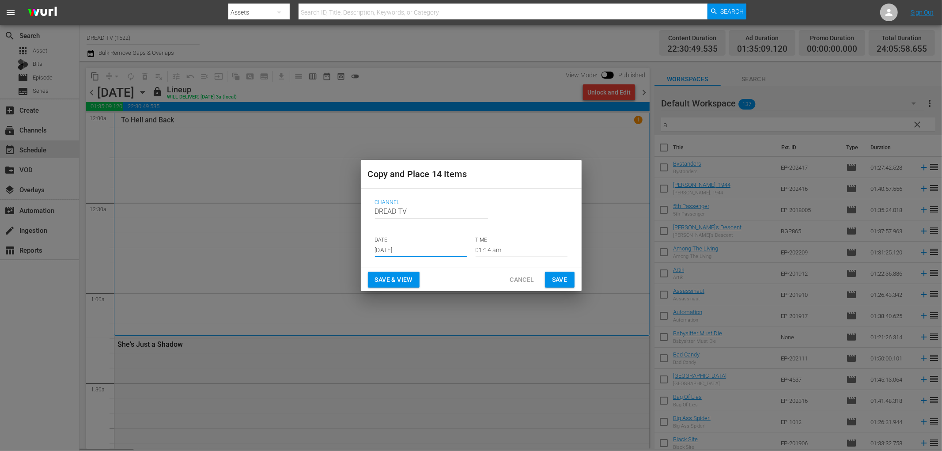
click at [438, 253] on input "[DATE]" at bounding box center [421, 250] width 92 height 13
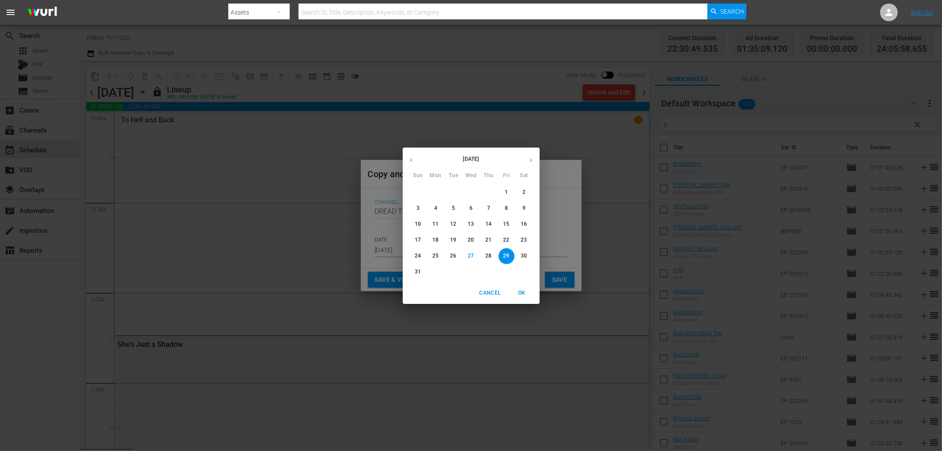
click at [530, 159] on icon "button" at bounding box center [531, 160] width 7 height 7
click at [472, 238] on p "24" at bounding box center [471, 240] width 6 height 8
type input "[DATE]"
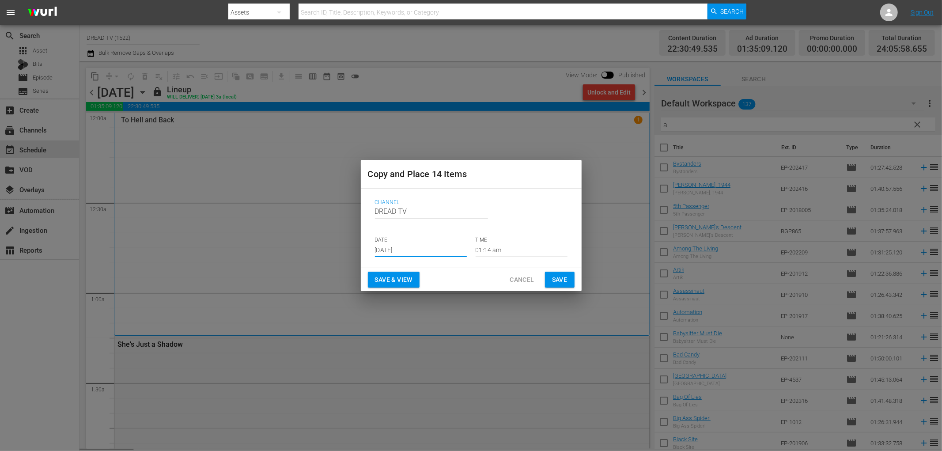
click at [407, 283] on span "Save & View" at bounding box center [394, 279] width 38 height 11
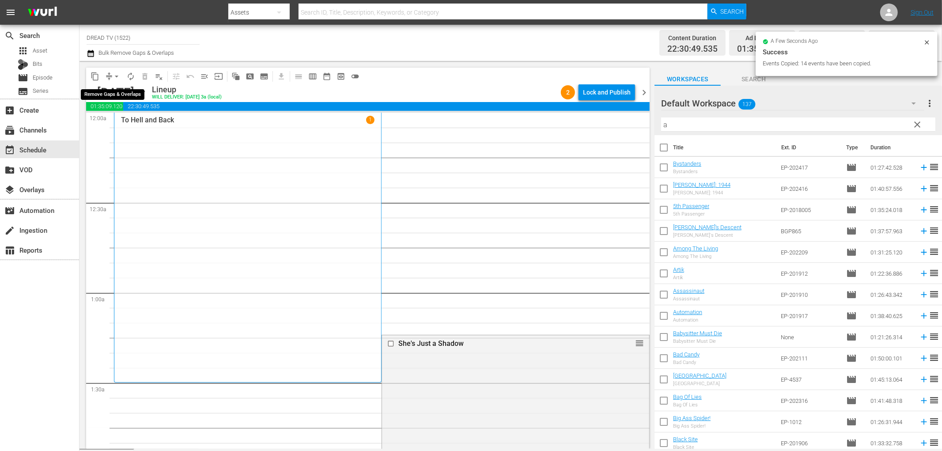
click at [110, 74] on button "arrow_drop_down" at bounding box center [117, 76] width 14 height 14
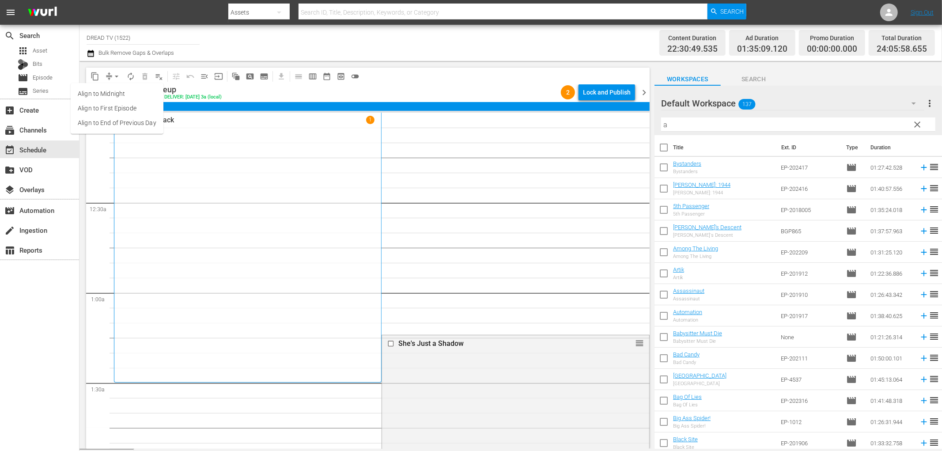
click at [124, 118] on li "Align to End of Previous Day" at bounding box center [117, 123] width 93 height 15
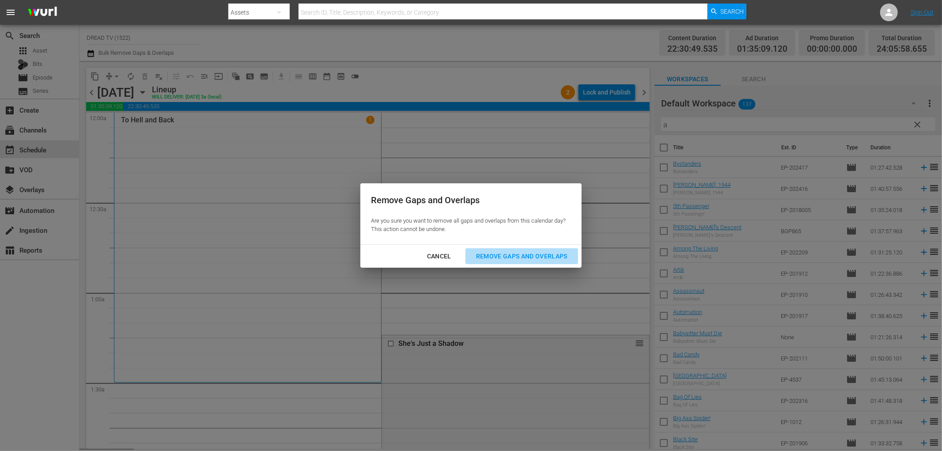
click at [533, 259] on div "Remove Gaps and Overlaps" at bounding box center [522, 256] width 106 height 11
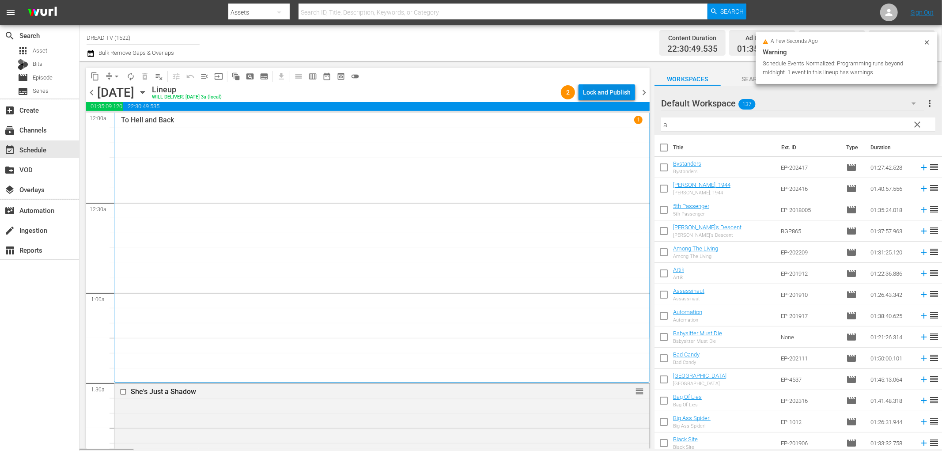
click at [593, 93] on div "Lock and Publish" at bounding box center [607, 92] width 48 height 16
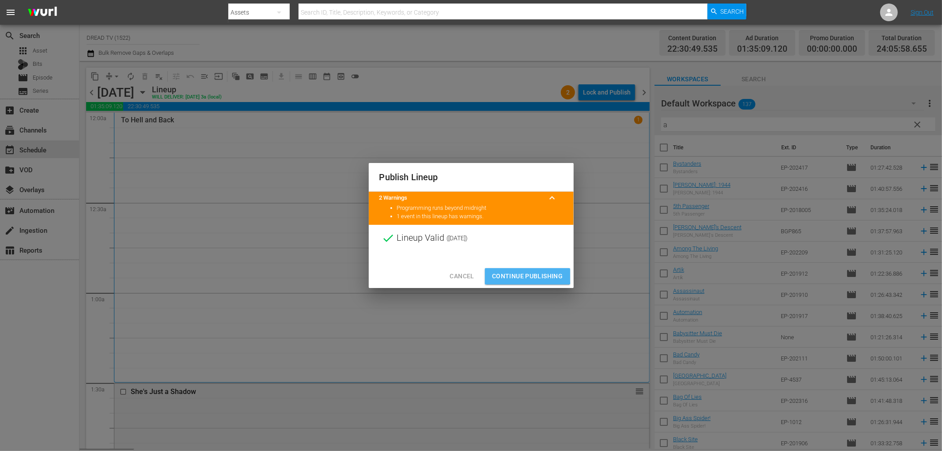
click at [519, 275] on span "Continue Publishing" at bounding box center [527, 276] width 71 height 11
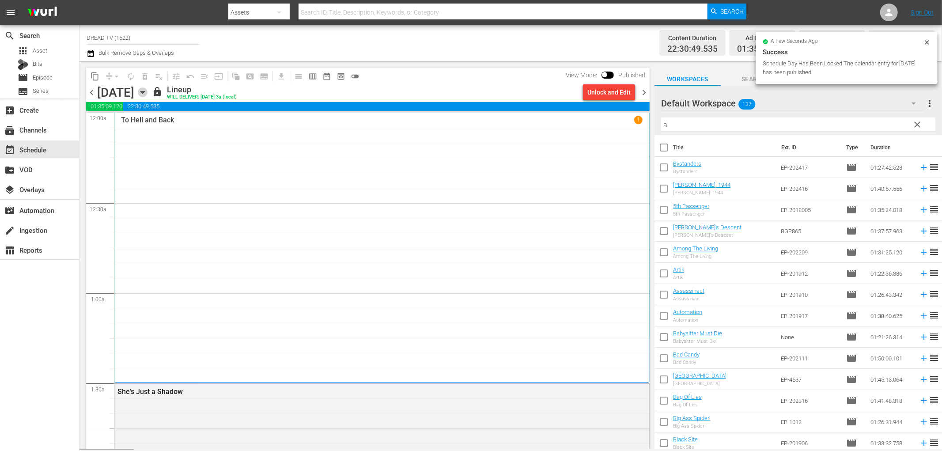
click at [148, 95] on icon "button" at bounding box center [143, 92] width 10 height 10
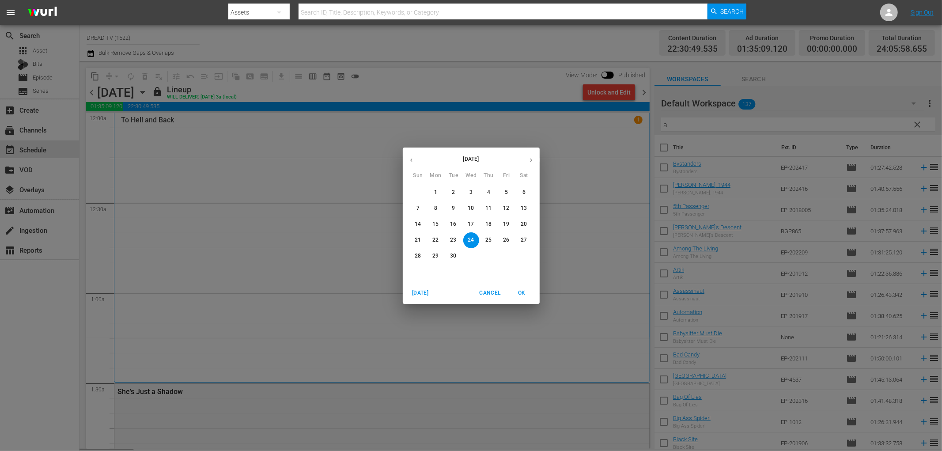
click at [490, 205] on p "11" at bounding box center [488, 208] width 6 height 8
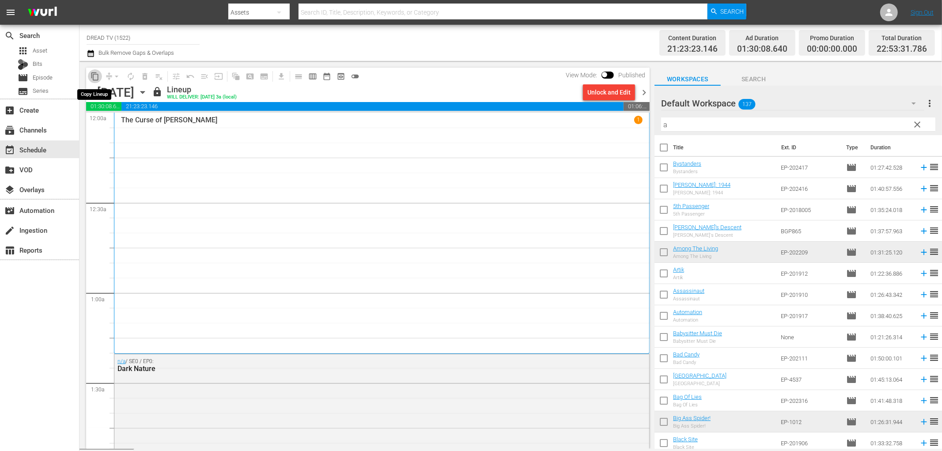
click at [96, 76] on span "content_copy" at bounding box center [95, 76] width 9 height 9
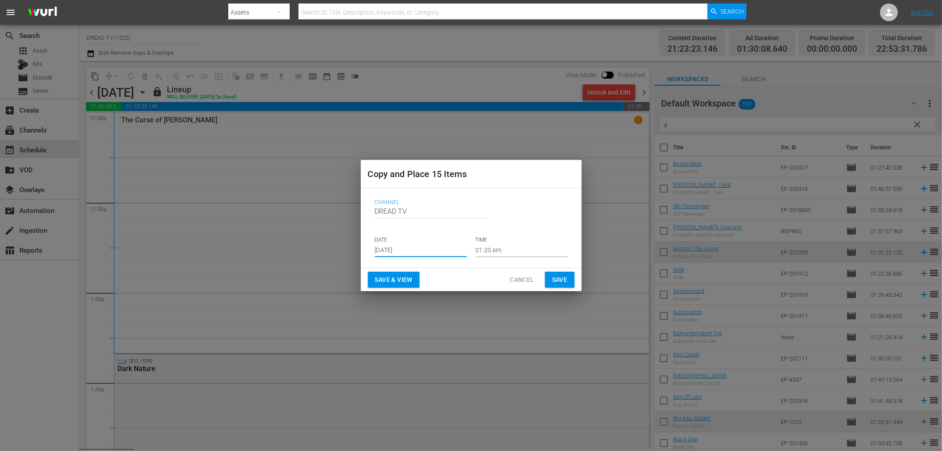
click at [405, 244] on input "[DATE]" at bounding box center [421, 250] width 92 height 13
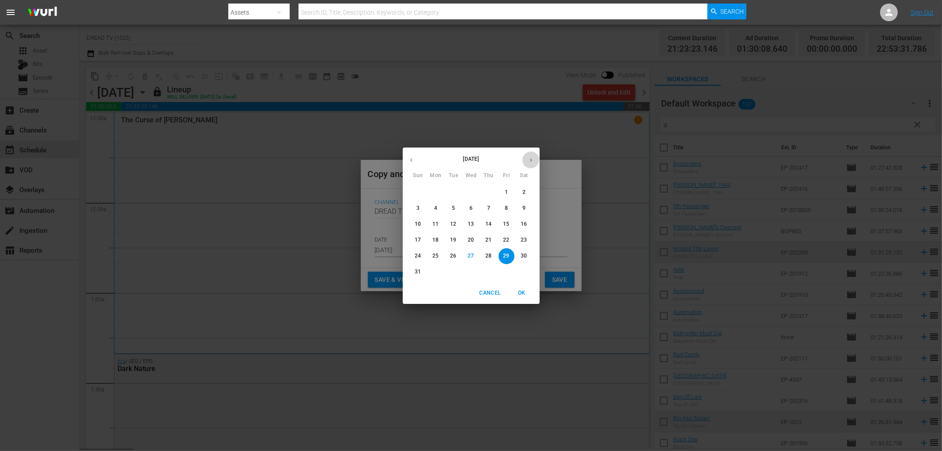
click at [530, 155] on button "button" at bounding box center [531, 159] width 17 height 17
click at [492, 239] on span "25" at bounding box center [489, 240] width 16 height 8
type input "[DATE]"
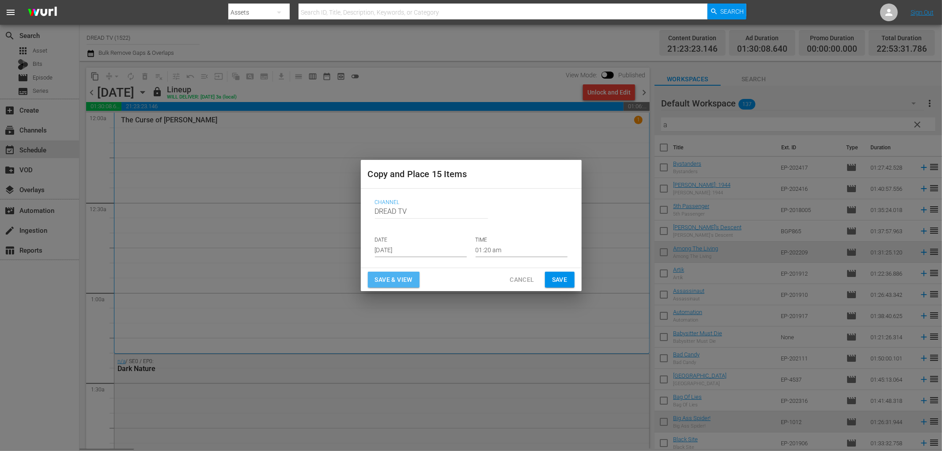
click at [408, 276] on span "Save & View" at bounding box center [394, 279] width 38 height 11
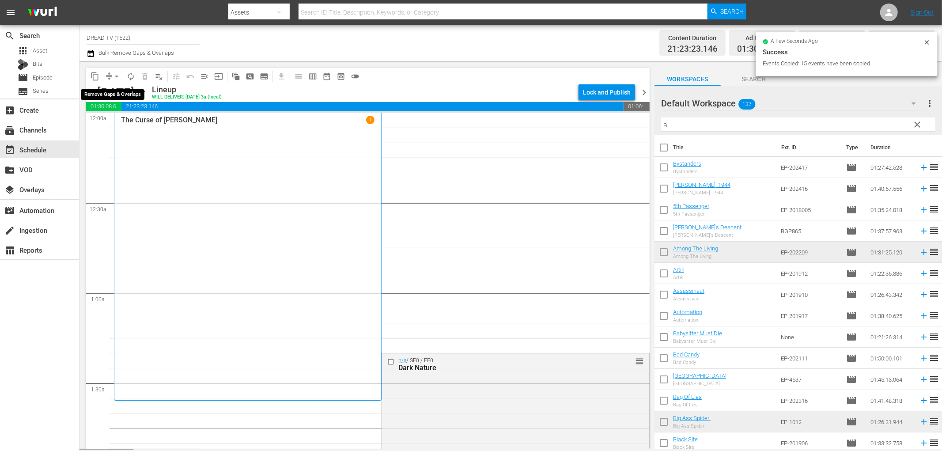
click at [117, 76] on span "arrow_drop_down" at bounding box center [116, 76] width 9 height 9
click at [145, 119] on li "Align to End of Previous Day" at bounding box center [117, 123] width 93 height 15
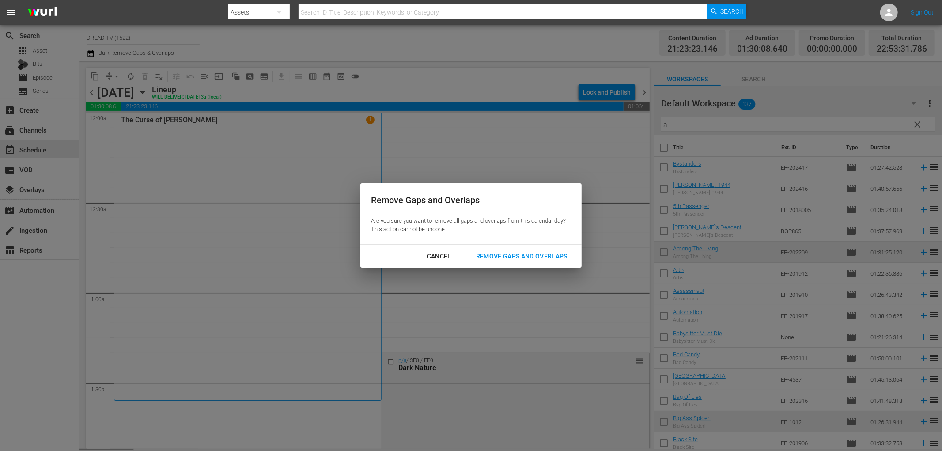
click at [514, 255] on div "Remove Gaps and Overlaps" at bounding box center [522, 256] width 106 height 11
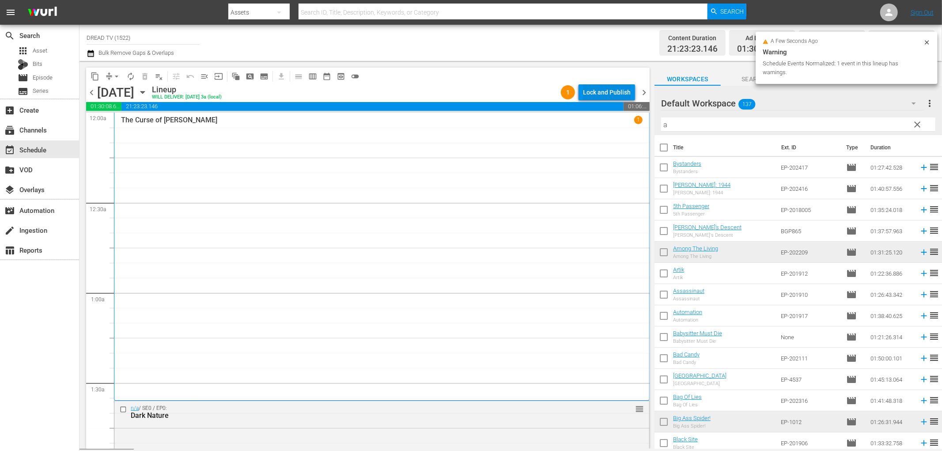
click at [608, 93] on div "Lock and Publish" at bounding box center [607, 92] width 48 height 16
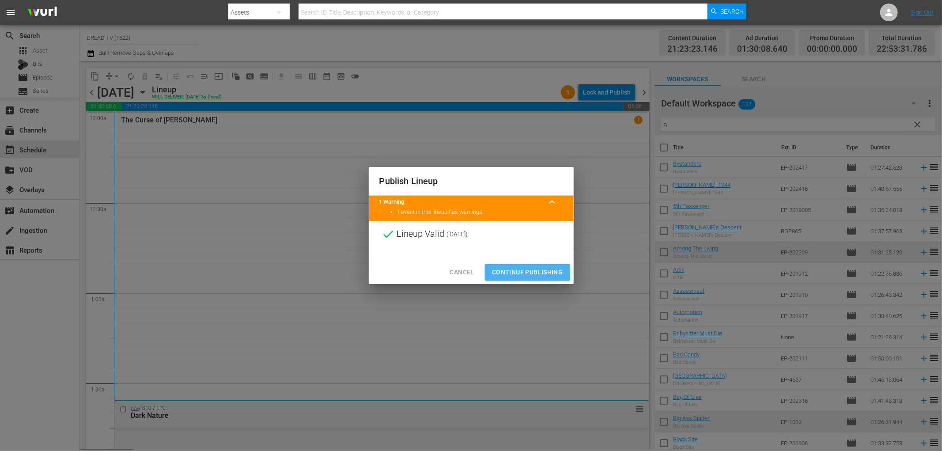
click at [520, 272] on span "Continue Publishing" at bounding box center [527, 272] width 71 height 11
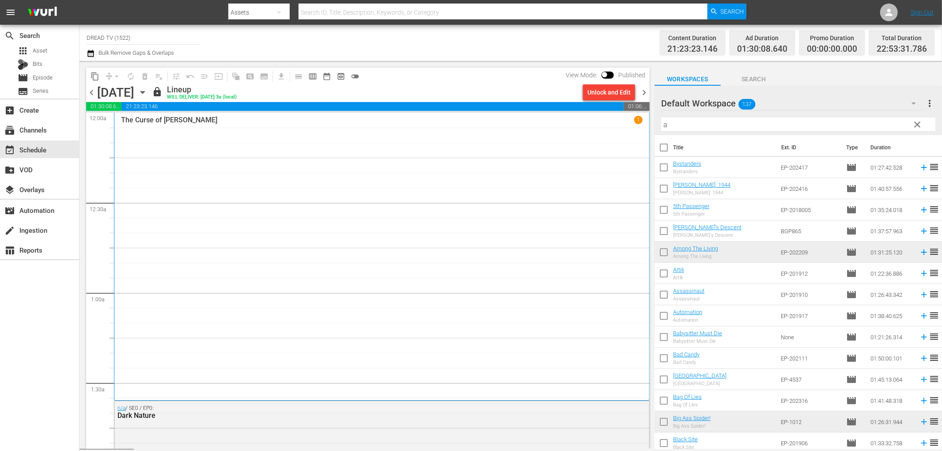
click at [150, 91] on div "[DATE] [DATE]" at bounding box center [123, 92] width 53 height 15
click at [144, 92] on icon "button" at bounding box center [142, 92] width 4 height 2
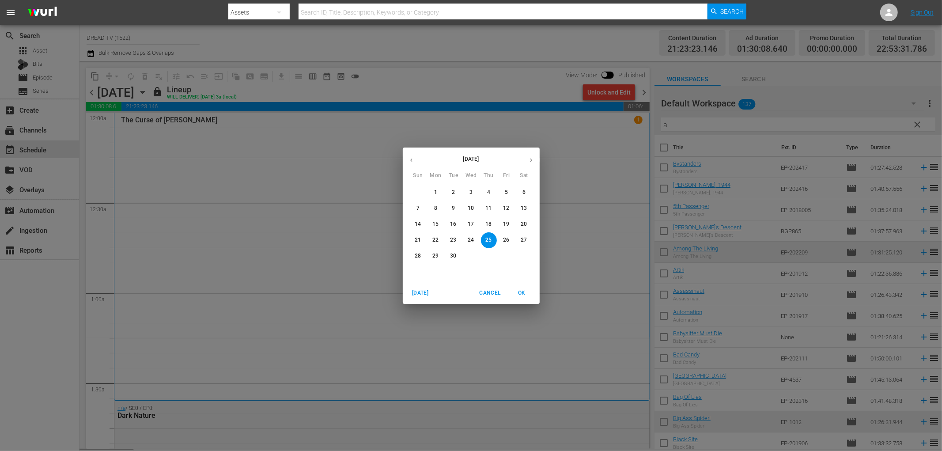
click at [506, 206] on p "12" at bounding box center [506, 208] width 6 height 8
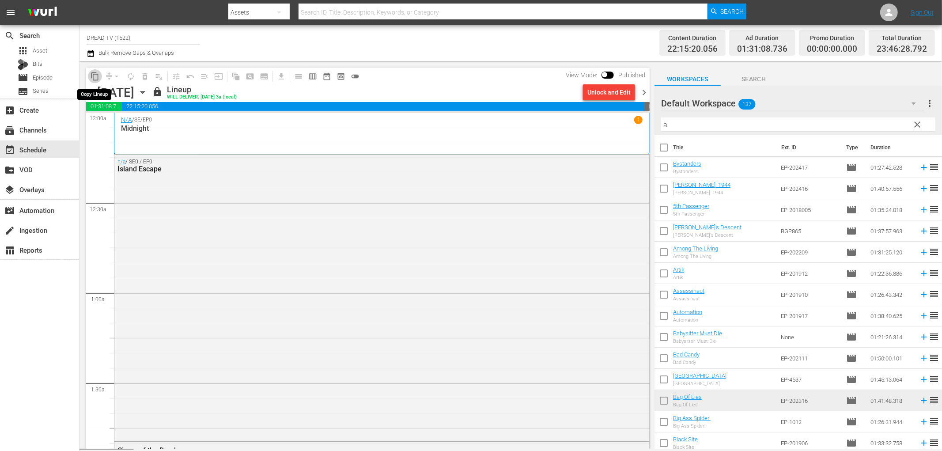
click at [93, 75] on span "content_copy" at bounding box center [95, 76] width 9 height 9
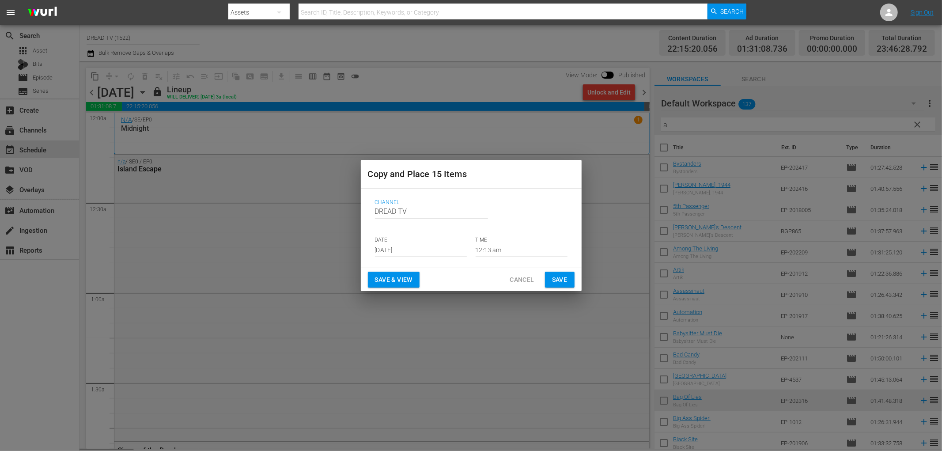
click at [424, 250] on input "[DATE]" at bounding box center [421, 250] width 92 height 13
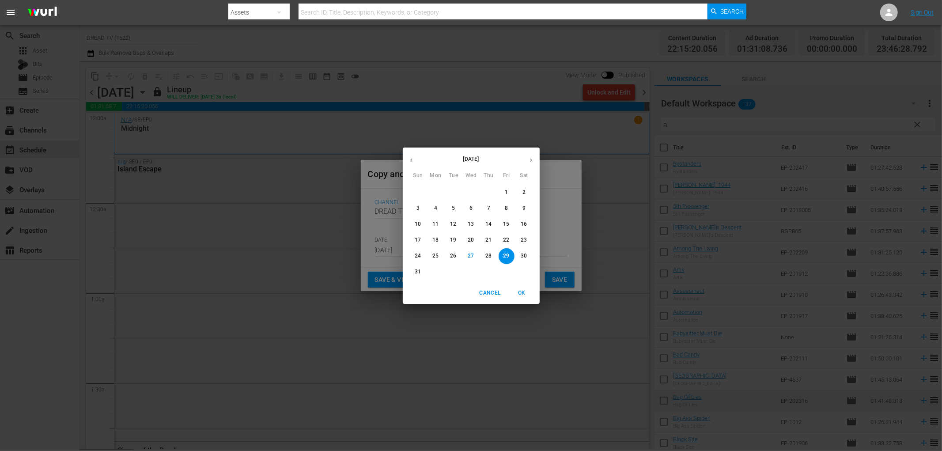
click at [526, 162] on button "button" at bounding box center [531, 159] width 17 height 17
click at [505, 239] on p "26" at bounding box center [506, 240] width 6 height 8
type input "[DATE]"
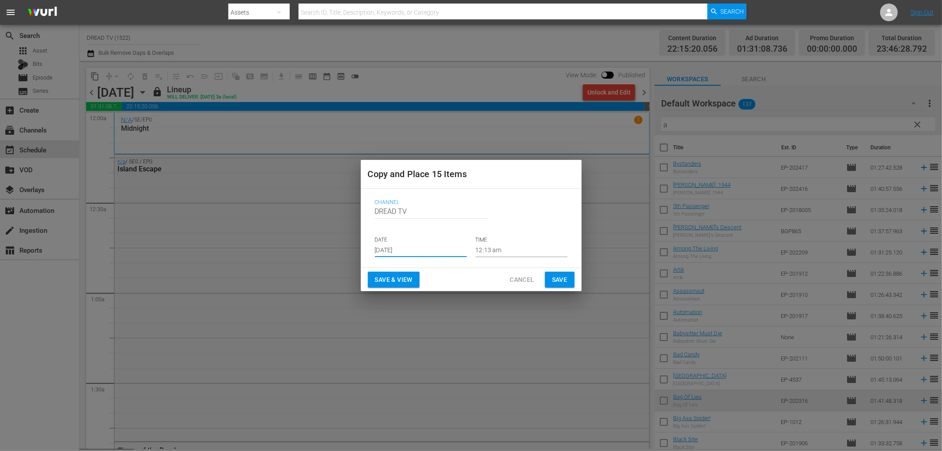
click at [408, 278] on span "Save & View" at bounding box center [394, 279] width 38 height 11
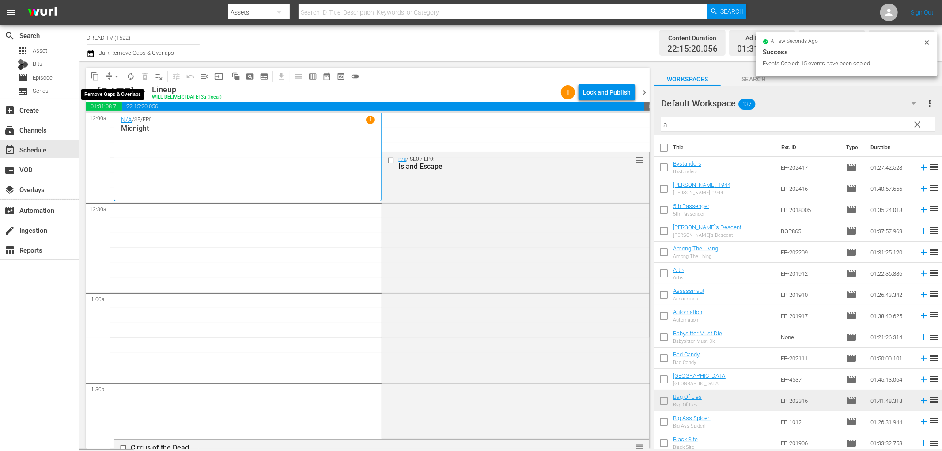
click at [114, 75] on span "arrow_drop_down" at bounding box center [116, 76] width 9 height 9
click at [118, 118] on li "Align to End of Previous Day" at bounding box center [117, 123] width 93 height 15
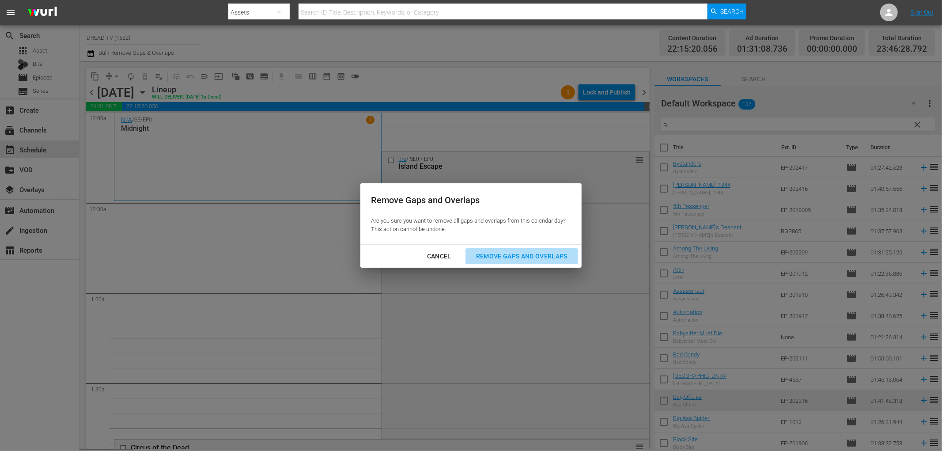
click at [505, 254] on div "Remove Gaps and Overlaps" at bounding box center [522, 256] width 106 height 11
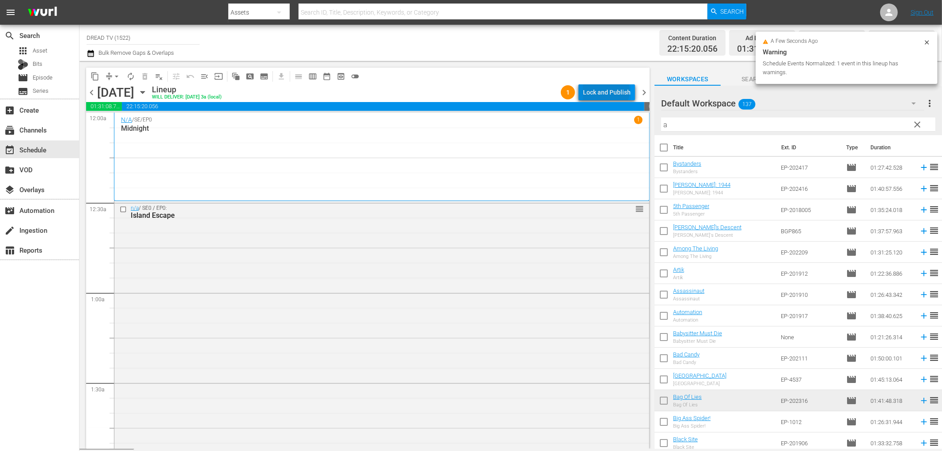
click at [608, 91] on div "Lock and Publish" at bounding box center [607, 92] width 48 height 16
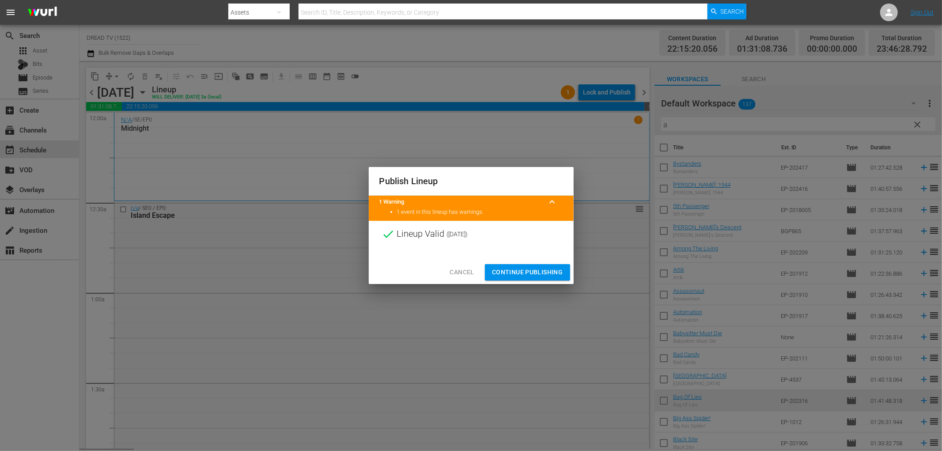
click at [511, 272] on span "Continue Publishing" at bounding box center [527, 272] width 71 height 11
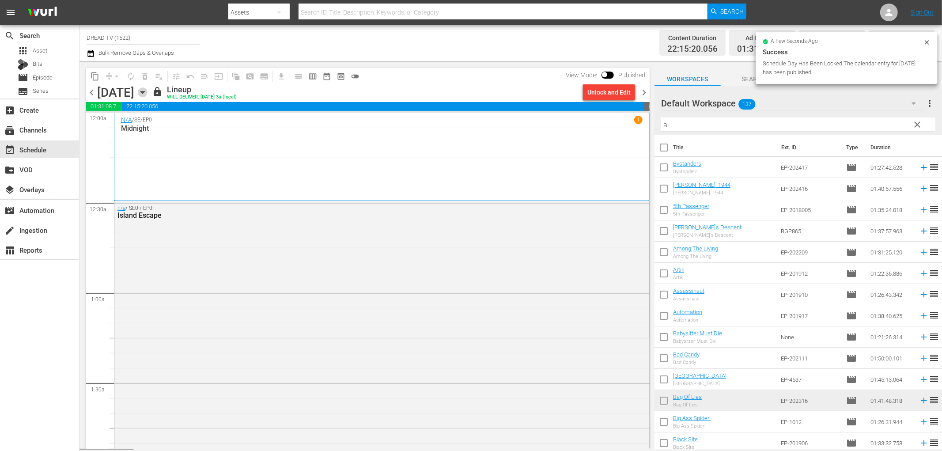
click at [144, 91] on icon "button" at bounding box center [142, 92] width 4 height 2
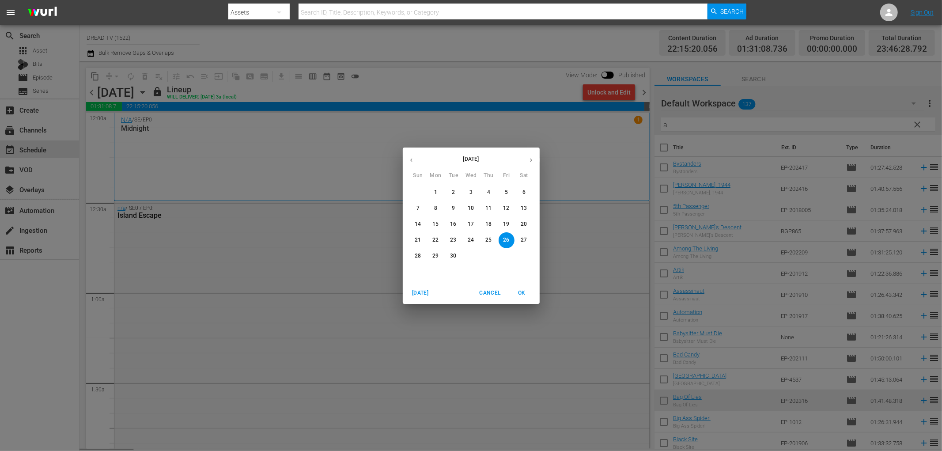
drag, startPoint x: 527, startPoint y: 207, endPoint x: 520, endPoint y: 213, distance: 10.0
click at [526, 207] on span "13" at bounding box center [524, 208] width 16 height 8
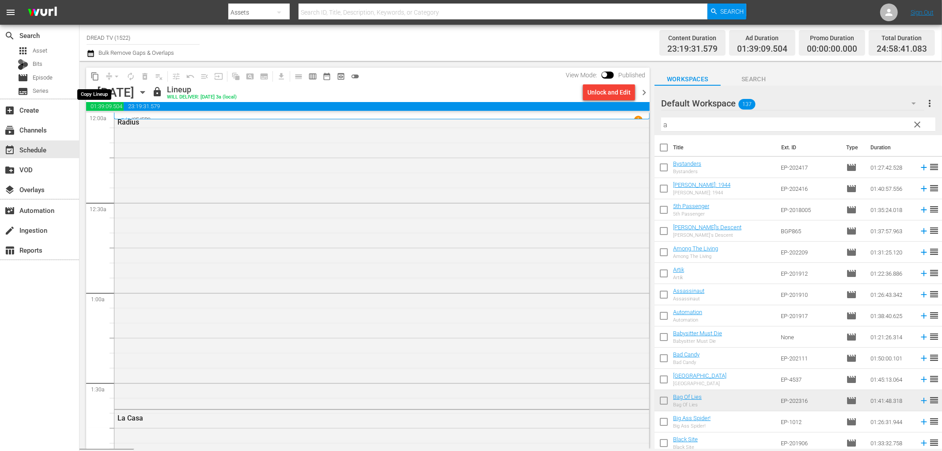
click at [97, 75] on span "content_copy" at bounding box center [95, 76] width 9 height 9
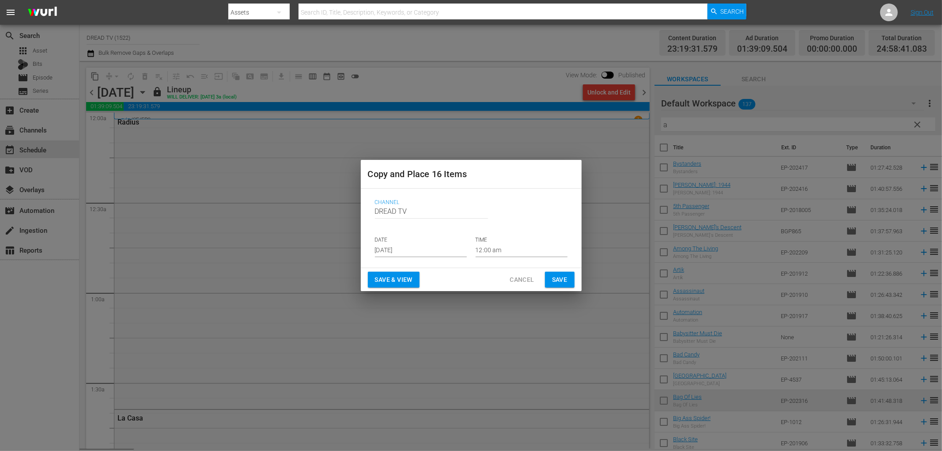
click at [420, 246] on input "[DATE]" at bounding box center [421, 250] width 92 height 13
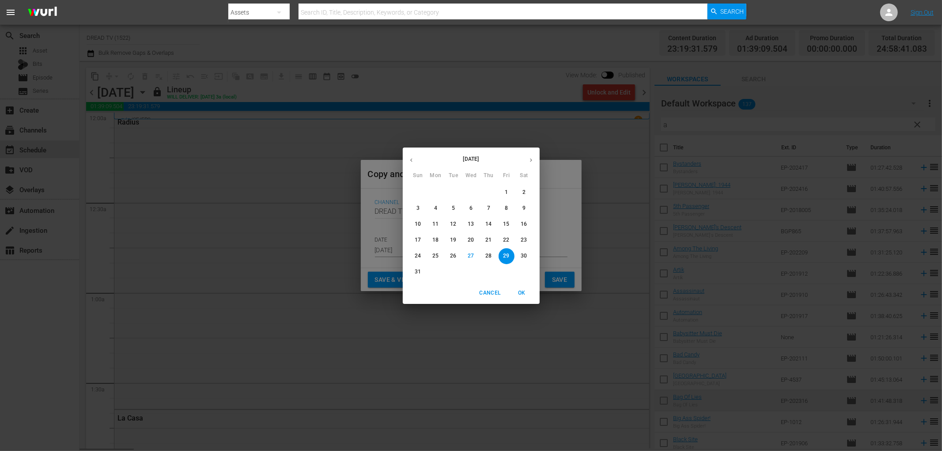
click at [531, 161] on icon "button" at bounding box center [531, 160] width 2 height 4
click at [524, 237] on p "27" at bounding box center [524, 240] width 6 height 8
type input "[DATE]"
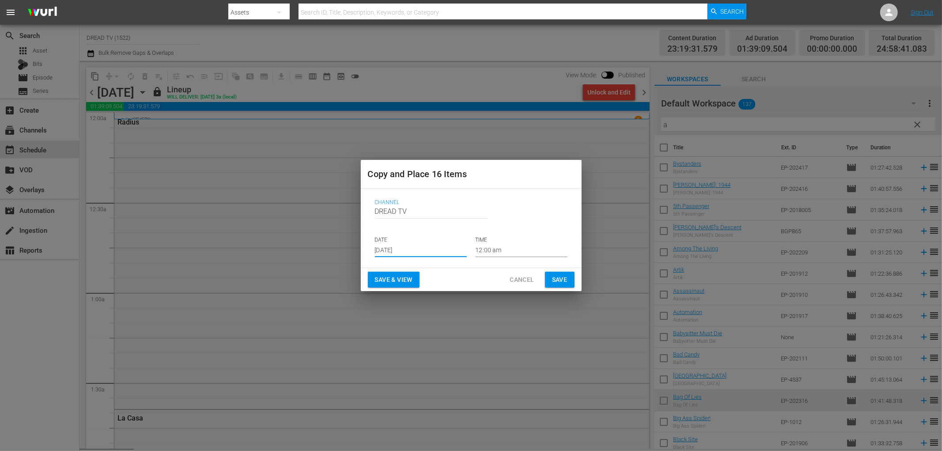
click at [407, 277] on span "Save & View" at bounding box center [394, 279] width 38 height 11
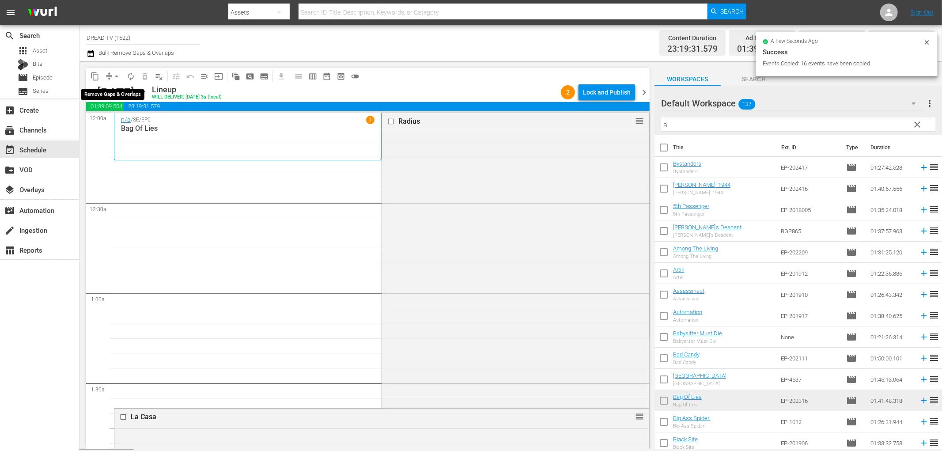
click at [116, 73] on span "arrow_drop_down" at bounding box center [116, 76] width 9 height 9
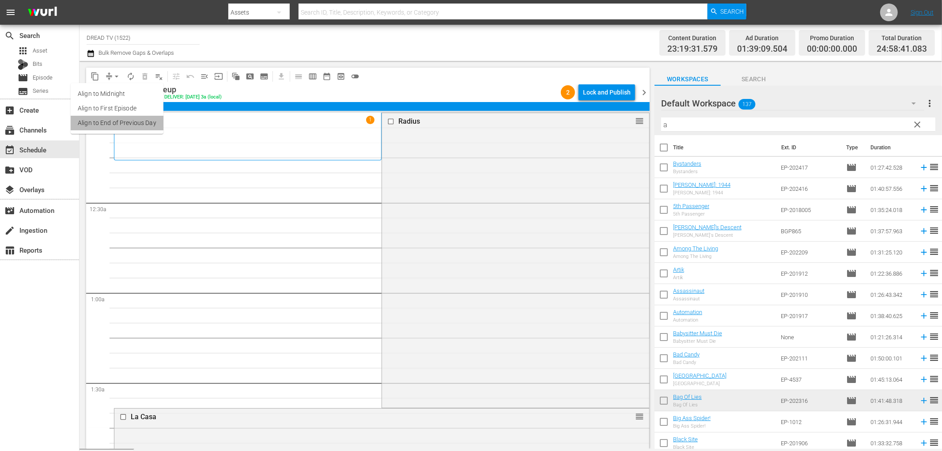
click at [130, 118] on li "Align to End of Previous Day" at bounding box center [117, 123] width 93 height 15
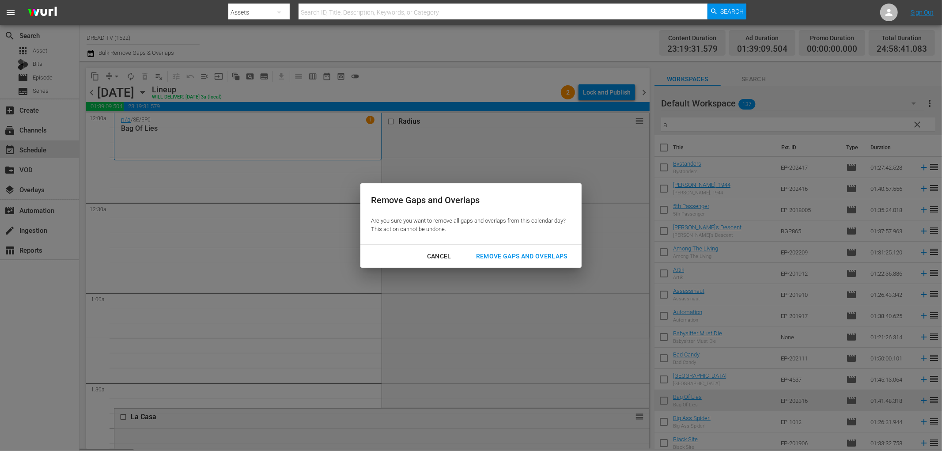
click at [498, 254] on div "Remove Gaps and Overlaps" at bounding box center [522, 256] width 106 height 11
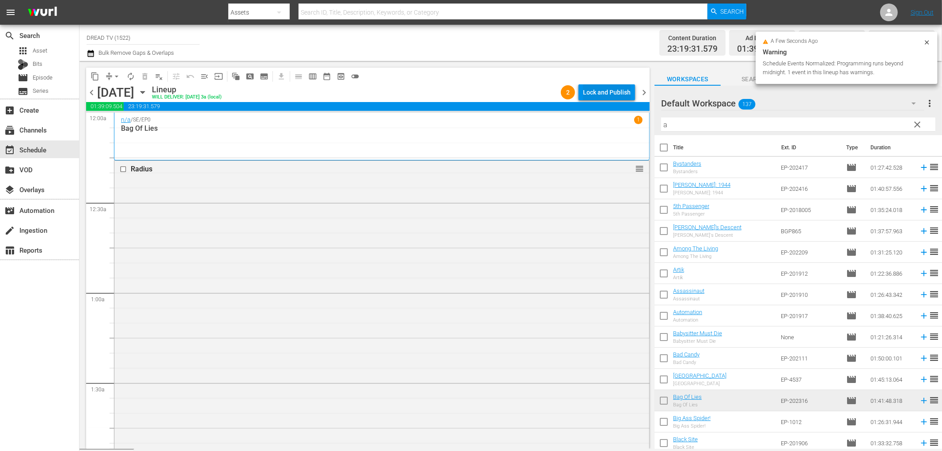
click at [598, 93] on div "Lock and Publish" at bounding box center [607, 92] width 48 height 16
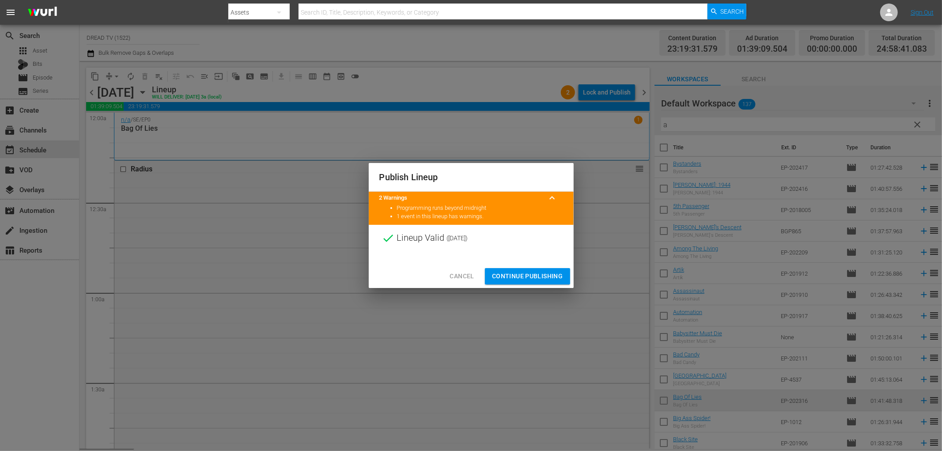
click at [526, 277] on span "Continue Publishing" at bounding box center [527, 276] width 71 height 11
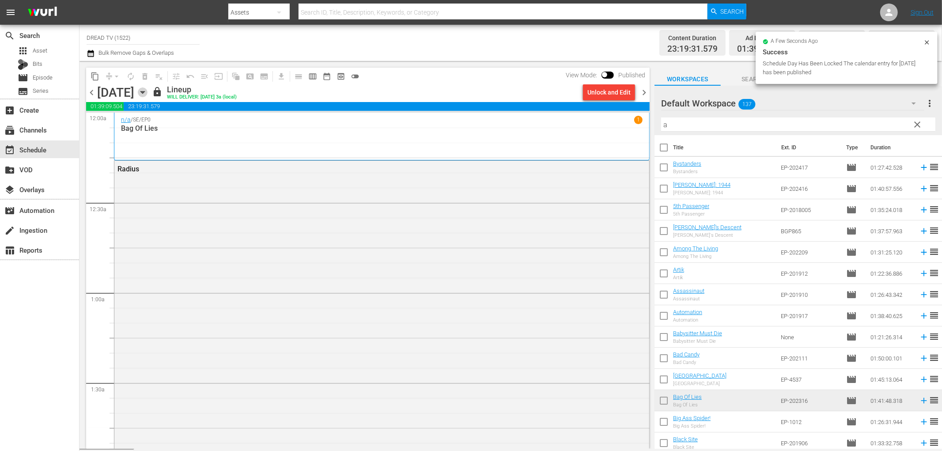
click at [148, 94] on icon "button" at bounding box center [143, 92] width 10 height 10
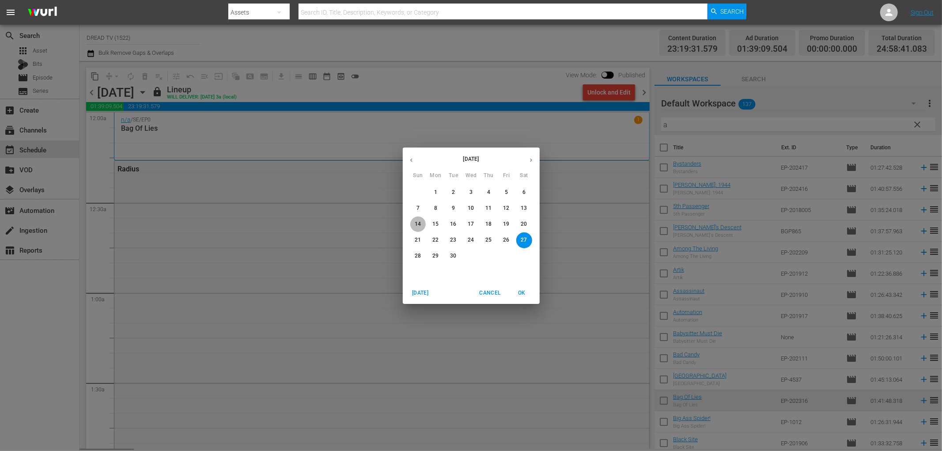
click at [420, 225] on p "14" at bounding box center [418, 224] width 6 height 8
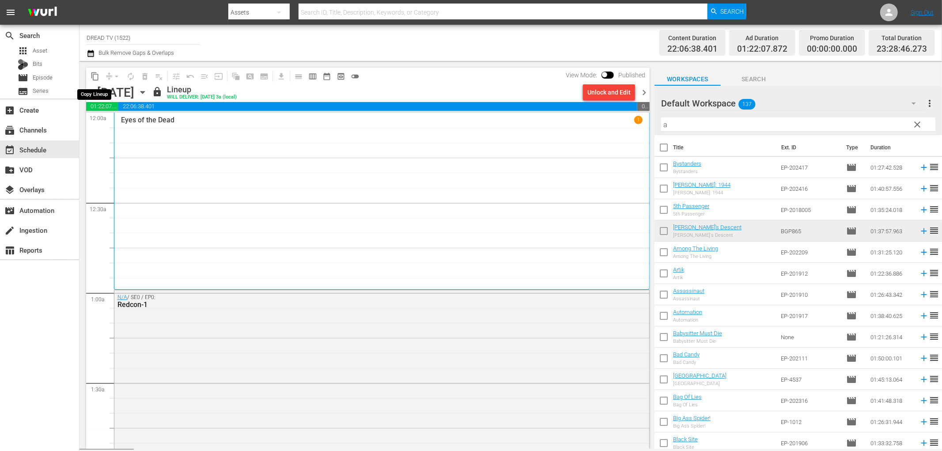
click at [95, 78] on span "content_copy" at bounding box center [95, 76] width 9 height 9
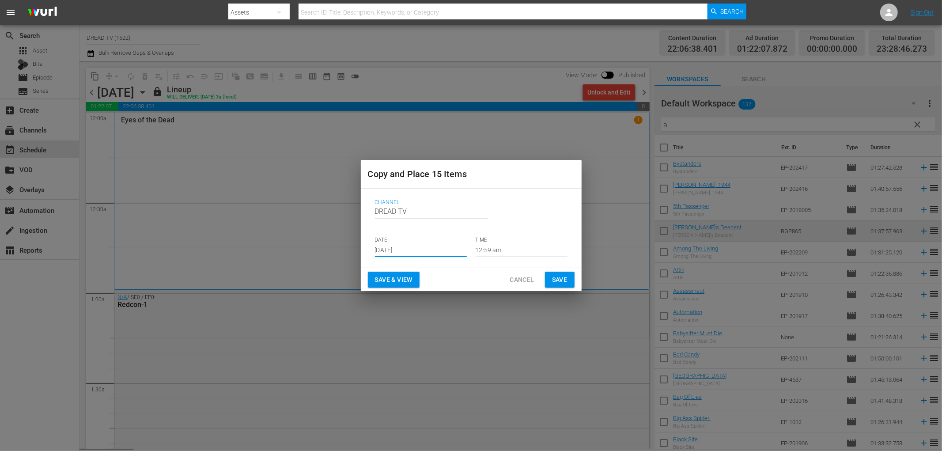
click at [403, 249] on input "[DATE]" at bounding box center [421, 250] width 92 height 13
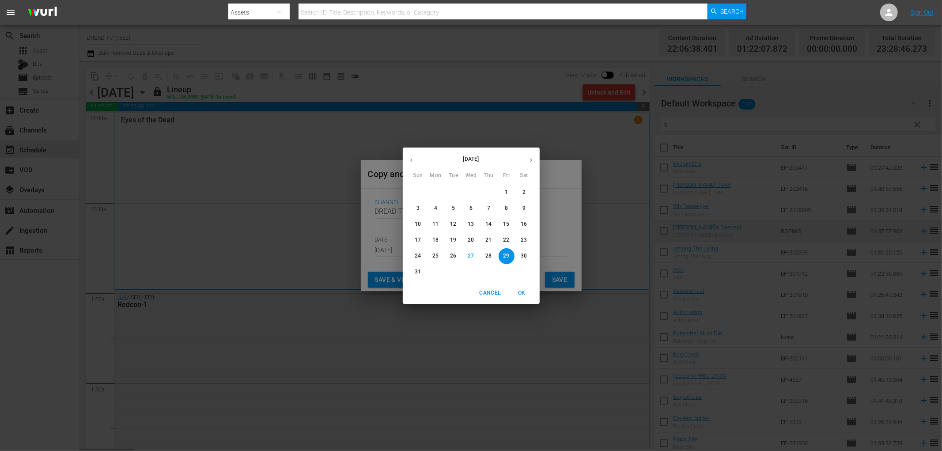
click at [530, 163] on icon "button" at bounding box center [531, 160] width 7 height 7
click at [422, 252] on span "28" at bounding box center [418, 256] width 16 height 8
type input "[DATE]"
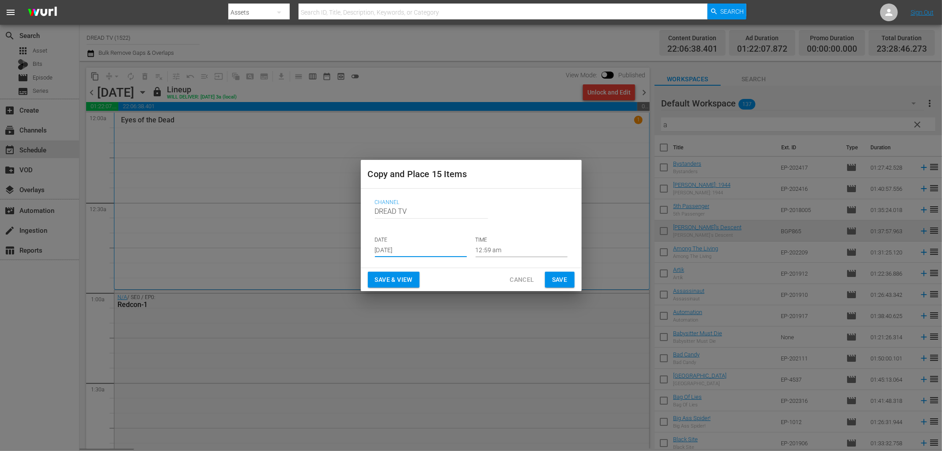
click at [405, 277] on span "Save & View" at bounding box center [394, 279] width 38 height 11
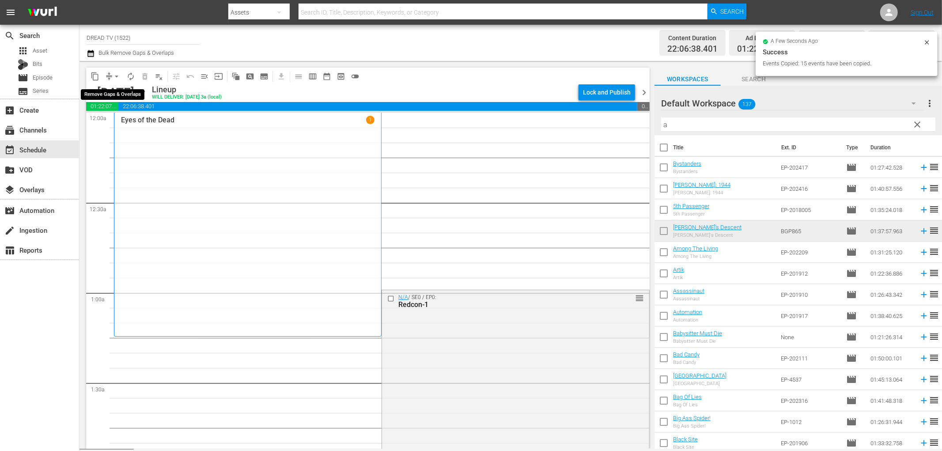
click at [117, 74] on span "arrow_drop_down" at bounding box center [116, 76] width 9 height 9
click at [144, 125] on li "Align to End of Previous Day" at bounding box center [117, 123] width 93 height 15
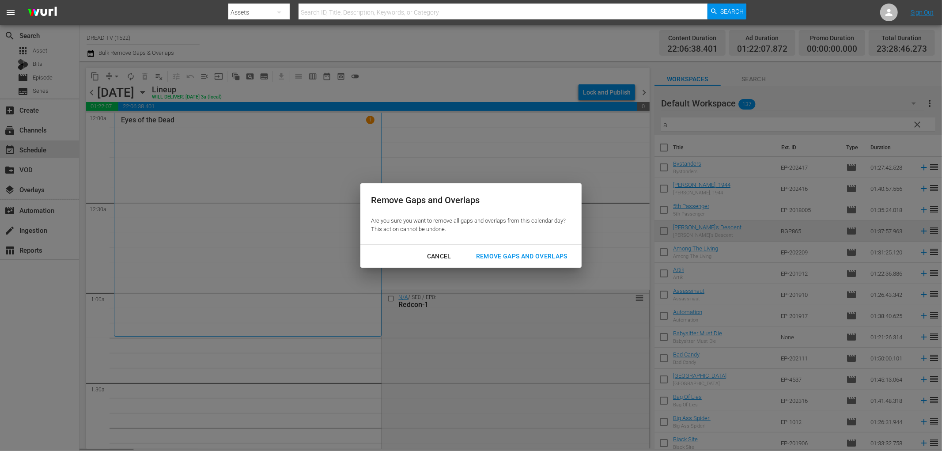
click at [496, 259] on div "Remove Gaps and Overlaps" at bounding box center [522, 256] width 106 height 11
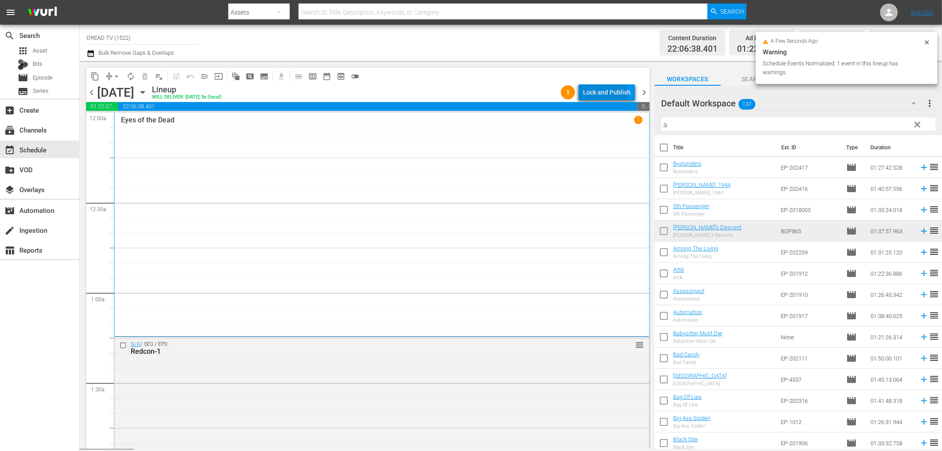
click at [605, 96] on div "Lock and Publish" at bounding box center [607, 92] width 48 height 16
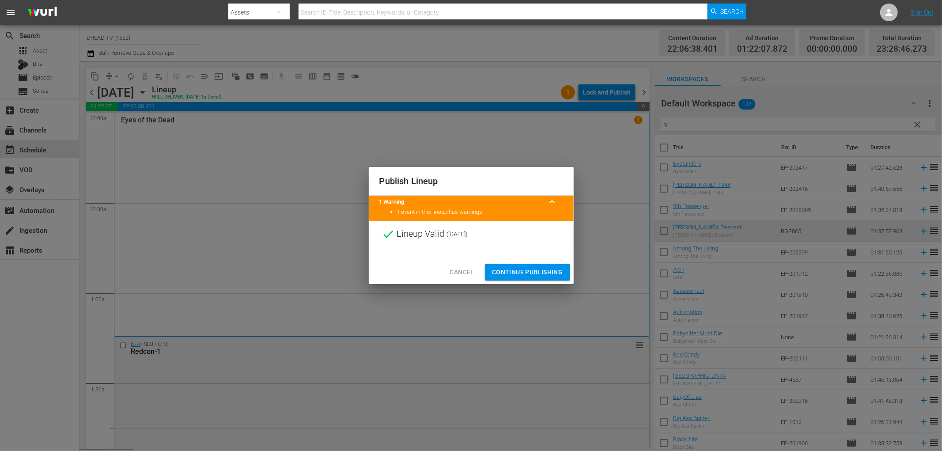
click at [513, 269] on span "Continue Publishing" at bounding box center [527, 272] width 71 height 11
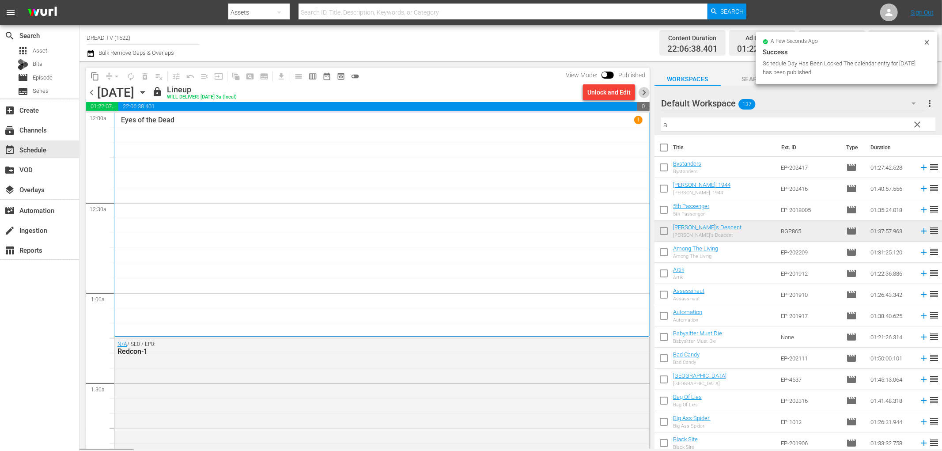
click at [641, 93] on span "chevron_right" at bounding box center [644, 92] width 11 height 11
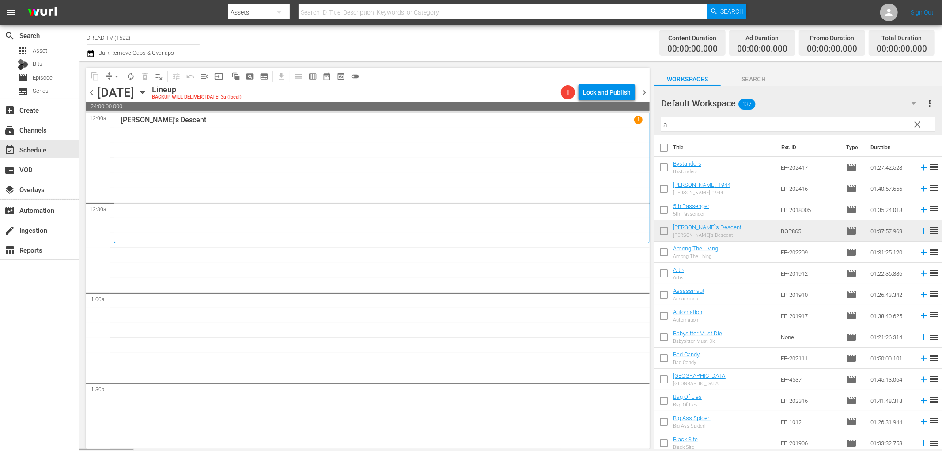
click at [144, 92] on icon "button" at bounding box center [142, 92] width 4 height 2
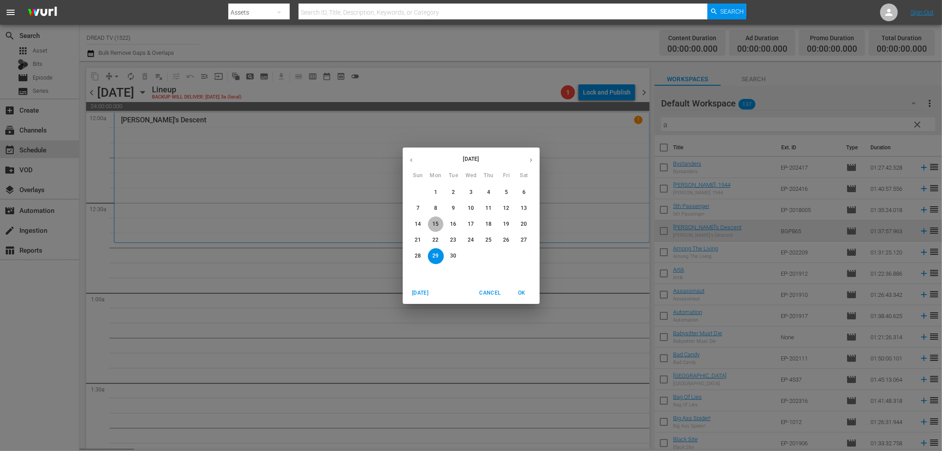
click at [439, 221] on span "15" at bounding box center [436, 224] width 16 height 8
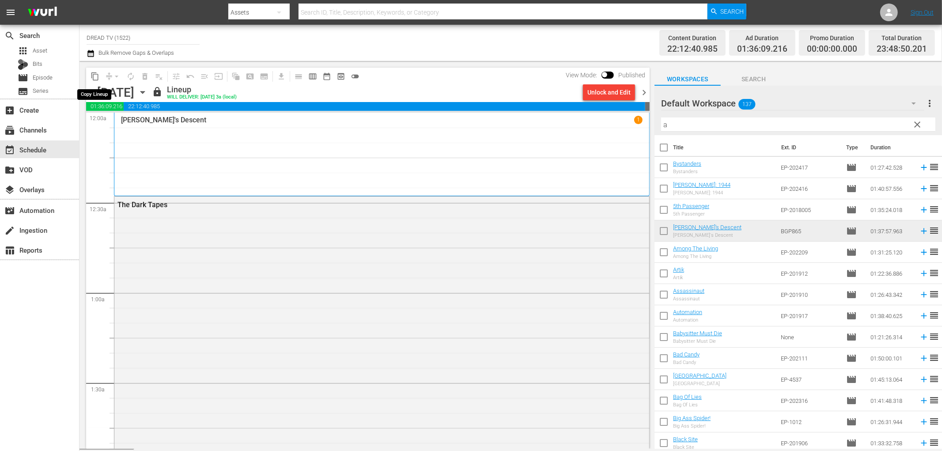
click at [94, 76] on span "content_copy" at bounding box center [95, 76] width 9 height 9
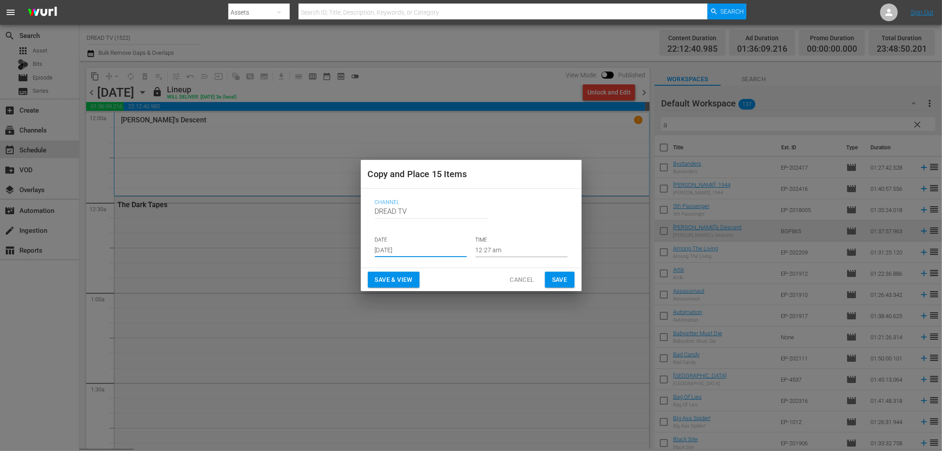
click at [403, 252] on input "[DATE]" at bounding box center [421, 250] width 92 height 13
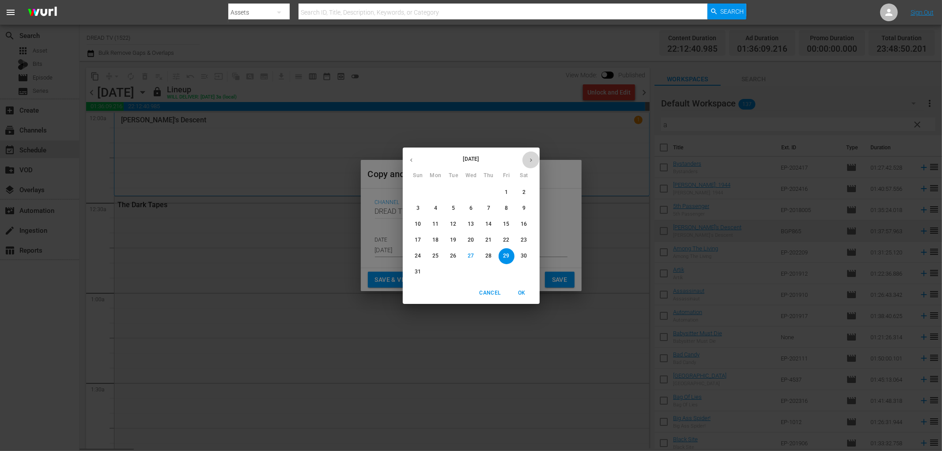
click at [530, 160] on icon "button" at bounding box center [531, 160] width 7 height 7
click at [438, 254] on p "29" at bounding box center [435, 256] width 6 height 8
type input "[DATE]"
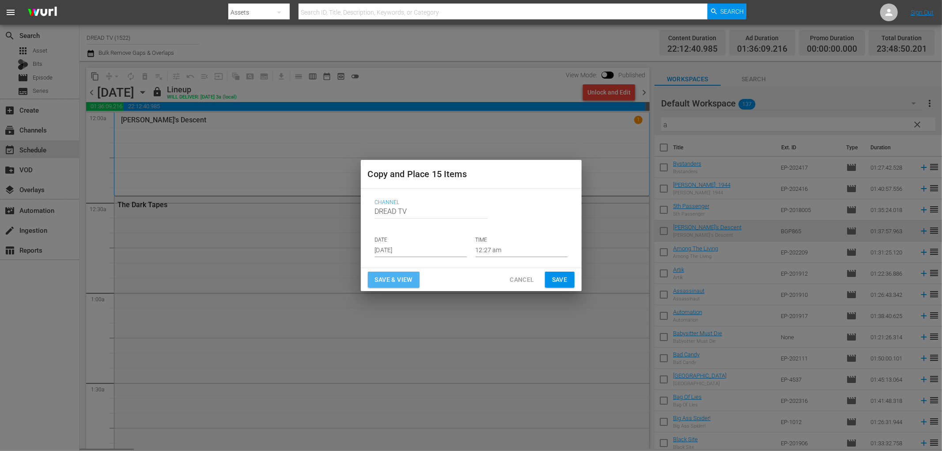
click at [407, 280] on span "Save & View" at bounding box center [394, 279] width 38 height 11
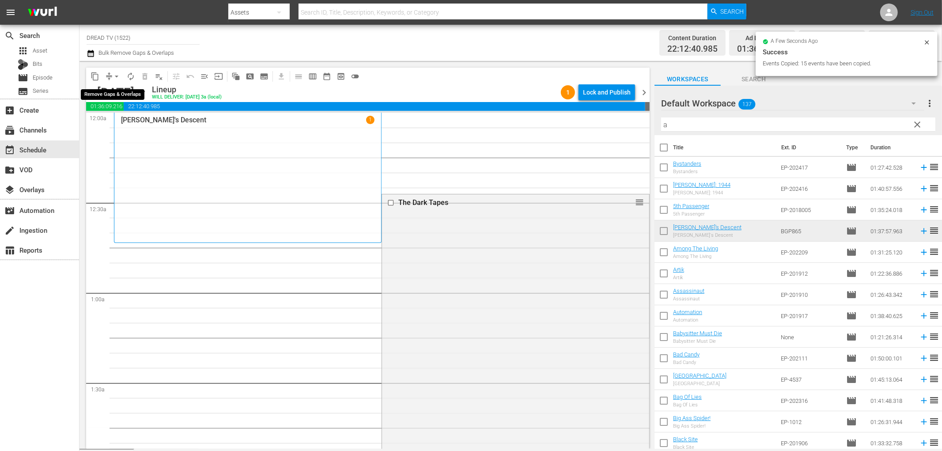
click at [116, 76] on span "arrow_drop_down" at bounding box center [116, 76] width 9 height 9
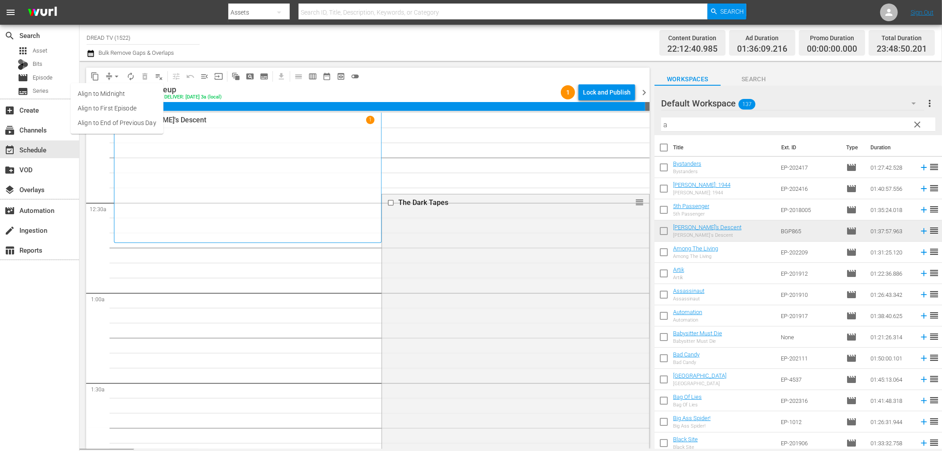
click at [143, 125] on li "Align to End of Previous Day" at bounding box center [117, 123] width 93 height 15
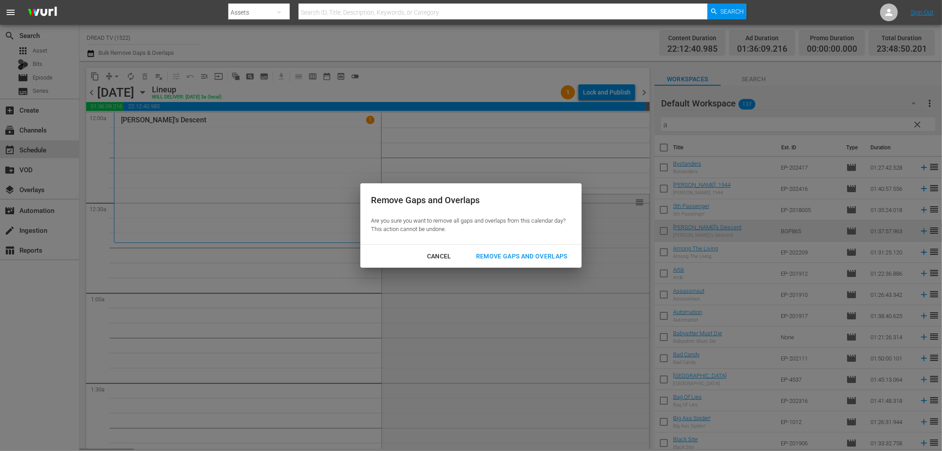
click at [504, 257] on div "Remove Gaps and Overlaps" at bounding box center [522, 256] width 106 height 11
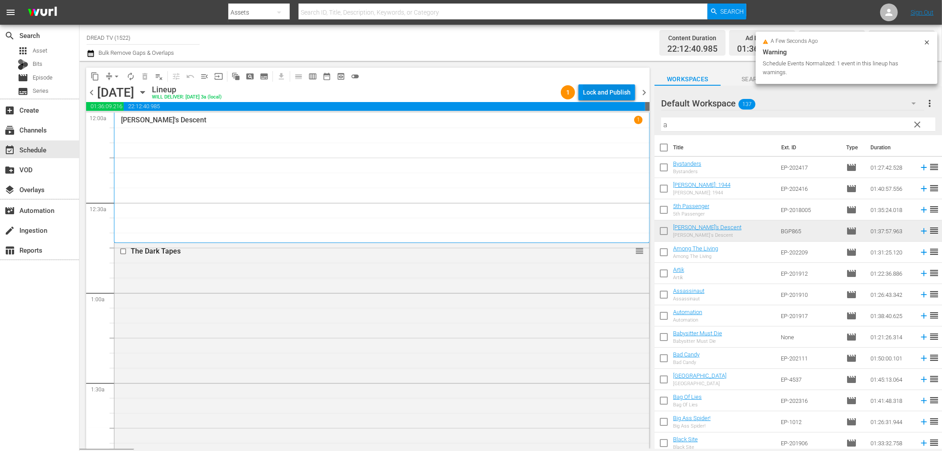
click at [606, 94] on div "Lock and Publish" at bounding box center [607, 92] width 48 height 16
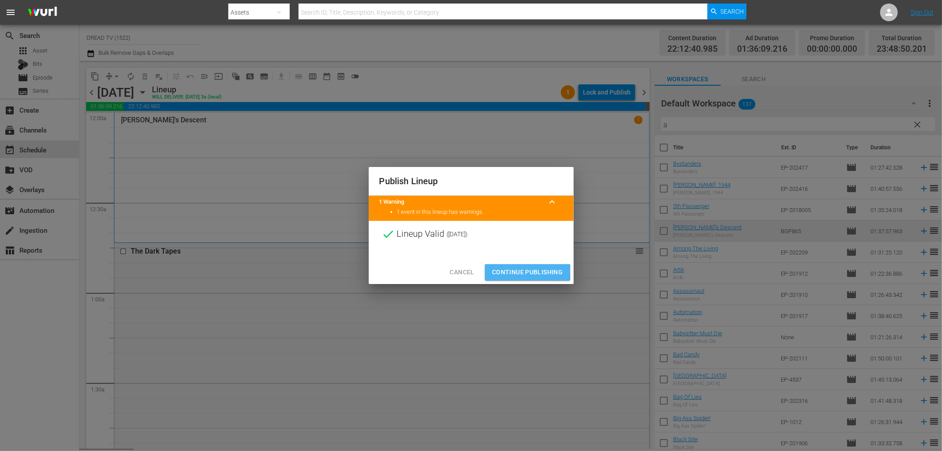
click at [517, 272] on span "Continue Publishing" at bounding box center [527, 272] width 71 height 11
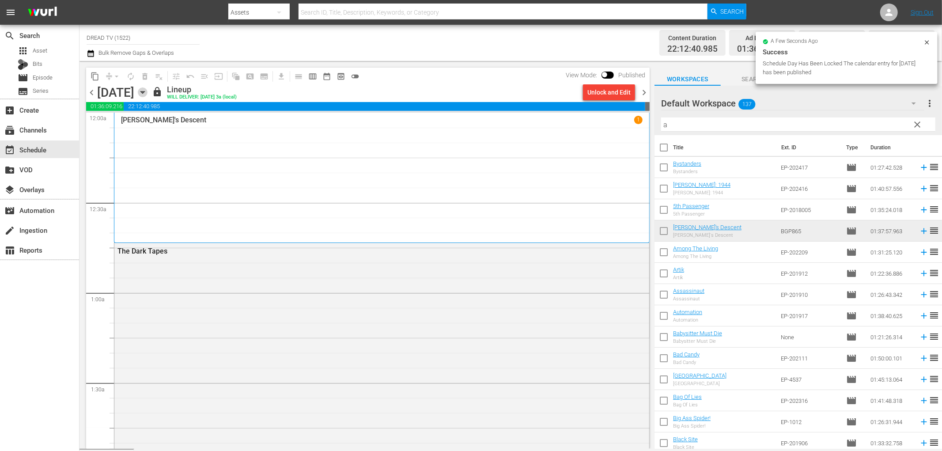
click at [148, 91] on icon "button" at bounding box center [143, 92] width 10 height 10
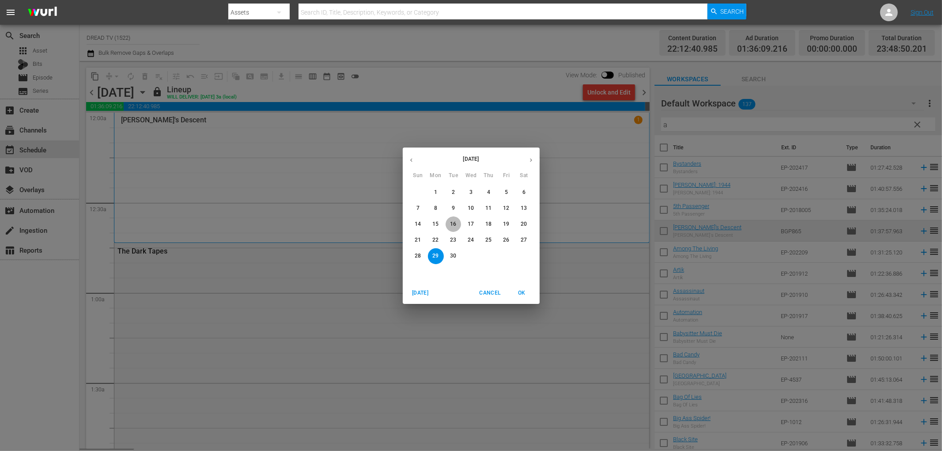
click at [457, 221] on span "16" at bounding box center [454, 224] width 16 height 8
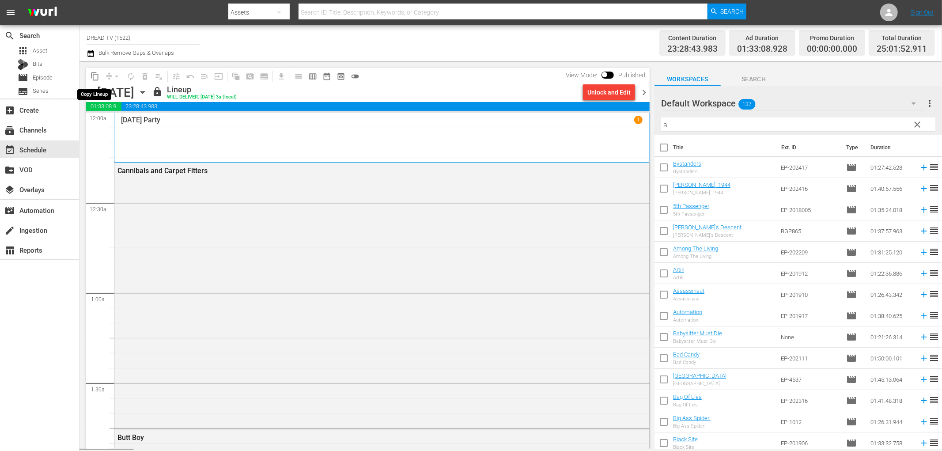
click at [95, 77] on span "content_copy" at bounding box center [95, 76] width 9 height 9
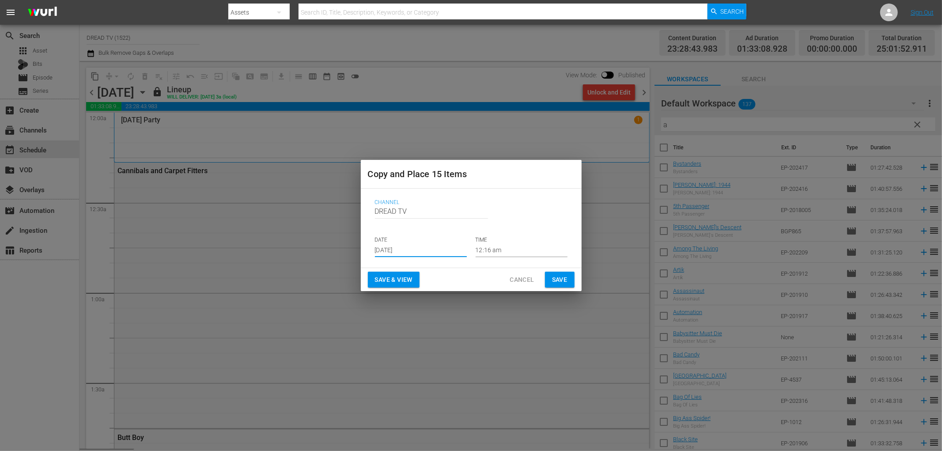
click at [427, 252] on input "[DATE]" at bounding box center [421, 250] width 92 height 13
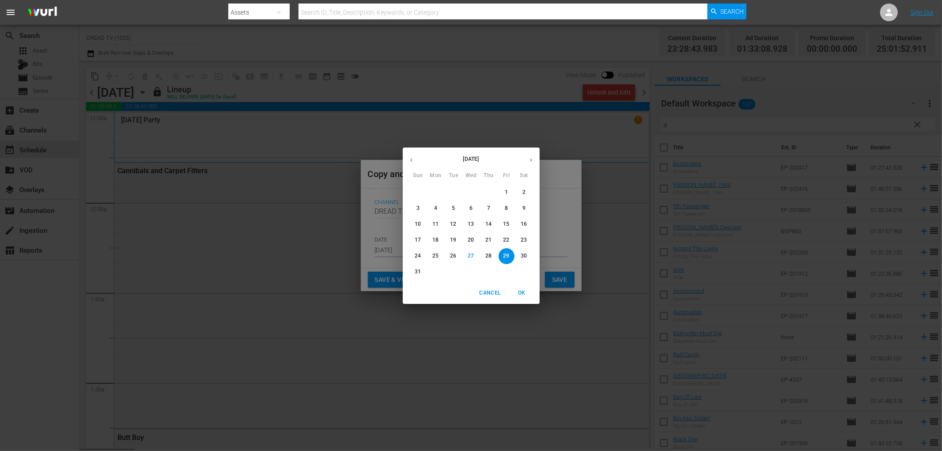
click at [528, 161] on icon "button" at bounding box center [531, 160] width 7 height 7
click at [455, 253] on p "30" at bounding box center [453, 256] width 6 height 8
type input "[DATE]"
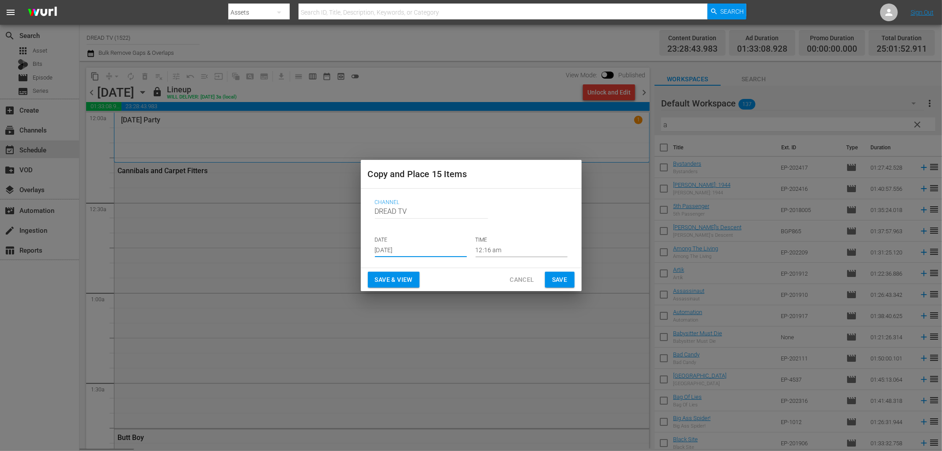
click at [412, 279] on span "Save & View" at bounding box center [394, 279] width 38 height 11
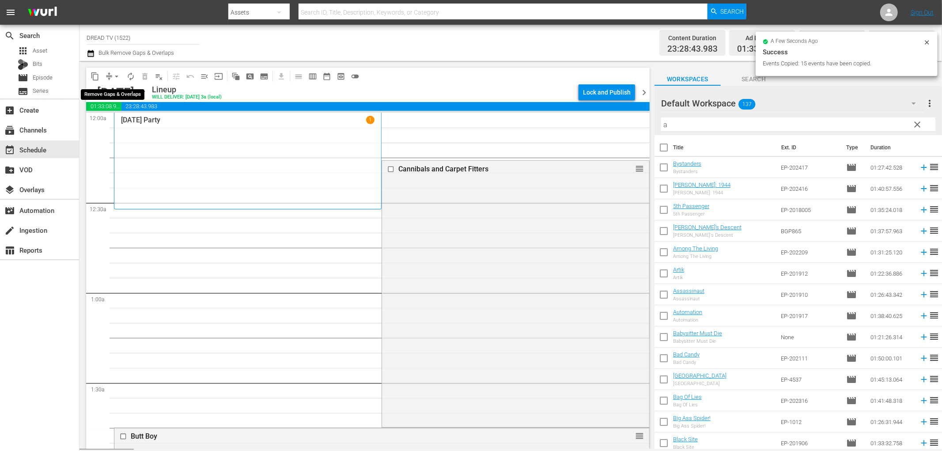
click at [116, 76] on span "arrow_drop_down" at bounding box center [116, 76] width 9 height 9
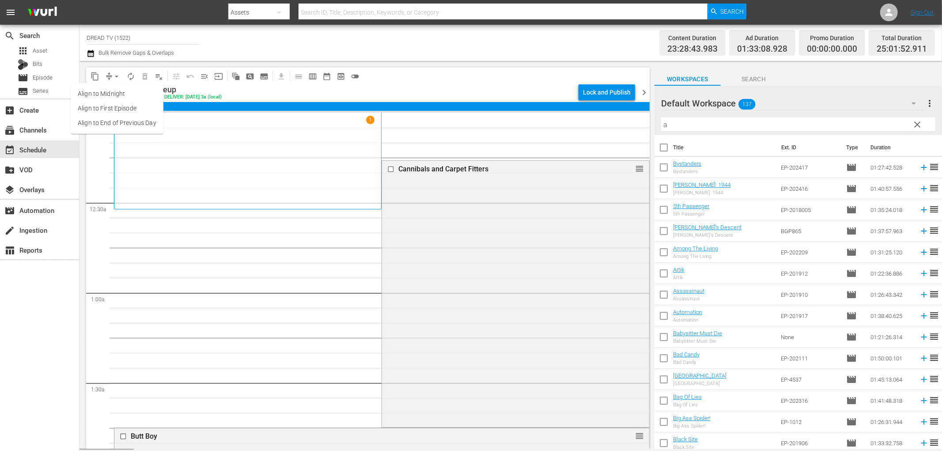
click at [123, 121] on li "Align to End of Previous Day" at bounding box center [117, 123] width 93 height 15
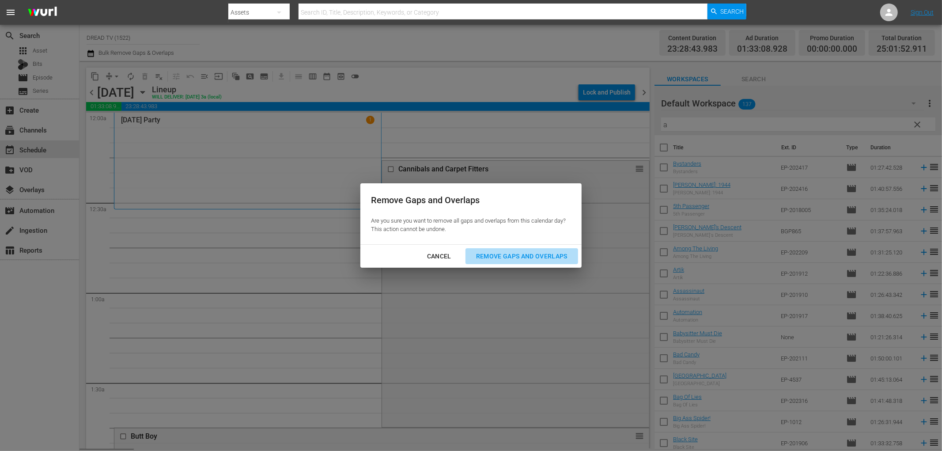
click at [515, 256] on div "Remove Gaps and Overlaps" at bounding box center [522, 256] width 106 height 11
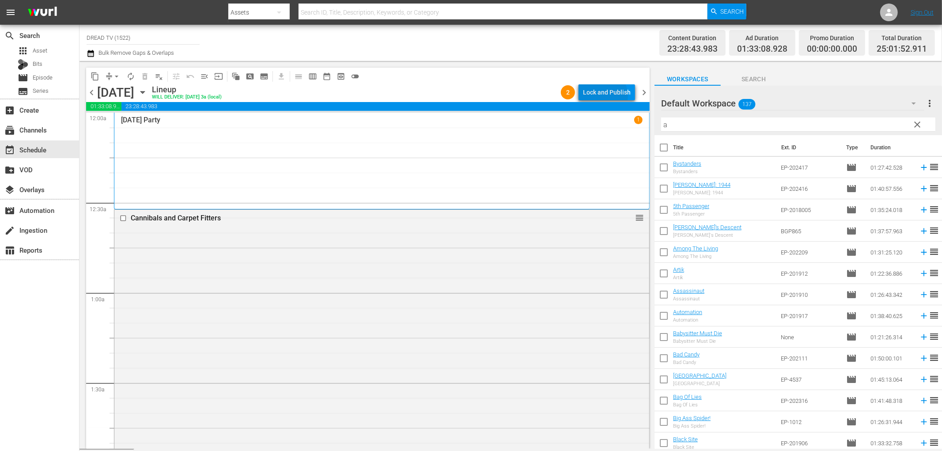
click at [603, 96] on div "Lock and Publish" at bounding box center [607, 92] width 48 height 16
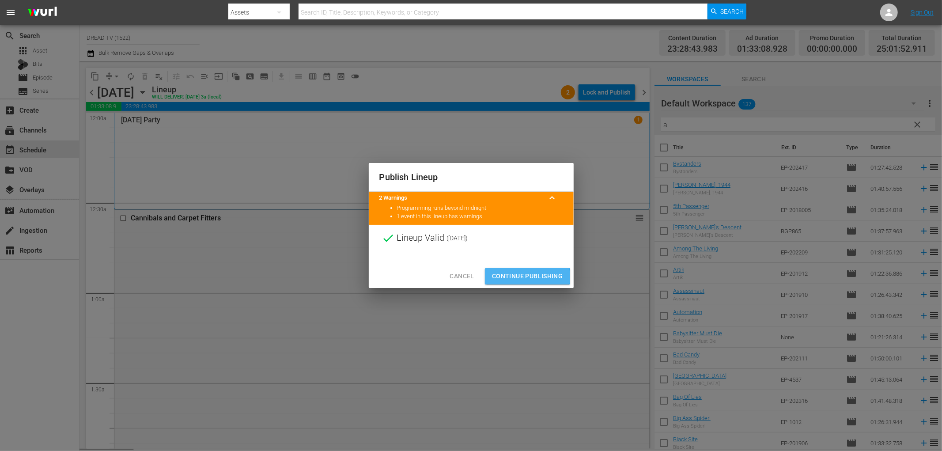
click at [514, 276] on span "Continue Publishing" at bounding box center [527, 276] width 71 height 11
